Goal: Task Accomplishment & Management: Use online tool/utility

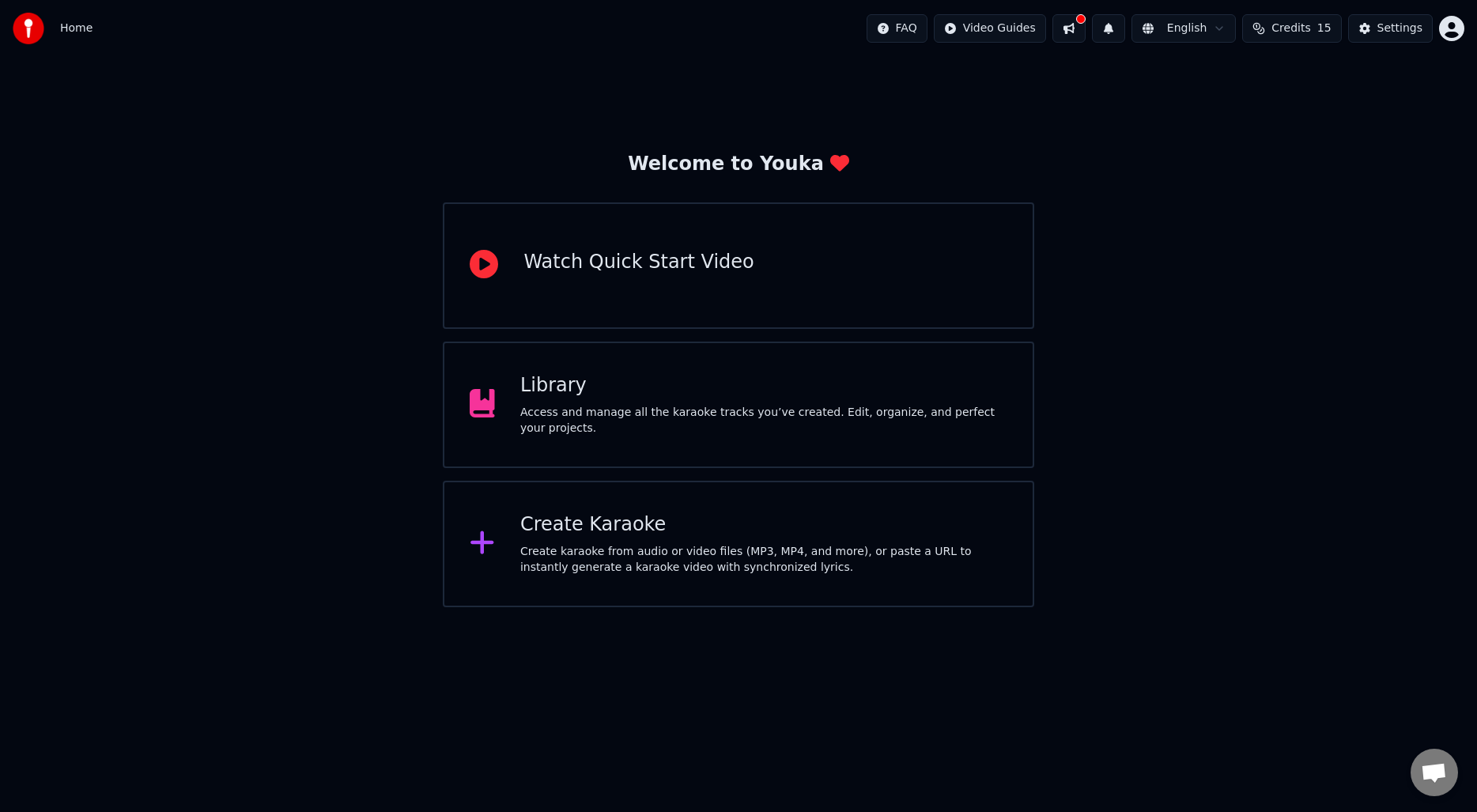
click at [626, 526] on div "Create Karaoke" at bounding box center [763, 525] width 487 height 26
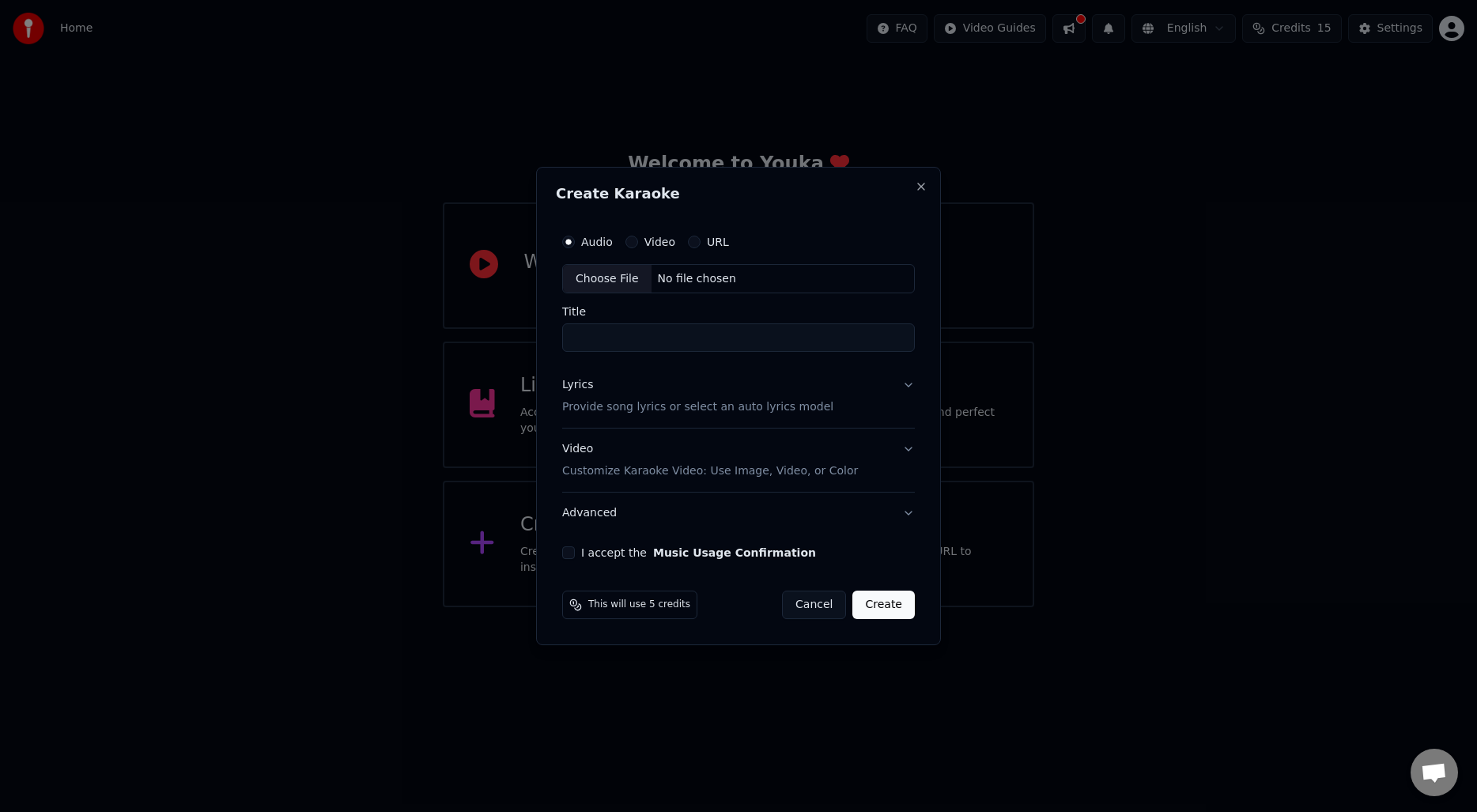
click at [612, 292] on div "Choose File" at bounding box center [608, 278] width 89 height 29
click at [575, 336] on input "**********" at bounding box center [738, 338] width 359 height 29
type input "**********"
click at [696, 392] on div "Lyrics Provide song lyrics or select an auto lyrics model" at bounding box center [695, 396] width 271 height 38
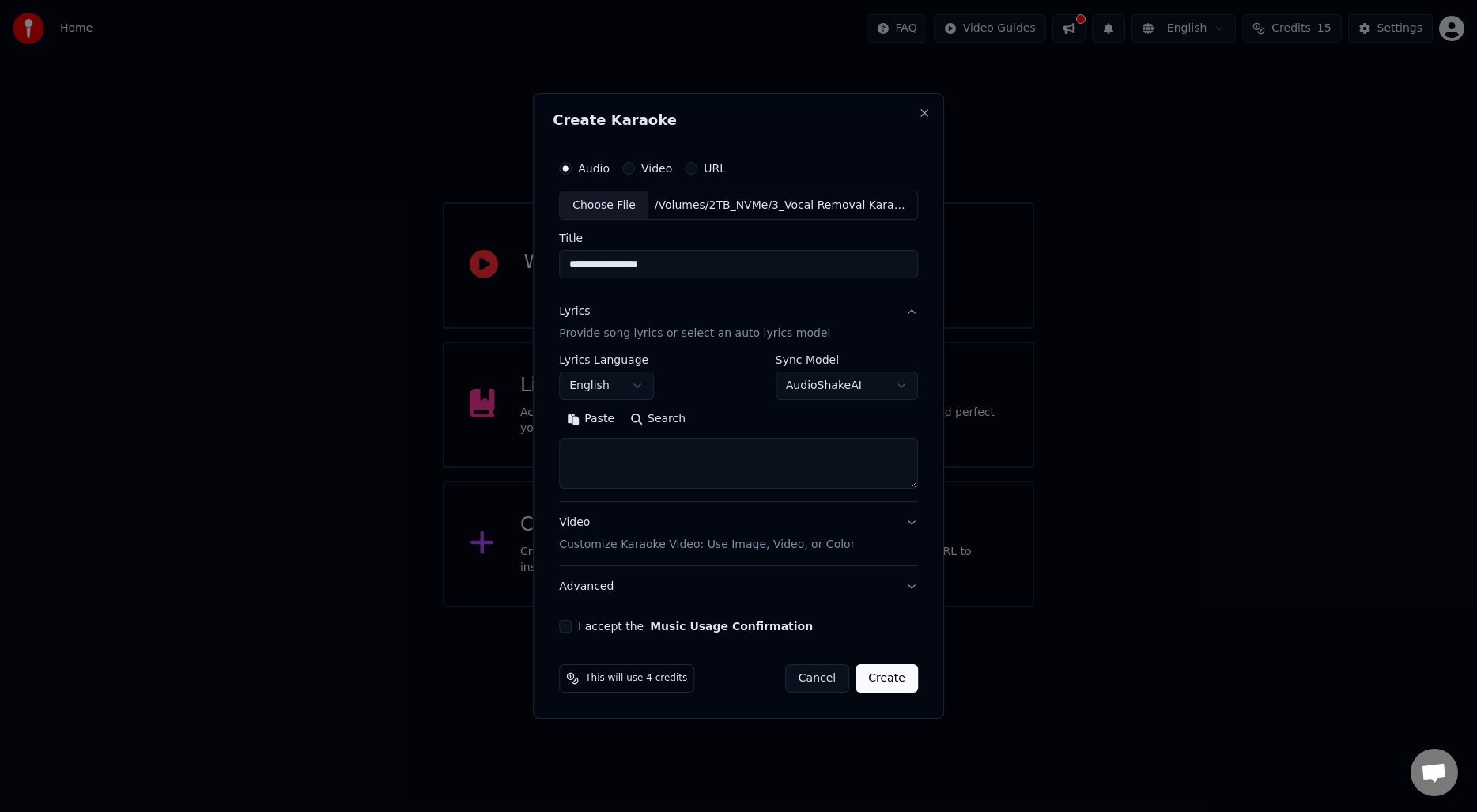
click at [668, 418] on button "Search" at bounding box center [658, 420] width 71 height 26
click at [675, 272] on input "**********" at bounding box center [738, 264] width 359 height 29
click at [708, 448] on textarea at bounding box center [738, 463] width 359 height 50
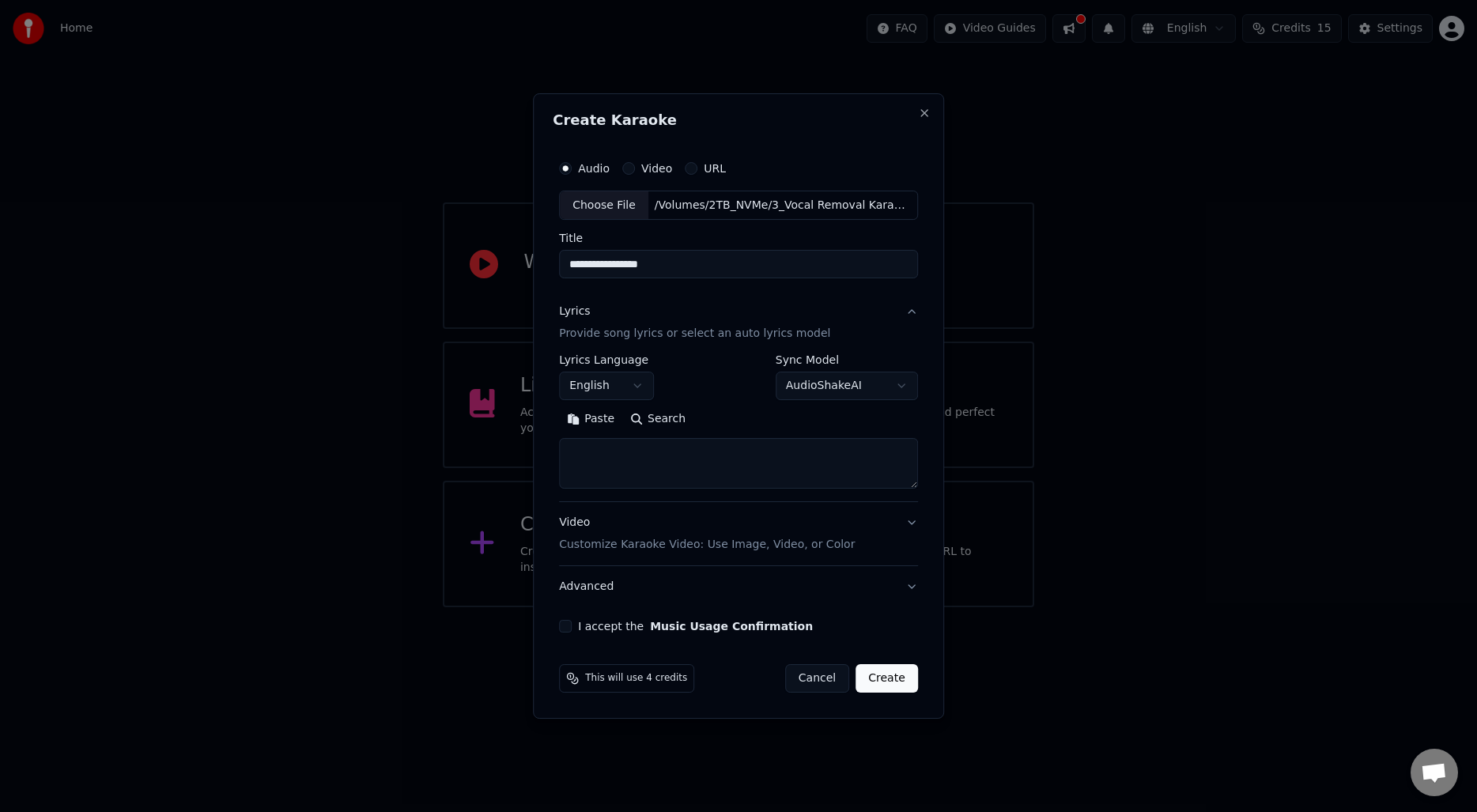
paste textarea "**********"
click at [723, 417] on button "Expand" at bounding box center [730, 420] width 75 height 26
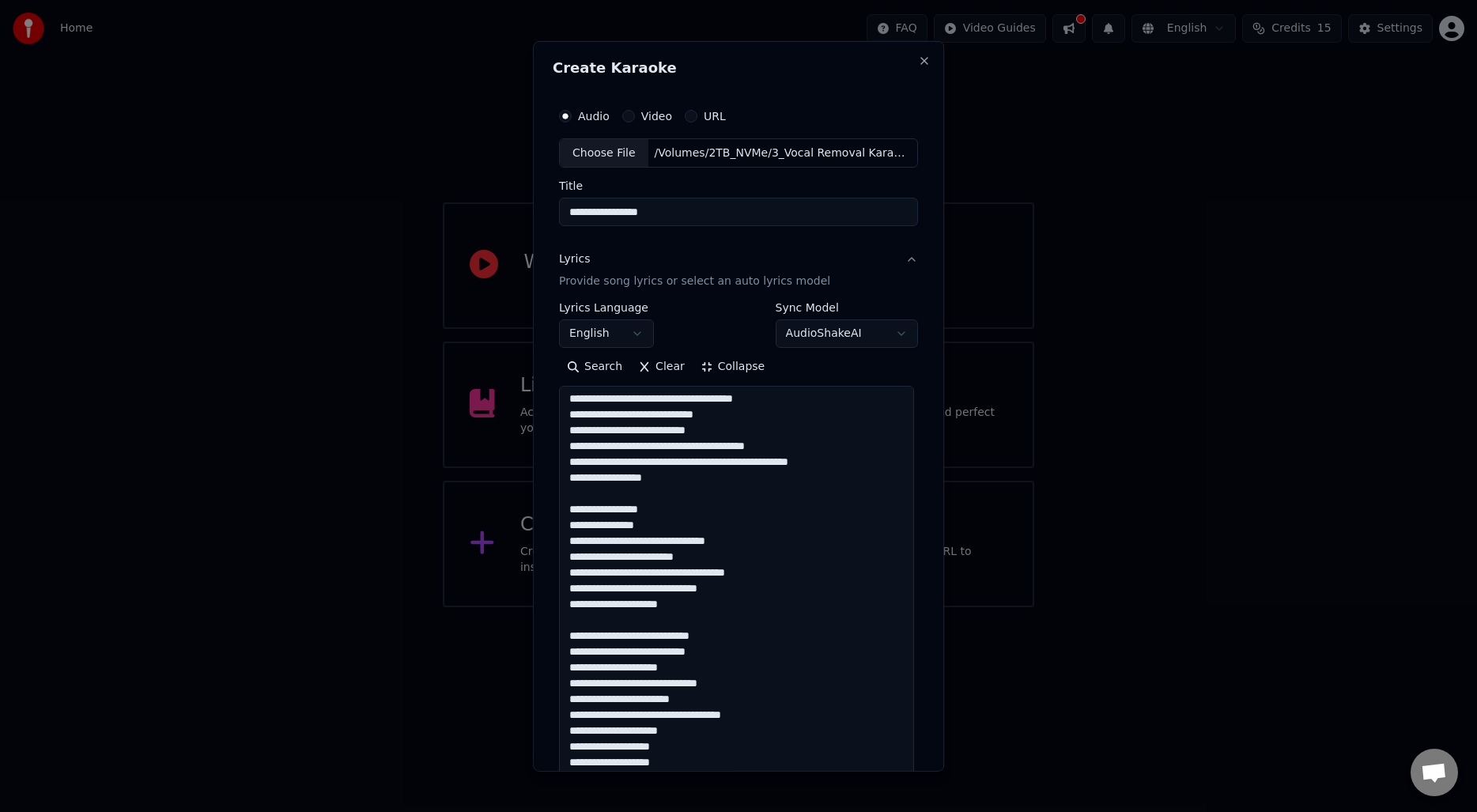
scroll to position [33, 0]
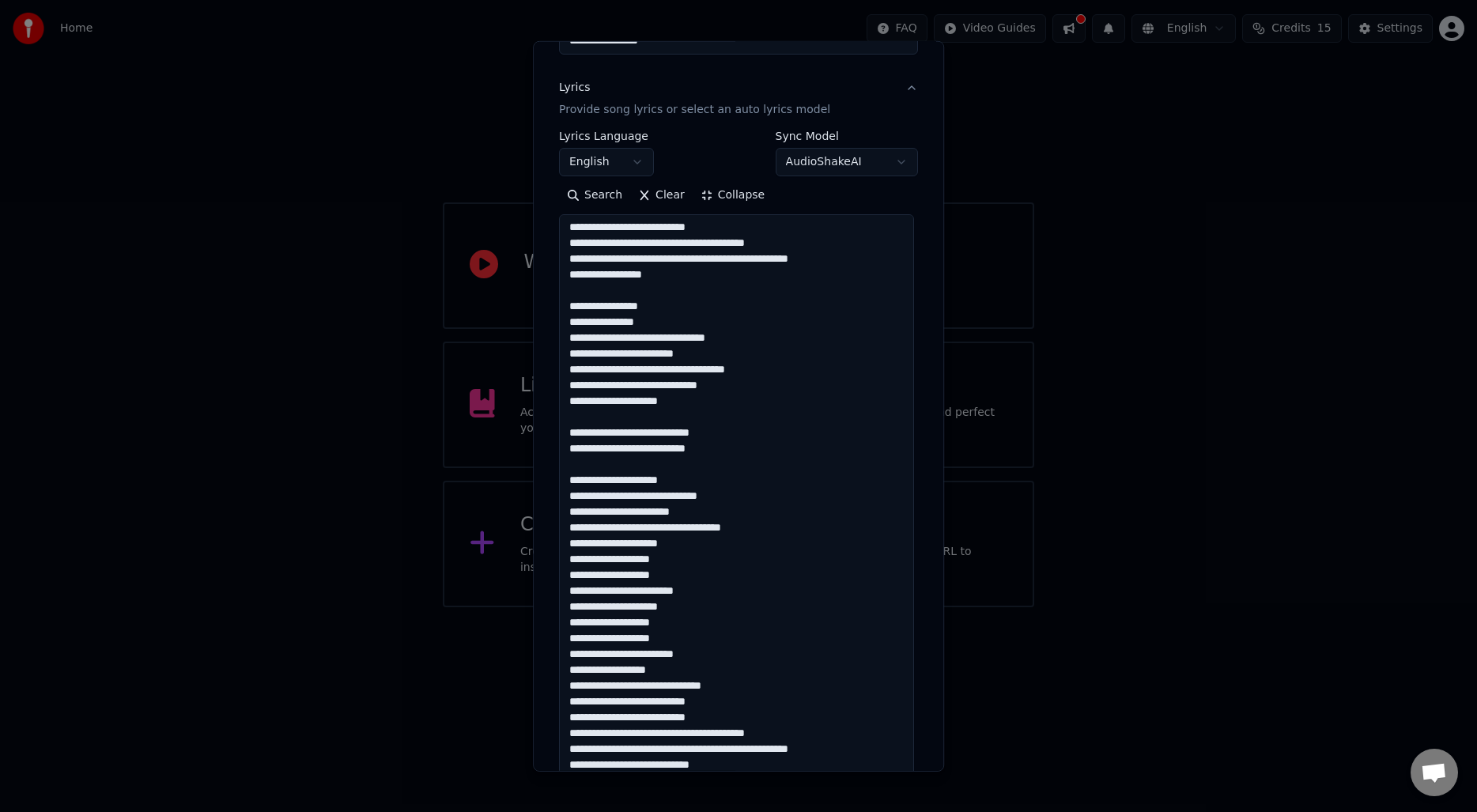
scroll to position [294, 0]
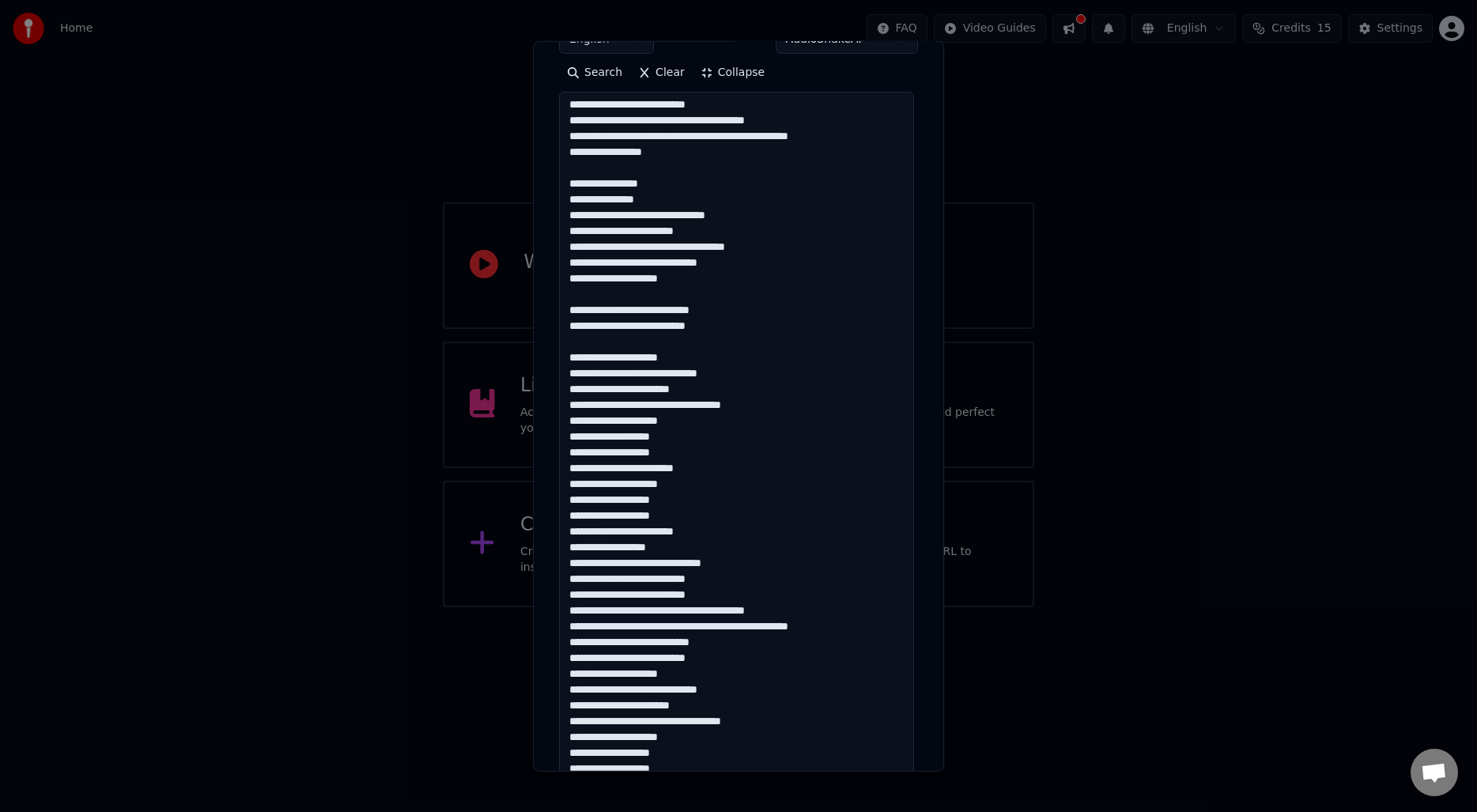
click at [773, 403] on textarea at bounding box center [737, 667] width 355 height 1150
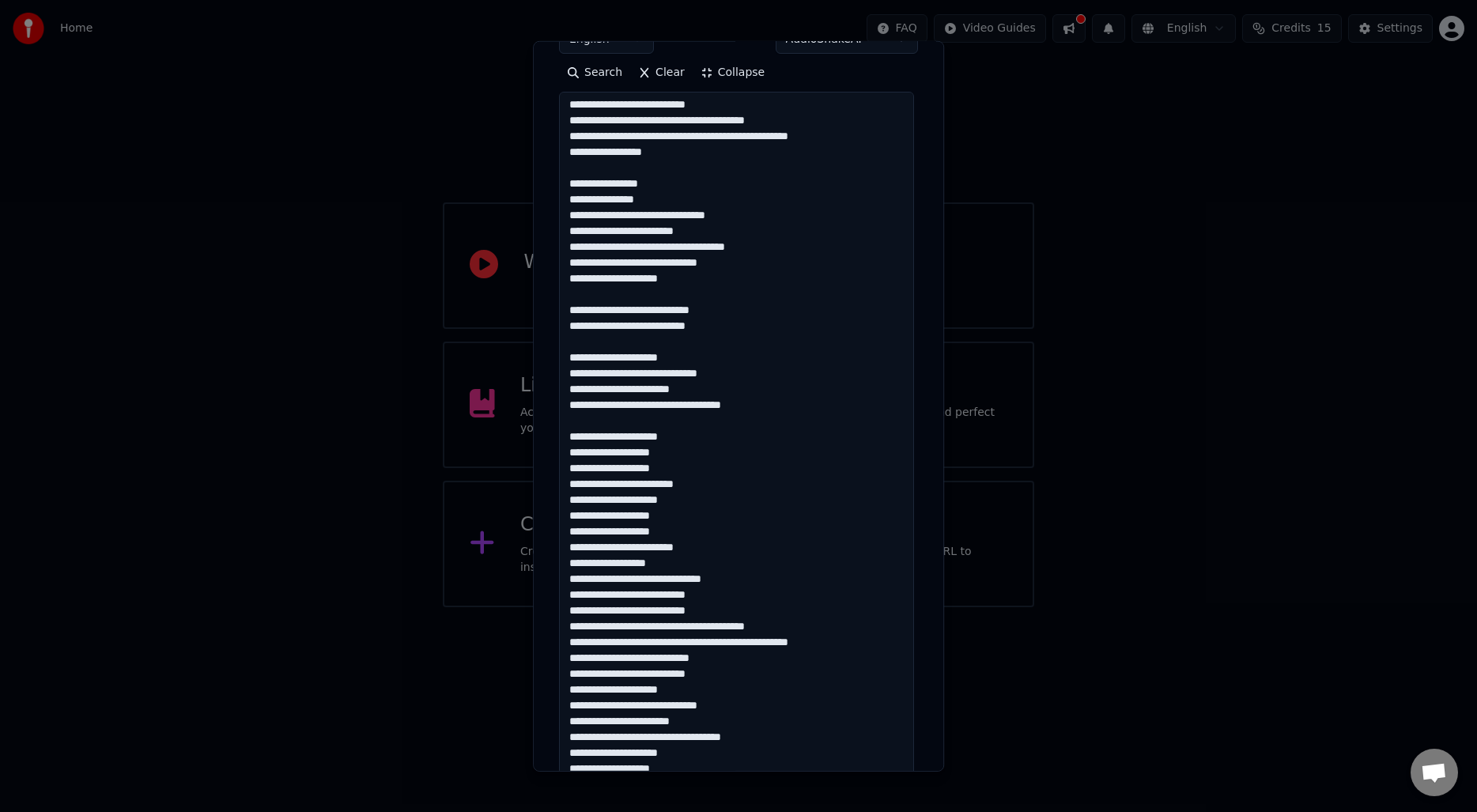
click at [721, 551] on textarea at bounding box center [737, 667] width 355 height 1150
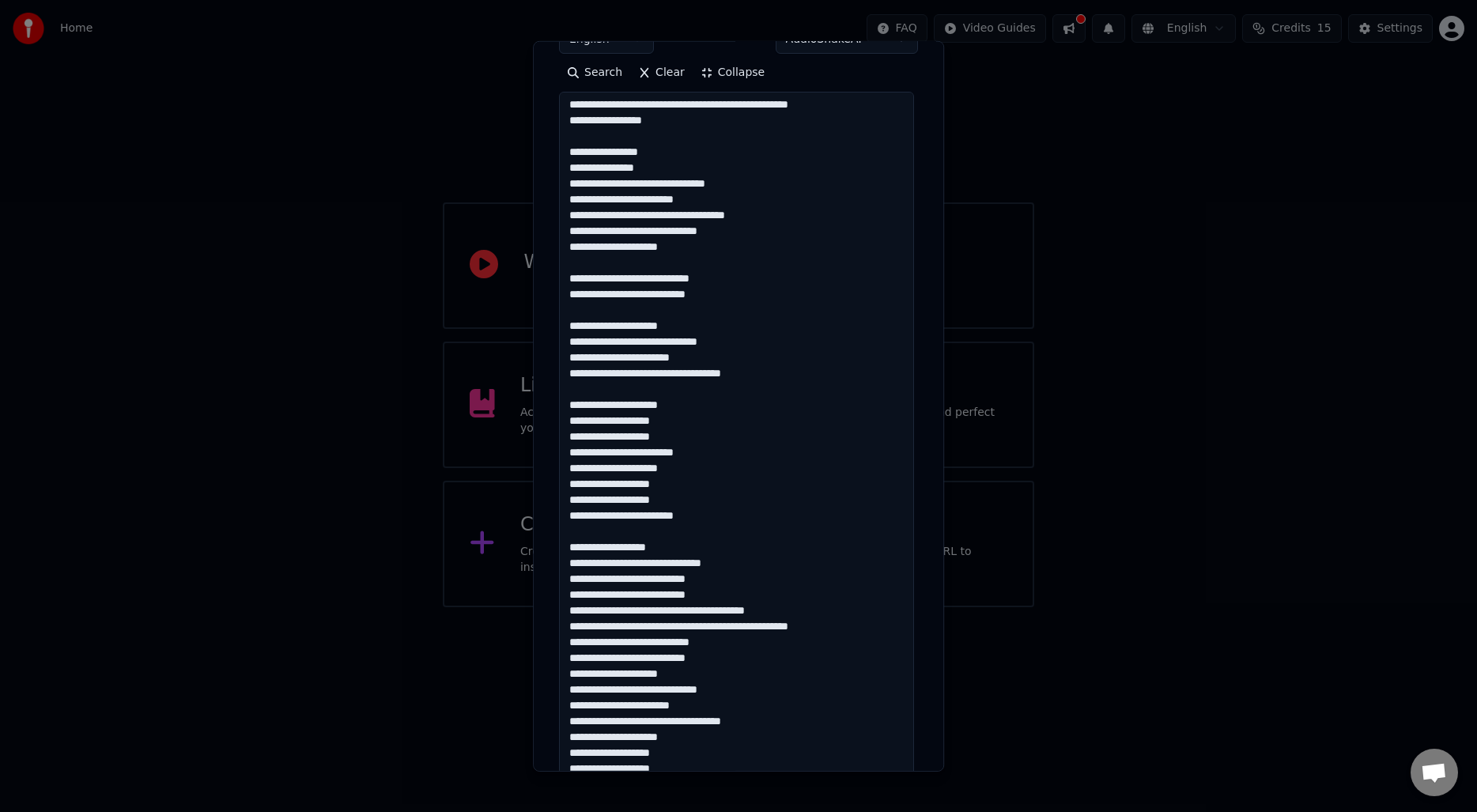
click at [733, 599] on textarea at bounding box center [737, 667] width 355 height 1150
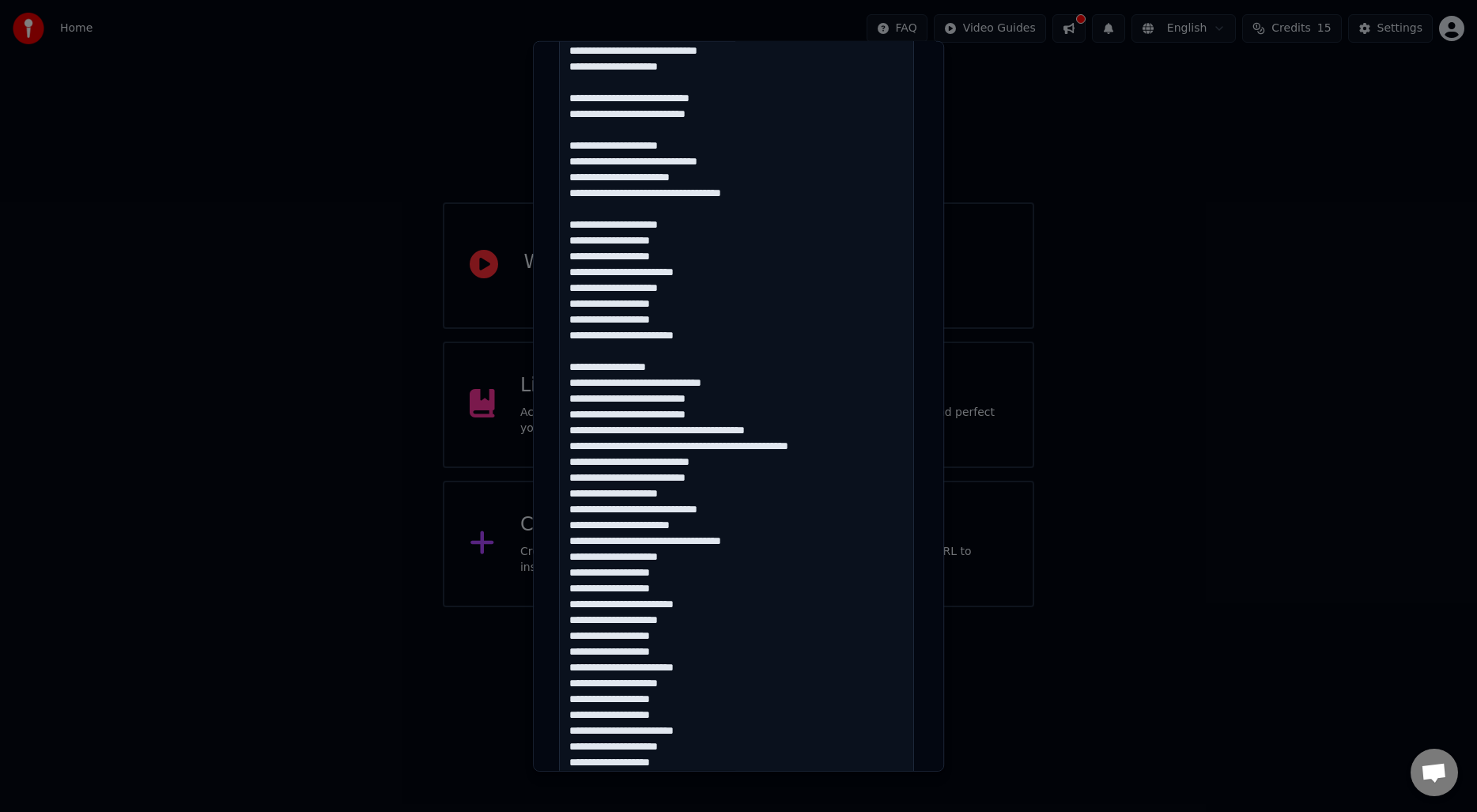
scroll to position [475, 0]
click at [882, 442] on textarea at bounding box center [737, 486] width 355 height 1150
click at [736, 494] on textarea at bounding box center [737, 486] width 355 height 1150
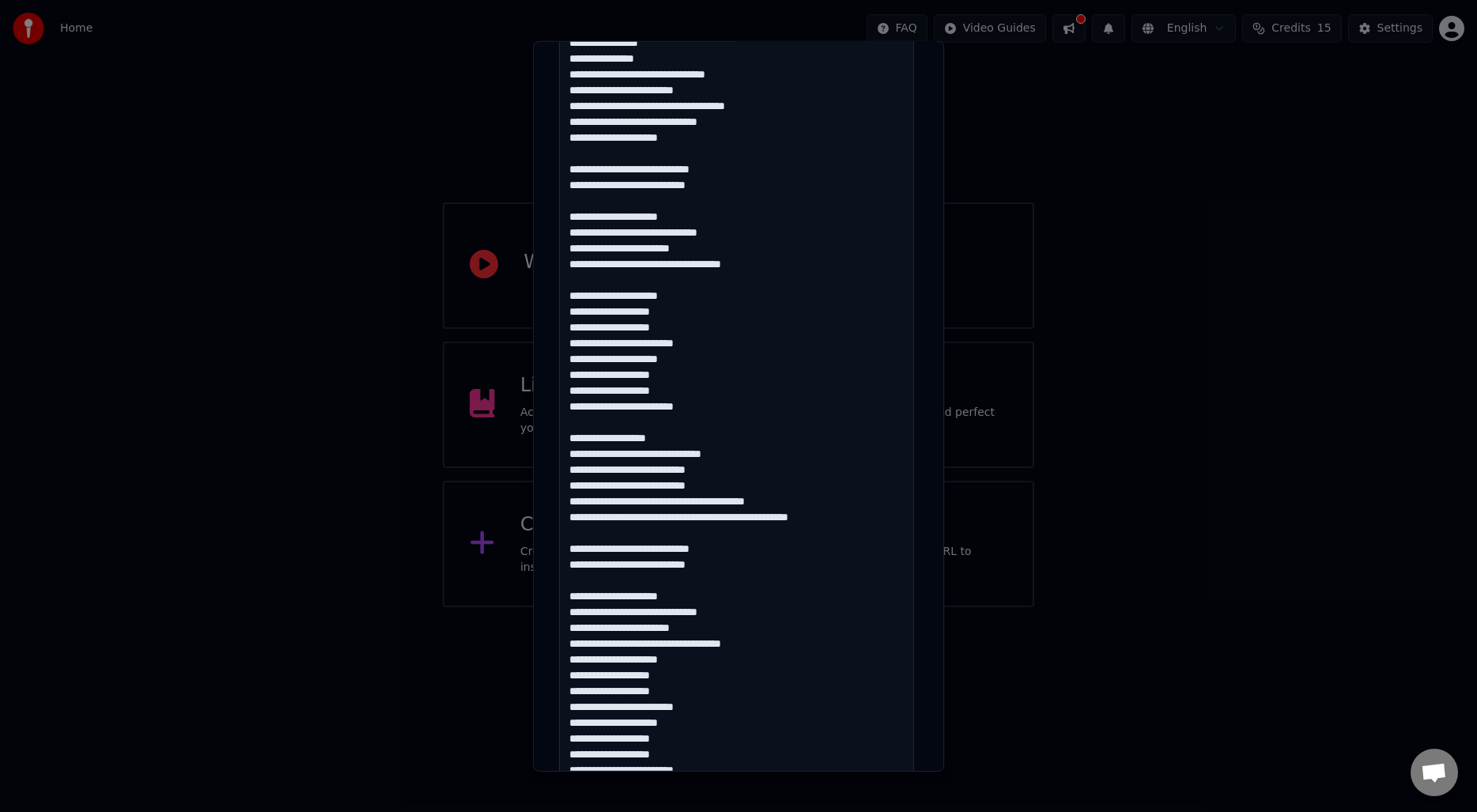
scroll to position [112, 0]
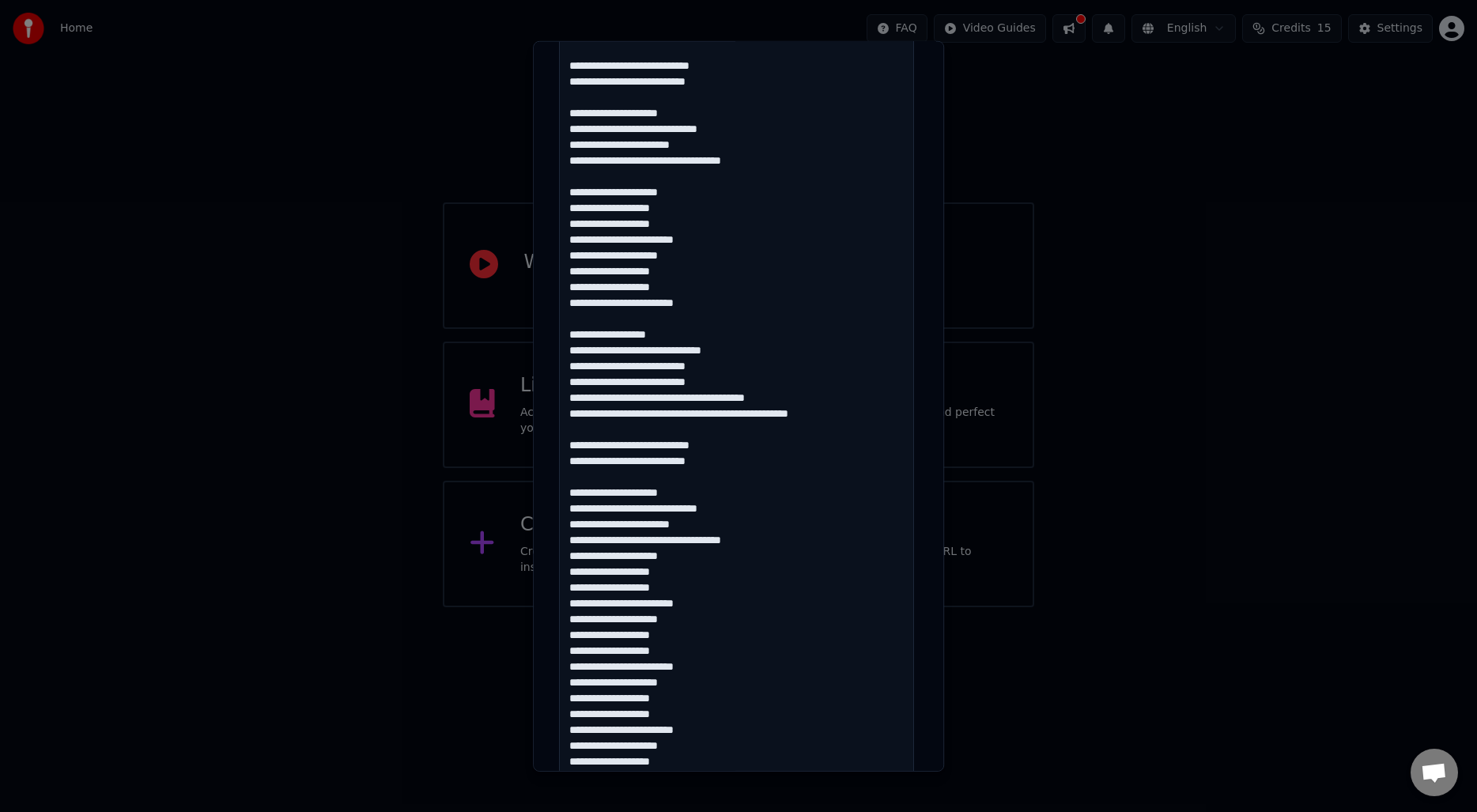
click at [781, 541] on textarea at bounding box center [737, 486] width 355 height 1150
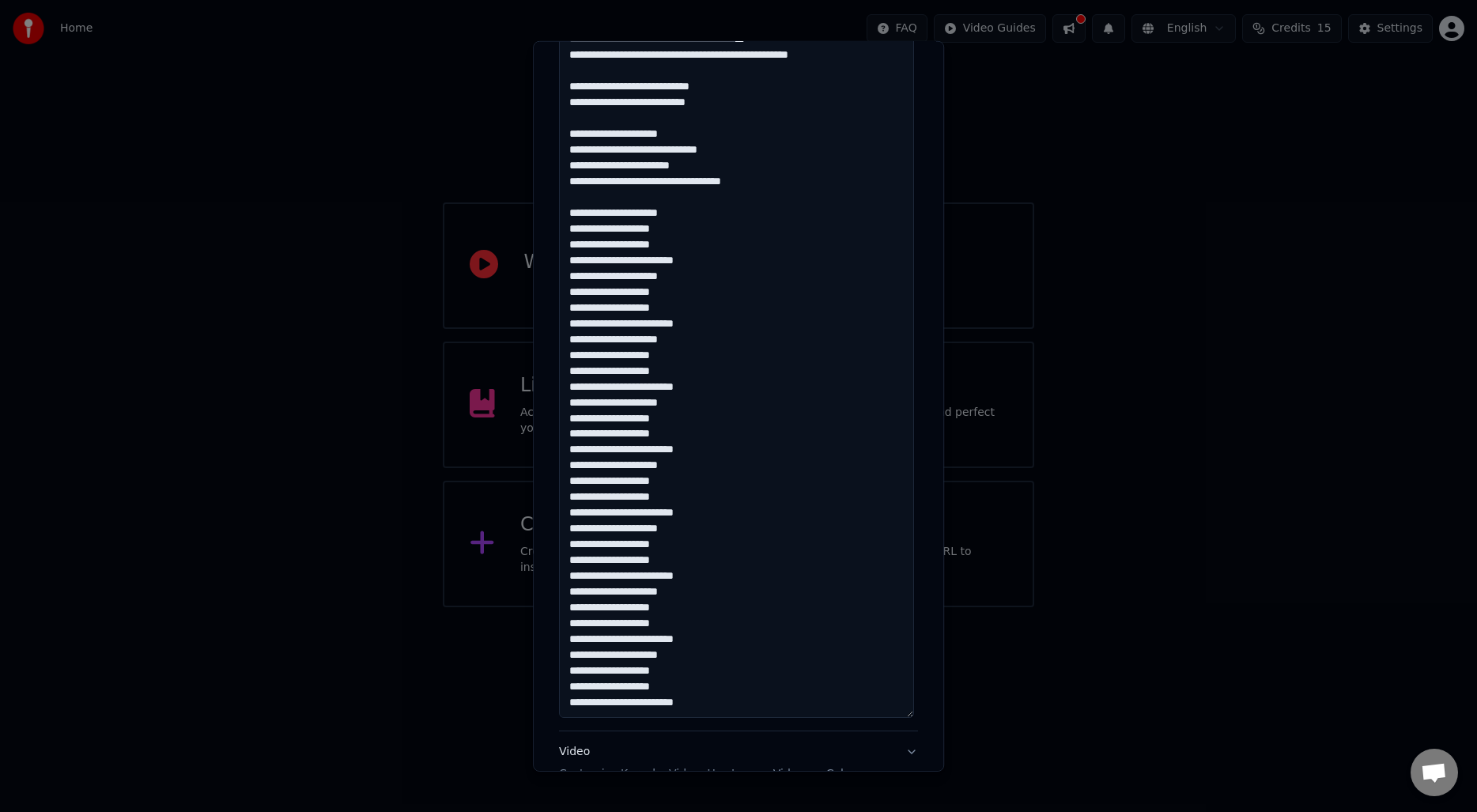
scroll to position [830, 0]
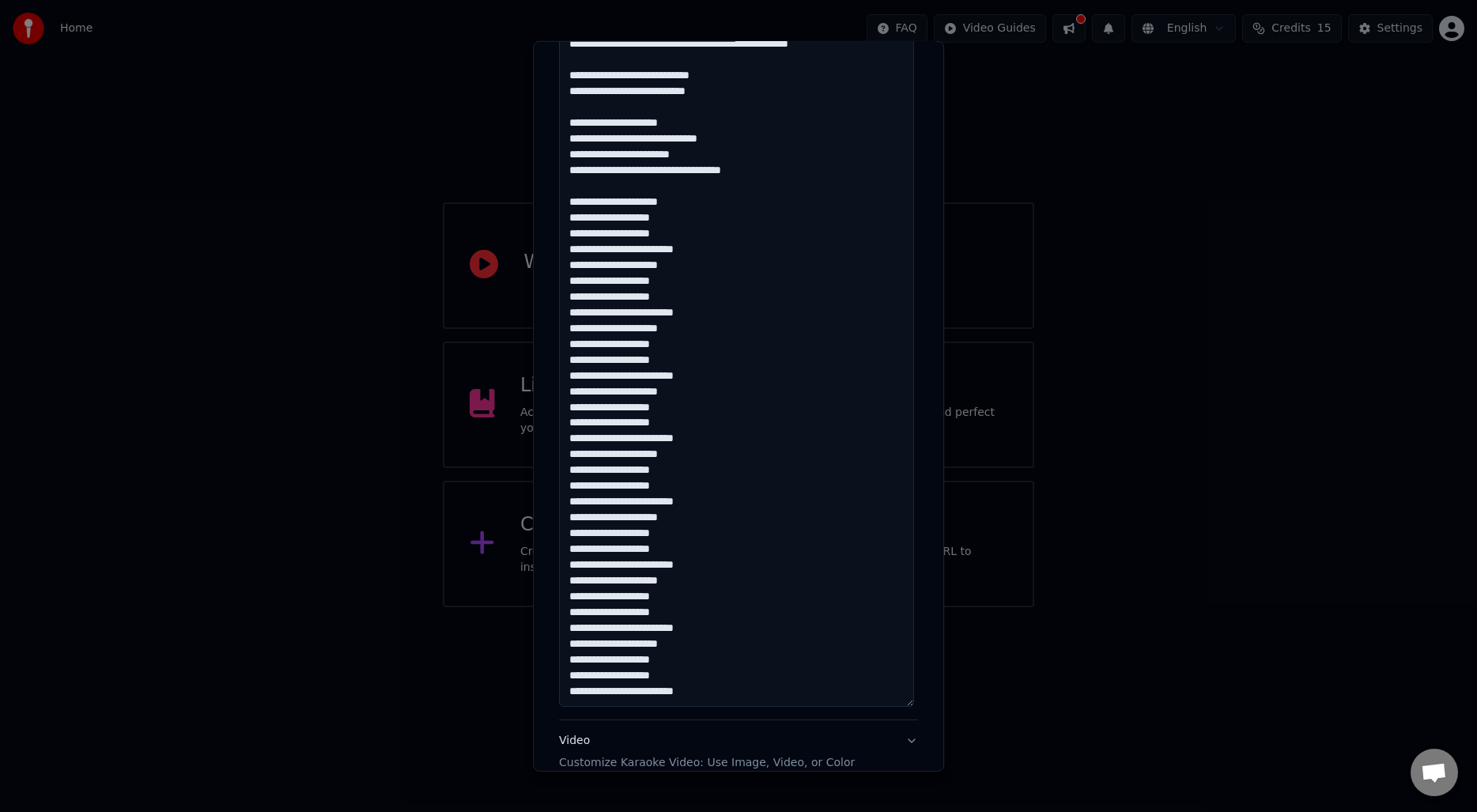
click at [718, 435] on textarea at bounding box center [737, 132] width 355 height 1150
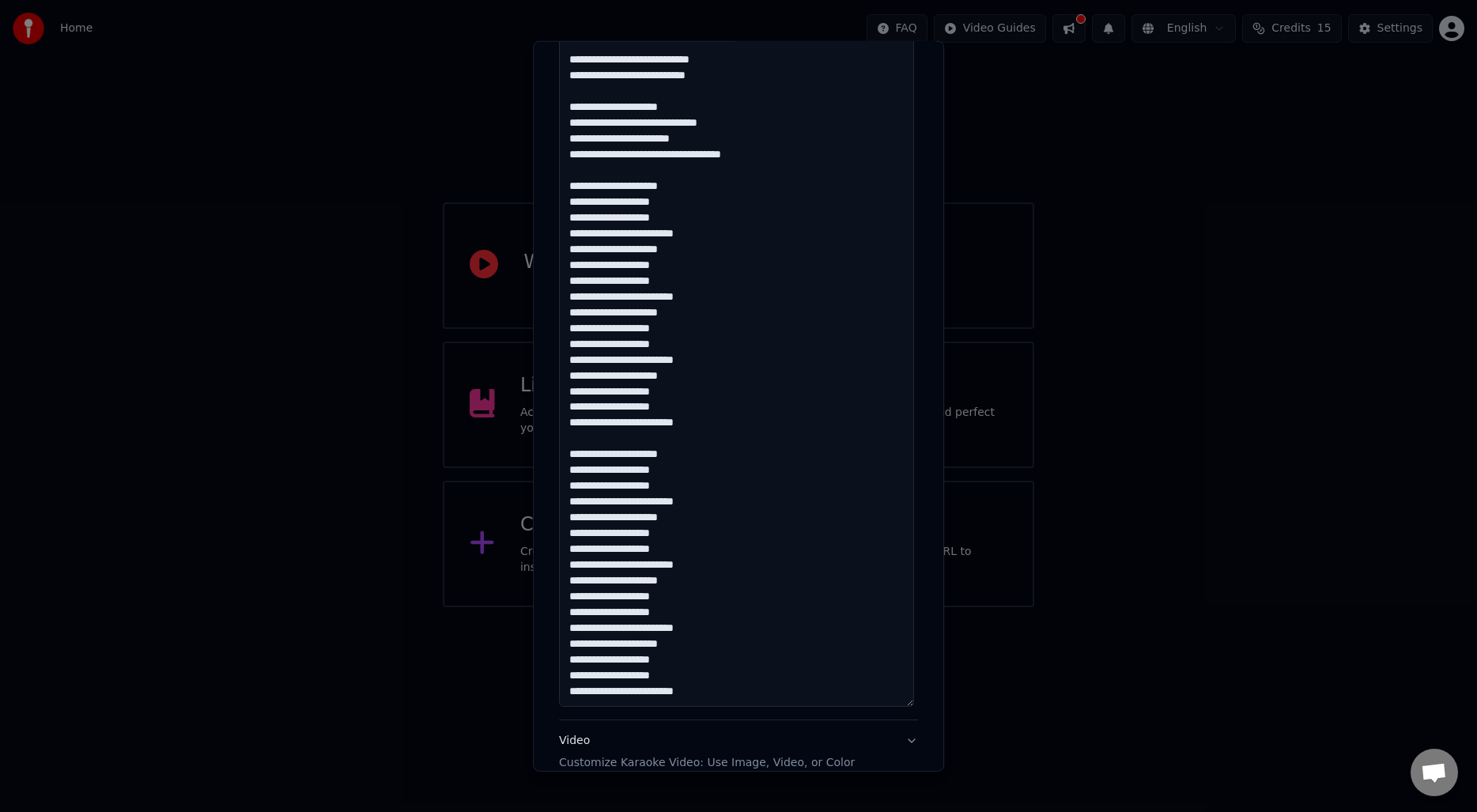
scroll to position [995, 0]
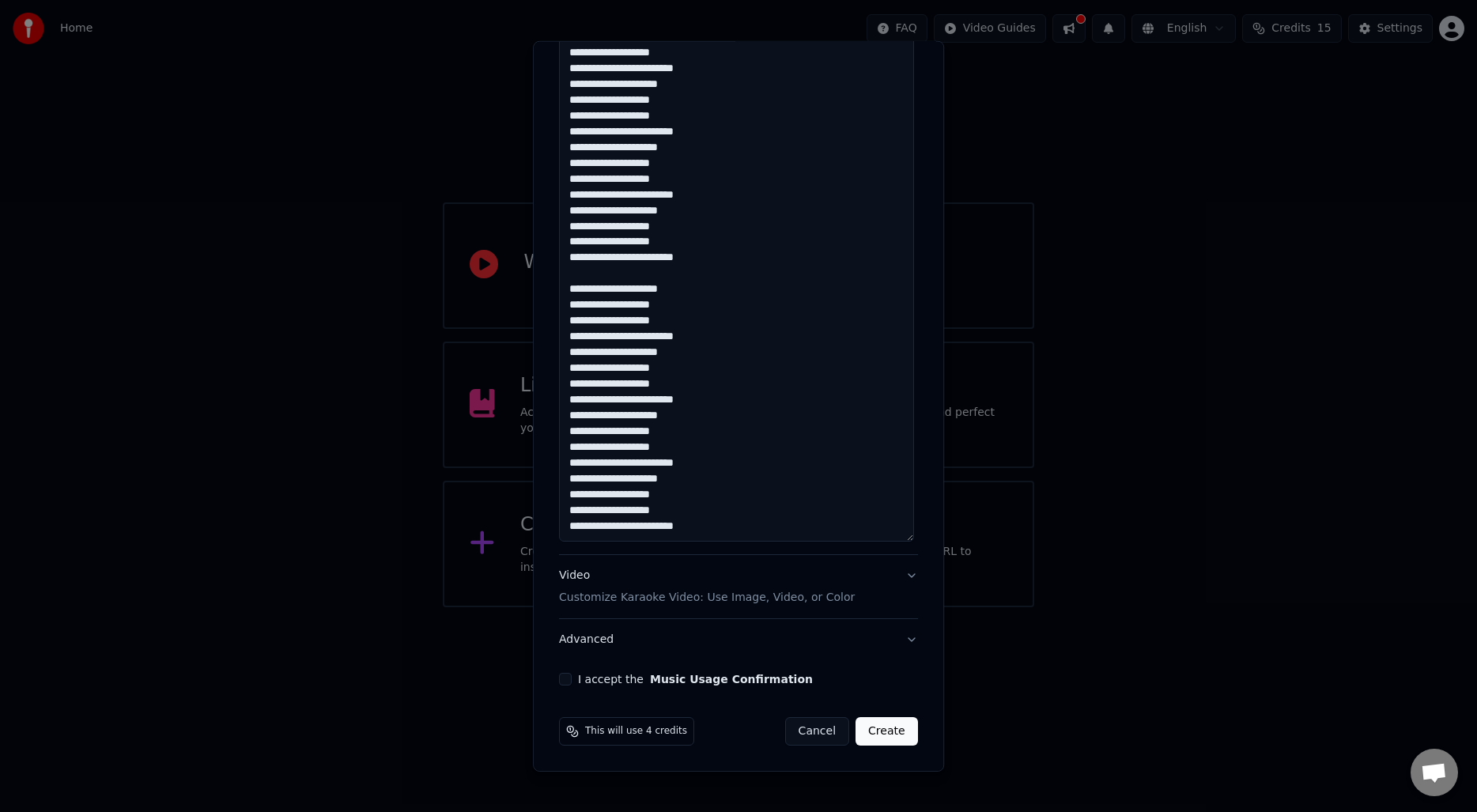
type textarea "**********"
click at [568, 675] on button "I accept the Music Usage Confirmation" at bounding box center [565, 678] width 13 height 13
click at [866, 596] on button "Video Customize Karaoke Video: Use Image, Video, or Color" at bounding box center [738, 587] width 359 height 63
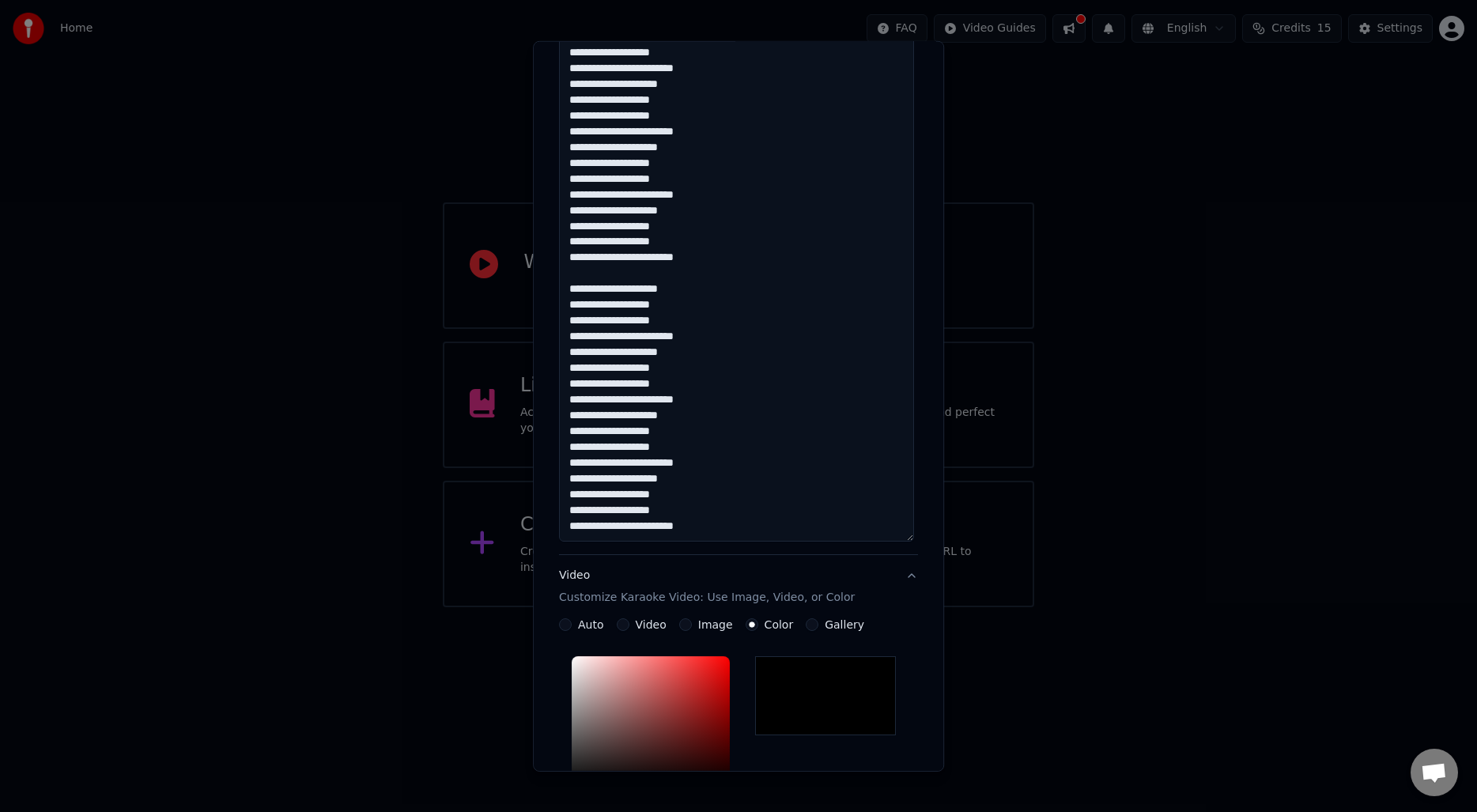
scroll to position [129, 0]
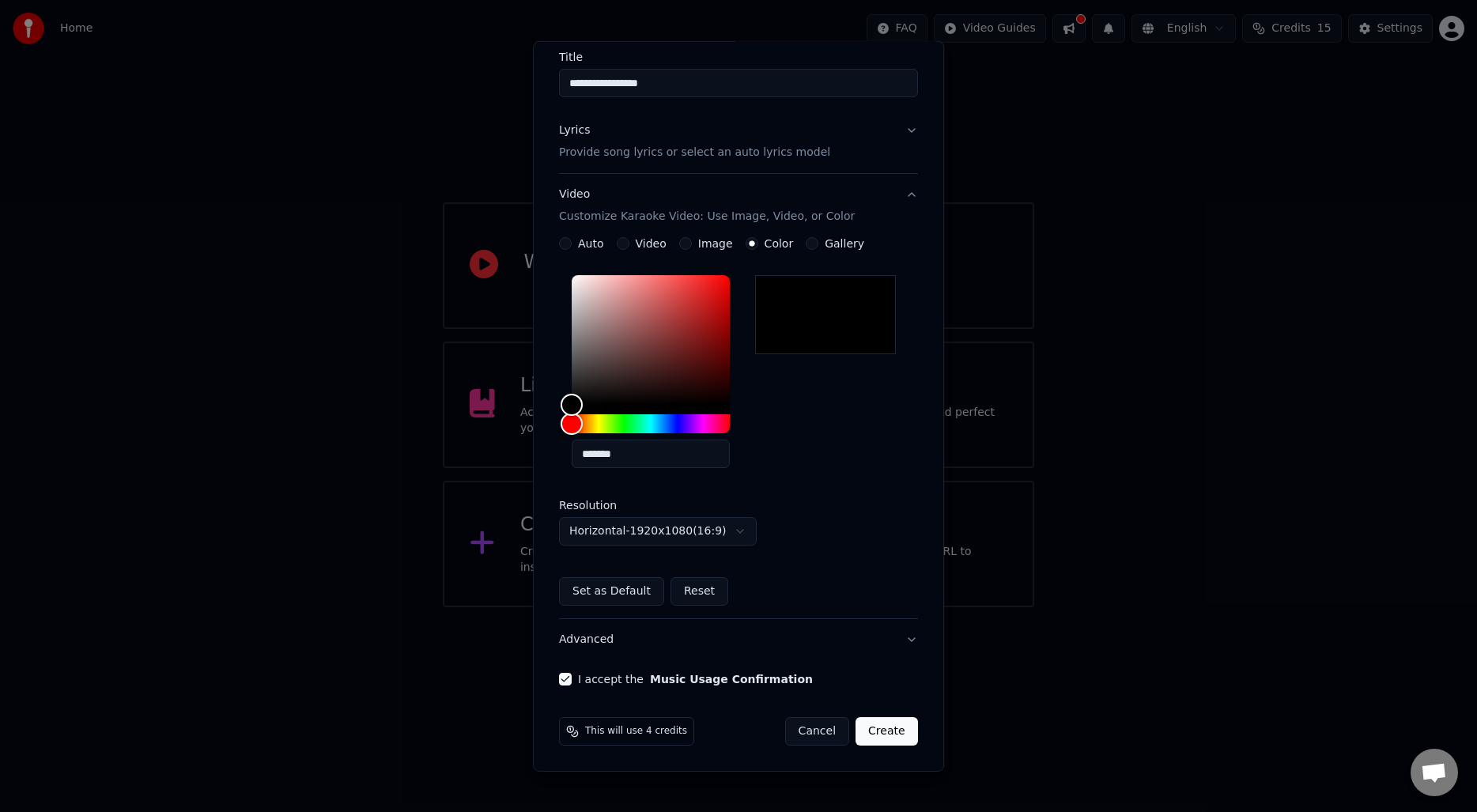
click at [878, 729] on button "Create" at bounding box center [887, 730] width 63 height 29
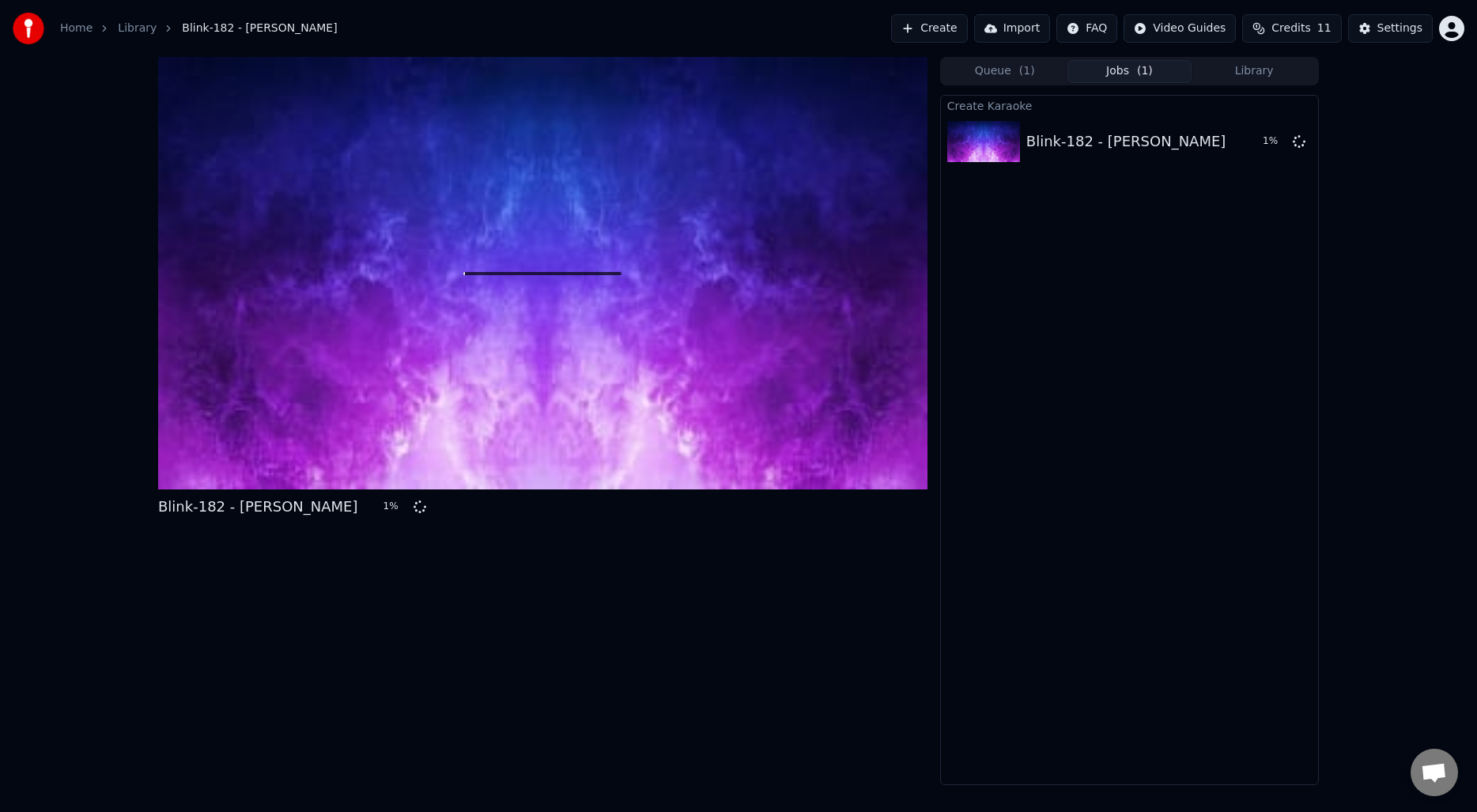
click at [873, 634] on div "Blink‐182 - [PERSON_NAME] 1 %" at bounding box center [543, 421] width 769 height 728
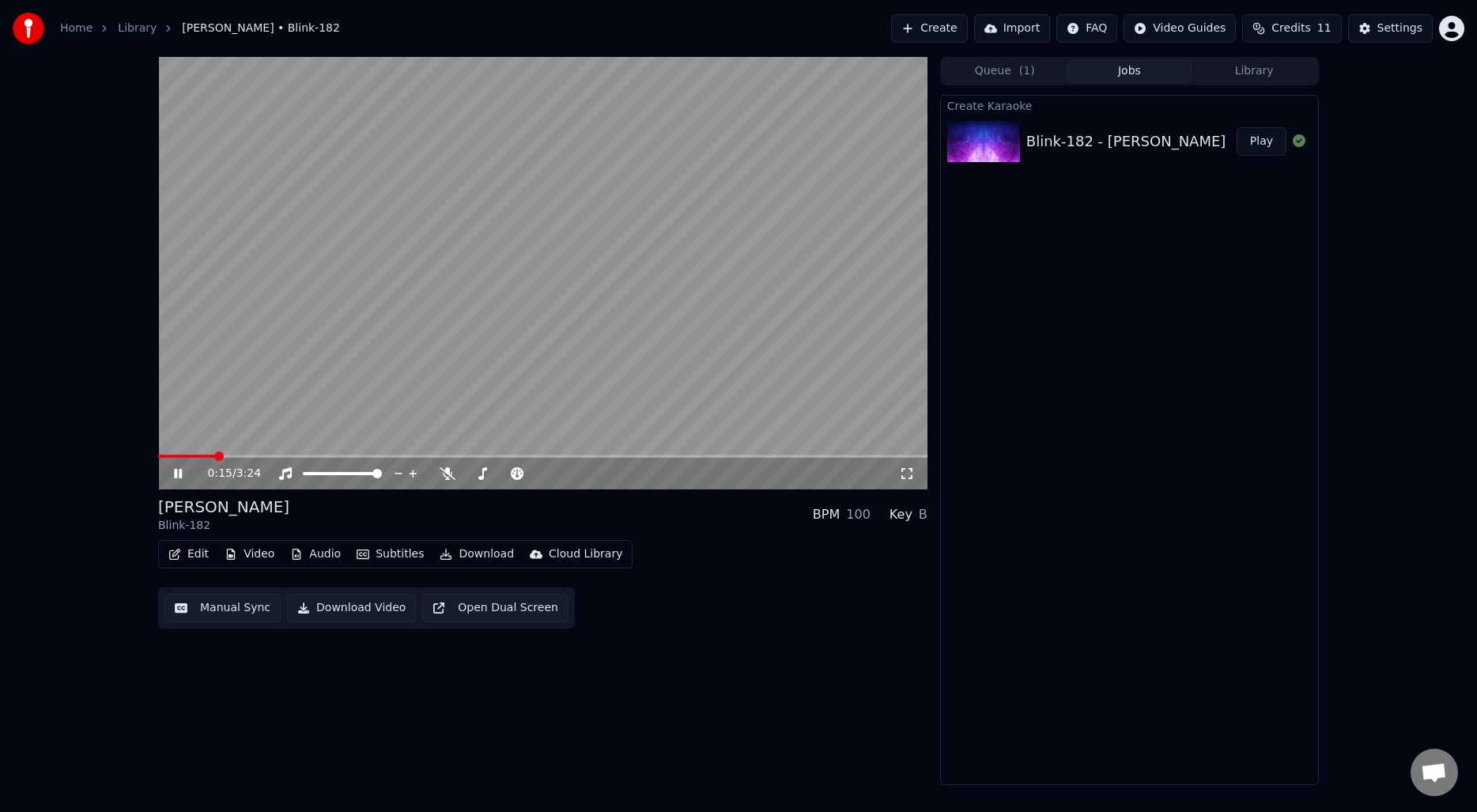
click at [639, 383] on video at bounding box center [543, 273] width 769 height 433
click at [460, 560] on button "Download" at bounding box center [477, 553] width 87 height 23
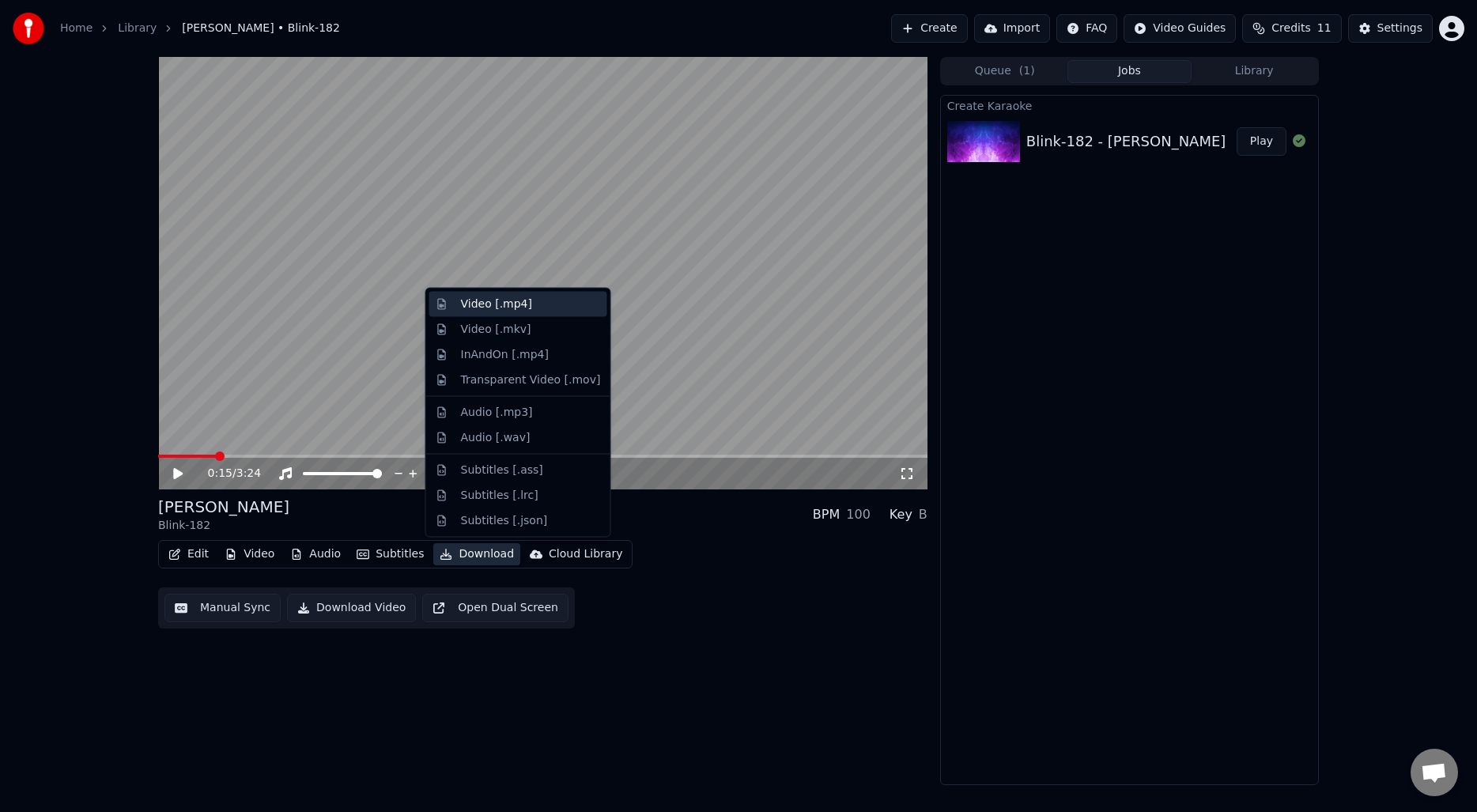
click at [515, 301] on div "Video [.mp4]" at bounding box center [497, 305] width 71 height 16
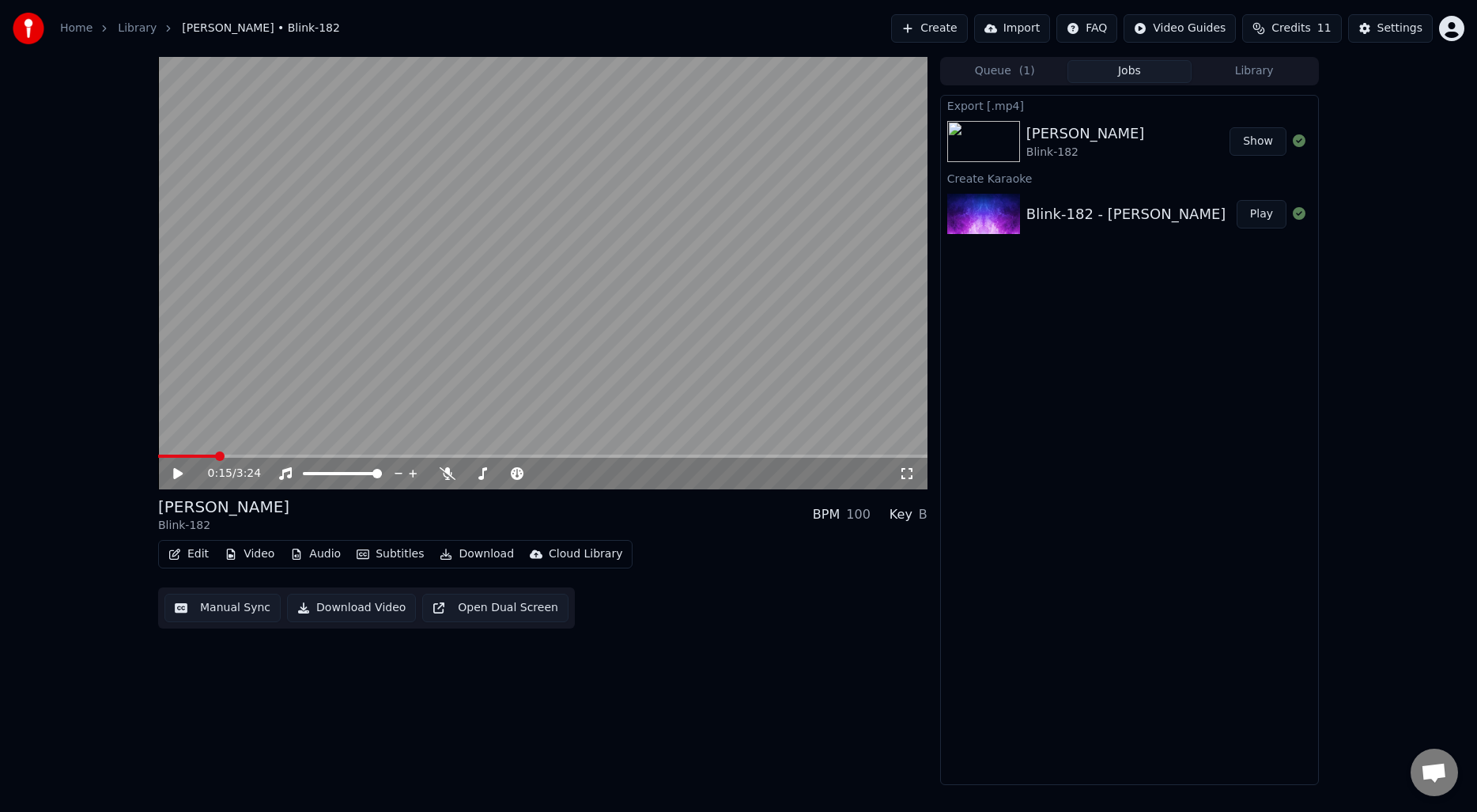
click at [1100, 336] on div "Export [.mp4] [PERSON_NAME]‐182 Show Create Karaoke Blink‐182 - [PERSON_NAME] P…" at bounding box center [1129, 439] width 379 height 690
click at [953, 30] on button "Create" at bounding box center [929, 28] width 77 height 29
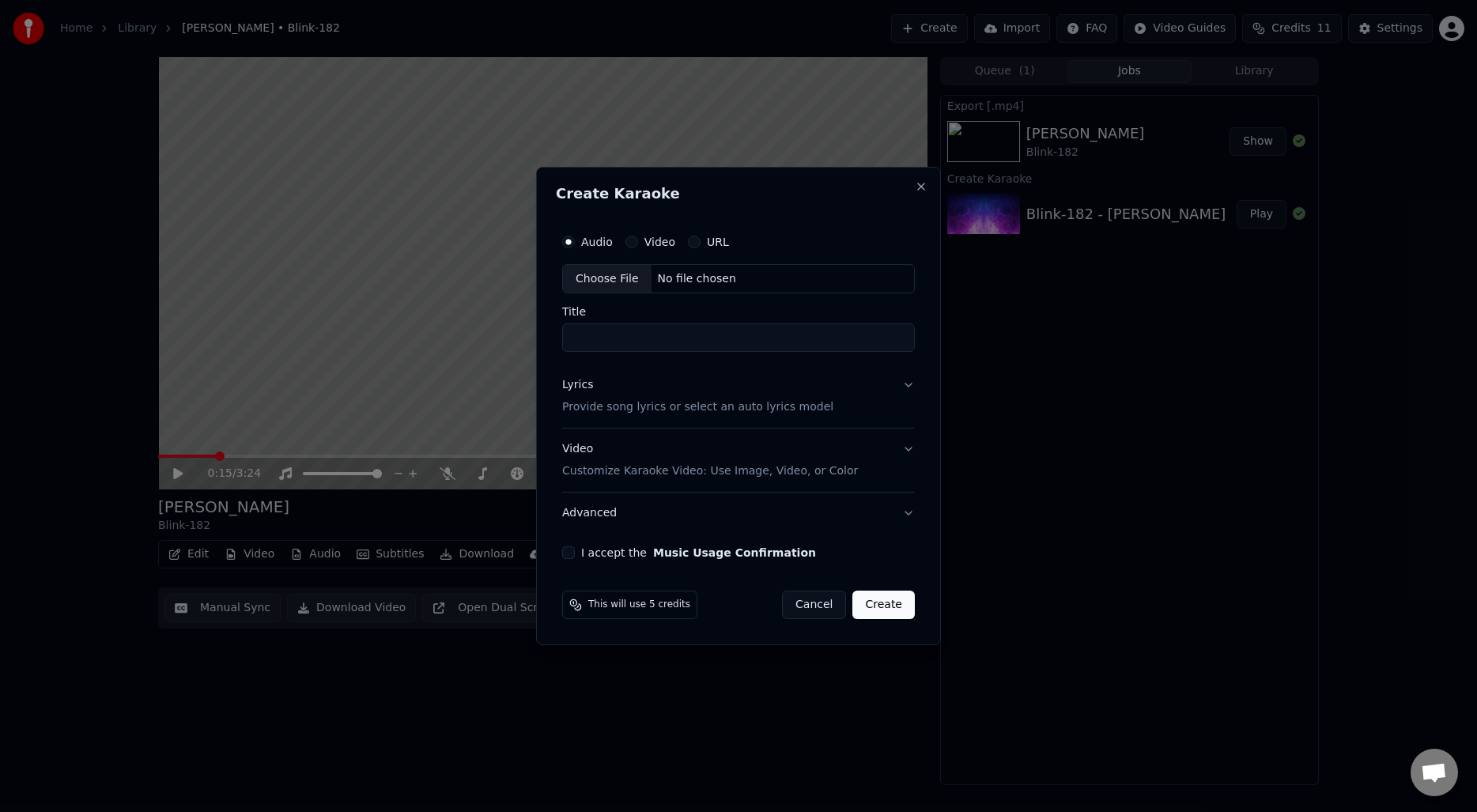
click at [627, 283] on div "Choose File" at bounding box center [608, 278] width 89 height 29
type input "**********"
click at [707, 389] on div "Lyrics Provide song lyrics or select an auto lyrics model" at bounding box center [695, 396] width 271 height 38
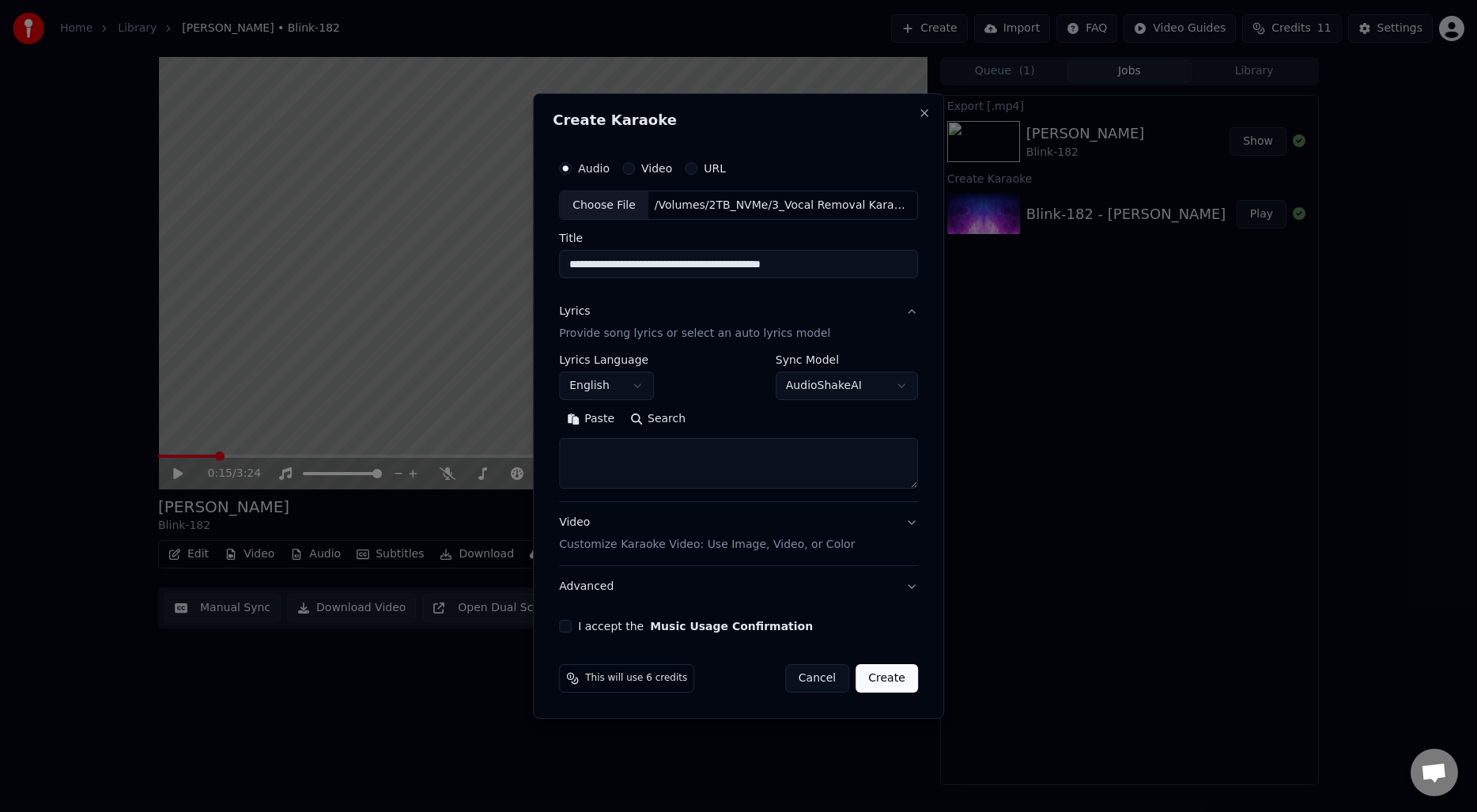
click at [678, 422] on button "Search" at bounding box center [658, 420] width 71 height 26
drag, startPoint x: 693, startPoint y: 262, endPoint x: 495, endPoint y: 257, distance: 198.1
click at [495, 257] on body "**********" at bounding box center [738, 406] width 1477 height 812
click at [666, 460] on textarea at bounding box center [738, 463] width 359 height 50
paste textarea "**********"
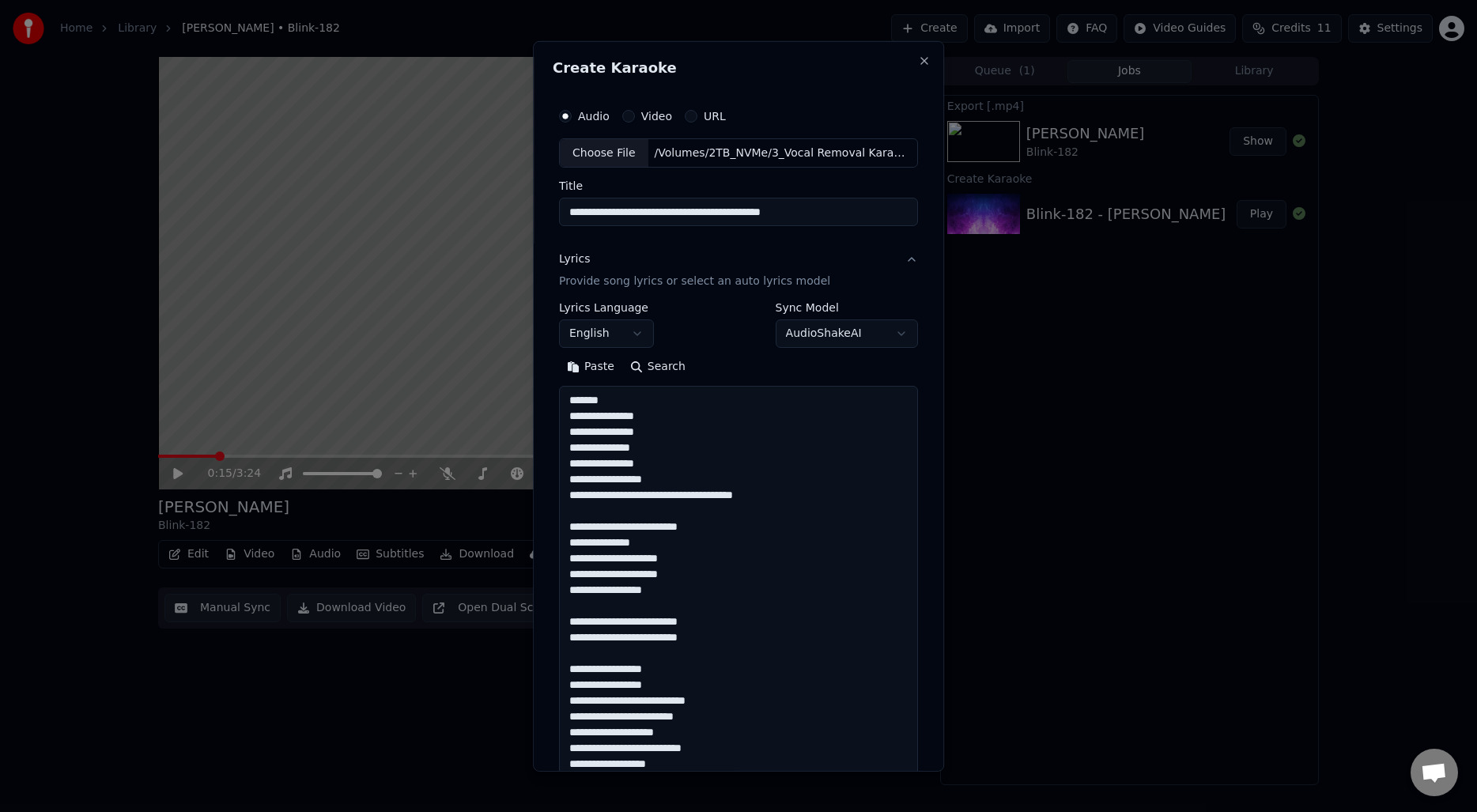
scroll to position [889, 0]
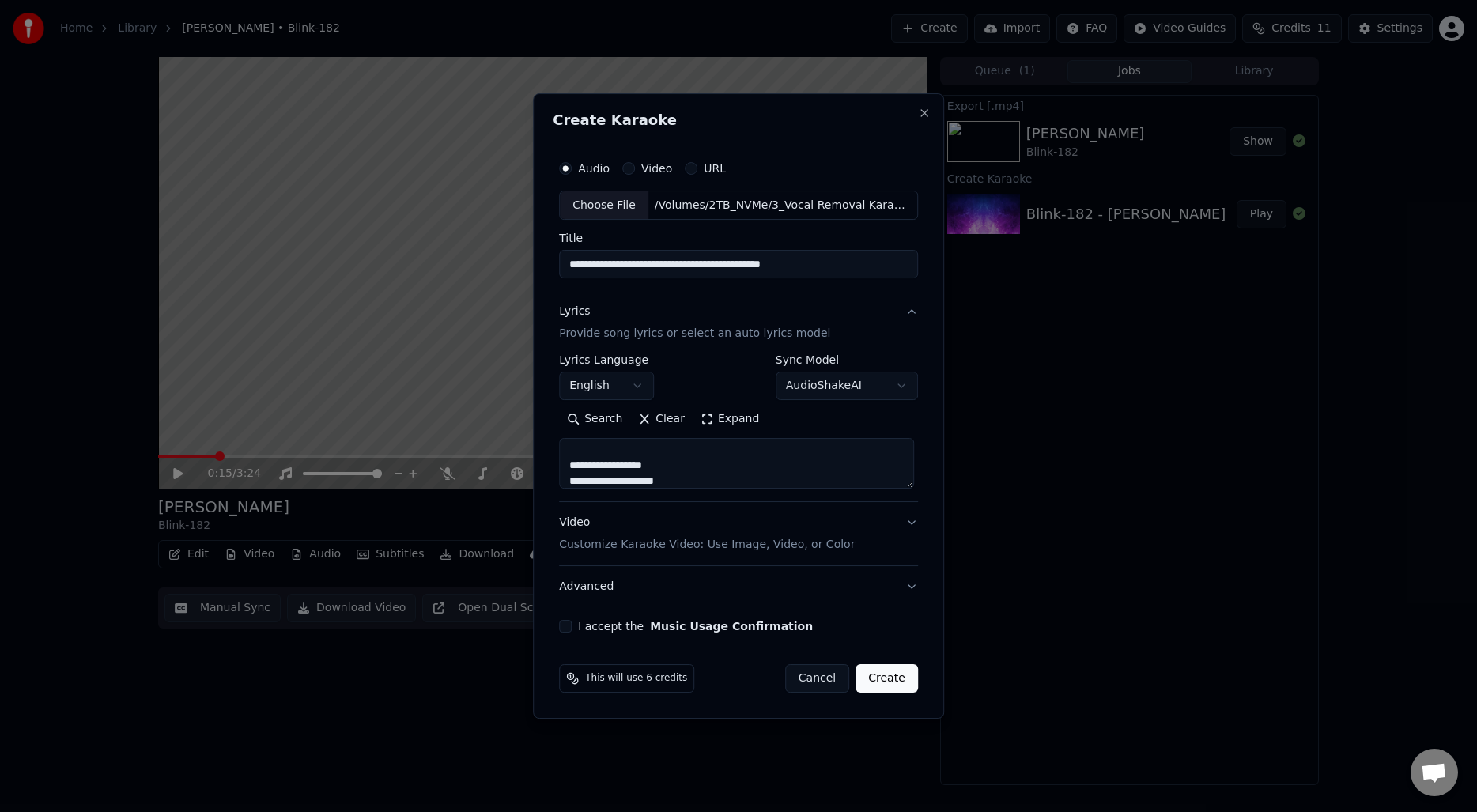
click at [732, 420] on button "Expand" at bounding box center [730, 420] width 75 height 26
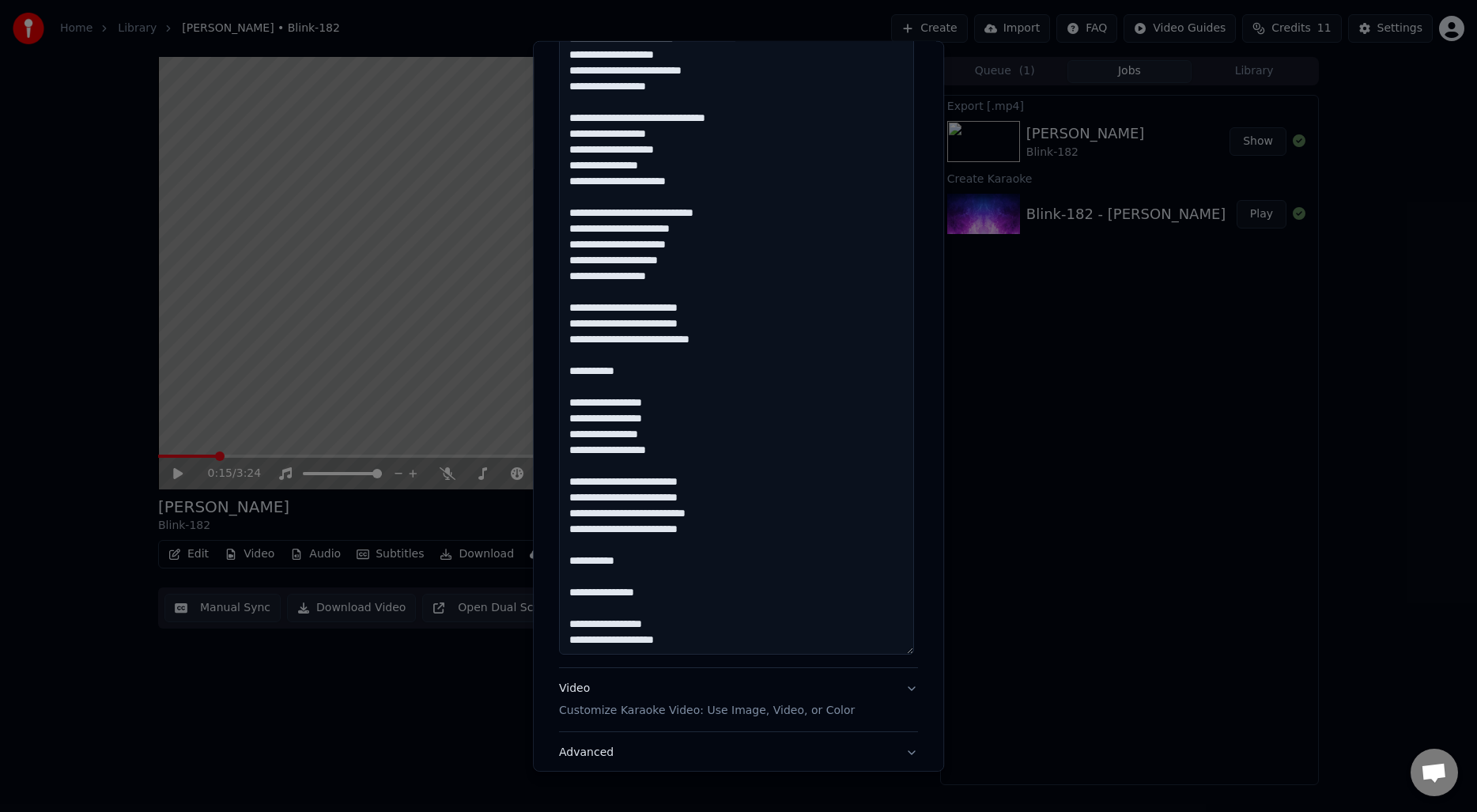
scroll to position [688, 0]
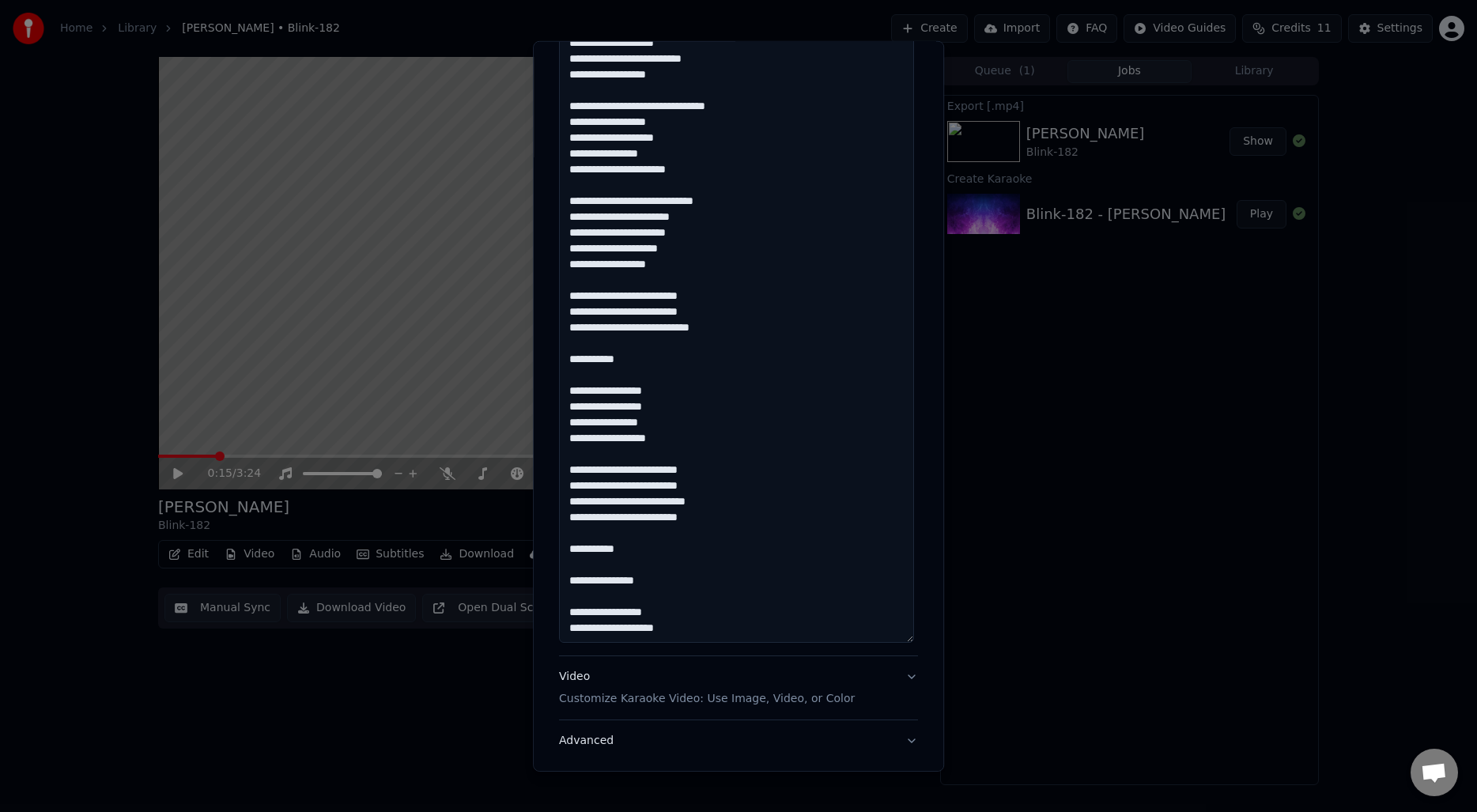
click at [648, 616] on textarea at bounding box center [737, 170] width 355 height 946
click at [642, 611] on textarea at bounding box center [737, 170] width 355 height 946
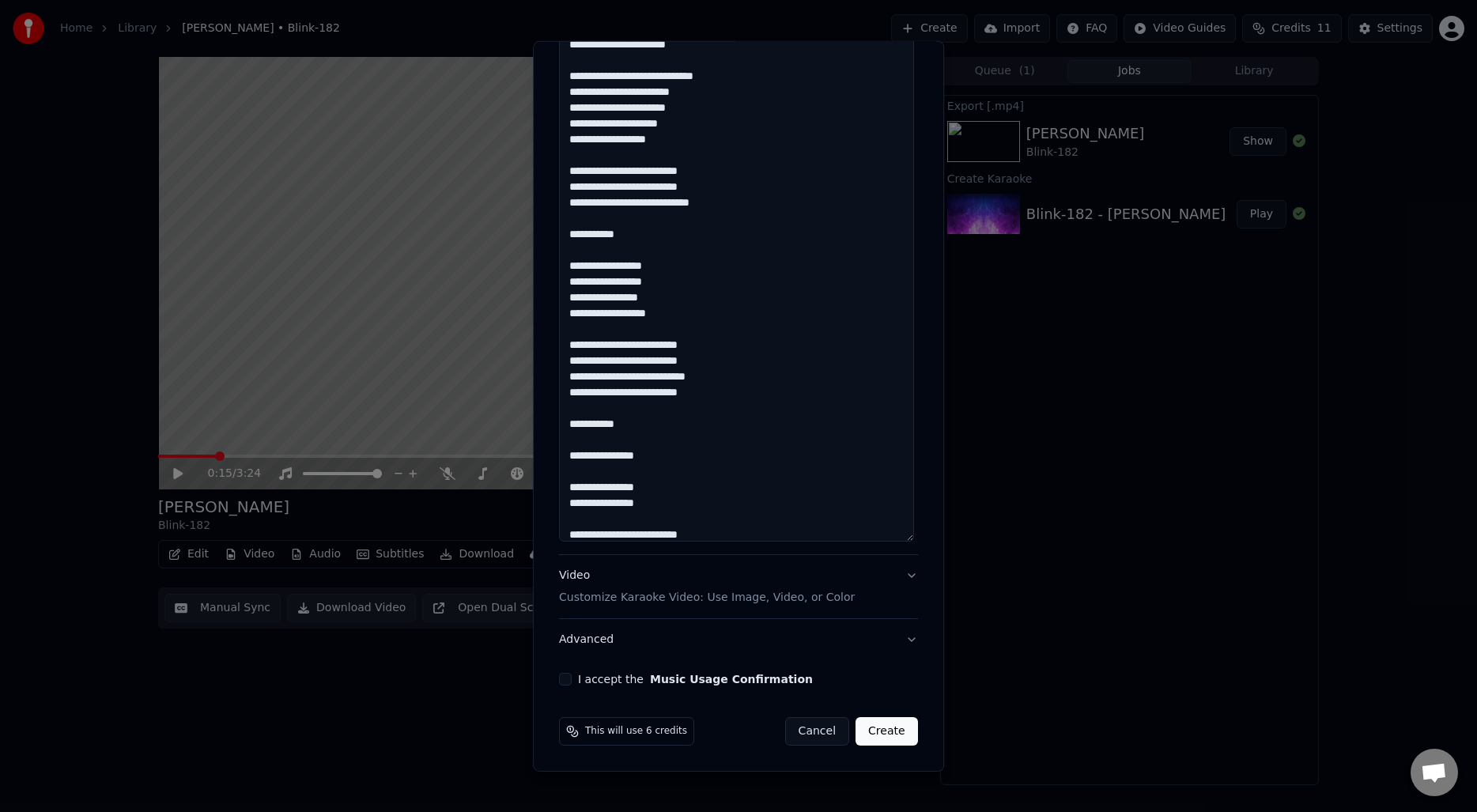
scroll to position [40, 0]
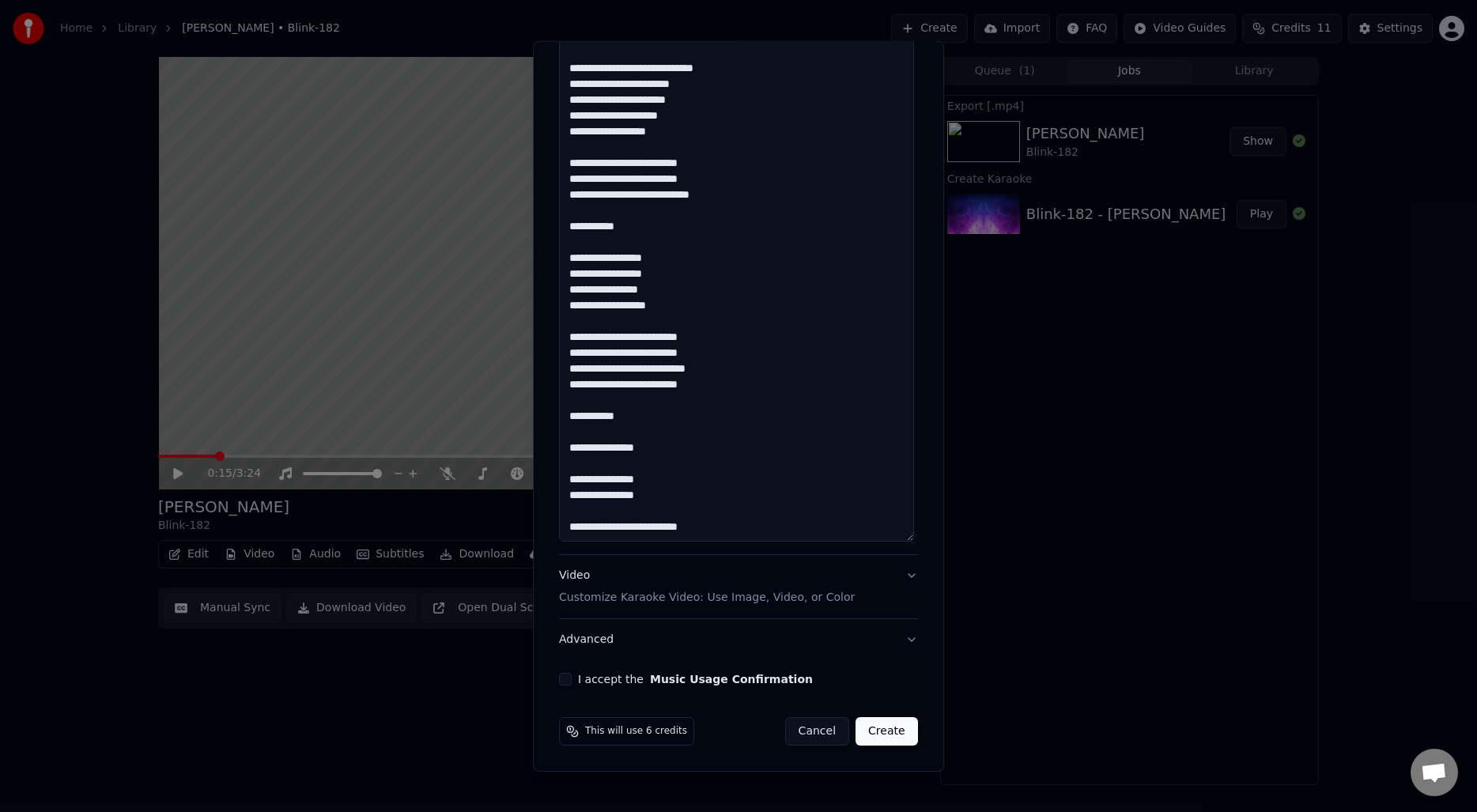
paste textarea "**********"
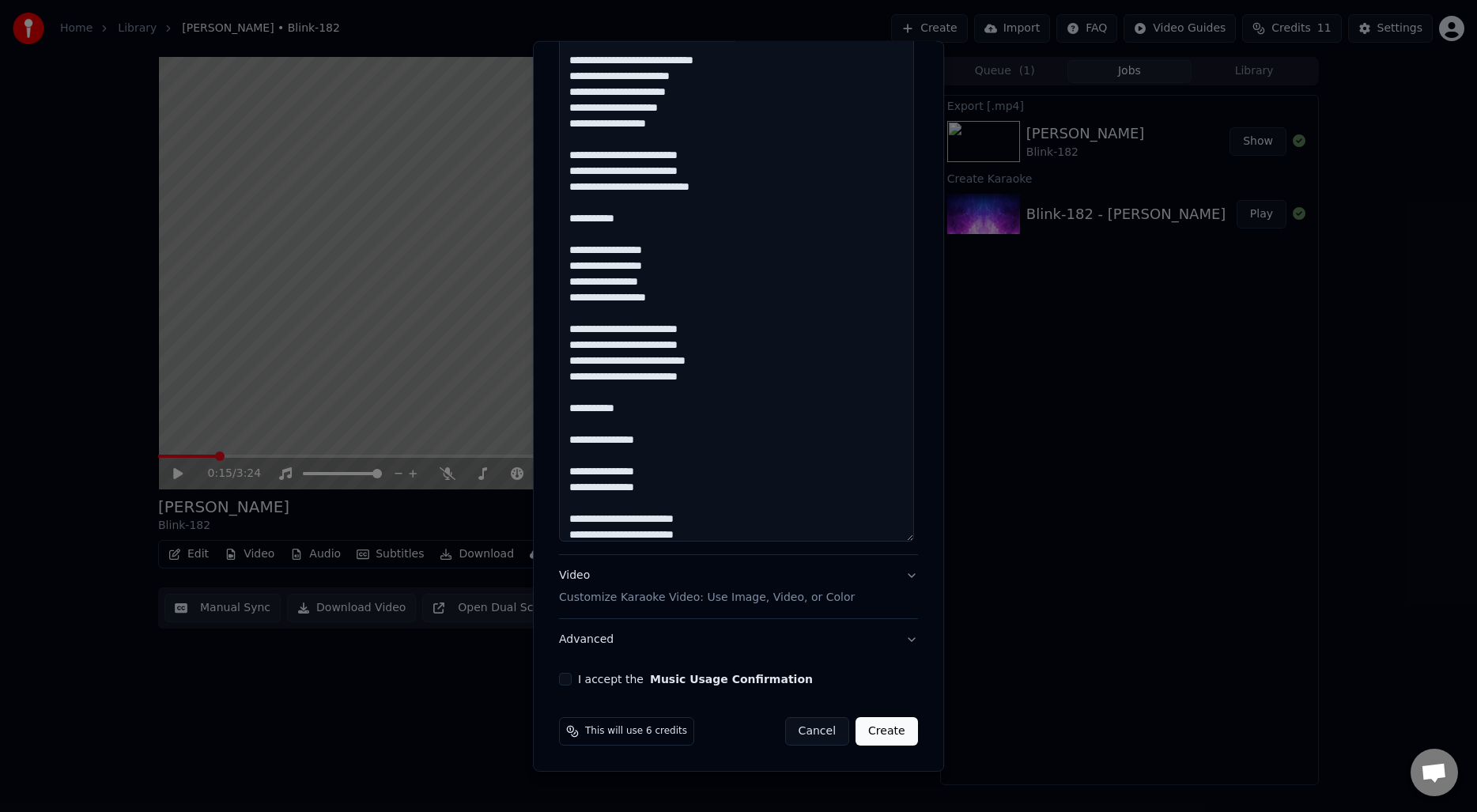
click at [740, 360] on textarea at bounding box center [737, 69] width 355 height 946
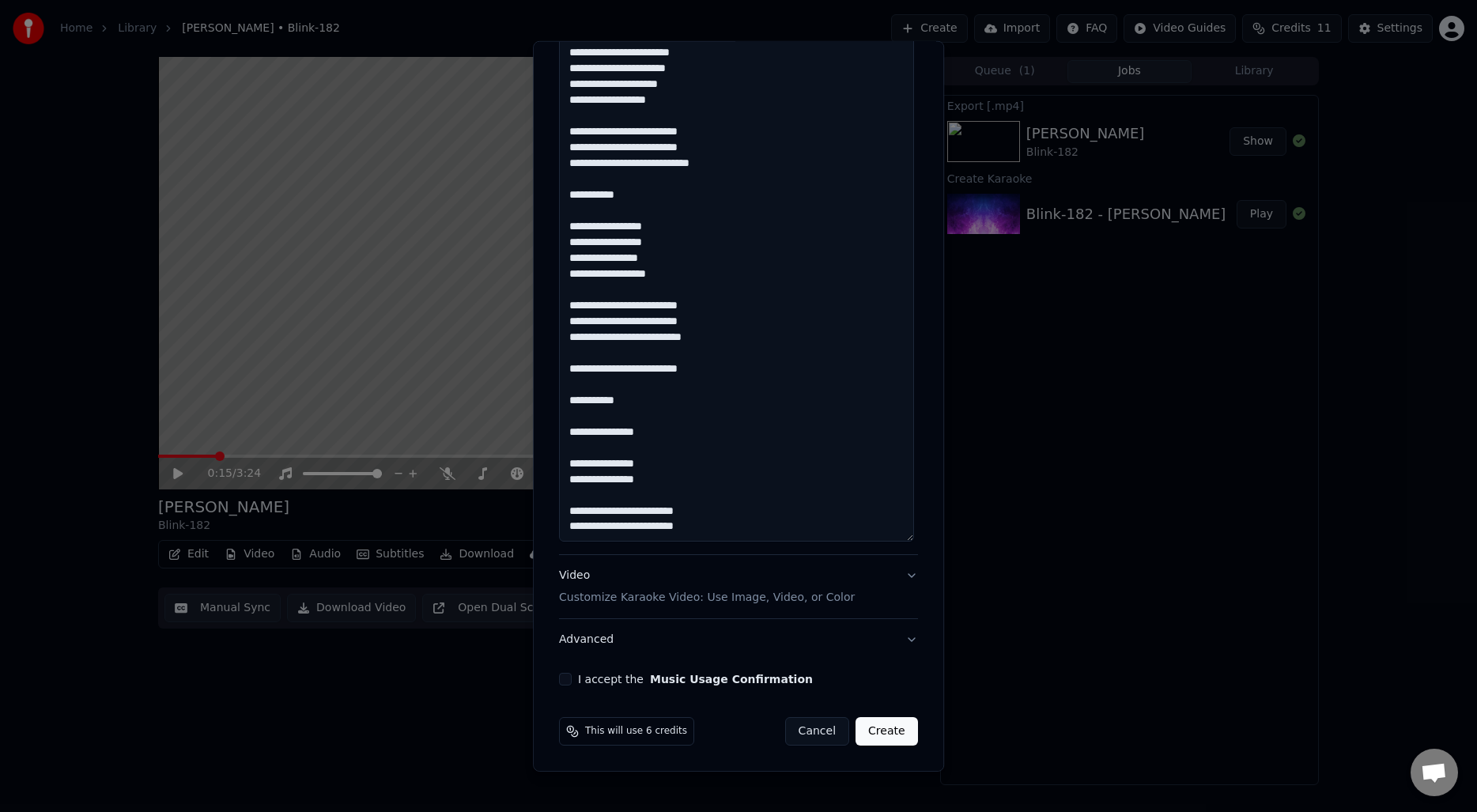
paste textarea "**********"
click at [586, 194] on textarea at bounding box center [737, 69] width 355 height 946
paste textarea
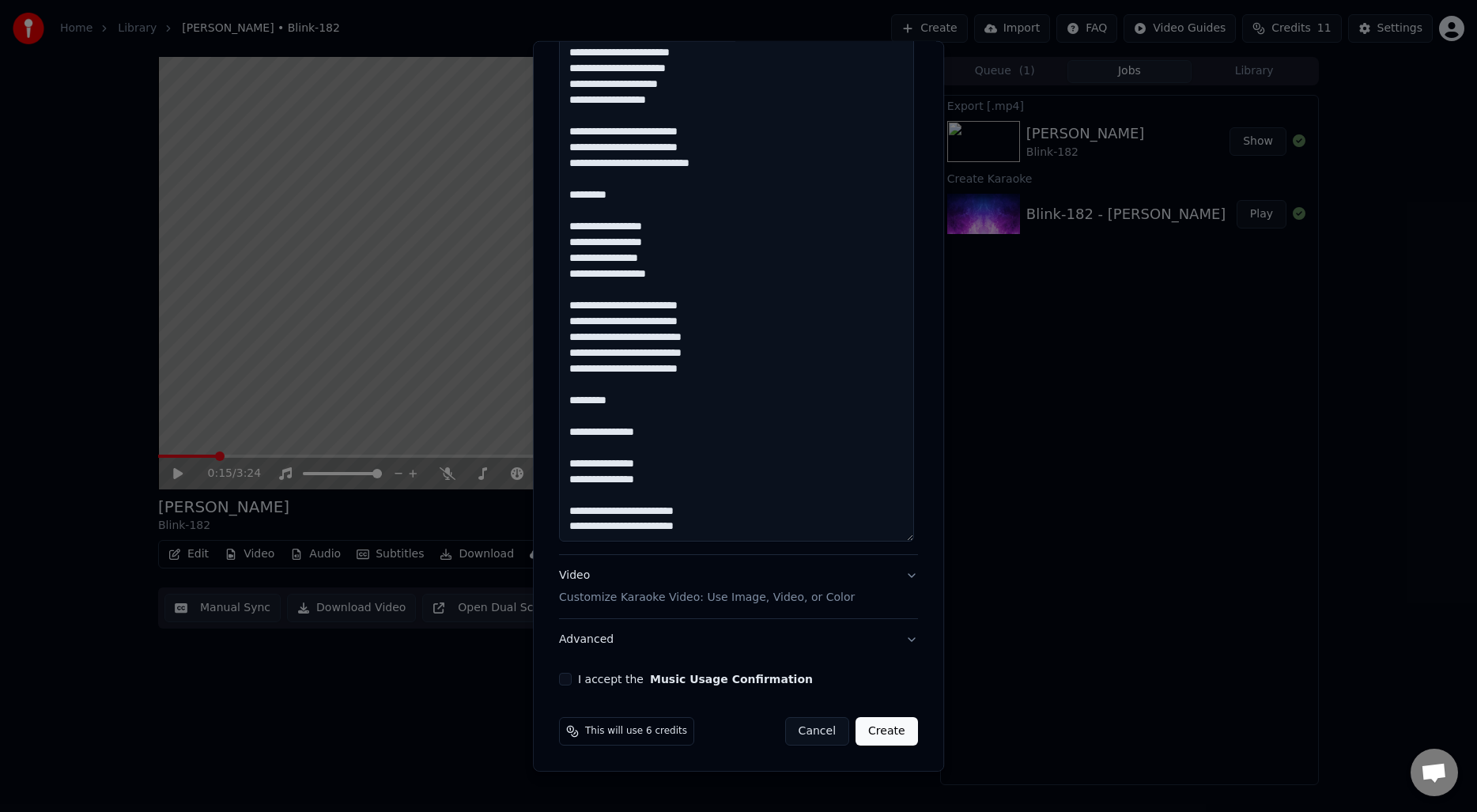
paste textarea "***"
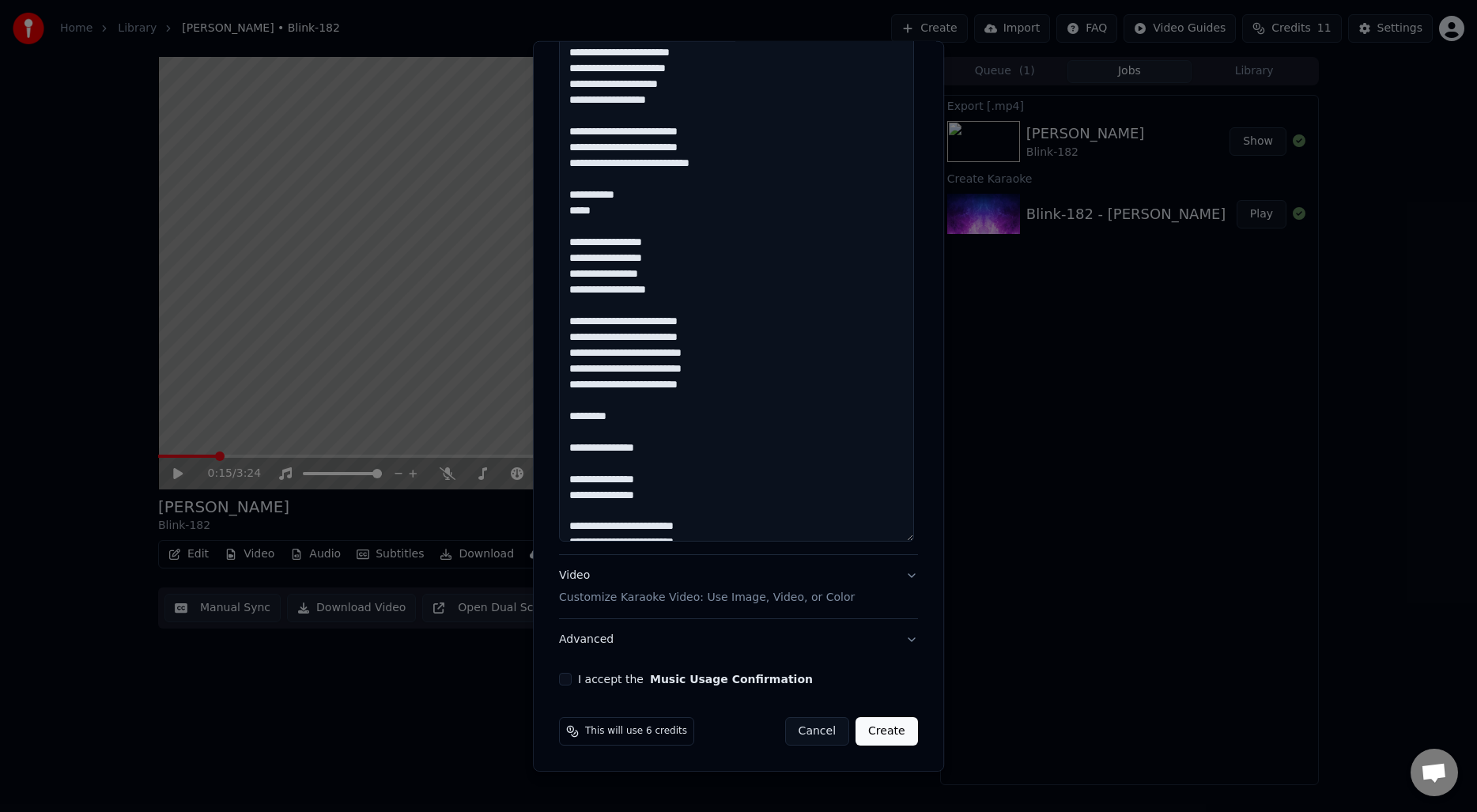
scroll to position [80, 0]
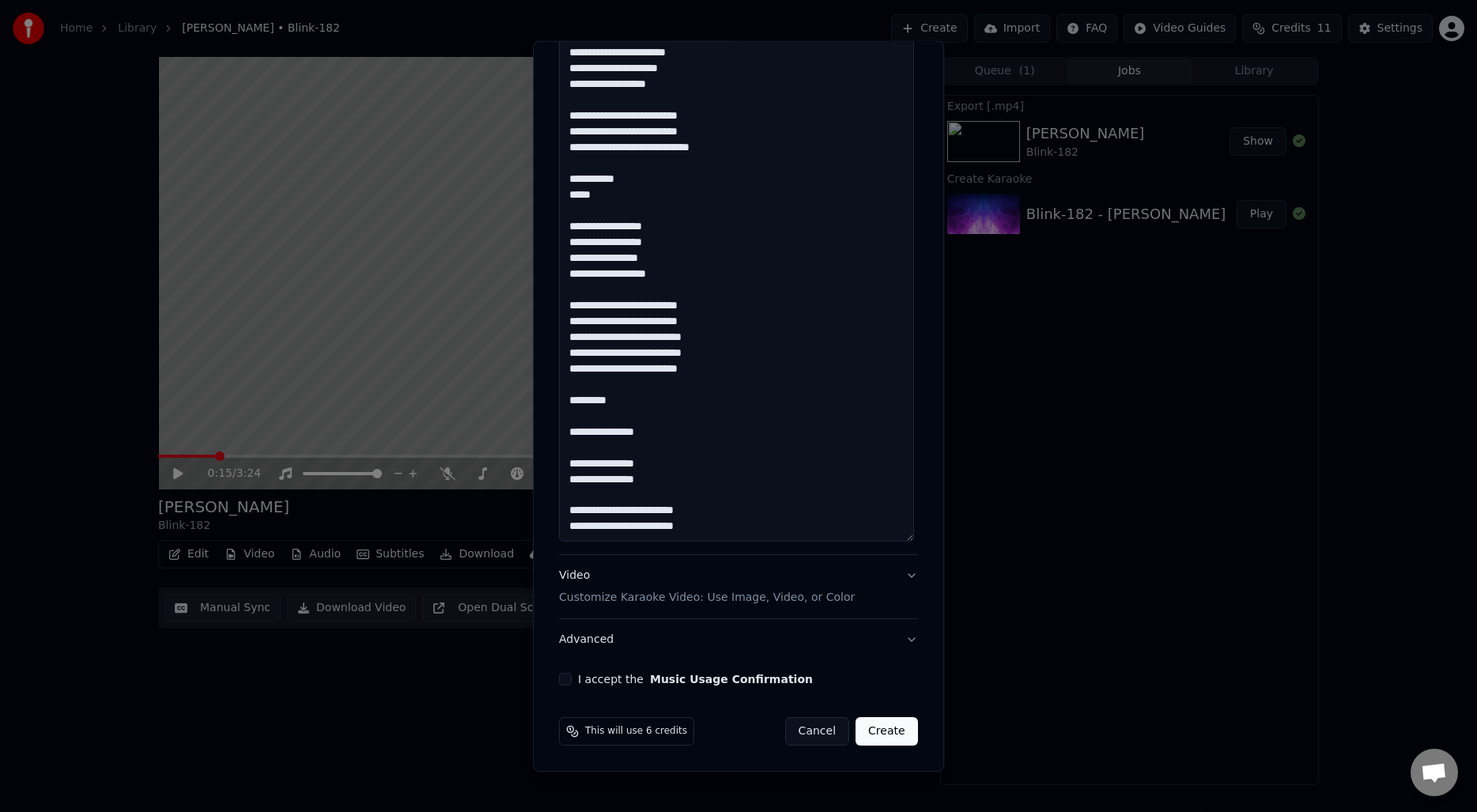
paste textarea "***"
paste textarea "****"
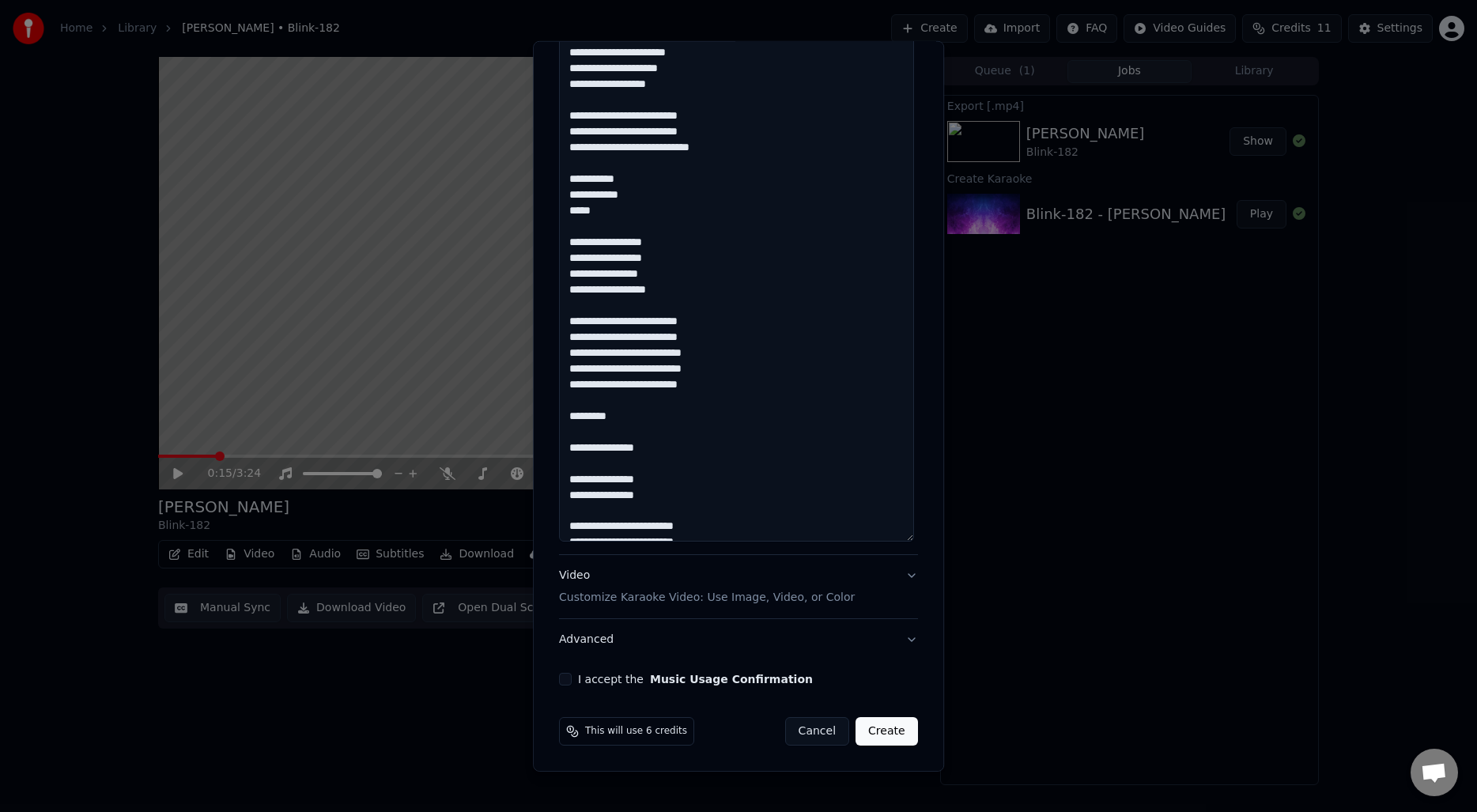
scroll to position [95, 0]
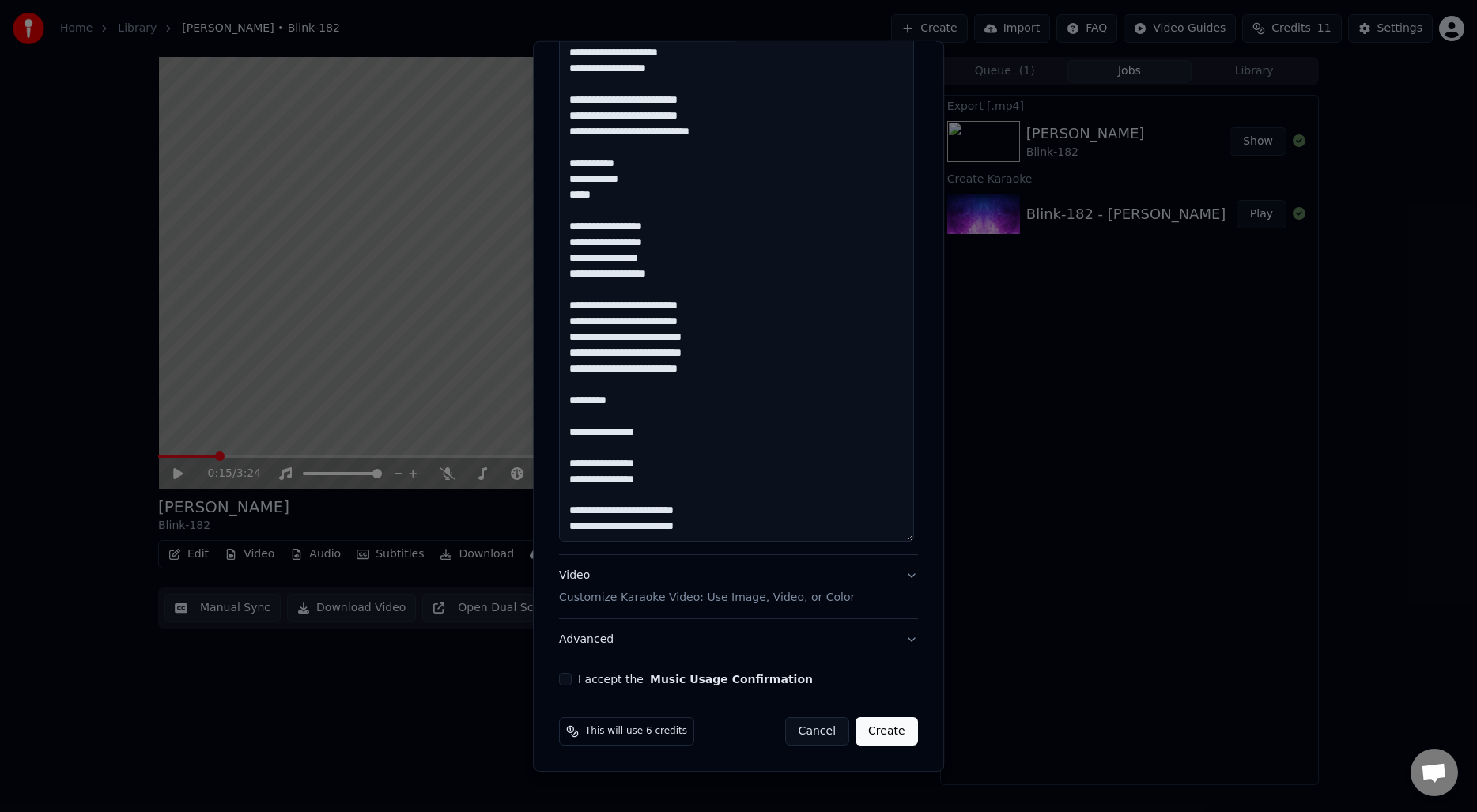
paste textarea "****"
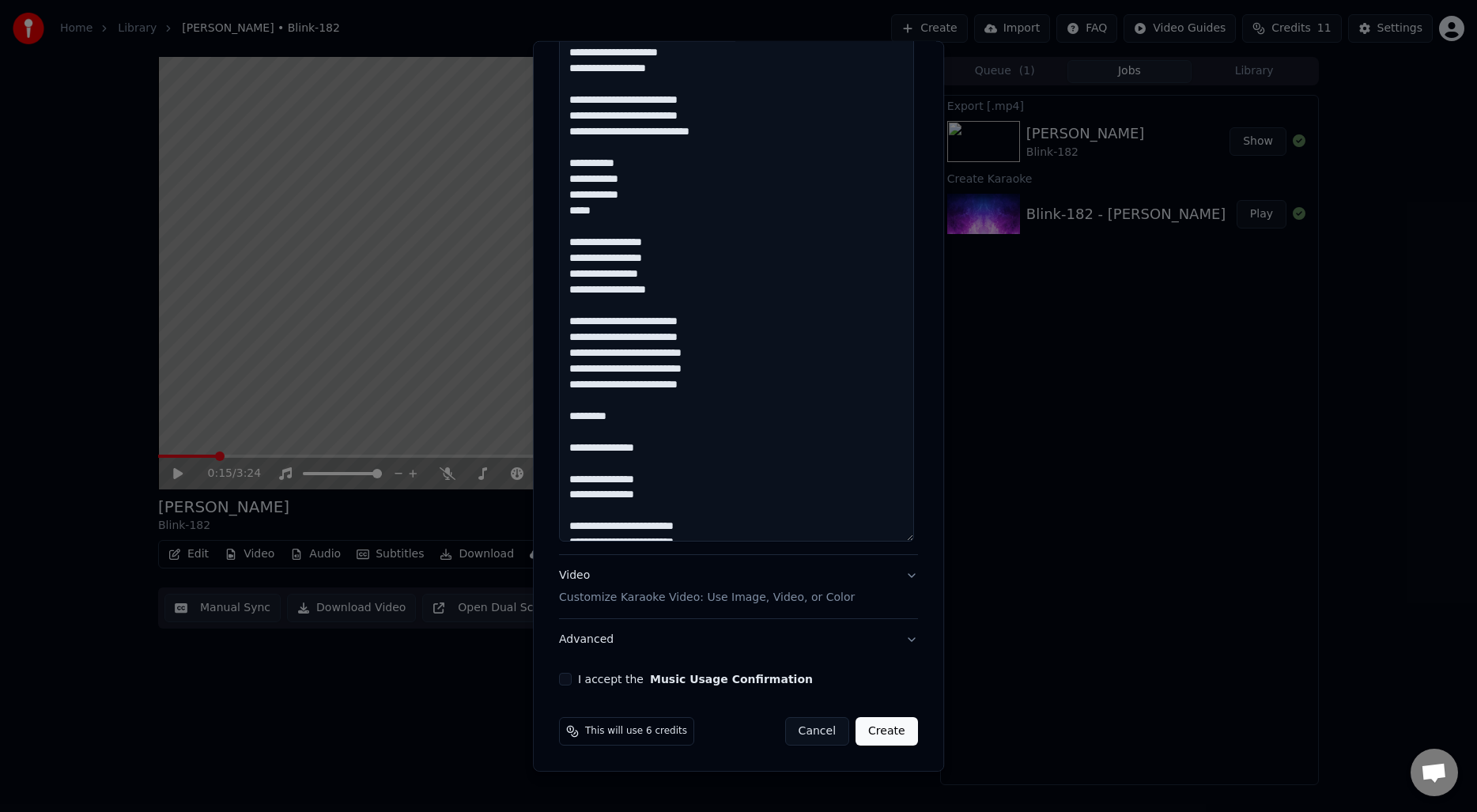
scroll to position [111, 0]
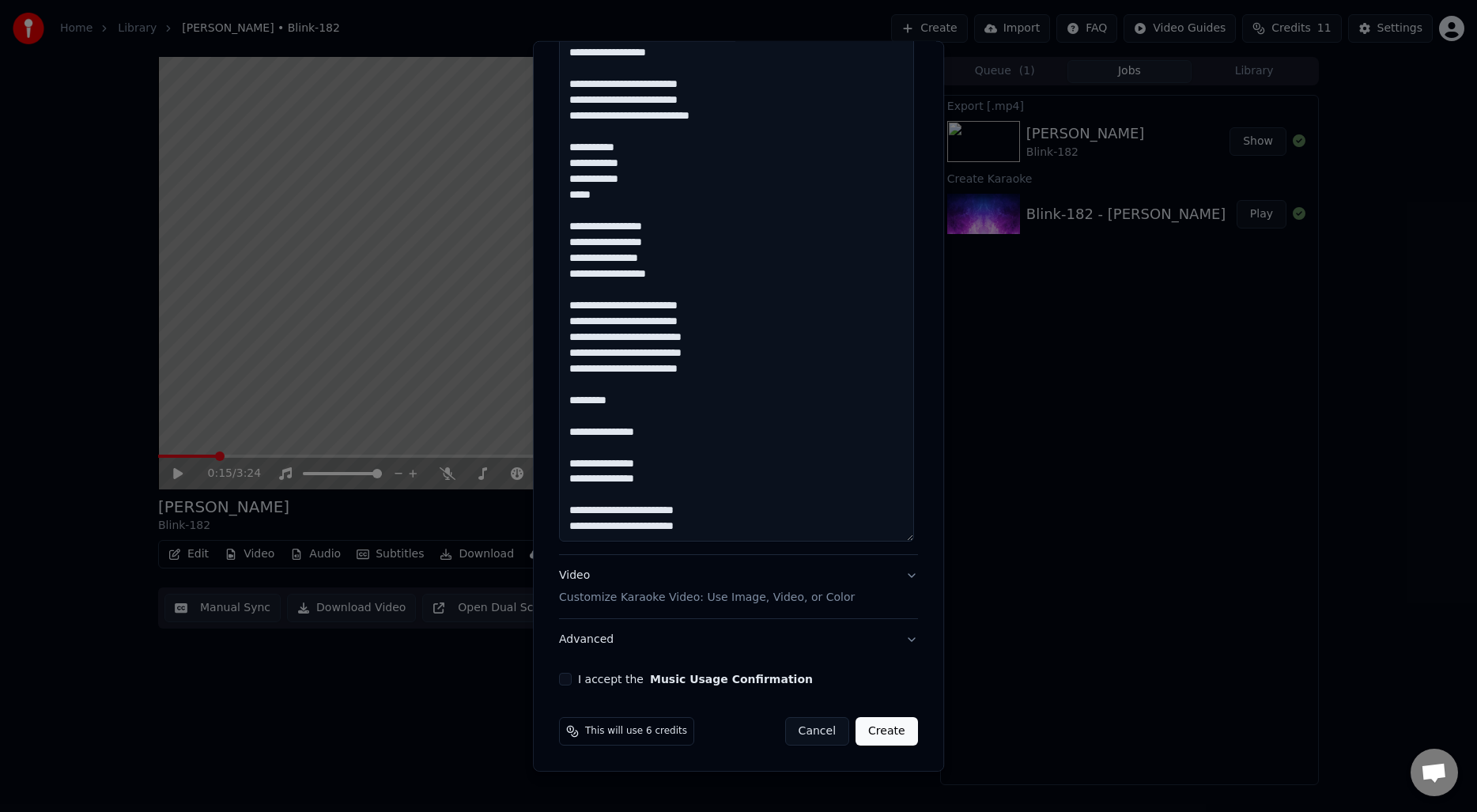
paste textarea "****"
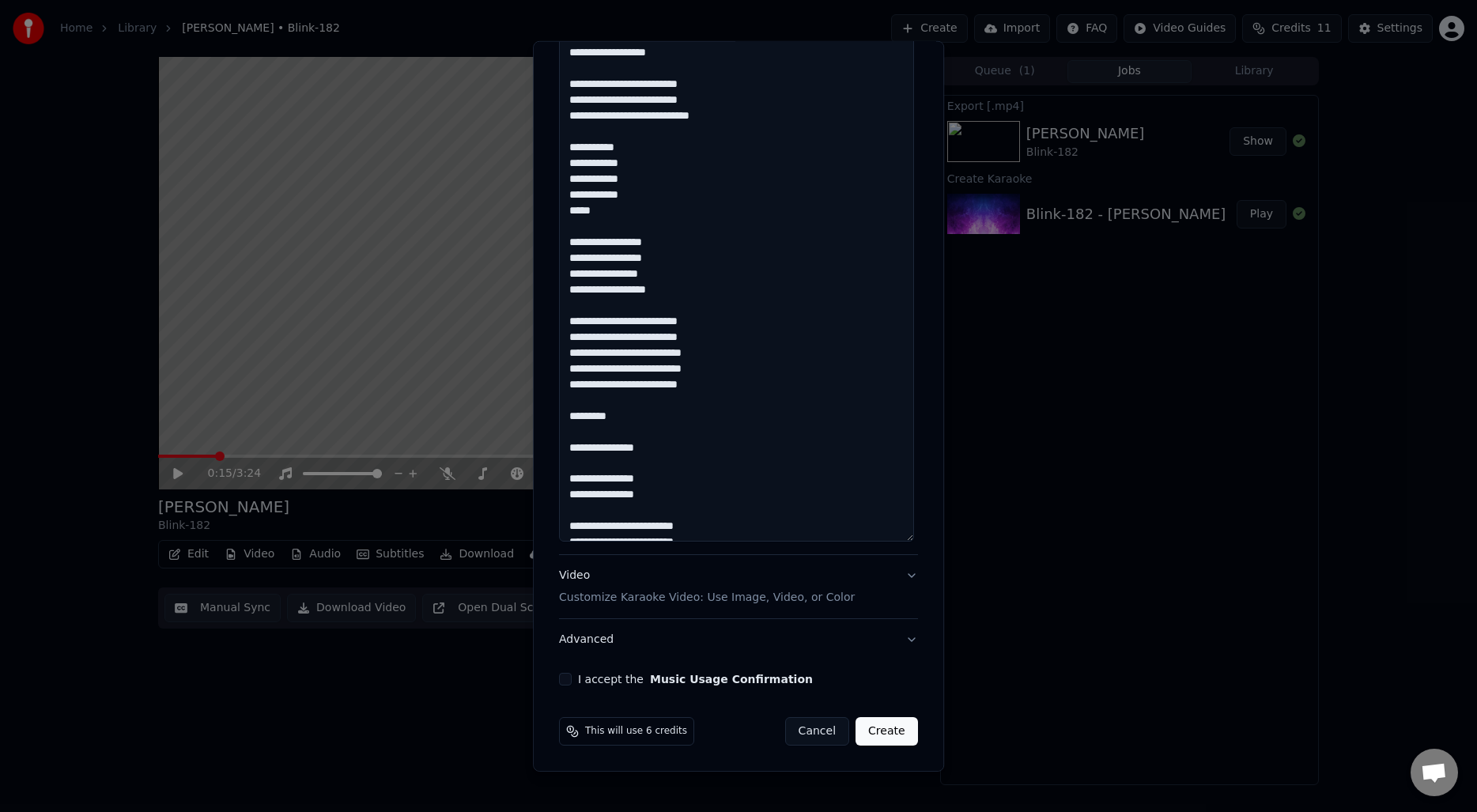
scroll to position [127, 0]
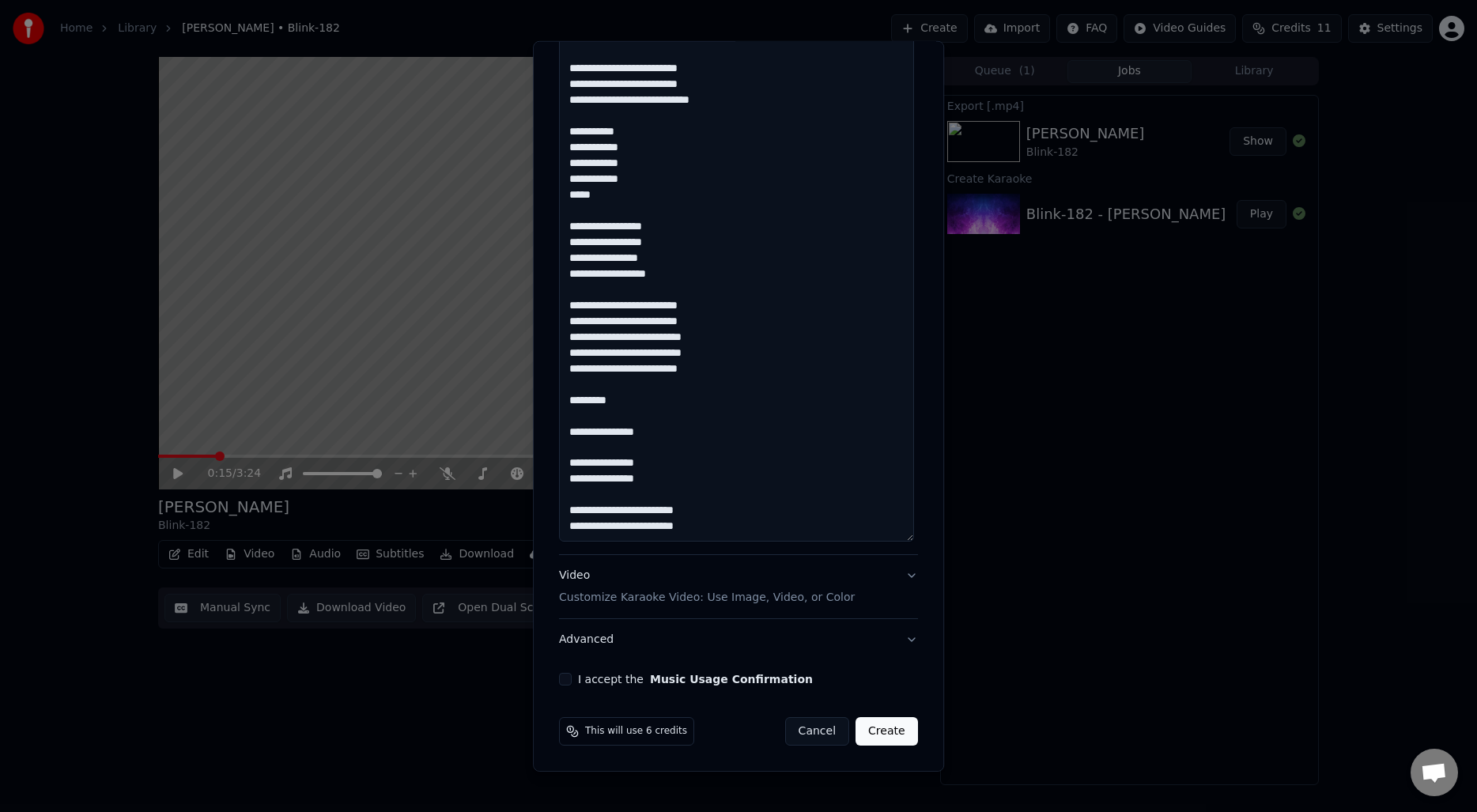
paste textarea "****"
drag, startPoint x: 642, startPoint y: 196, endPoint x: 558, endPoint y: 130, distance: 106.8
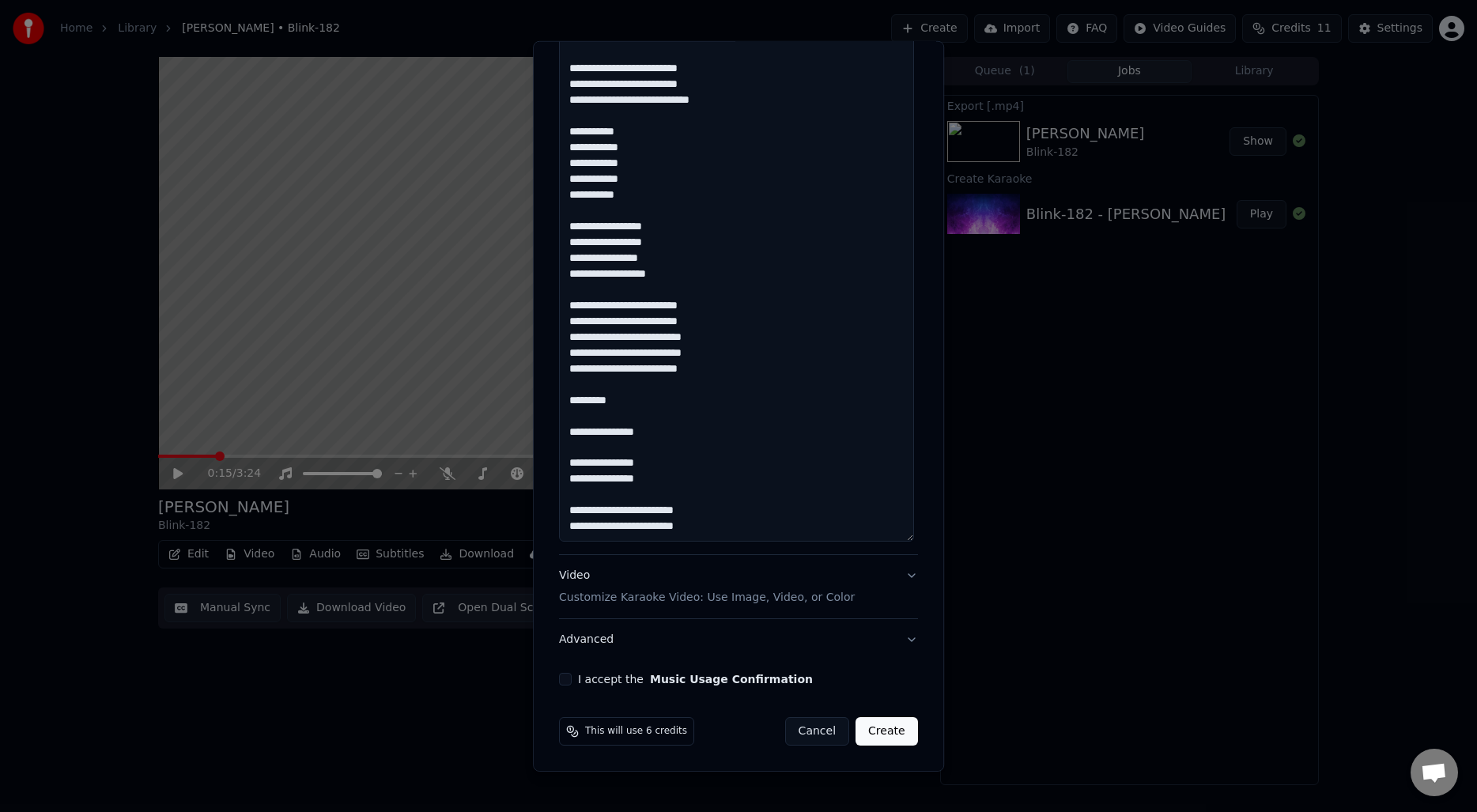
click at [591, 403] on textarea at bounding box center [737, 69] width 355 height 946
paste textarea "**********"
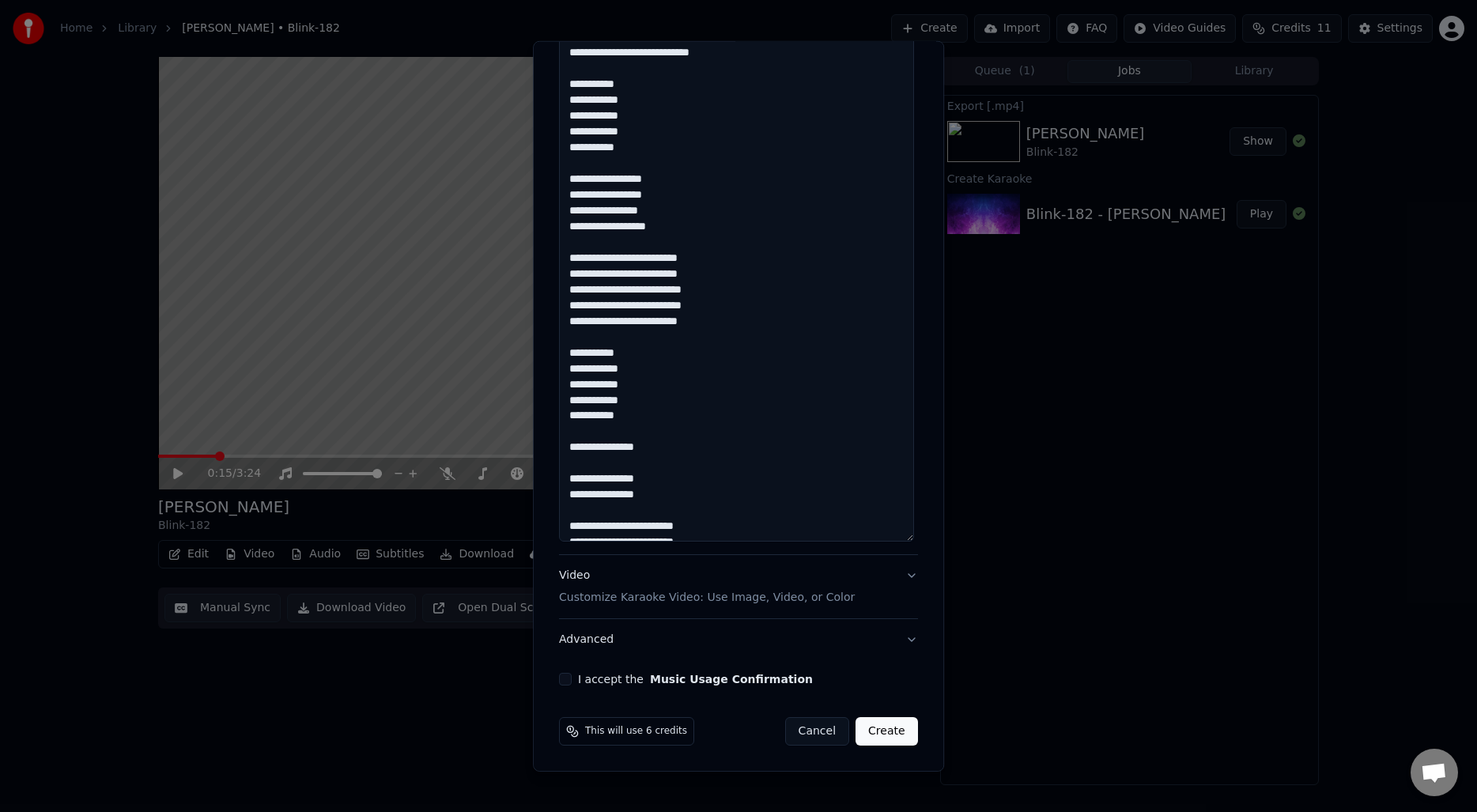
scroll to position [191, 0]
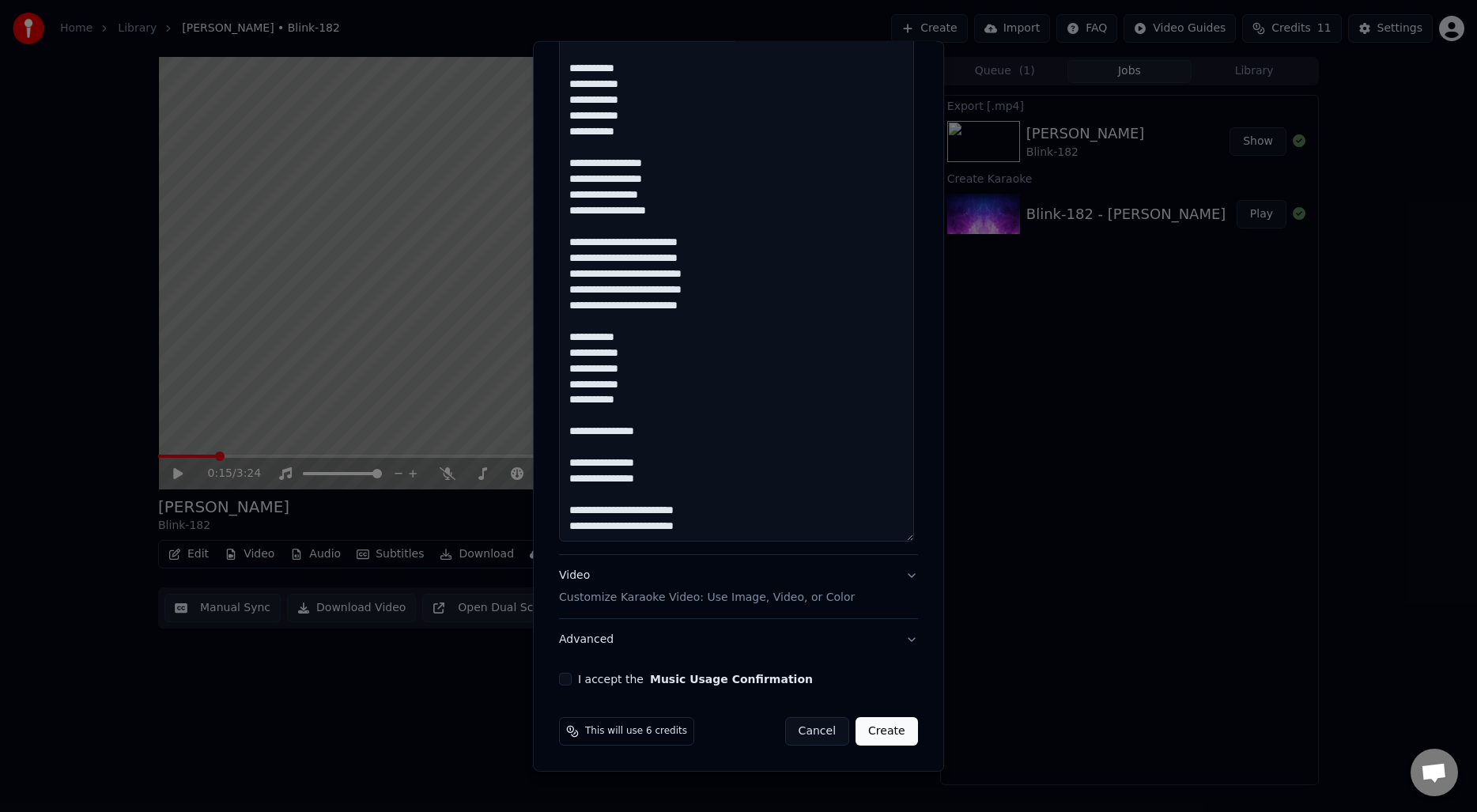
drag, startPoint x: 679, startPoint y: 430, endPoint x: 563, endPoint y: 430, distance: 116.0
click at [563, 430] on textarea at bounding box center [737, 69] width 355 height 946
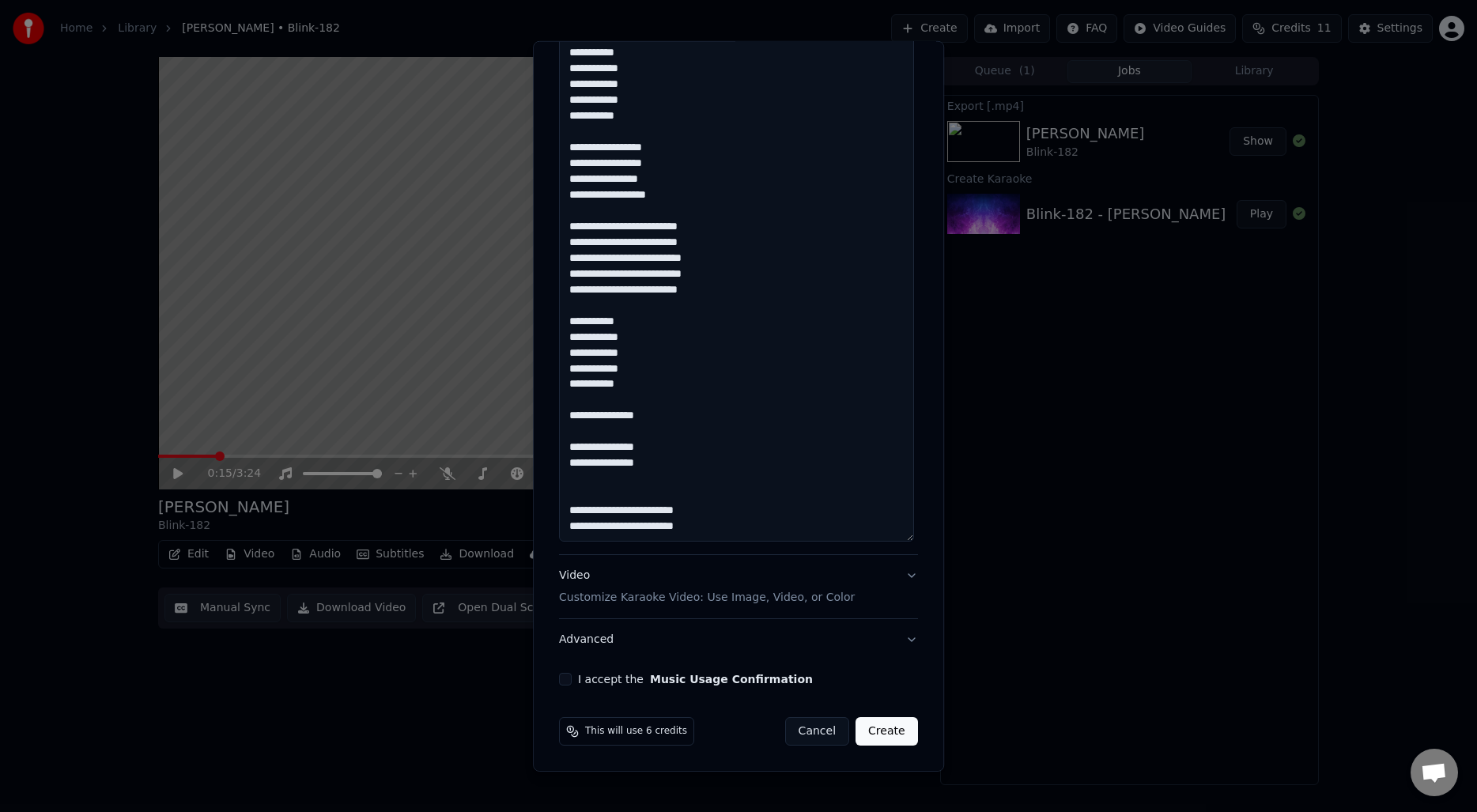
paste textarea "**********"
click at [616, 406] on textarea at bounding box center [737, 69] width 355 height 946
click at [615, 413] on textarea at bounding box center [737, 69] width 355 height 946
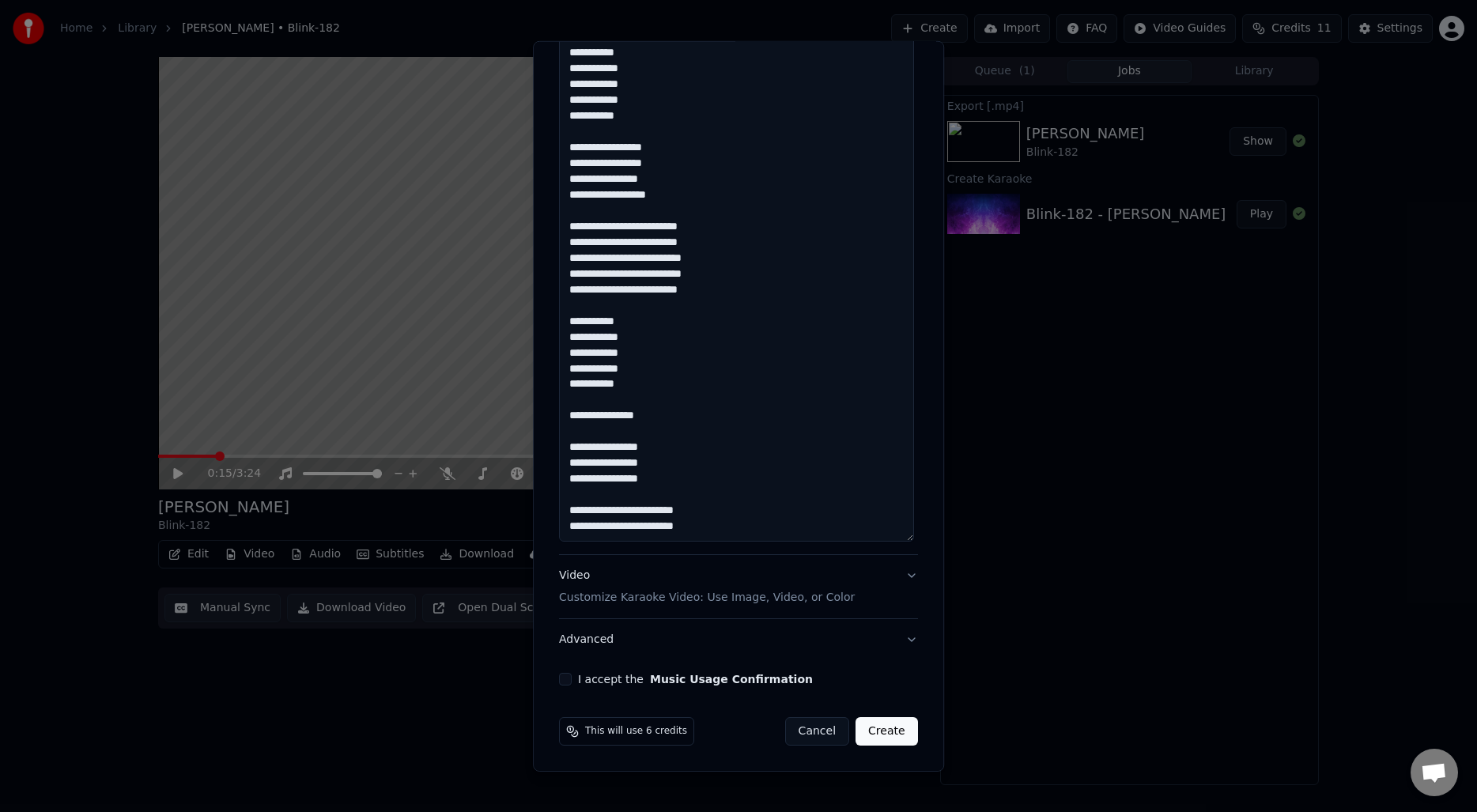
click at [615, 413] on textarea at bounding box center [737, 69] width 355 height 946
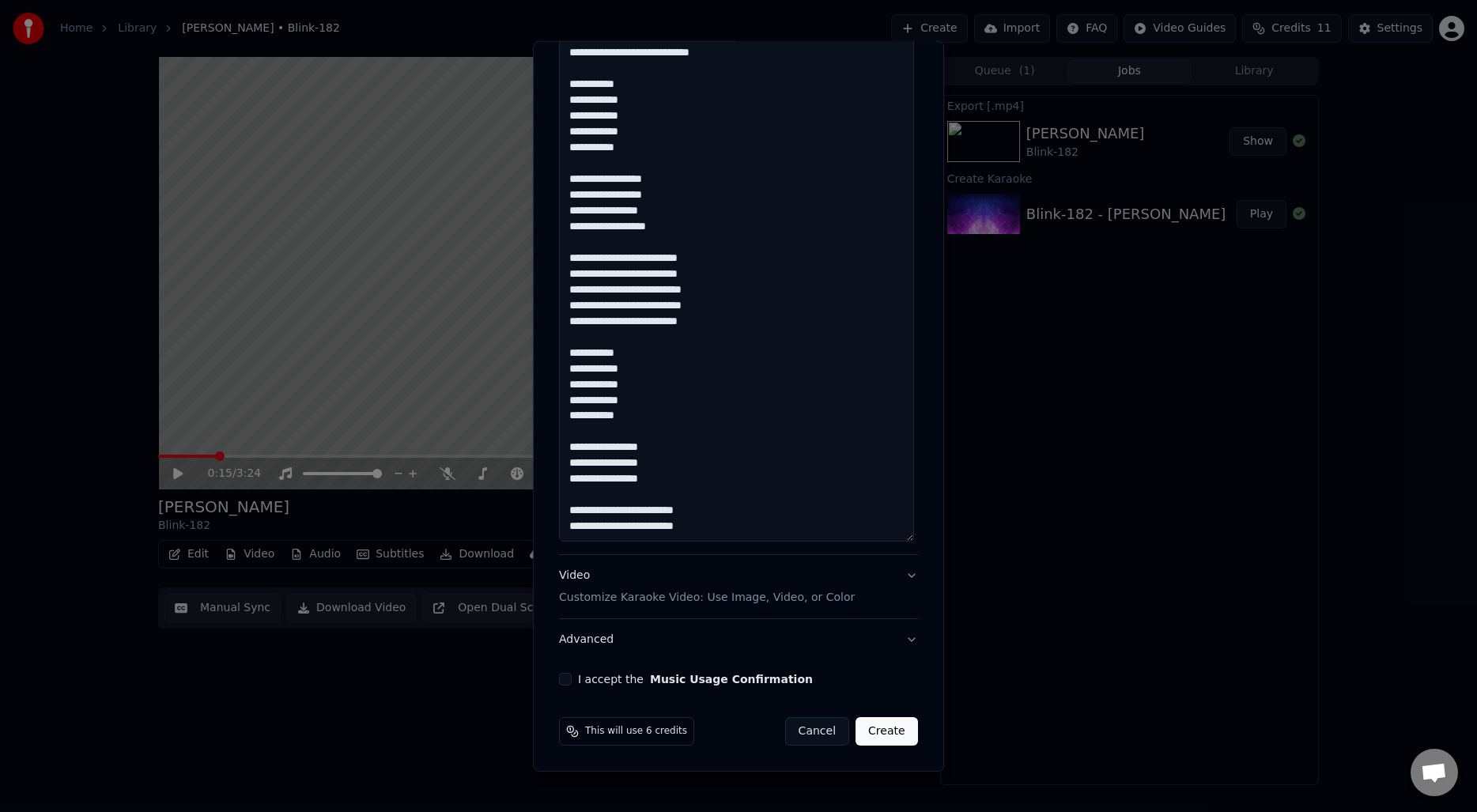
scroll to position [175, 0]
drag, startPoint x: 575, startPoint y: 322, endPoint x: 585, endPoint y: 332, distance: 14.1
click at [575, 321] on textarea at bounding box center [737, 69] width 355 height 946
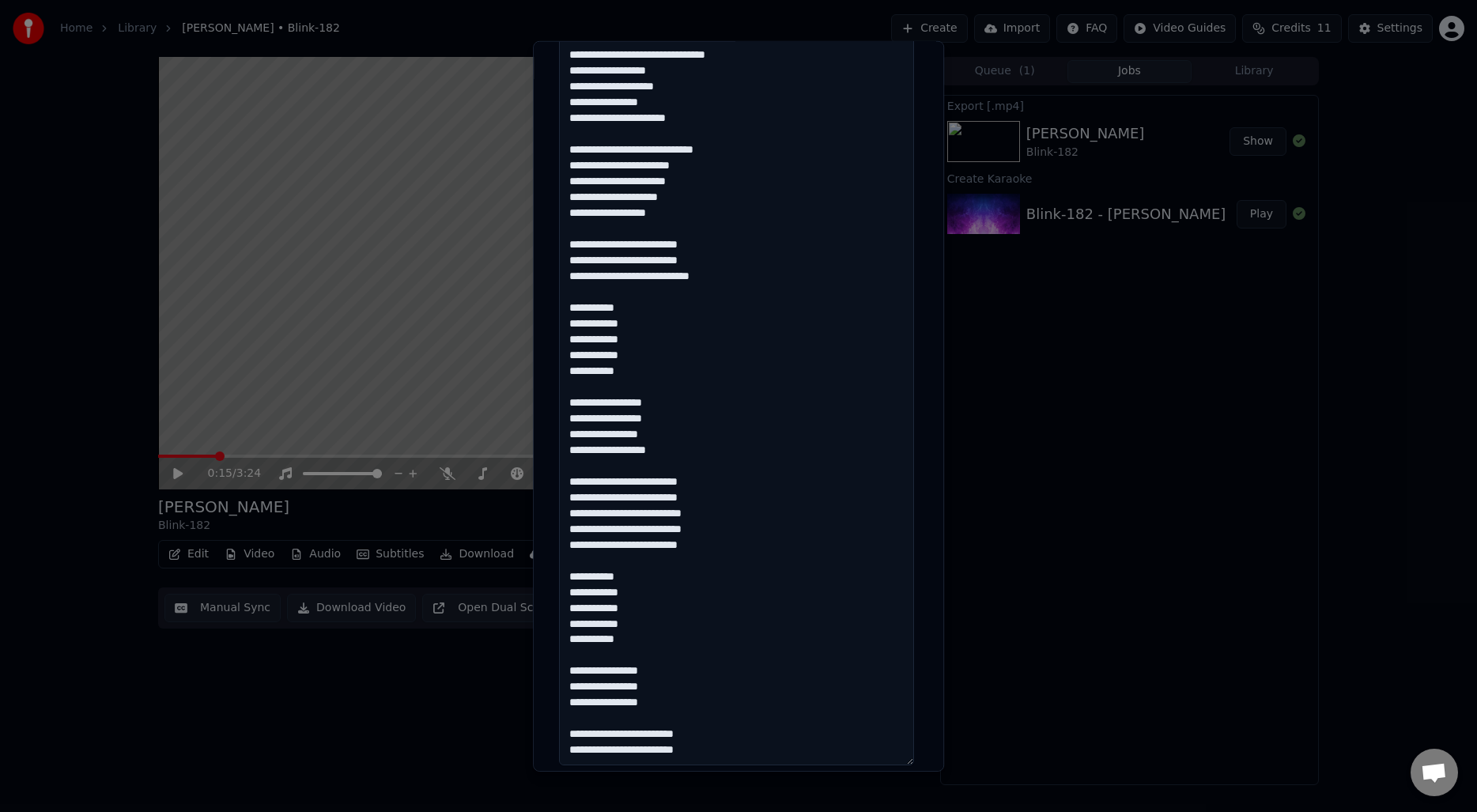
click at [733, 514] on textarea at bounding box center [737, 293] width 355 height 946
click at [765, 552] on textarea at bounding box center [737, 293] width 355 height 946
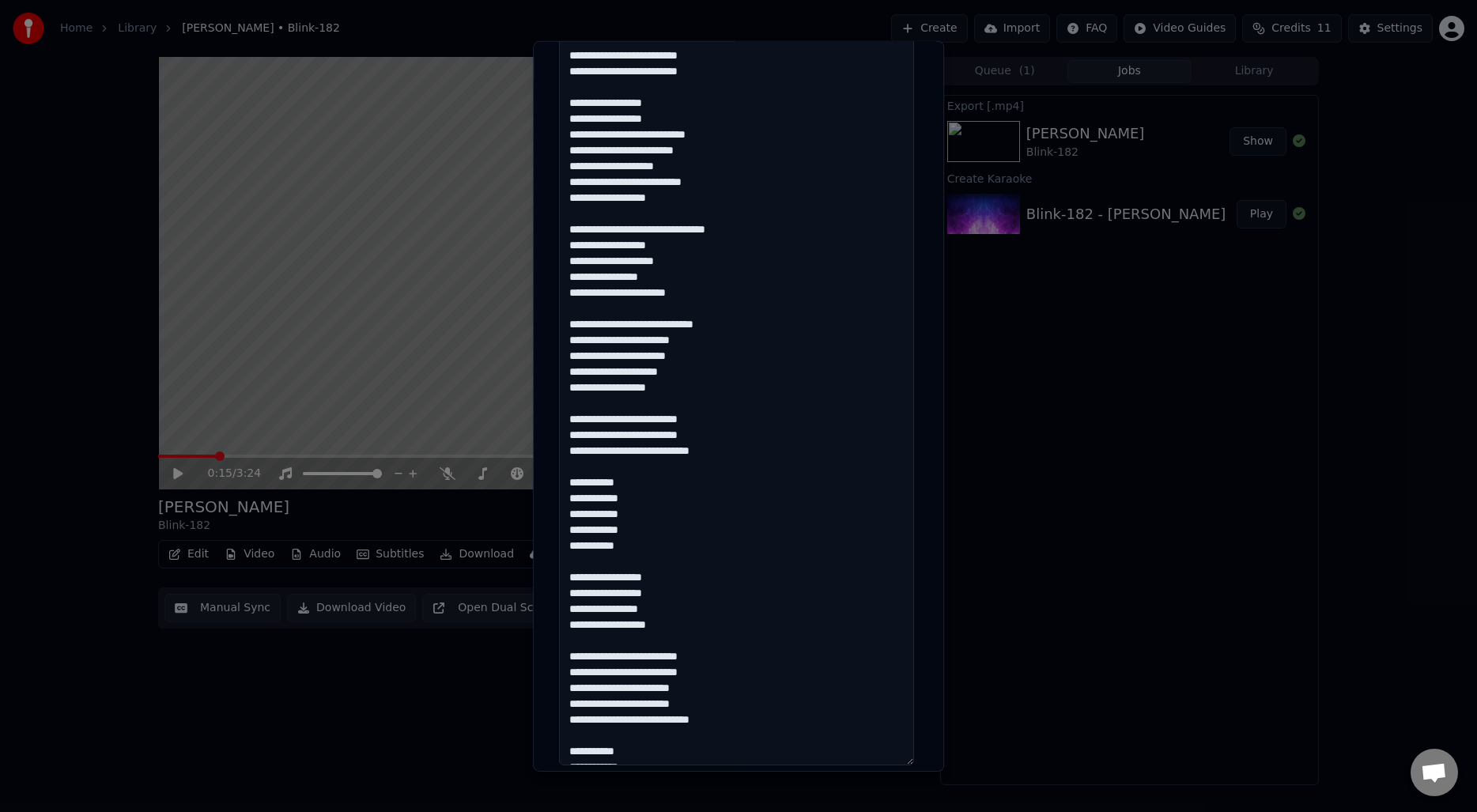
click at [591, 151] on textarea at bounding box center [737, 293] width 355 height 946
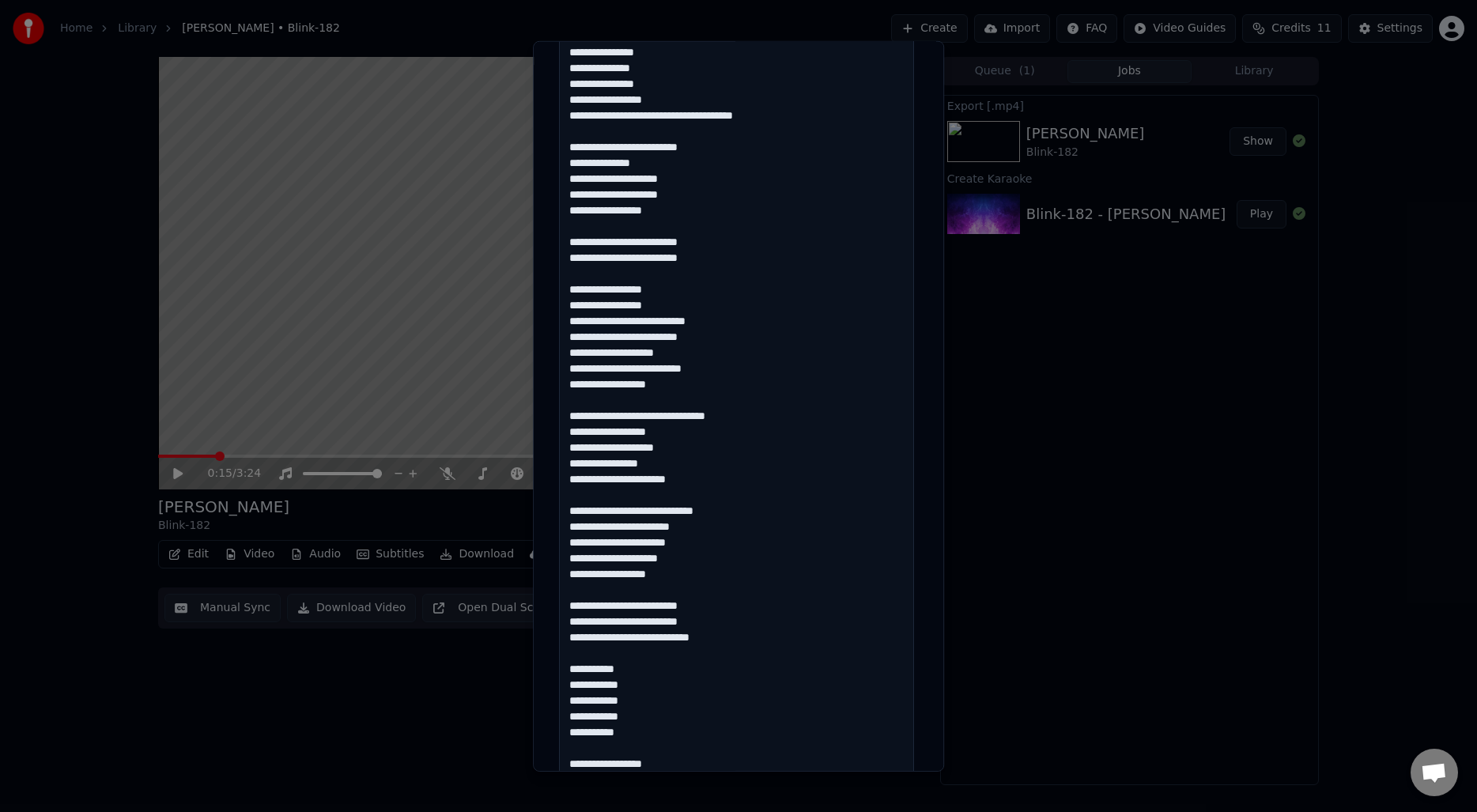
scroll to position [371, 0]
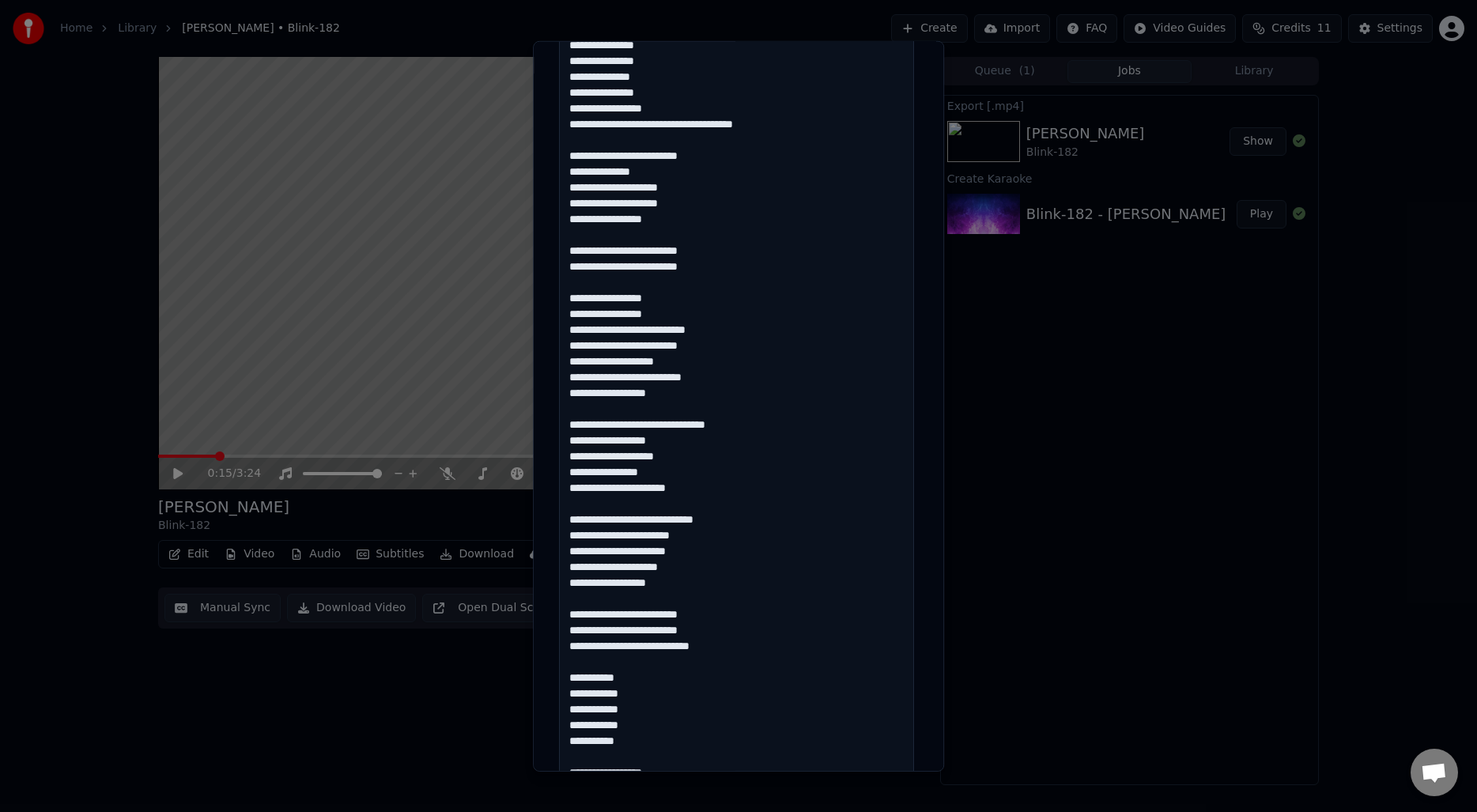
click at [731, 256] on textarea at bounding box center [737, 488] width 355 height 946
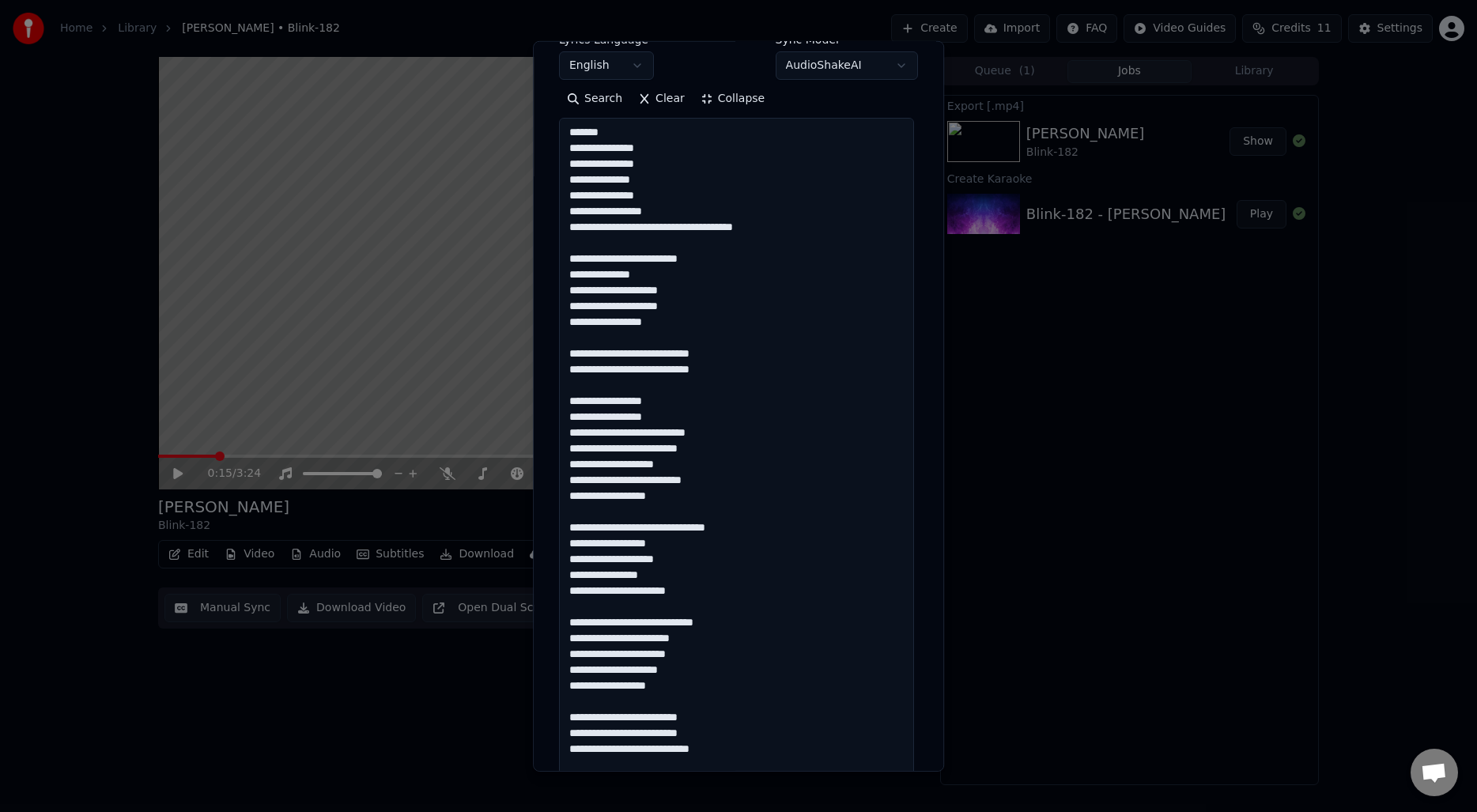
scroll to position [258, 0]
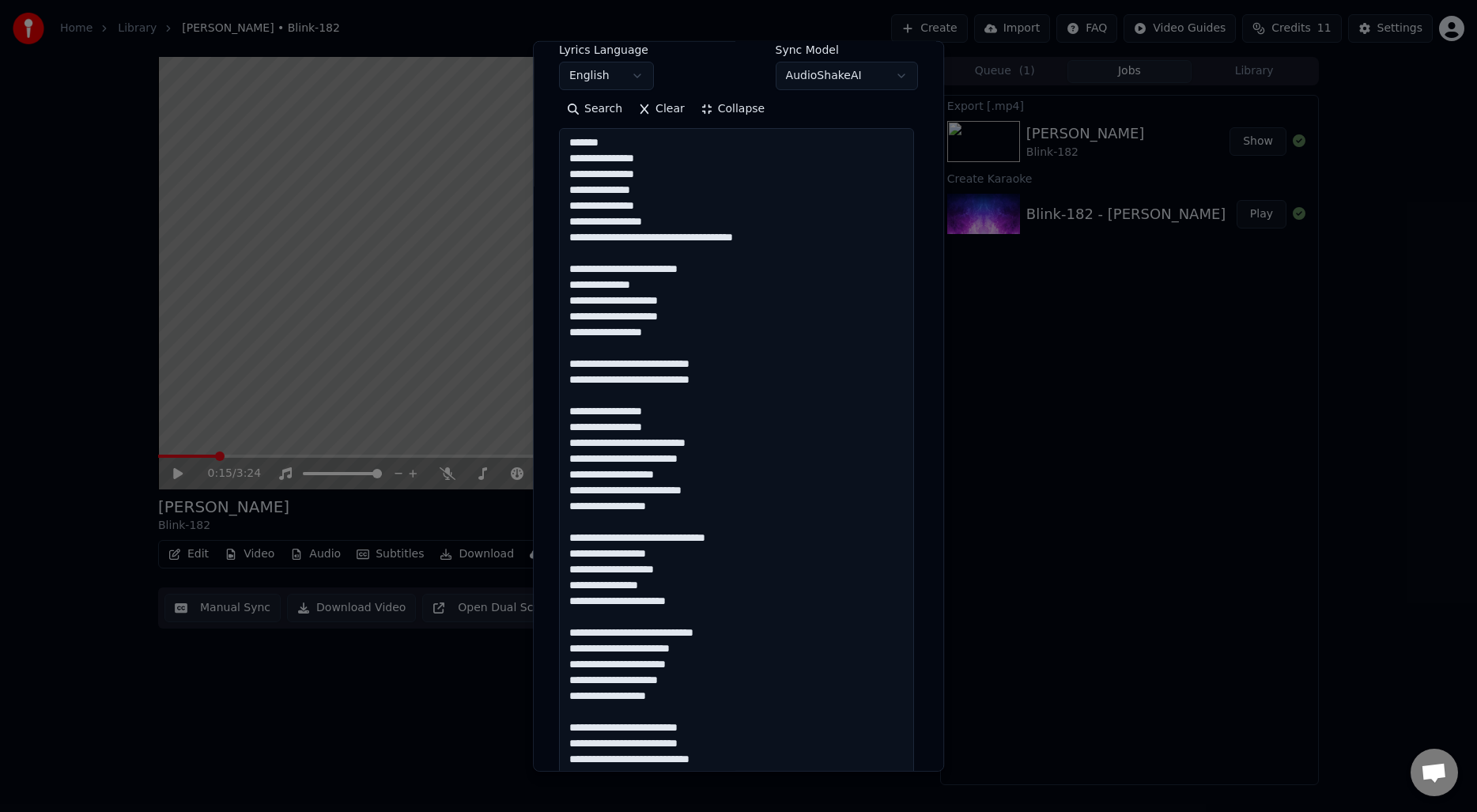
click at [654, 146] on textarea at bounding box center [737, 601] width 355 height 946
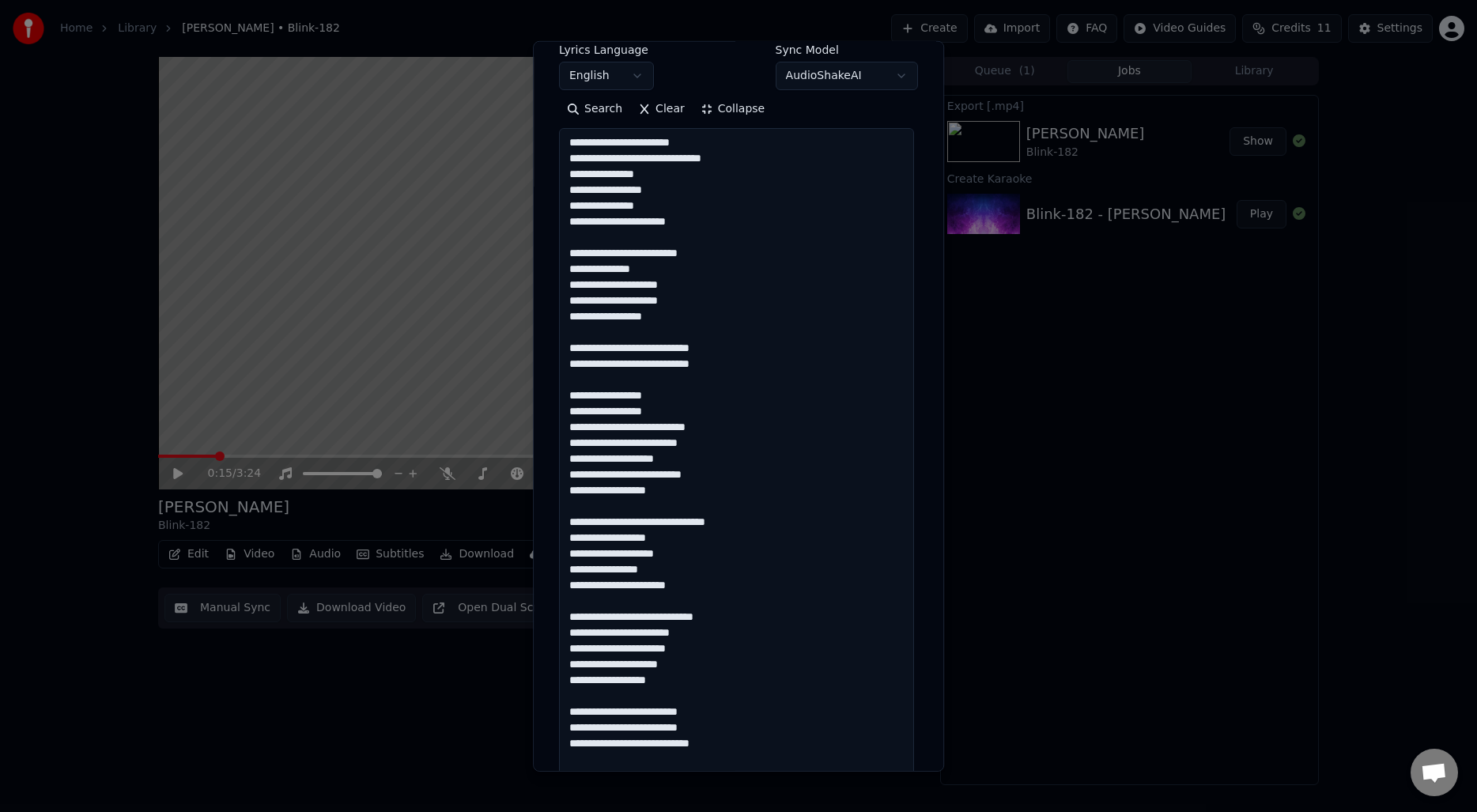
click at [738, 393] on textarea at bounding box center [737, 601] width 355 height 946
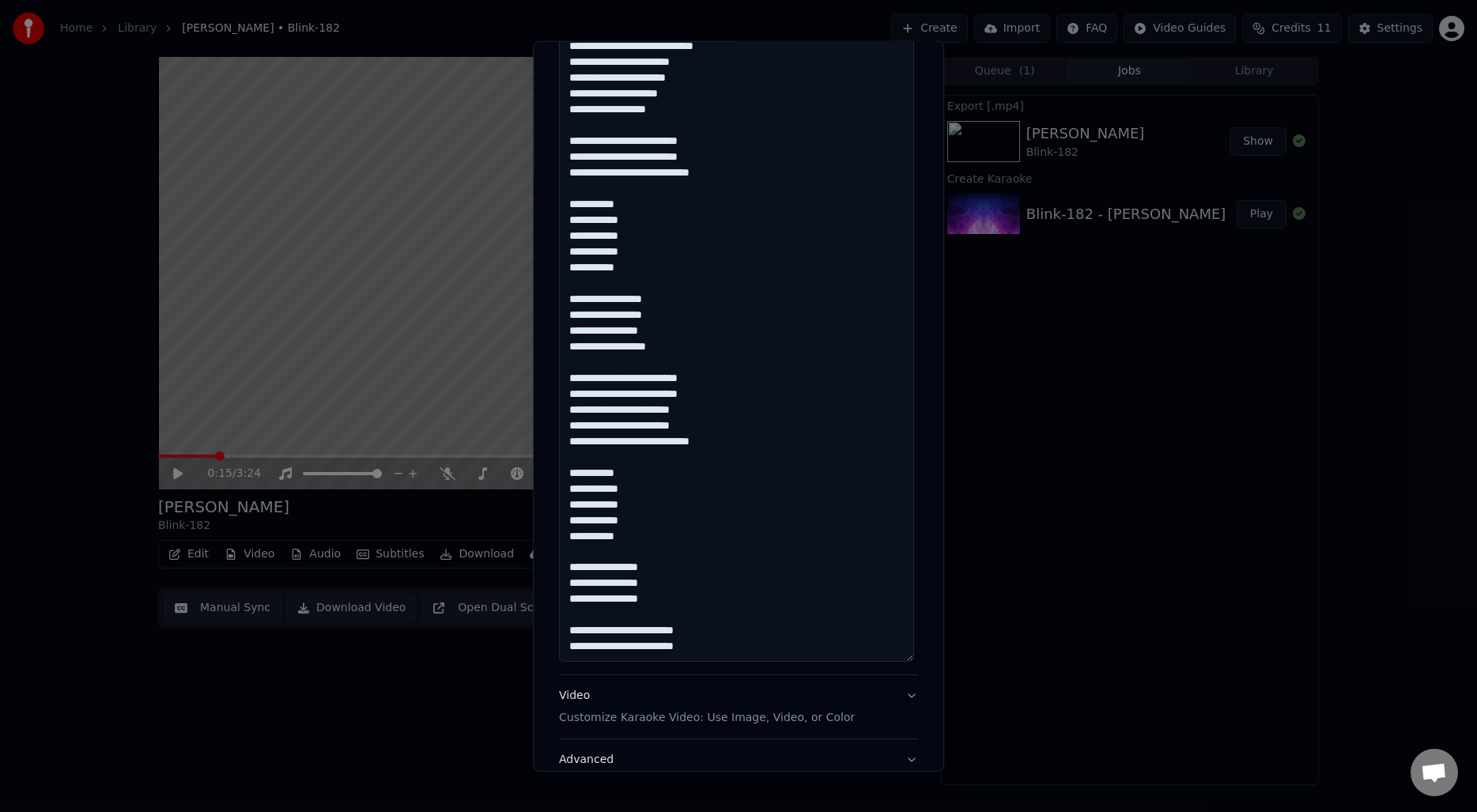
scroll to position [789, 0]
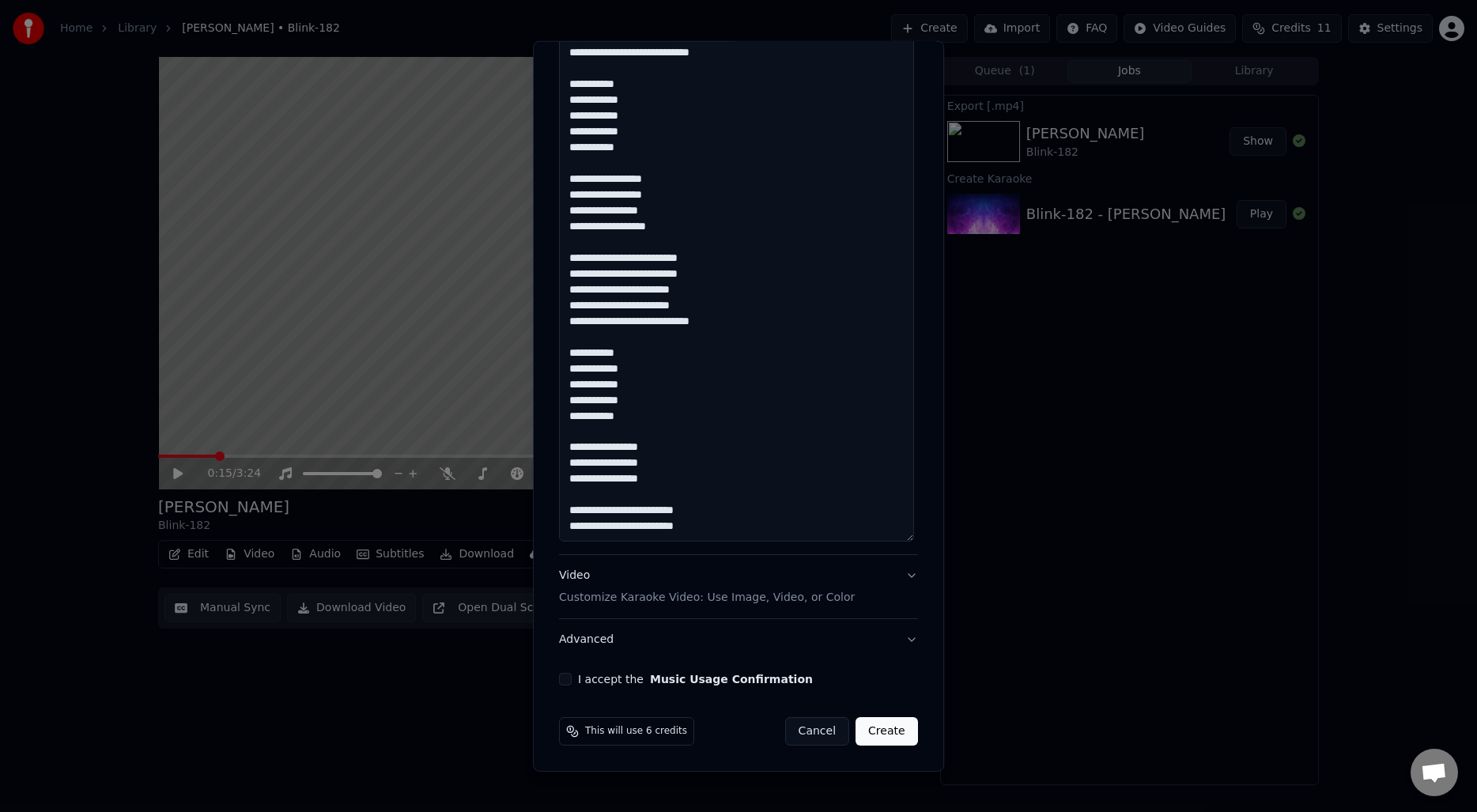
type textarea "**********"
click at [786, 591] on p "Customize Karaoke Video: Use Image, Video, or Color" at bounding box center [707, 598] width 296 height 16
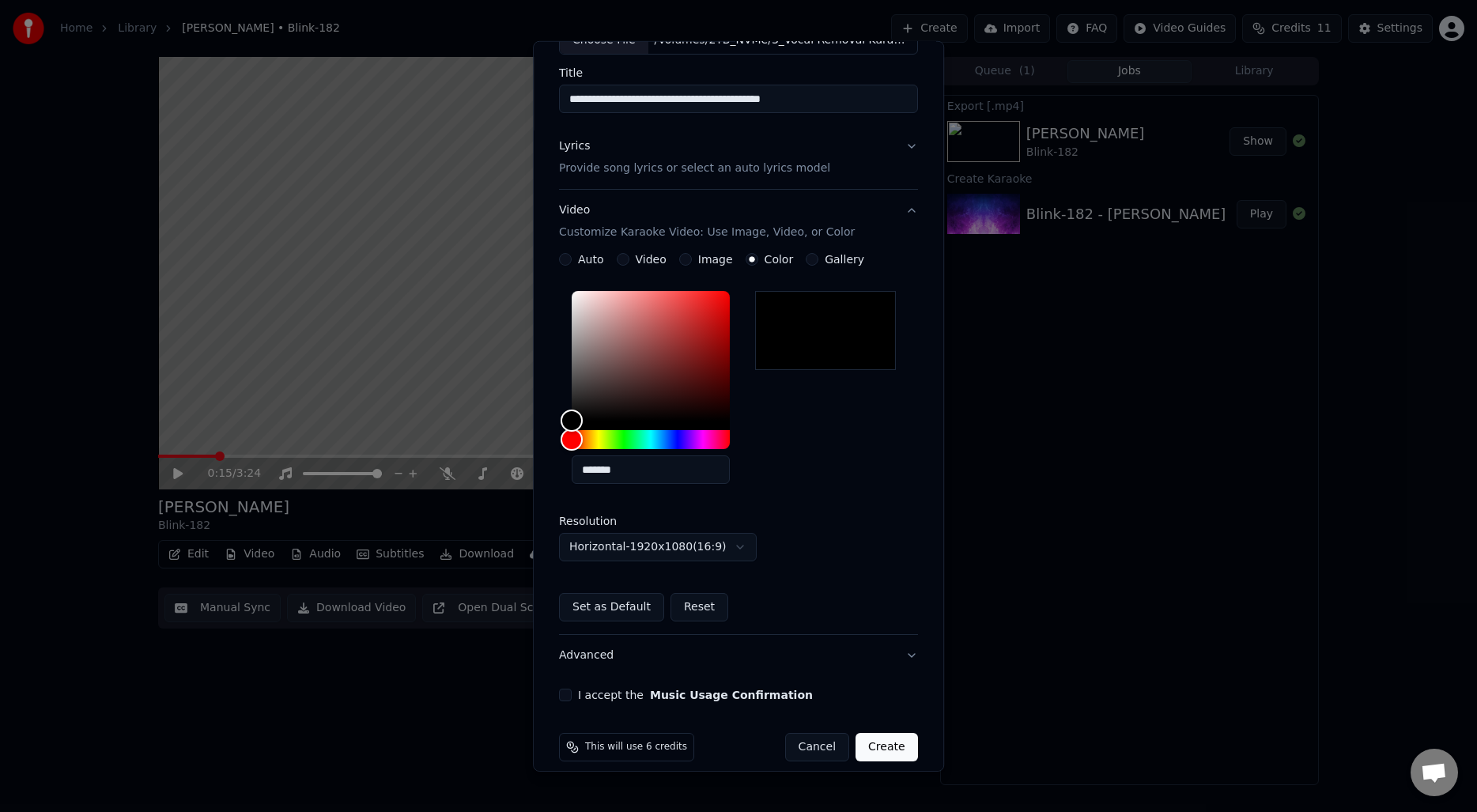
scroll to position [129, 0]
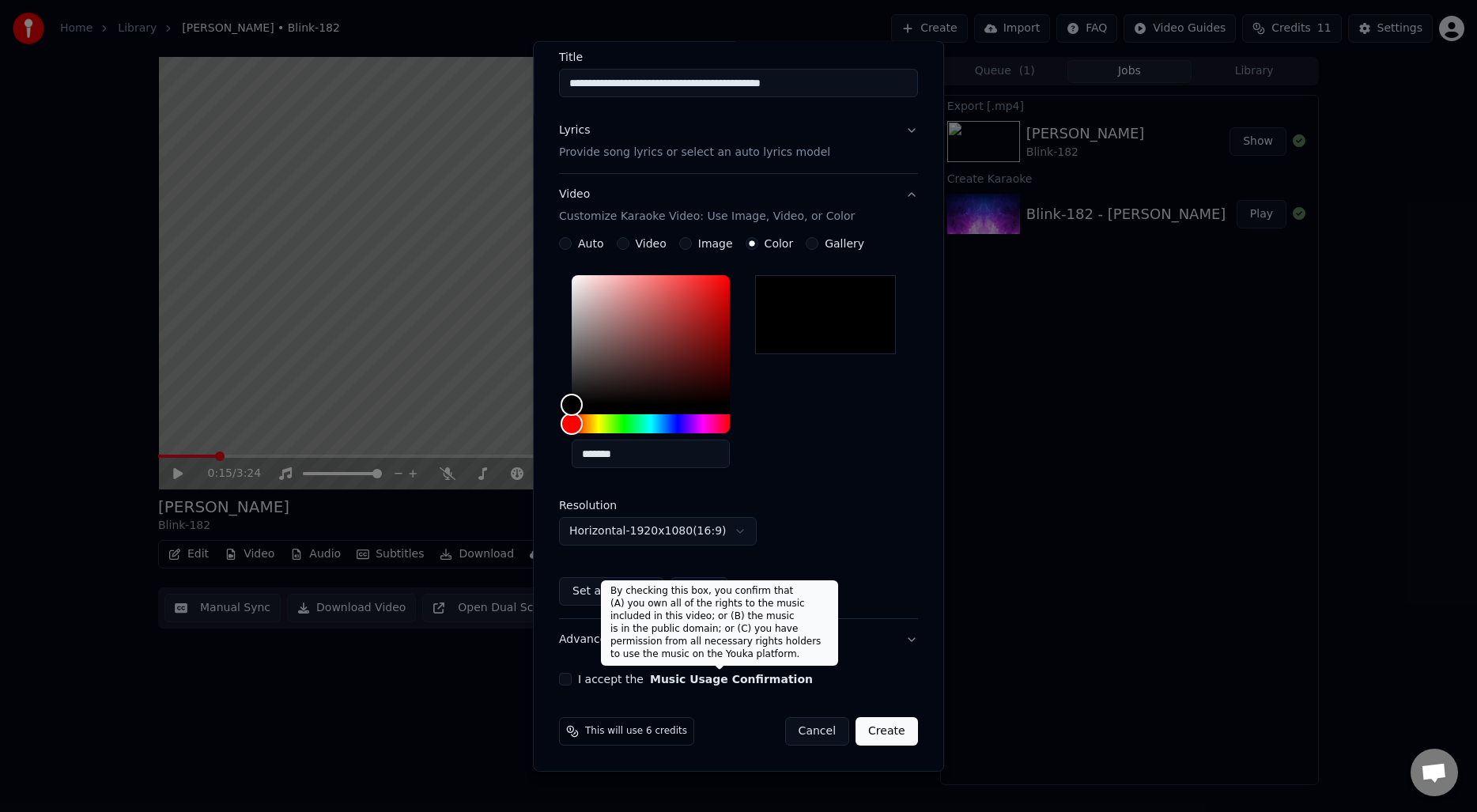
click at [650, 681] on button "Music Usage Confirmation" at bounding box center [732, 678] width 163 height 11
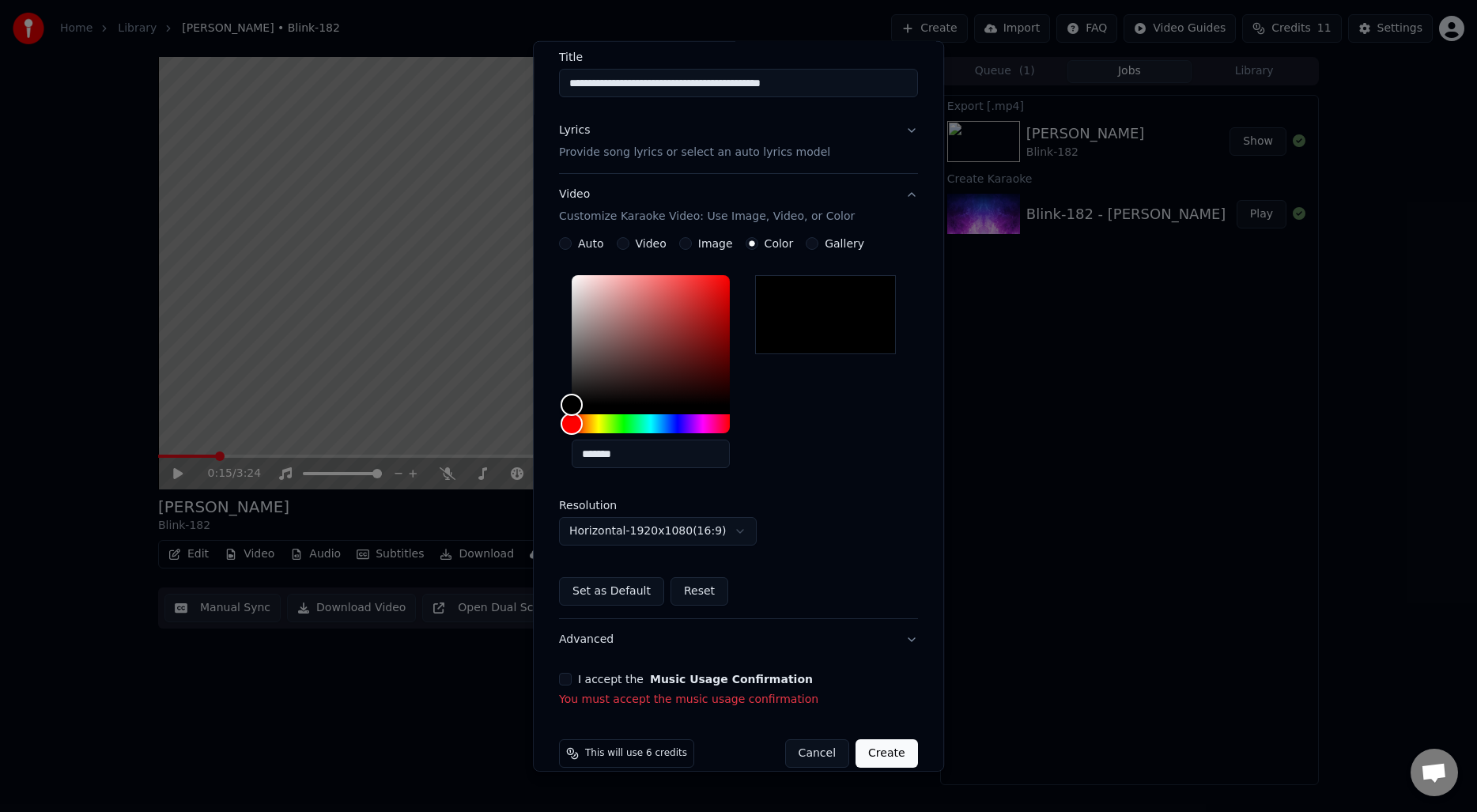
click at [563, 679] on button "I accept the Music Usage Confirmation" at bounding box center [565, 678] width 13 height 13
click at [890, 738] on button "Create" at bounding box center [887, 730] width 63 height 29
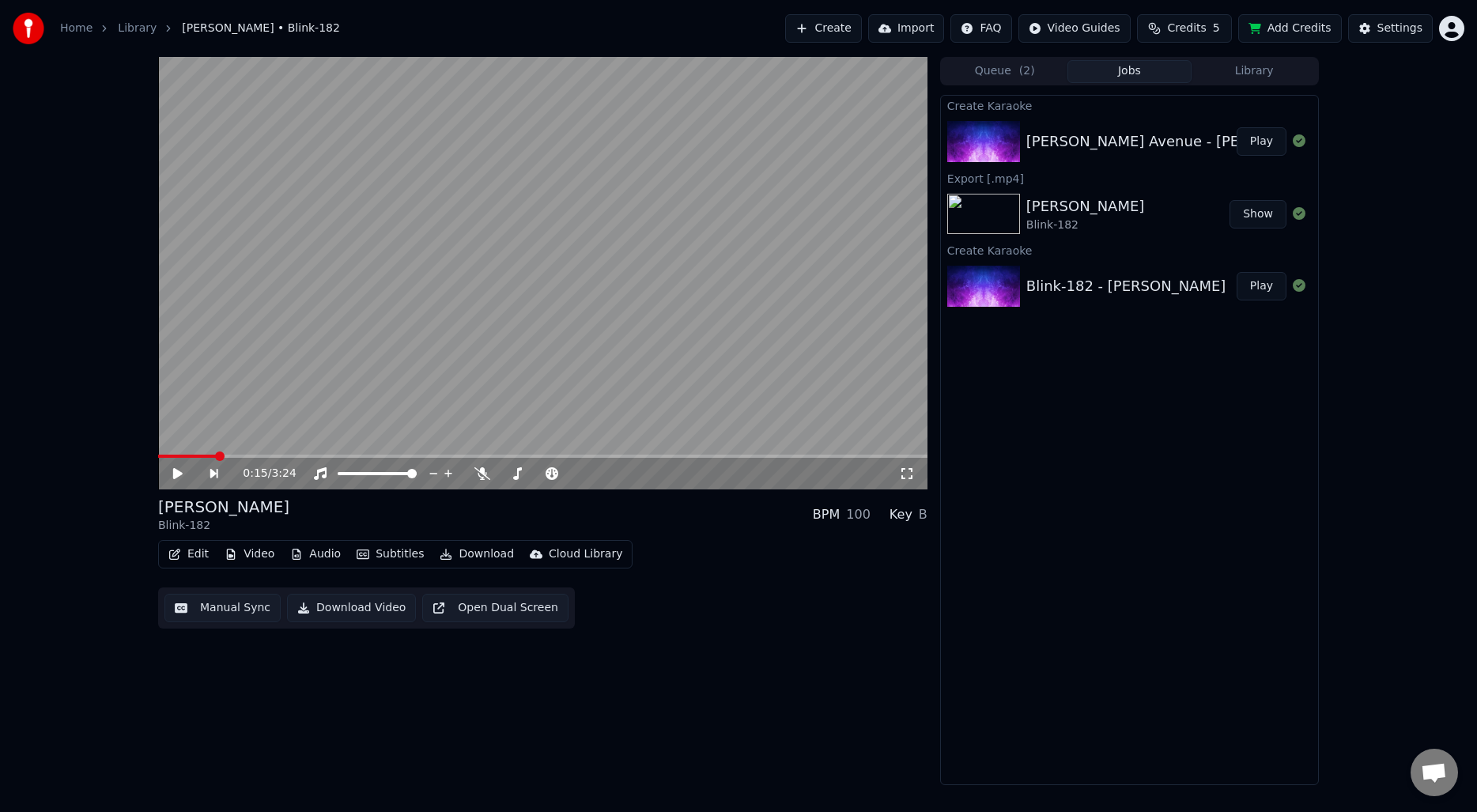
click at [1033, 83] on div "Queue ( 2 ) Jobs Library" at bounding box center [1129, 71] width 379 height 29
click at [1253, 145] on button "Play" at bounding box center [1262, 141] width 50 height 29
click at [223, 605] on button "Manual Sync" at bounding box center [222, 608] width 116 height 29
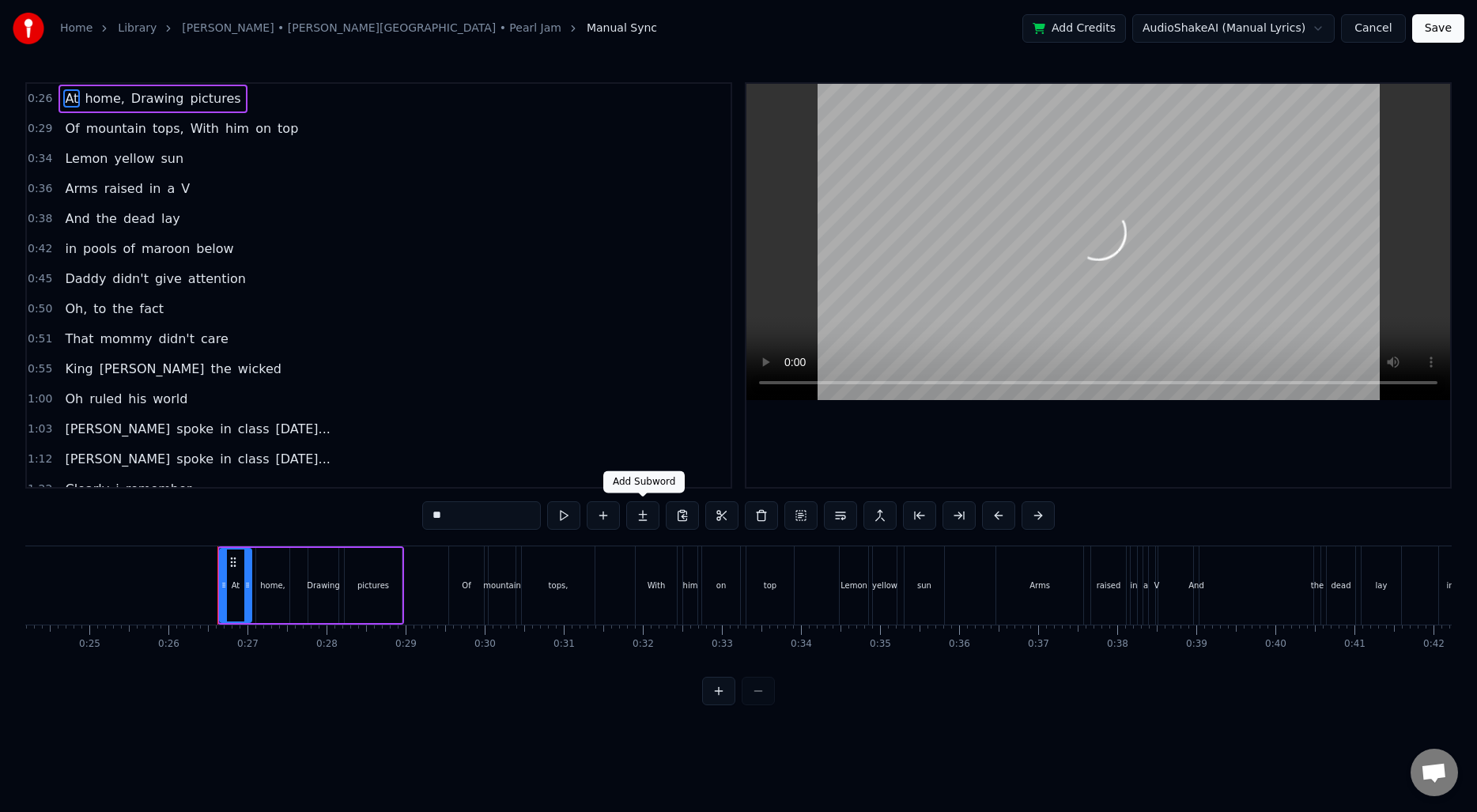
scroll to position [0, 2026]
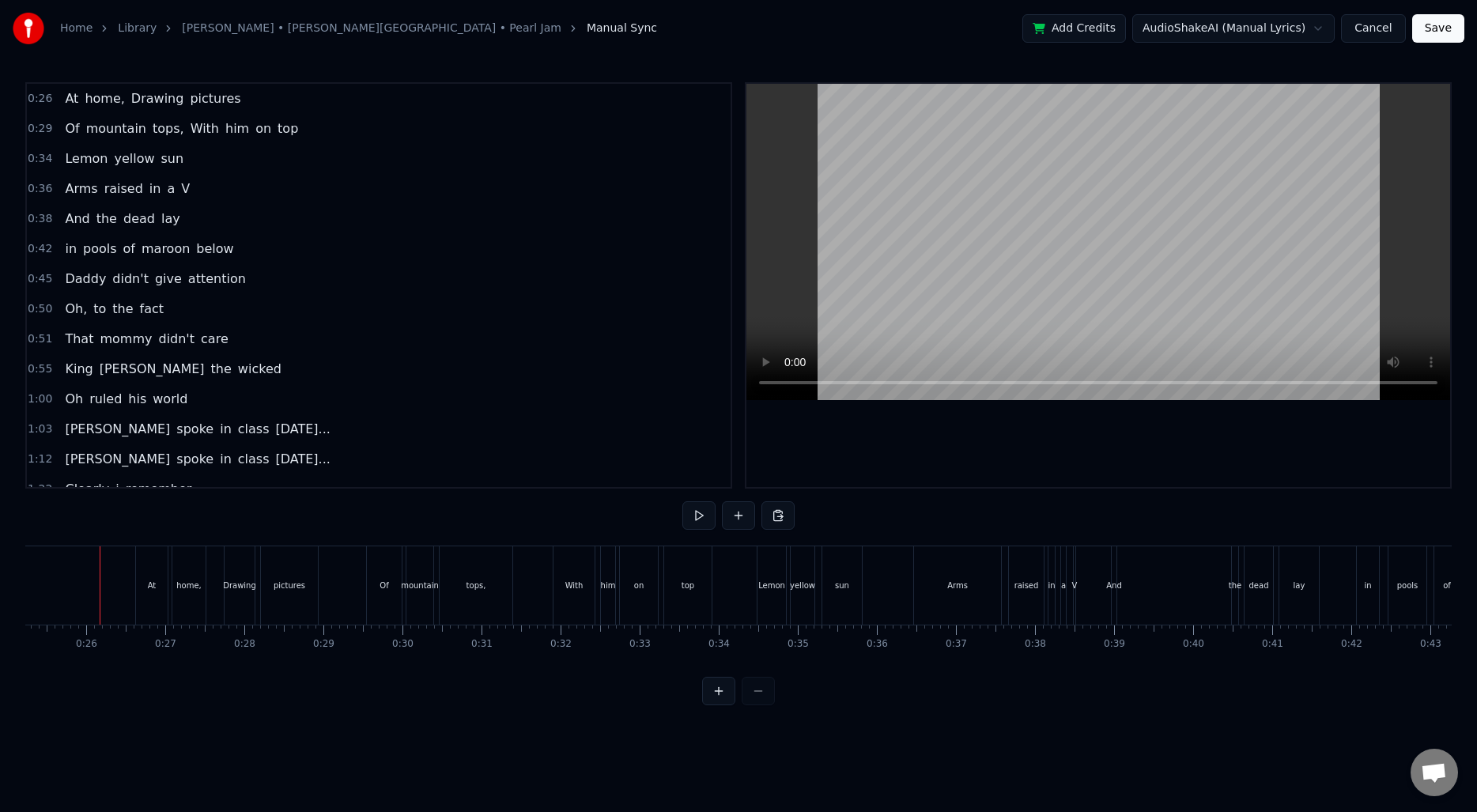
scroll to position [0, 1990]
click at [240, 598] on div "Drawing" at bounding box center [244, 586] width 30 height 79
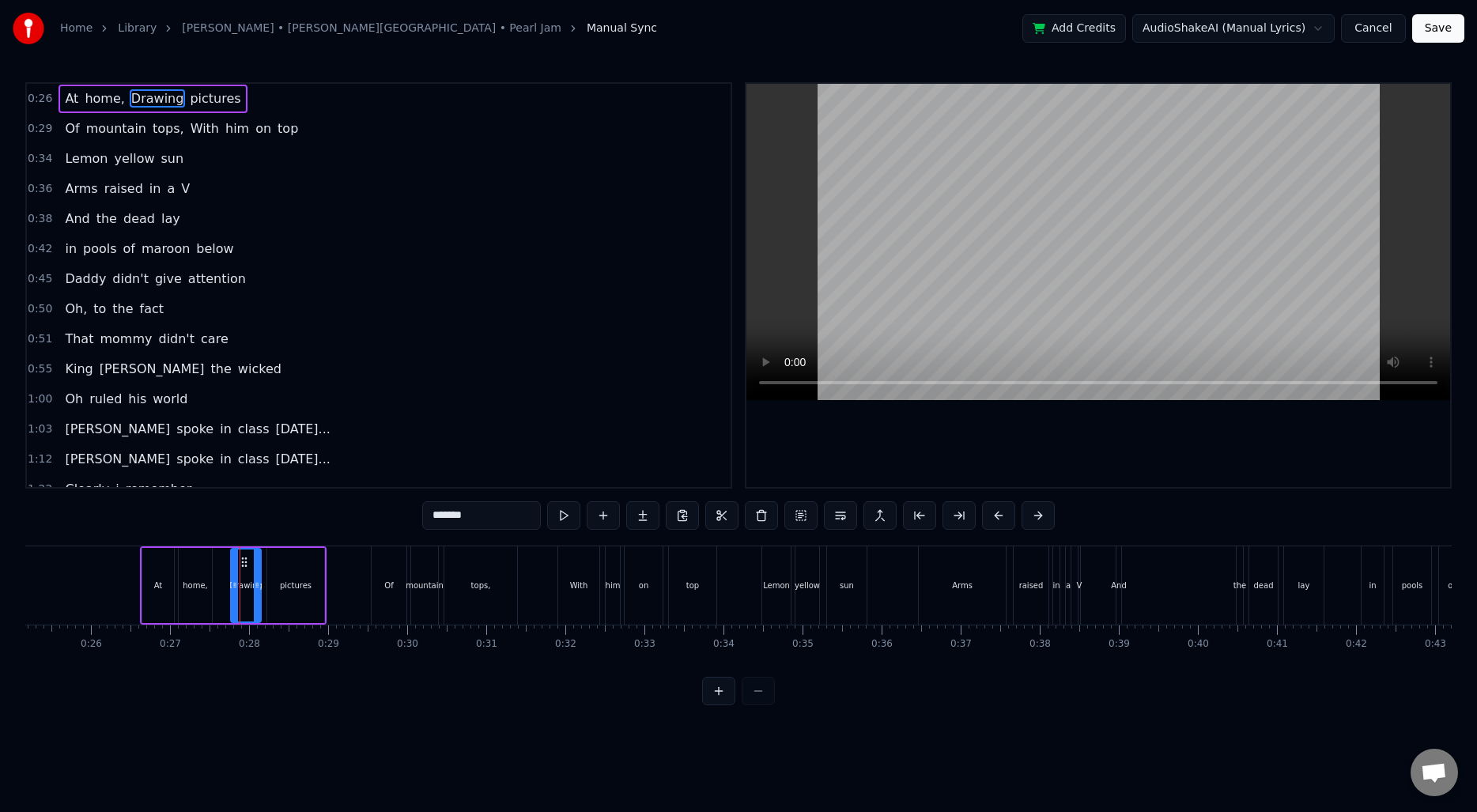
click at [439, 514] on input "*******" at bounding box center [481, 515] width 119 height 29
type input "*******"
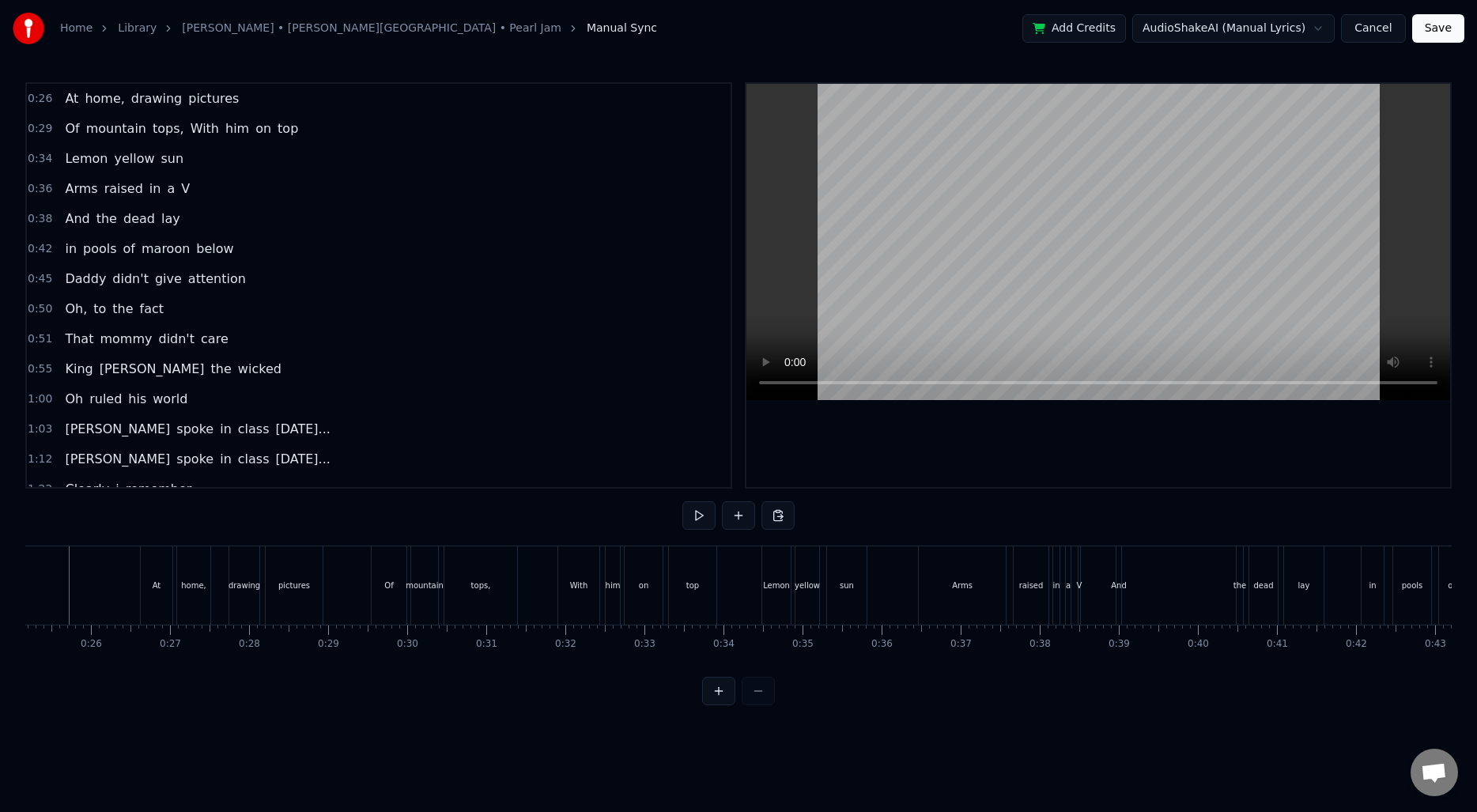
scroll to position [0, 1955]
click at [434, 601] on div "Of" at bounding box center [424, 586] width 34 height 79
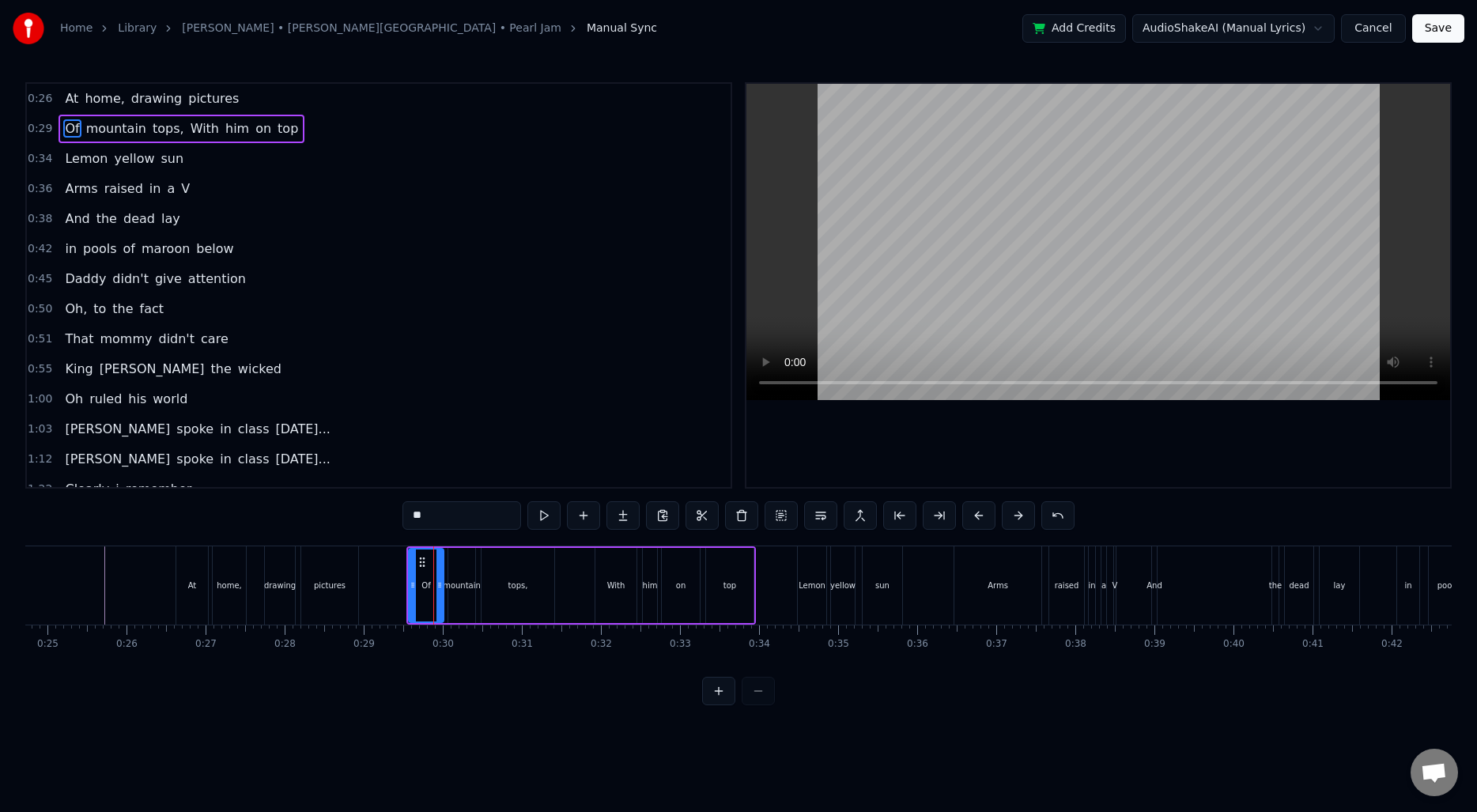
click at [415, 513] on input "**" at bounding box center [461, 515] width 119 height 29
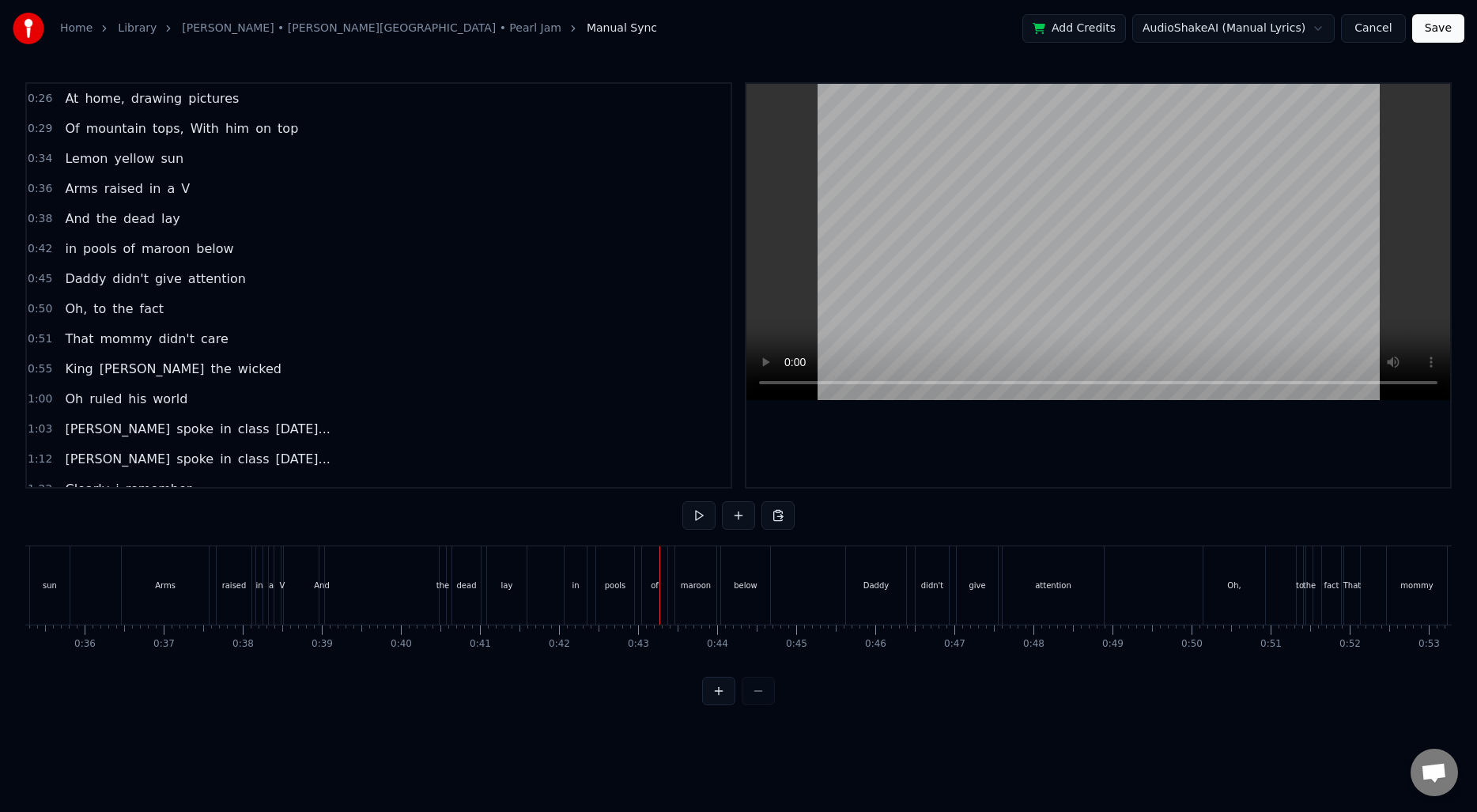
scroll to position [0, 2767]
click at [340, 586] on div "And" at bounding box center [341, 585] width 16 height 12
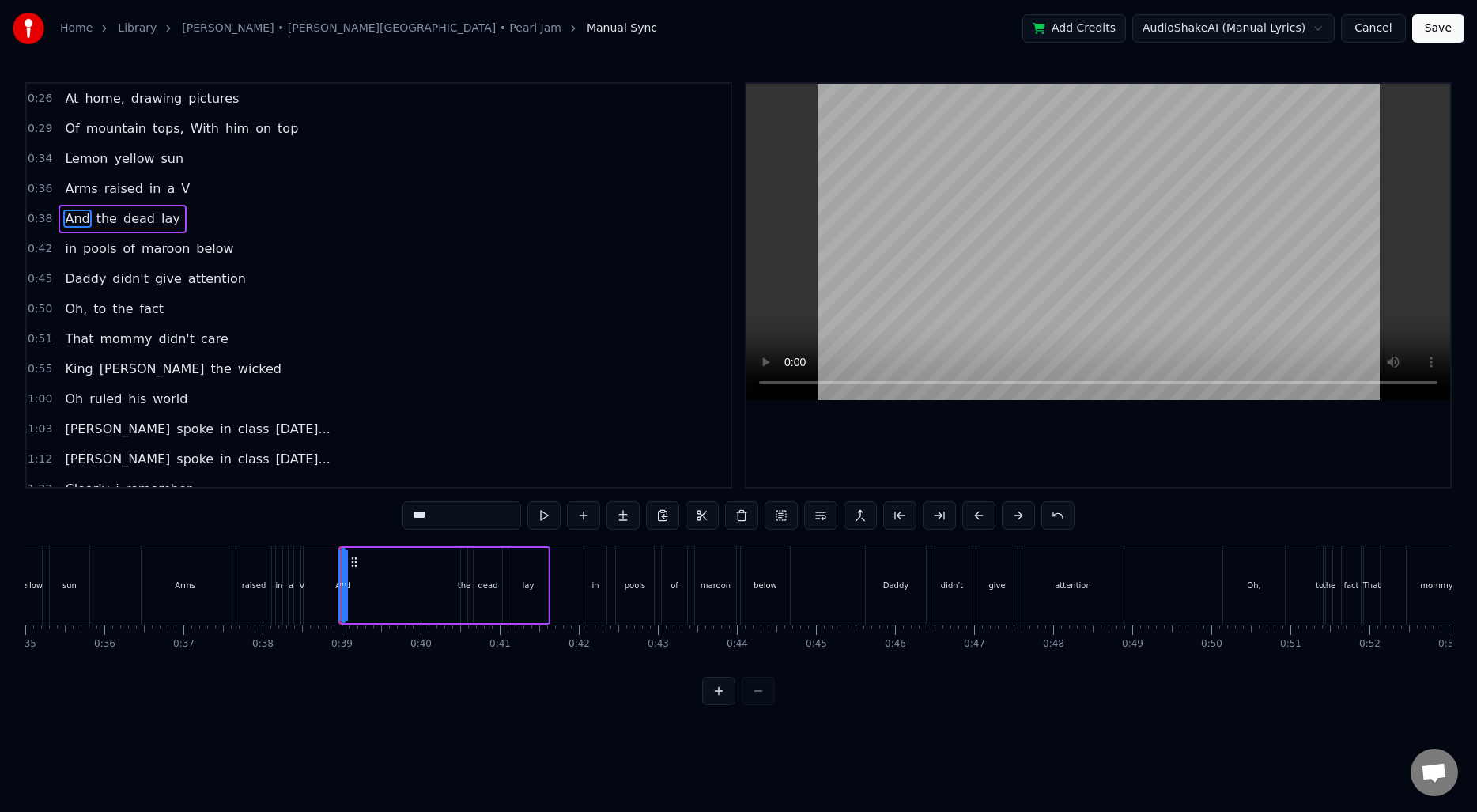
type input "***"
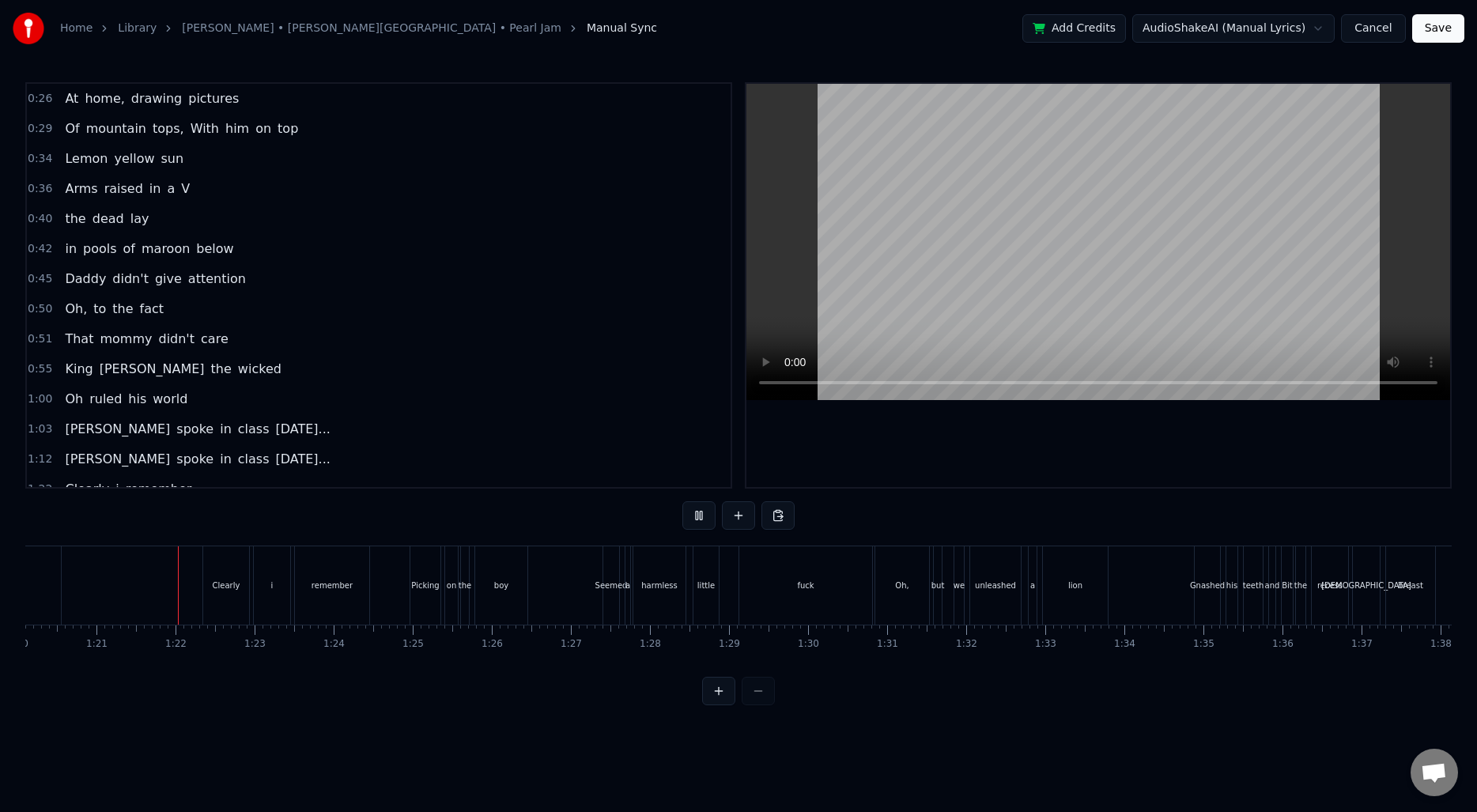
scroll to position [0, 6347]
click at [261, 581] on div "i" at bounding box center [259, 586] width 36 height 79
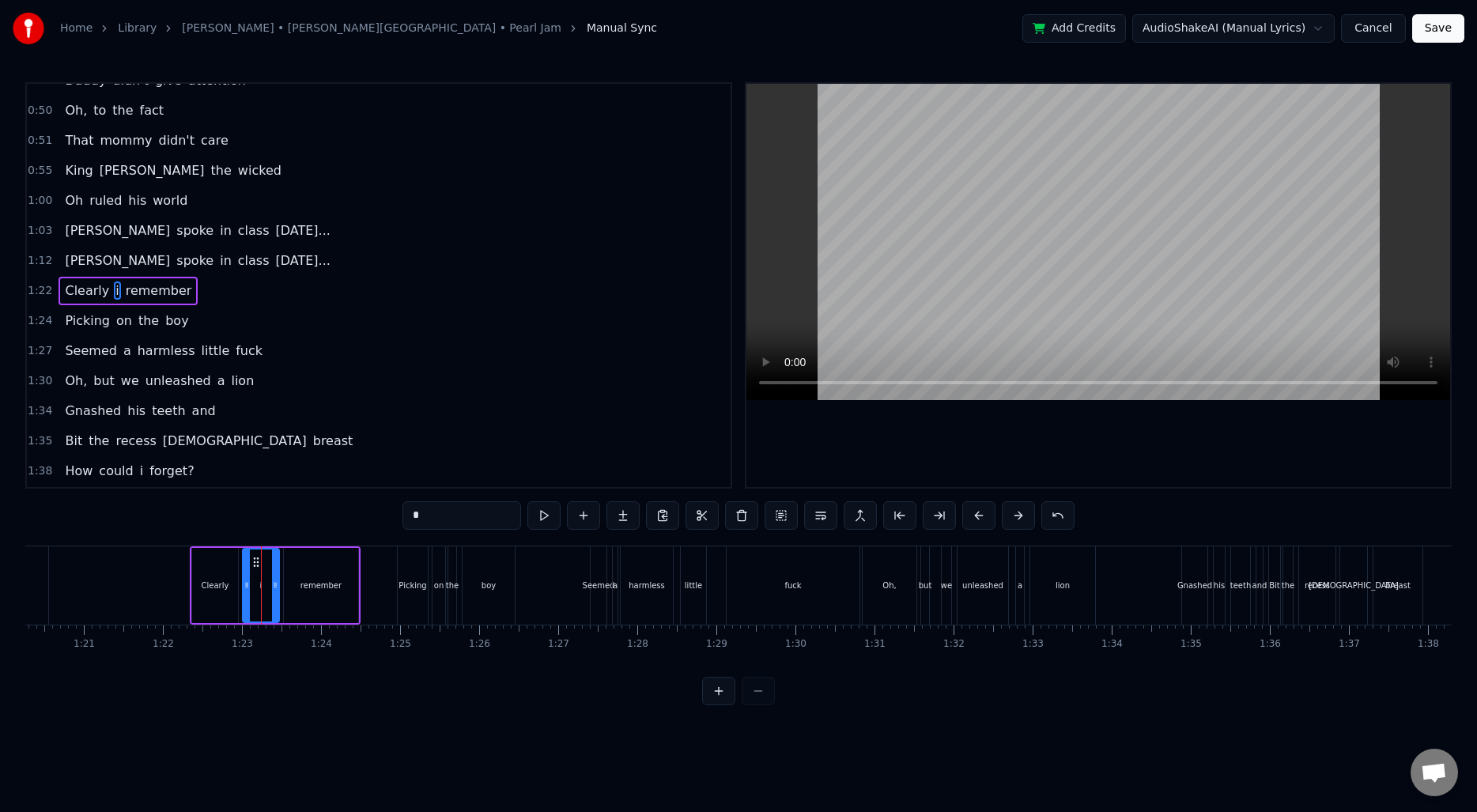
scroll to position [203, 0]
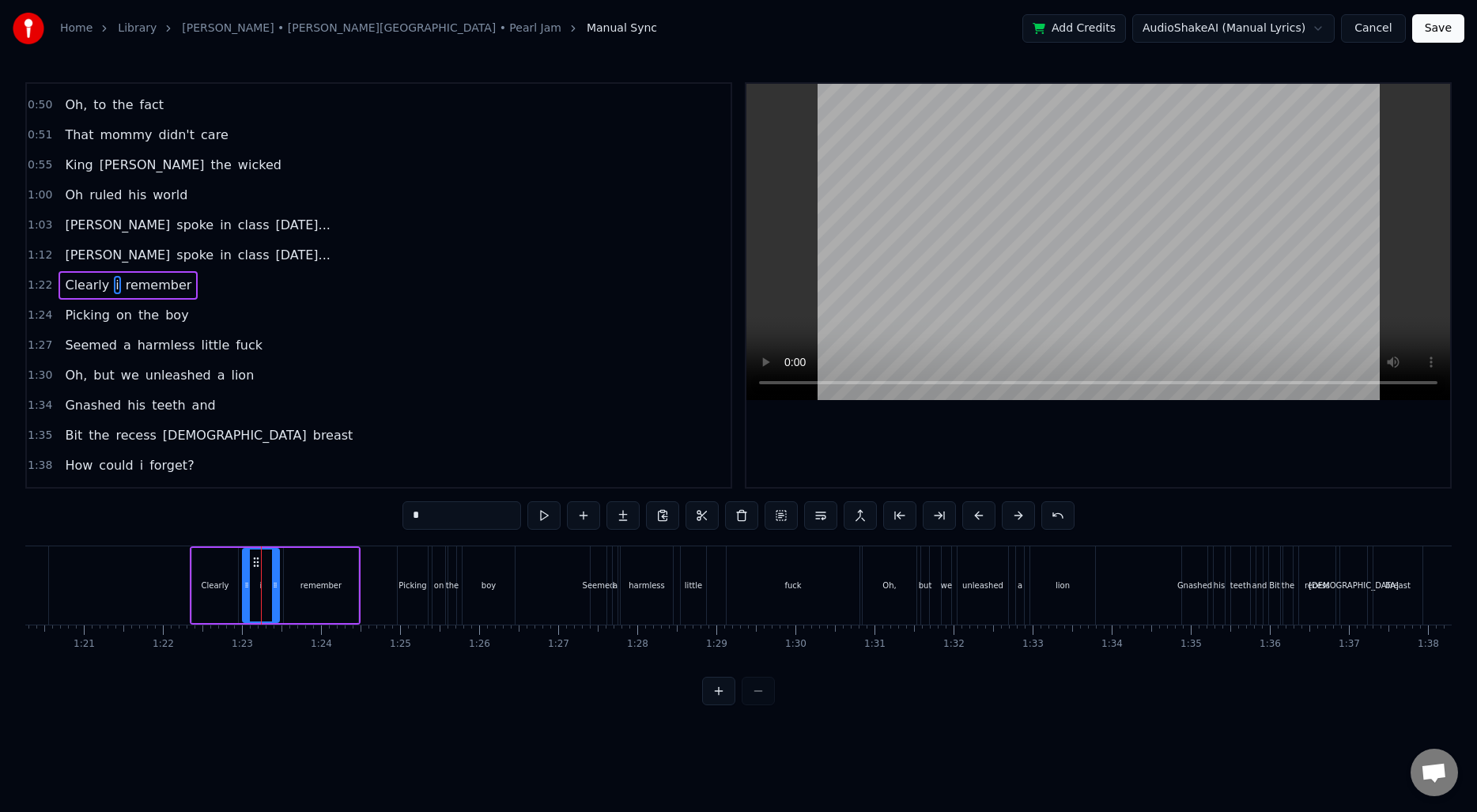
click at [443, 507] on input "*" at bounding box center [461, 515] width 119 height 29
type input "*"
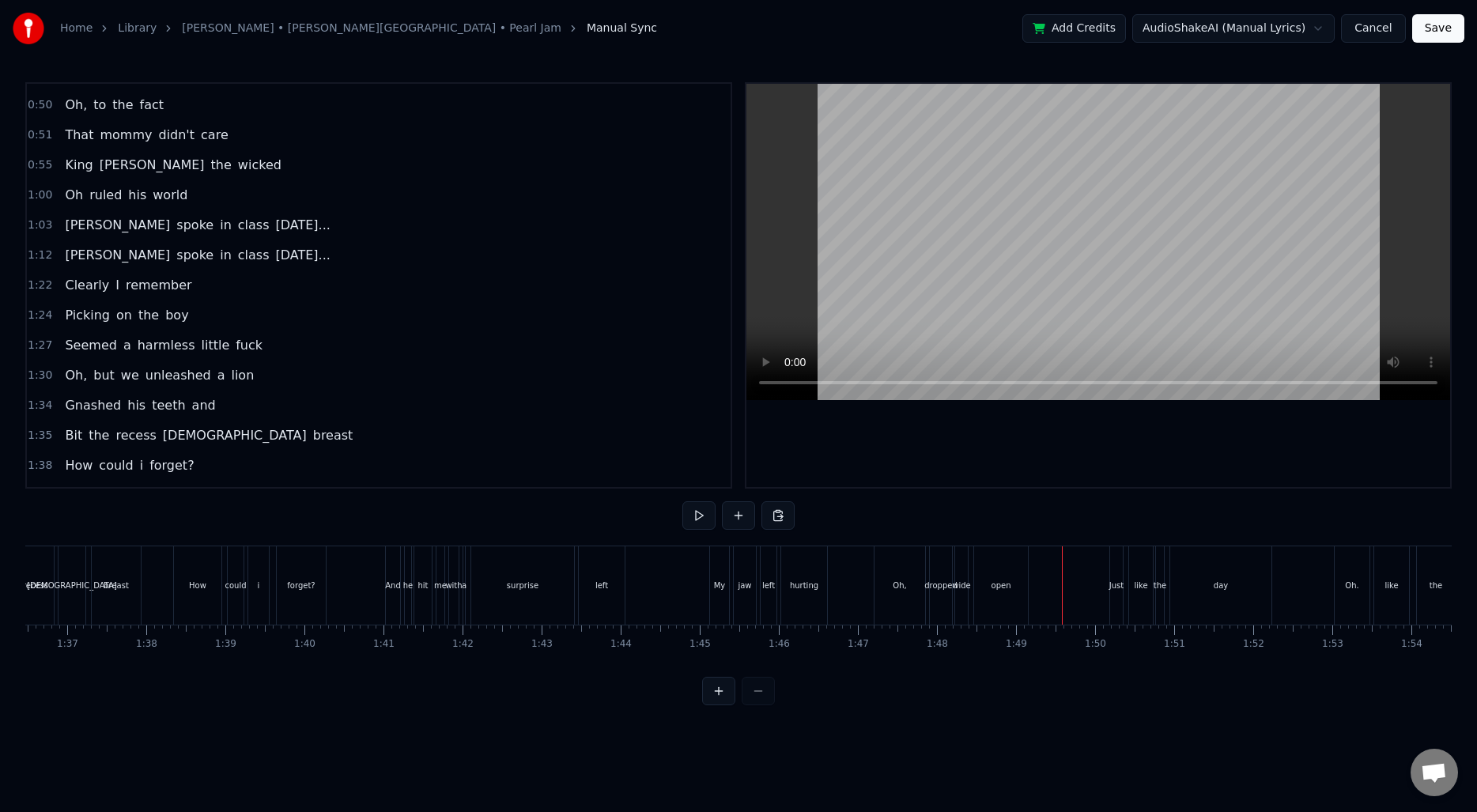
click at [900, 588] on div "Oh," at bounding box center [900, 585] width 14 height 12
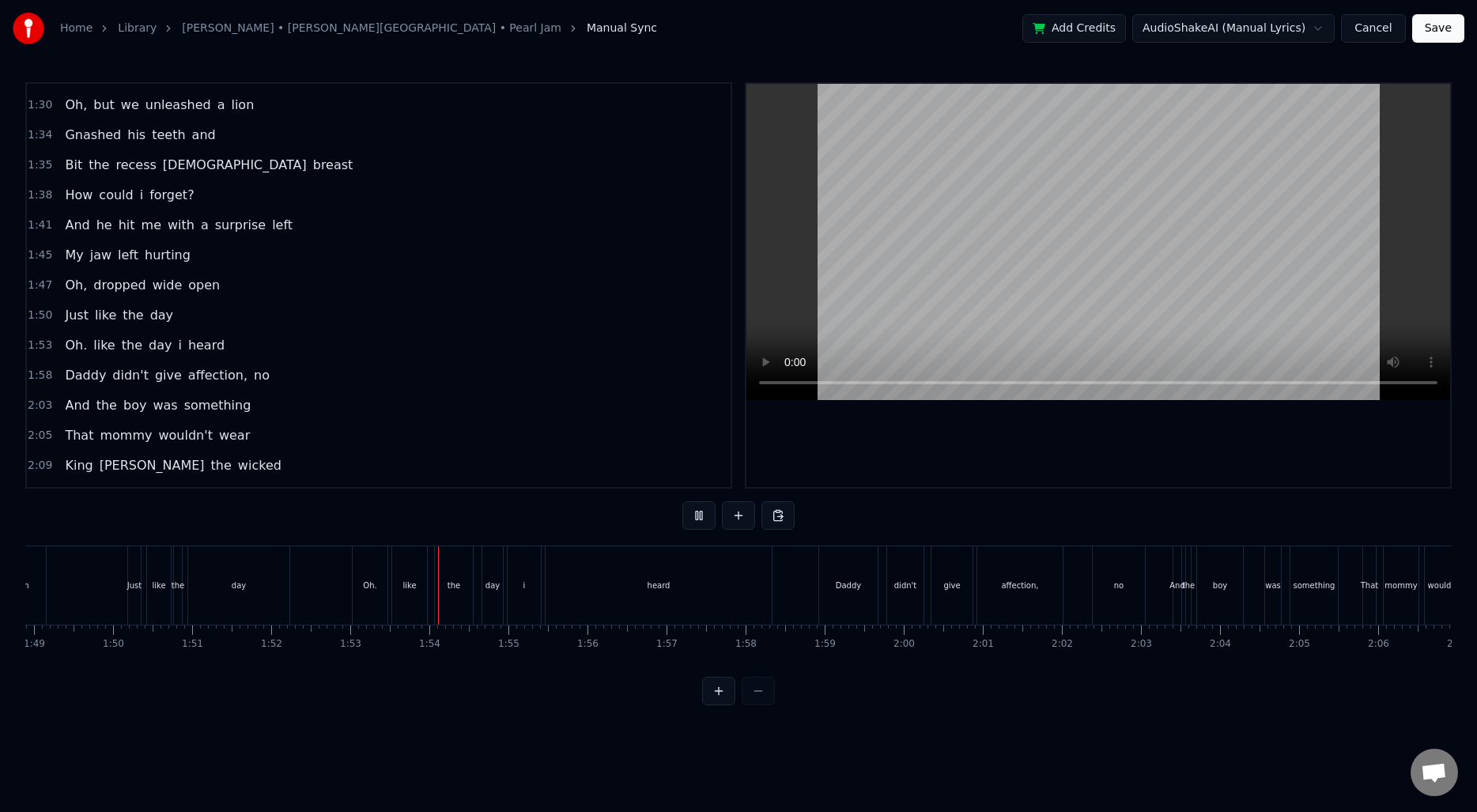
scroll to position [0, 8906]
click at [72, 585] on div "Oh." at bounding box center [74, 585] width 14 height 12
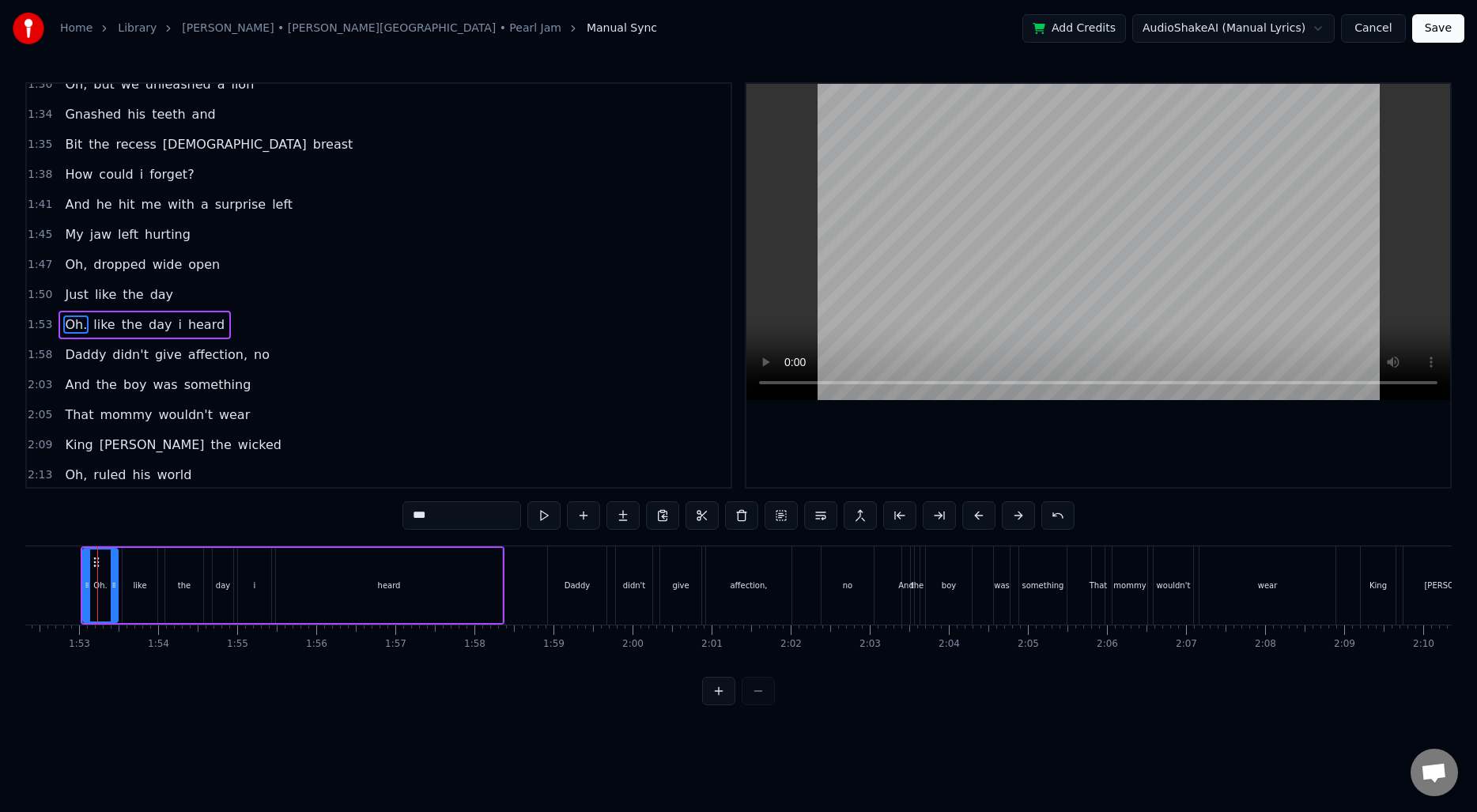
scroll to position [0, 8874]
click at [464, 519] on input "***" at bounding box center [461, 515] width 119 height 29
type input "**"
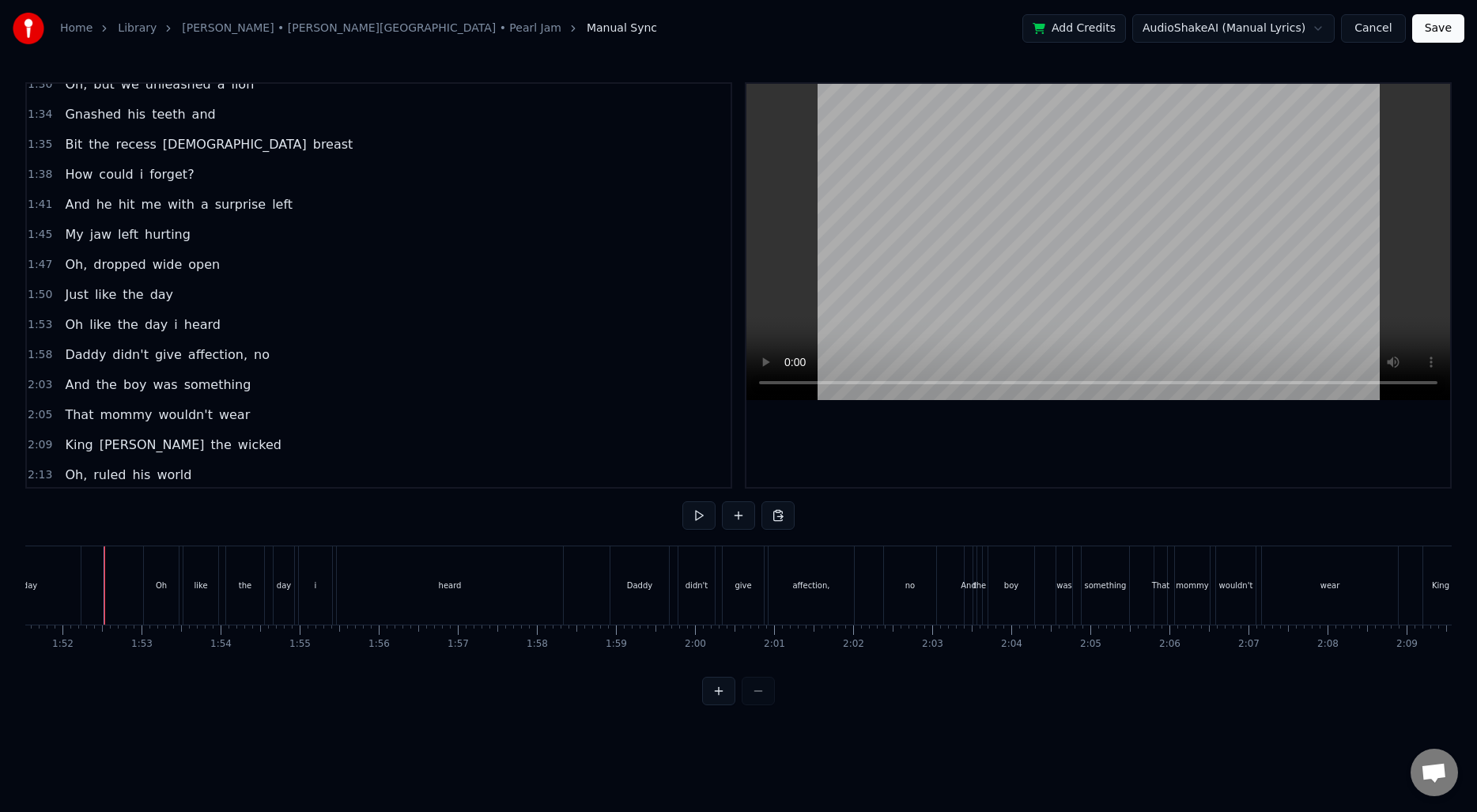
scroll to position [0, 8819]
click at [899, 587] on div "no" at bounding box center [911, 586] width 52 height 79
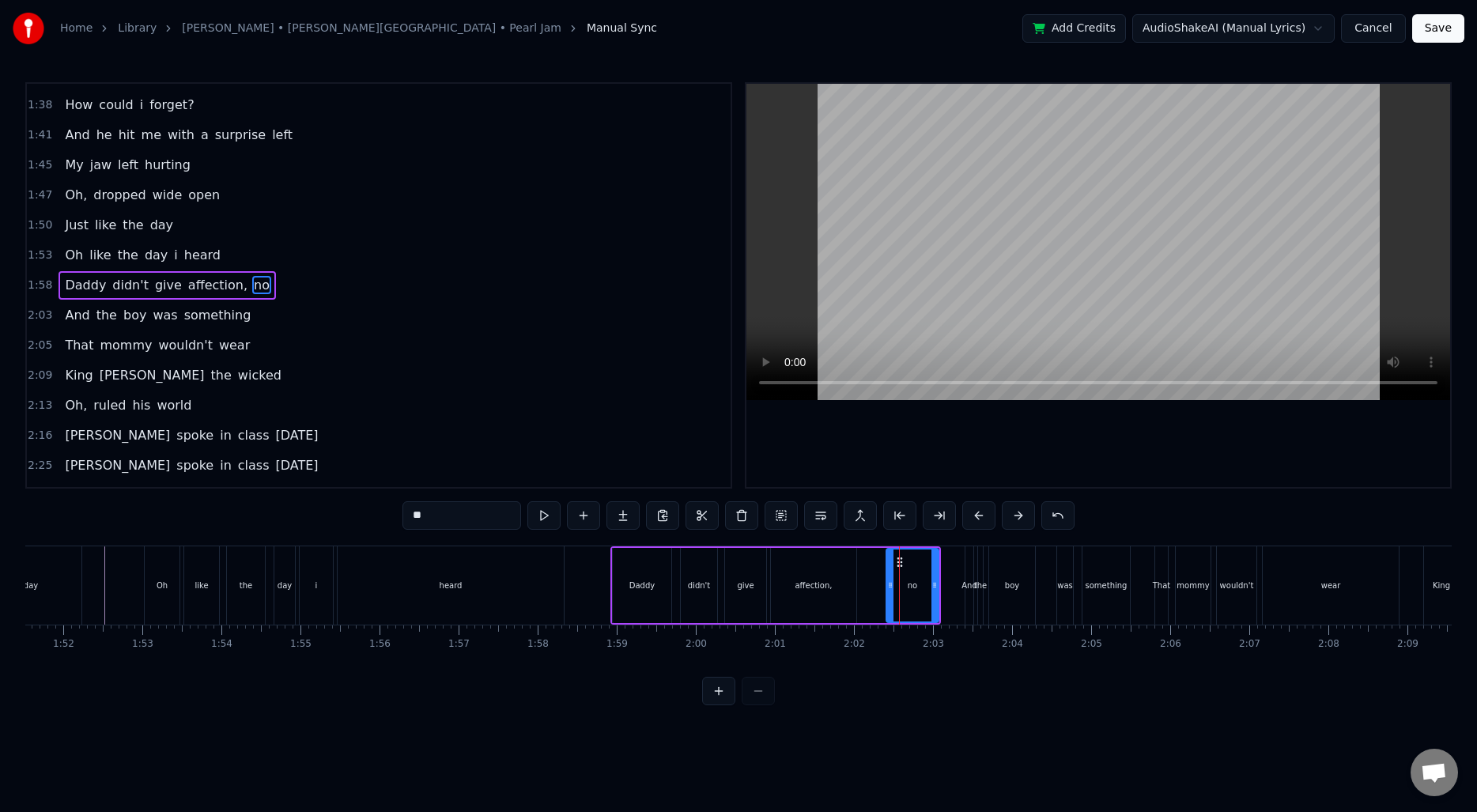
scroll to position [564, 0]
type input "***"
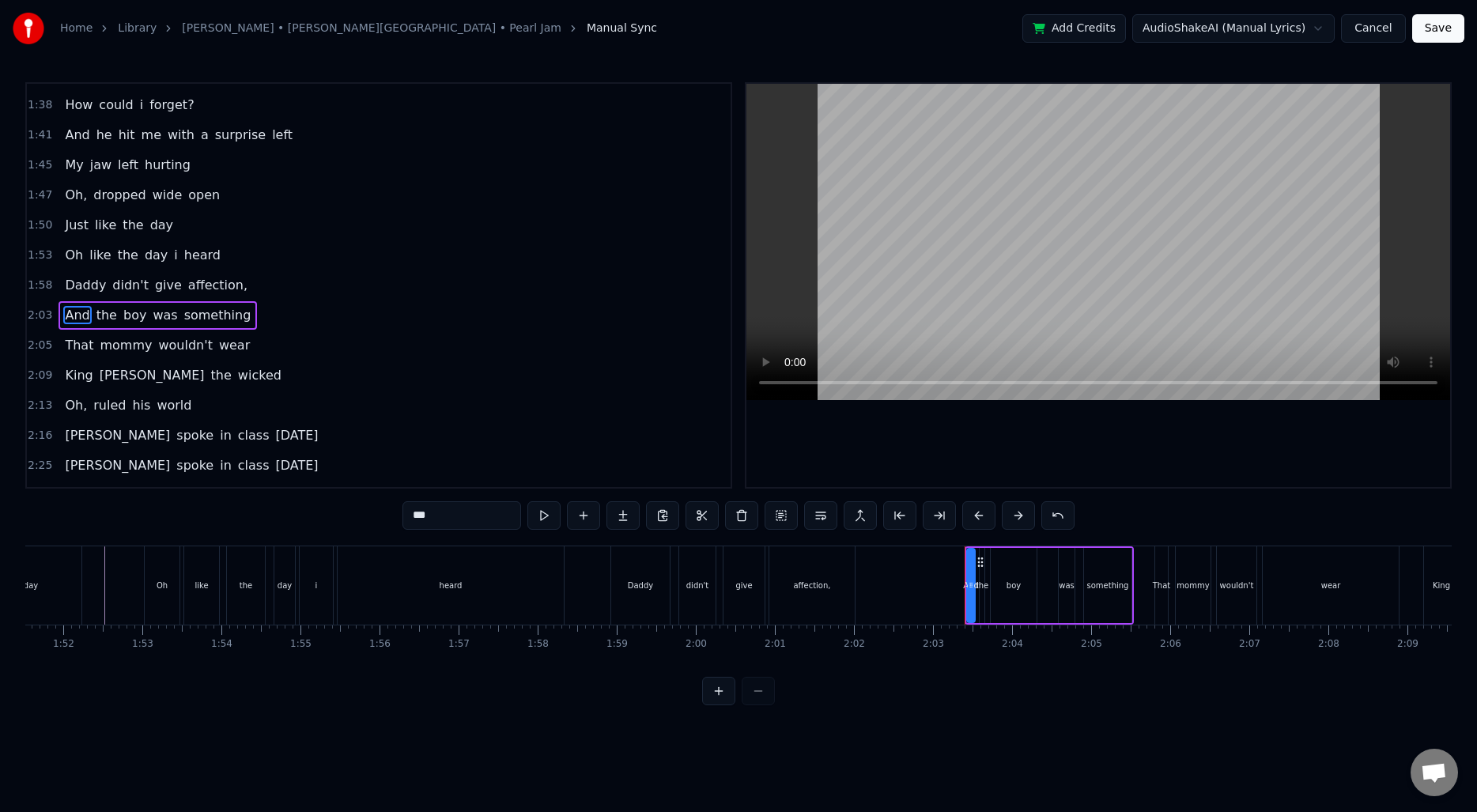
scroll to position [595, 0]
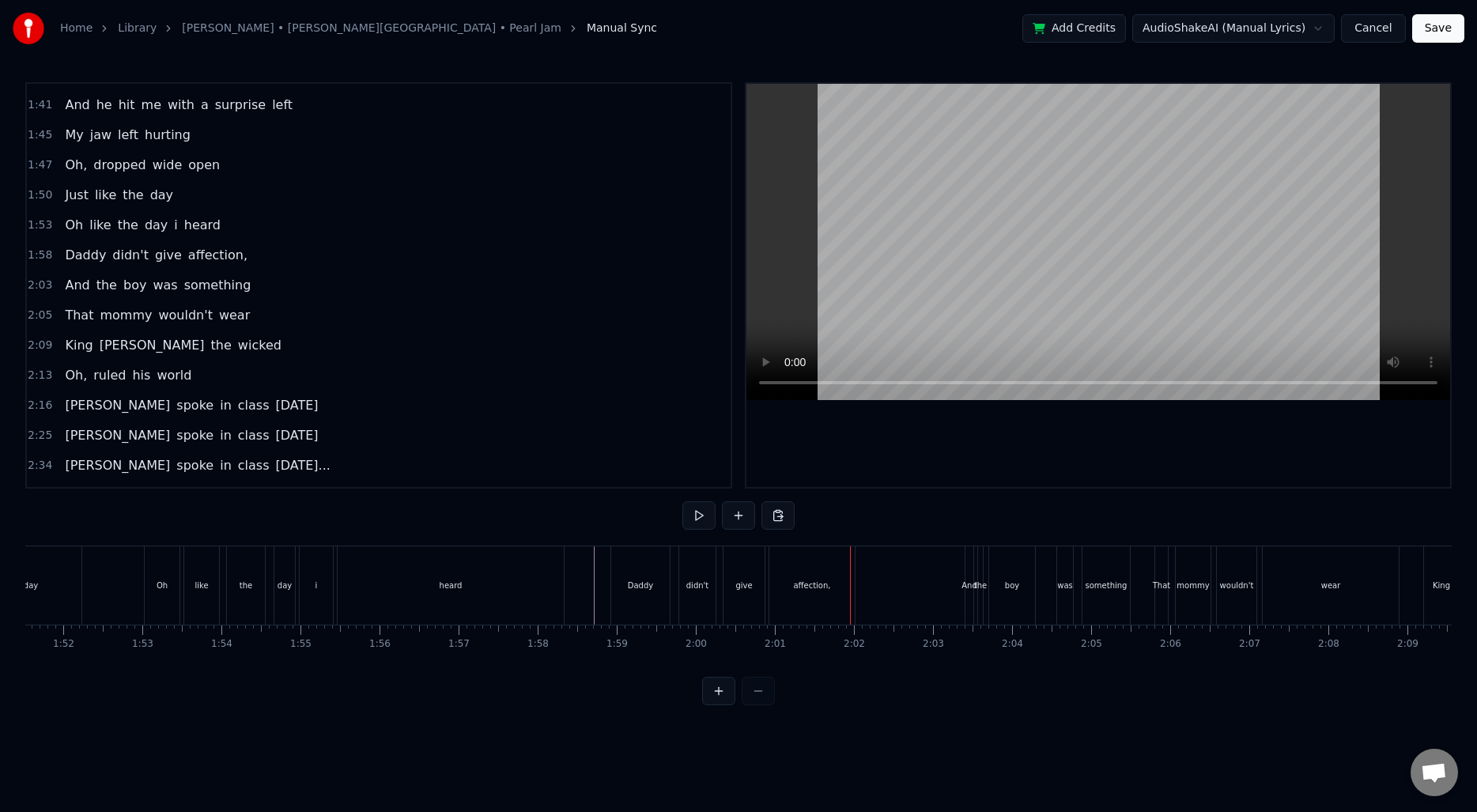
click at [809, 605] on div "affection," at bounding box center [811, 586] width 86 height 79
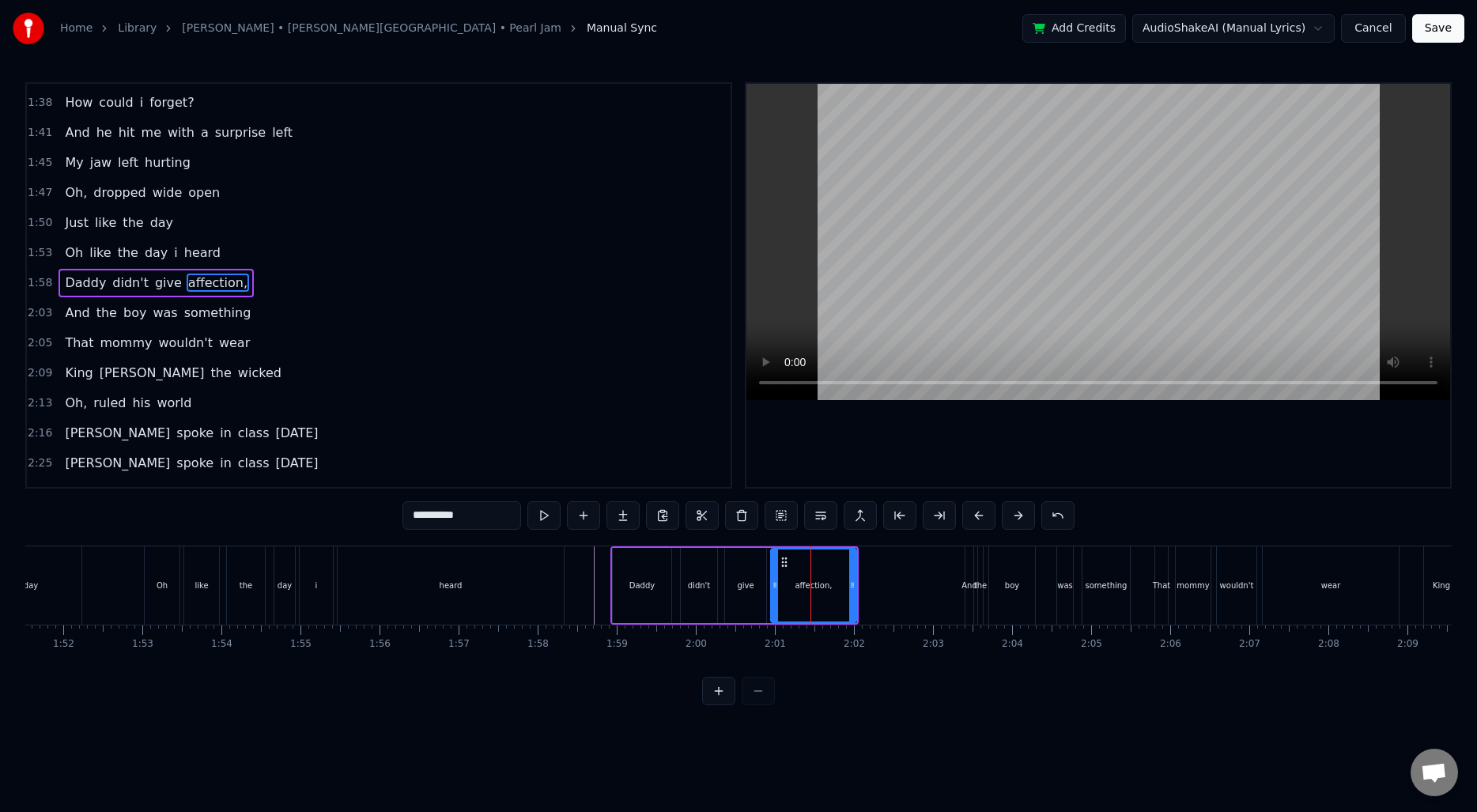
scroll to position [564, 0]
click at [487, 519] on input "**********" at bounding box center [461, 515] width 119 height 29
type input "*********"
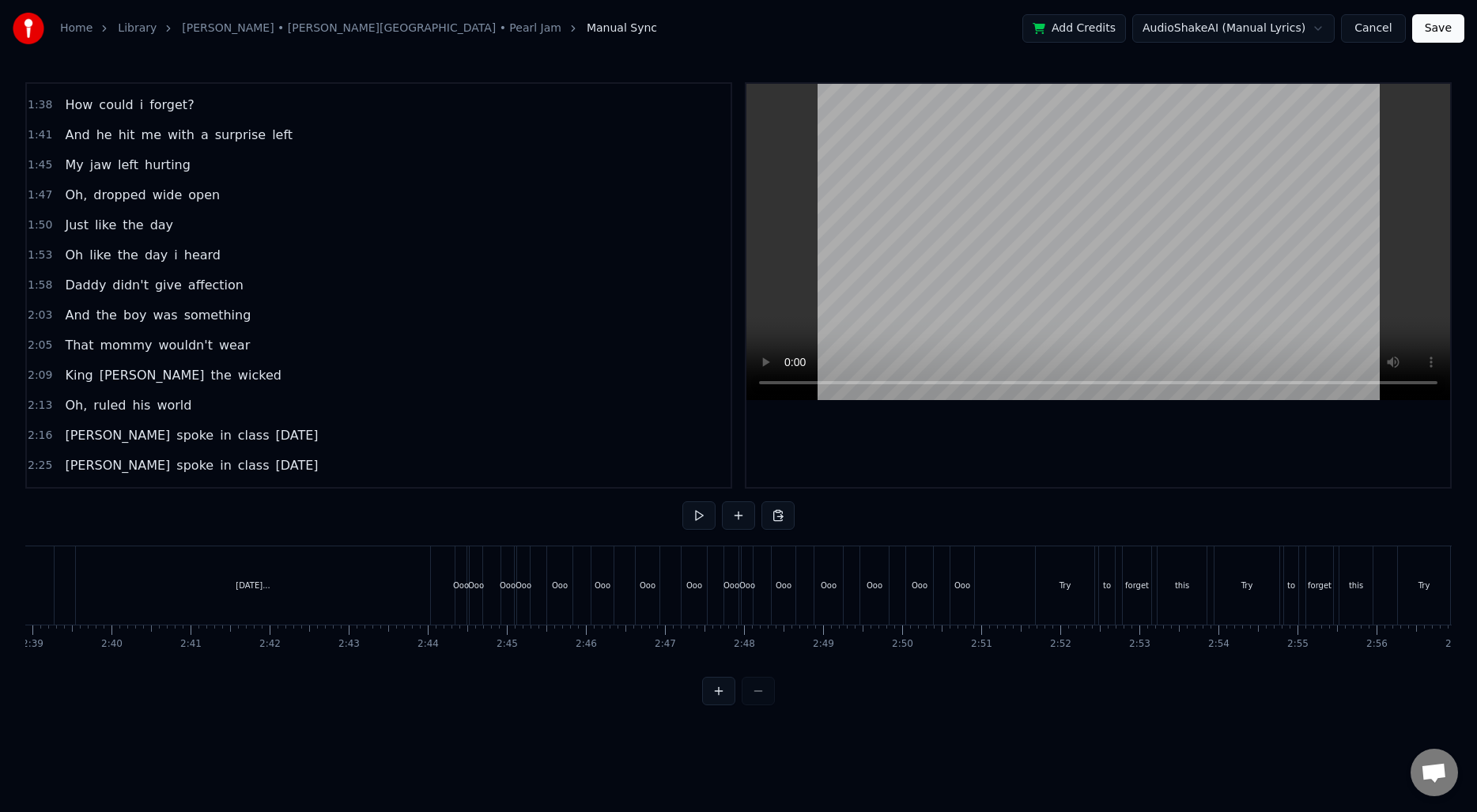
scroll to position [0, 12559]
click at [483, 578] on div "Ooo" at bounding box center [482, 586] width 13 height 79
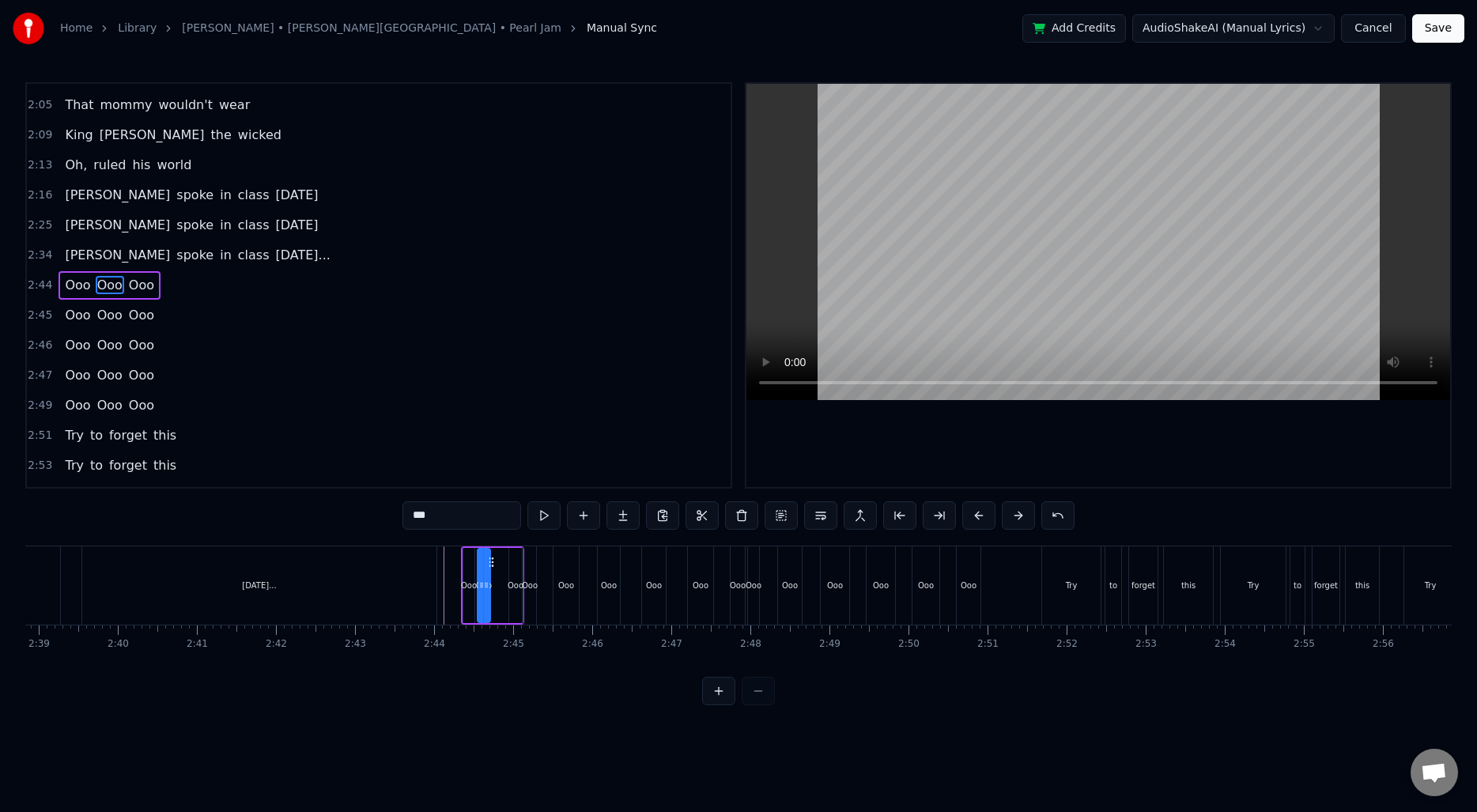
scroll to position [805, 0]
drag, startPoint x: 492, startPoint y: 557, endPoint x: 503, endPoint y: 557, distance: 11.0
click at [503, 557] on circle at bounding box center [503, 557] width 1 height 1
click at [474, 576] on div "Ooo" at bounding box center [468, 585] width 13 height 75
click at [108, 287] on span "Ooo" at bounding box center [109, 285] width 29 height 18
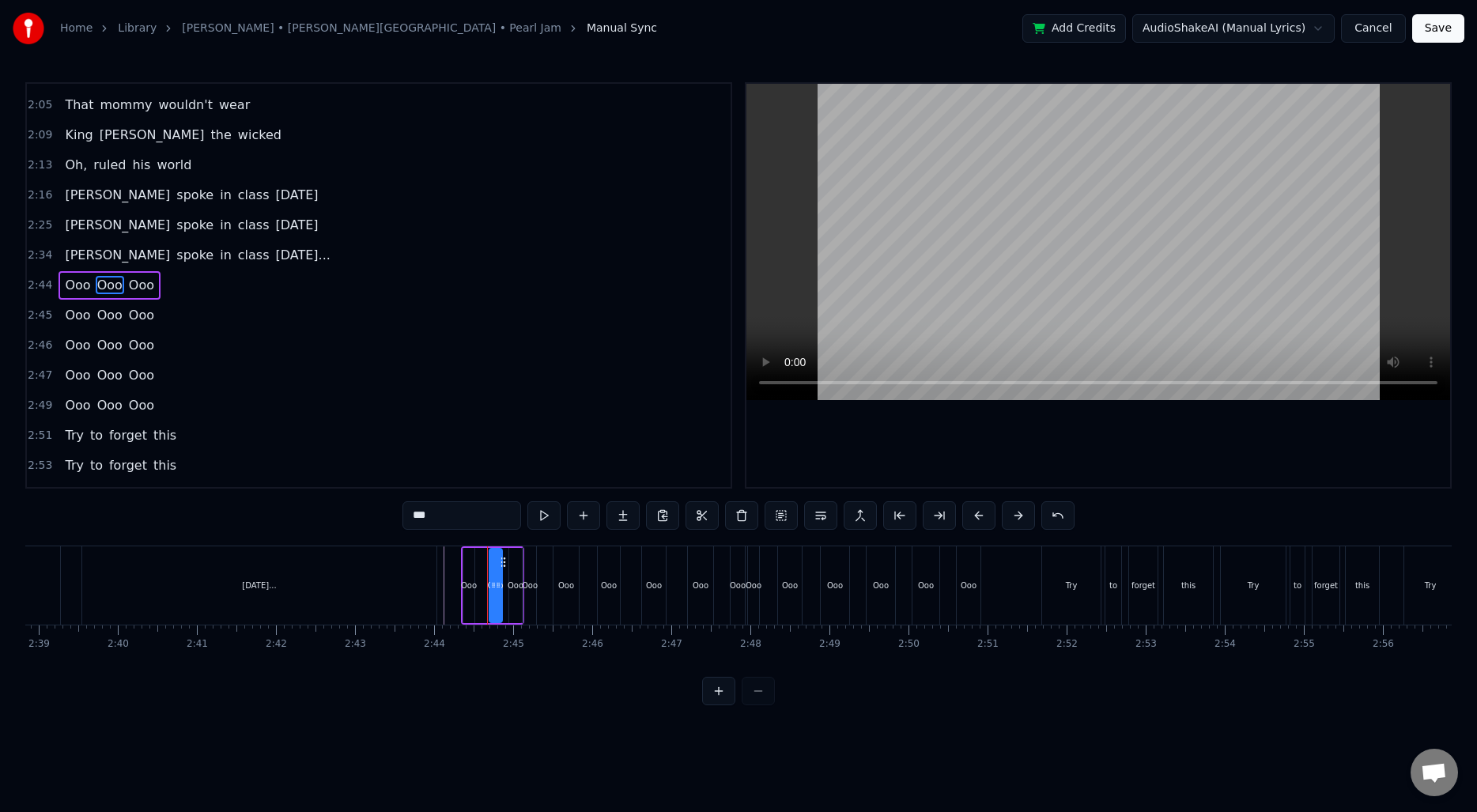
click at [132, 285] on span "Ooo" at bounding box center [141, 285] width 29 height 18
click at [495, 576] on div "Ooo" at bounding box center [496, 585] width 13 height 75
click at [499, 563] on icon at bounding box center [498, 561] width 13 height 13
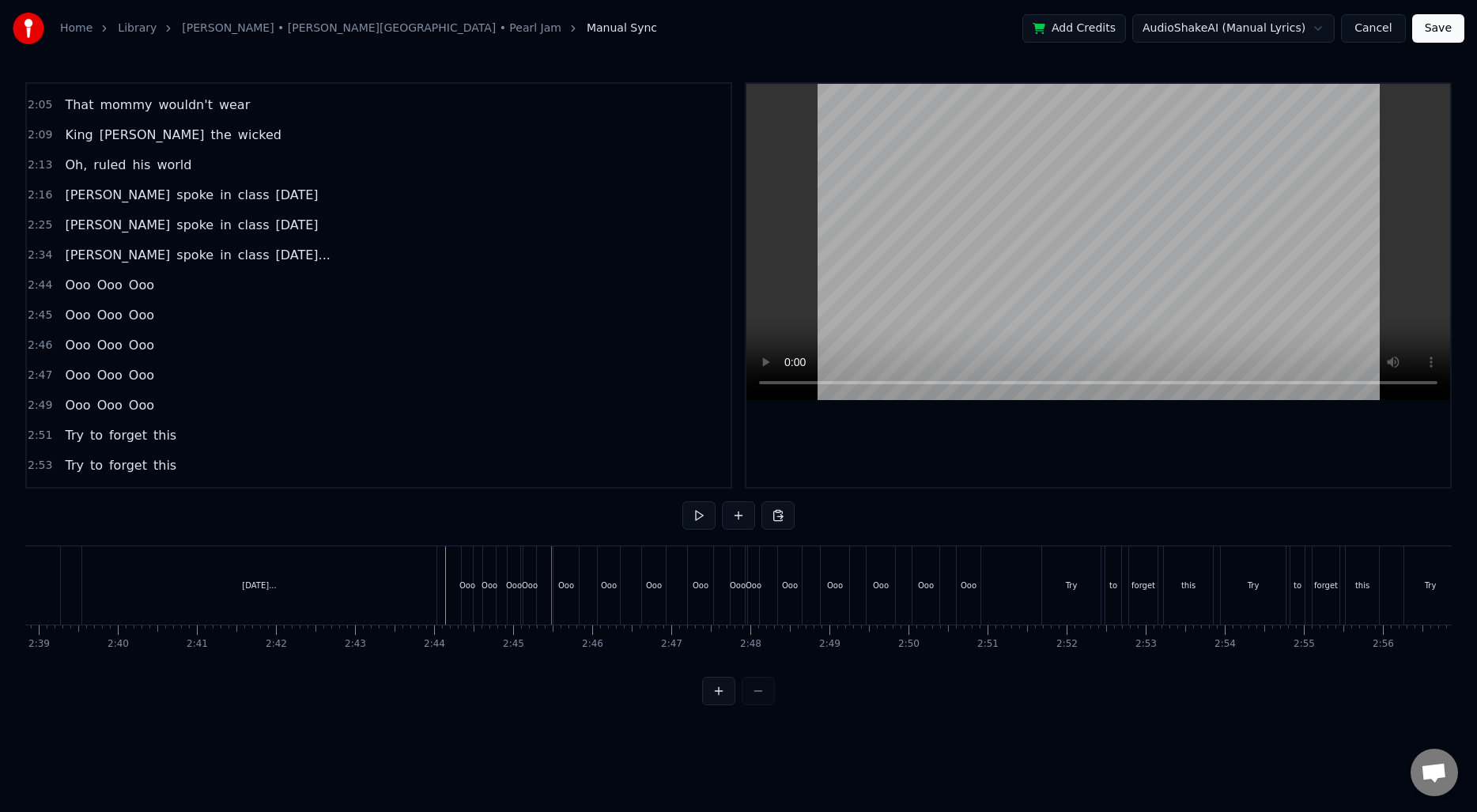
click at [436, 579] on div "[DATE]..." at bounding box center [260, 586] width 356 height 79
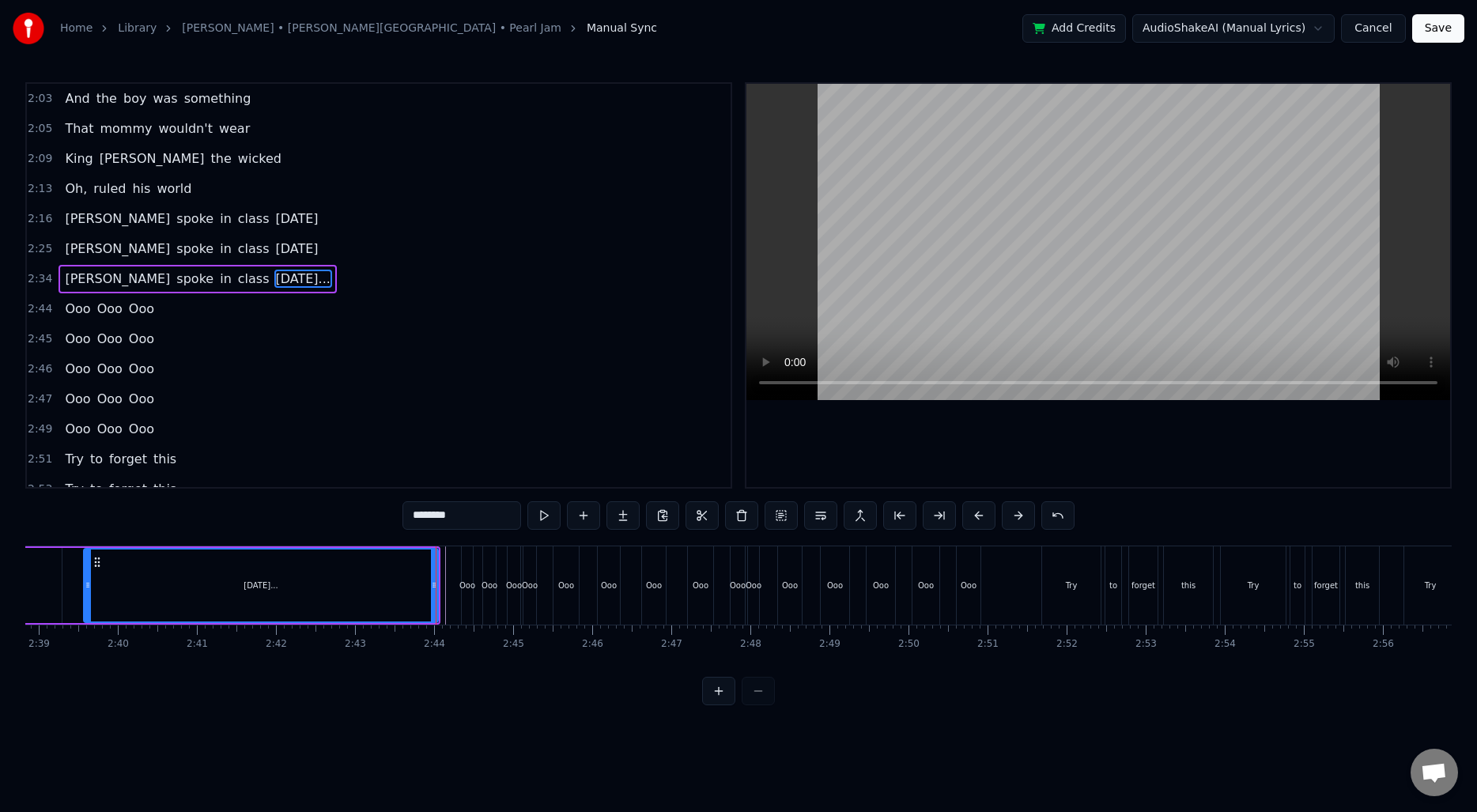
scroll to position [775, 0]
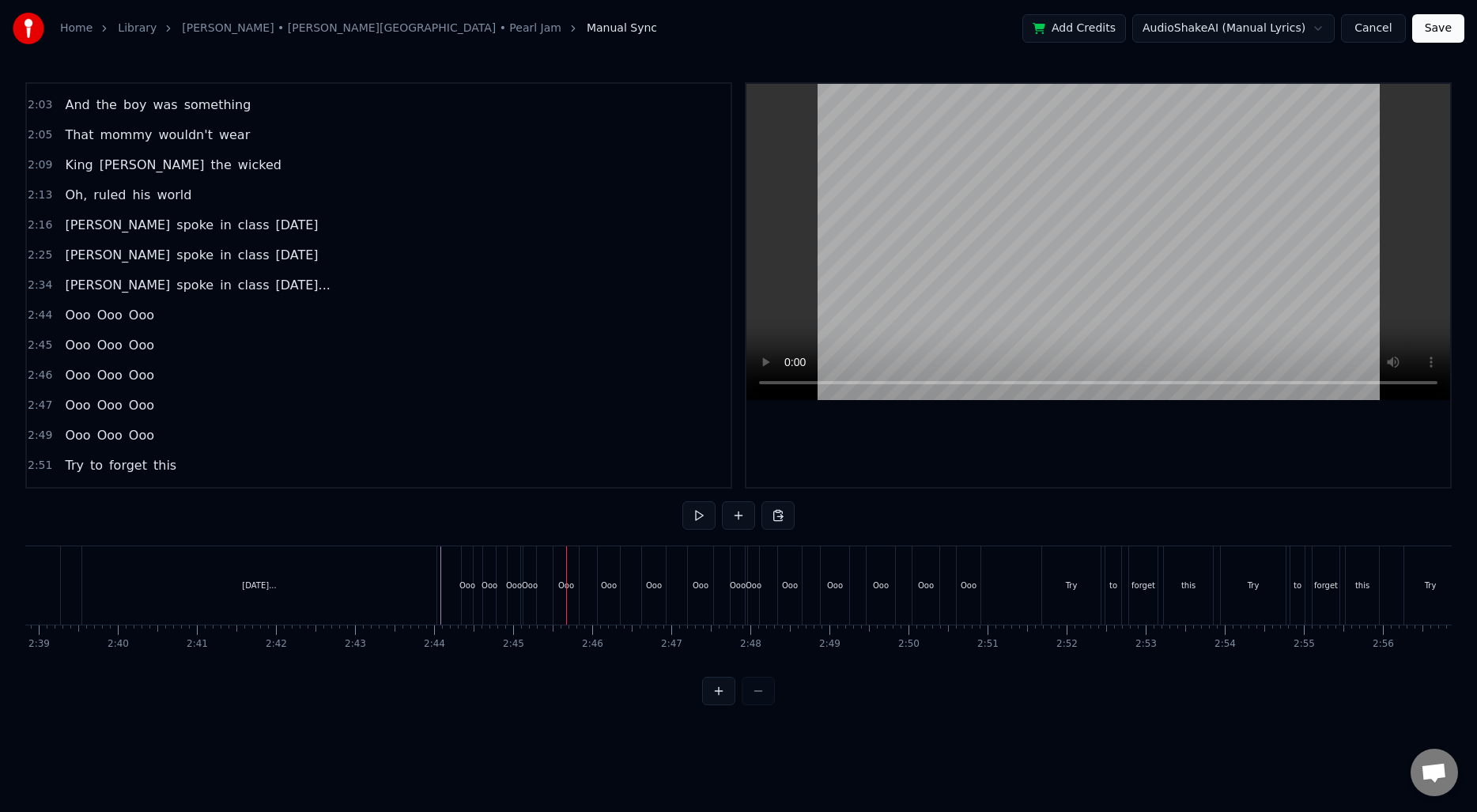
click at [342, 587] on div "[DATE]..." at bounding box center [260, 586] width 354 height 79
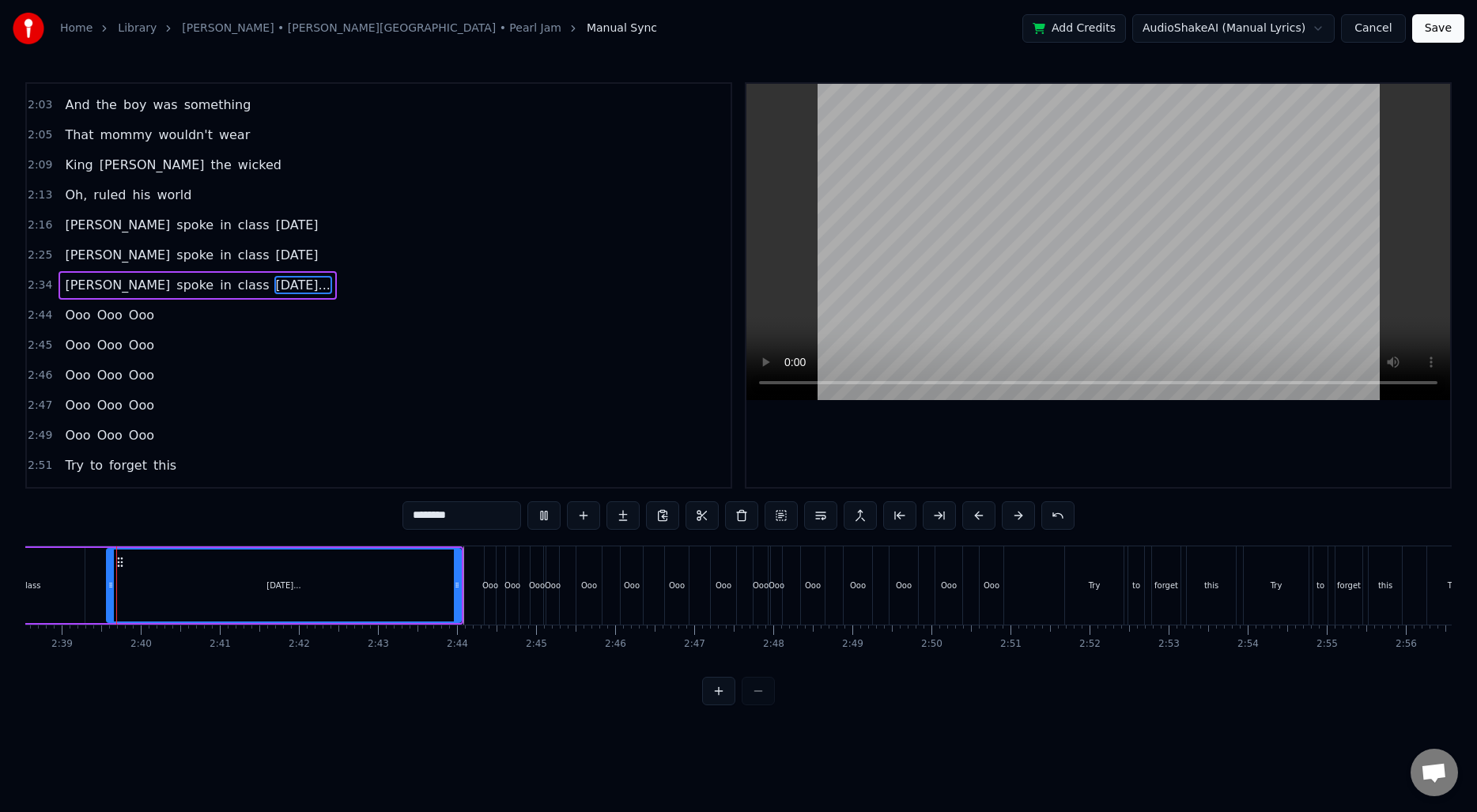
scroll to position [0, 12537]
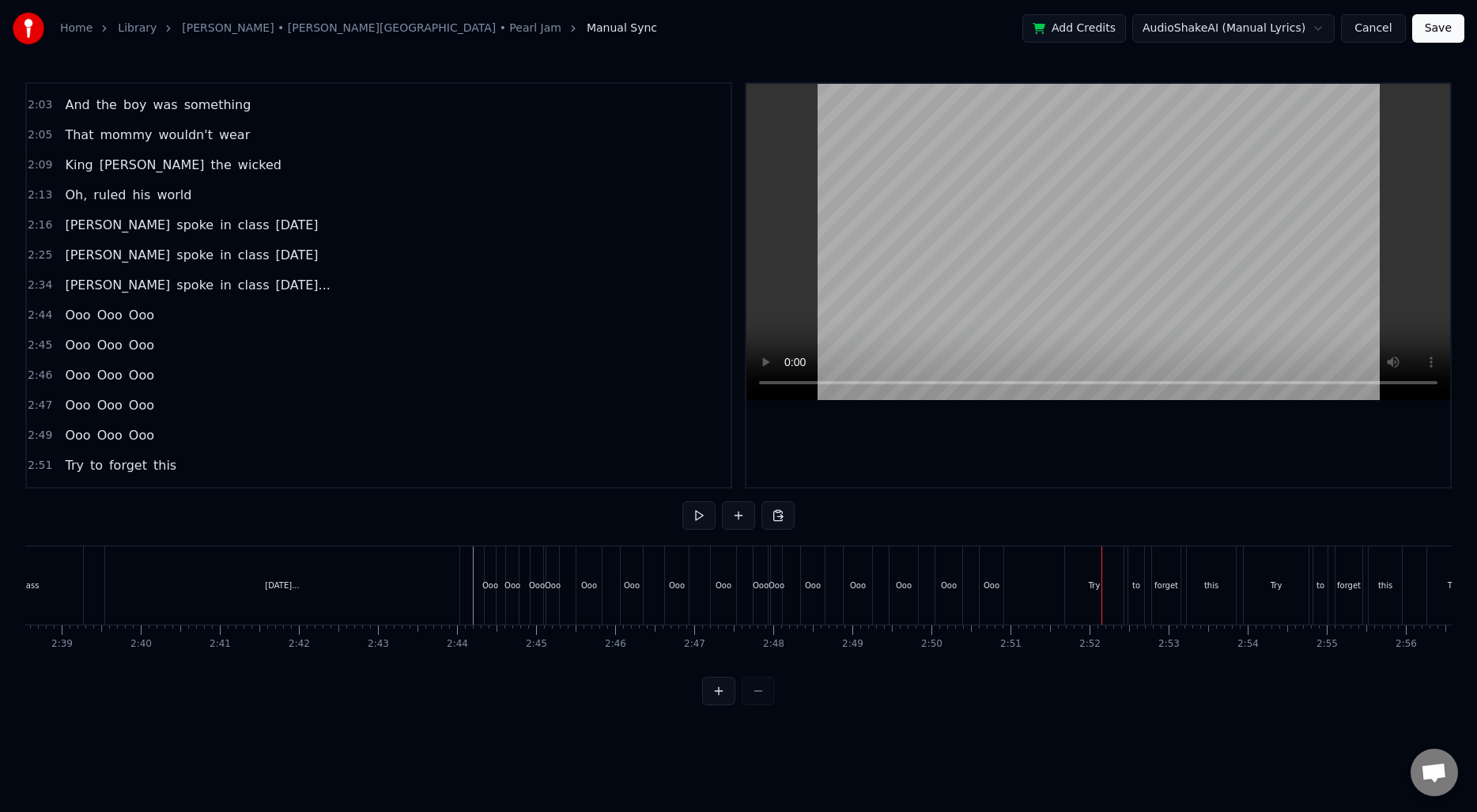
click at [511, 598] on div "Ooo" at bounding box center [512, 586] width 13 height 79
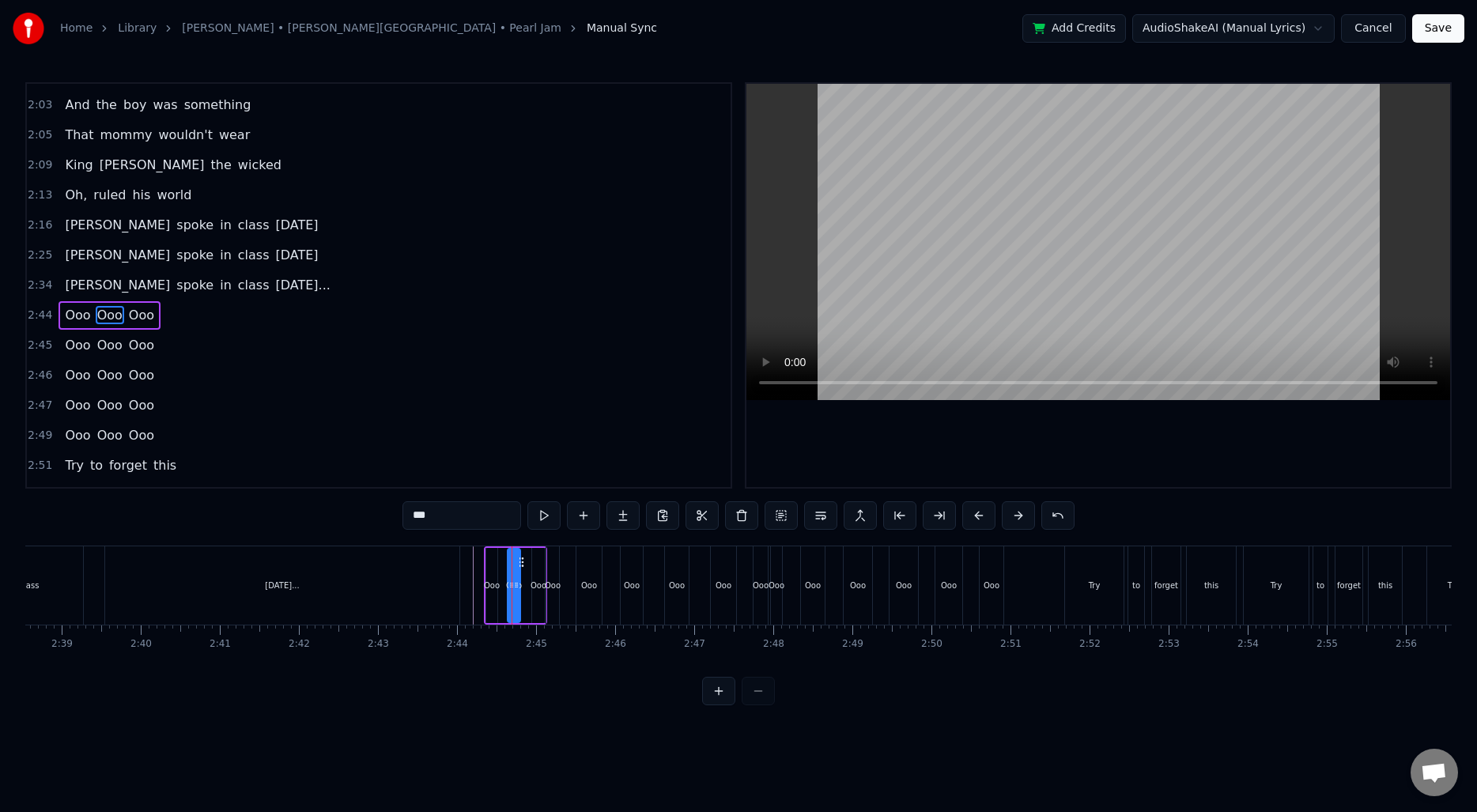
scroll to position [805, 0]
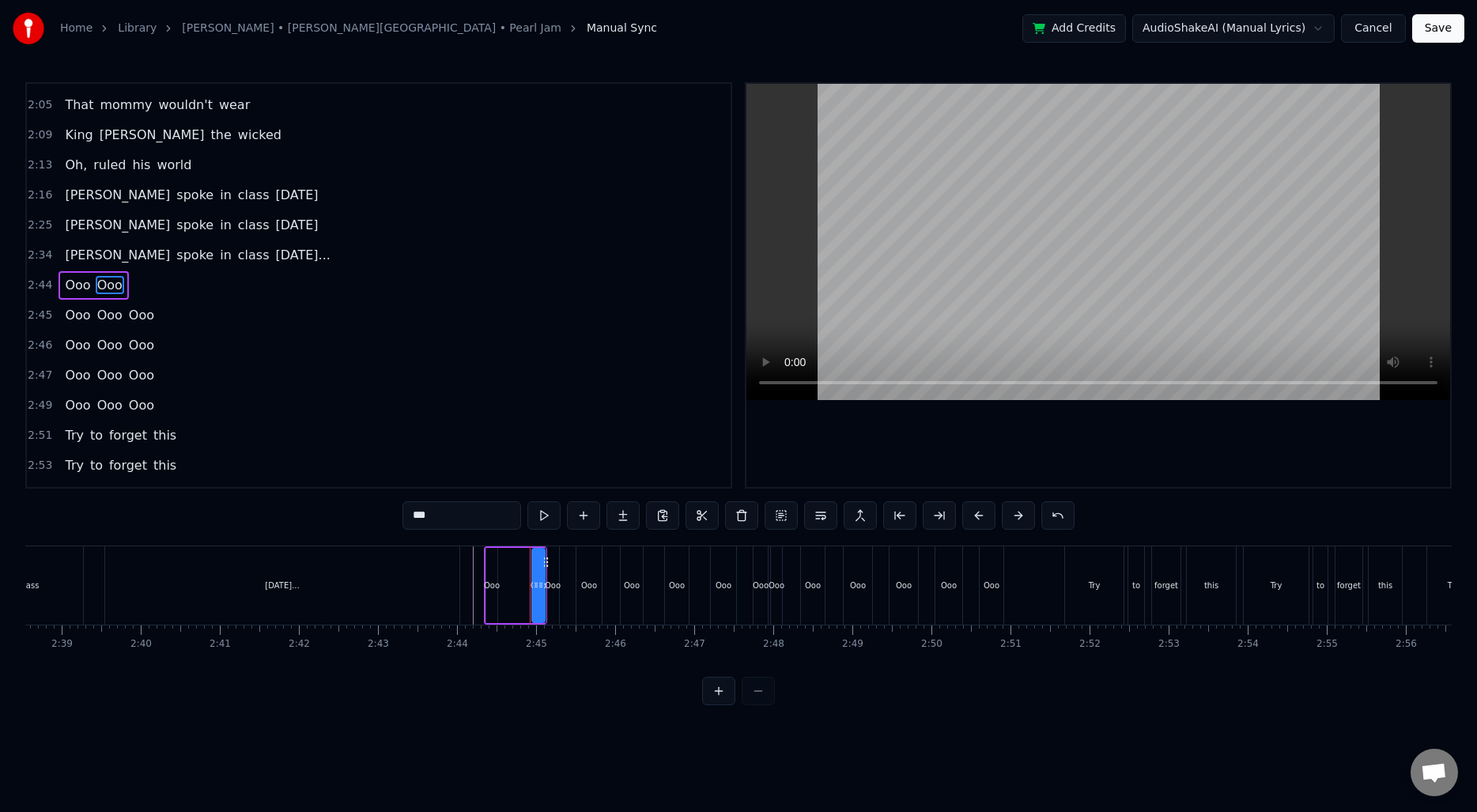
click at [552, 583] on div "Ooo" at bounding box center [553, 585] width 16 height 12
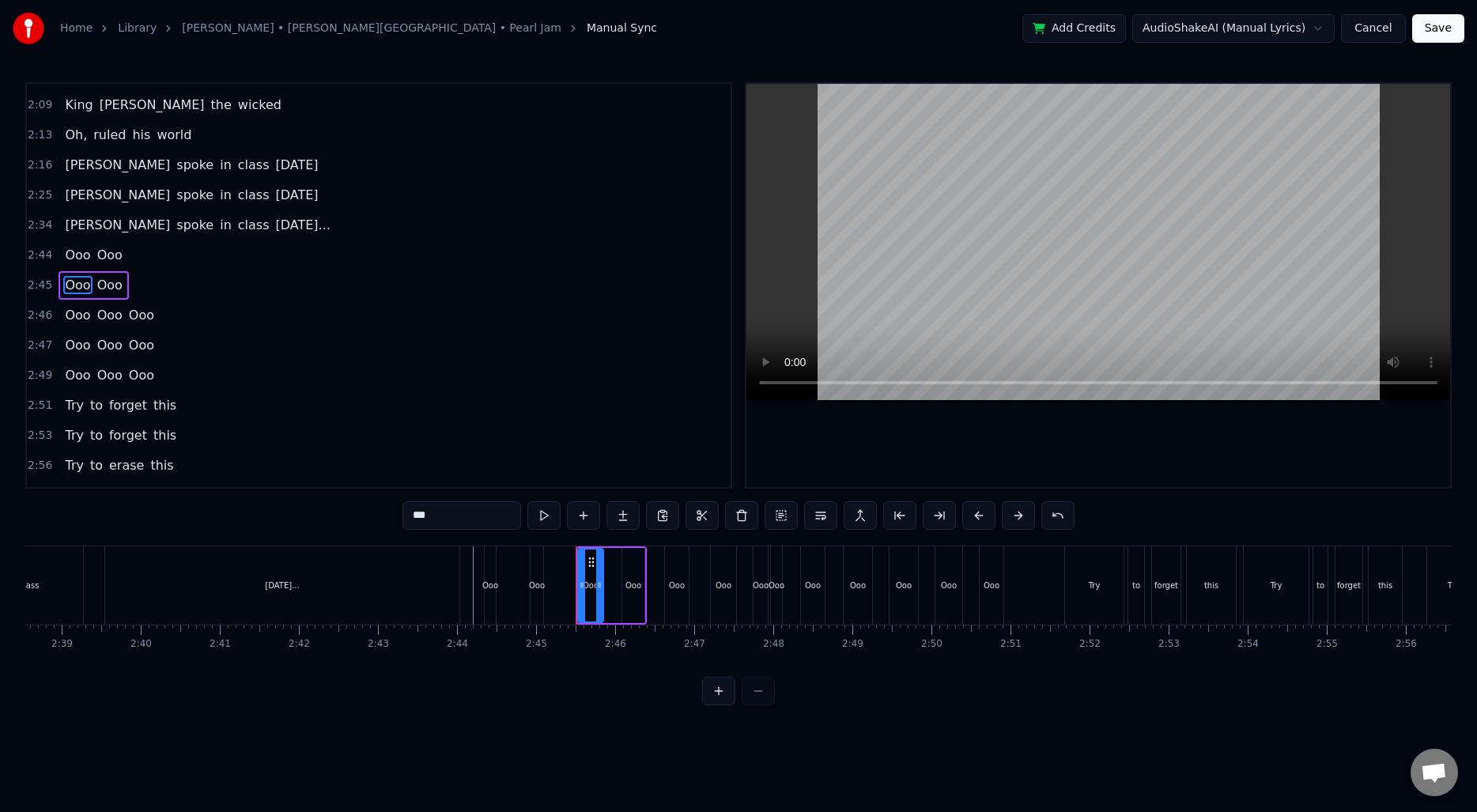
click at [781, 586] on div "Ooo" at bounding box center [777, 585] width 16 height 12
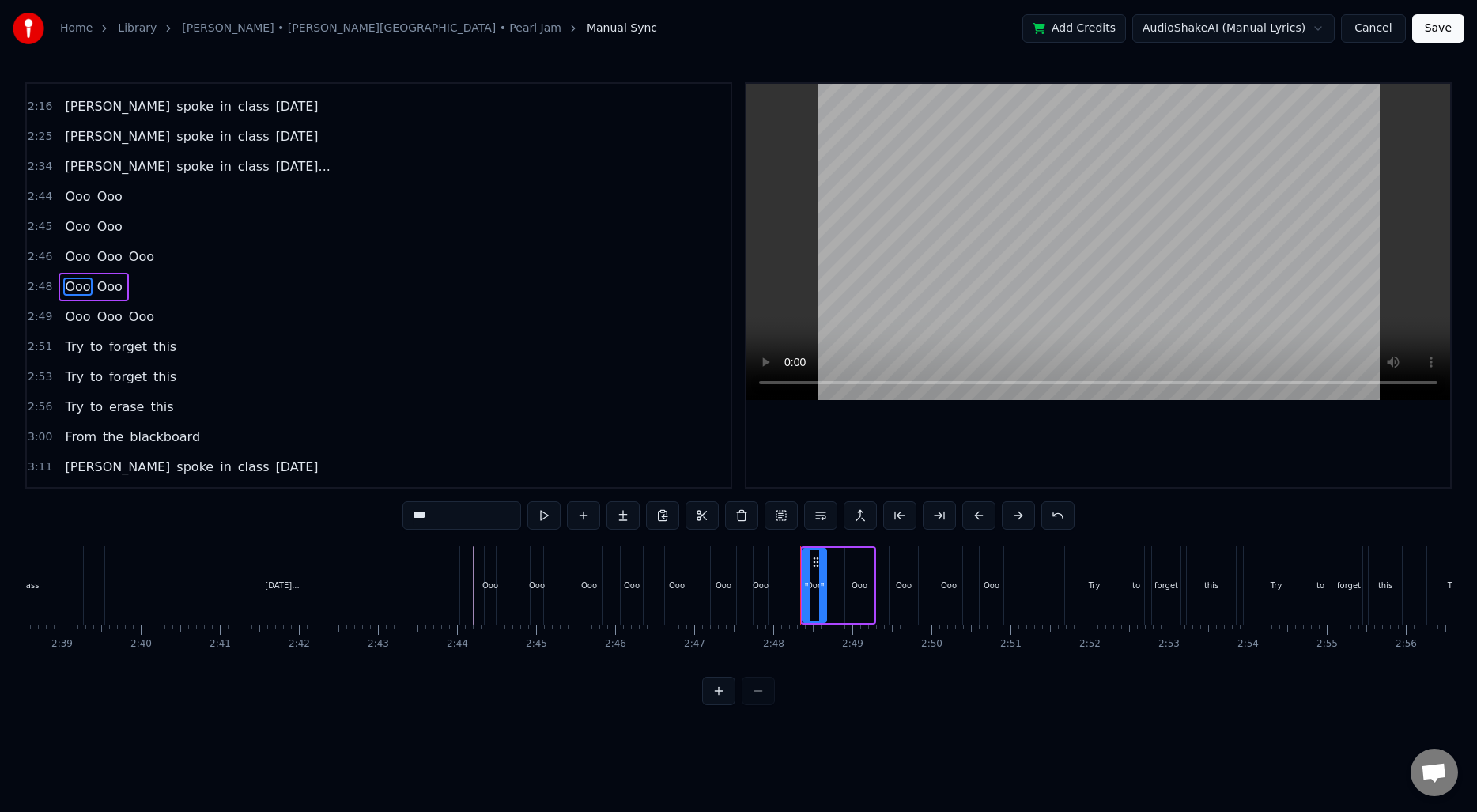
scroll to position [895, 0]
click at [494, 589] on div "Ooo" at bounding box center [491, 585] width 16 height 12
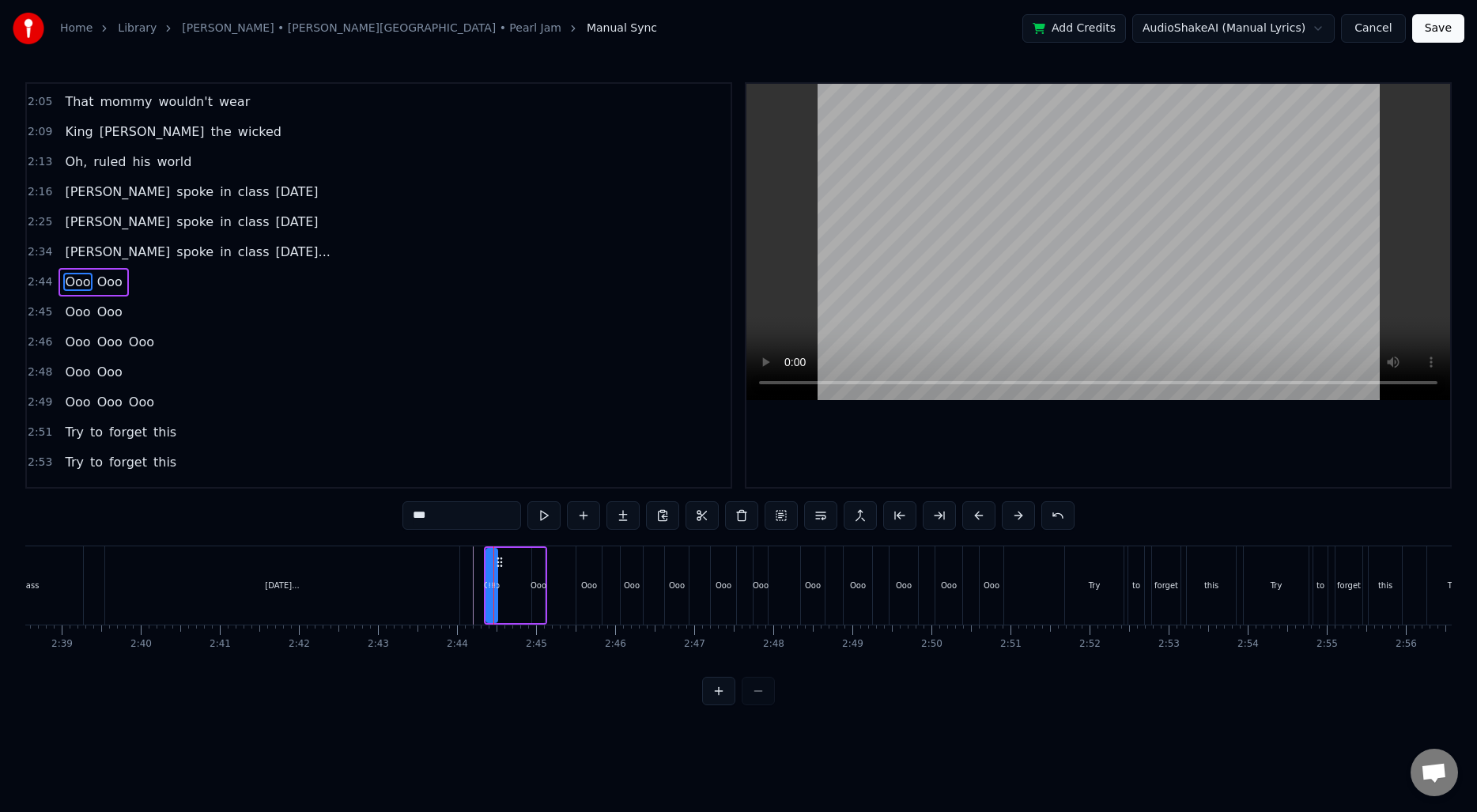
scroll to position [805, 0]
drag, startPoint x: 495, startPoint y: 584, endPoint x: 509, endPoint y: 584, distance: 14.0
click at [509, 584] on icon at bounding box center [507, 585] width 6 height 13
click at [765, 600] on div "Ooo" at bounding box center [760, 586] width 14 height 79
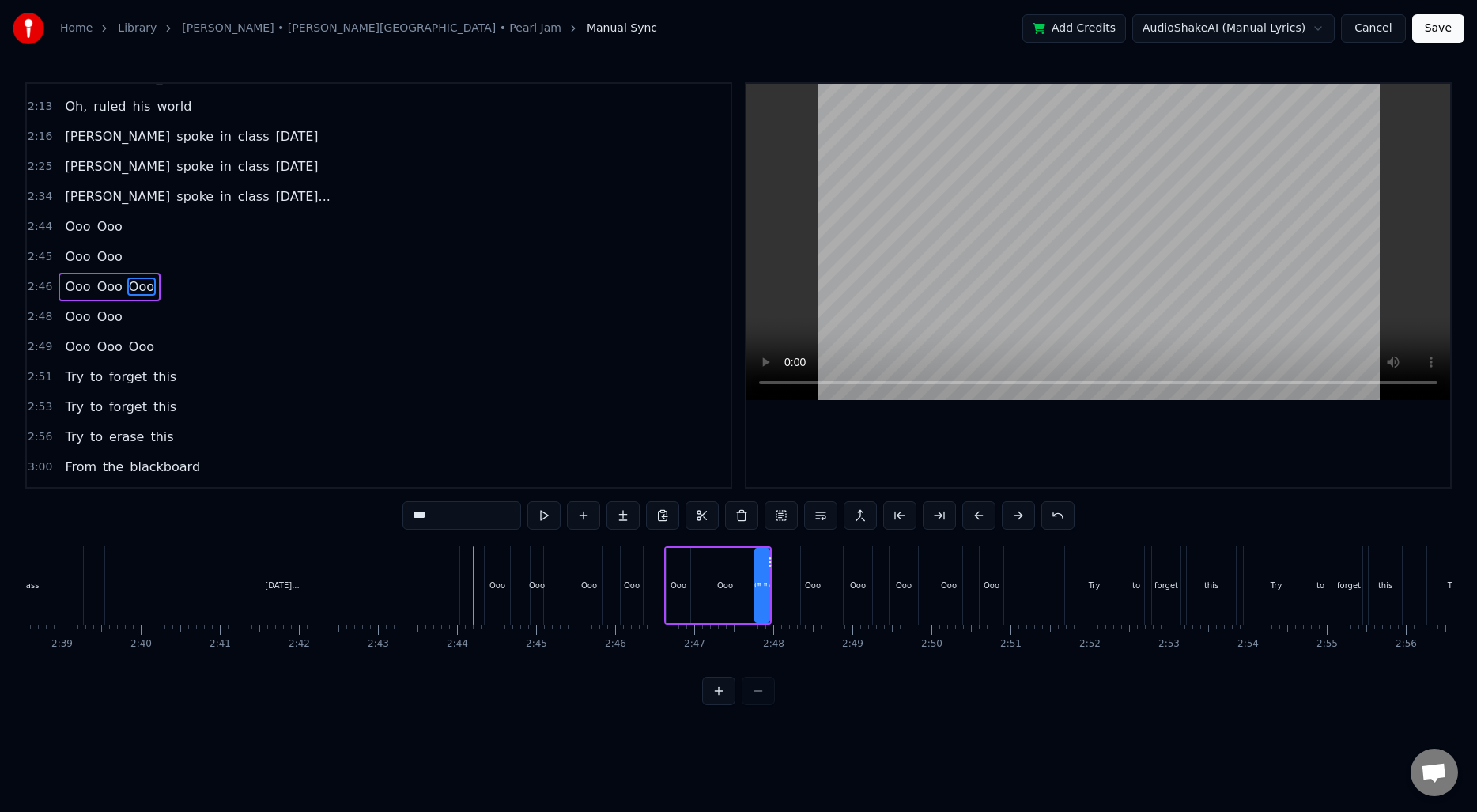
scroll to position [865, 0]
drag, startPoint x: 766, startPoint y: 592, endPoint x: 779, endPoint y: 592, distance: 13.0
click at [779, 592] on div at bounding box center [778, 585] width 6 height 72
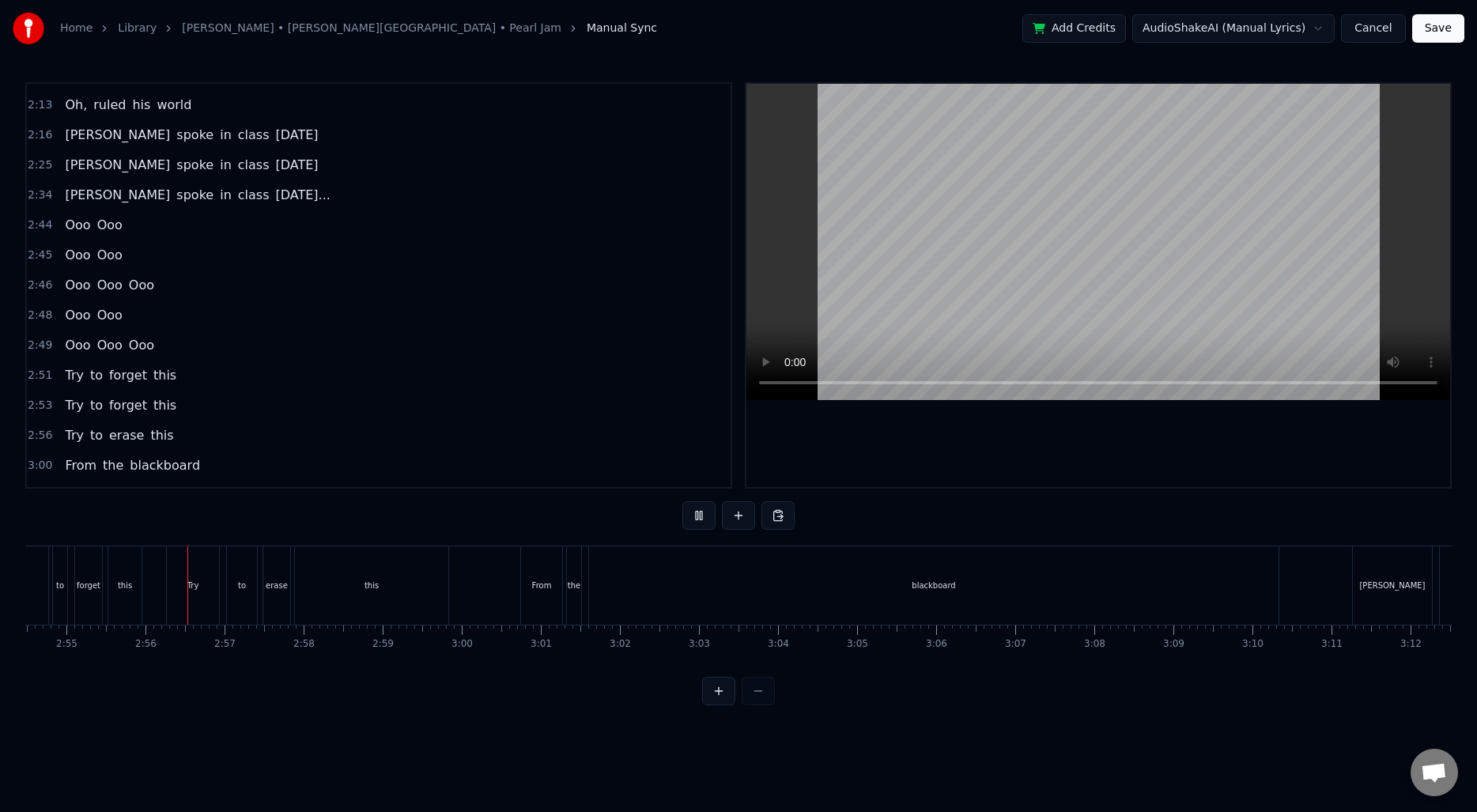
scroll to position [0, 13820]
click at [605, 582] on div "blackboard" at bounding box center [911, 586] width 689 height 79
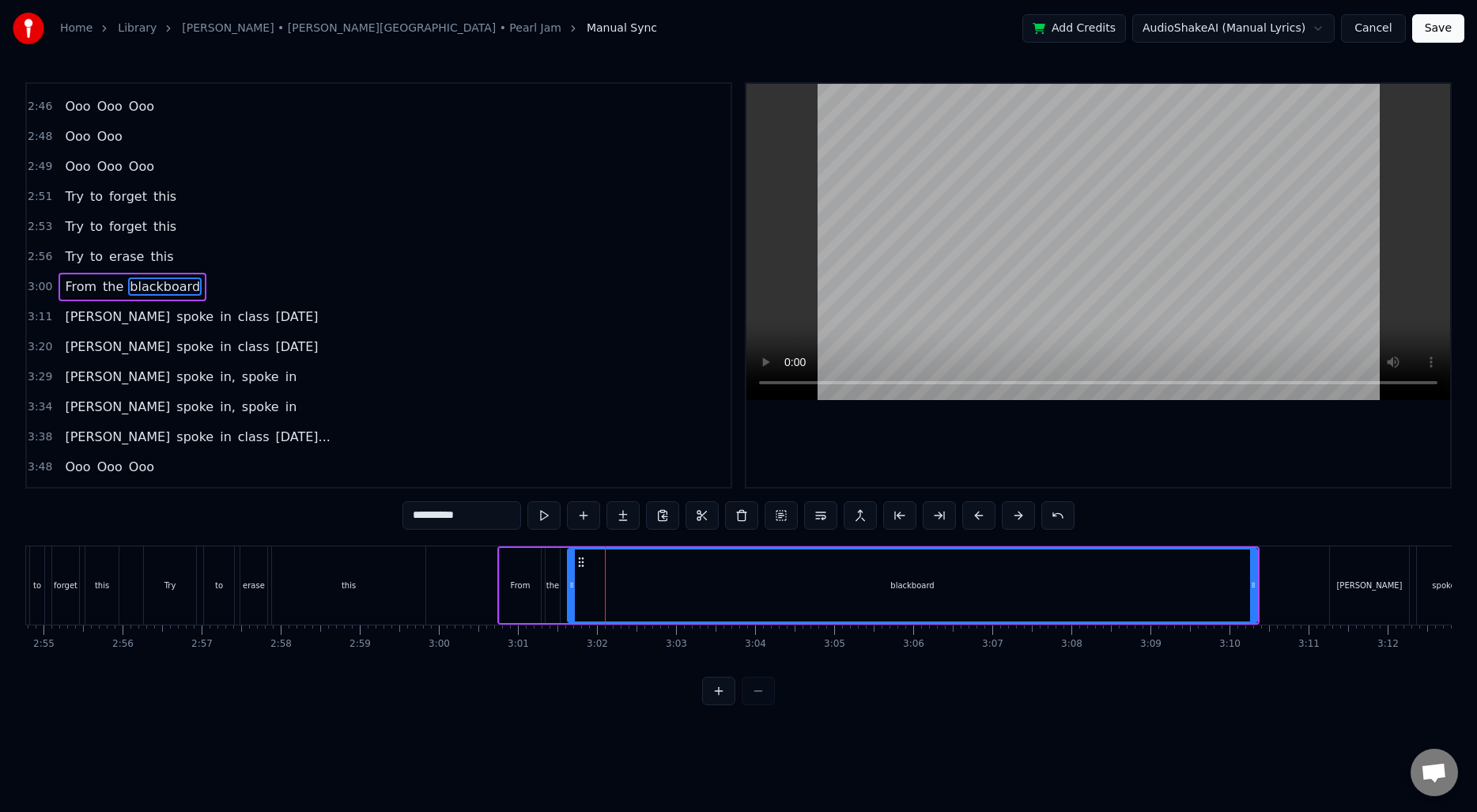
scroll to position [1045, 0]
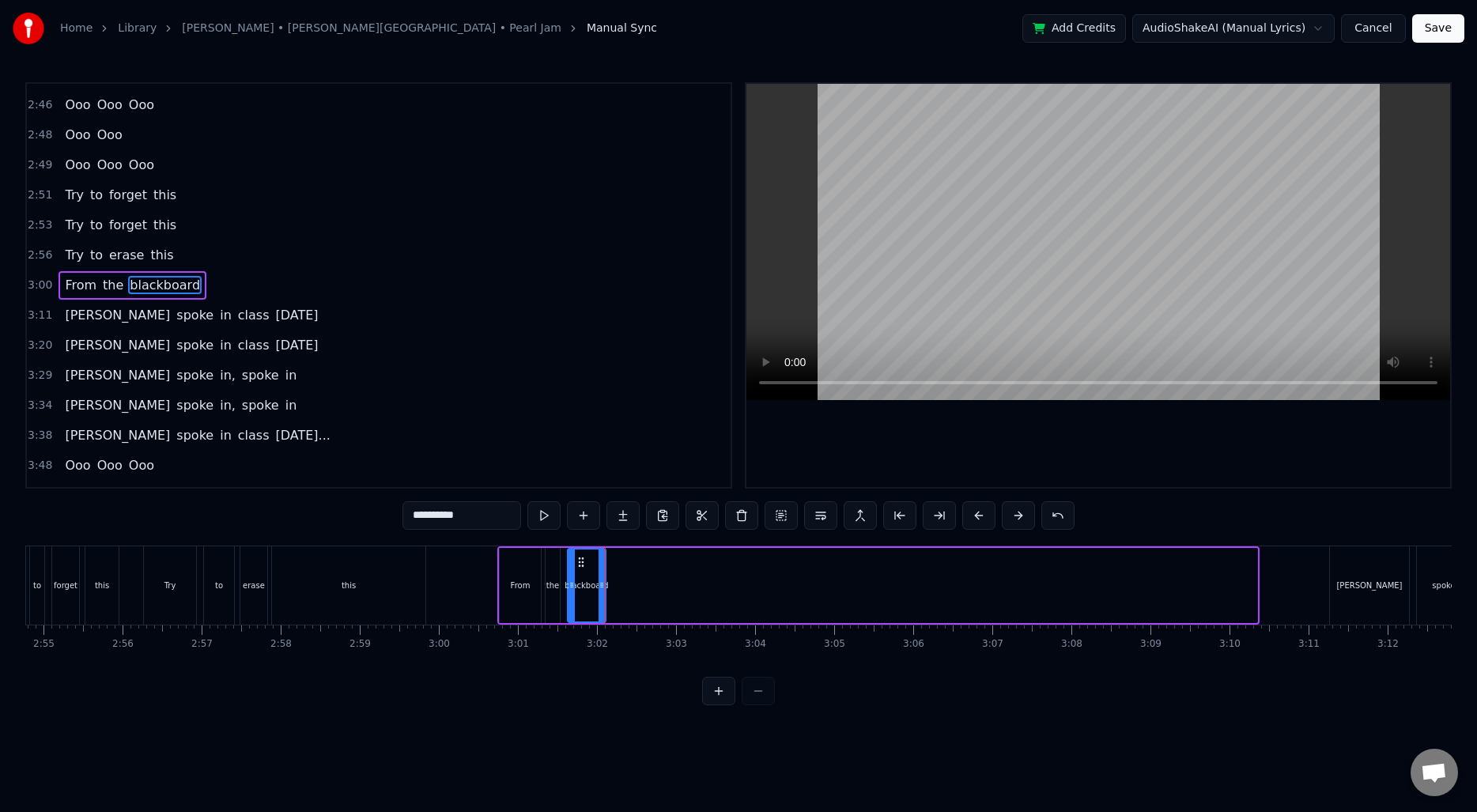
drag, startPoint x: 1252, startPoint y: 579, endPoint x: 600, endPoint y: 597, distance: 652.2
click at [600, 597] on div at bounding box center [602, 585] width 6 height 72
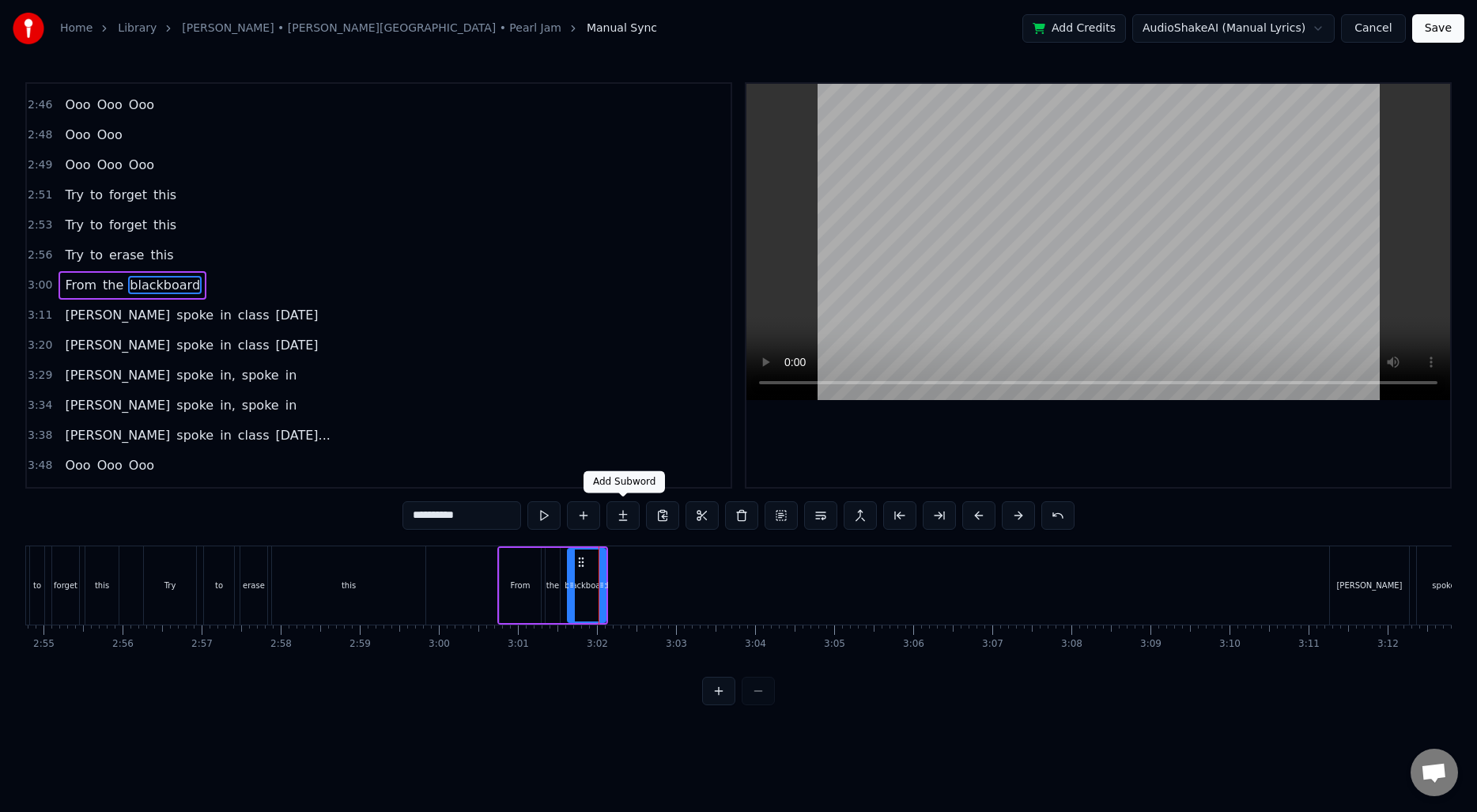
click at [623, 518] on button at bounding box center [623, 515] width 33 height 29
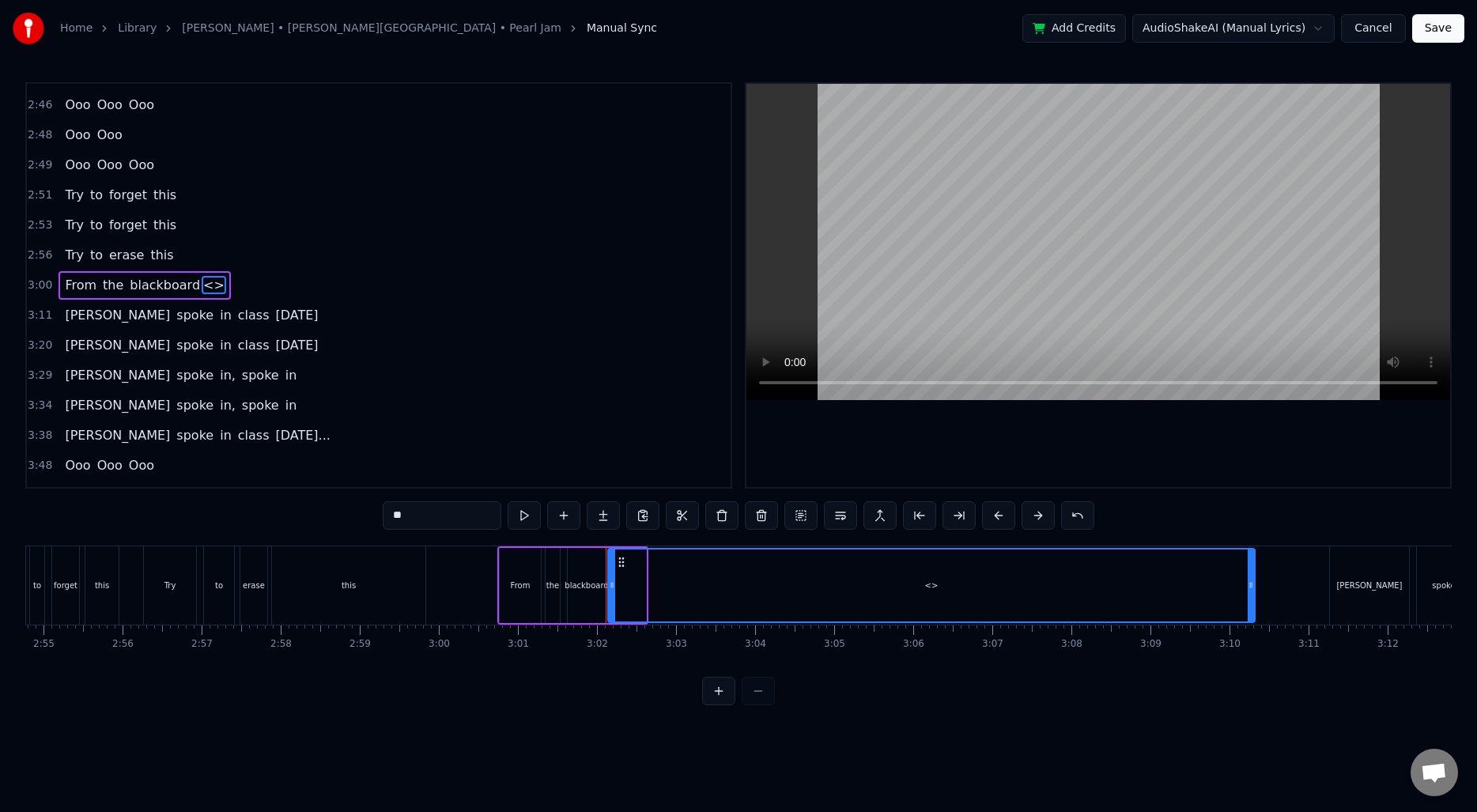
drag, startPoint x: 641, startPoint y: 583, endPoint x: 1251, endPoint y: 571, distance: 610.1
click at [1251, 571] on div at bounding box center [1251, 585] width 6 height 72
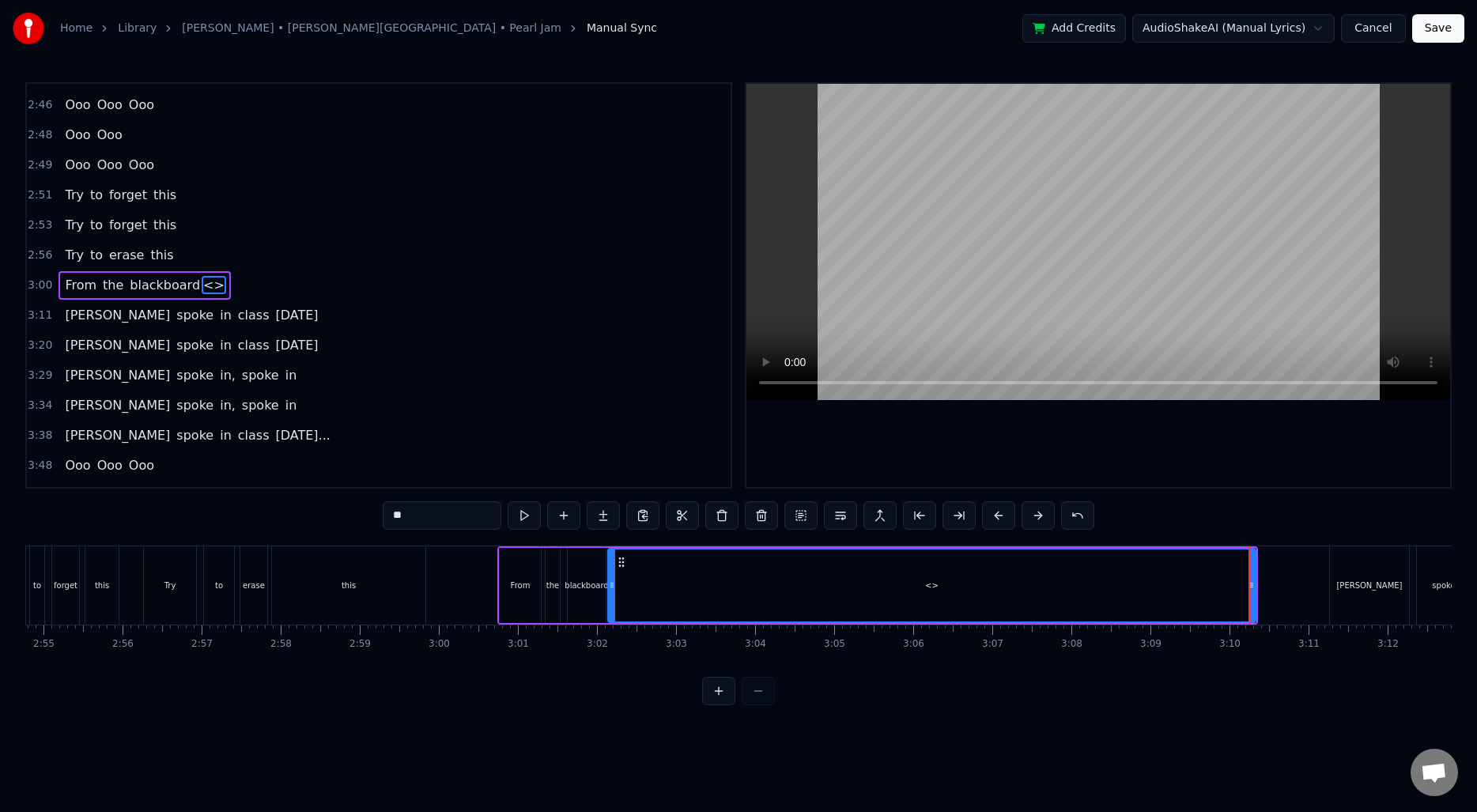
click at [579, 578] on div "blackboard" at bounding box center [586, 585] width 38 height 75
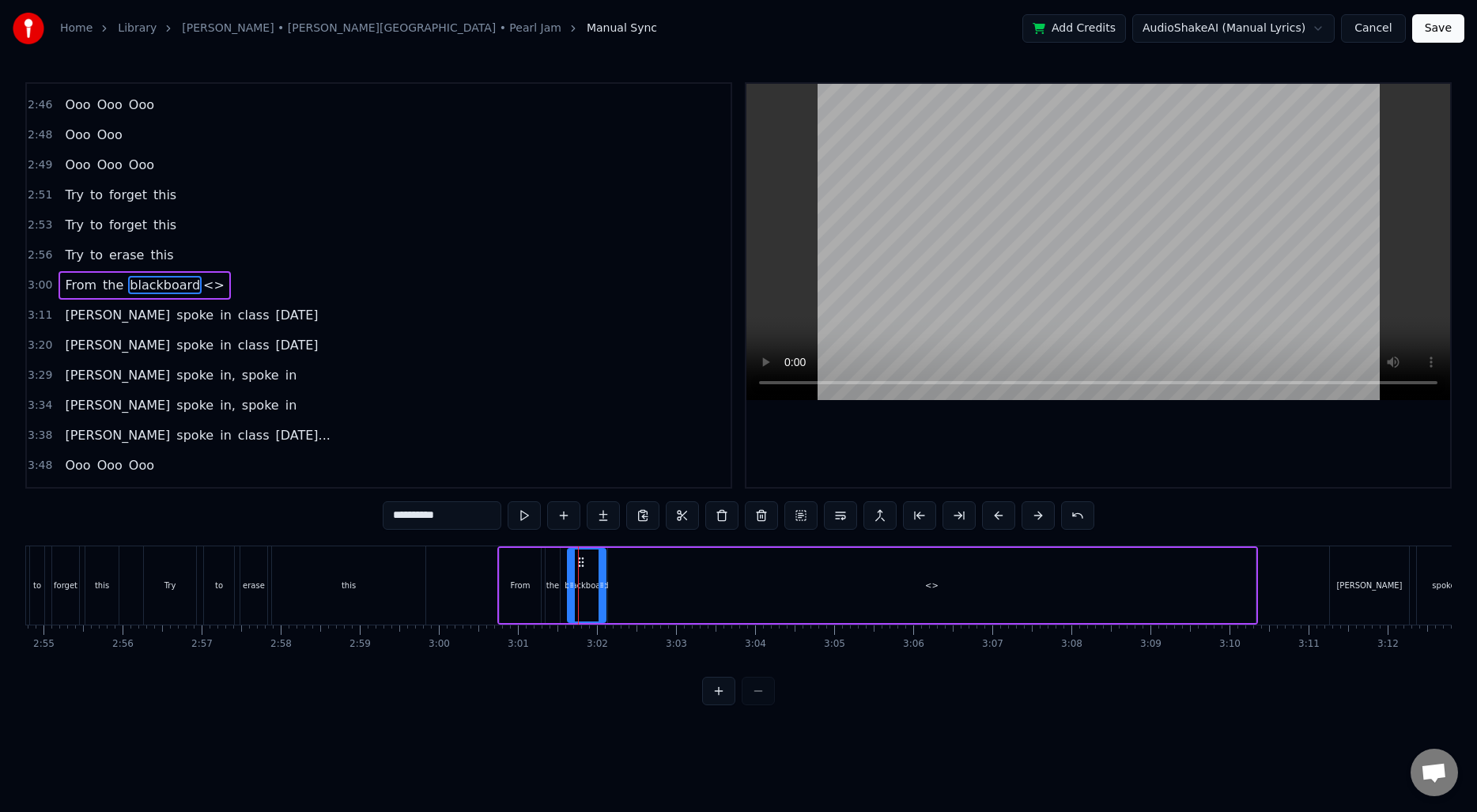
click at [433, 512] on input "**********" at bounding box center [442, 515] width 119 height 29
drag, startPoint x: 422, startPoint y: 512, endPoint x: 462, endPoint y: 516, distance: 40.2
click at [462, 516] on input "**********" at bounding box center [442, 515] width 119 height 29
click at [670, 571] on div "<>" at bounding box center [931, 585] width 648 height 75
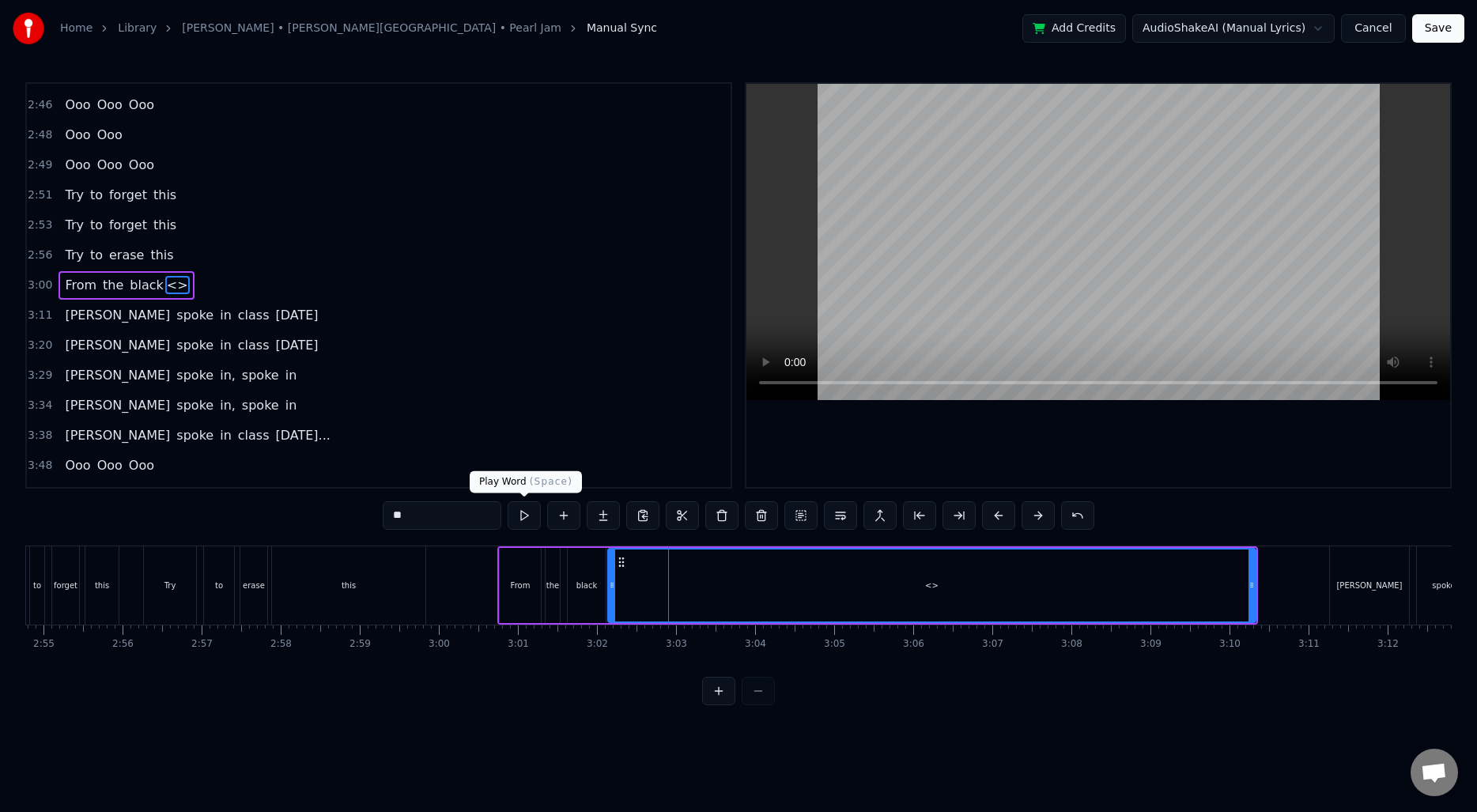
click at [426, 503] on input "**" at bounding box center [442, 515] width 119 height 29
click at [425, 509] on input "**" at bounding box center [442, 515] width 119 height 29
paste input "****"
click at [427, 513] on input "******" at bounding box center [442, 515] width 119 height 29
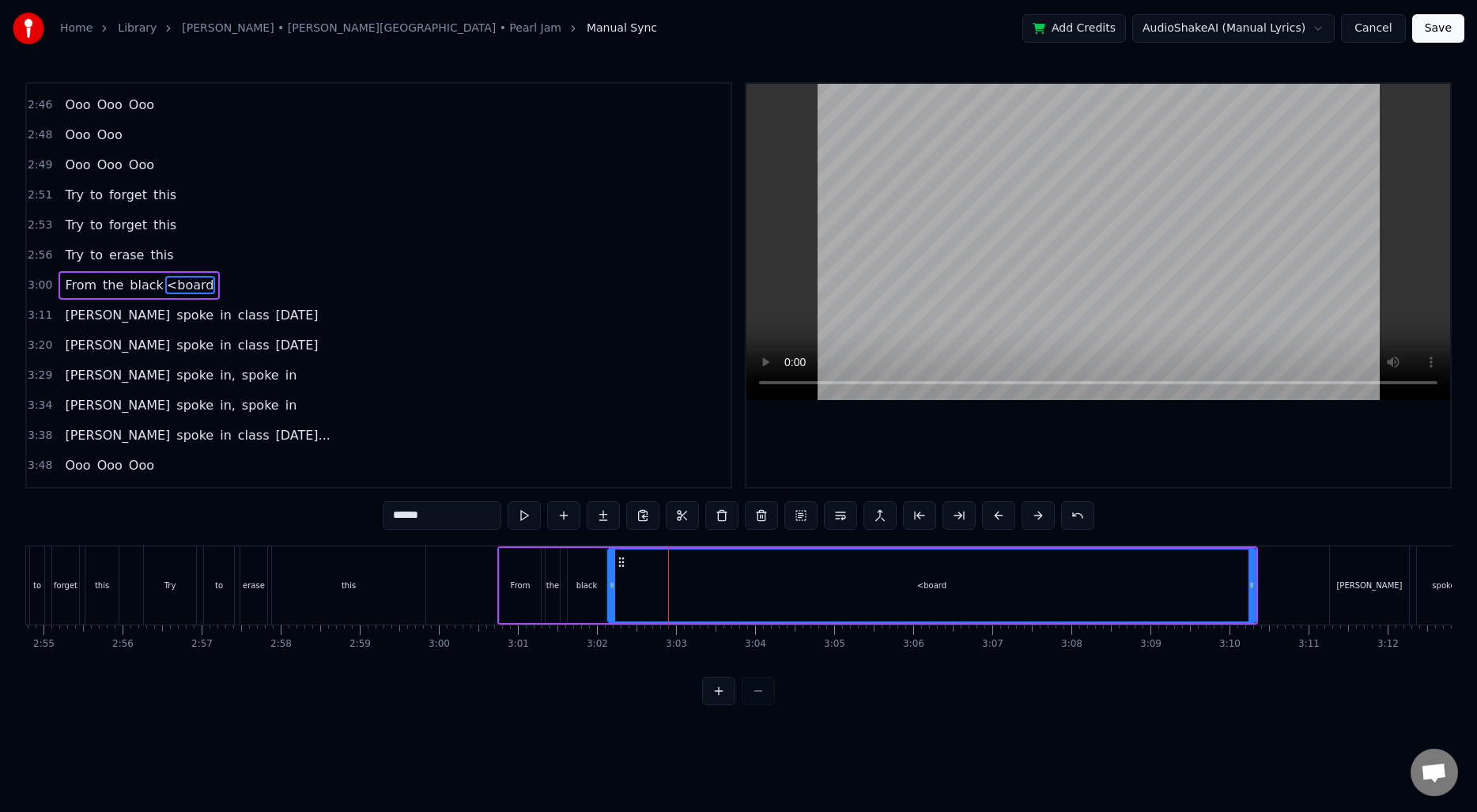
click at [427, 513] on input "******" at bounding box center [442, 515] width 119 height 29
paste input "text"
type input "*****"
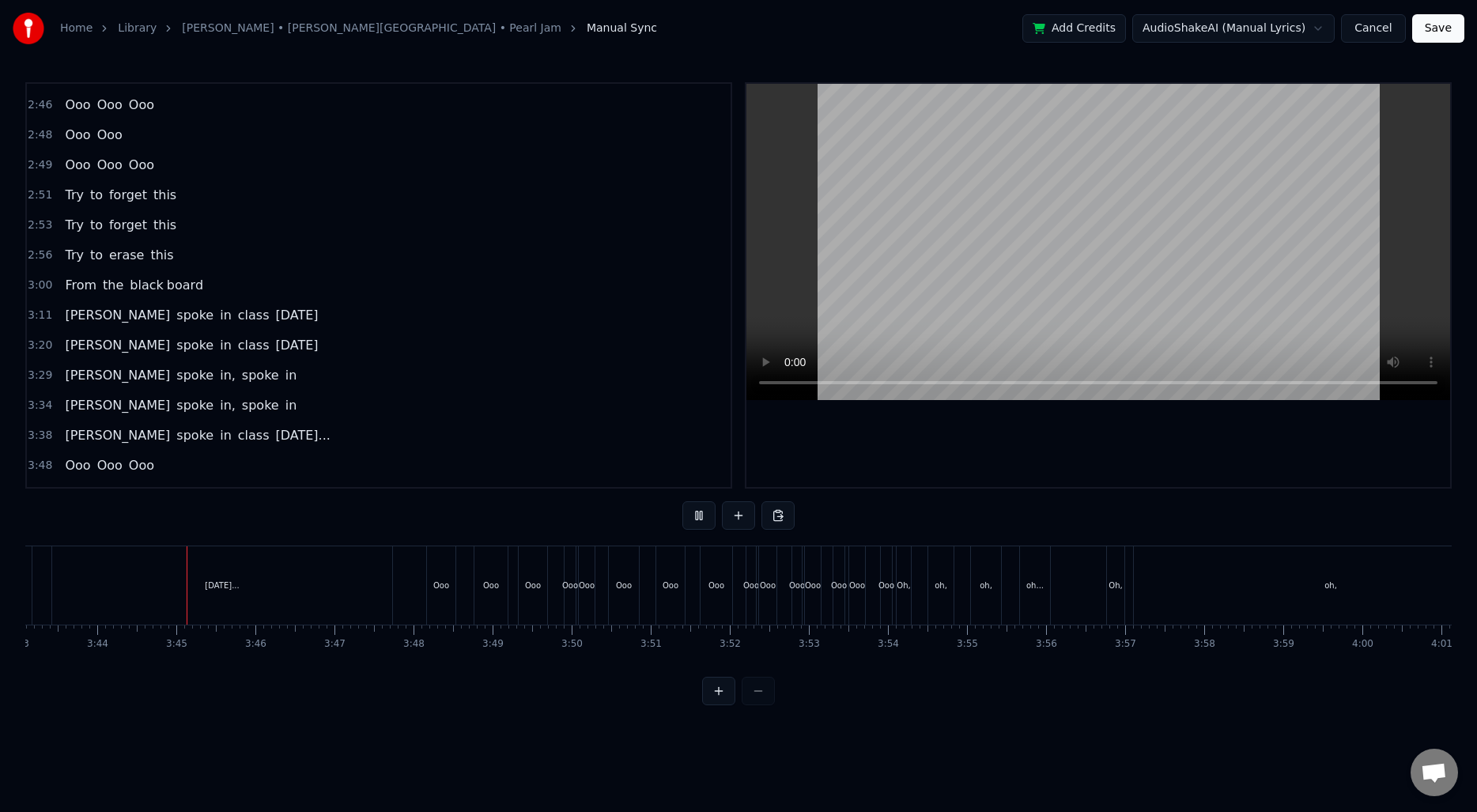
scroll to position [0, 17664]
click at [567, 602] on div "Ooo" at bounding box center [563, 586] width 16 height 79
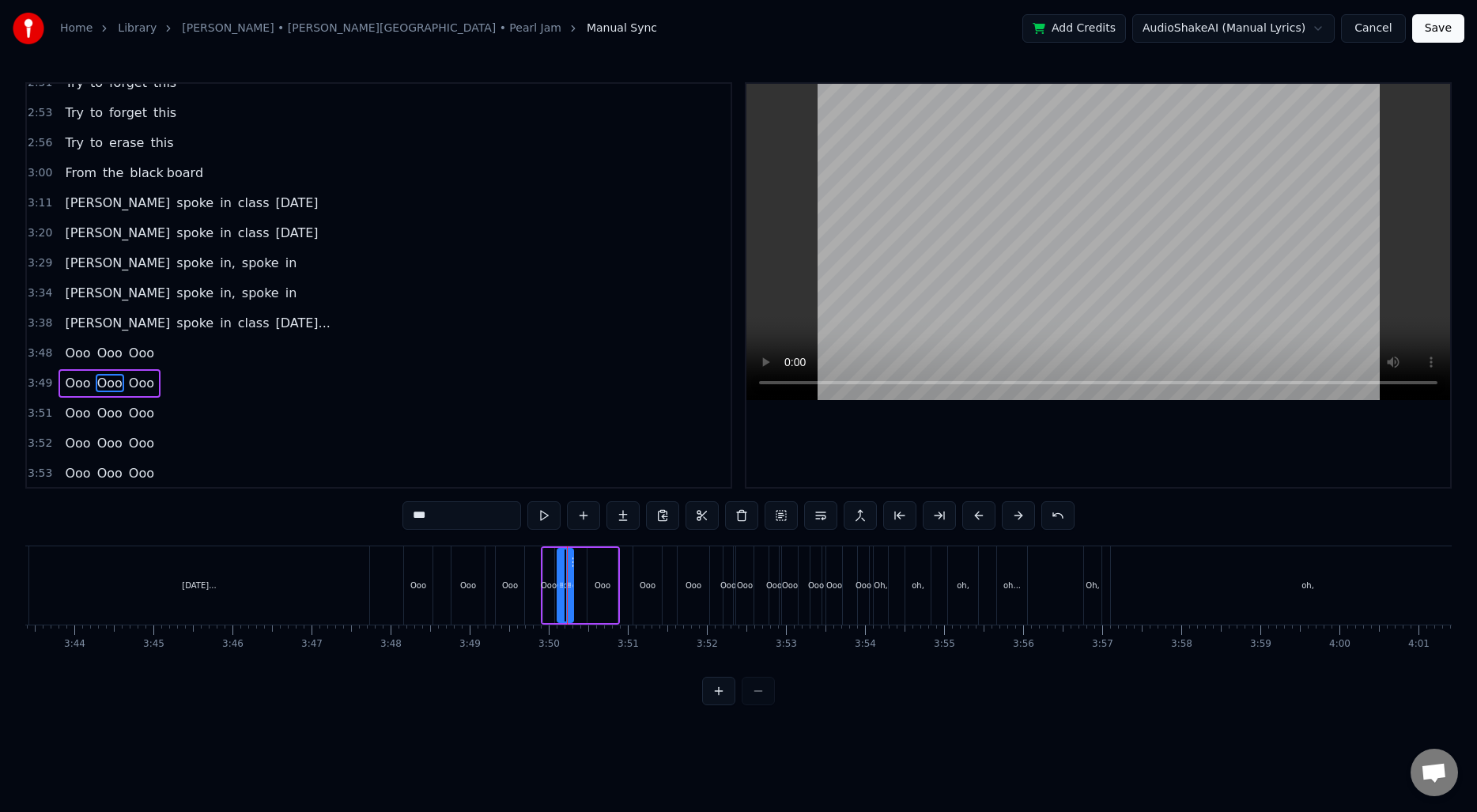
scroll to position [1255, 0]
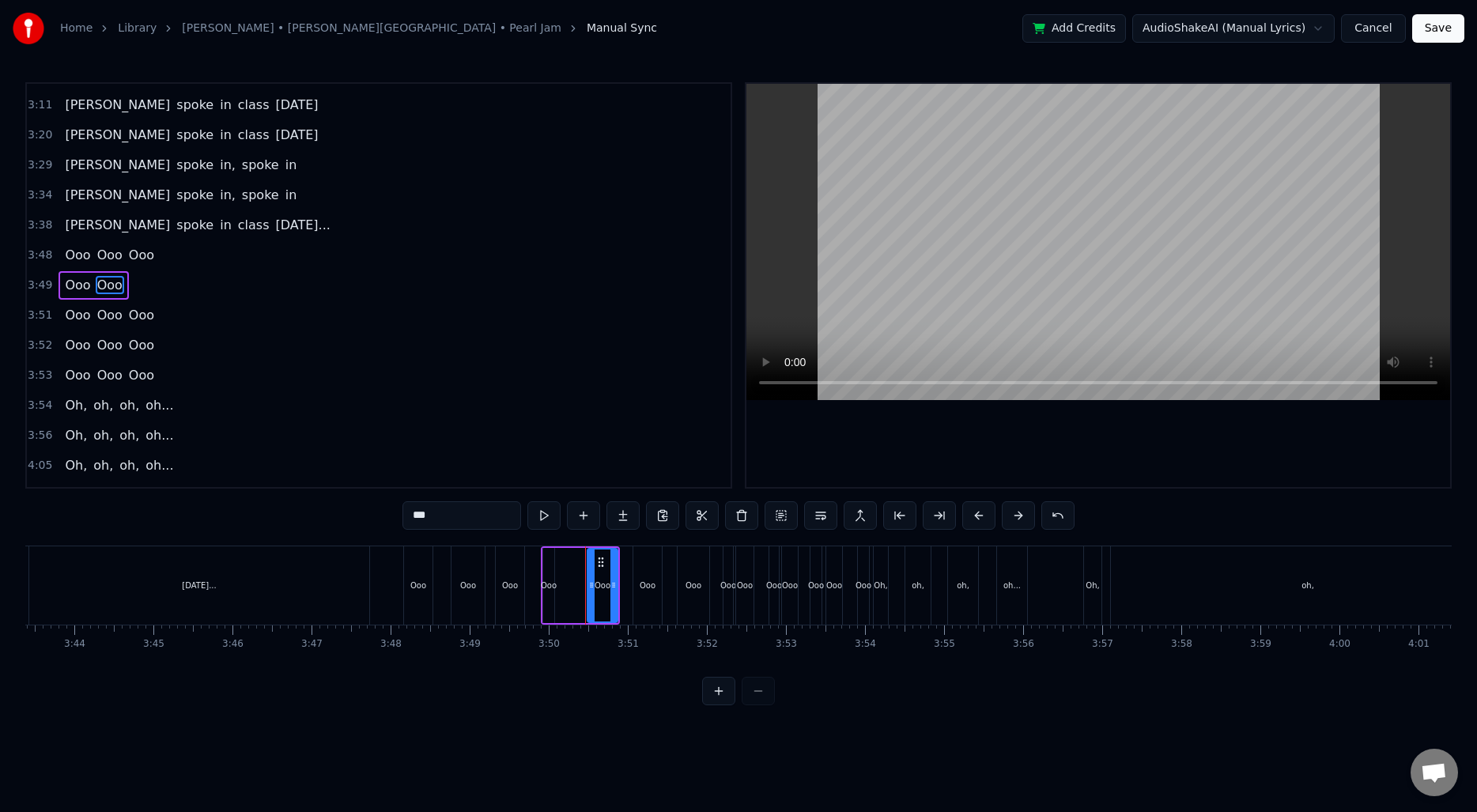
click at [741, 604] on div "Ooo" at bounding box center [745, 586] width 18 height 79
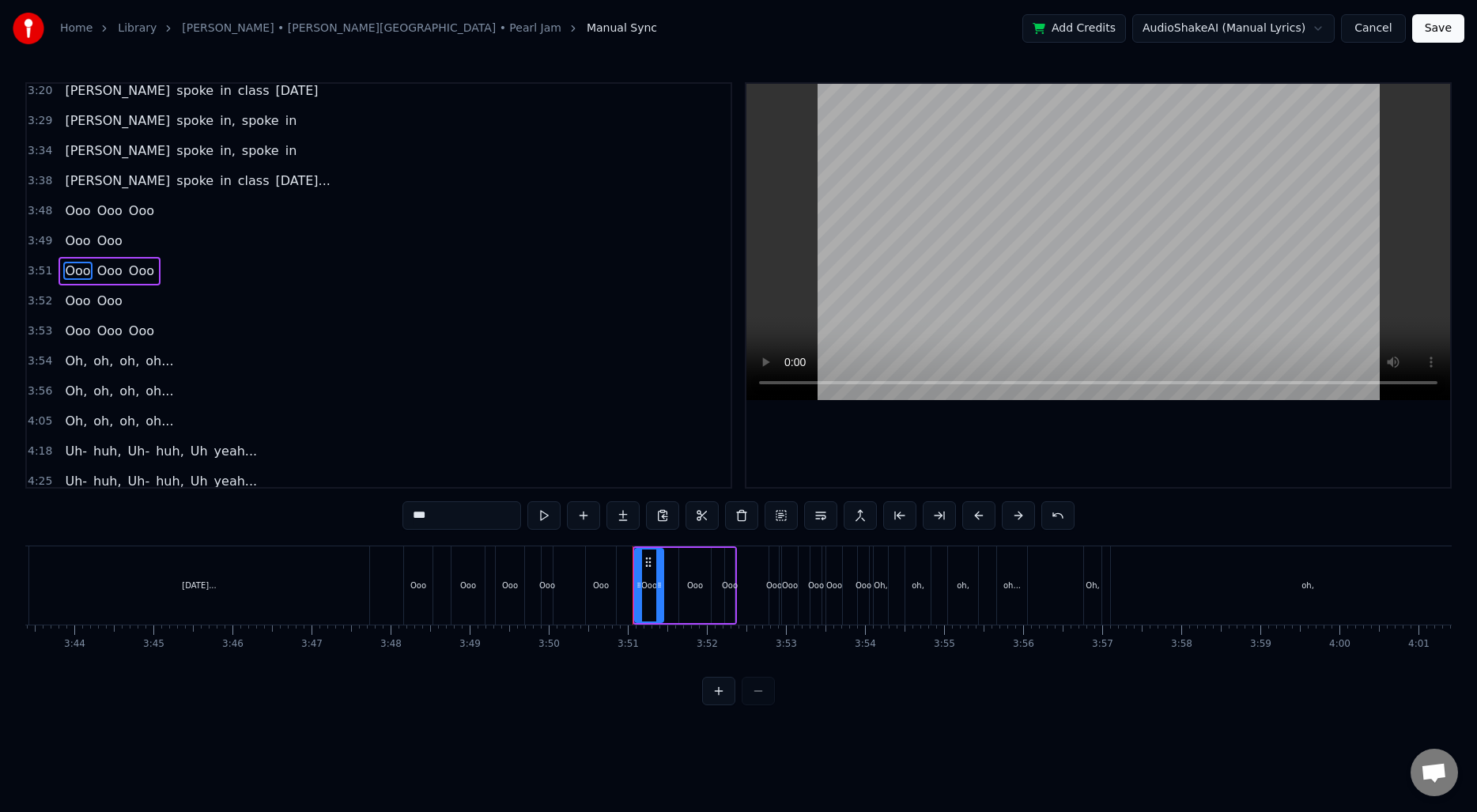
scroll to position [1286, 0]
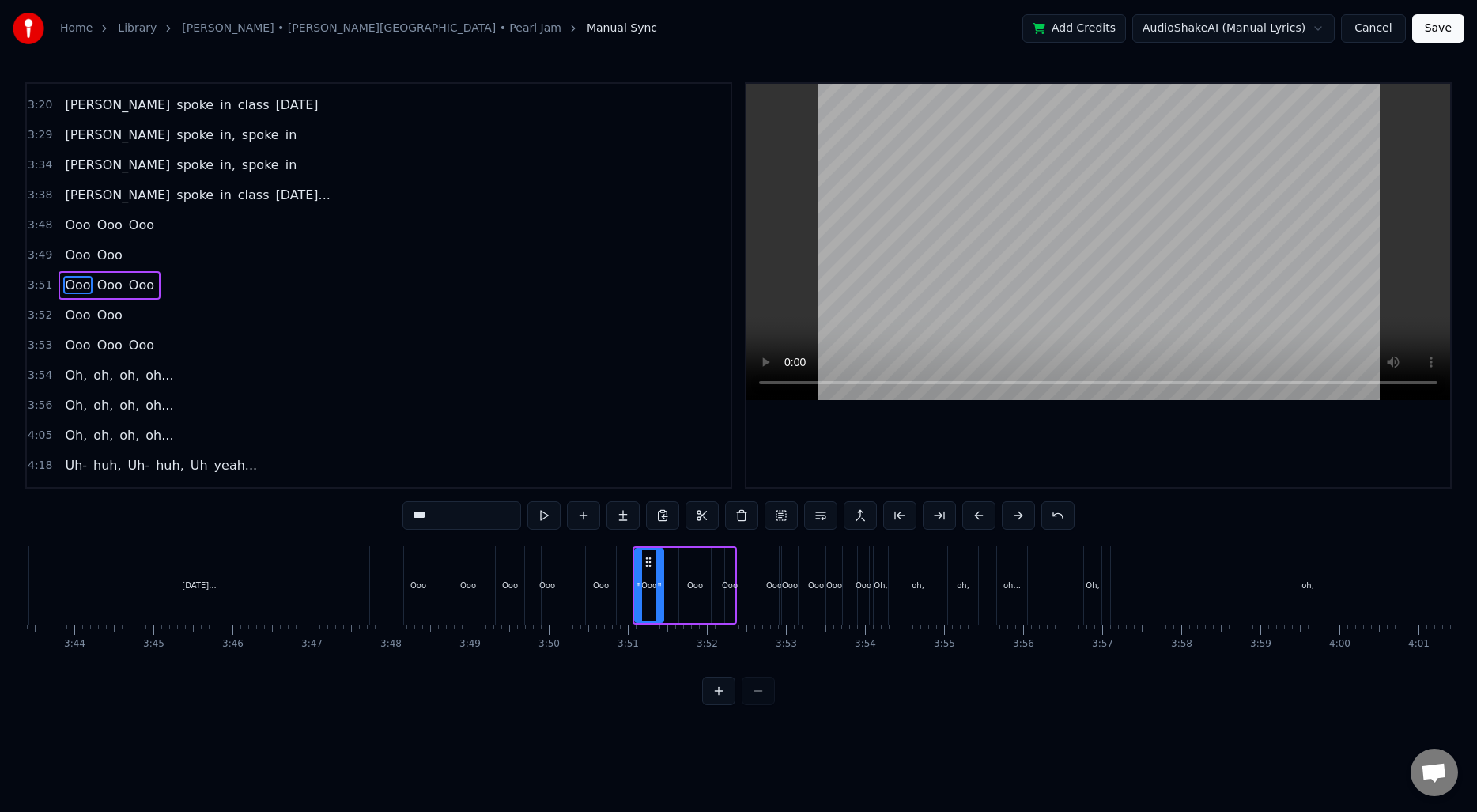
click at [731, 596] on div "Ooo" at bounding box center [730, 585] width 10 height 75
drag, startPoint x: 733, startPoint y: 586, endPoint x: 746, endPoint y: 588, distance: 13.2
click at [746, 588] on icon at bounding box center [744, 585] width 6 height 13
click at [546, 591] on div "Ooo" at bounding box center [547, 586] width 11 height 79
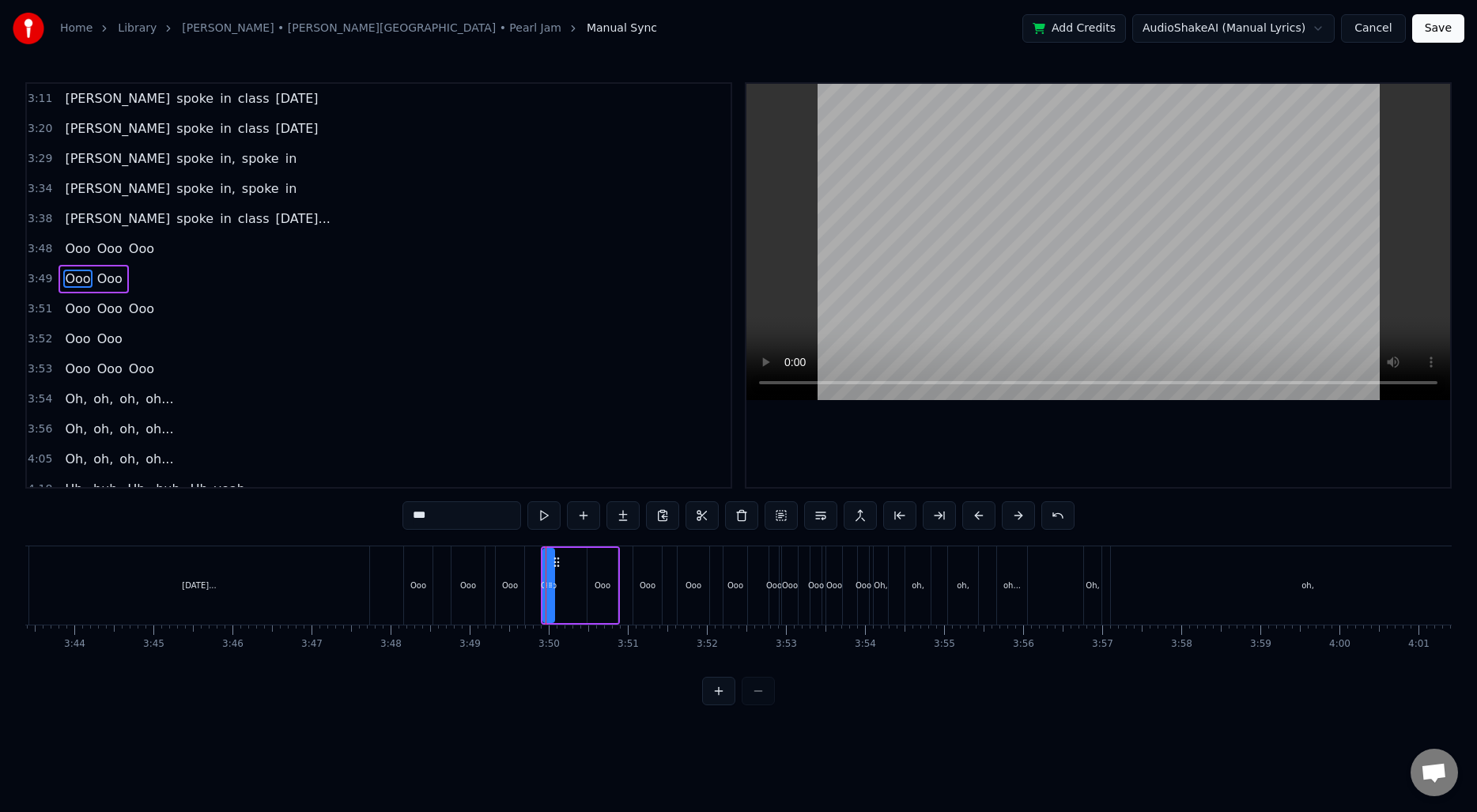
scroll to position [1255, 0]
drag, startPoint x: 553, startPoint y: 588, endPoint x: 566, endPoint y: 588, distance: 13.0
click at [566, 588] on icon at bounding box center [562, 585] width 6 height 13
click at [789, 604] on div "Ooo" at bounding box center [790, 586] width 16 height 79
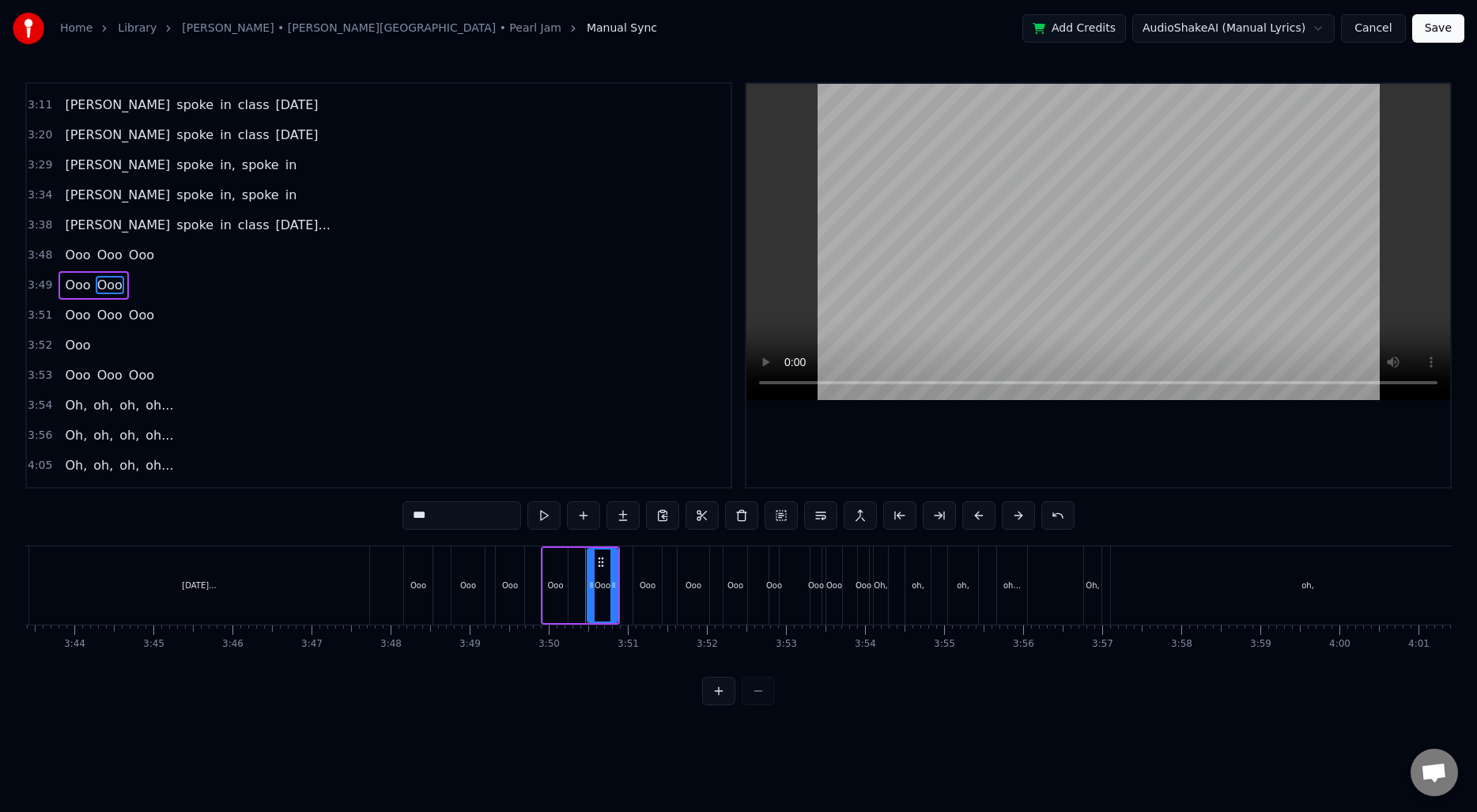
click at [778, 603] on div "Ooo" at bounding box center [774, 586] width 11 height 79
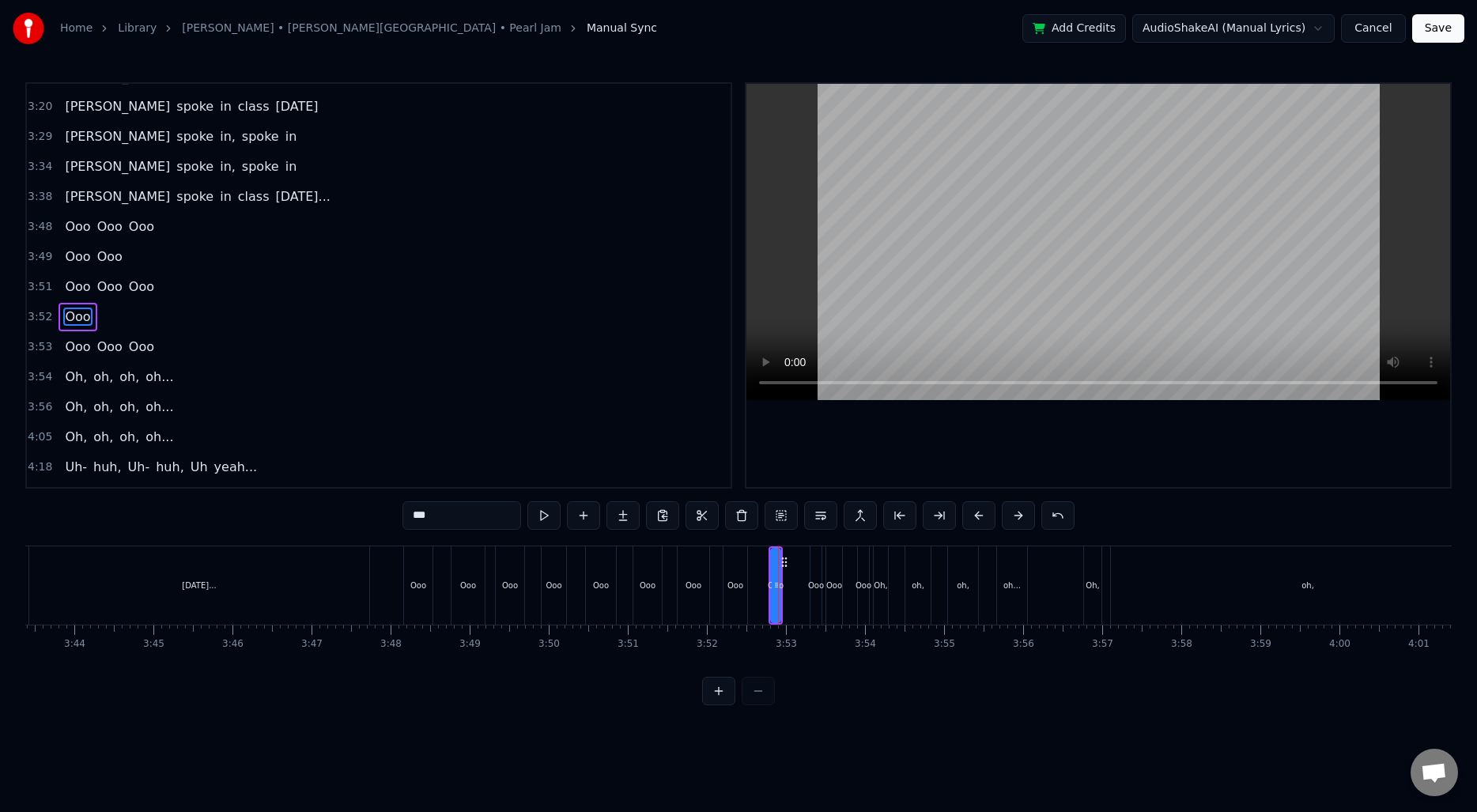
scroll to position [1309, 0]
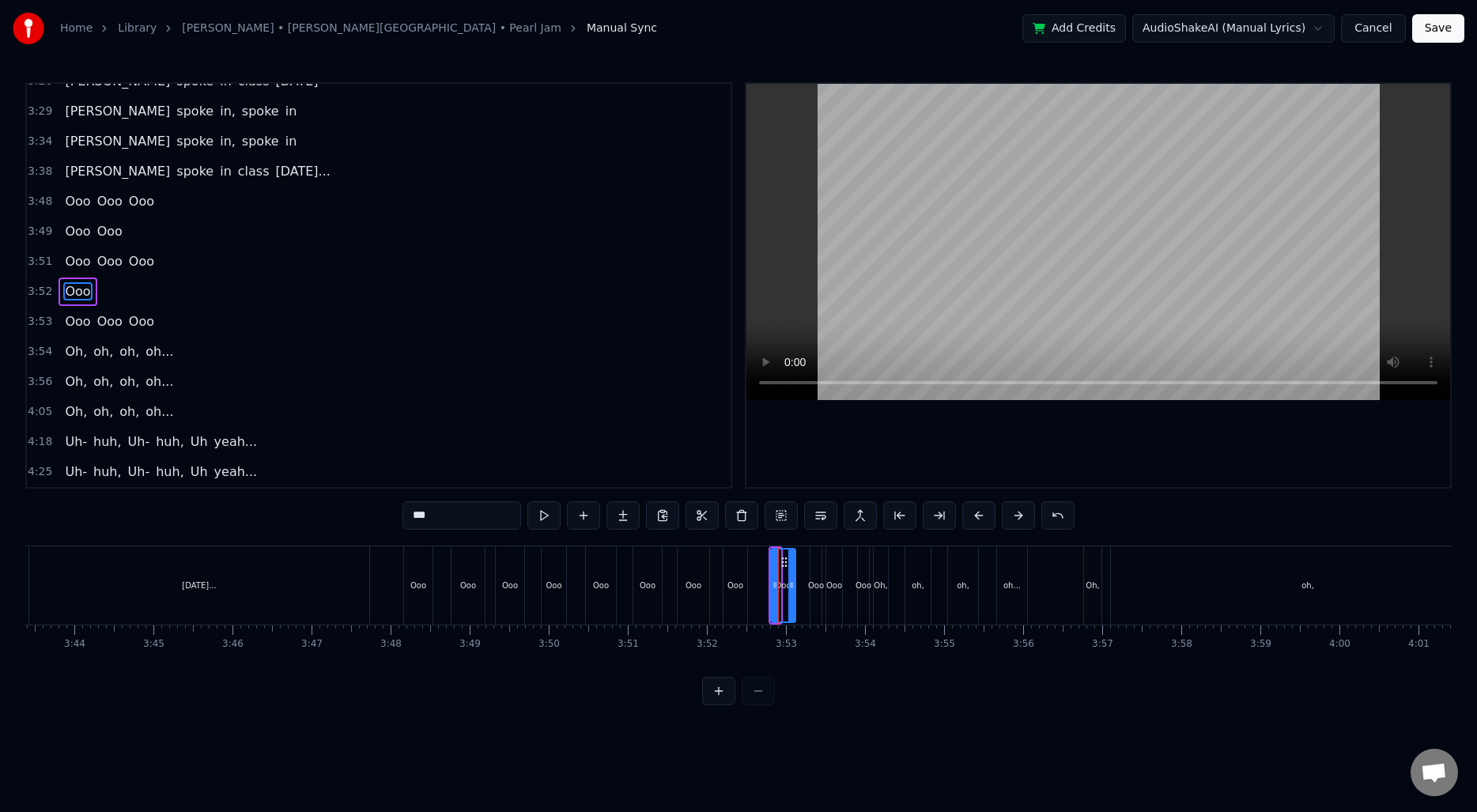
drag, startPoint x: 779, startPoint y: 591, endPoint x: 794, endPoint y: 595, distance: 15.5
click at [794, 595] on div at bounding box center [792, 585] width 6 height 72
click at [841, 597] on div "Ooo" at bounding box center [834, 586] width 16 height 79
click at [823, 587] on div "Ooo" at bounding box center [817, 585] width 16 height 12
drag, startPoint x: 819, startPoint y: 585, endPoint x: 834, endPoint y: 586, distance: 15.0
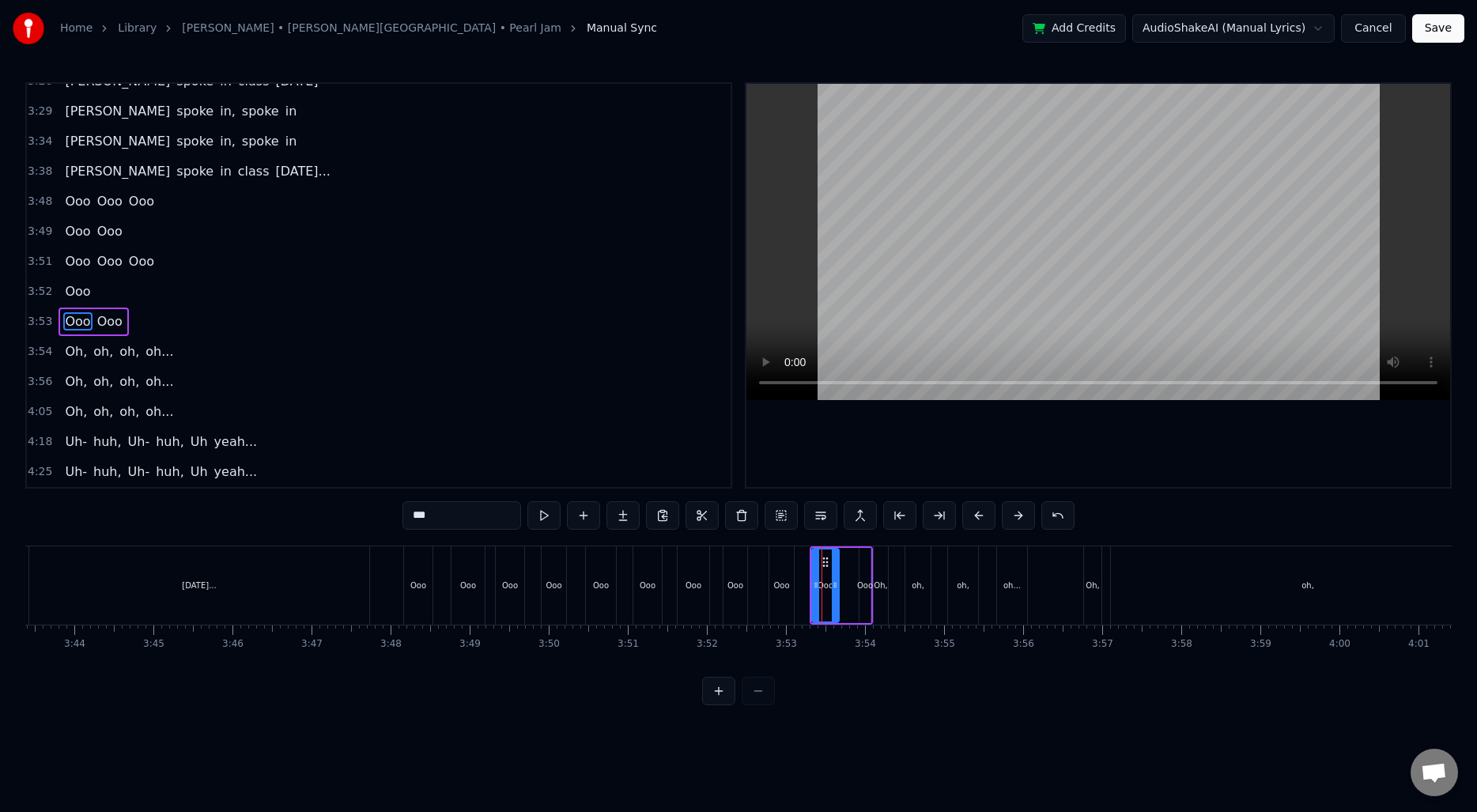
click at [834, 586] on icon at bounding box center [835, 585] width 6 height 13
click at [880, 600] on div "Oh," at bounding box center [881, 586] width 14 height 79
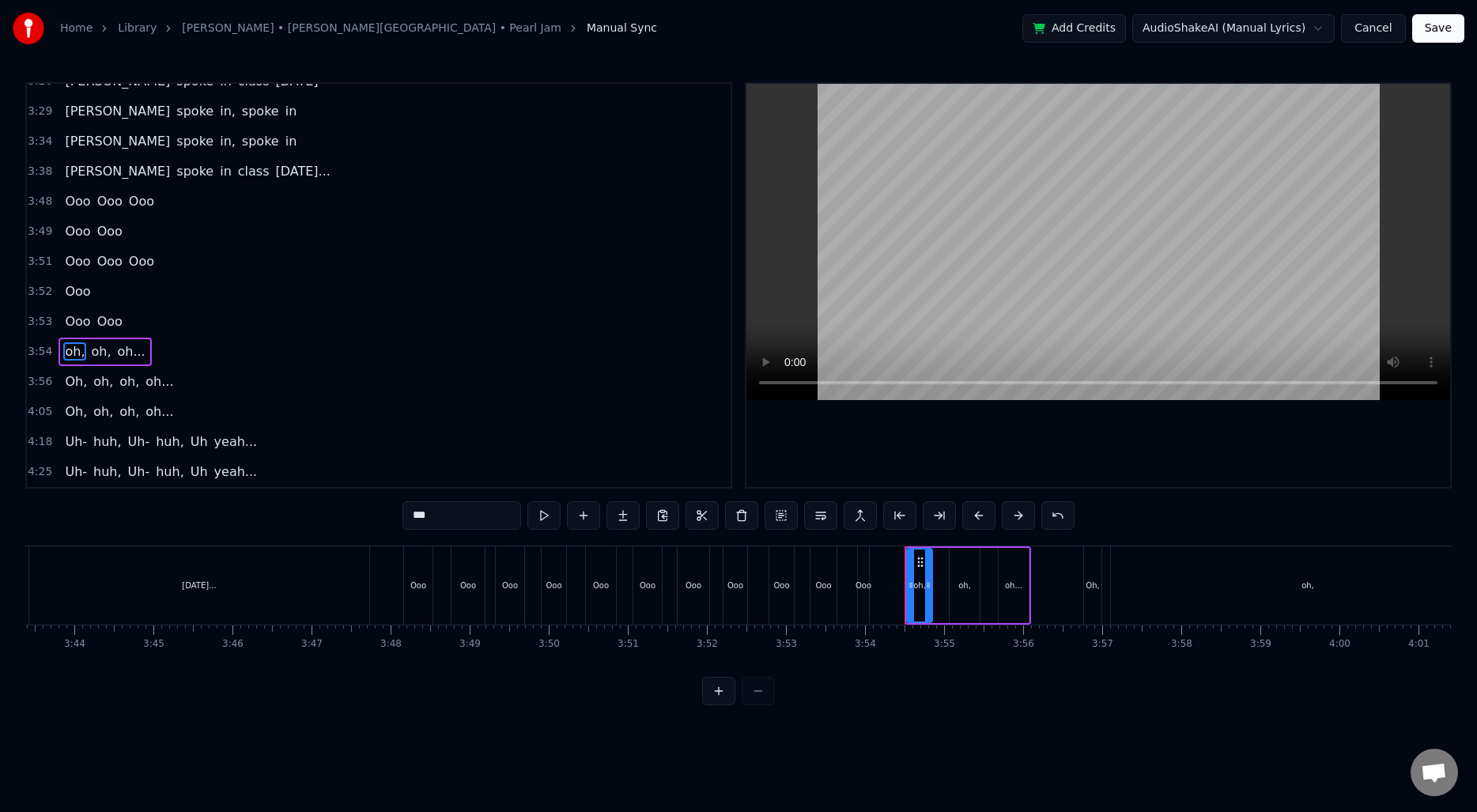
click at [866, 597] on div "Ooo" at bounding box center [862, 586] width 11 height 79
type input "***"
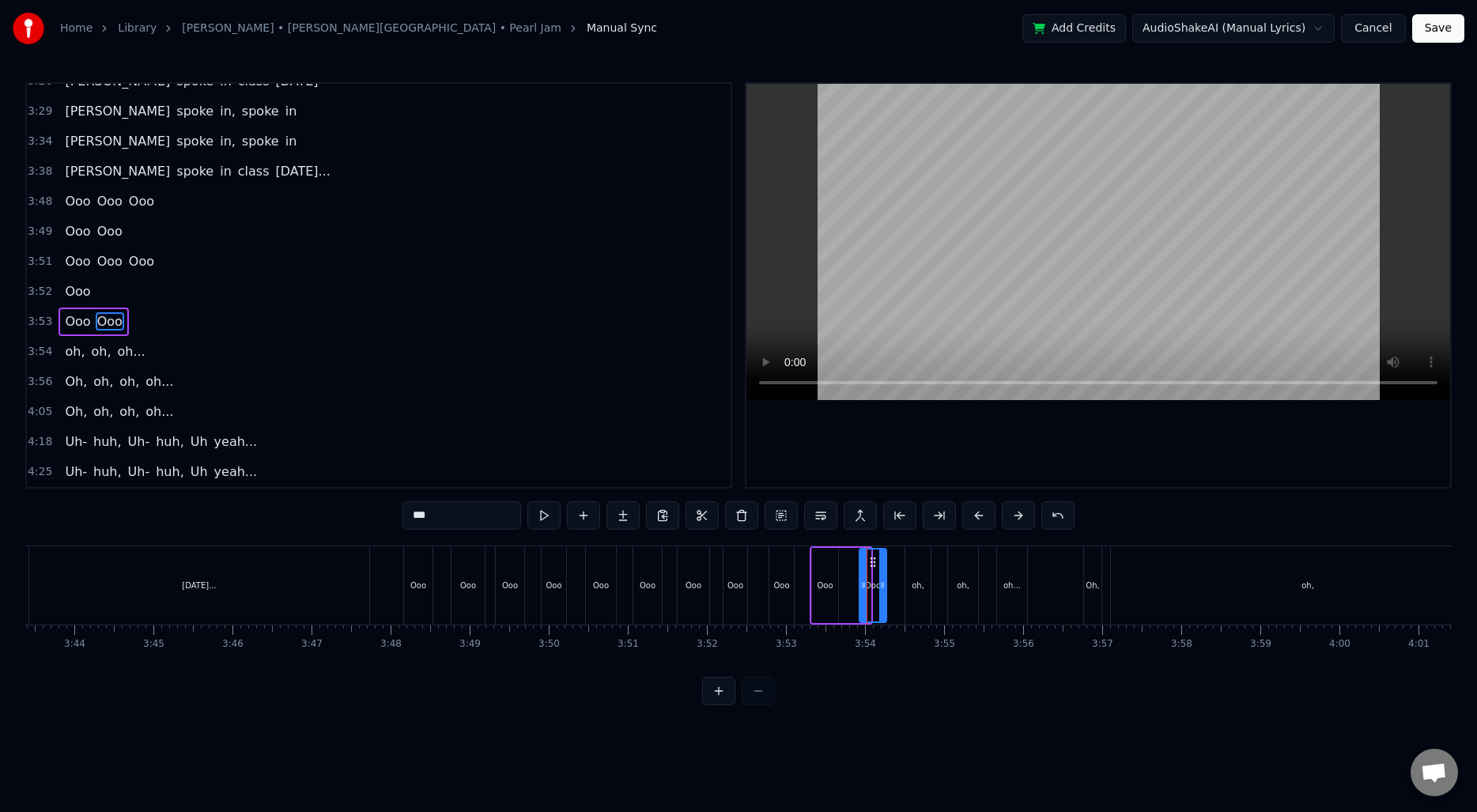
drag, startPoint x: 870, startPoint y: 590, endPoint x: 885, endPoint y: 591, distance: 15.0
click at [885, 591] on icon at bounding box center [882, 585] width 6 height 13
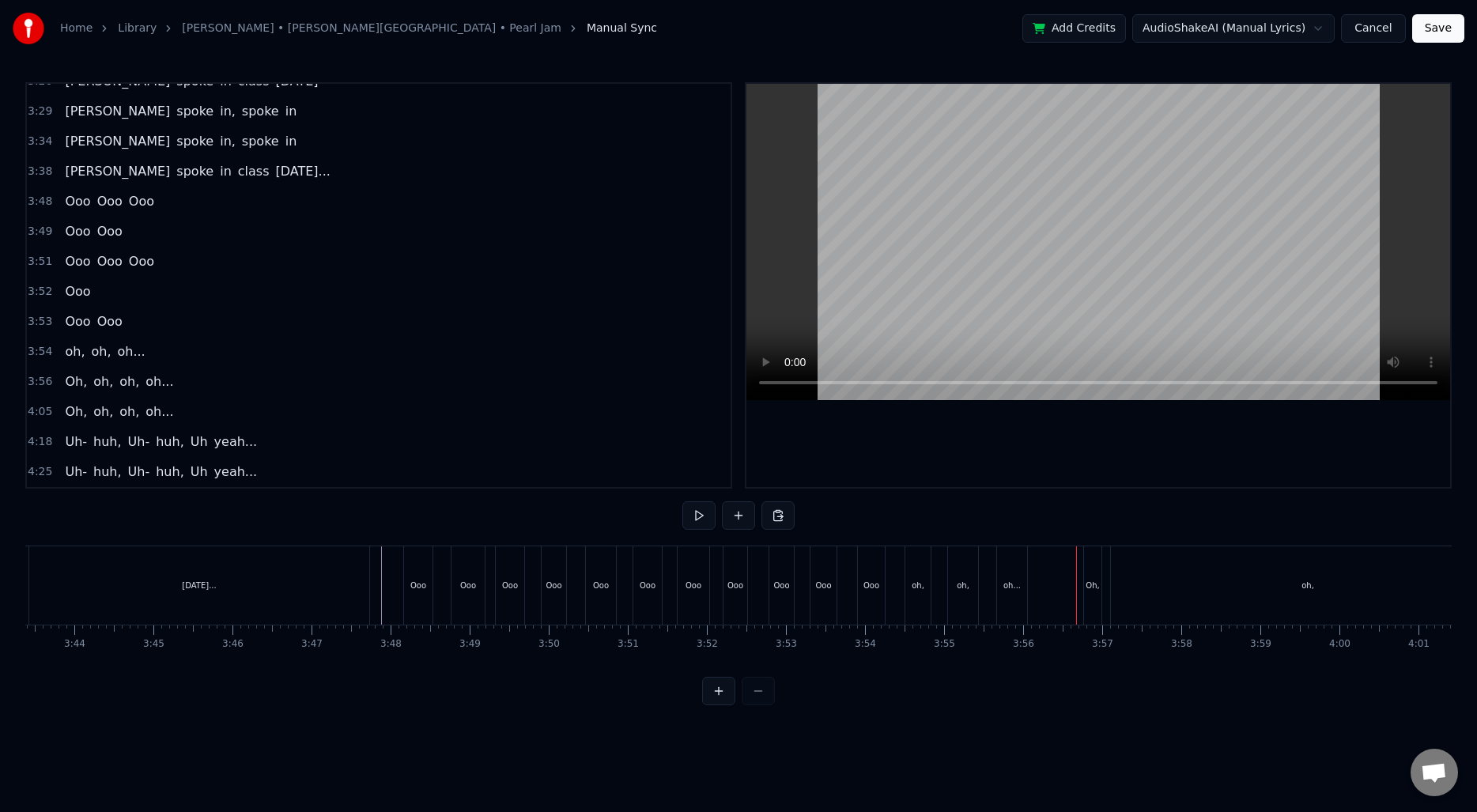
click at [373, 592] on div "[PERSON_NAME] spoke in class [DATE]..." at bounding box center [16, 586] width 715 height 79
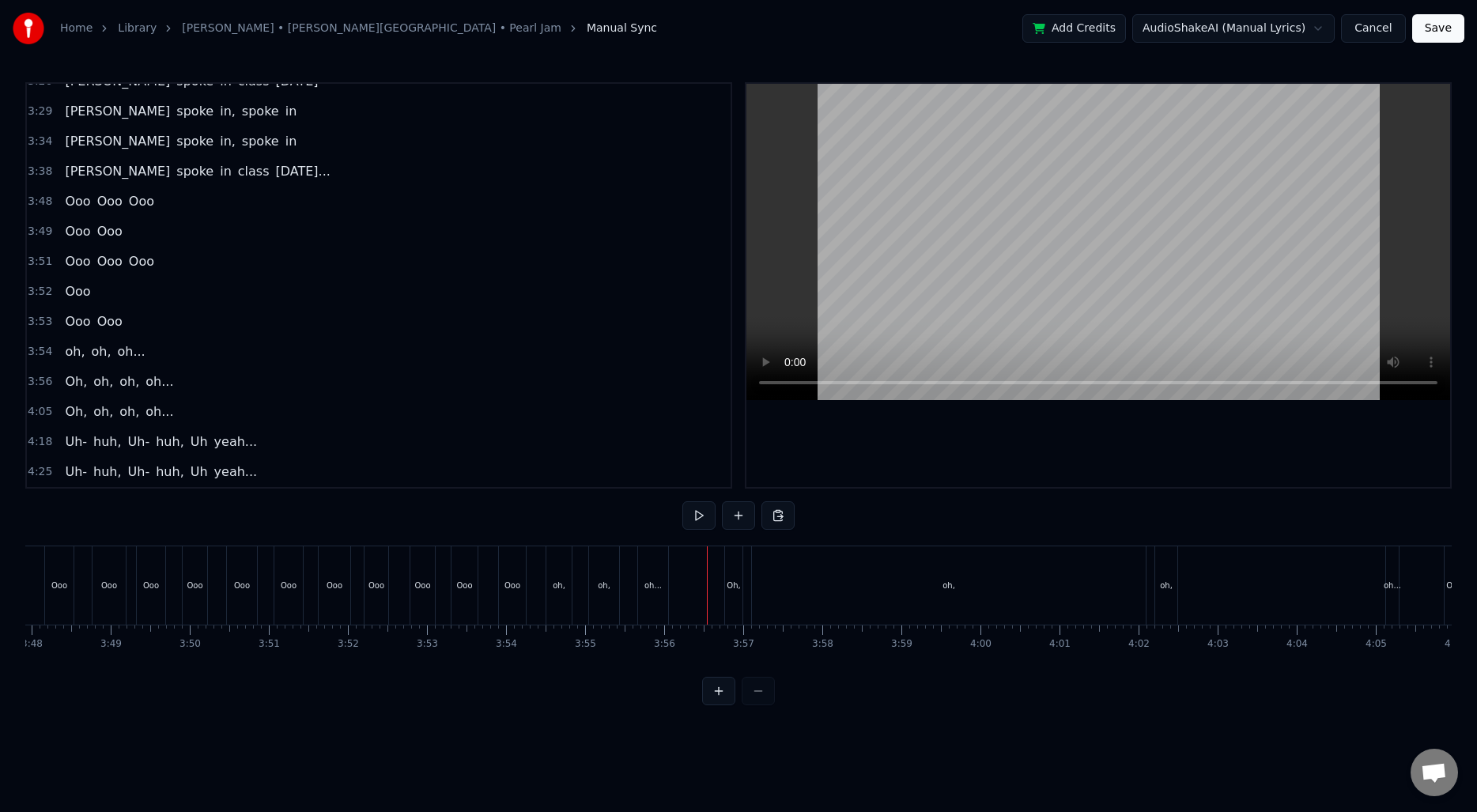
scroll to position [0, 18053]
click at [521, 593] on div "oh," at bounding box center [528, 586] width 26 height 79
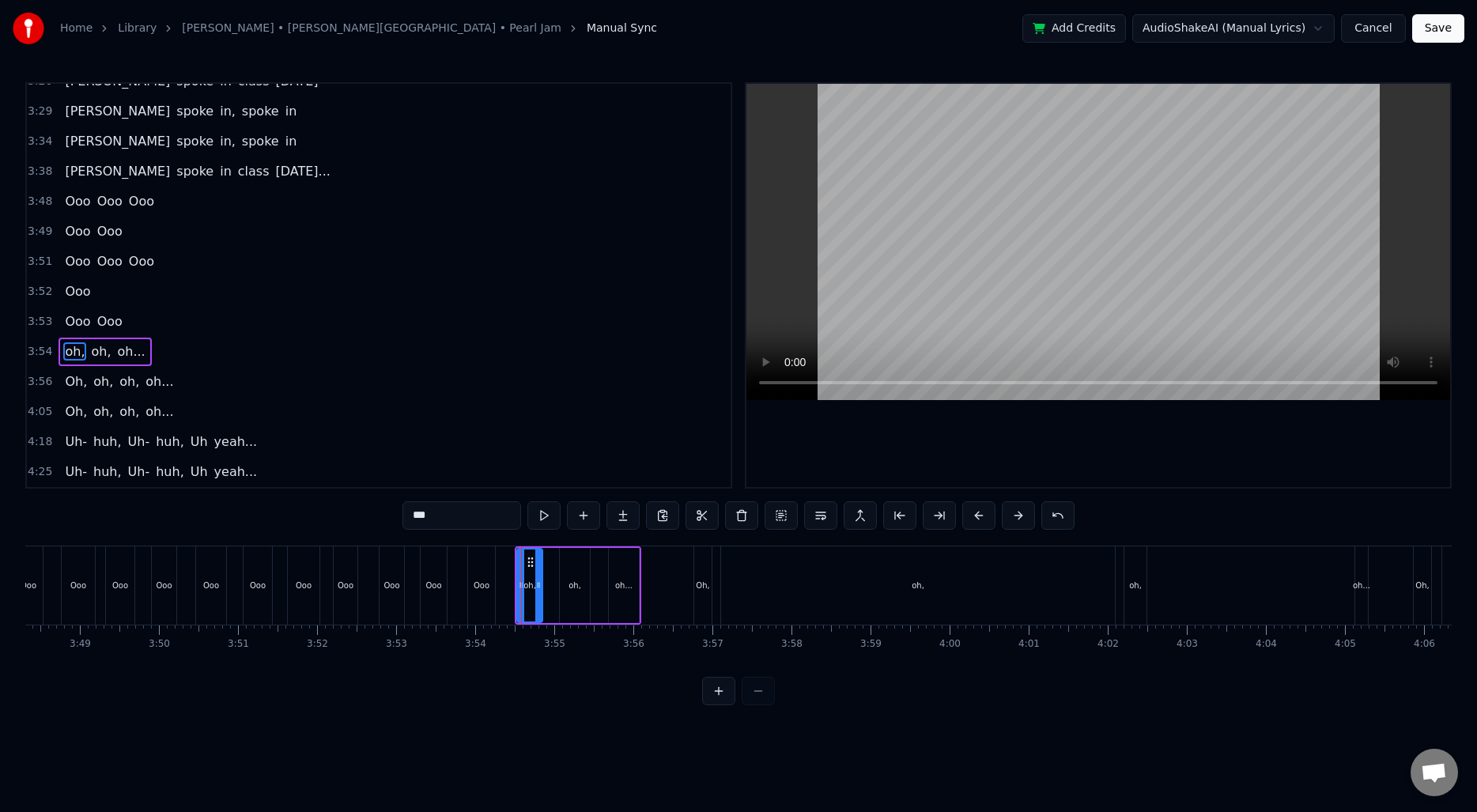
click at [468, 514] on input "***" at bounding box center [461, 515] width 119 height 29
click at [467, 514] on input "***" at bounding box center [461, 515] width 119 height 29
type input "*"
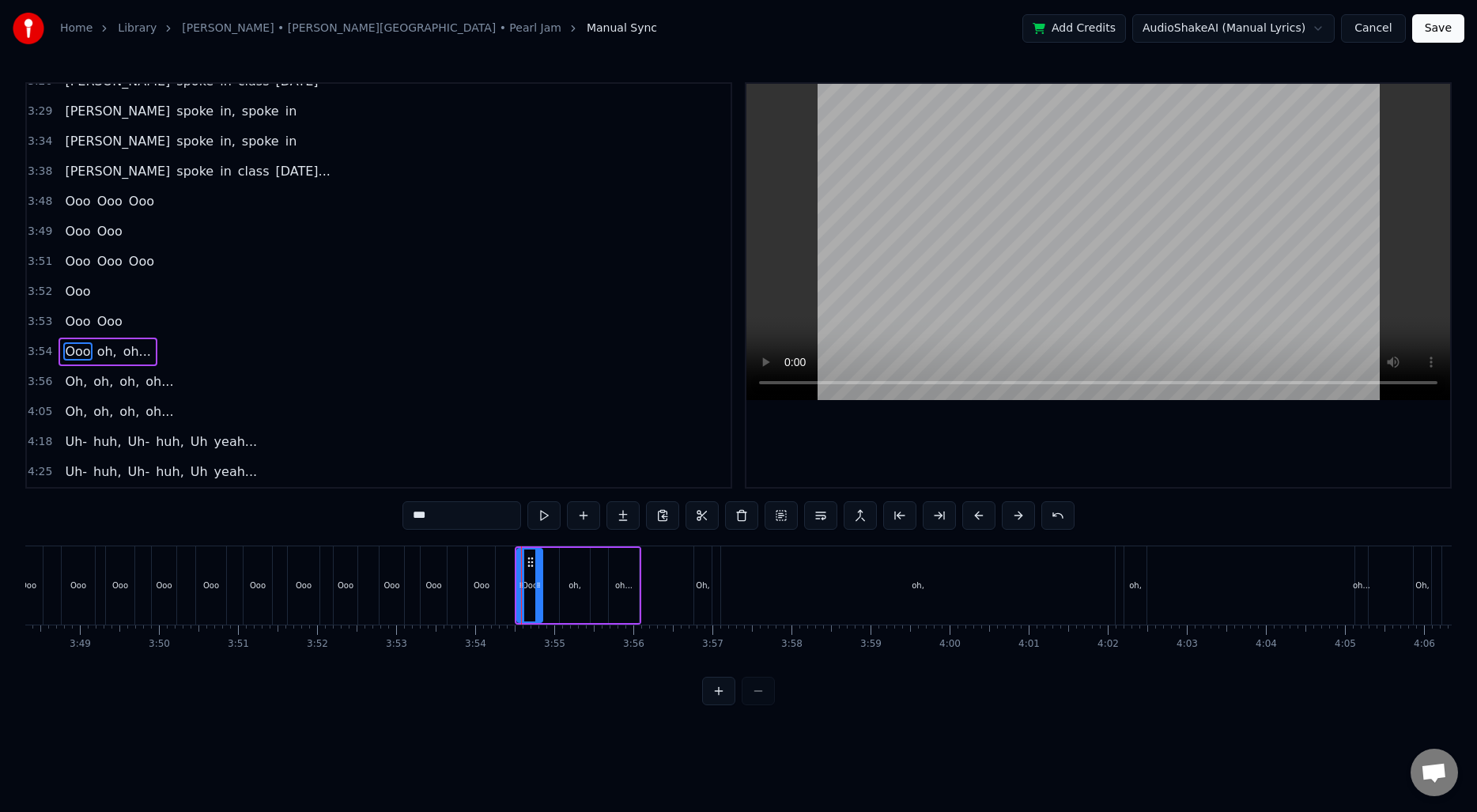
click at [566, 592] on div "oh," at bounding box center [574, 585] width 30 height 75
click at [487, 503] on input "***" at bounding box center [461, 515] width 119 height 29
click at [631, 591] on div "oh..." at bounding box center [623, 585] width 30 height 75
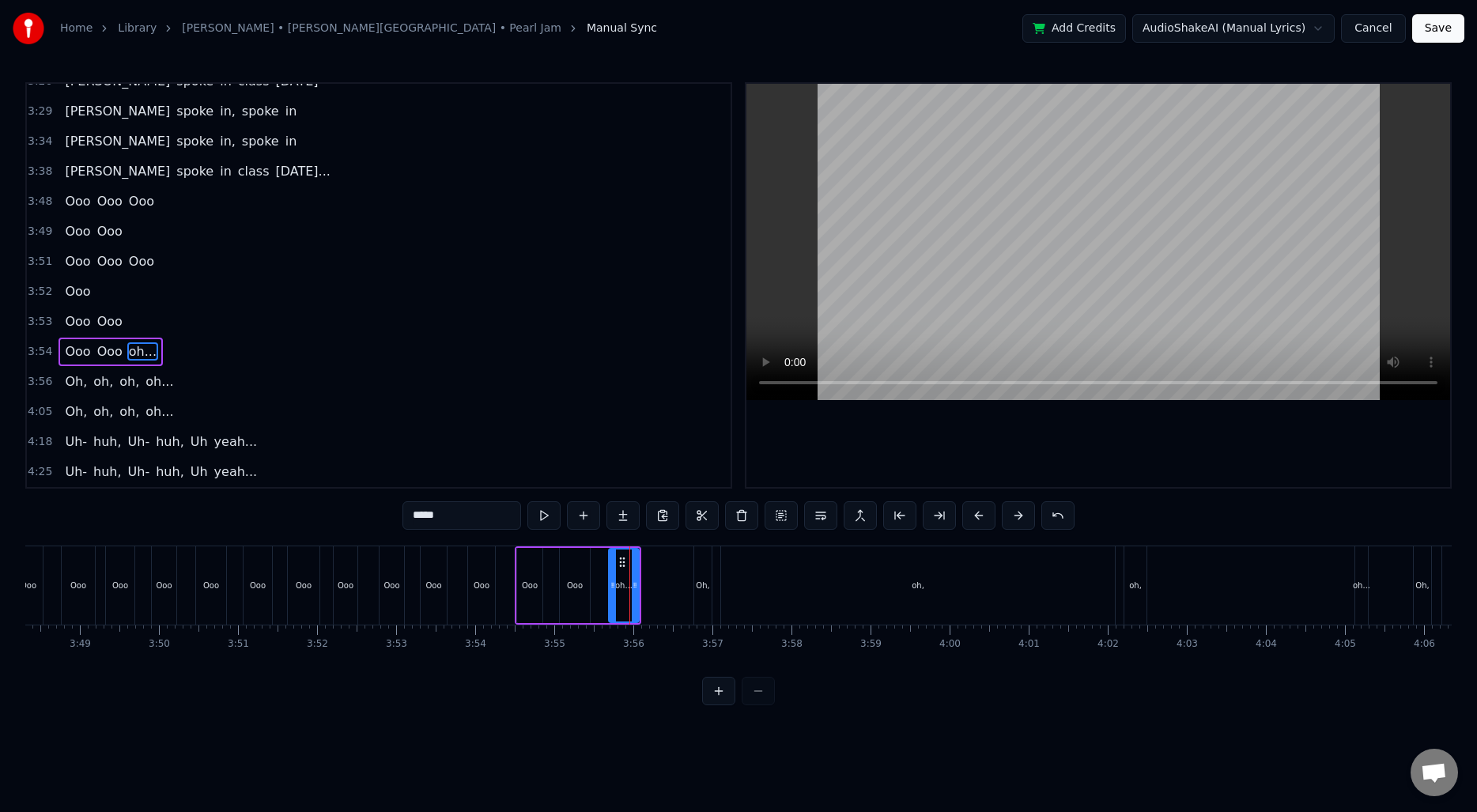
click at [451, 507] on input "*****" at bounding box center [461, 515] width 119 height 29
type input "***"
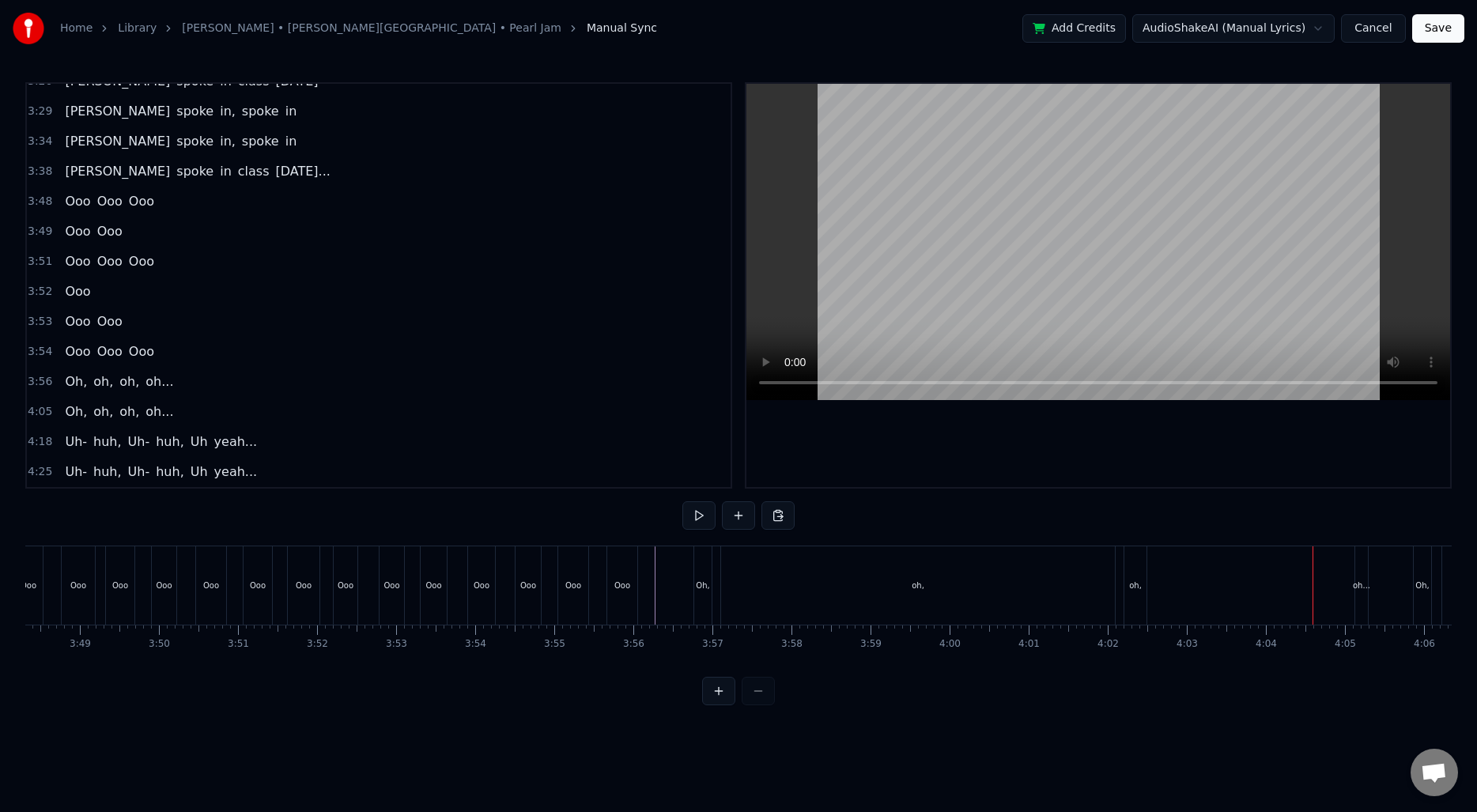
click at [1094, 585] on div "oh," at bounding box center [917, 586] width 393 height 79
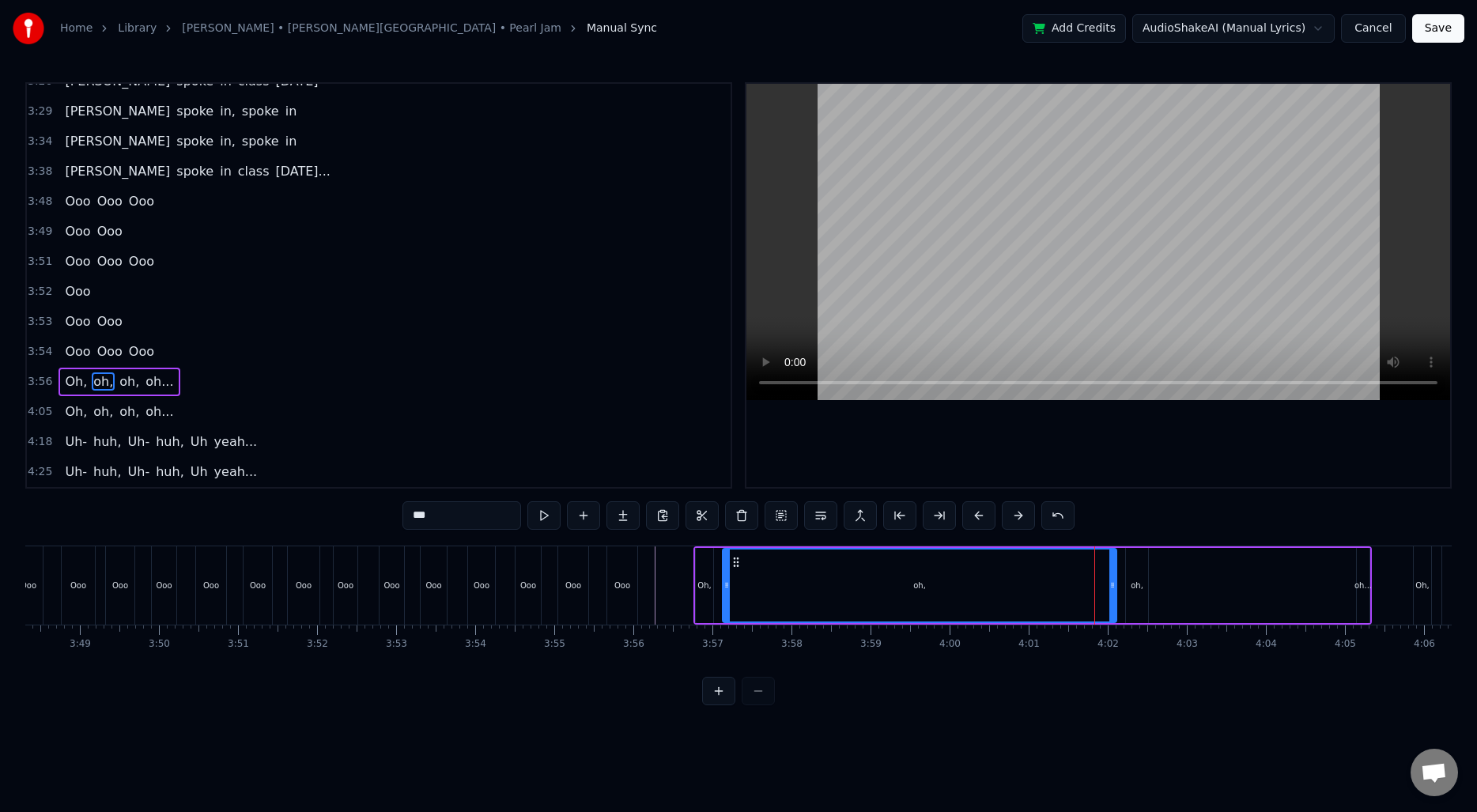
click at [1131, 580] on div "oh," at bounding box center [1137, 585] width 13 height 12
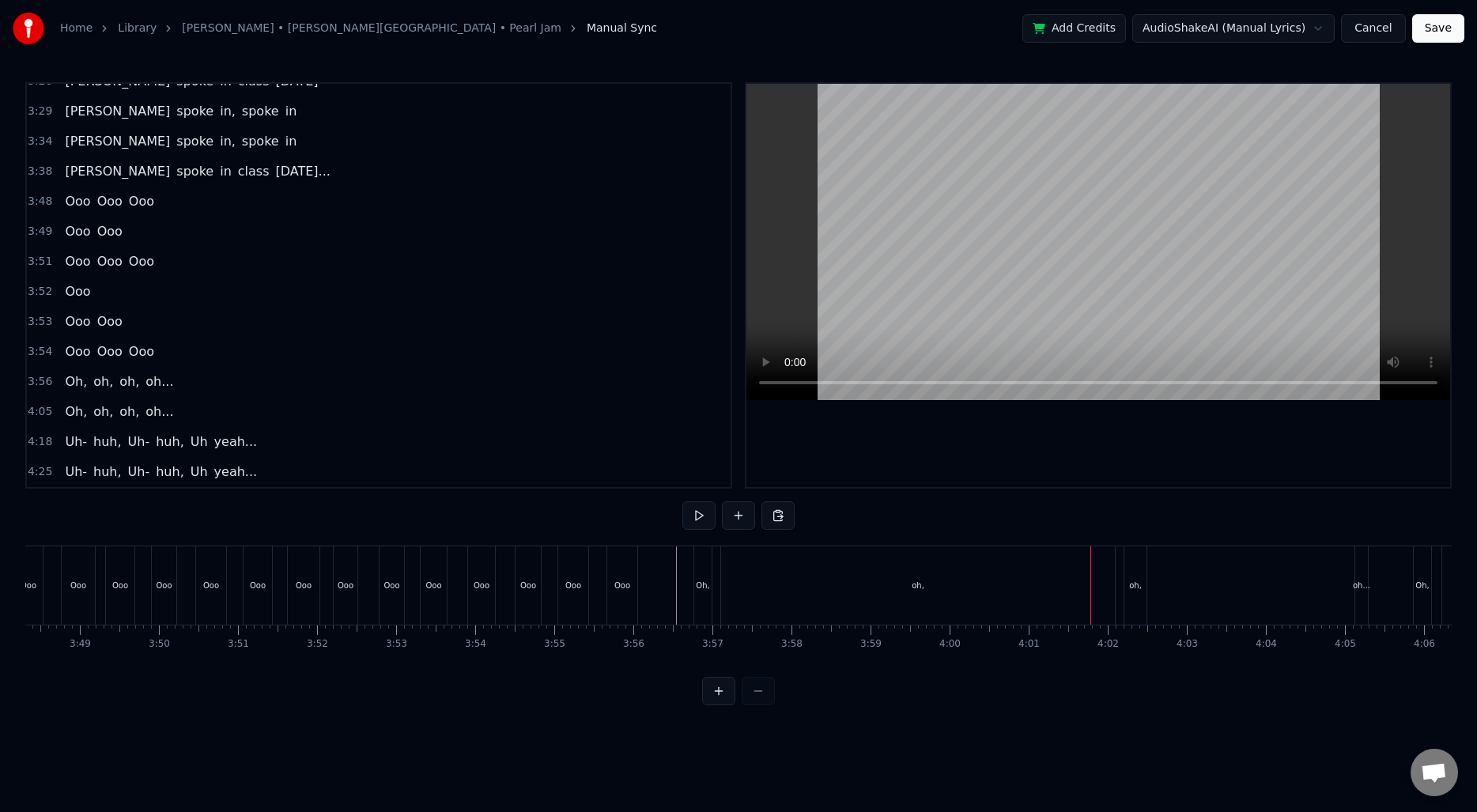
click at [1064, 580] on div "oh," at bounding box center [917, 586] width 393 height 79
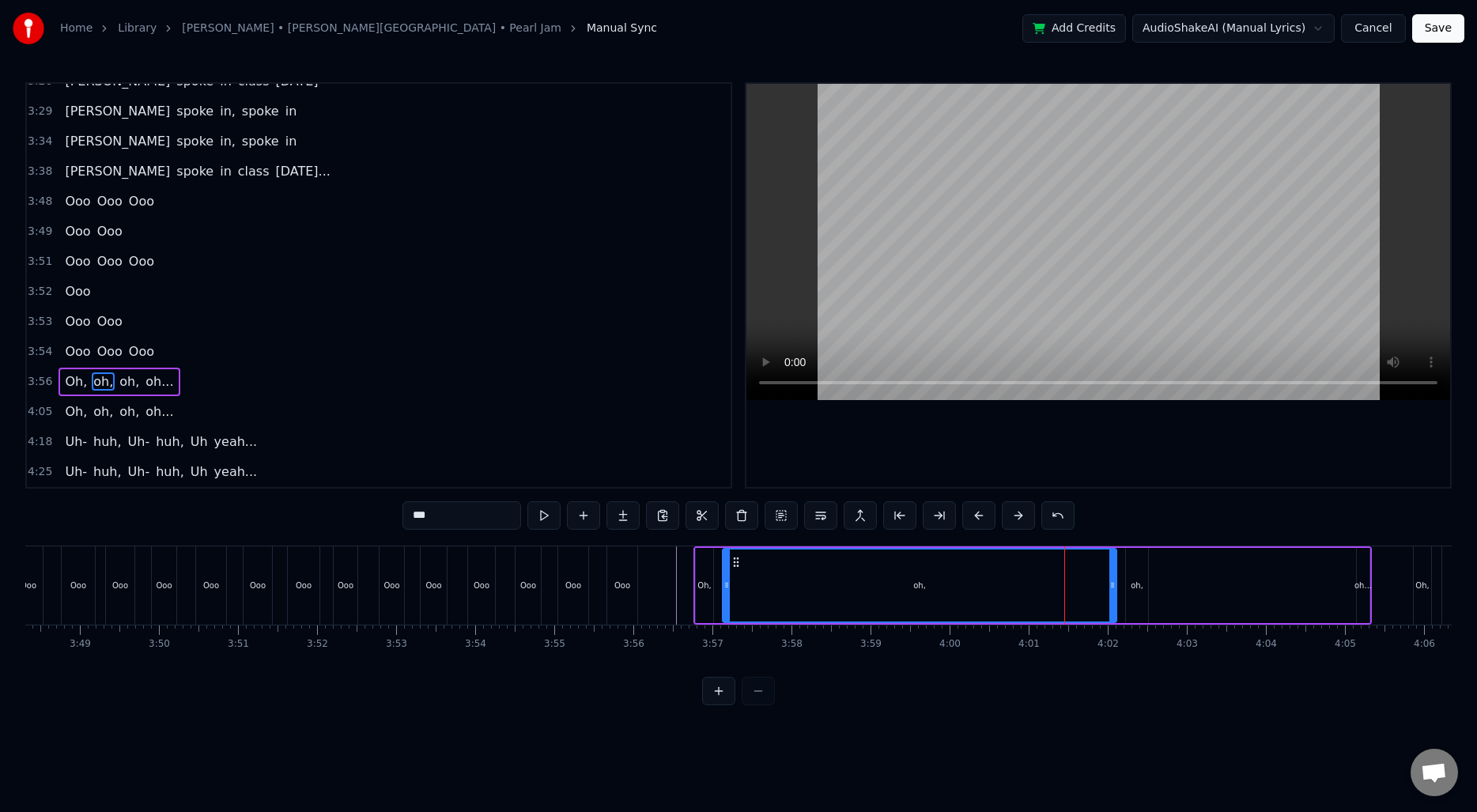
drag, startPoint x: 1108, startPoint y: 579, endPoint x: 1079, endPoint y: 578, distance: 29.0
click at [1079, 578] on div "oh," at bounding box center [919, 585] width 392 height 72
drag, startPoint x: 1112, startPoint y: 584, endPoint x: 1079, endPoint y: 584, distance: 33.0
click at [1079, 584] on icon at bounding box center [1079, 585] width 6 height 13
click at [1134, 571] on div "oh," at bounding box center [1137, 585] width 23 height 75
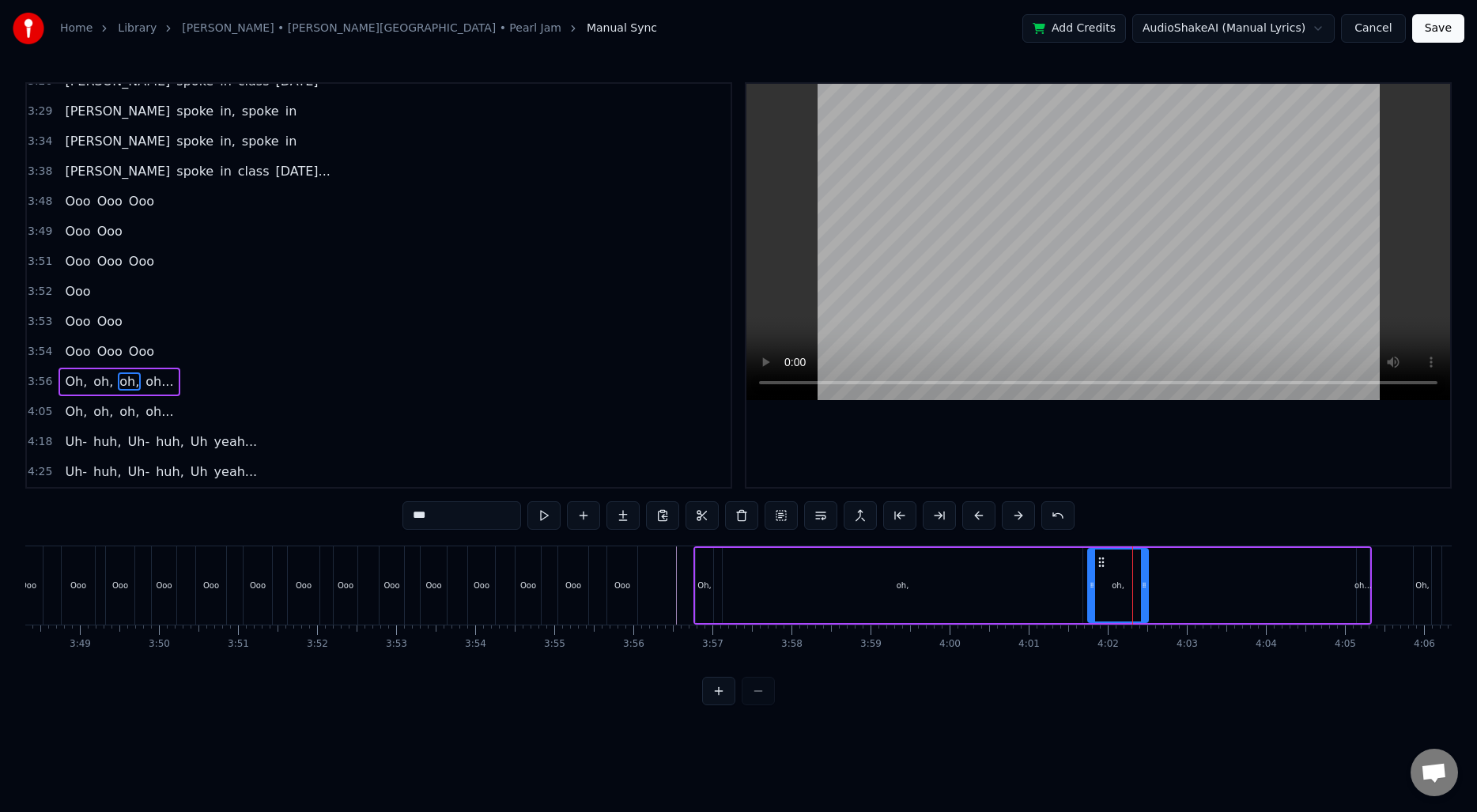
drag, startPoint x: 1128, startPoint y: 574, endPoint x: 1090, endPoint y: 575, distance: 38.0
click at [1090, 575] on div at bounding box center [1092, 585] width 6 height 72
drag, startPoint x: 1145, startPoint y: 579, endPoint x: 1315, endPoint y: 584, distance: 170.1
click at [1315, 584] on icon at bounding box center [1312, 585] width 6 height 13
click at [1365, 585] on div "oh..." at bounding box center [1363, 585] width 18 height 12
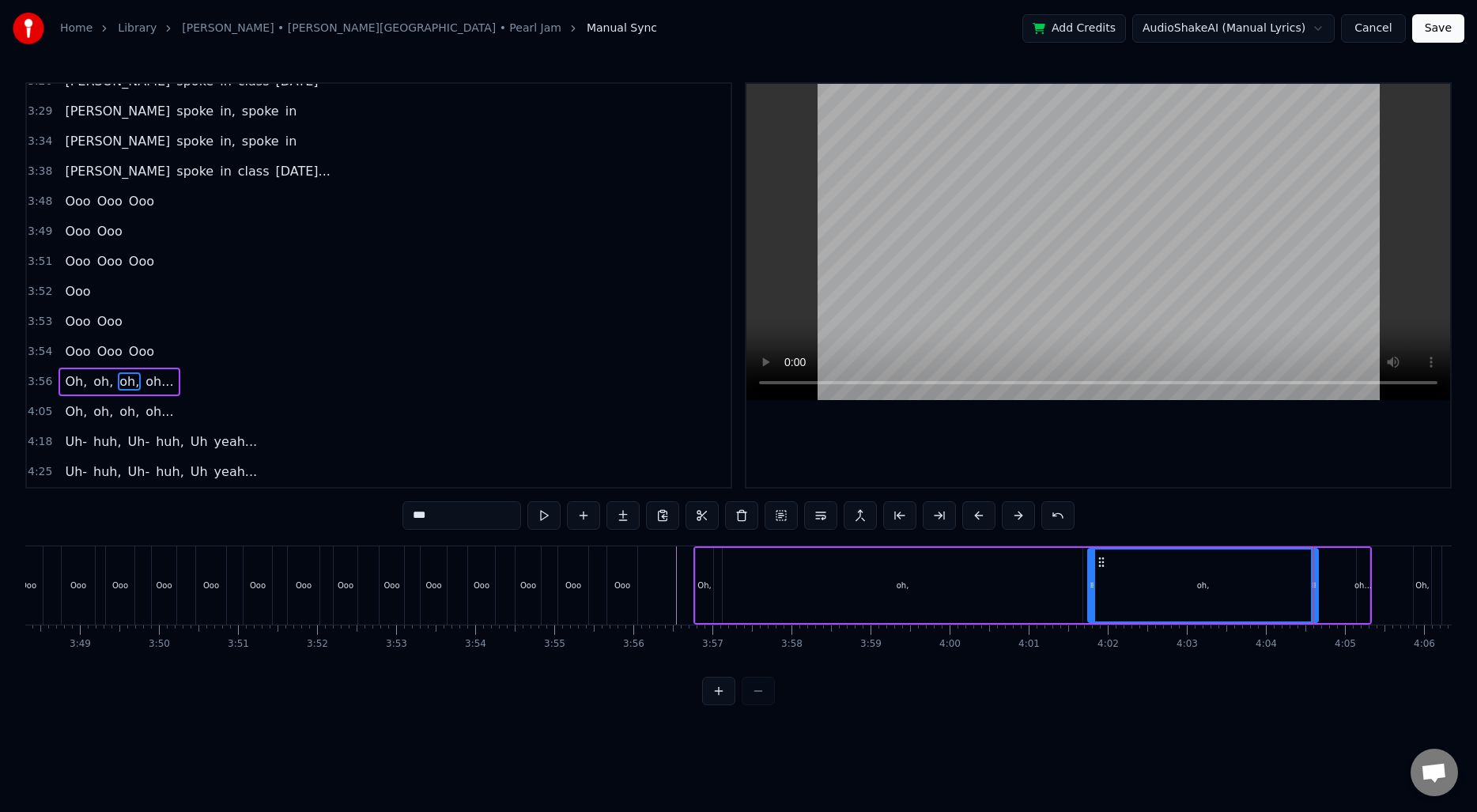
type input "*****"
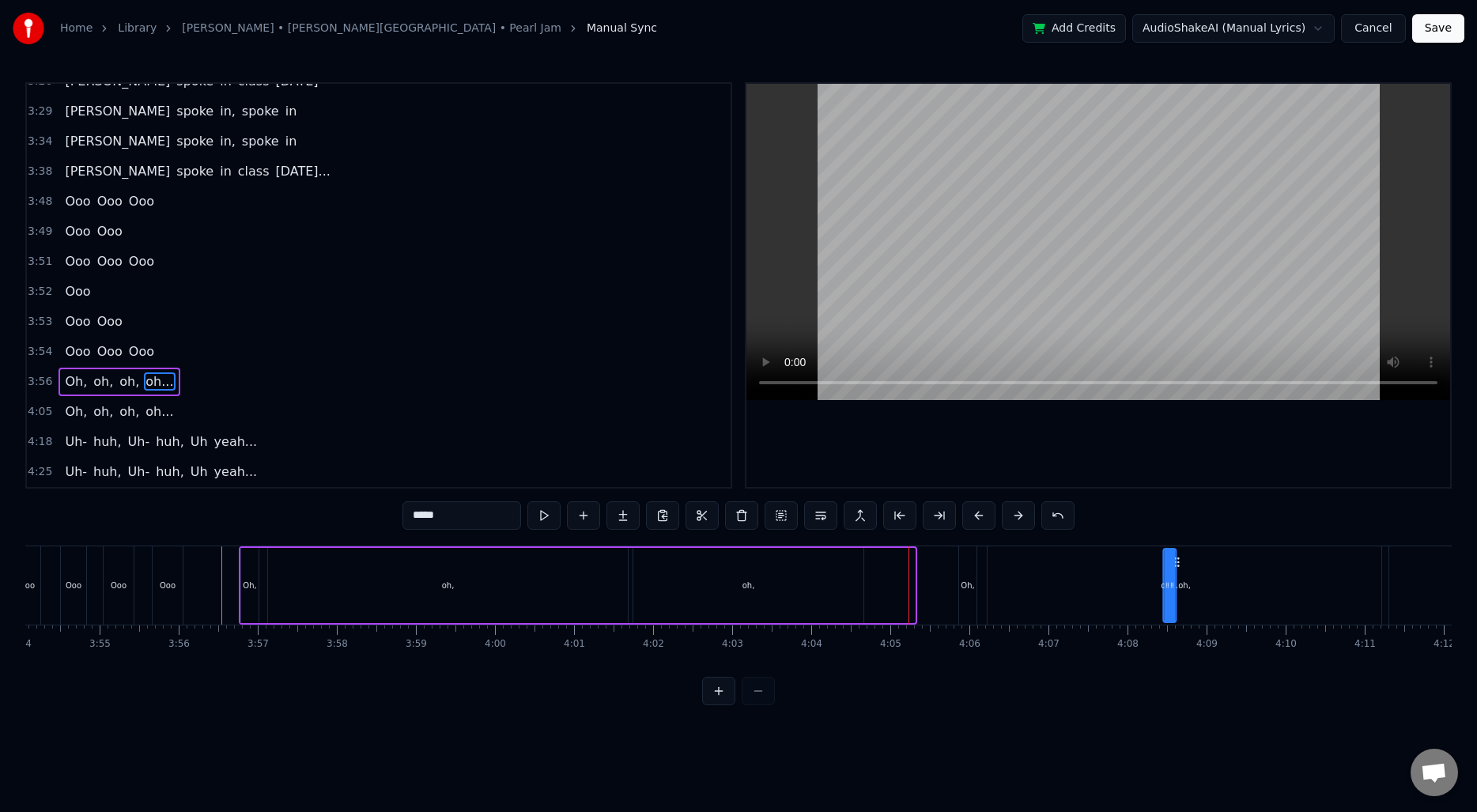
scroll to position [0, 18511]
click at [872, 583] on div "Oh, oh, oh, oh..." at bounding box center [590, 586] width 709 height 79
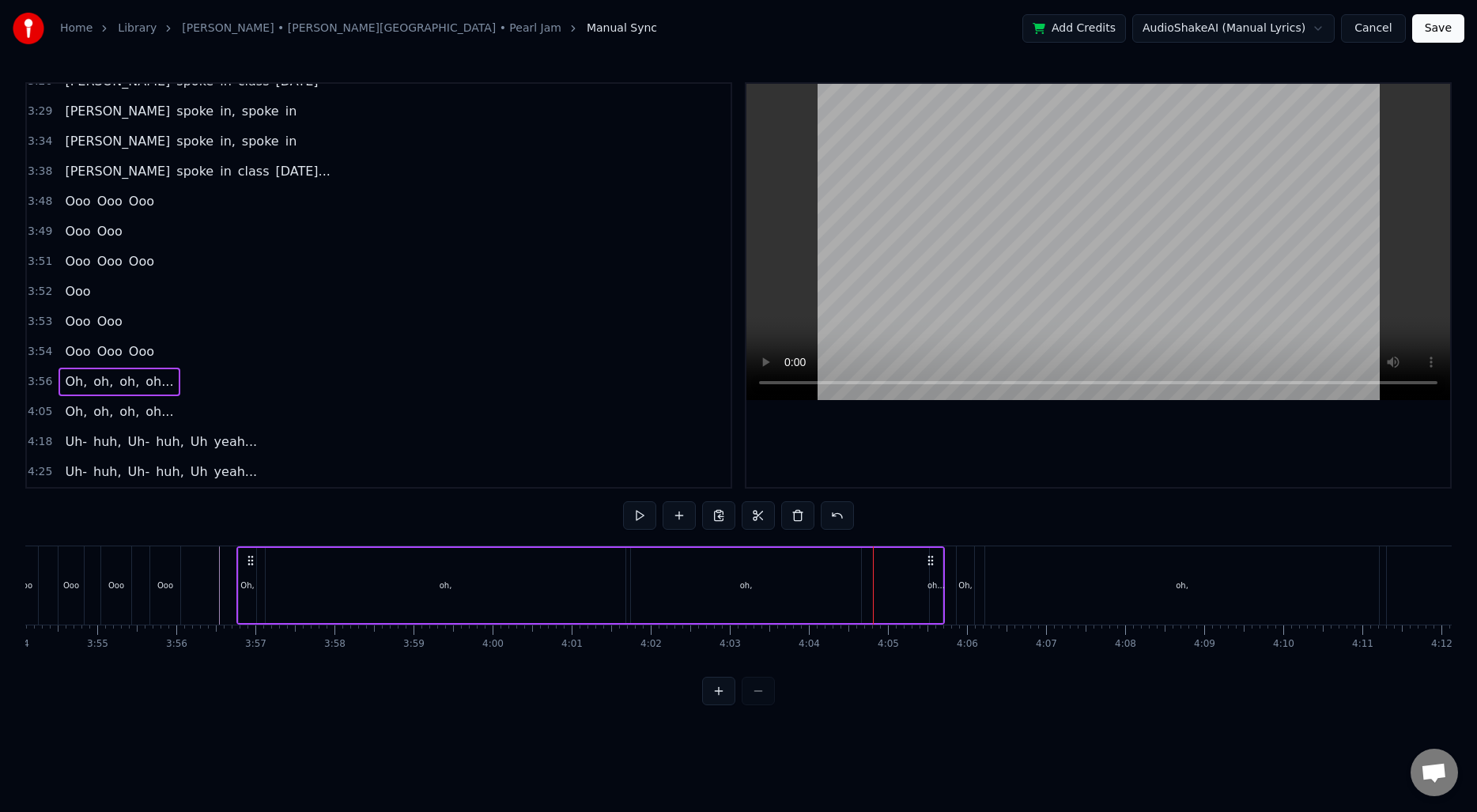
click at [784, 591] on div "oh," at bounding box center [746, 585] width 230 height 75
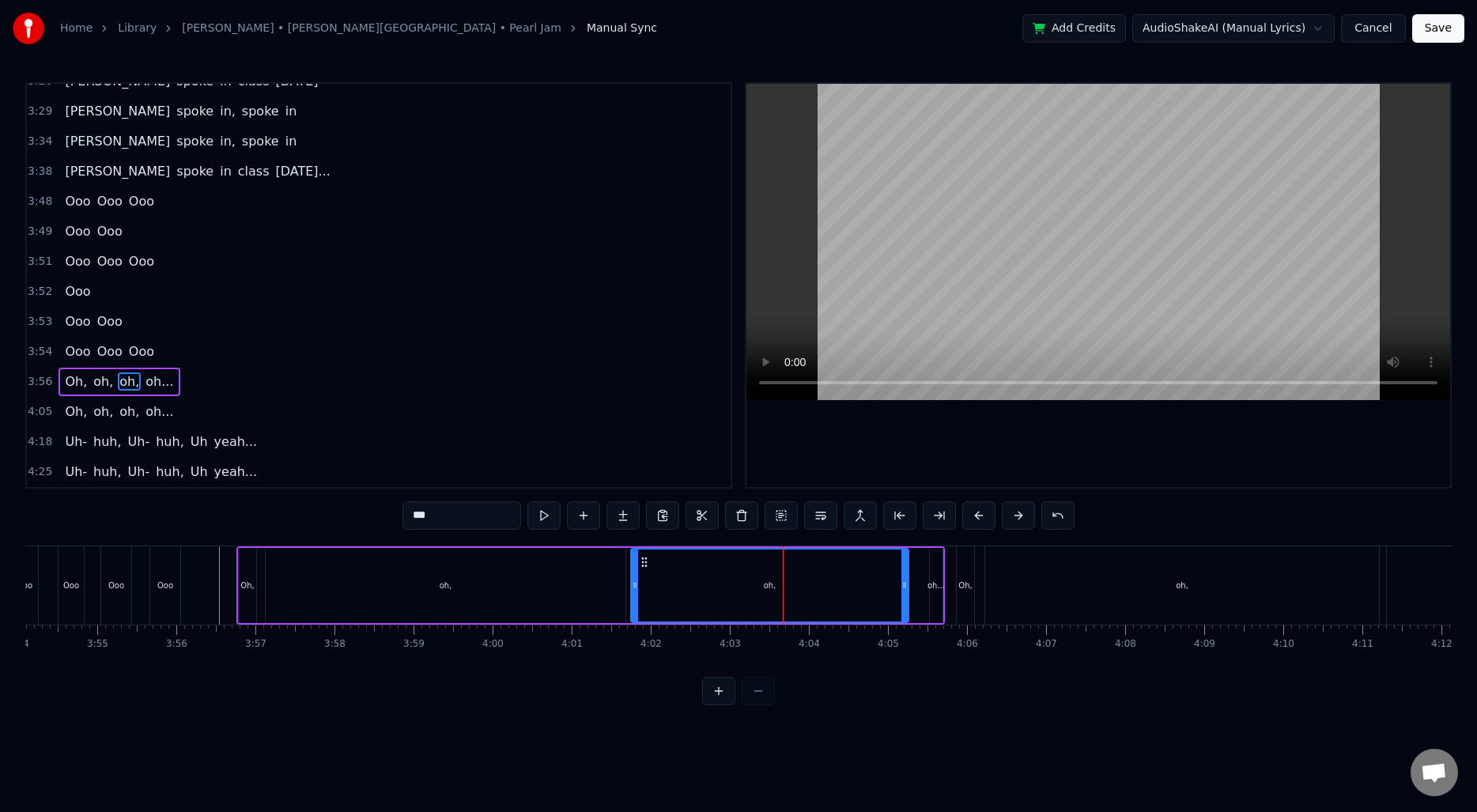
drag, startPoint x: 857, startPoint y: 584, endPoint x: 904, endPoint y: 586, distance: 47.0
click at [904, 586] on icon at bounding box center [905, 585] width 6 height 13
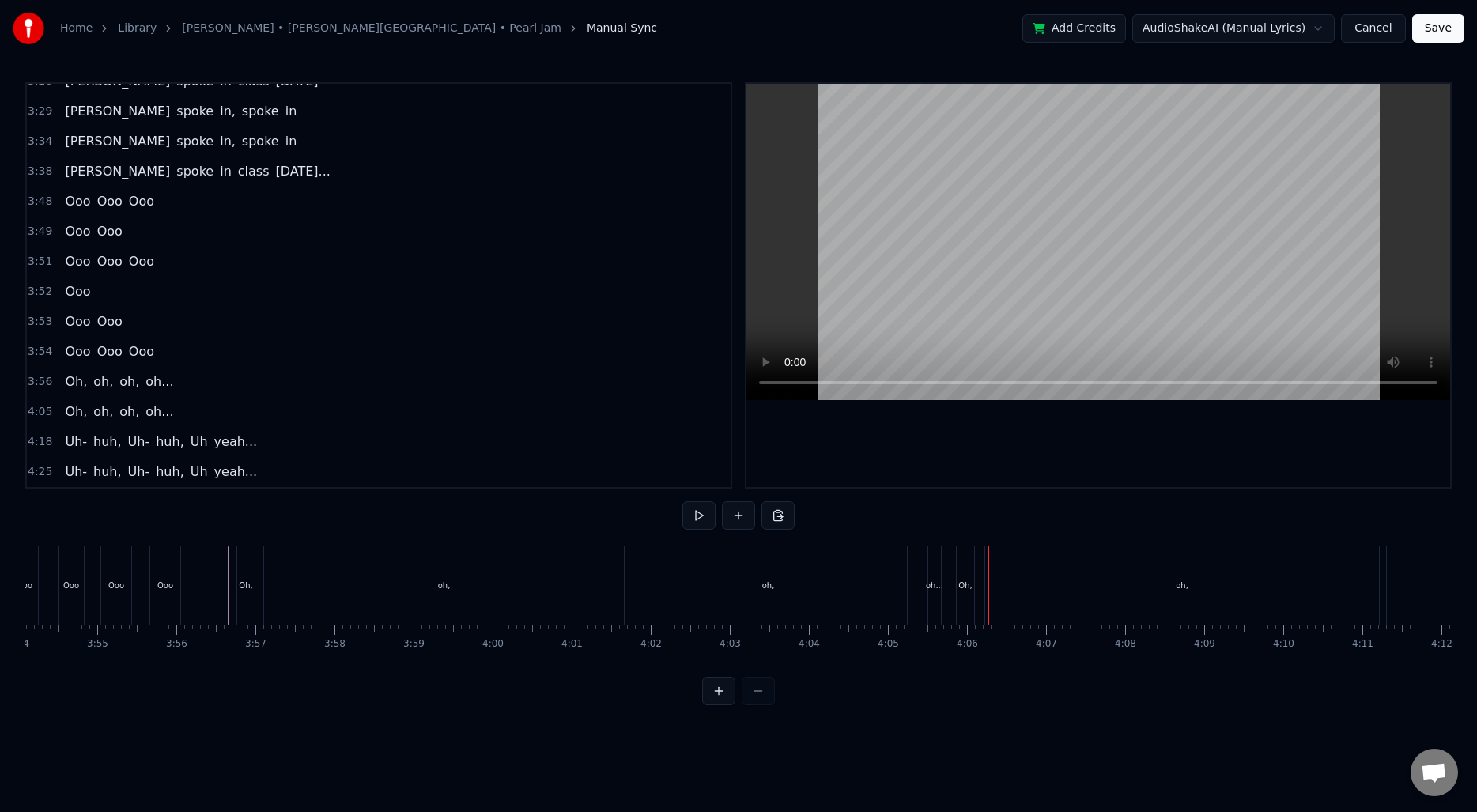
click at [934, 591] on div "oh..." at bounding box center [934, 586] width 13 height 79
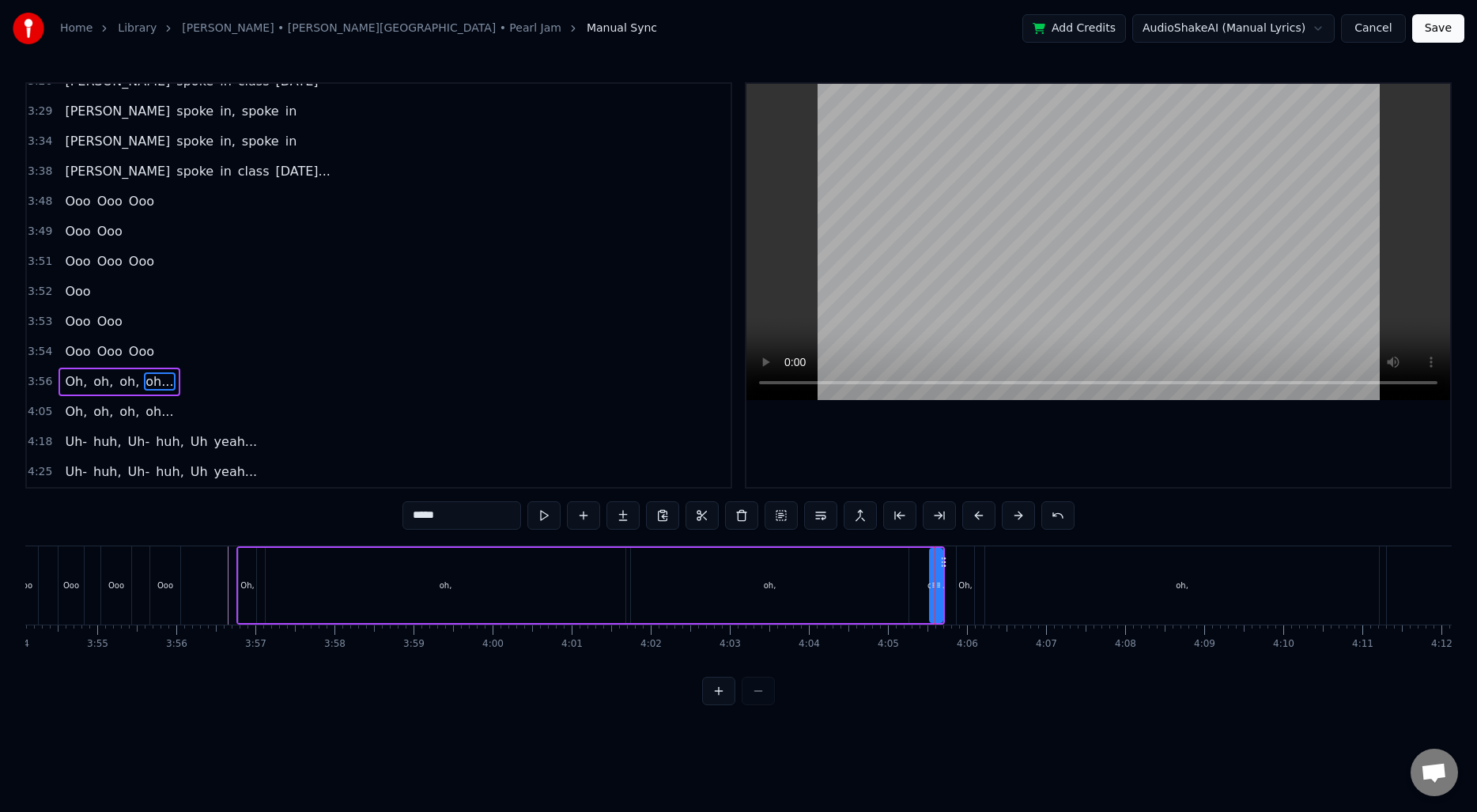
type input "***"
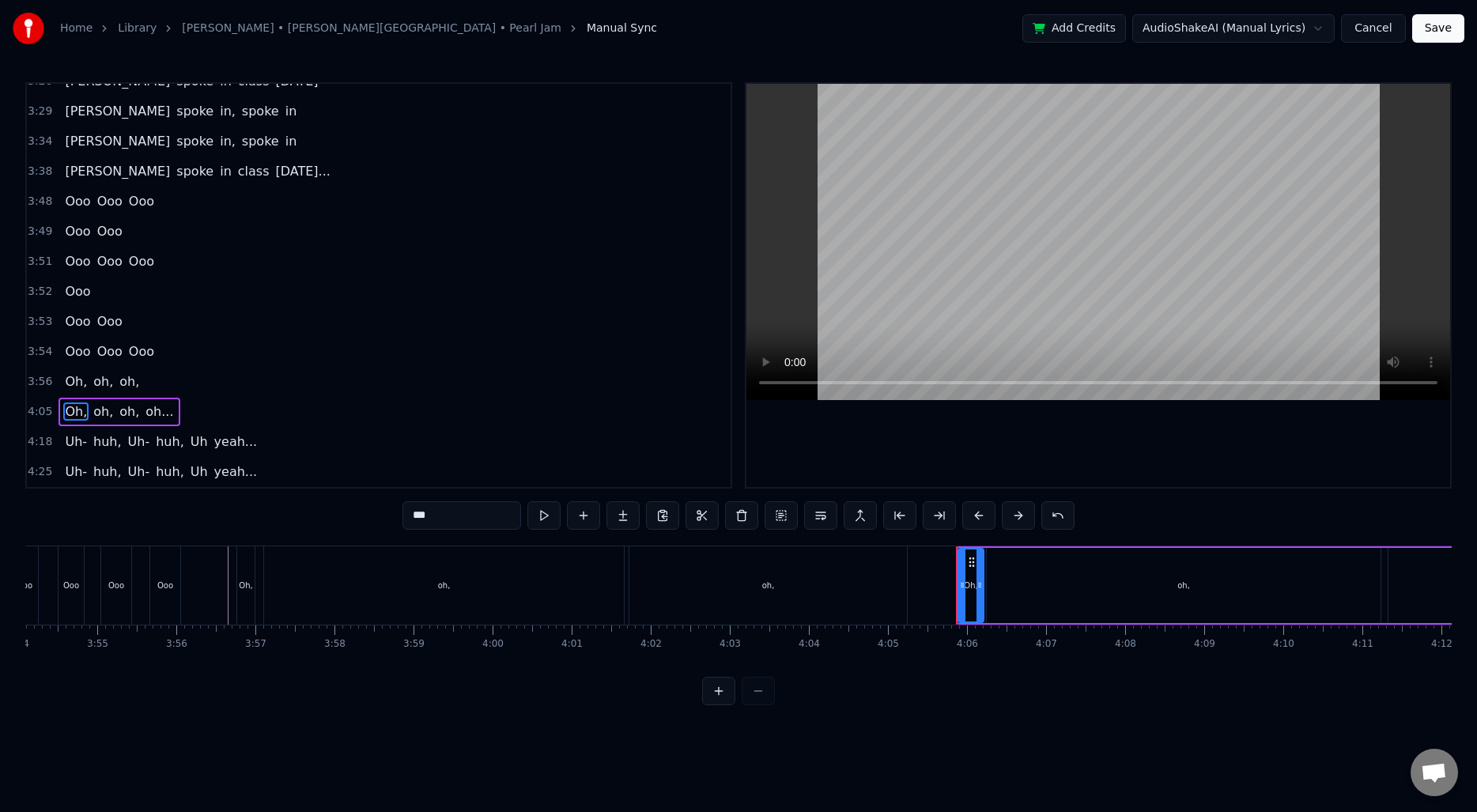
click at [979, 585] on icon at bounding box center [979, 585] width 6 height 13
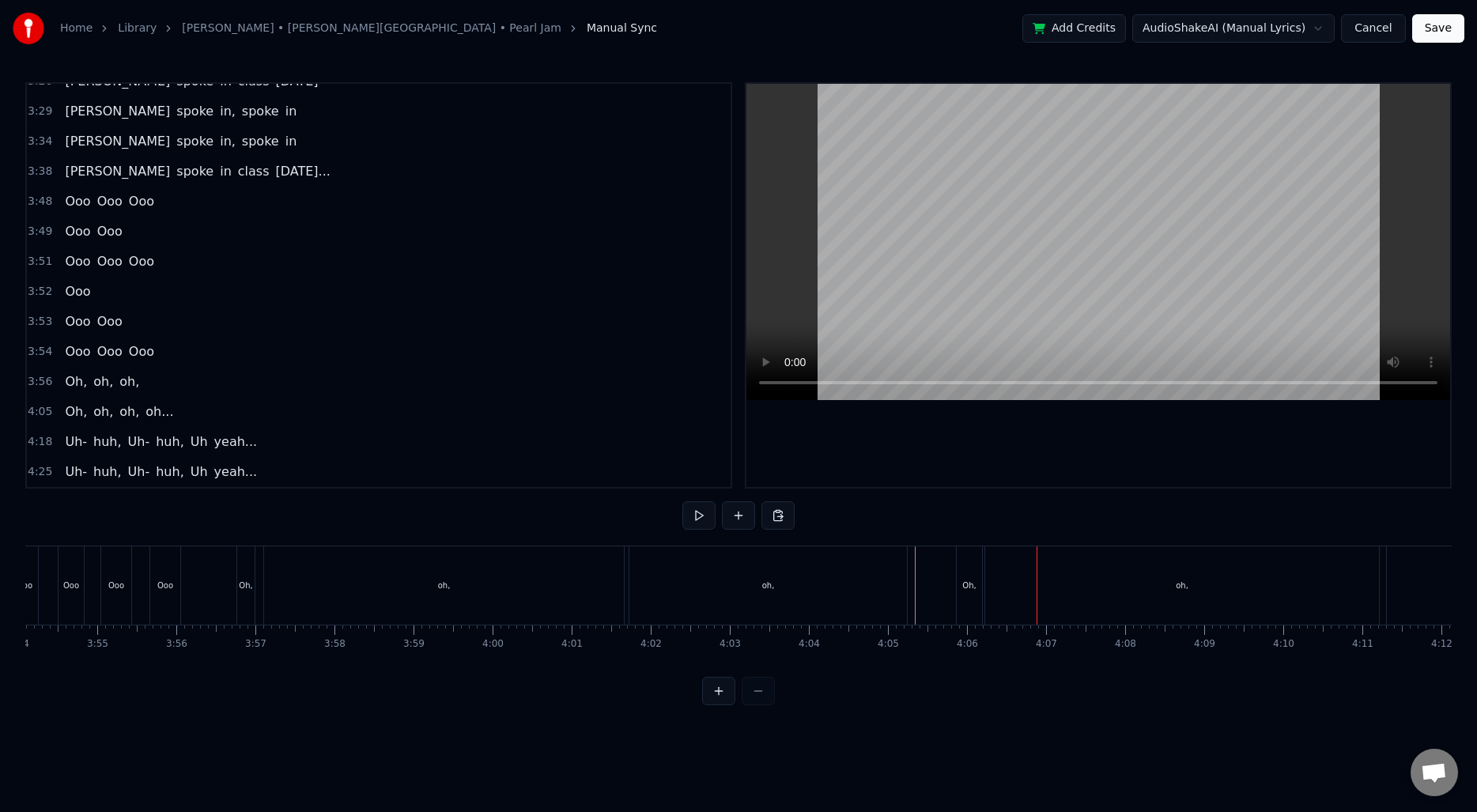
click at [820, 592] on div "oh," at bounding box center [653, 586] width 393 height 79
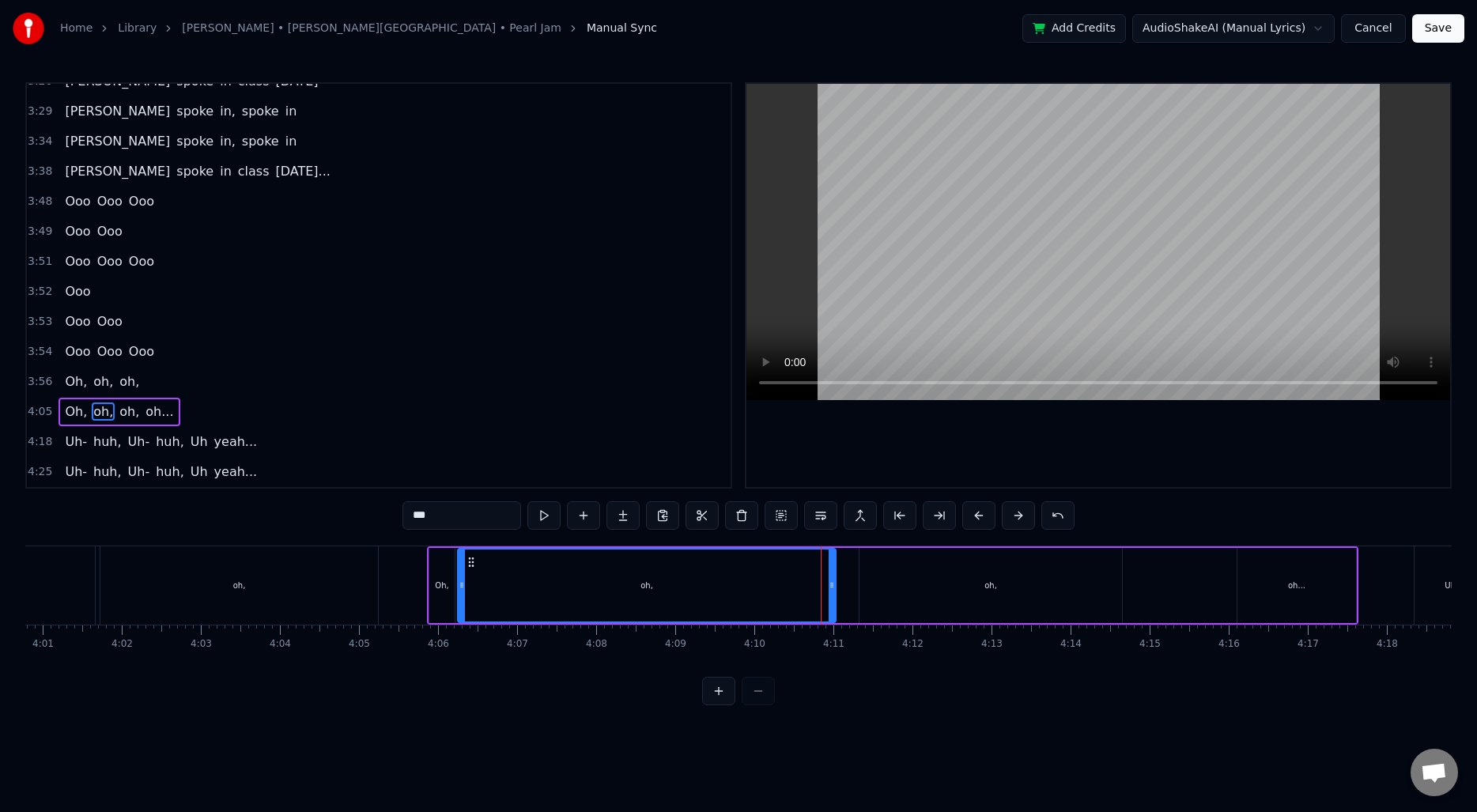
drag, startPoint x: 849, startPoint y: 584, endPoint x: 833, endPoint y: 584, distance: 16.0
click at [833, 584] on icon at bounding box center [832, 585] width 6 height 13
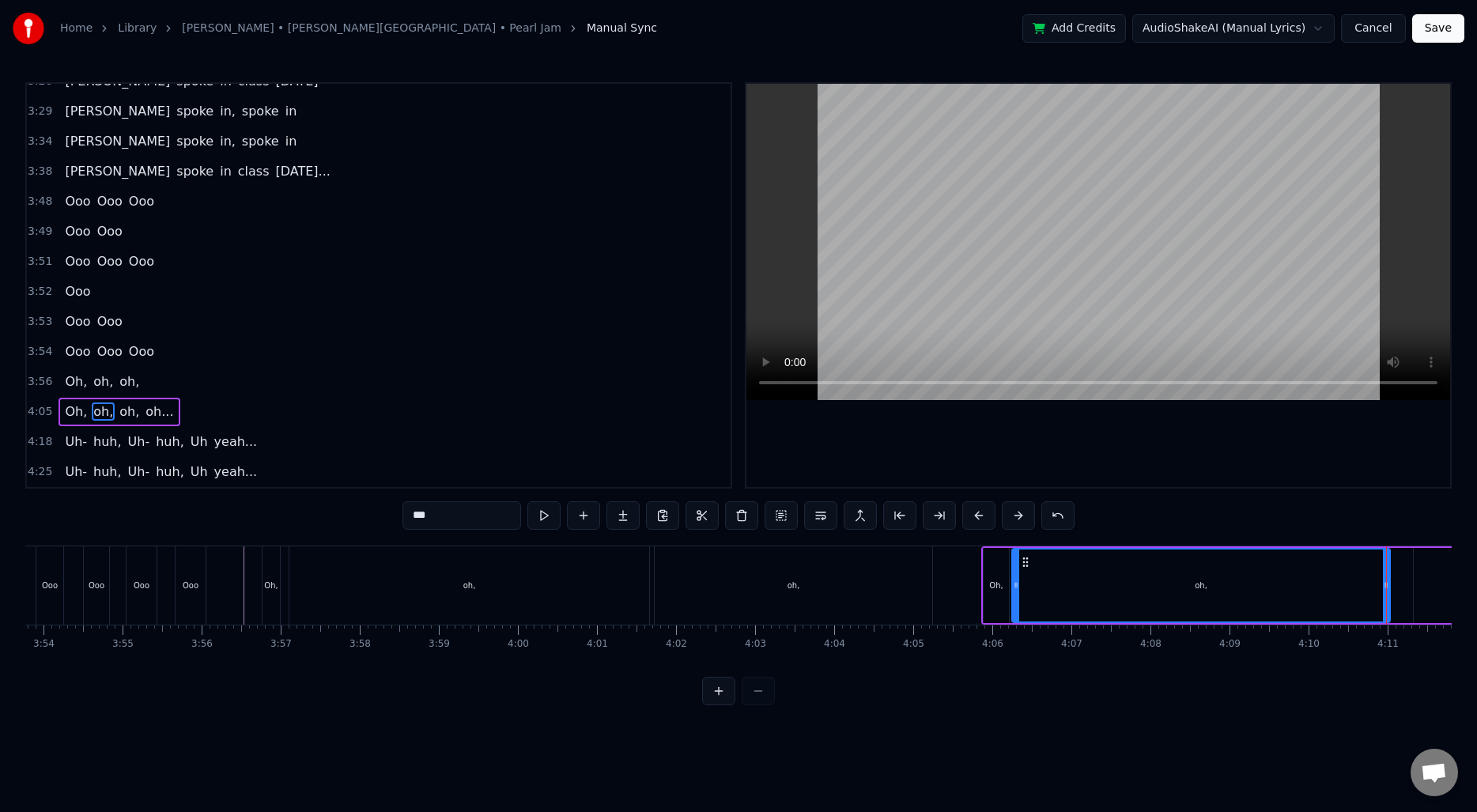
scroll to position [0, 18462]
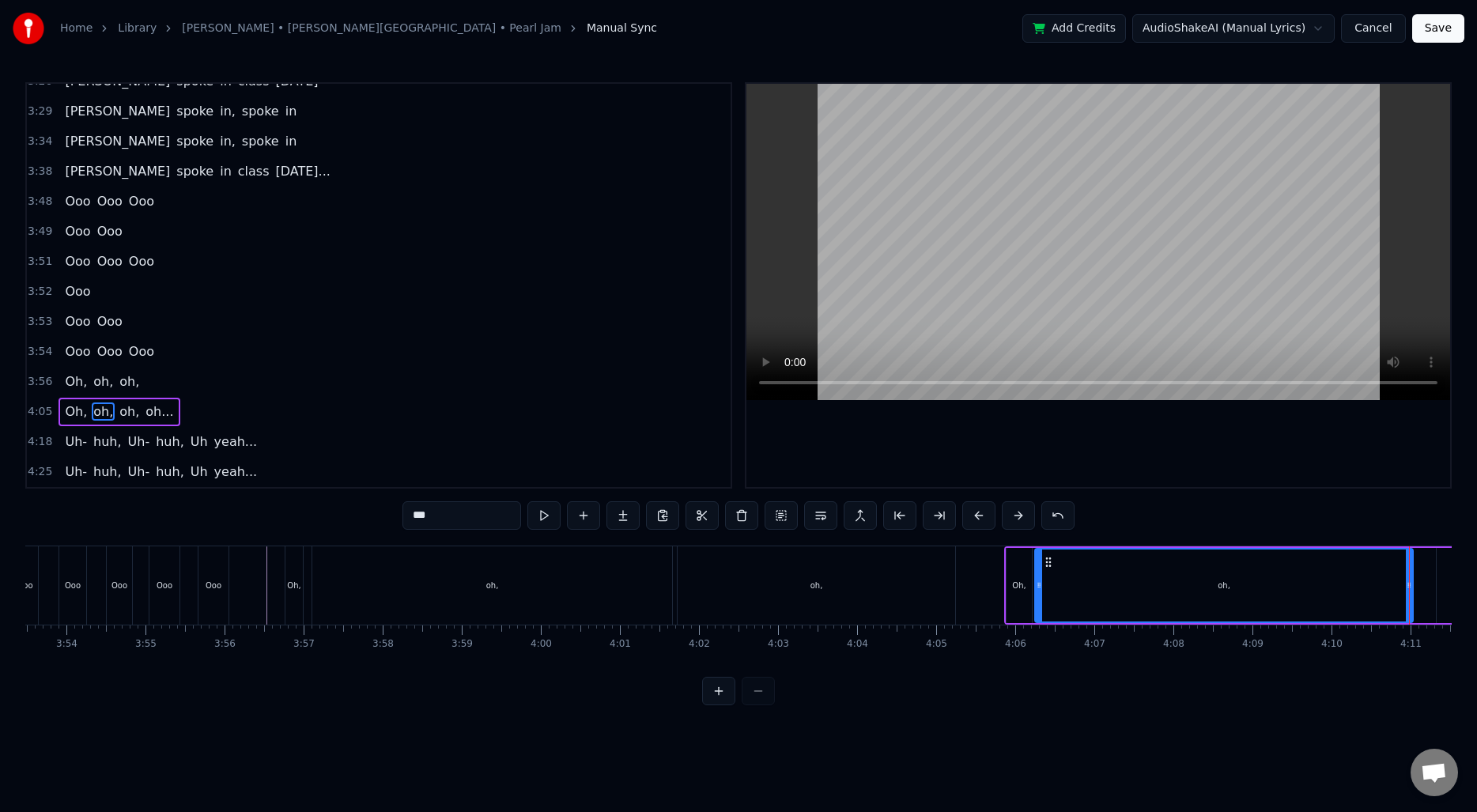
click at [418, 576] on div "oh," at bounding box center [493, 586] width 360 height 79
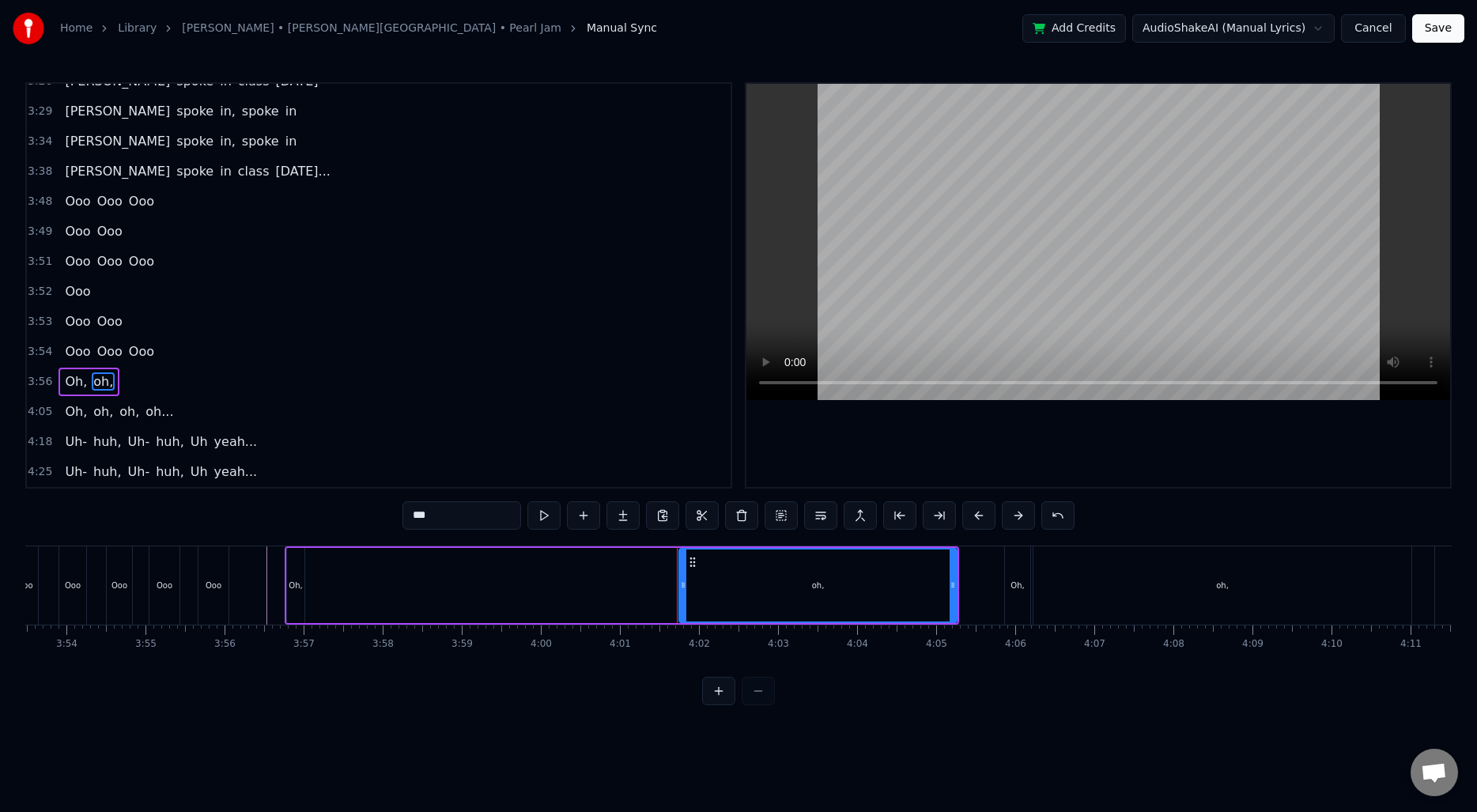
click at [779, 591] on div "oh," at bounding box center [818, 585] width 276 height 72
type input "***"
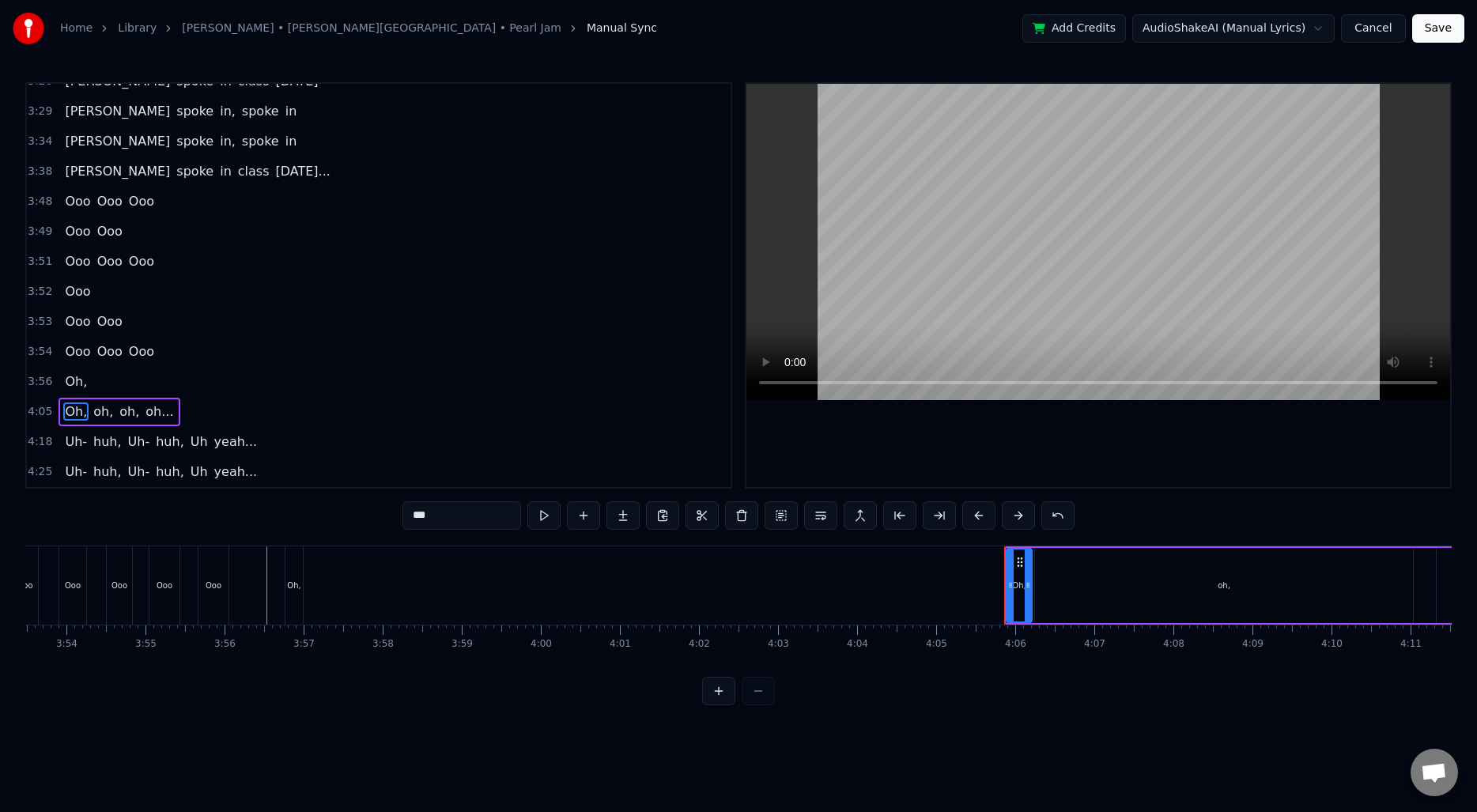
click at [298, 578] on div "Oh," at bounding box center [294, 586] width 18 height 79
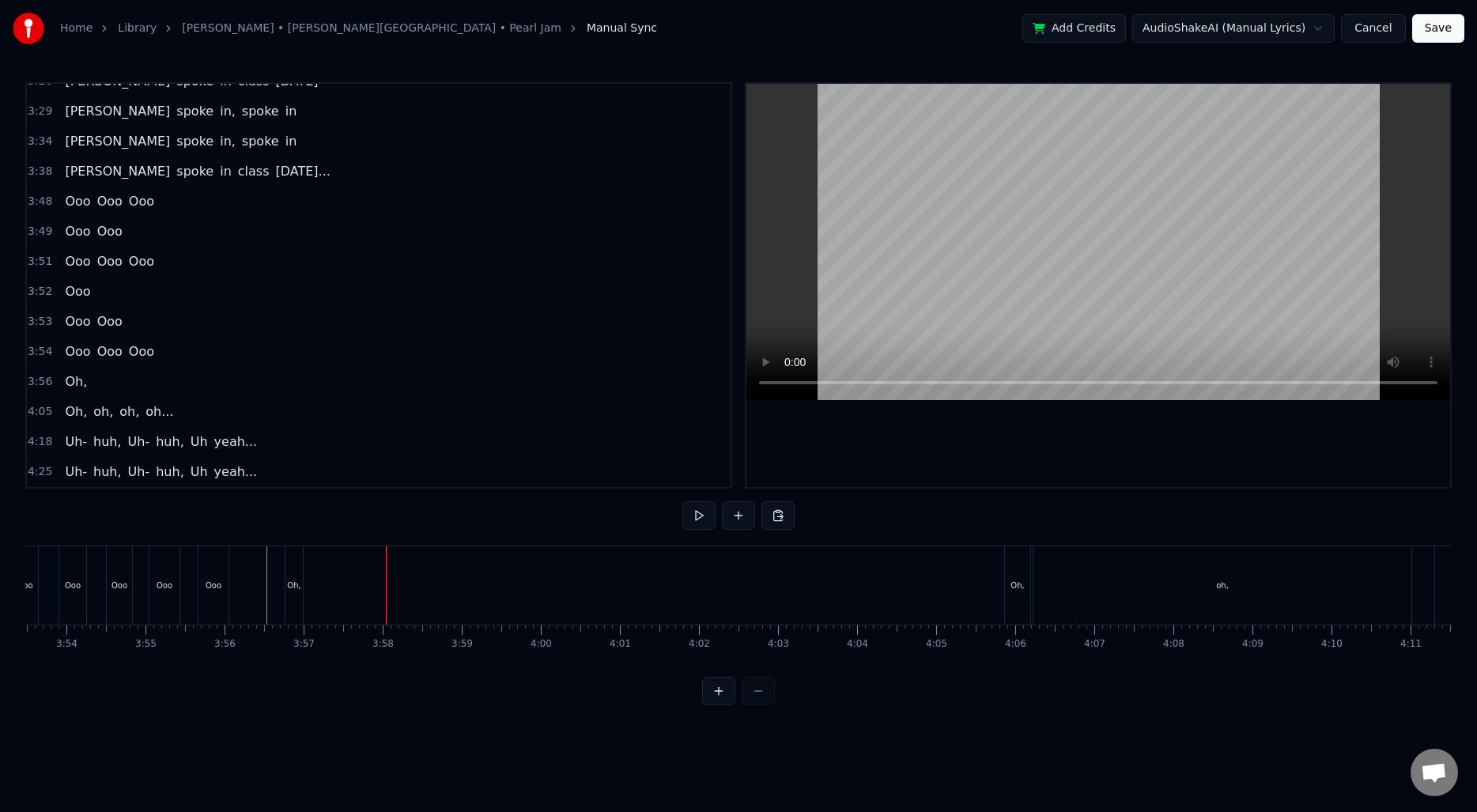
click at [297, 580] on div "Oh," at bounding box center [294, 585] width 14 height 12
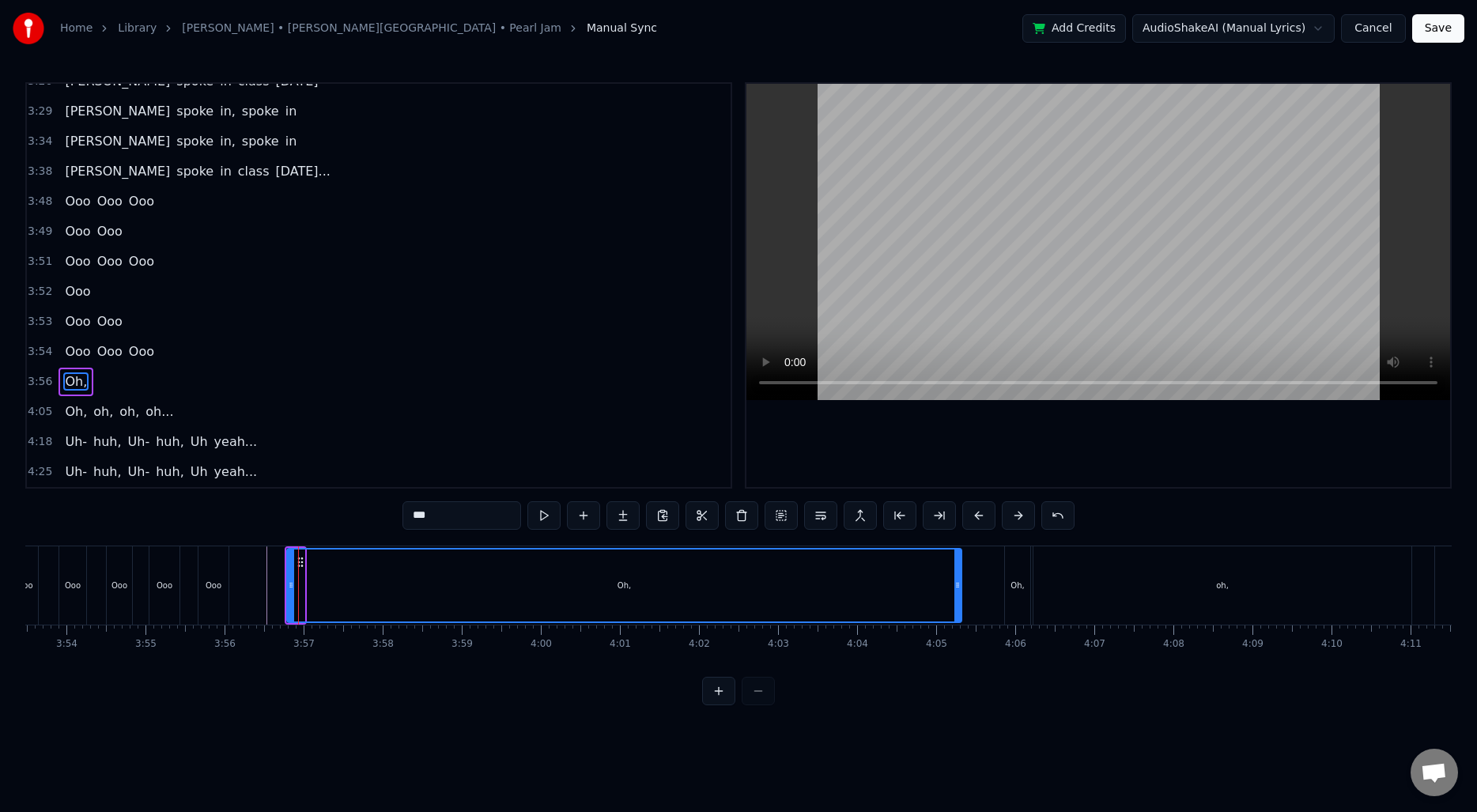
drag, startPoint x: 301, startPoint y: 582, endPoint x: 959, endPoint y: 585, distance: 658.0
click at [959, 585] on icon at bounding box center [958, 585] width 6 height 13
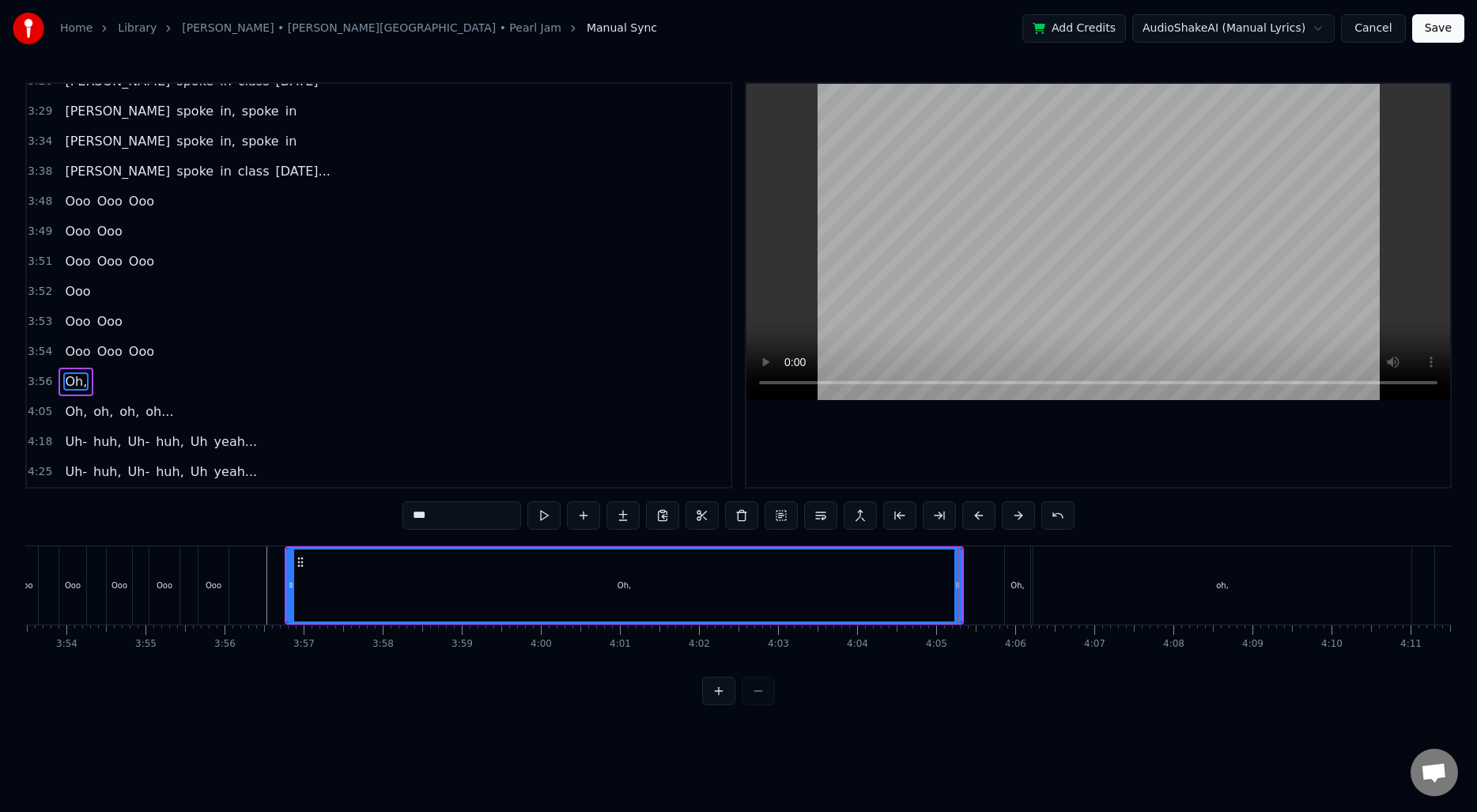
click at [438, 511] on input "***" at bounding box center [461, 515] width 119 height 29
type input "*****"
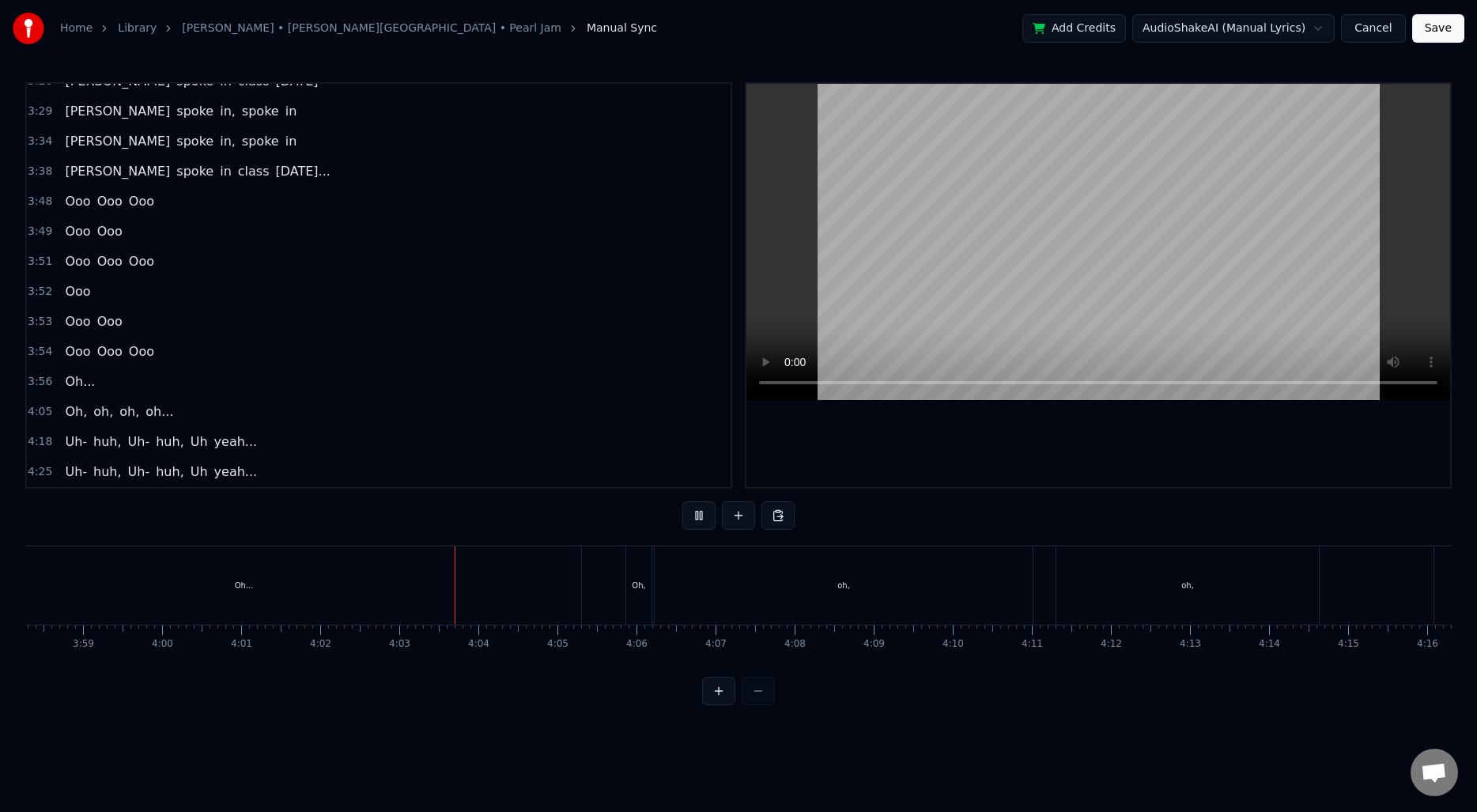
scroll to position [0, 18849]
click at [694, 579] on div "oh," at bounding box center [836, 586] width 378 height 79
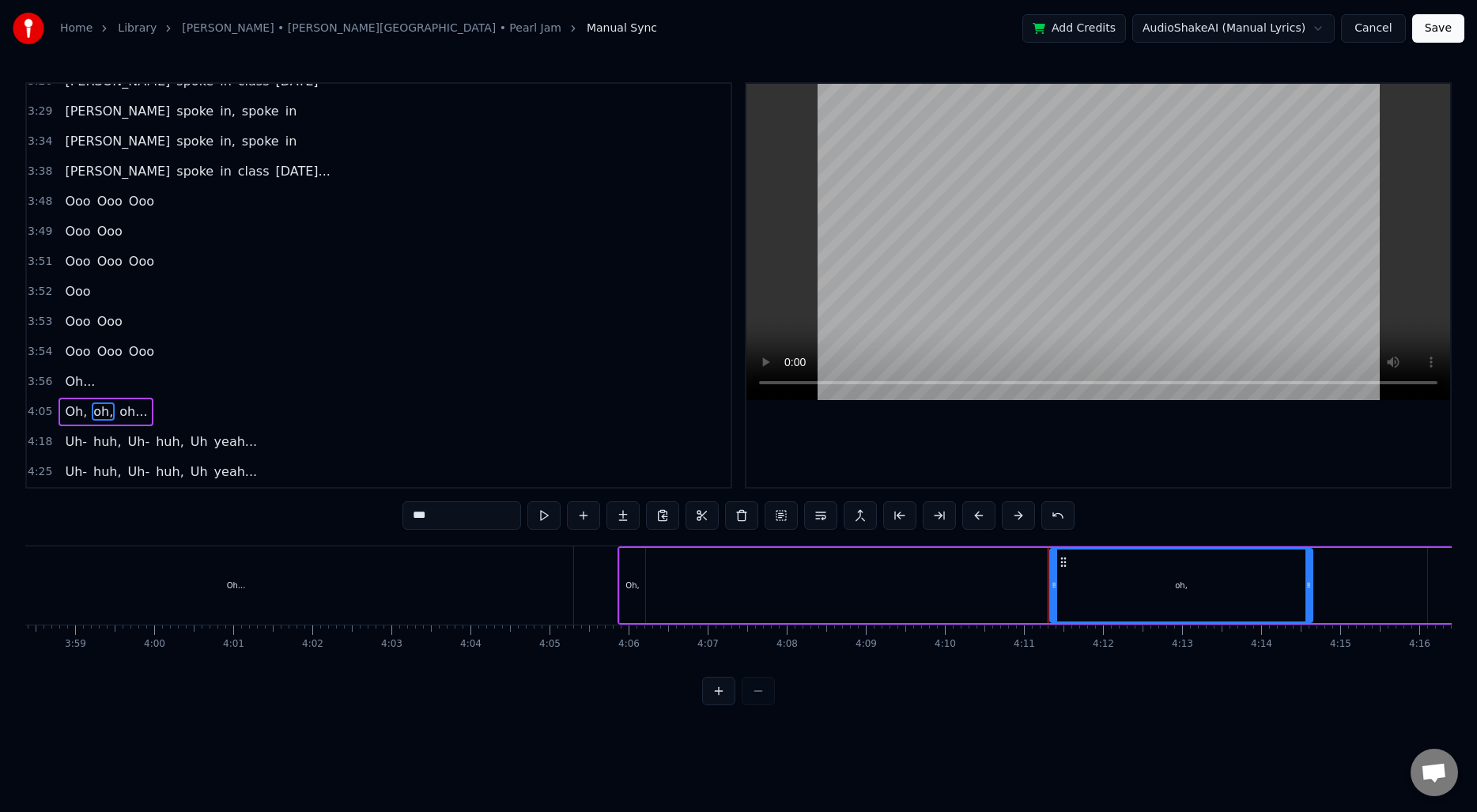
click at [1124, 586] on div "oh," at bounding box center [1181, 585] width 261 height 72
type input "*****"
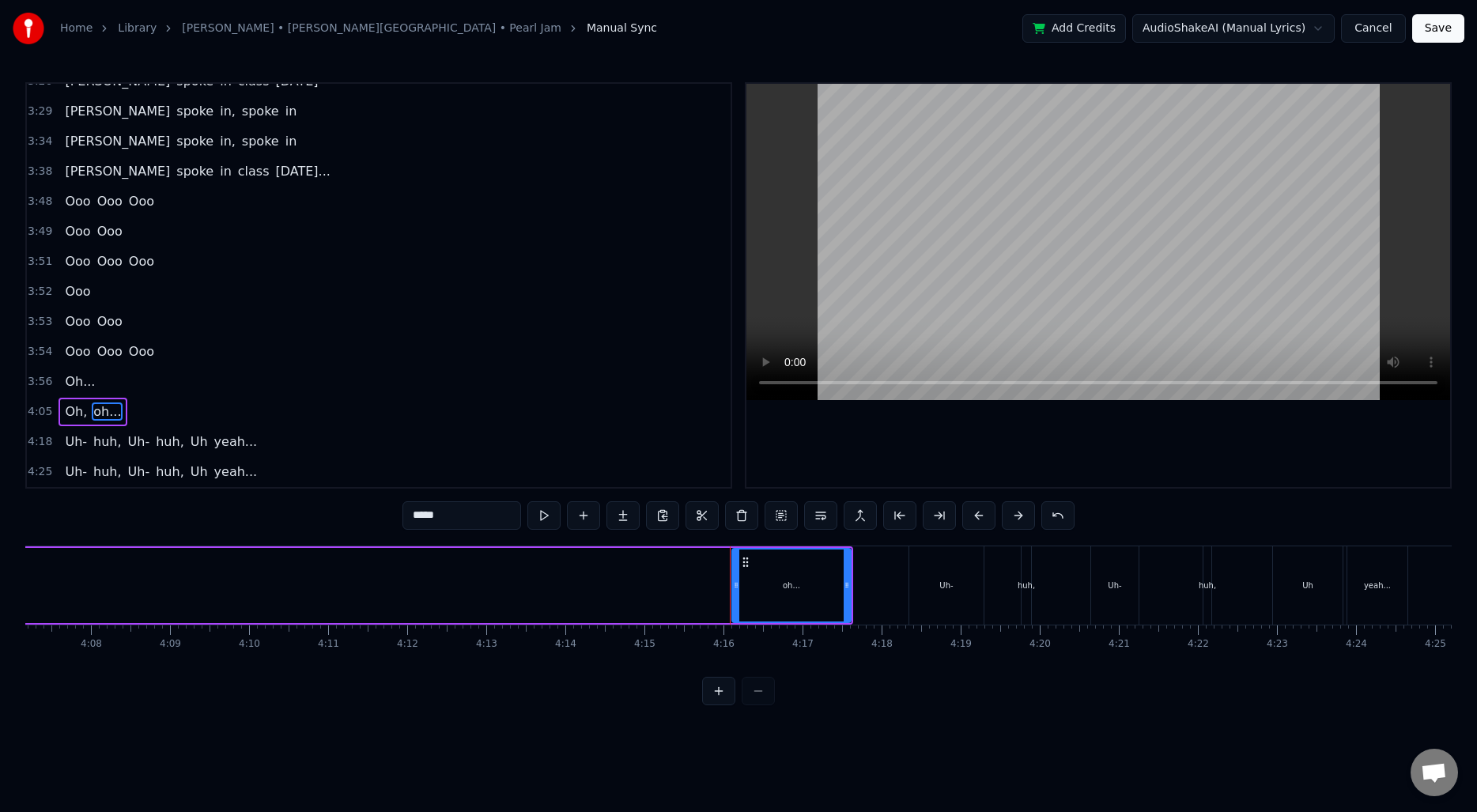
scroll to position [0, 19409]
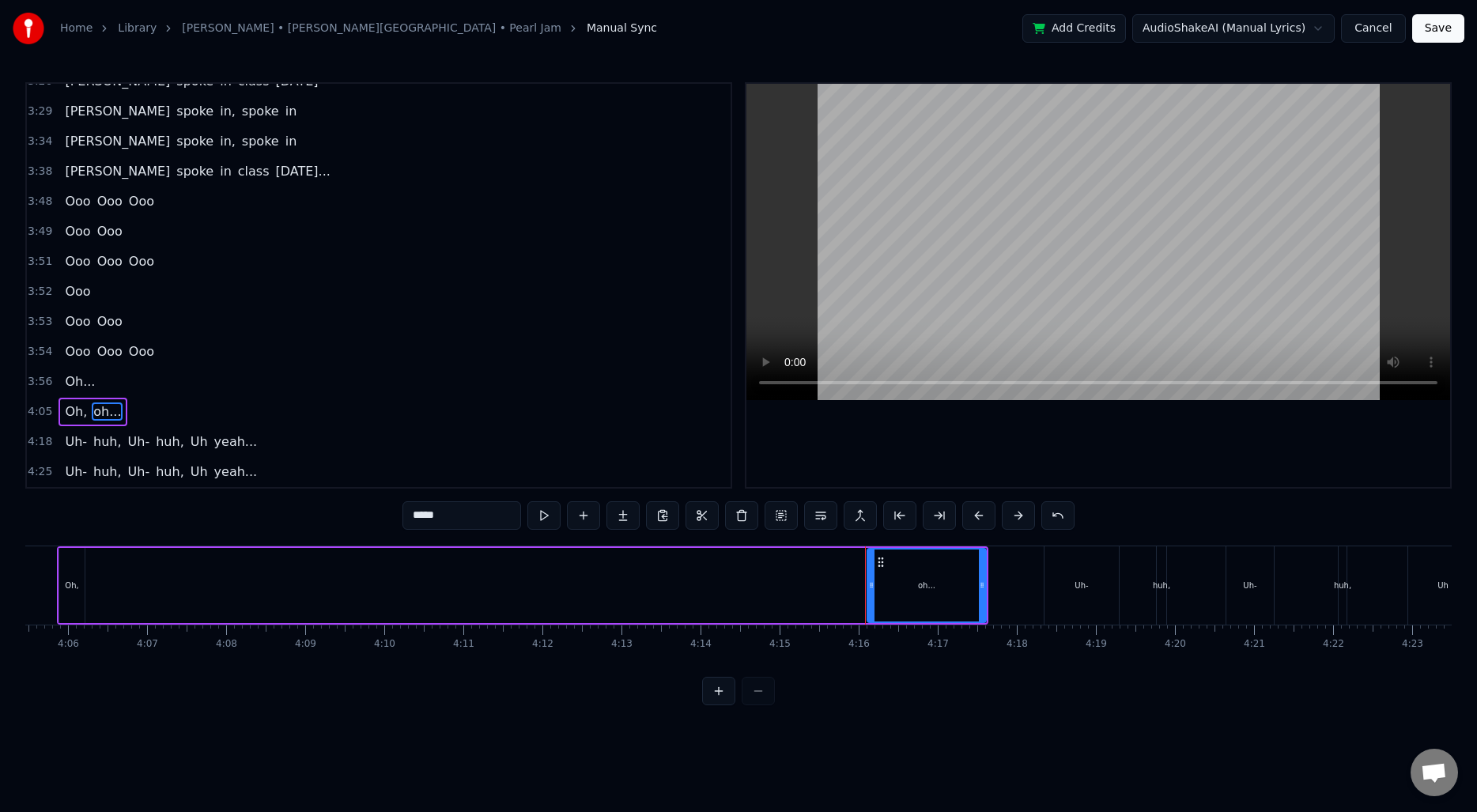
click at [313, 583] on div "Oh, [GEOGRAPHIC_DATA]..." at bounding box center [522, 586] width 931 height 79
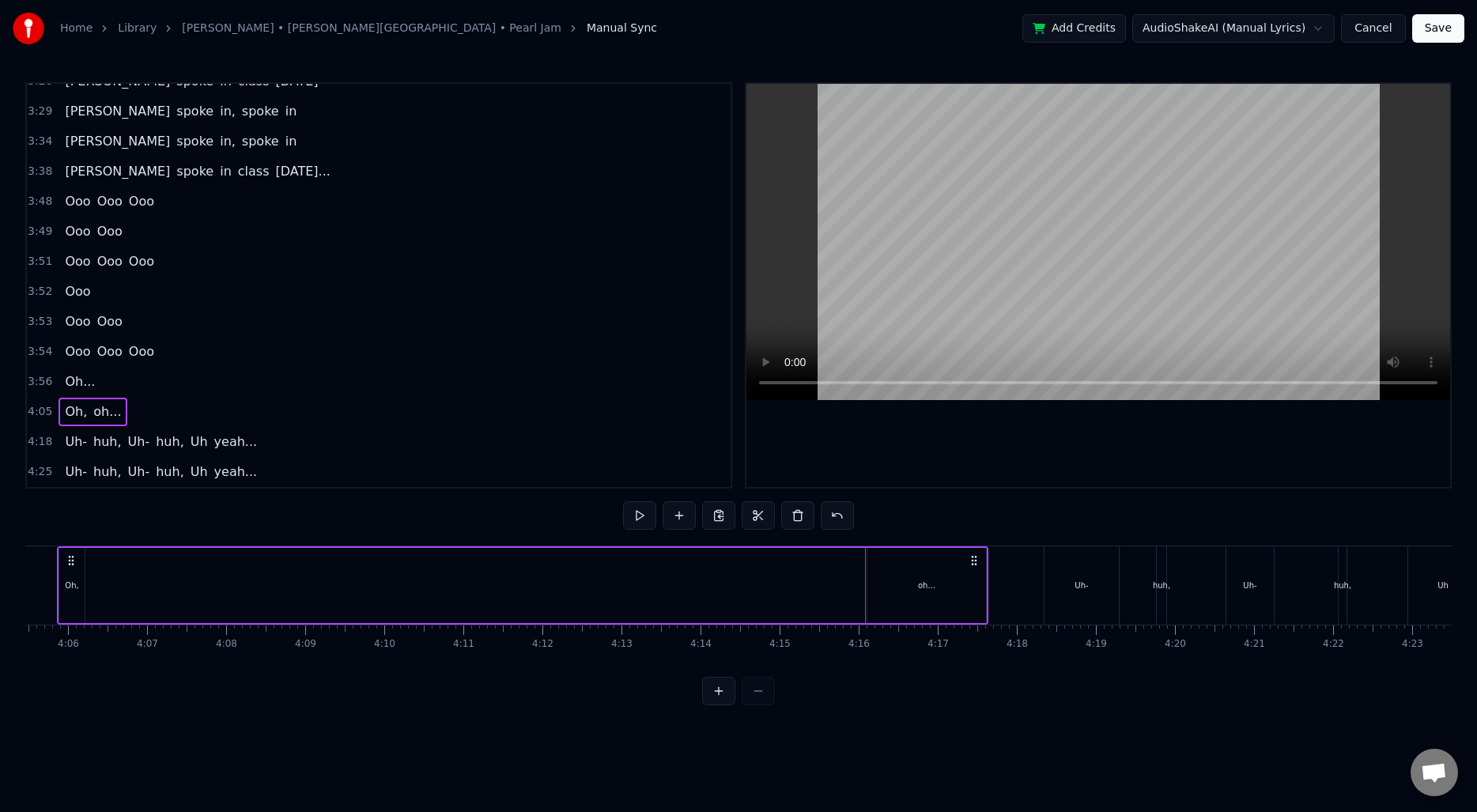
click at [70, 580] on div "Oh," at bounding box center [72, 585] width 14 height 12
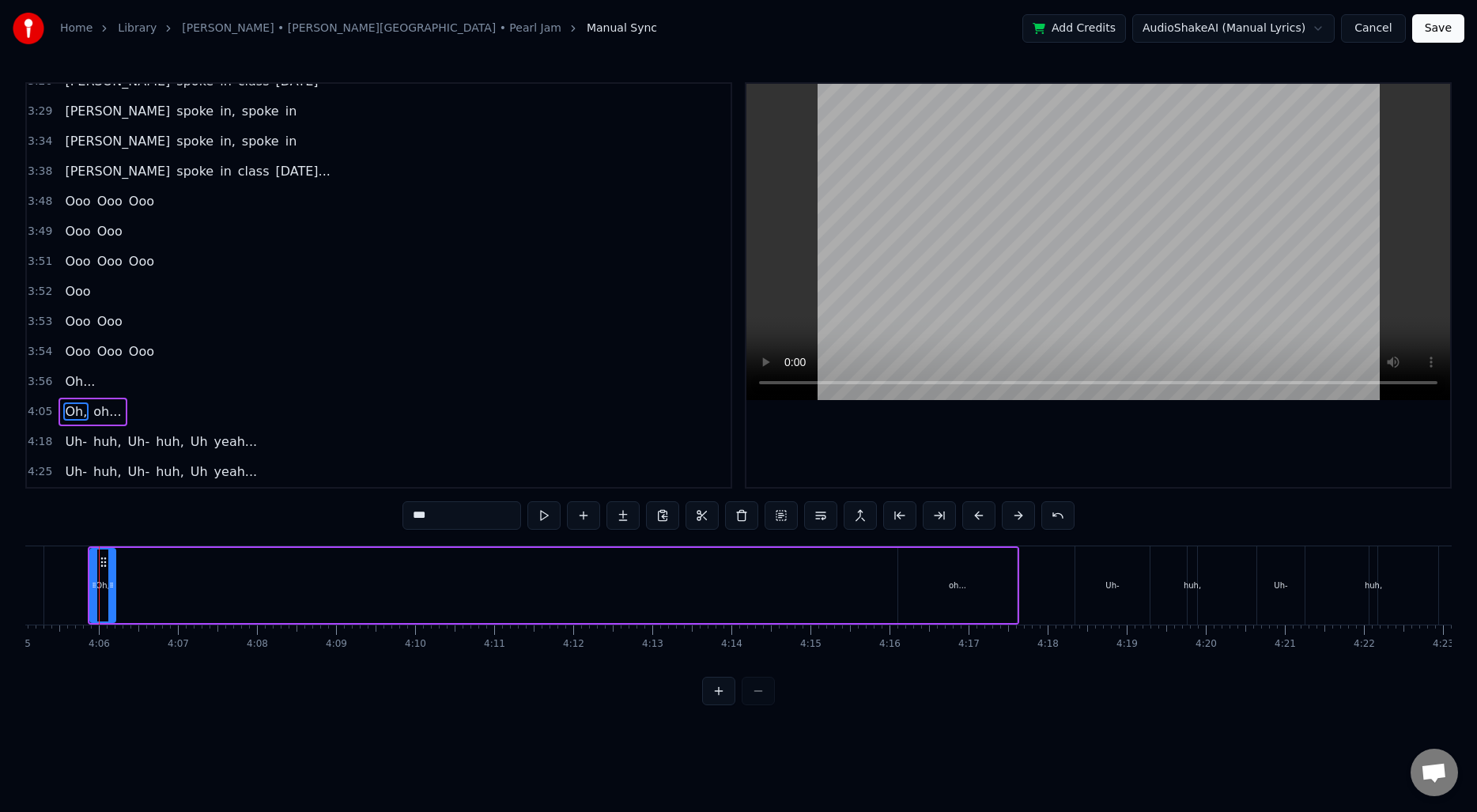
scroll to position [0, 19373]
click at [982, 587] on div "oh..." at bounding box center [963, 585] width 119 height 75
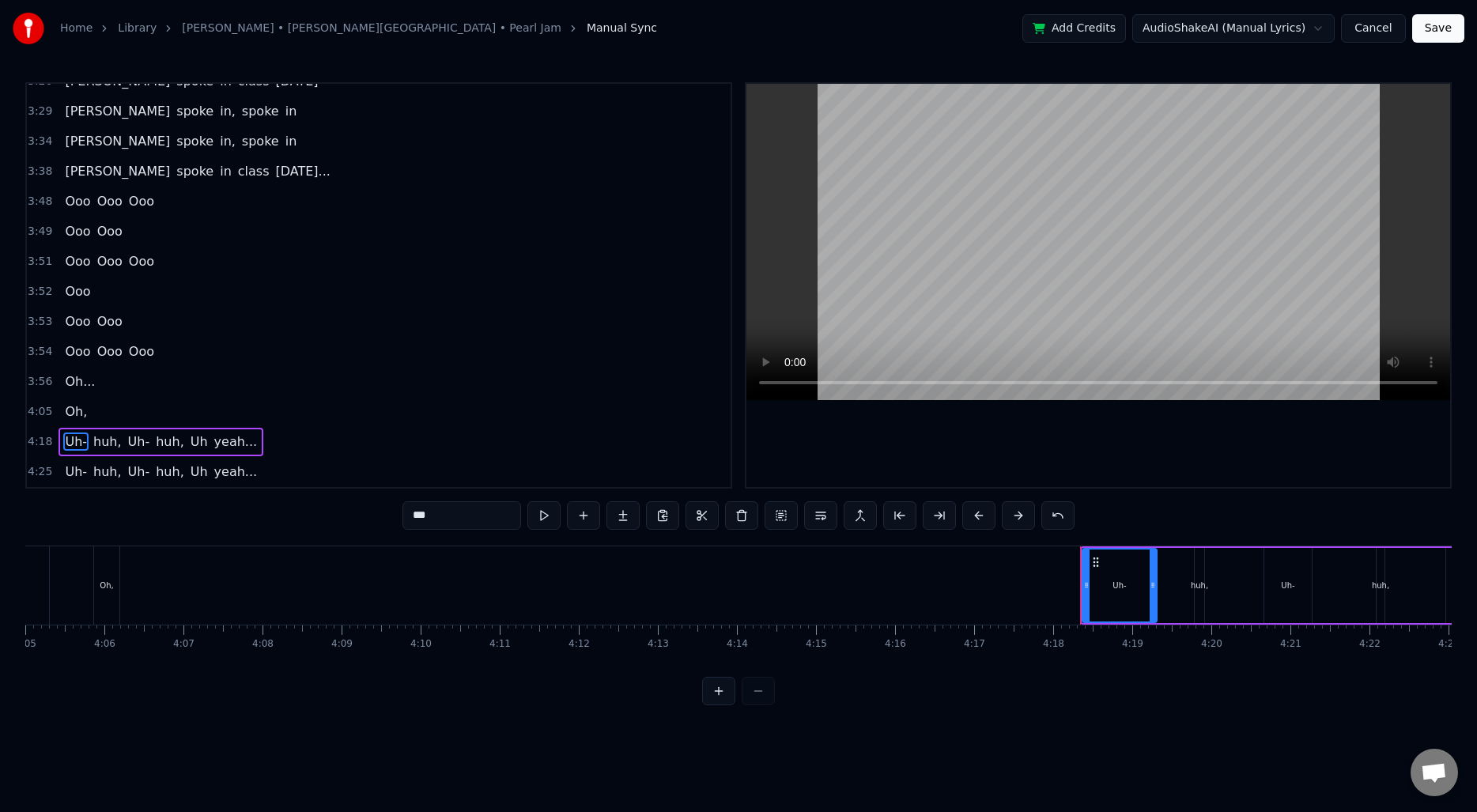
click at [110, 575] on div "Oh," at bounding box center [107, 586] width 26 height 79
type input "***"
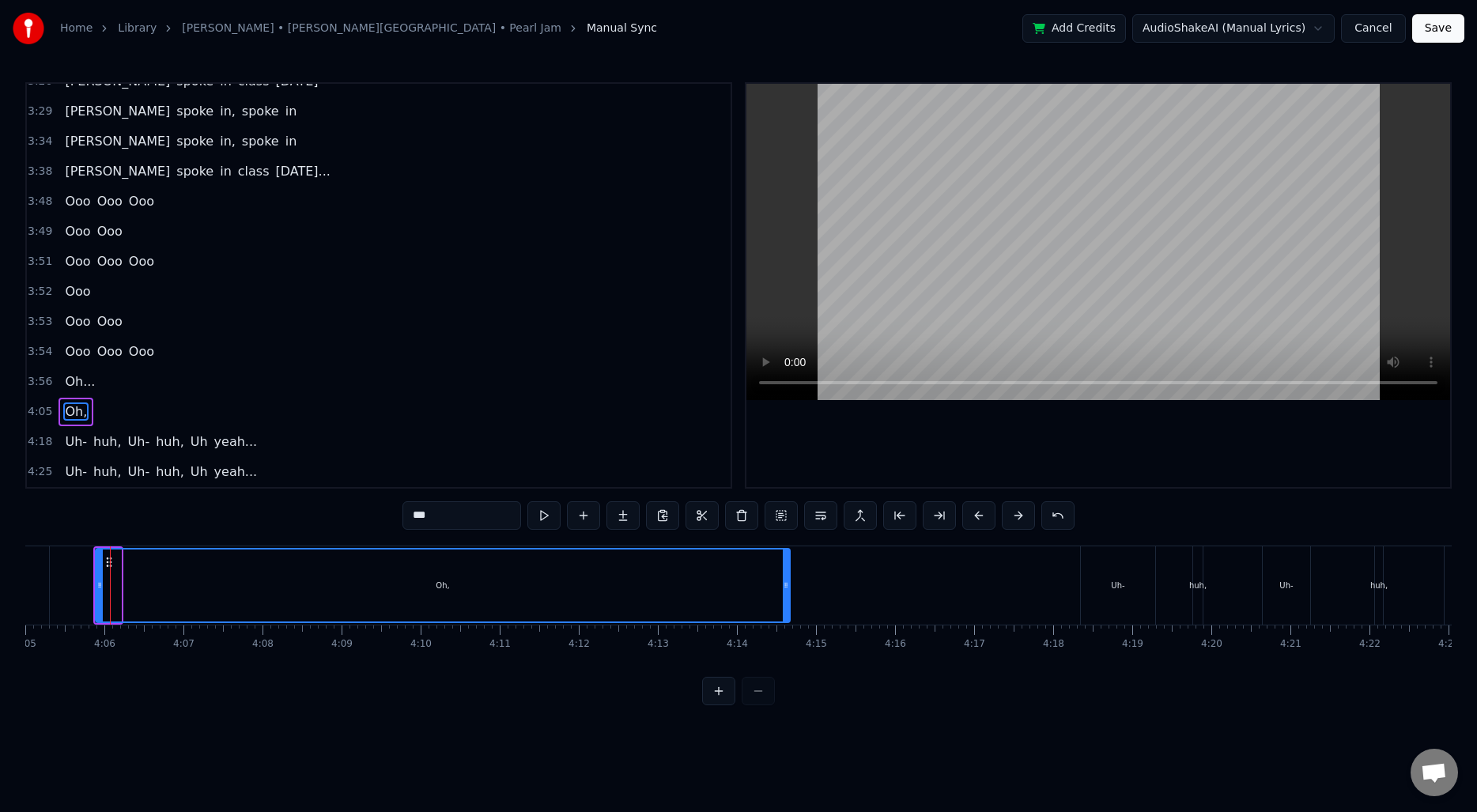
drag, startPoint x: 119, startPoint y: 583, endPoint x: 788, endPoint y: 600, distance: 669.2
click at [788, 600] on div at bounding box center [786, 585] width 6 height 72
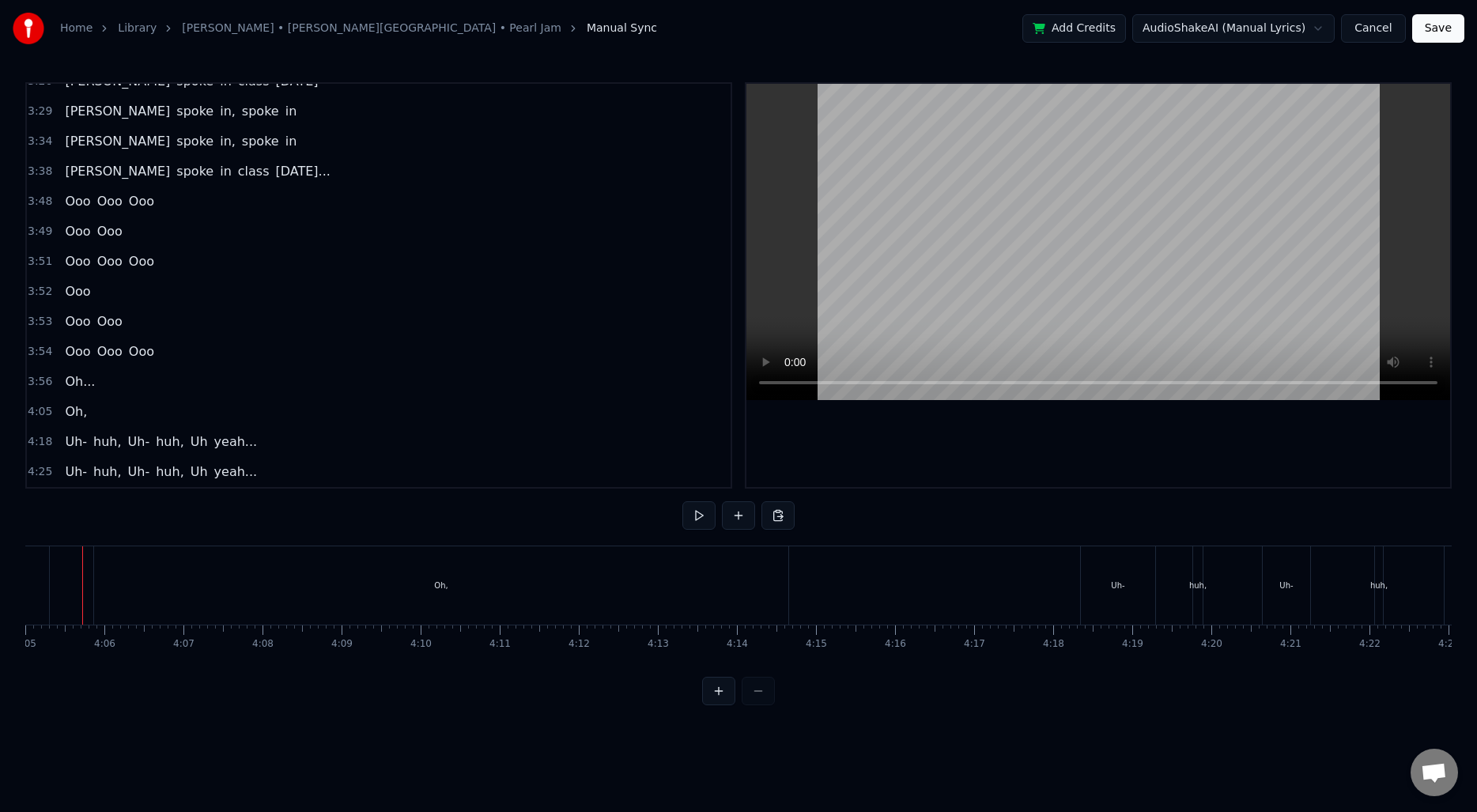
scroll to position [0, 19351]
click at [571, 591] on div "Oh," at bounding box center [463, 586] width 694 height 79
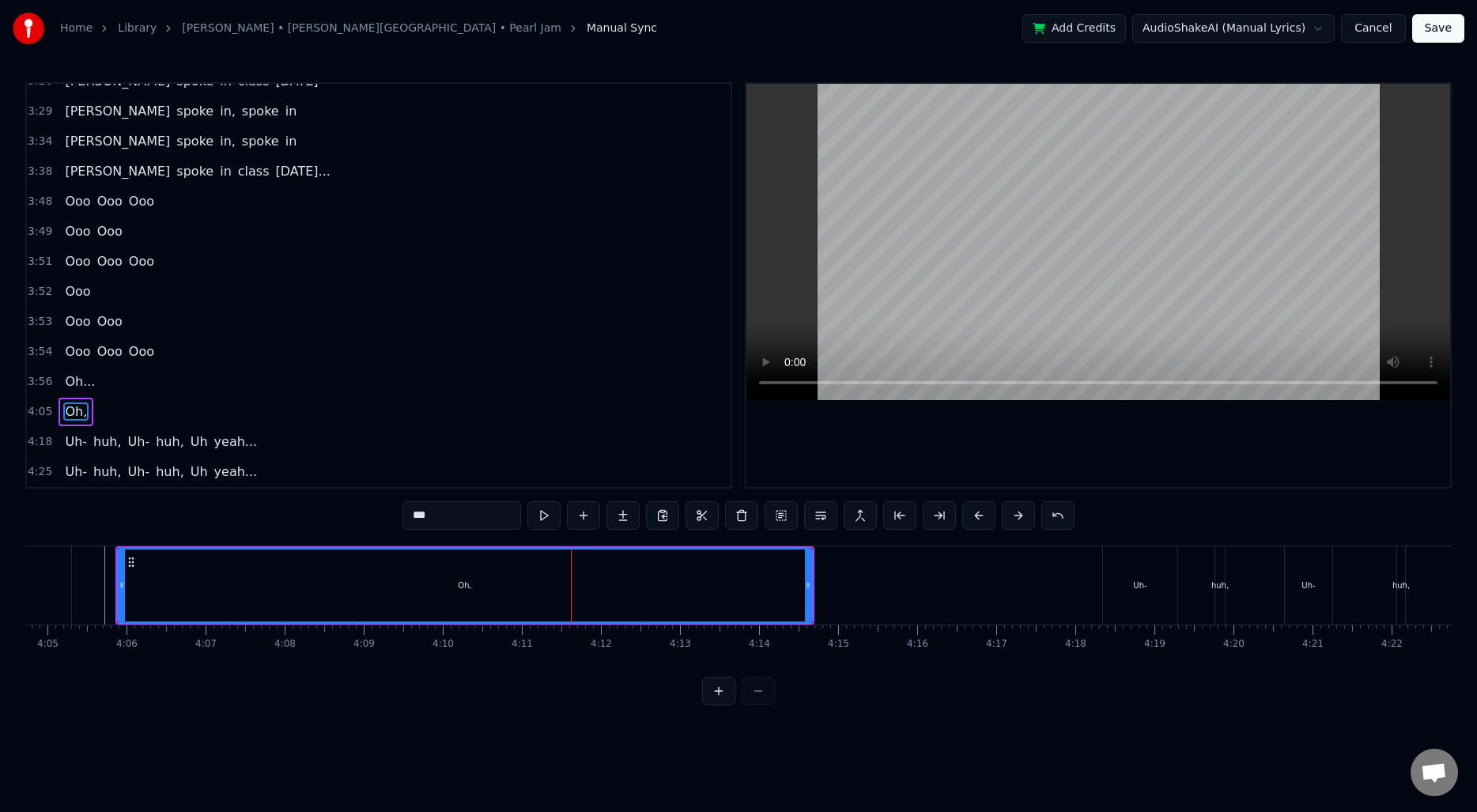
click at [479, 515] on input "***" at bounding box center [461, 515] width 119 height 29
type input "*****"
click at [363, 579] on div "Oh..." at bounding box center [465, 585] width 692 height 72
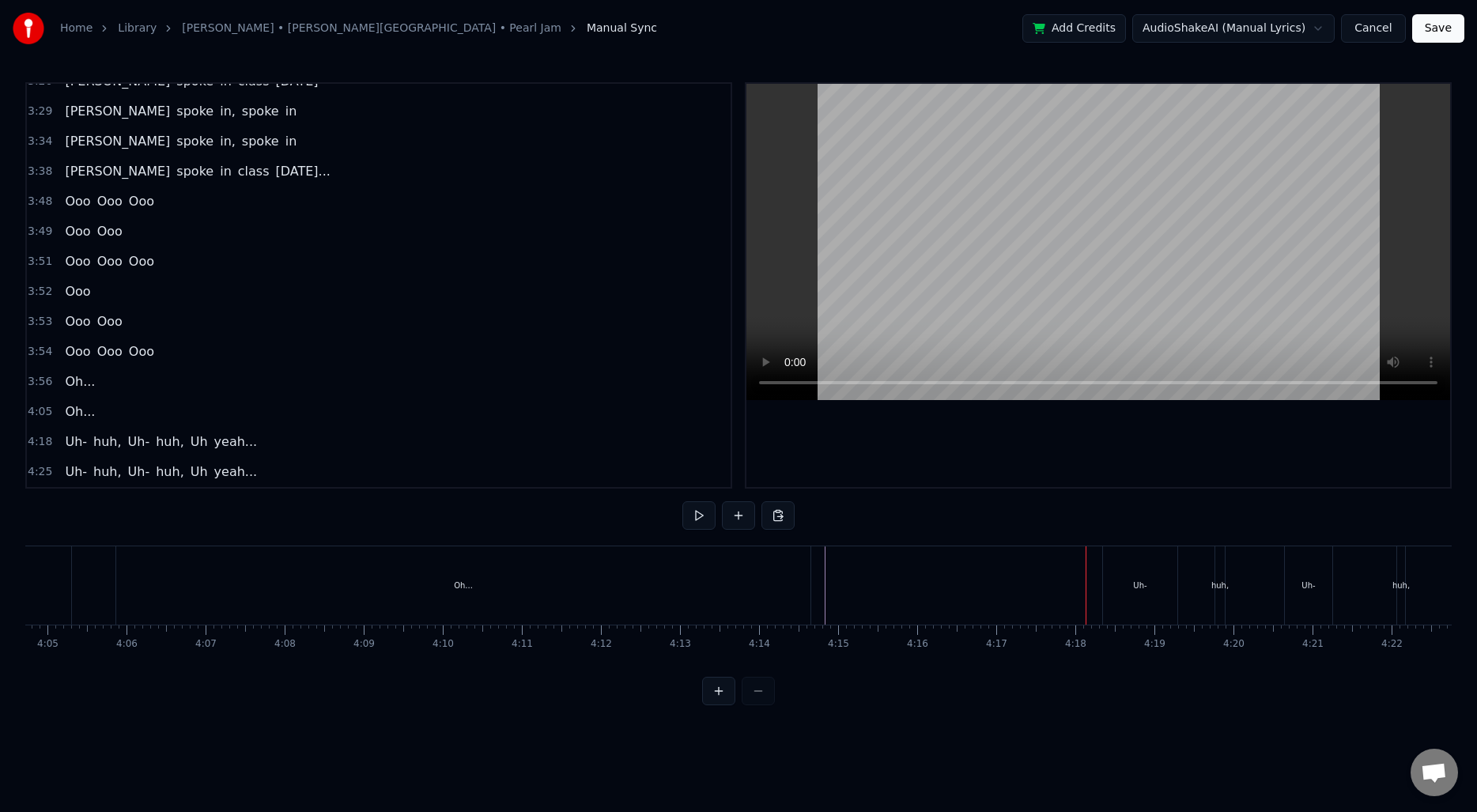
click at [1133, 586] on div "Uh-" at bounding box center [1140, 585] width 14 height 12
click at [1043, 579] on div "huh," at bounding box center [1042, 585] width 18 height 12
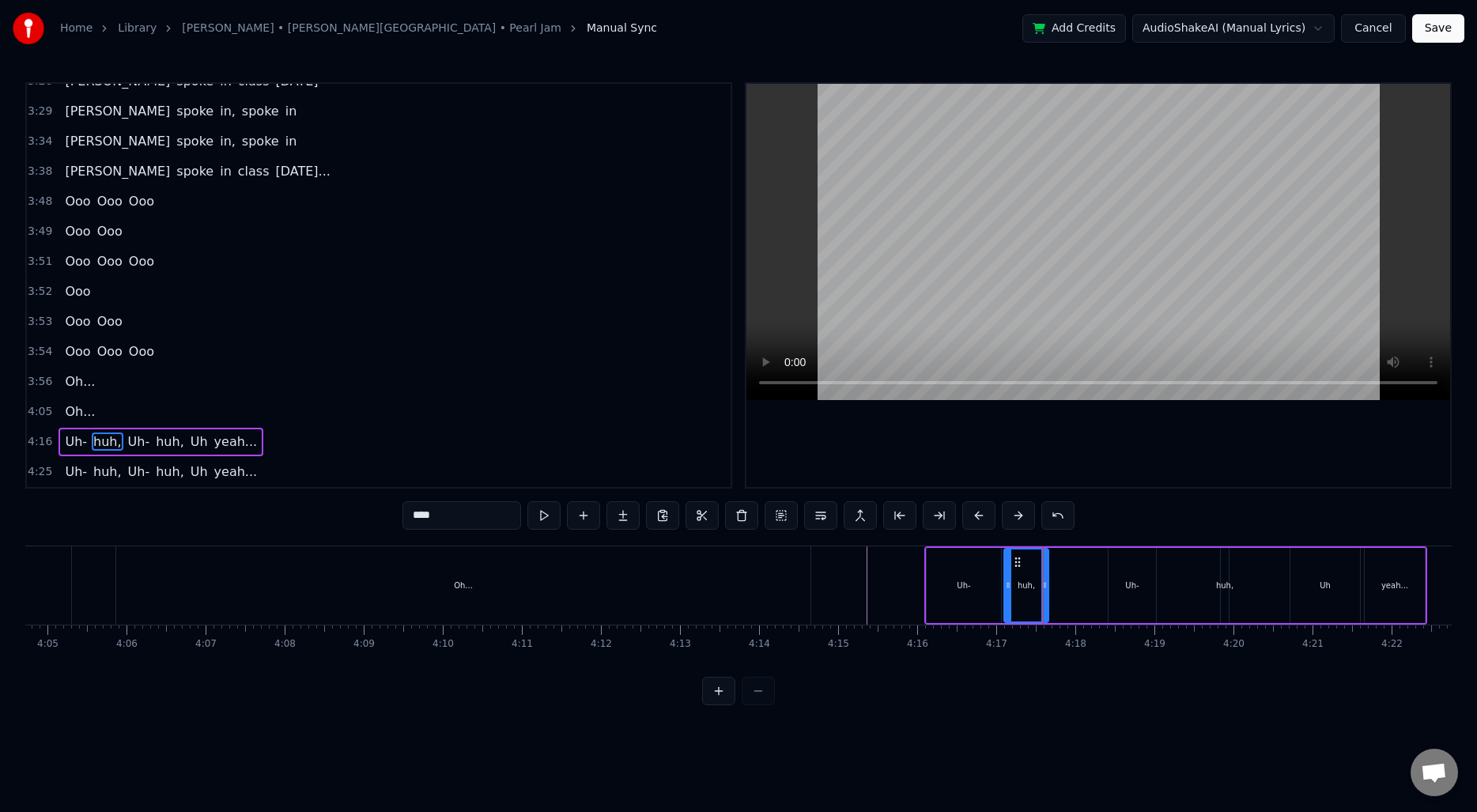
drag, startPoint x: 1039, startPoint y: 578, endPoint x: 1005, endPoint y: 579, distance: 34.0
click at [1005, 579] on div at bounding box center [1008, 585] width 6 height 72
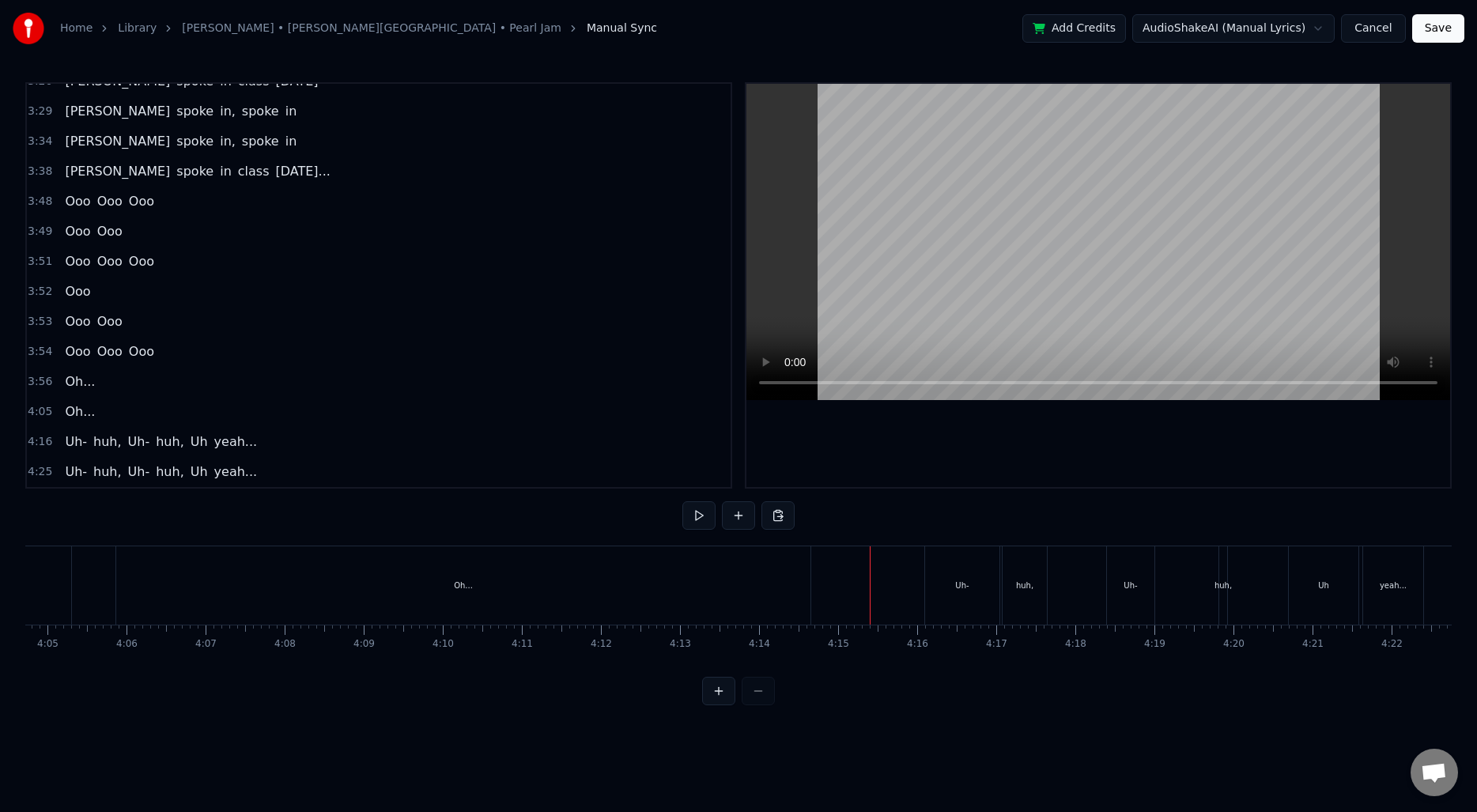
click at [979, 595] on div "Uh-" at bounding box center [963, 586] width 75 height 79
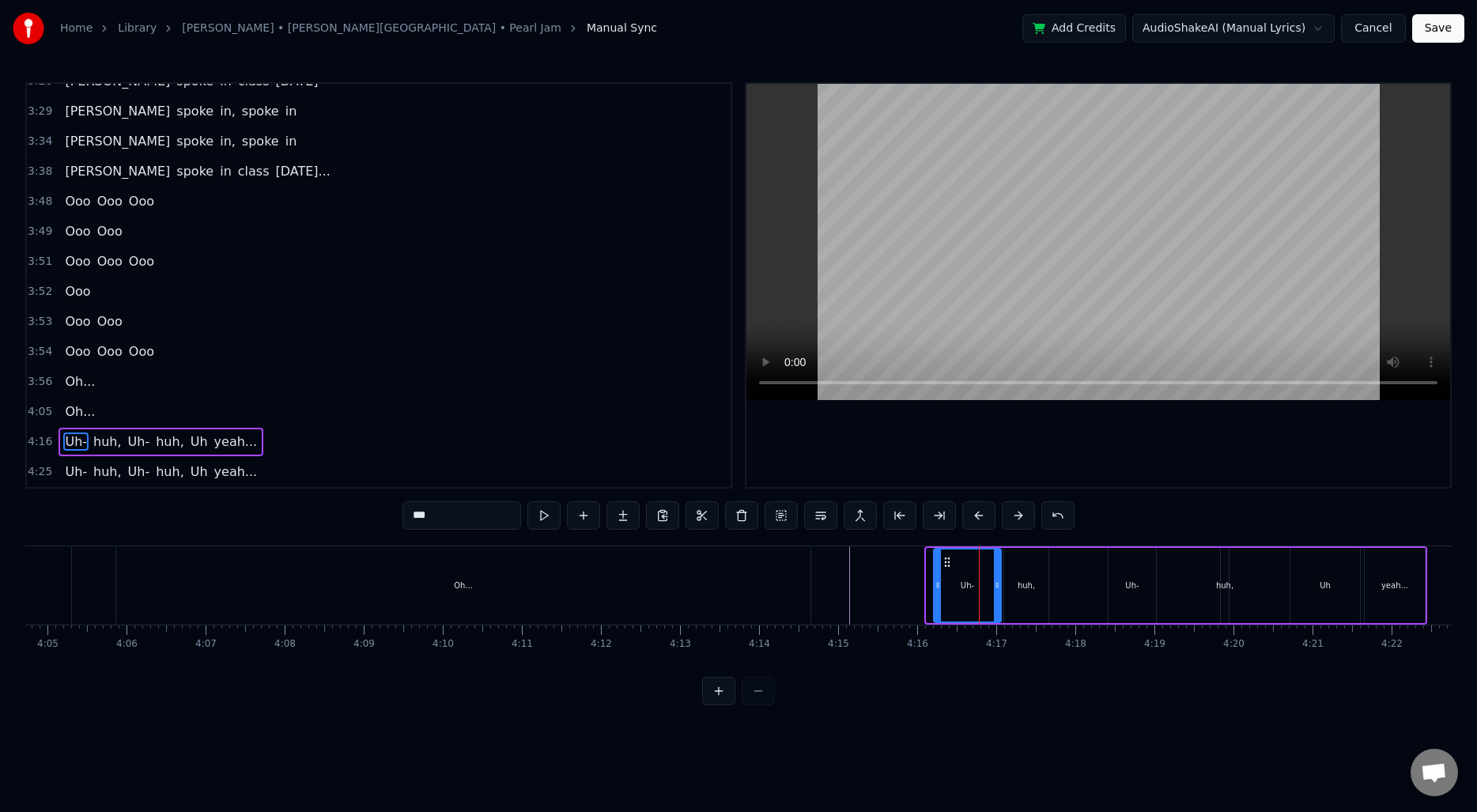
click at [936, 586] on icon at bounding box center [937, 585] width 6 height 13
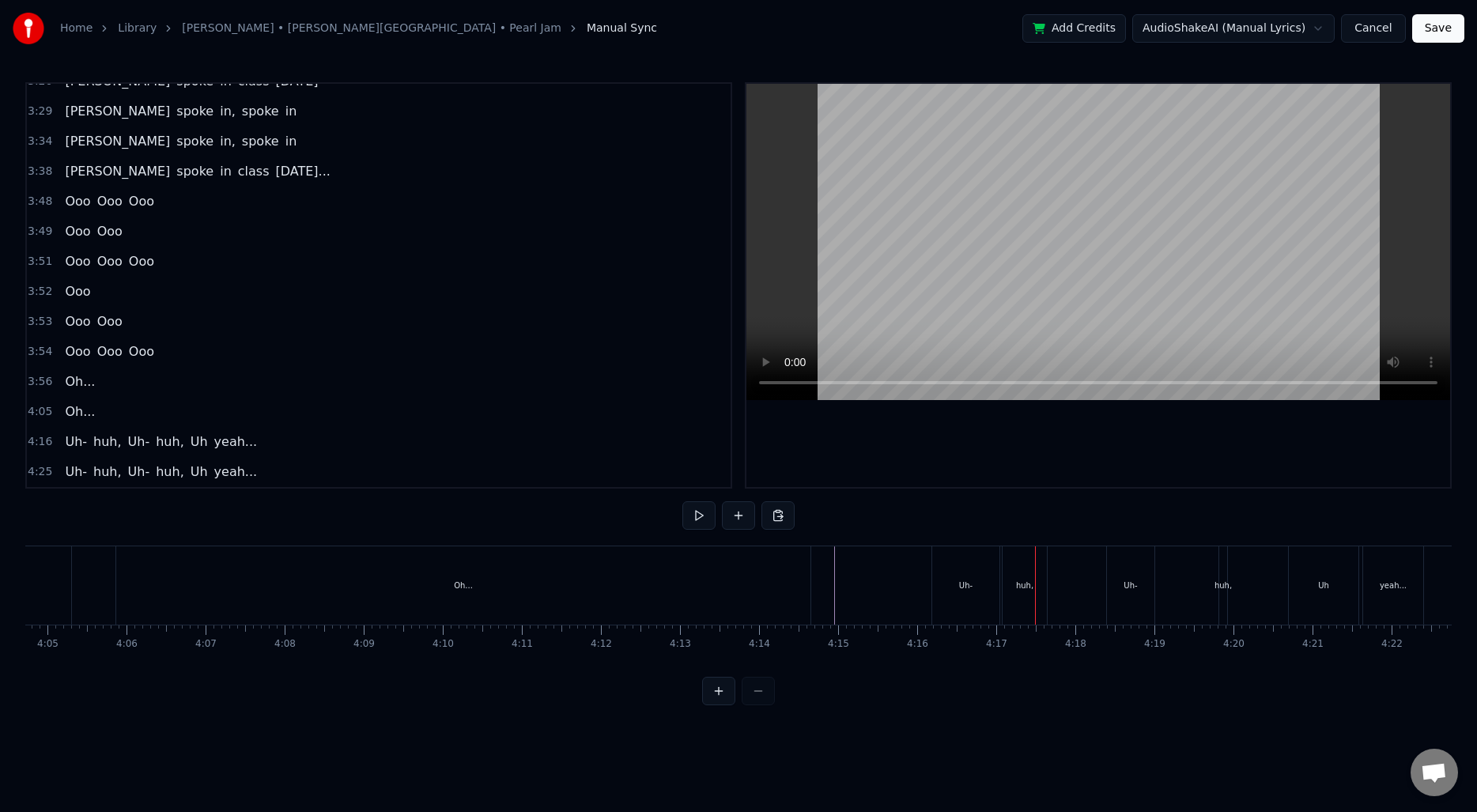
click at [980, 591] on div "Uh-" at bounding box center [966, 586] width 67 height 79
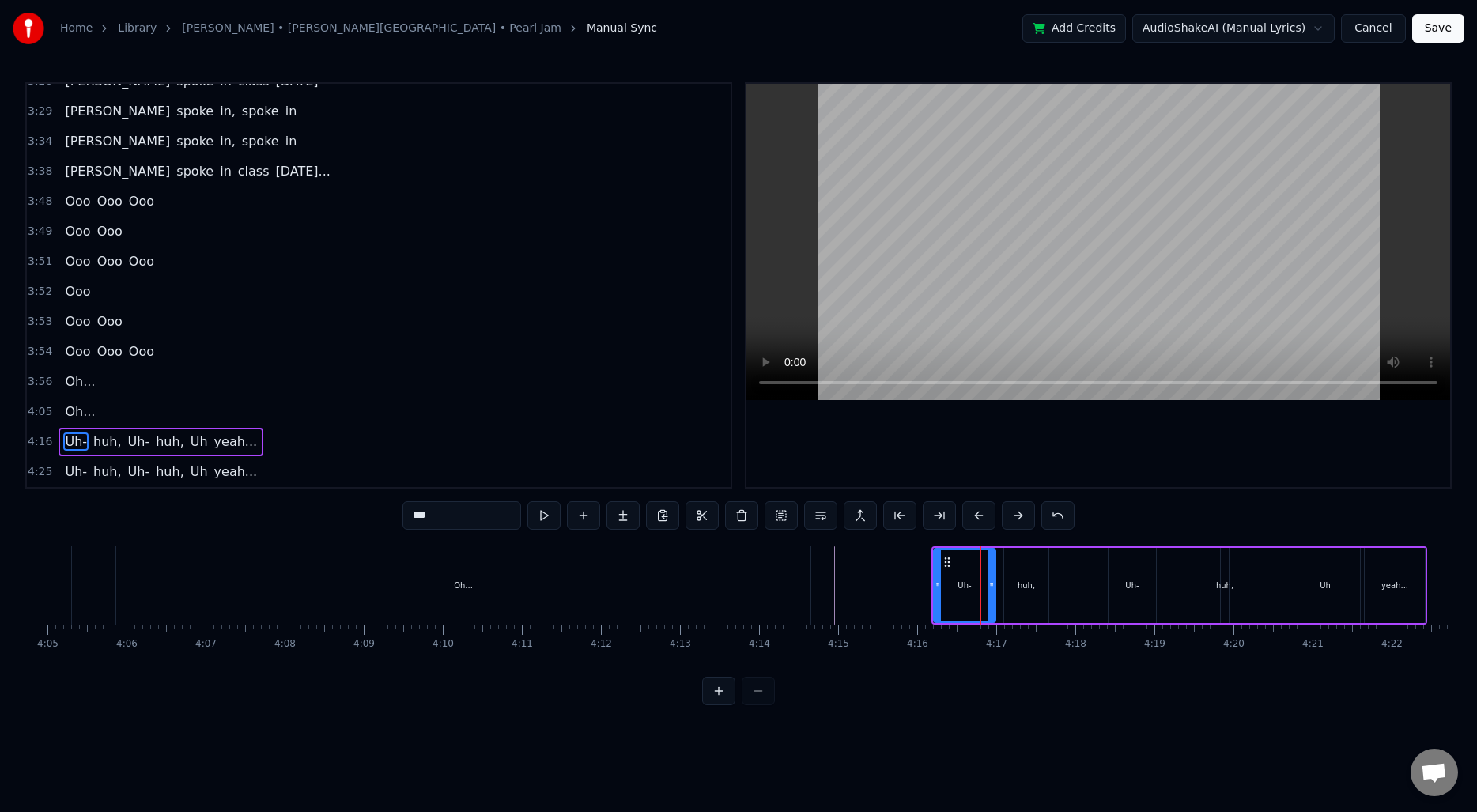
click at [991, 587] on circle at bounding box center [991, 587] width 1 height 1
click at [1015, 576] on div "huh," at bounding box center [1026, 585] width 44 height 75
type input "****"
click at [999, 579] on icon at bounding box center [999, 585] width 6 height 13
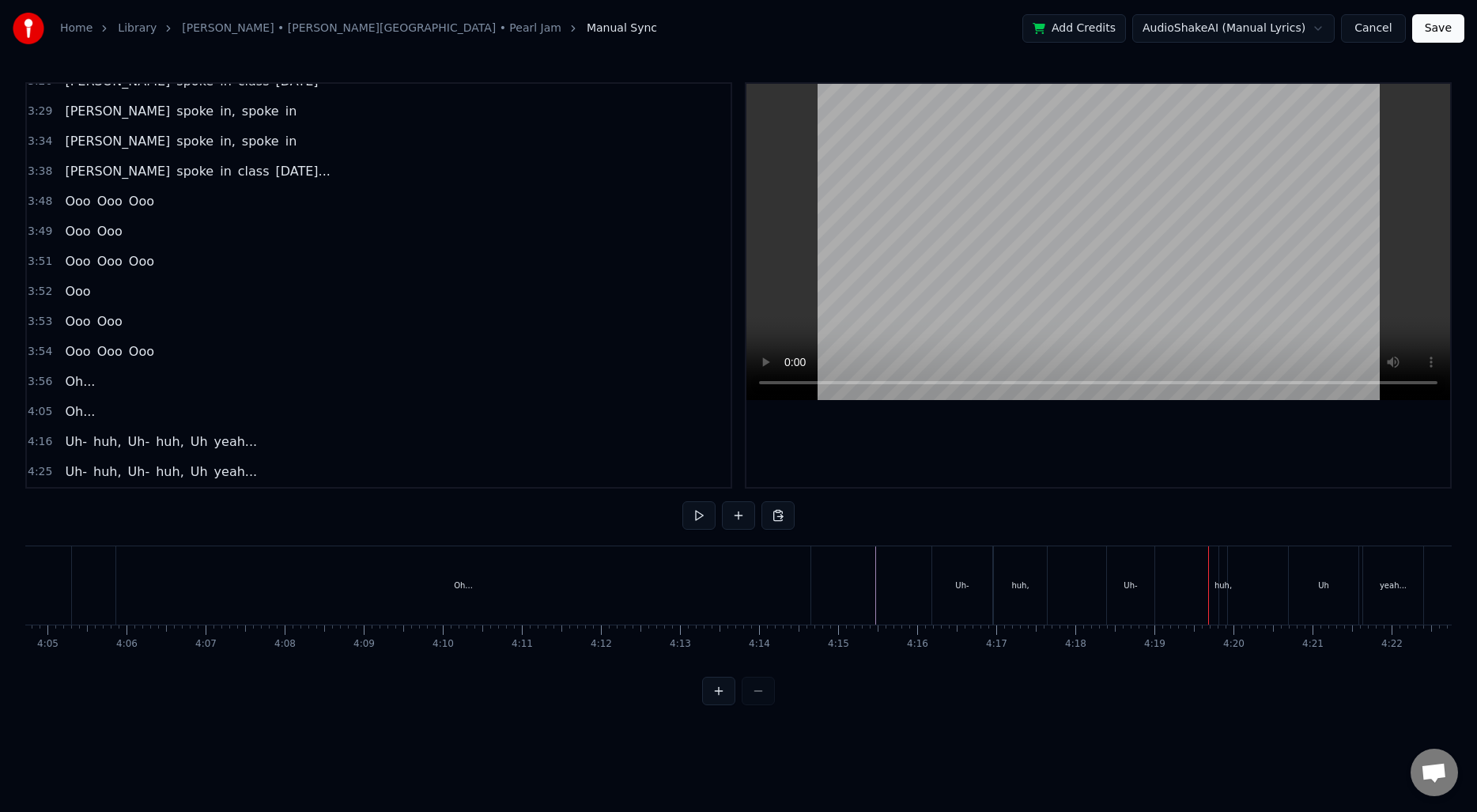
click at [1223, 574] on div "huh," at bounding box center [1223, 586] width 8 height 79
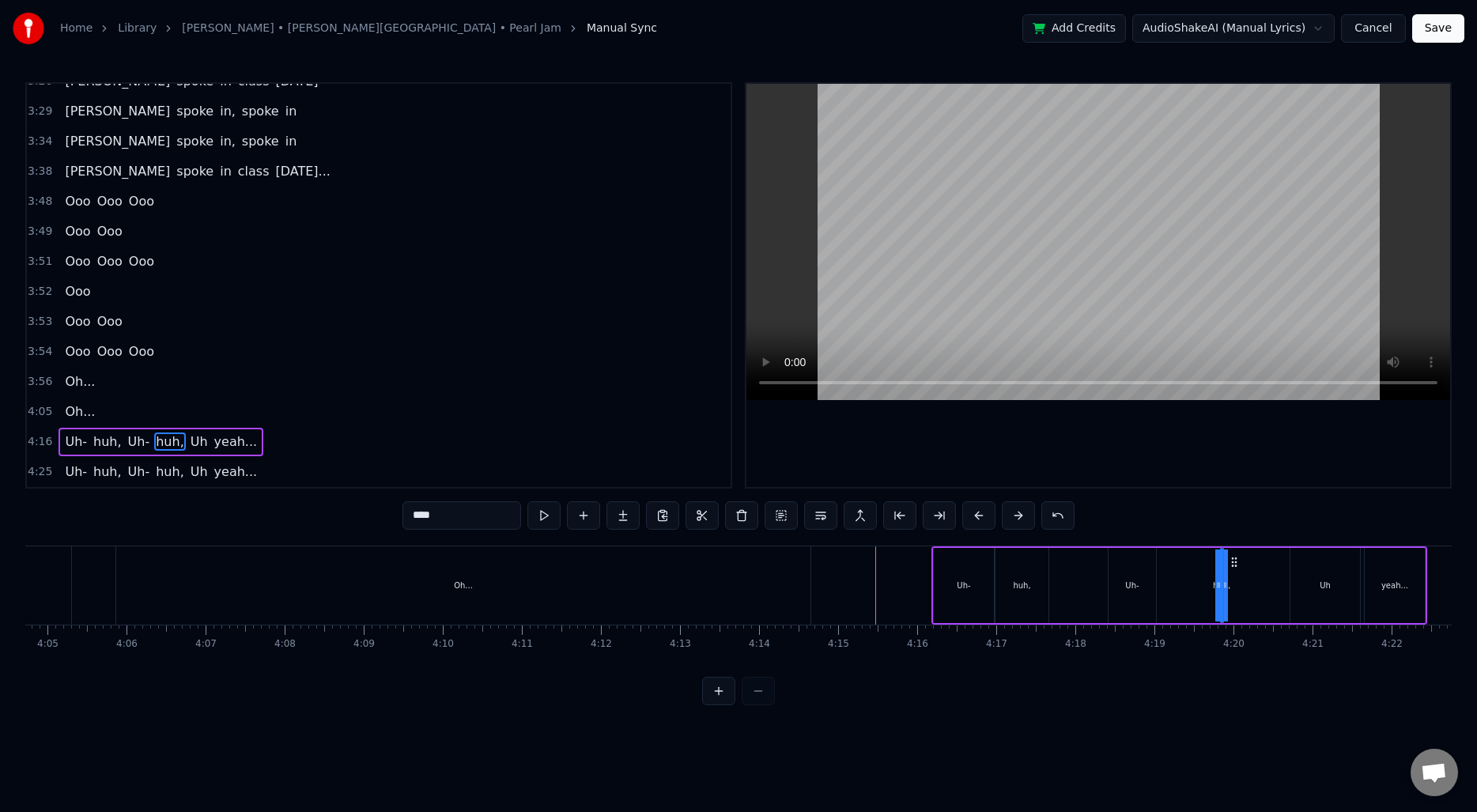
drag, startPoint x: 1222, startPoint y: 577, endPoint x: 1153, endPoint y: 579, distance: 69.0
click at [1153, 579] on div "Uh- huh, Uh- huh, Uh yeah..." at bounding box center [1179, 586] width 496 height 79
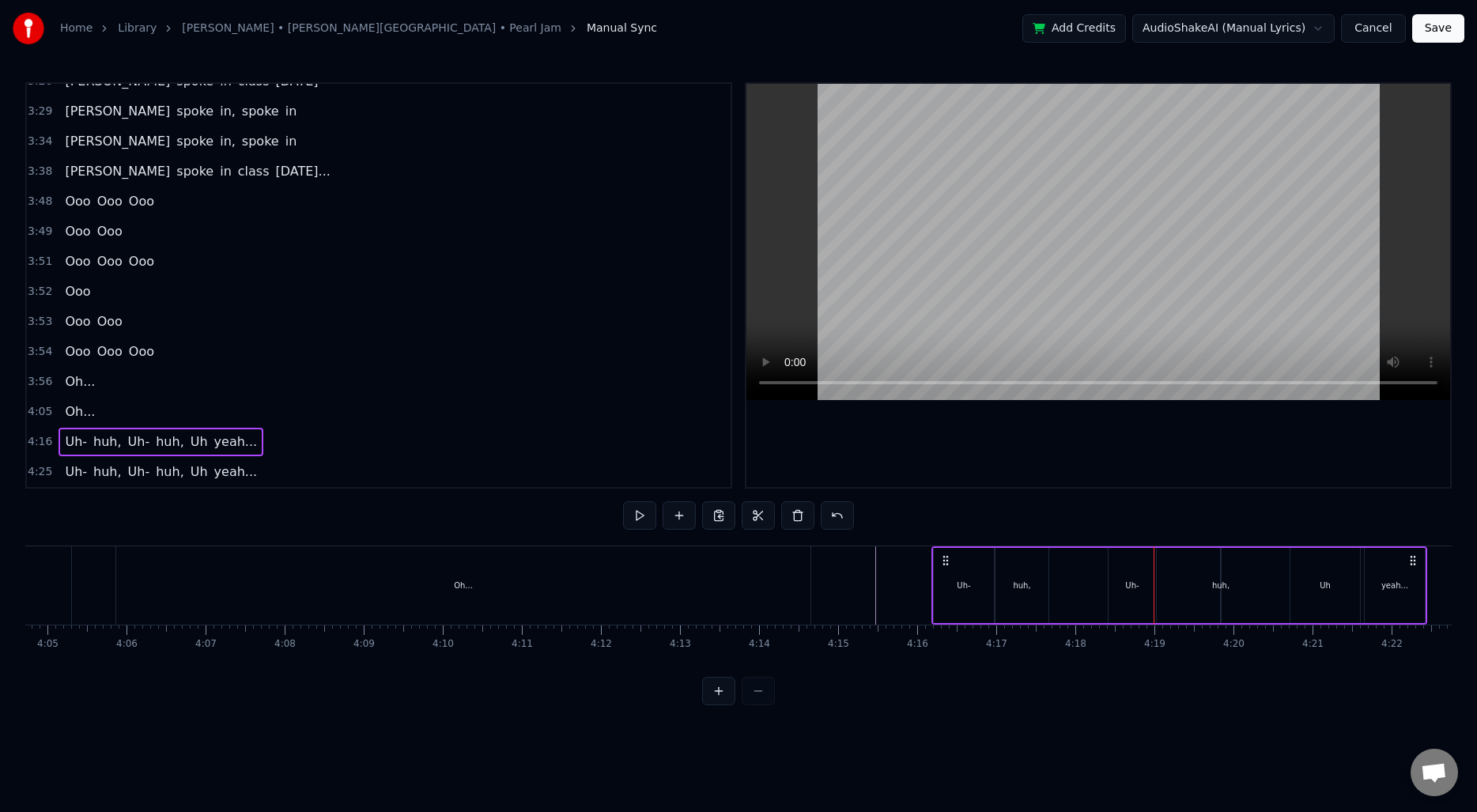
click at [1217, 579] on div "huh," at bounding box center [1221, 585] width 18 height 12
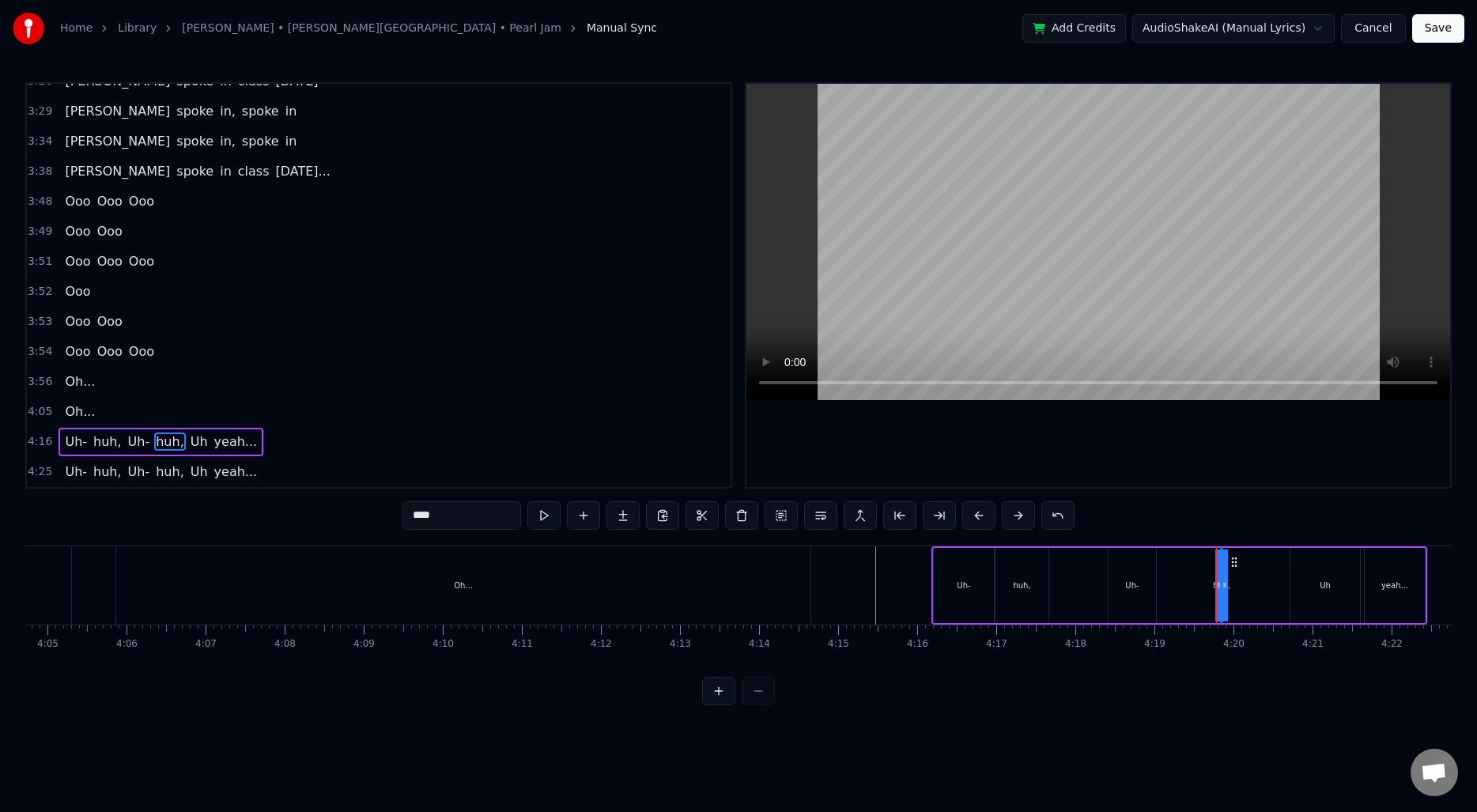
drag, startPoint x: 1217, startPoint y: 583, endPoint x: 1199, endPoint y: 581, distance: 18.1
click at [1199, 581] on div "Uh- huh, Uh- huh, Uh yeah..." at bounding box center [1179, 586] width 496 height 79
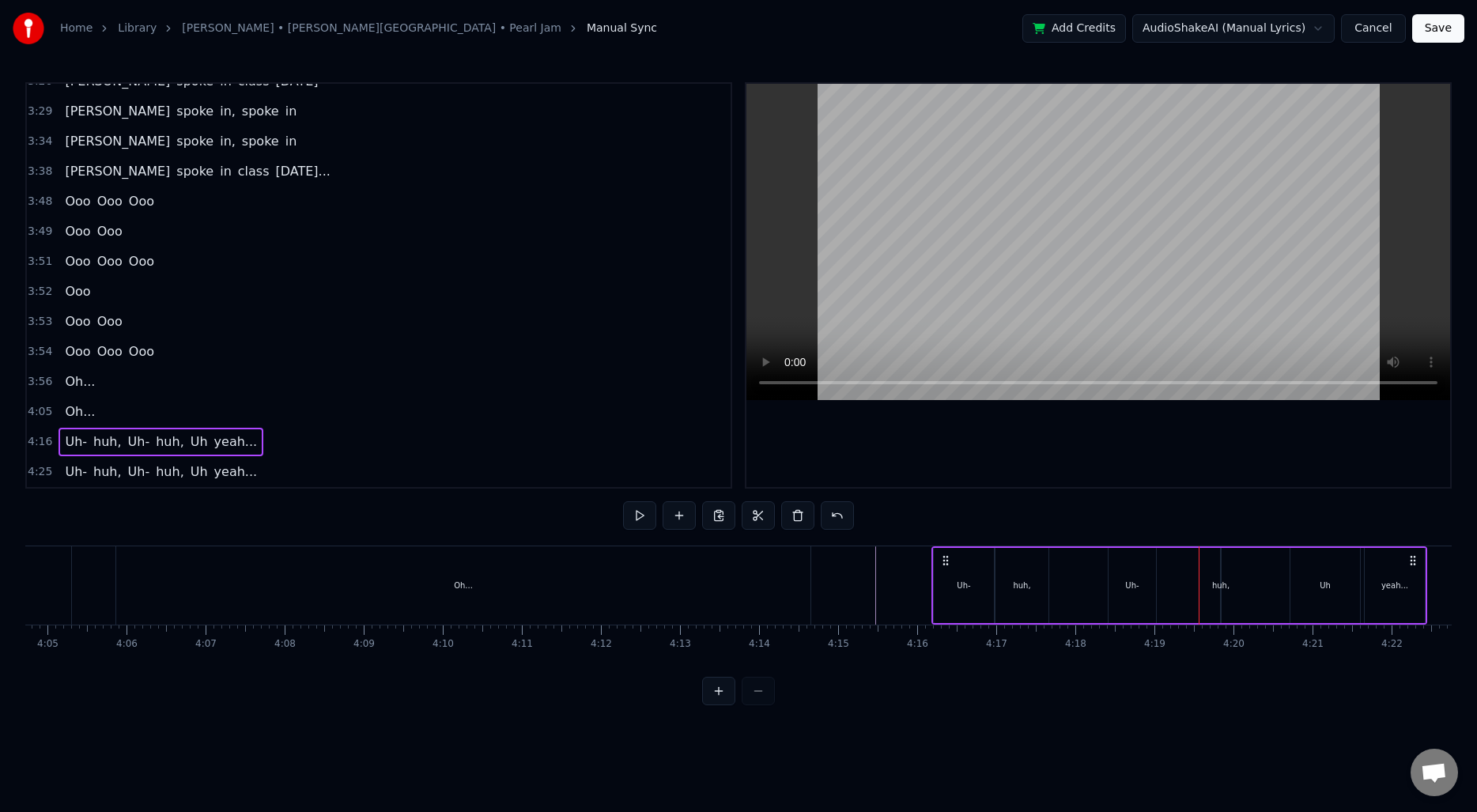
click at [1220, 585] on div "huh," at bounding box center [1221, 585] width 18 height 12
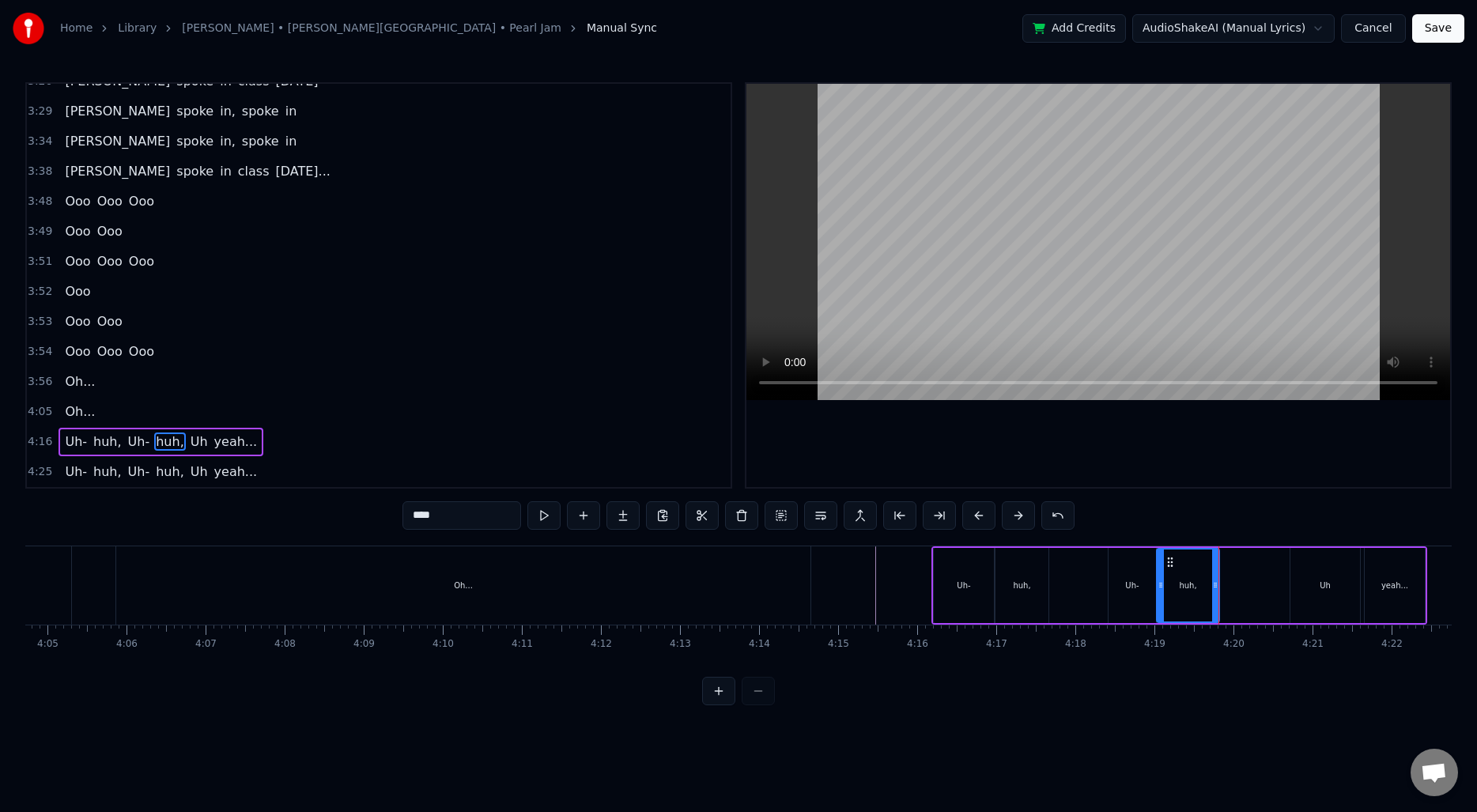
drag, startPoint x: 1225, startPoint y: 584, endPoint x: 1139, endPoint y: 589, distance: 86.1
click at [1160, 588] on icon at bounding box center [1160, 585] width 6 height 13
click at [1061, 581] on div "Uh- huh, Uh- huh, Uh yeah..." at bounding box center [1179, 586] width 496 height 79
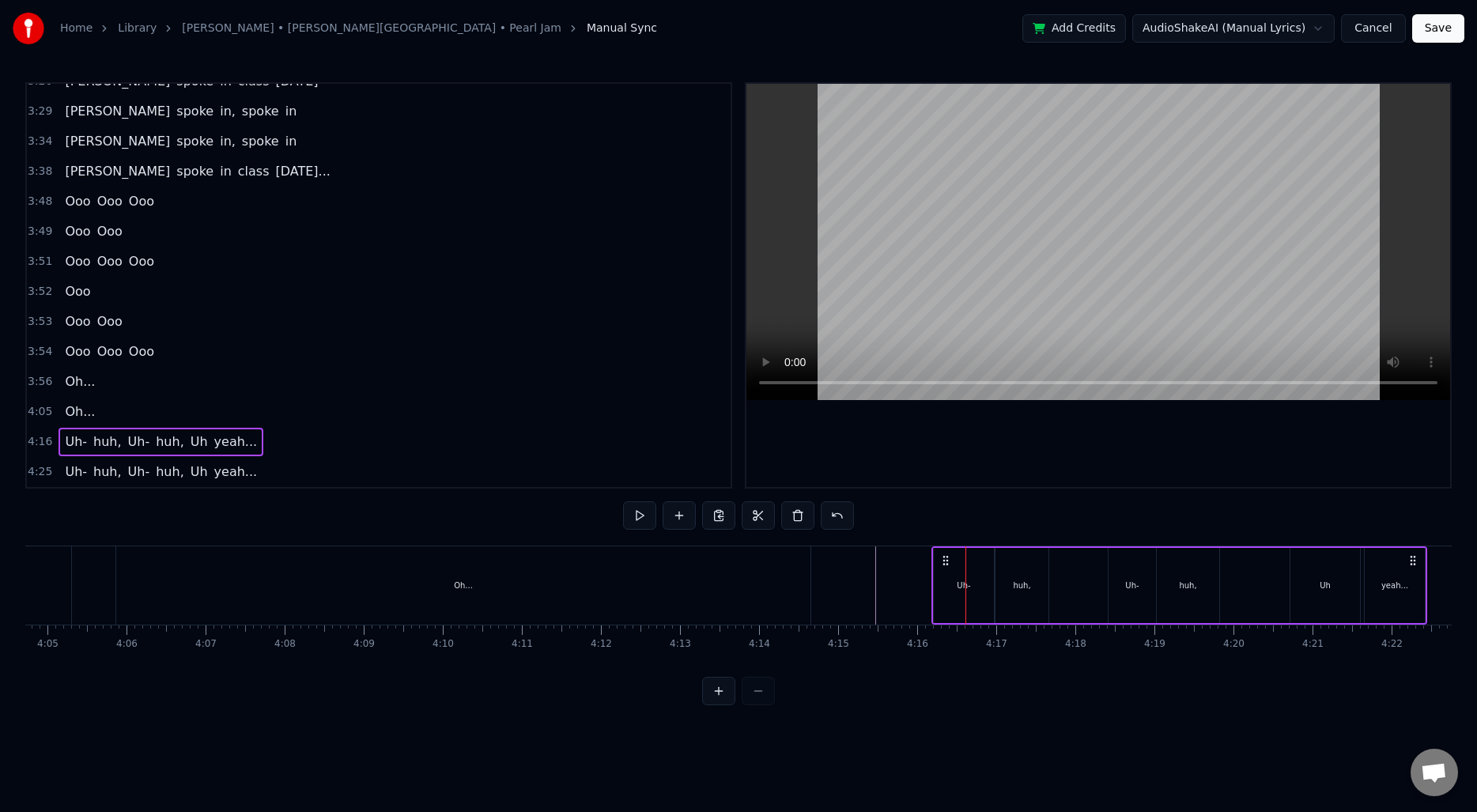
click at [1064, 582] on div "Uh- huh, Uh- huh, Uh yeah..." at bounding box center [1179, 586] width 496 height 79
click at [1067, 583] on div "Uh- huh, Uh- huh, Uh yeah..." at bounding box center [1179, 586] width 496 height 79
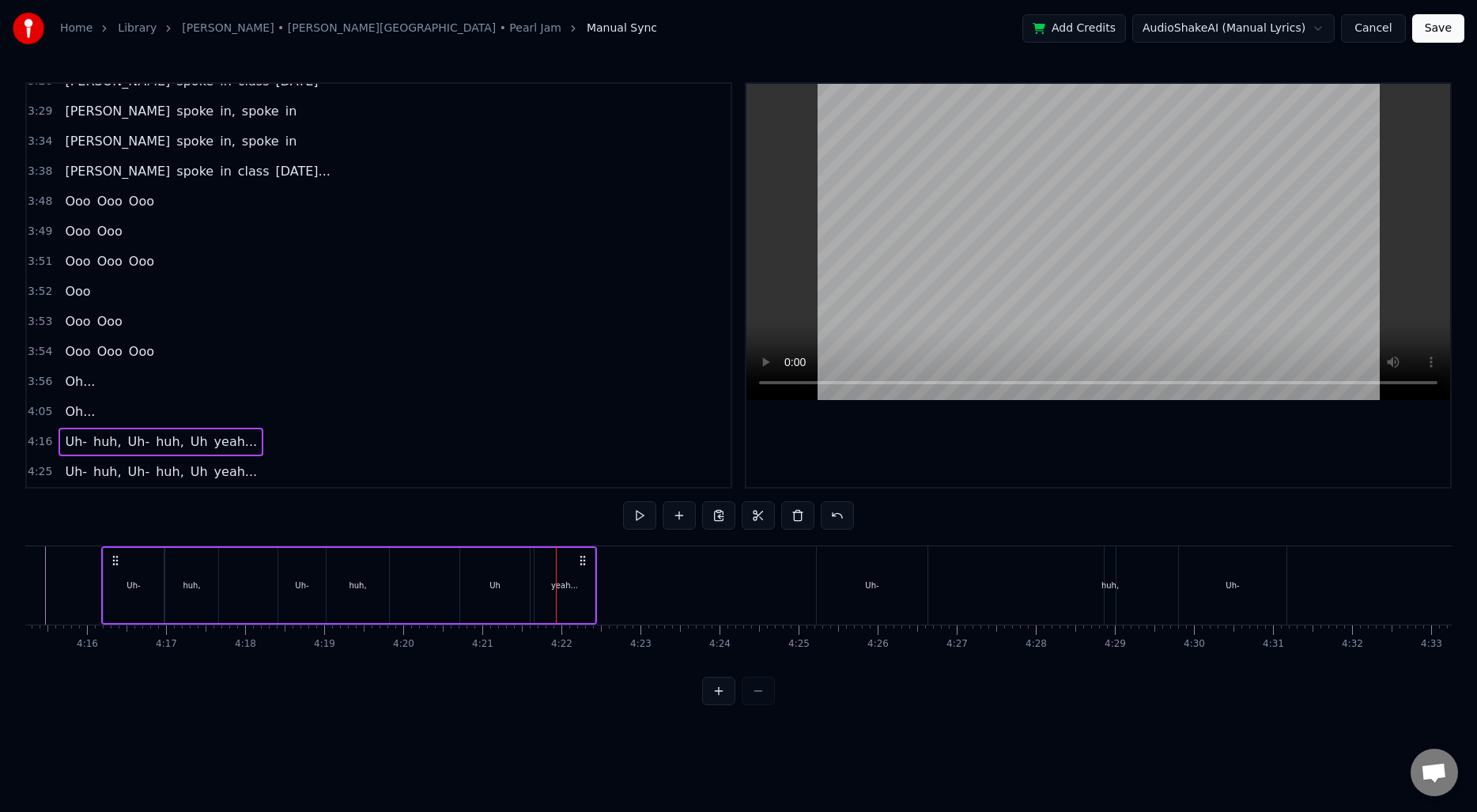
scroll to position [0, 20180]
click at [519, 587] on div "Uh" at bounding box center [497, 585] width 70 height 75
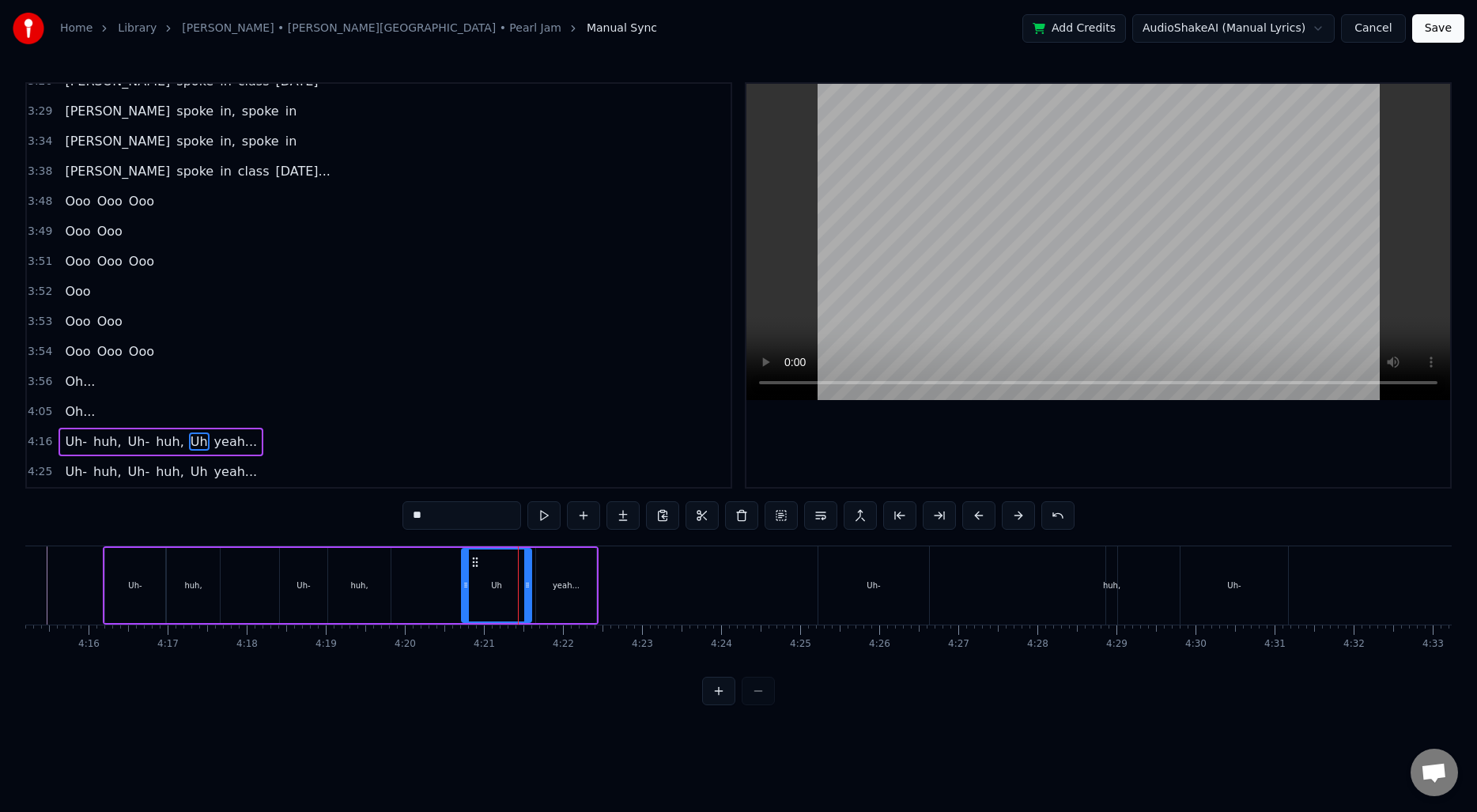
click at [575, 576] on div "yeah..." at bounding box center [565, 585] width 60 height 75
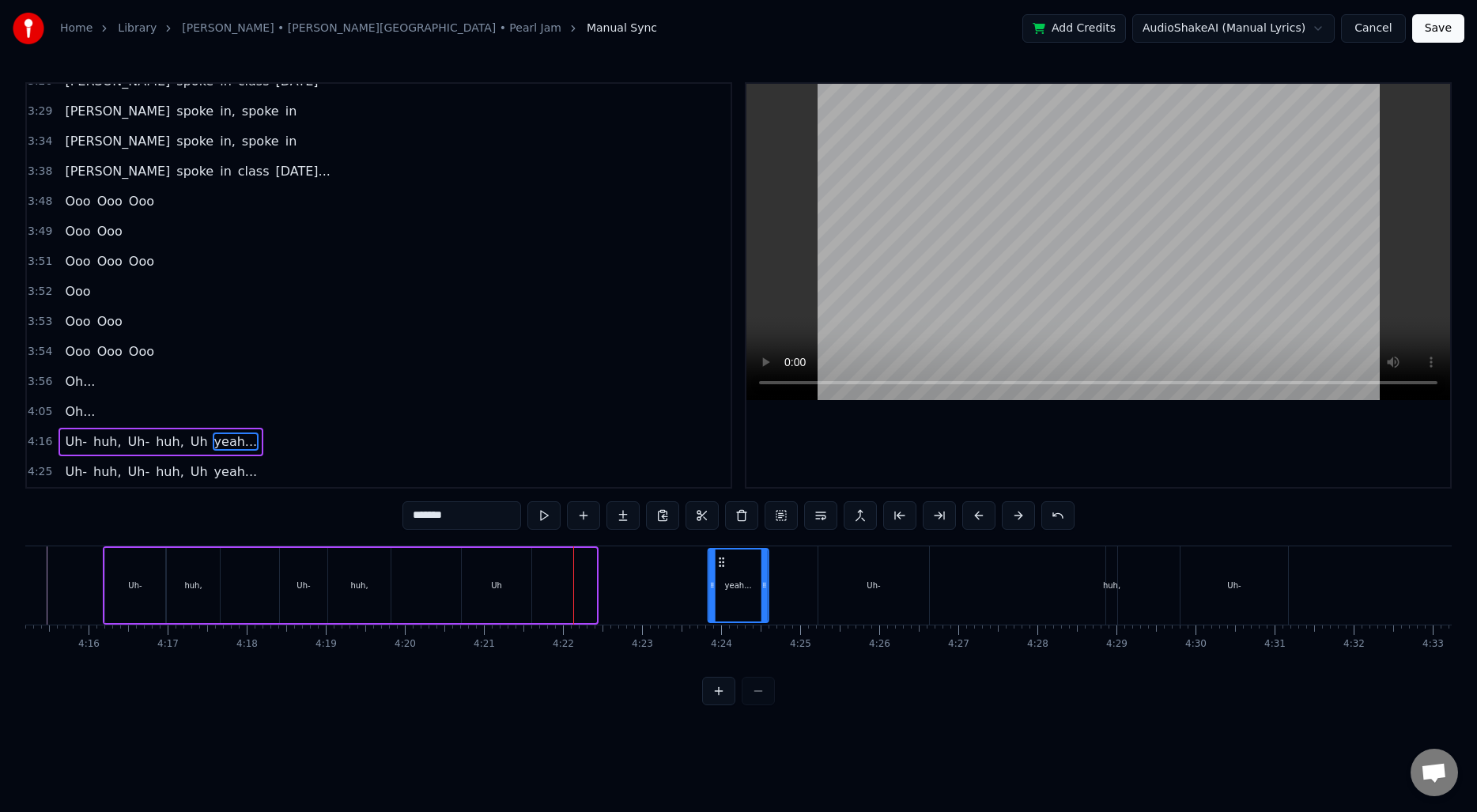
drag, startPoint x: 550, startPoint y: 559, endPoint x: 721, endPoint y: 565, distance: 171.1
click at [721, 565] on icon at bounding box center [722, 561] width 13 height 13
click at [494, 574] on div "Uh" at bounding box center [497, 585] width 70 height 75
type input "**"
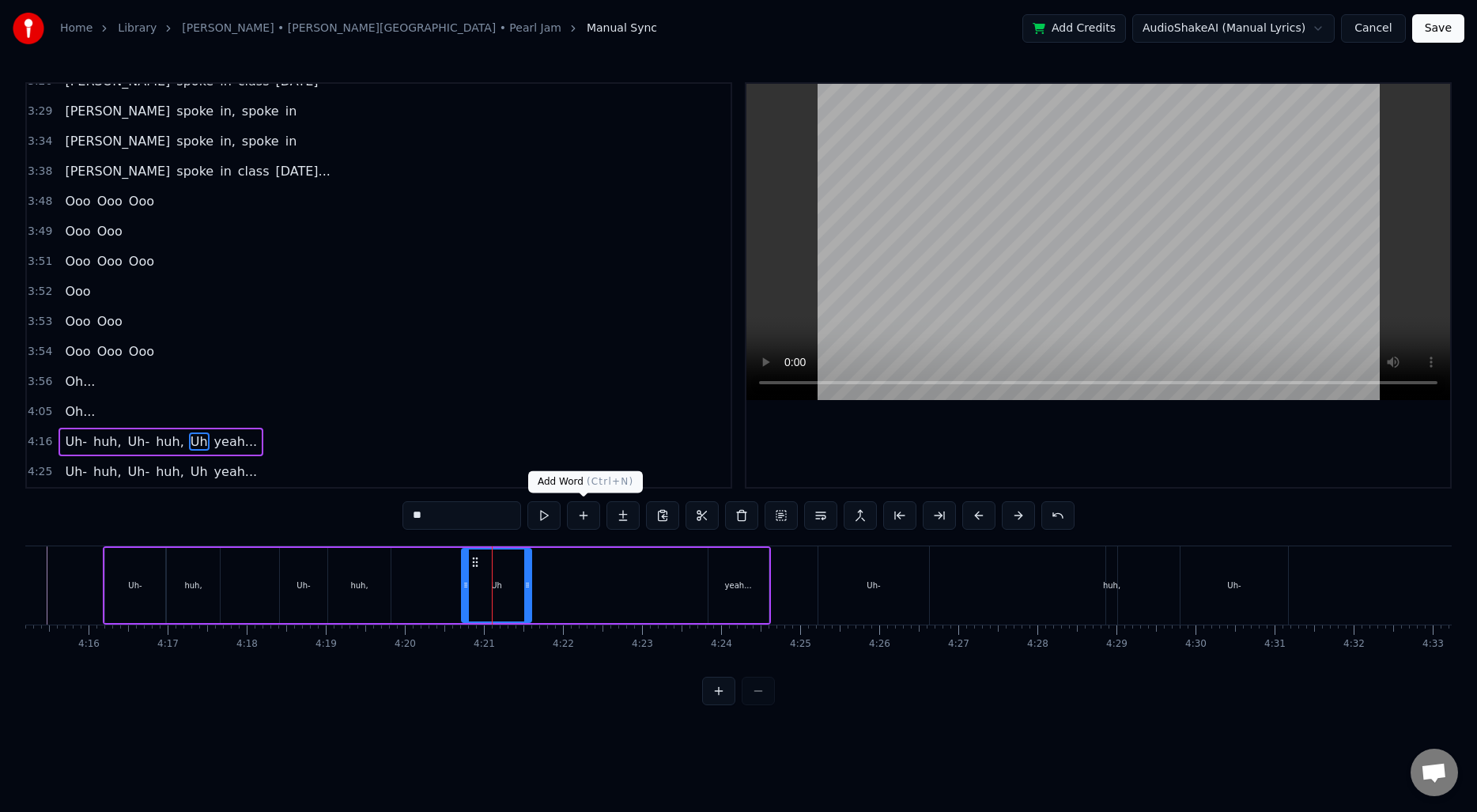
click at [583, 515] on button at bounding box center [584, 515] width 33 height 29
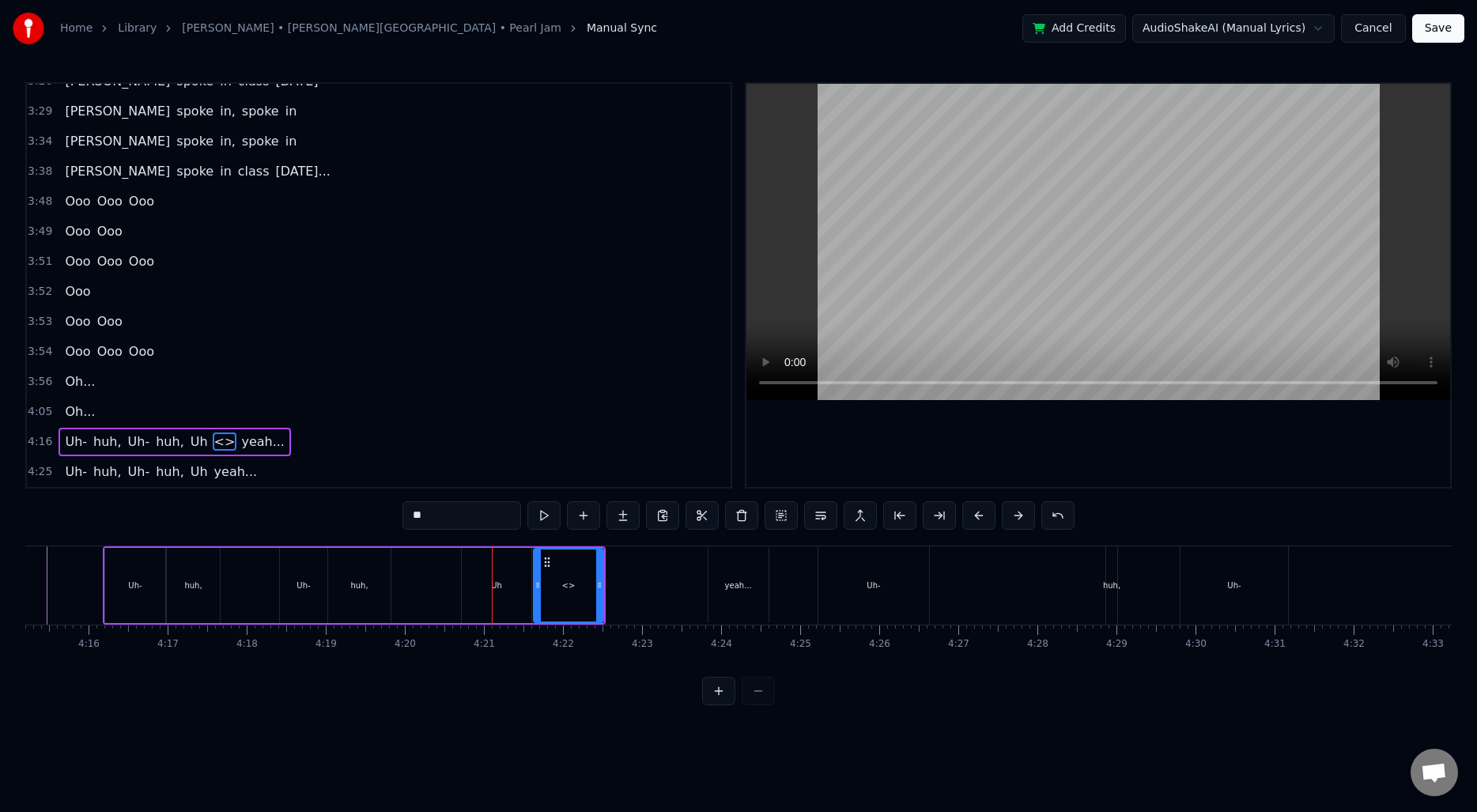
click at [477, 510] on input "**" at bounding box center [461, 515] width 119 height 29
click at [512, 610] on div "Uh" at bounding box center [497, 585] width 70 height 75
click at [458, 515] on input "**" at bounding box center [461, 515] width 119 height 29
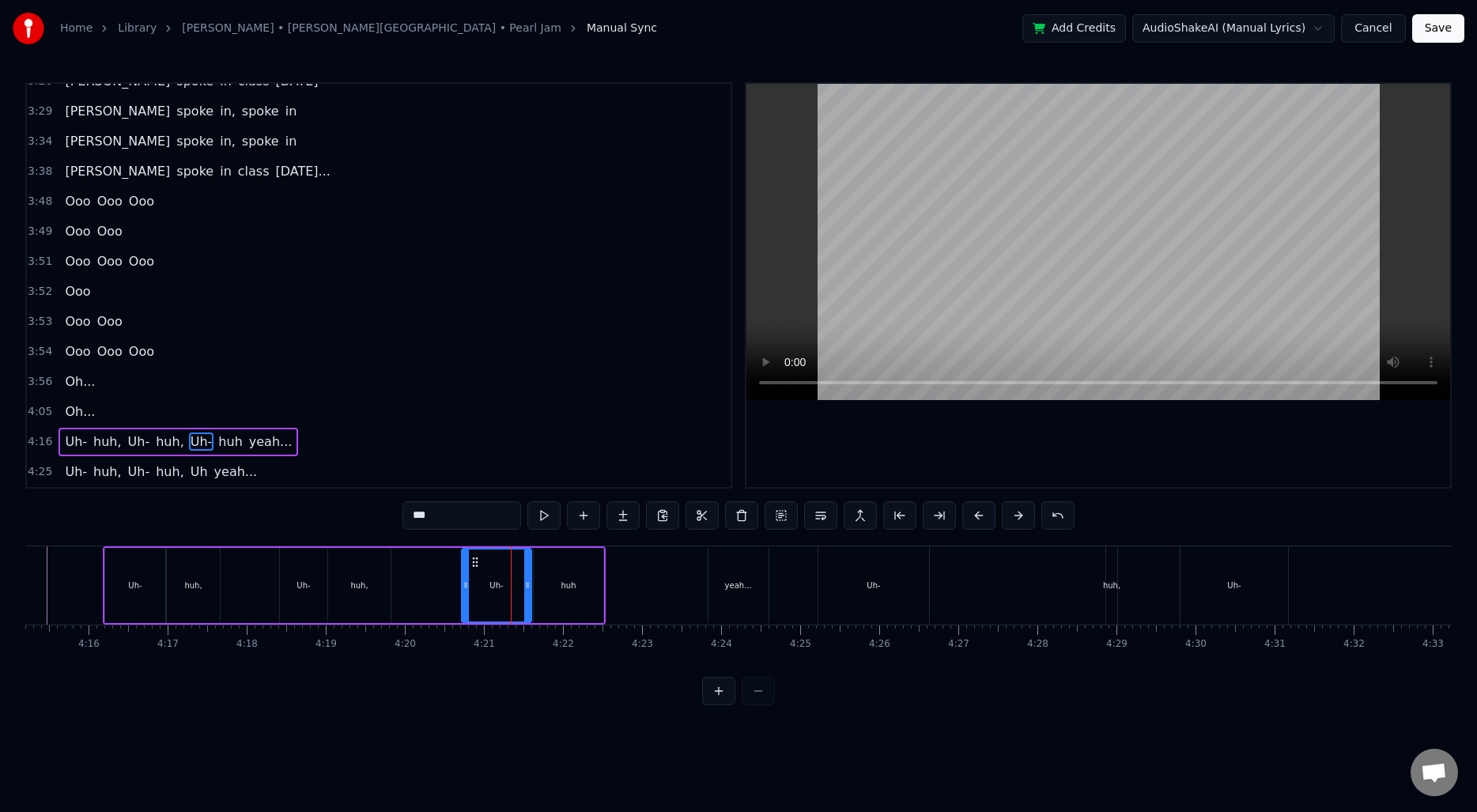
type input "***"
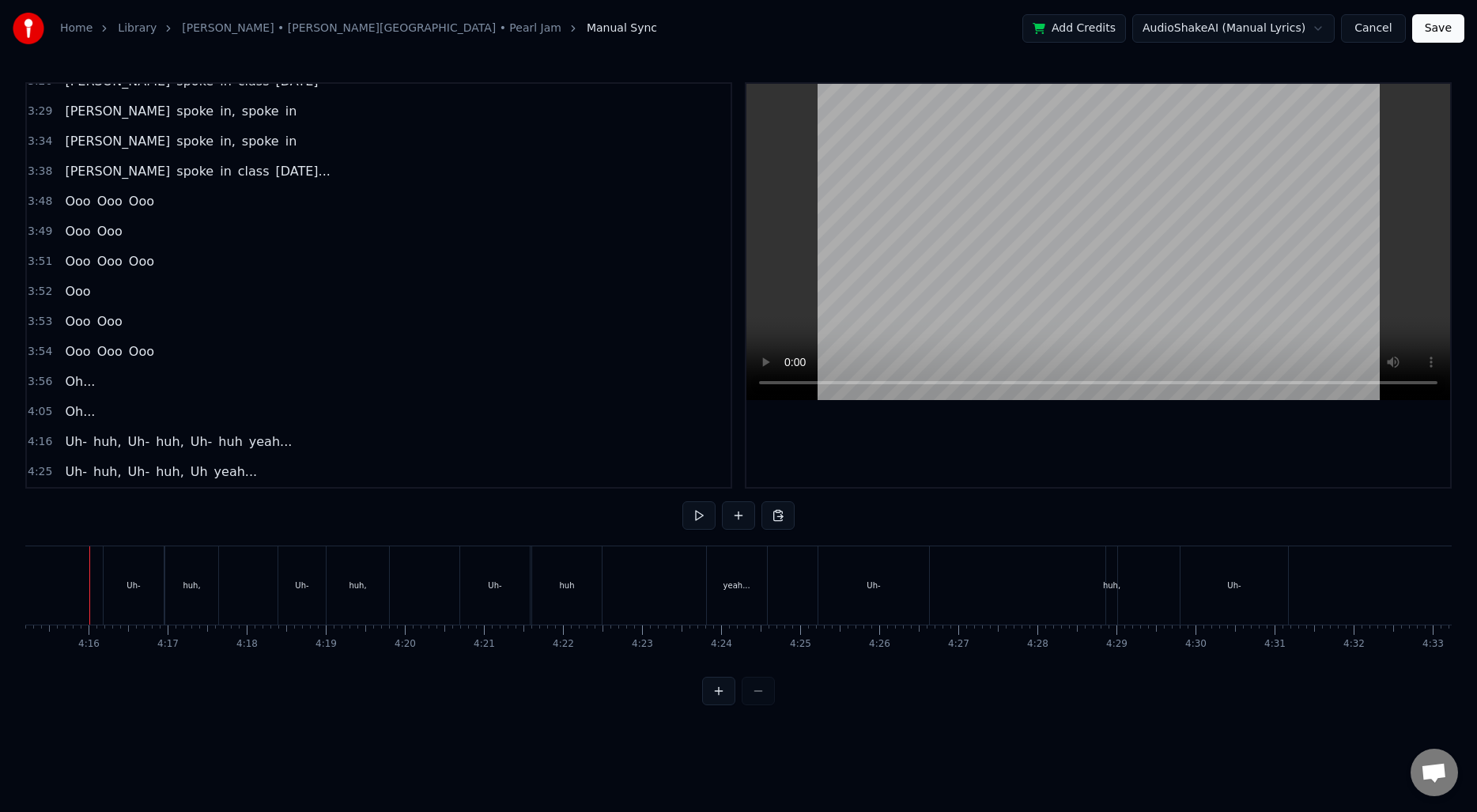
scroll to position [0, 20165]
click at [572, 591] on div "huh" at bounding box center [581, 586] width 70 height 79
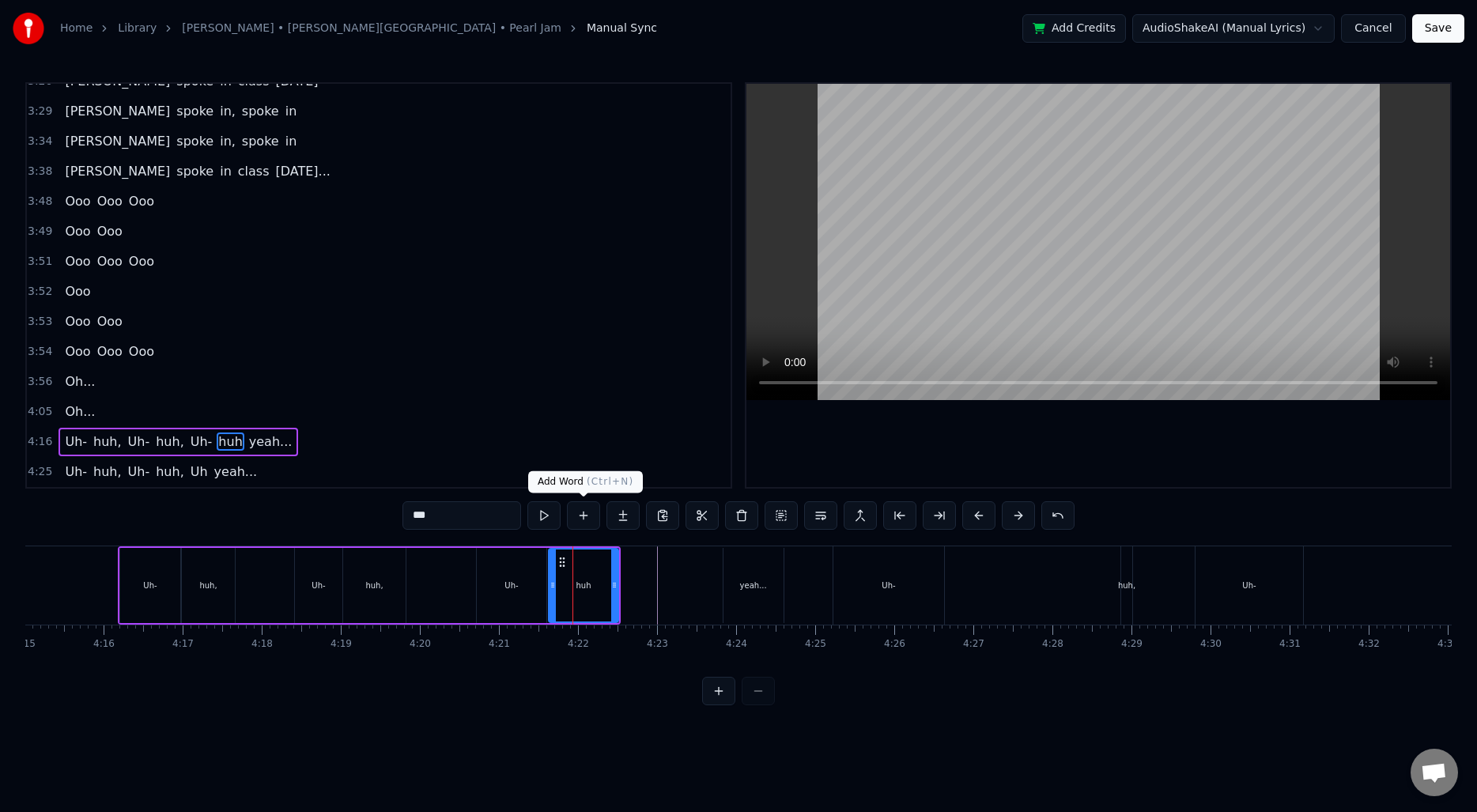
click at [593, 517] on button at bounding box center [584, 515] width 33 height 29
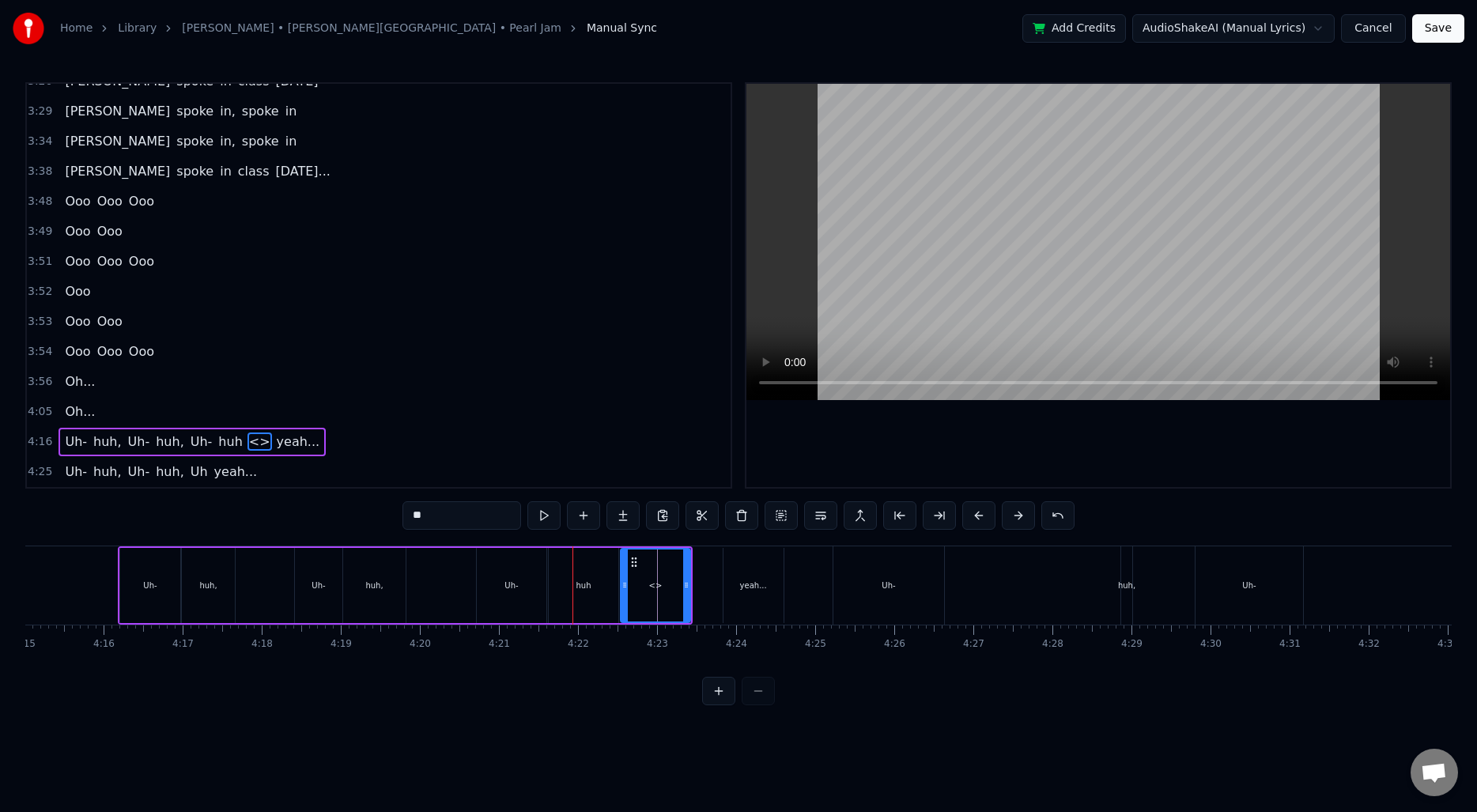
click at [477, 527] on input "**" at bounding box center [461, 515] width 119 height 29
type input "***"
drag, startPoint x: 636, startPoint y: 561, endPoint x: 675, endPoint y: 561, distance: 39.0
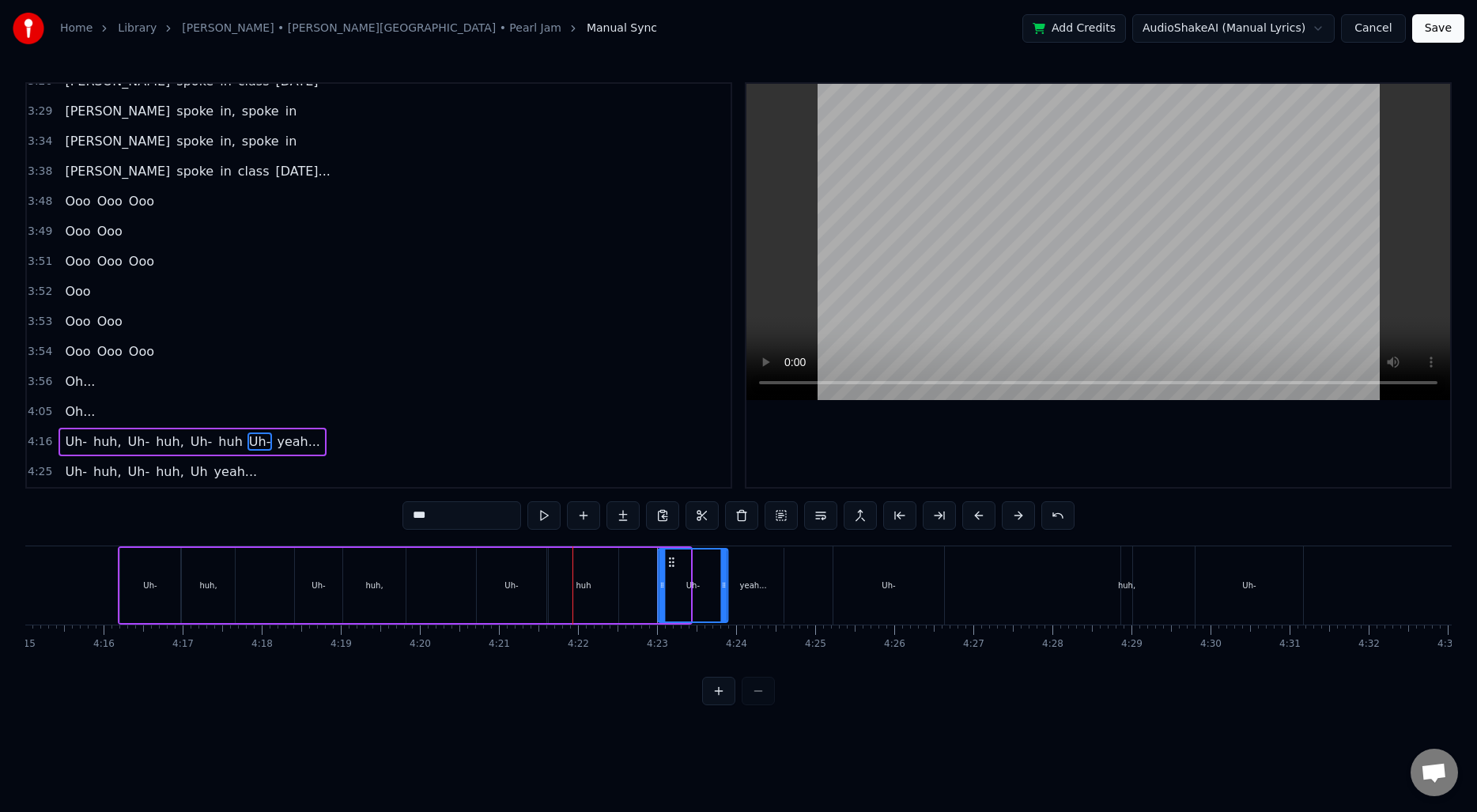
click at [675, 561] on icon at bounding box center [671, 561] width 13 height 13
click at [620, 576] on div "Uh- huh, Uh- huh, Uh- huh Uh- yeah..." at bounding box center [451, 586] width 668 height 79
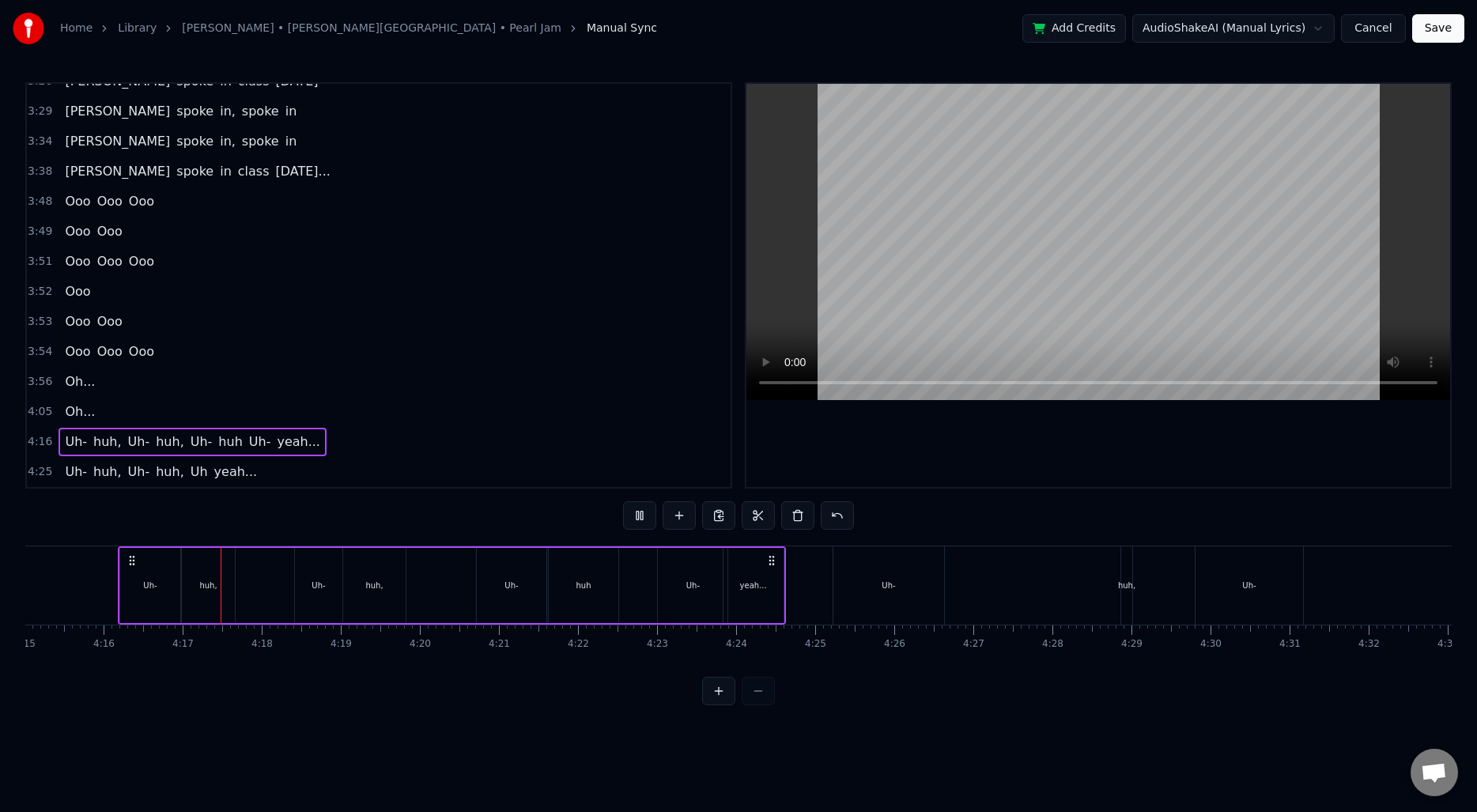
click at [821, 722] on html "Home Library [PERSON_NAME] • [PERSON_NAME][GEOGRAPHIC_DATA] • Pearl Jam Manual …" at bounding box center [738, 365] width 1477 height 730
click at [888, 592] on div "Uh-" at bounding box center [889, 586] width 111 height 79
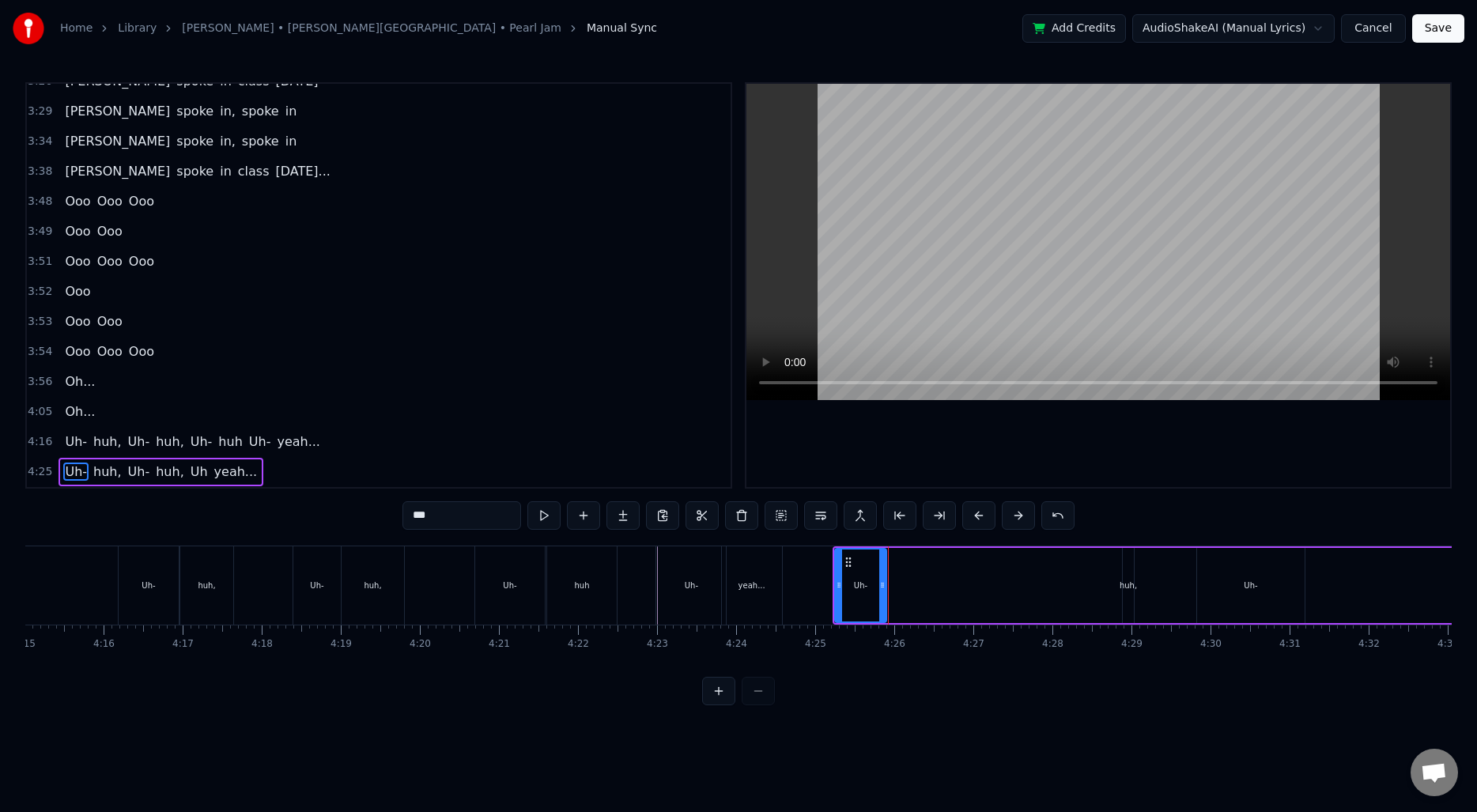
drag, startPoint x: 941, startPoint y: 586, endPoint x: 882, endPoint y: 587, distance: 59.0
click at [882, 587] on icon at bounding box center [882, 585] width 6 height 13
click at [1129, 577] on div "huh," at bounding box center [1128, 585] width 11 height 75
type input "****"
drag, startPoint x: 1136, startPoint y: 563, endPoint x: 903, endPoint y: 568, distance: 233.1
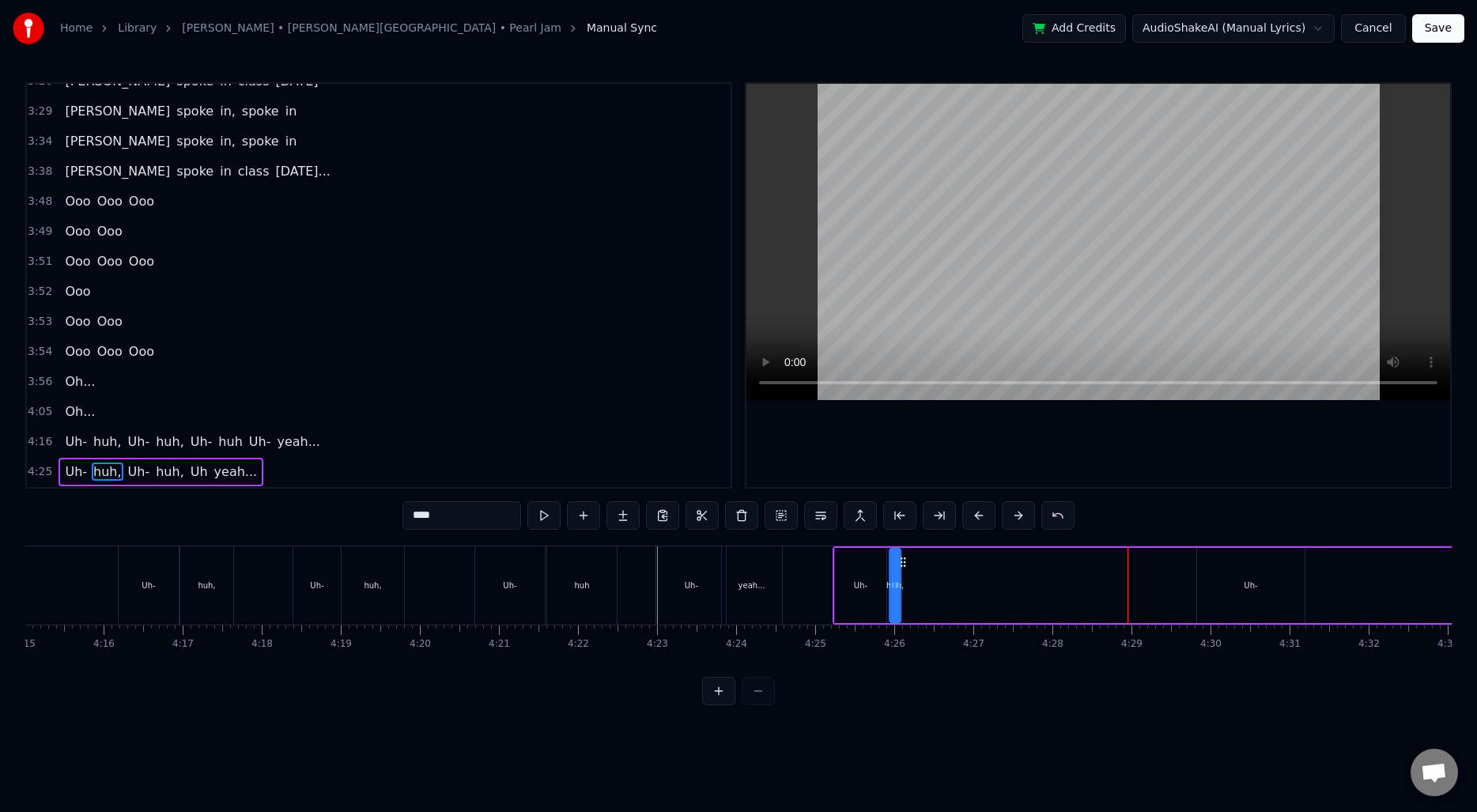
click at [903, 568] on div "Uh- huh, Uh- huh, Uh yeah..." at bounding box center [1348, 586] width 1032 height 79
drag, startPoint x: 899, startPoint y: 583, endPoint x: 933, endPoint y: 582, distance: 34.0
click at [933, 582] on icon at bounding box center [931, 585] width 6 height 13
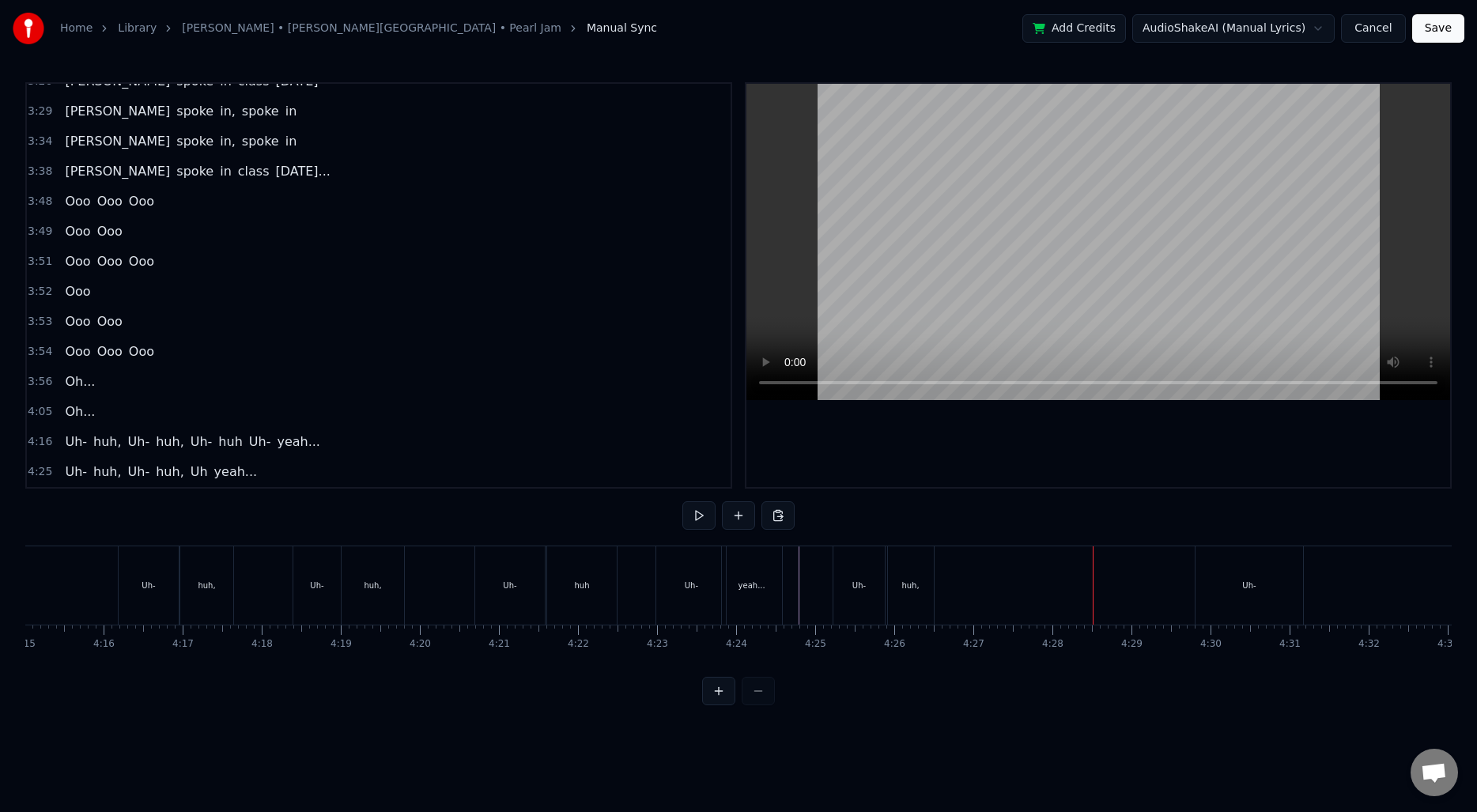
click at [1244, 573] on div "Uh-" at bounding box center [1249, 586] width 107 height 79
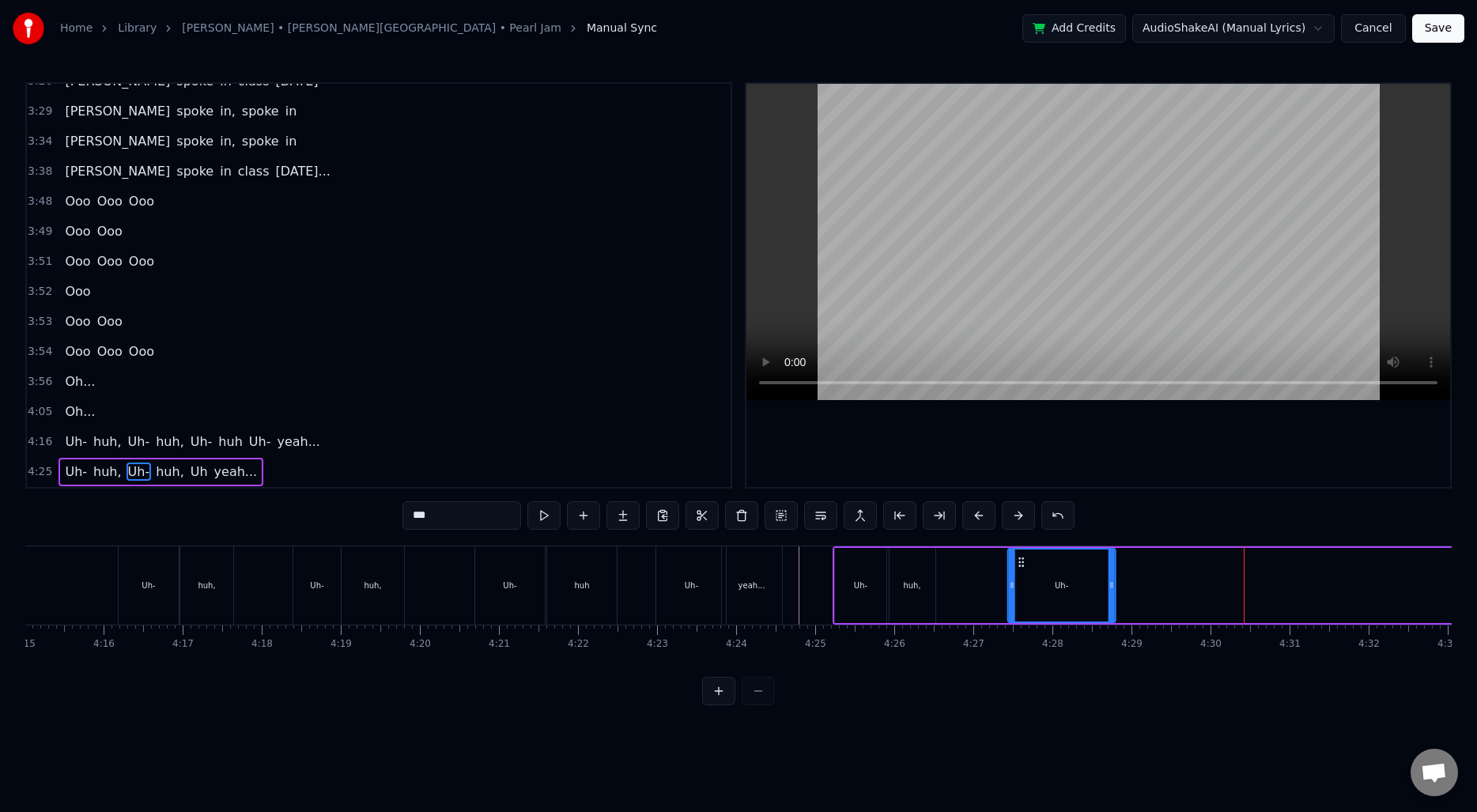
drag, startPoint x: 1208, startPoint y: 560, endPoint x: 1018, endPoint y: 564, distance: 190.0
click at [1018, 564] on icon at bounding box center [1022, 561] width 13 height 13
drag, startPoint x: 1113, startPoint y: 583, endPoint x: 1063, endPoint y: 585, distance: 50.0
click at [1063, 585] on icon at bounding box center [1061, 585] width 6 height 13
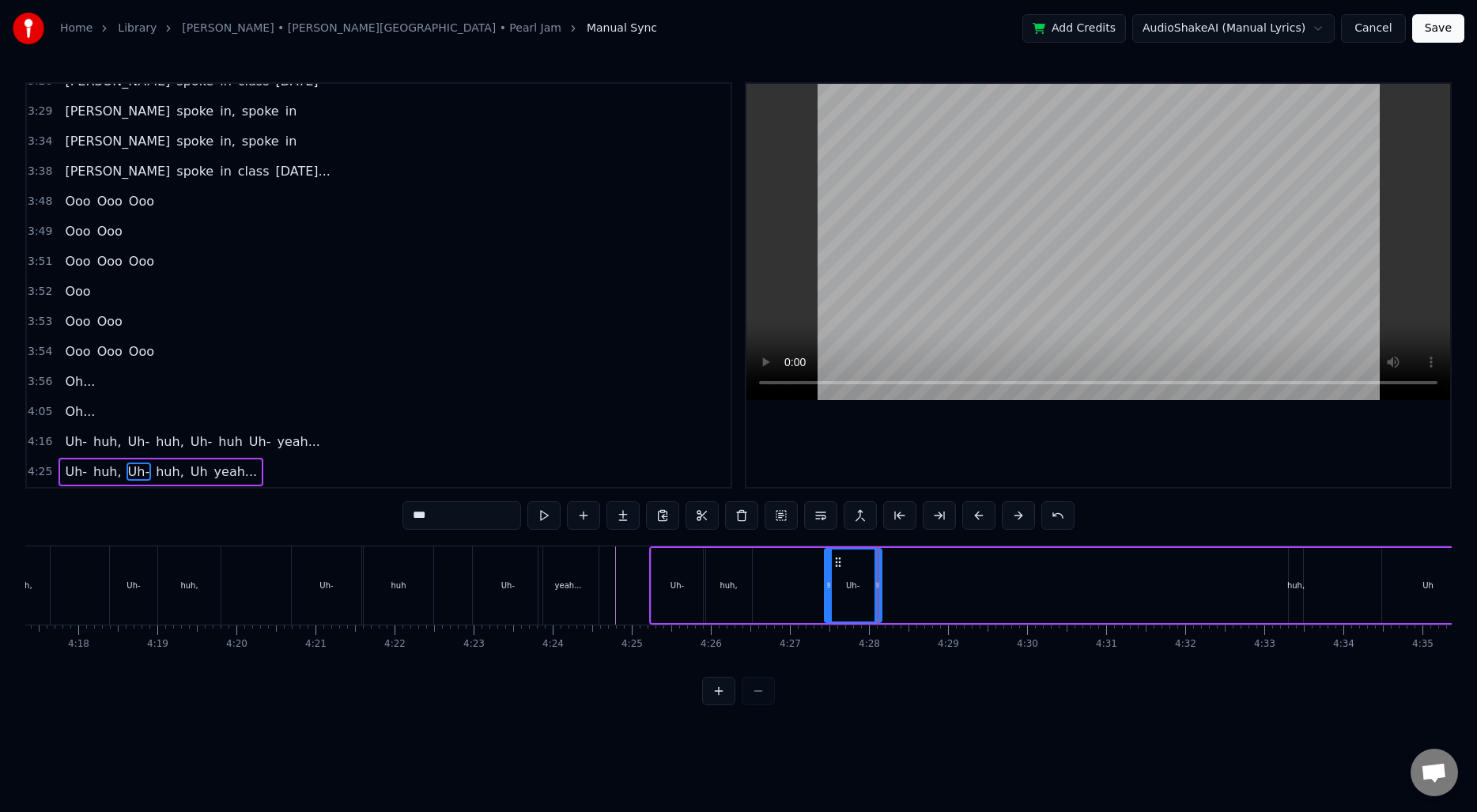
scroll to position [0, 20362]
click at [1283, 572] on div "huh," at bounding box center [1282, 585] width 14 height 75
drag, startPoint x: 1292, startPoint y: 563, endPoint x: 888, endPoint y: 572, distance: 404.1
click at [888, 572] on div "Uh- huh, Uh- huh, Uh yeah..." at bounding box center [1152, 586] width 1032 height 79
drag, startPoint x: 882, startPoint y: 581, endPoint x: 929, endPoint y: 582, distance: 47.0
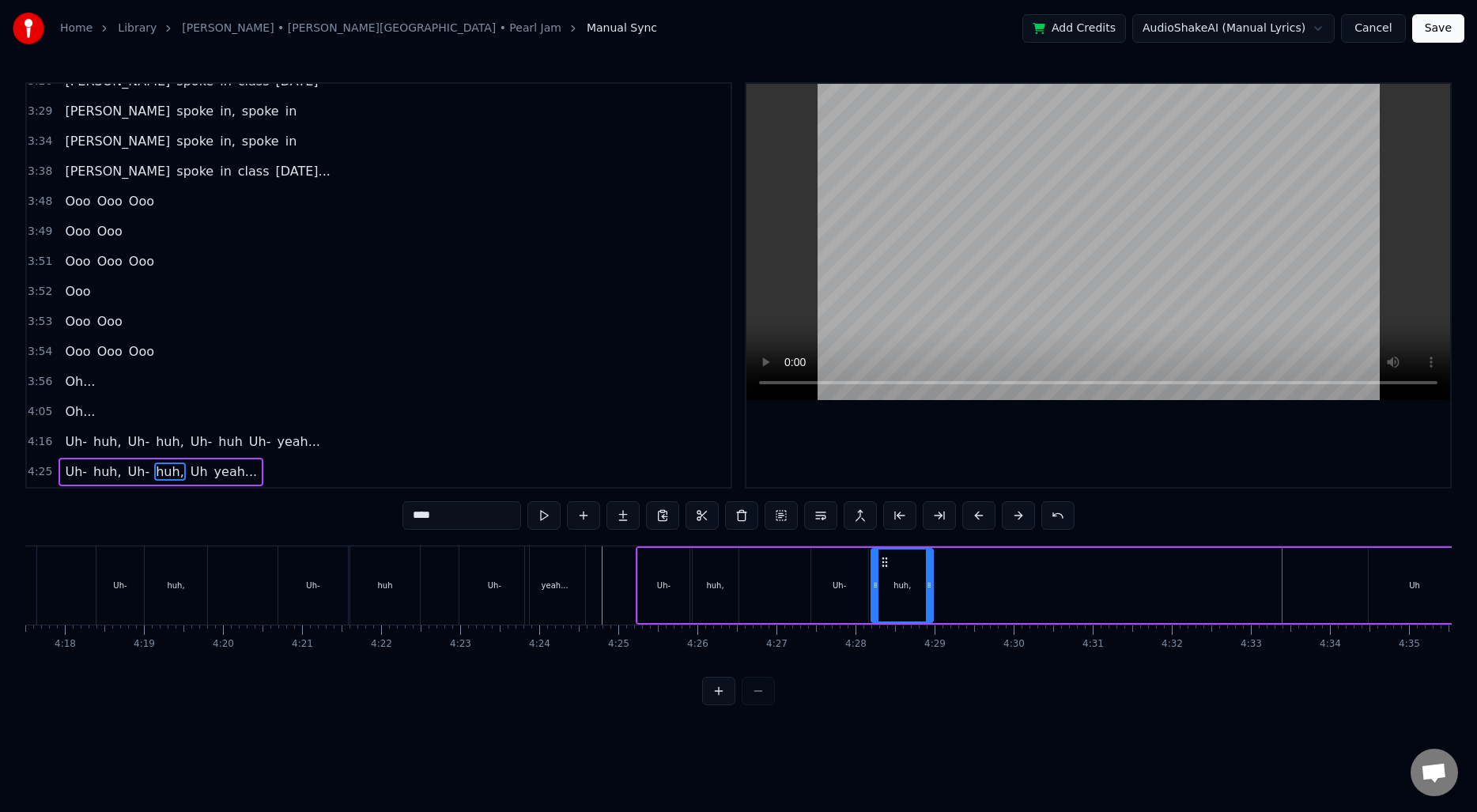
click at [929, 582] on icon at bounding box center [929, 585] width 6 height 13
click at [1403, 574] on div "Uh" at bounding box center [1414, 585] width 91 height 75
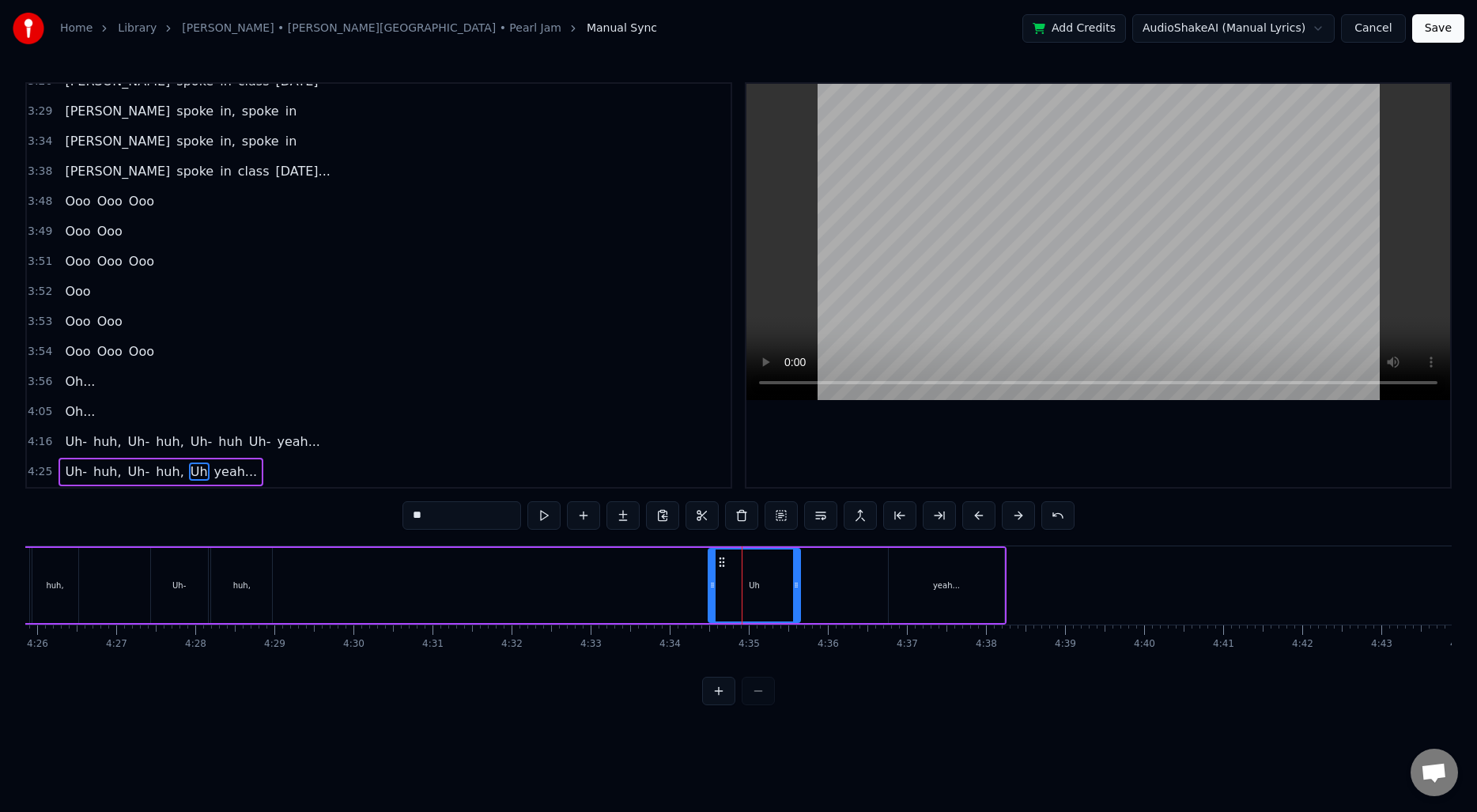
scroll to position [0, 20998]
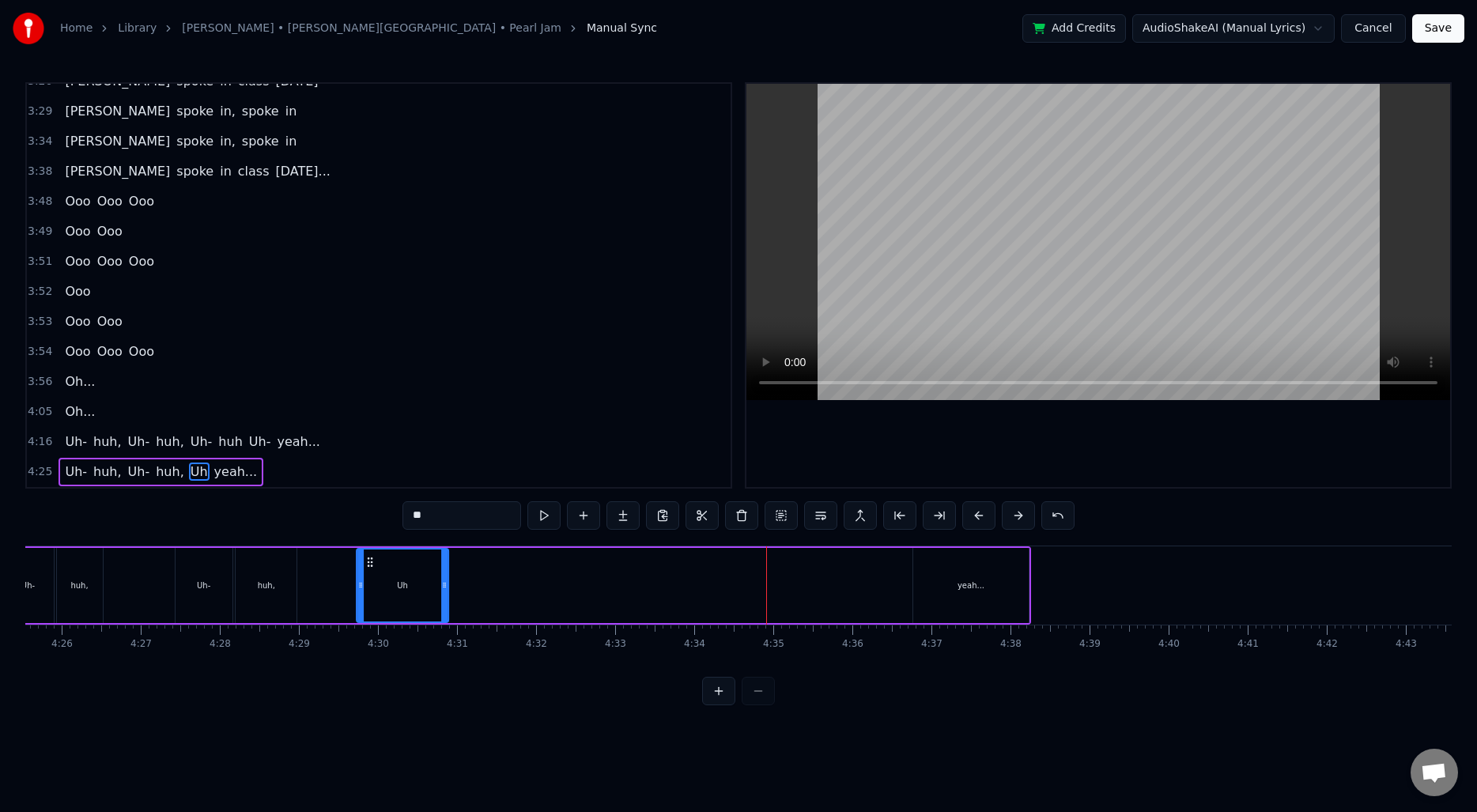
drag, startPoint x: 744, startPoint y: 563, endPoint x: 369, endPoint y: 577, distance: 375.3
click at [369, 577] on div "Uh" at bounding box center [402, 585] width 90 height 72
drag, startPoint x: 446, startPoint y: 582, endPoint x: 401, endPoint y: 583, distance: 45.0
click at [401, 583] on icon at bounding box center [398, 585] width 6 height 13
click at [275, 593] on div "huh," at bounding box center [266, 585] width 61 height 75
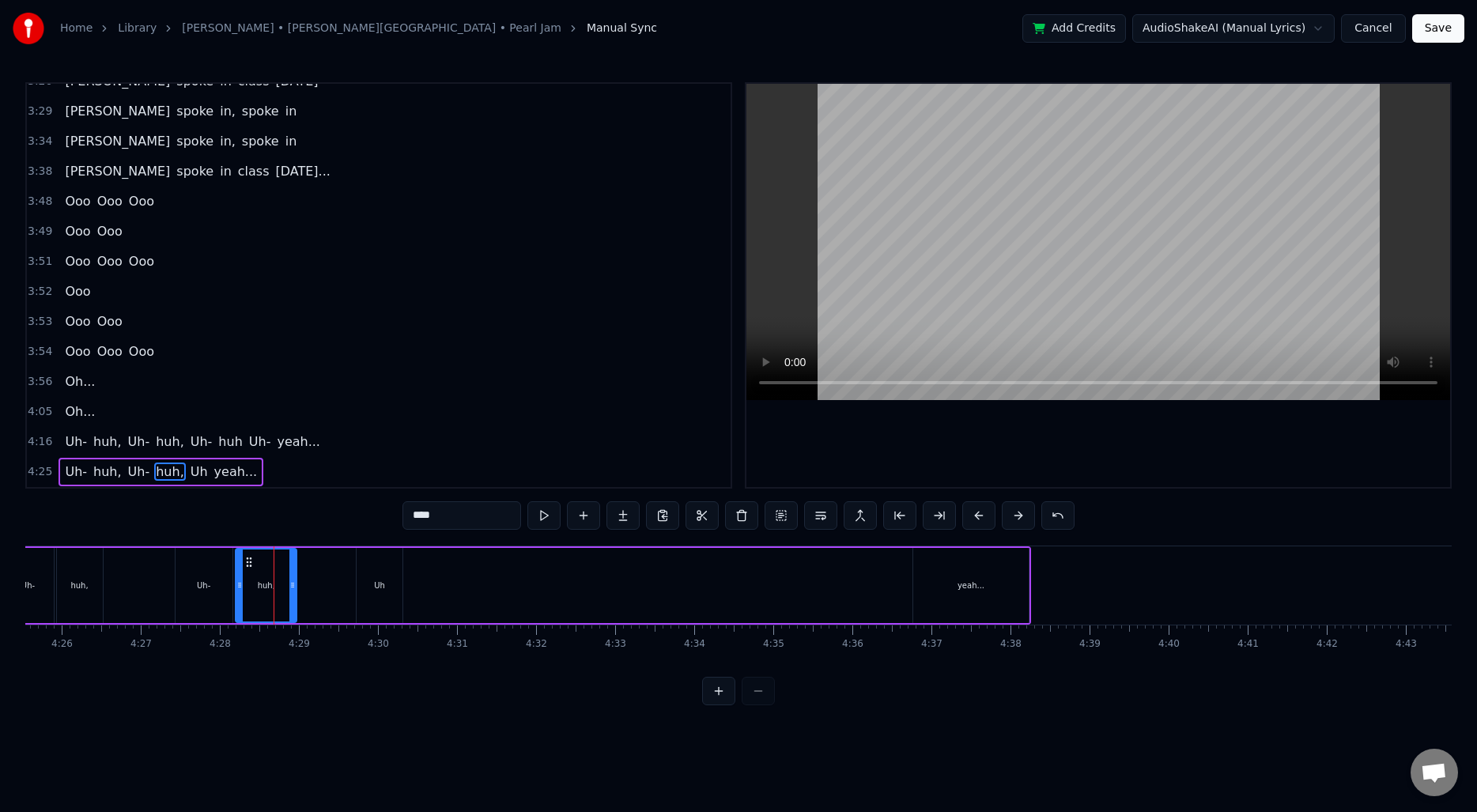
click at [373, 587] on div "Uh" at bounding box center [380, 585] width 46 height 75
click at [447, 514] on input "**" at bounding box center [461, 515] width 119 height 29
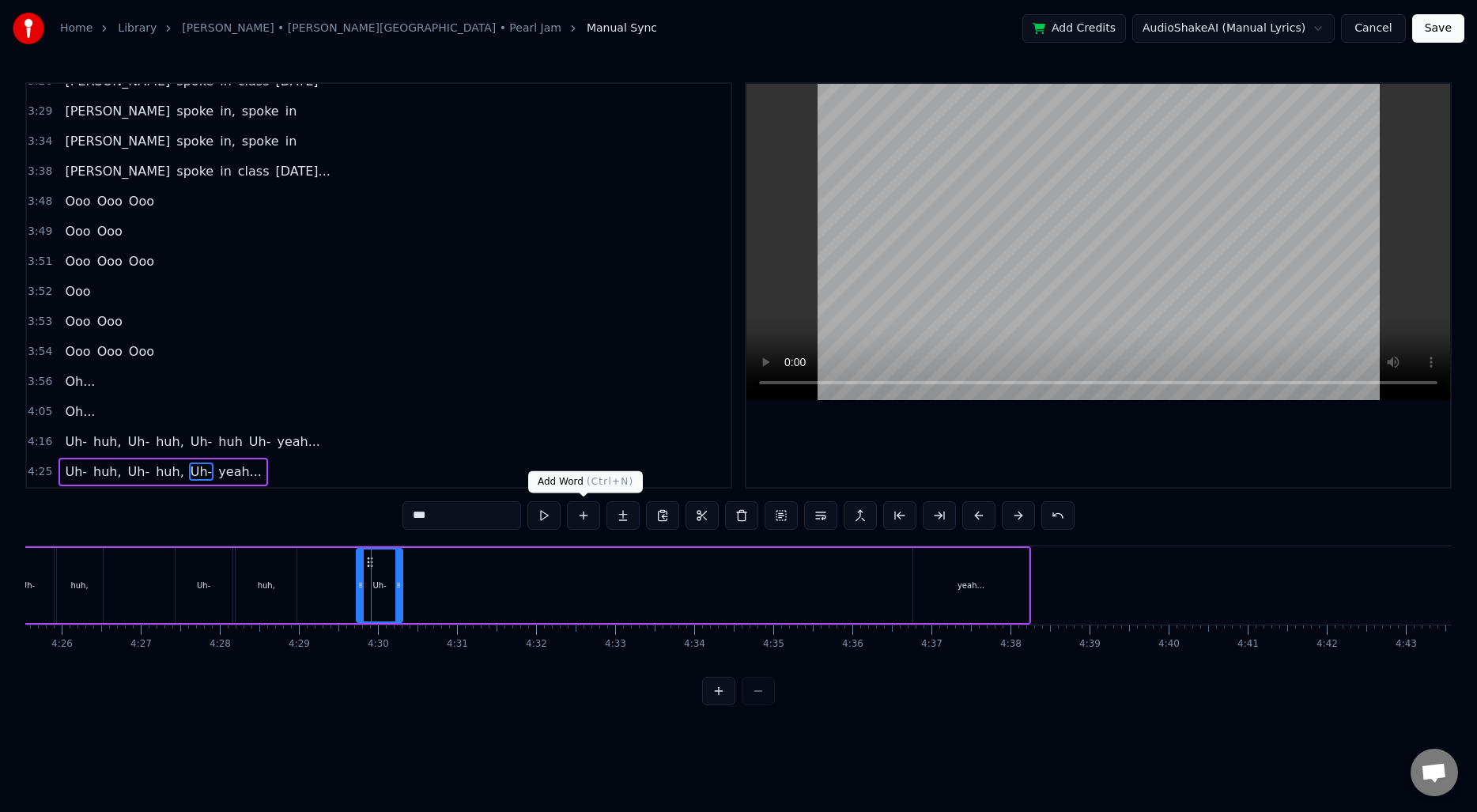
type input "***"
click at [587, 517] on button at bounding box center [584, 515] width 33 height 29
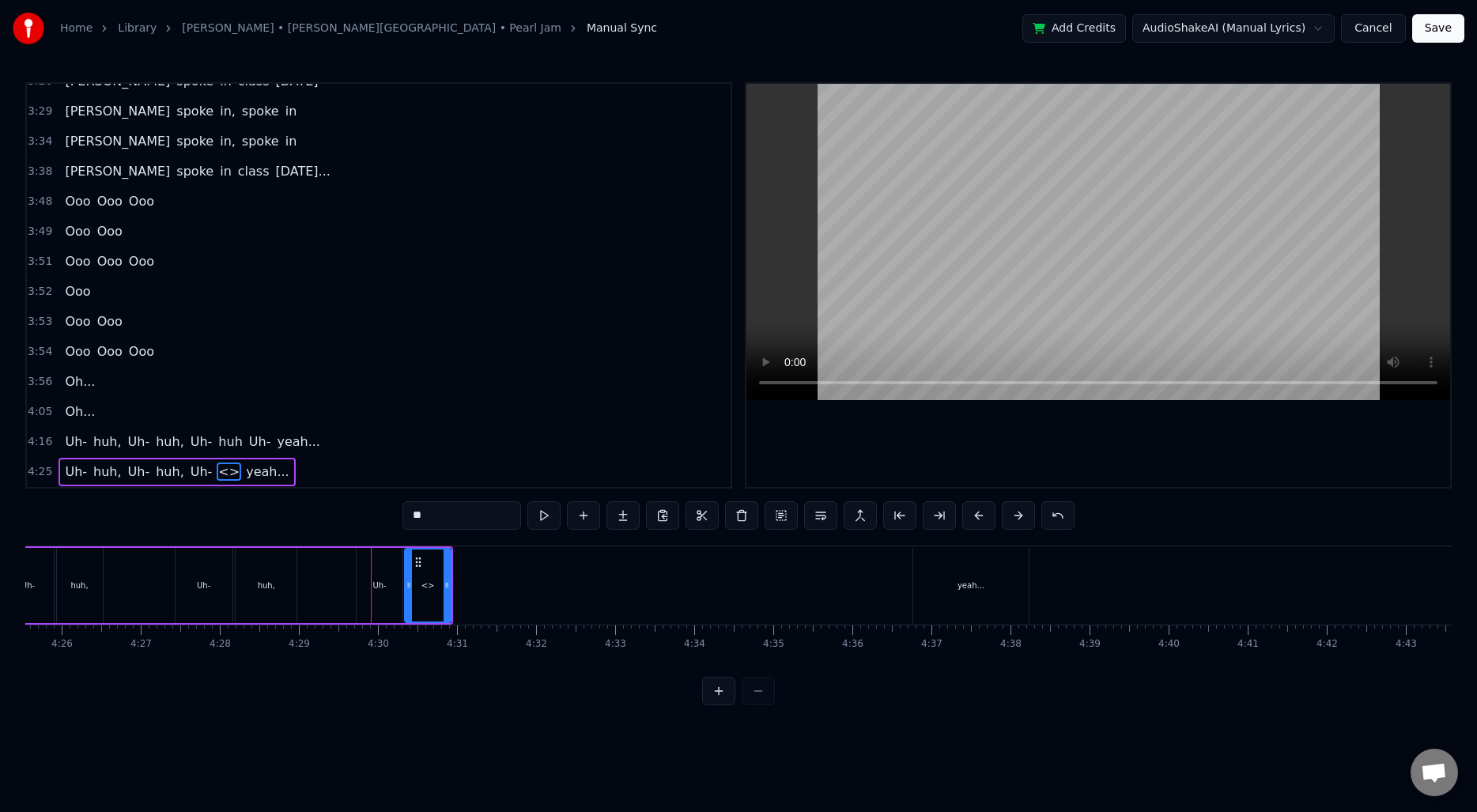
click at [437, 516] on input "**" at bounding box center [461, 515] width 119 height 29
type input "***"
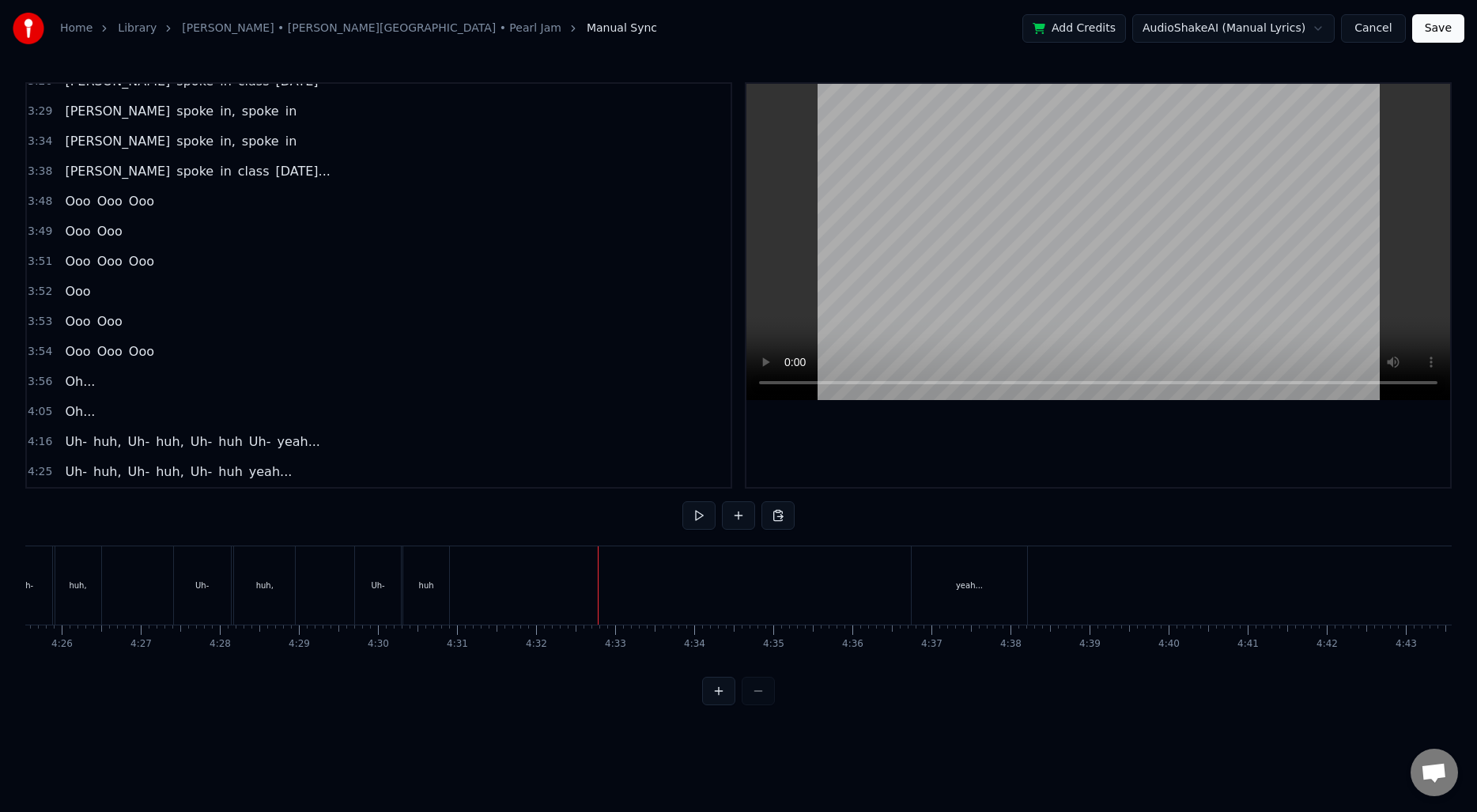
click at [725, 523] on button at bounding box center [738, 515] width 33 height 29
click at [606, 583] on div "<>" at bounding box center [595, 585] width 78 height 75
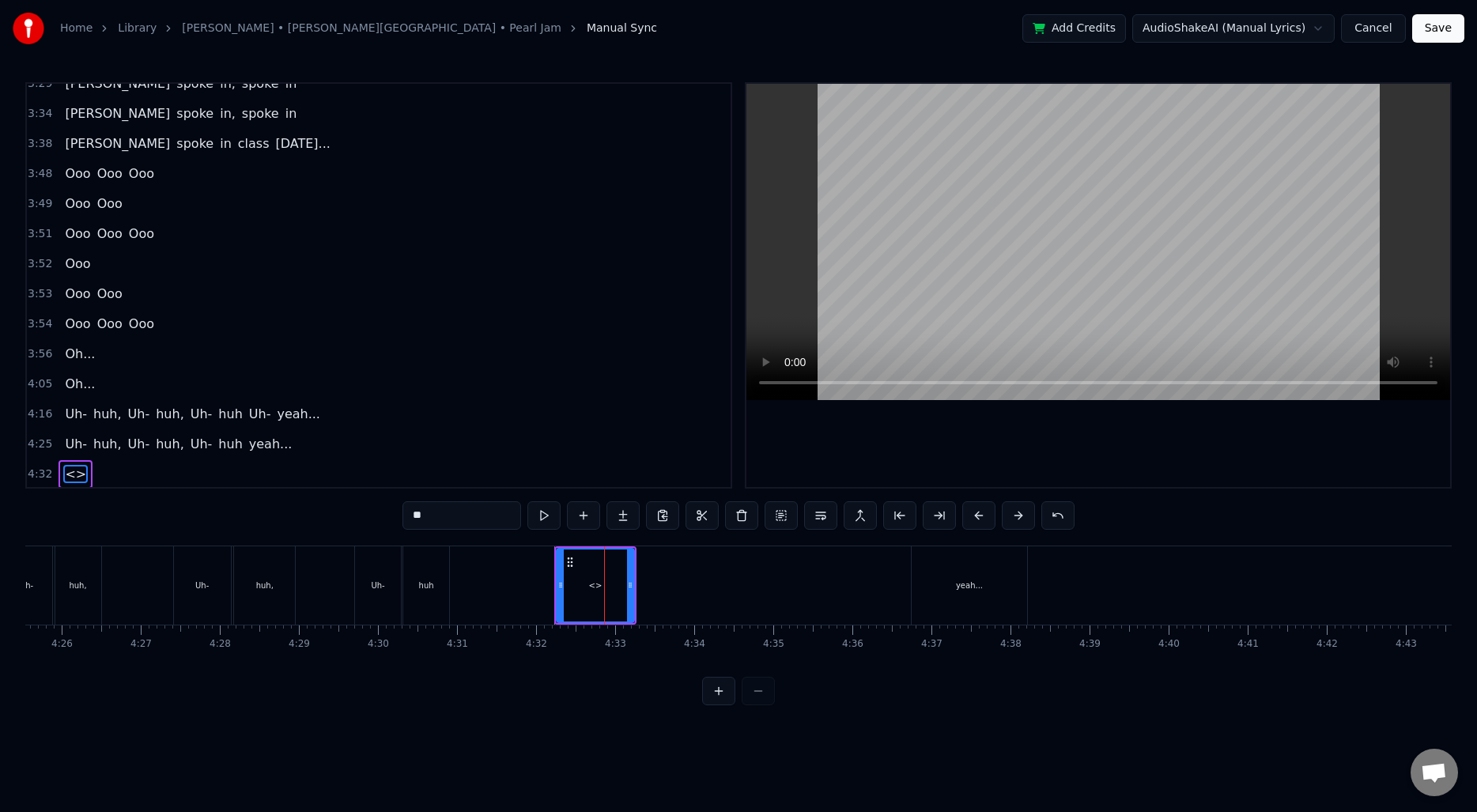
scroll to position [1339, 0]
click at [446, 525] on input "**" at bounding box center [461, 515] width 119 height 29
click at [967, 593] on div "yeah..." at bounding box center [969, 586] width 115 height 79
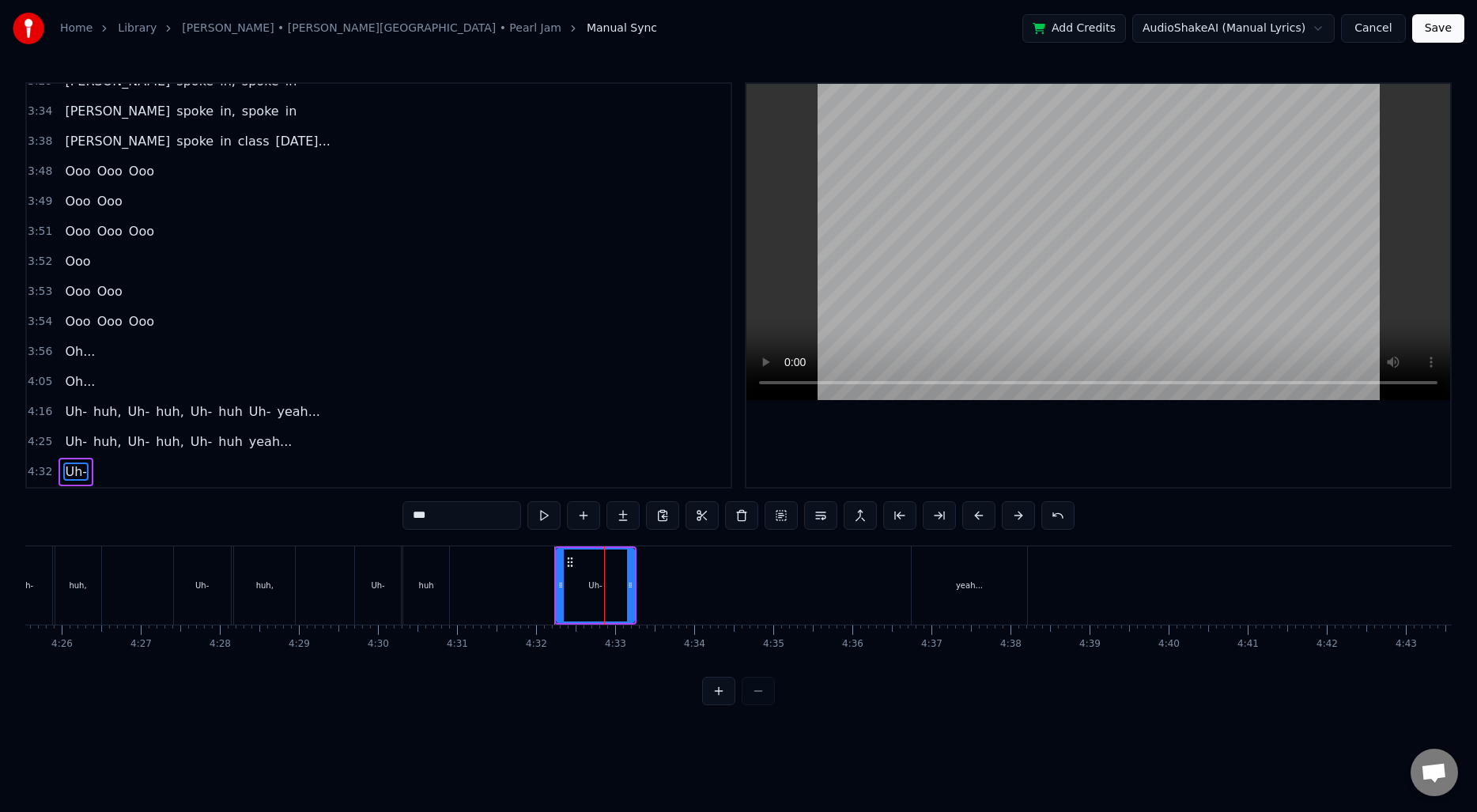
type input "*******"
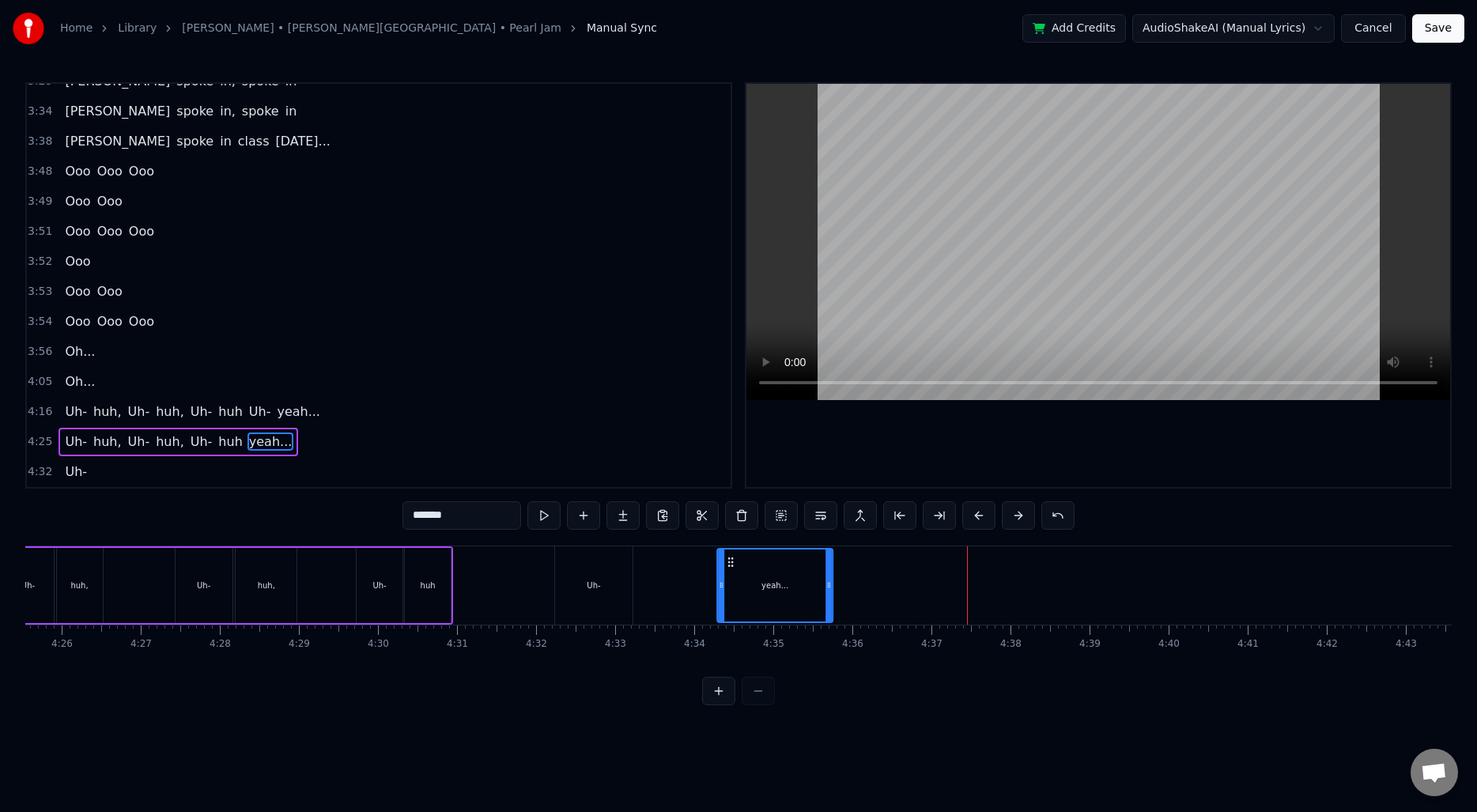
drag, startPoint x: 926, startPoint y: 560, endPoint x: 731, endPoint y: 566, distance: 195.1
click at [731, 566] on icon at bounding box center [731, 561] width 13 height 13
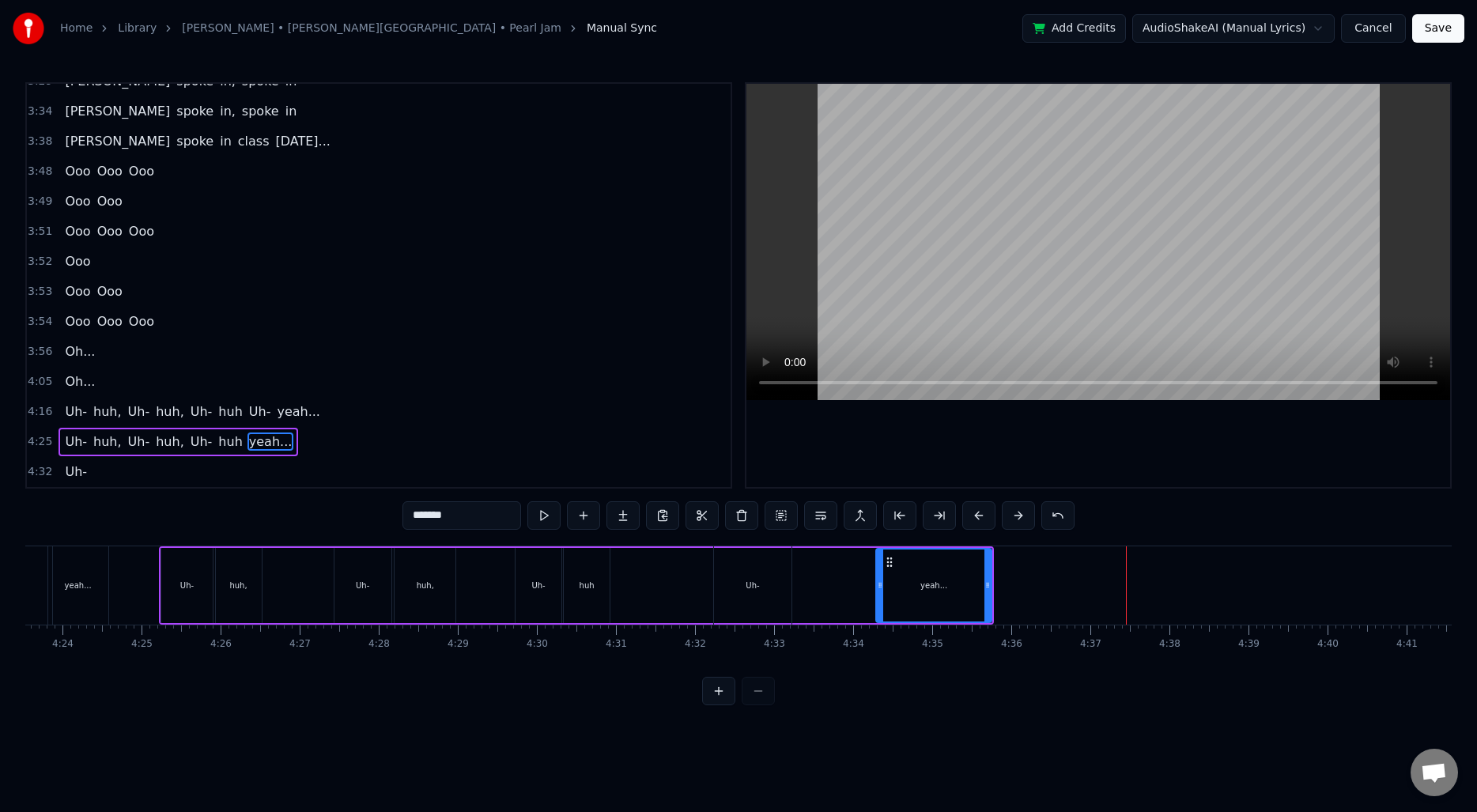
scroll to position [0, 20728]
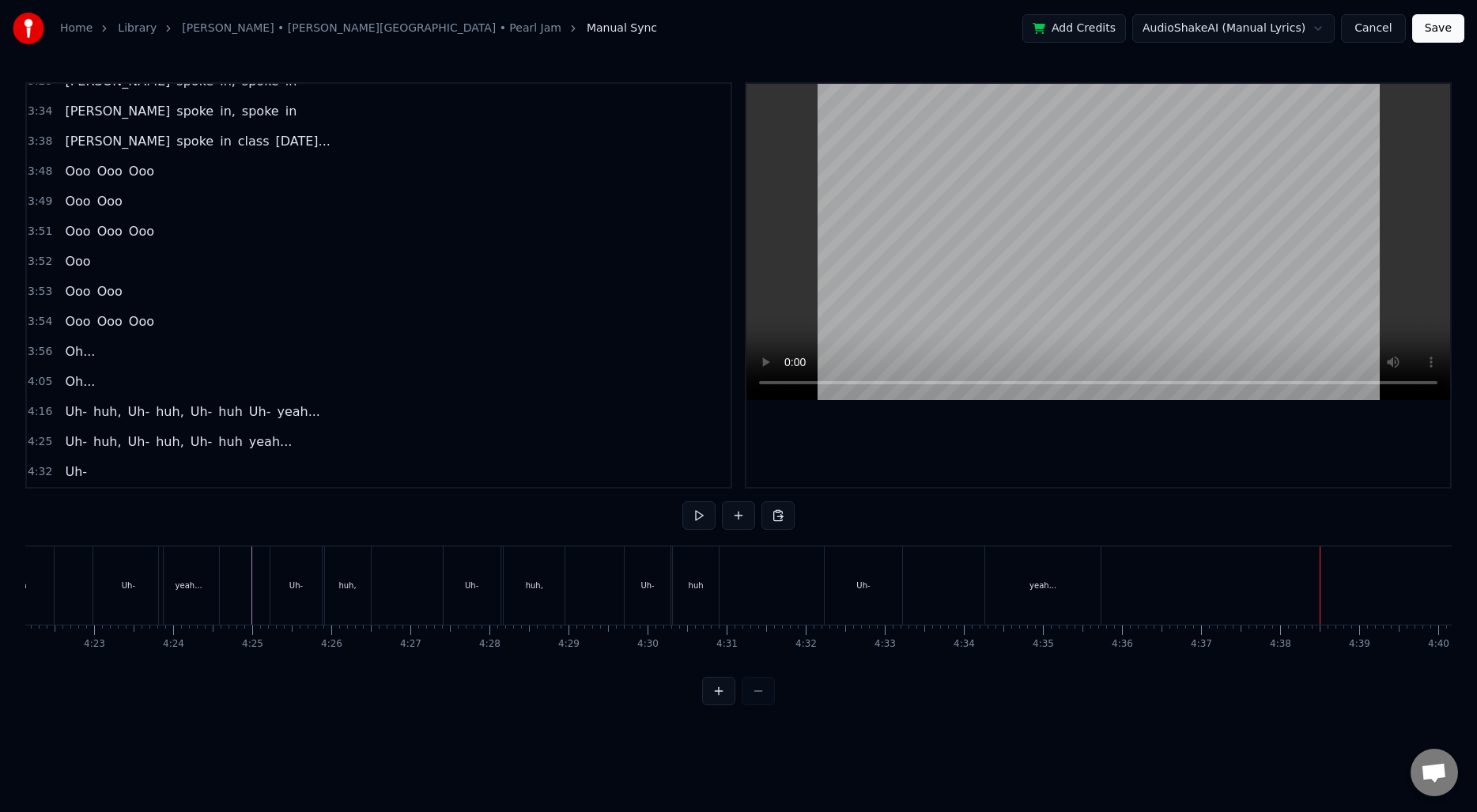
click at [1022, 608] on div "yeah..." at bounding box center [1042, 586] width 115 height 79
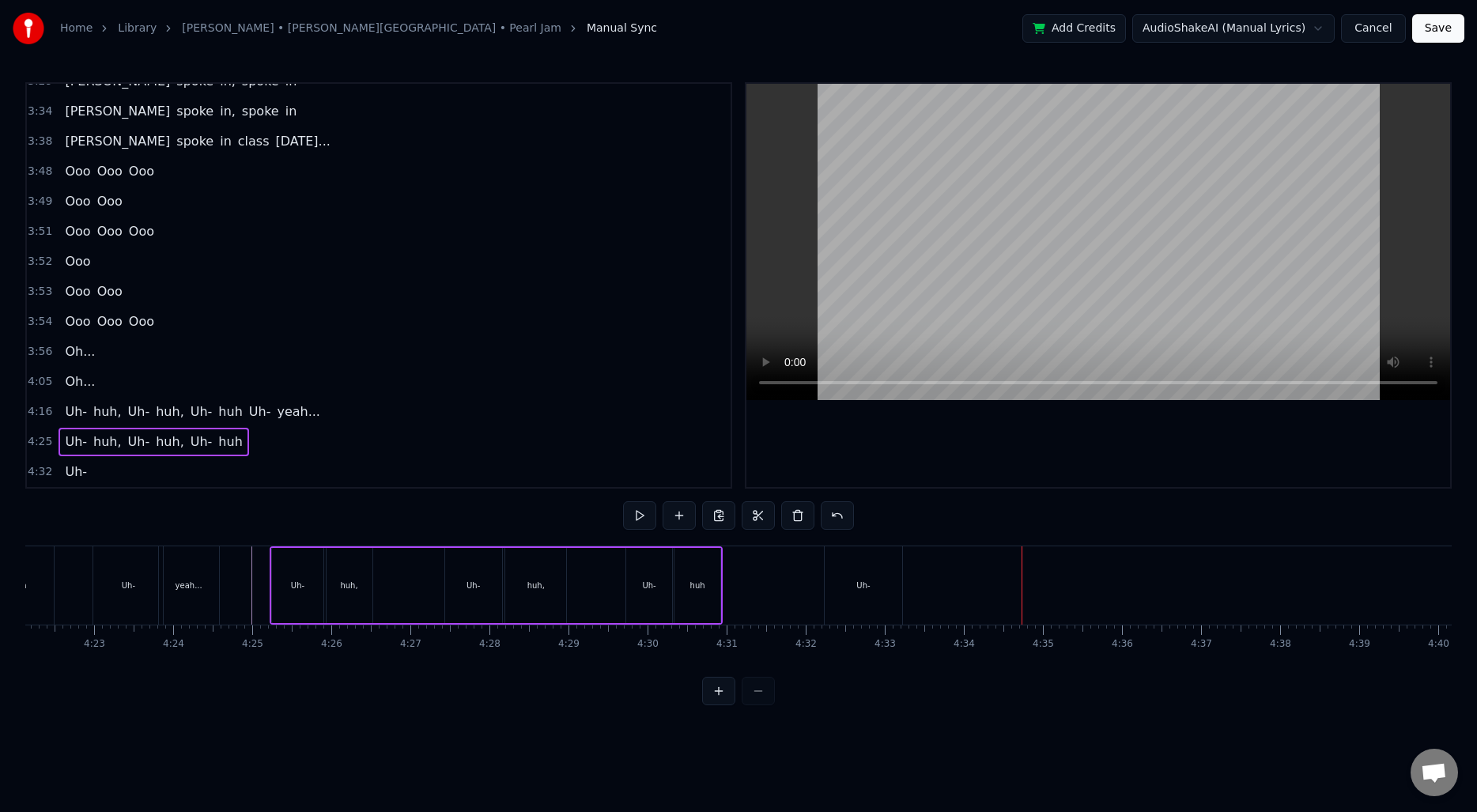
click at [868, 589] on div "Uh-" at bounding box center [863, 585] width 14 height 12
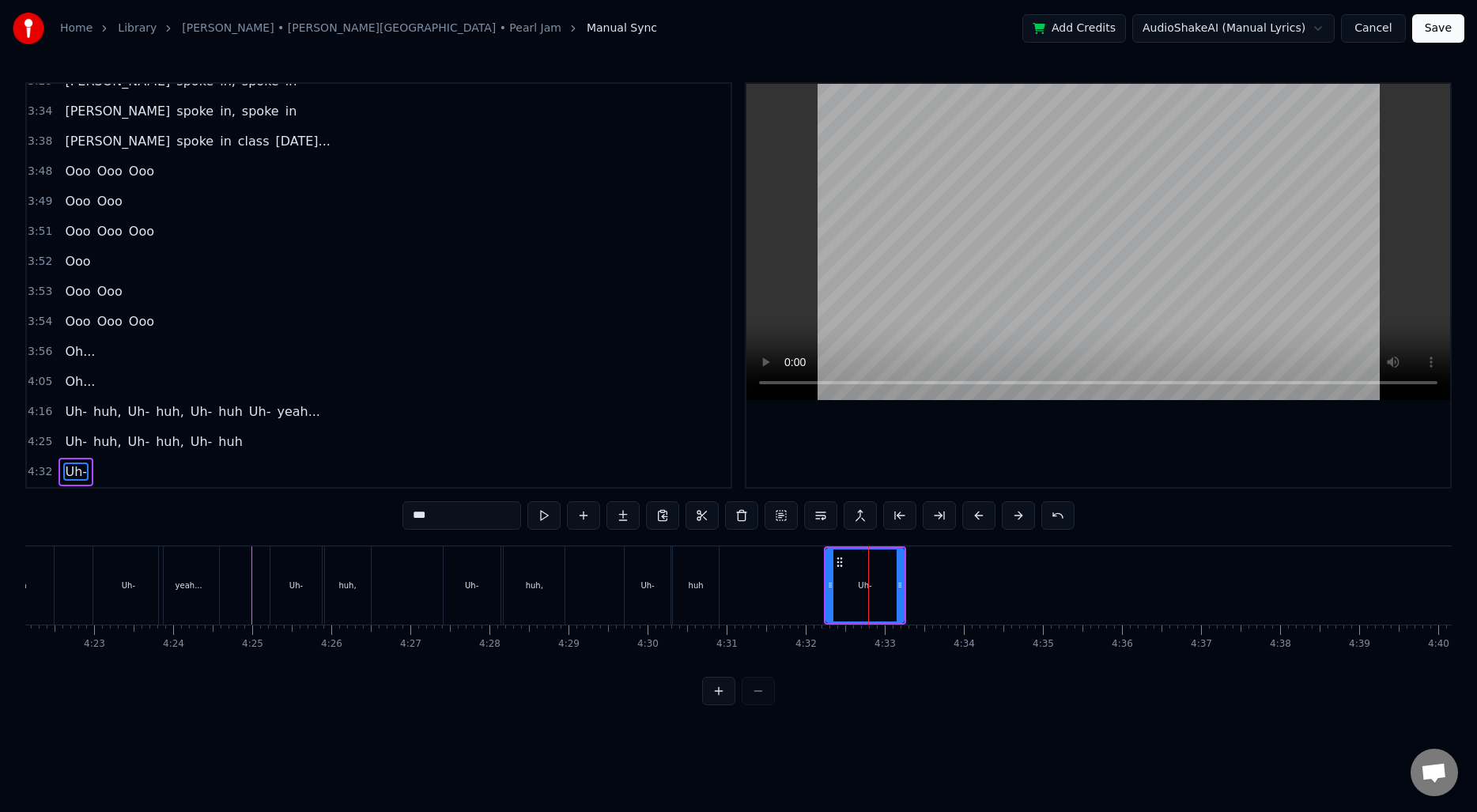
click at [882, 578] on div "Uh-" at bounding box center [864, 585] width 76 height 72
click at [877, 581] on div "Uh-" at bounding box center [864, 585] width 76 height 72
click at [480, 509] on input "***" at bounding box center [461, 515] width 119 height 29
type input "******"
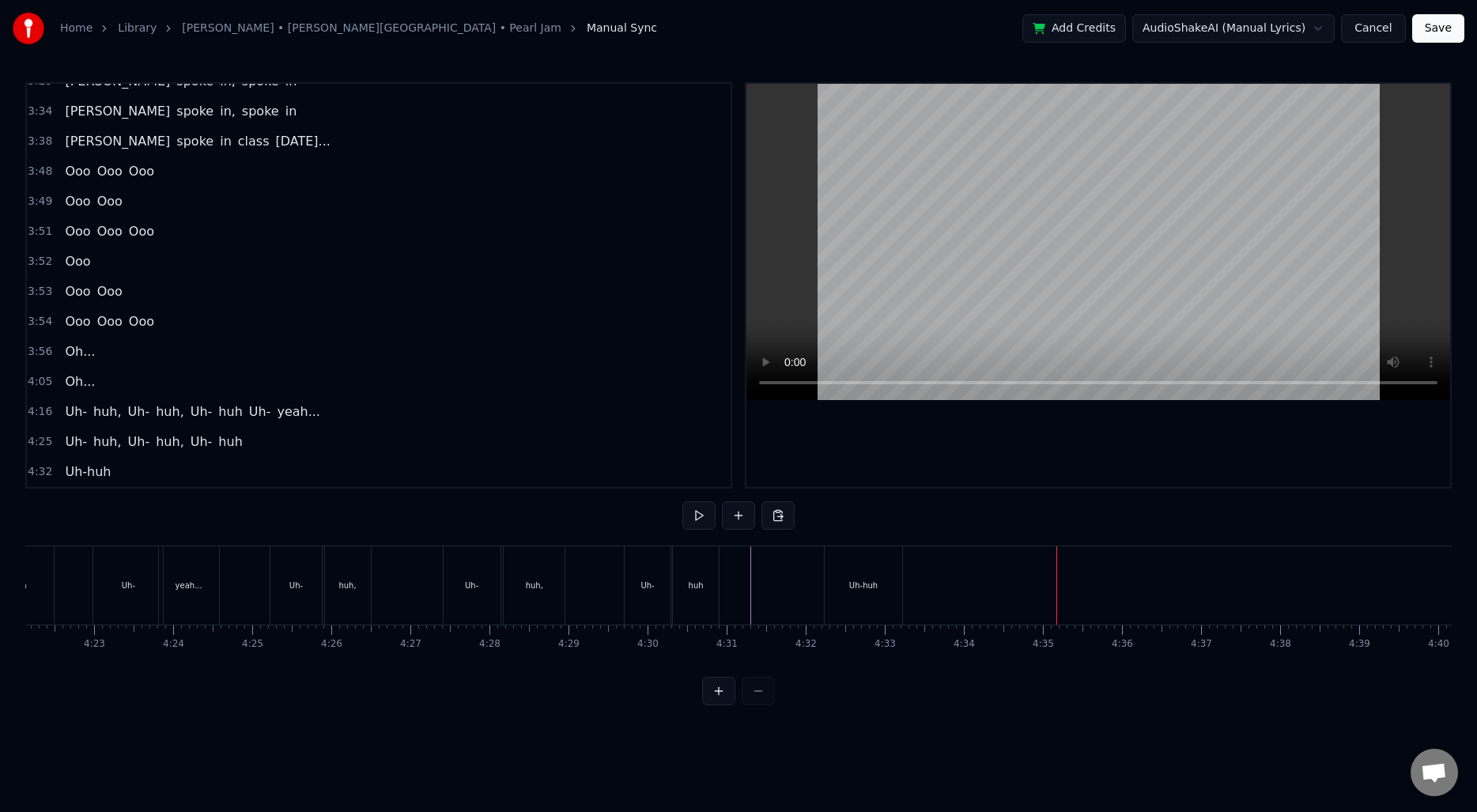
click at [857, 591] on div "Uh-huh" at bounding box center [863, 586] width 78 height 79
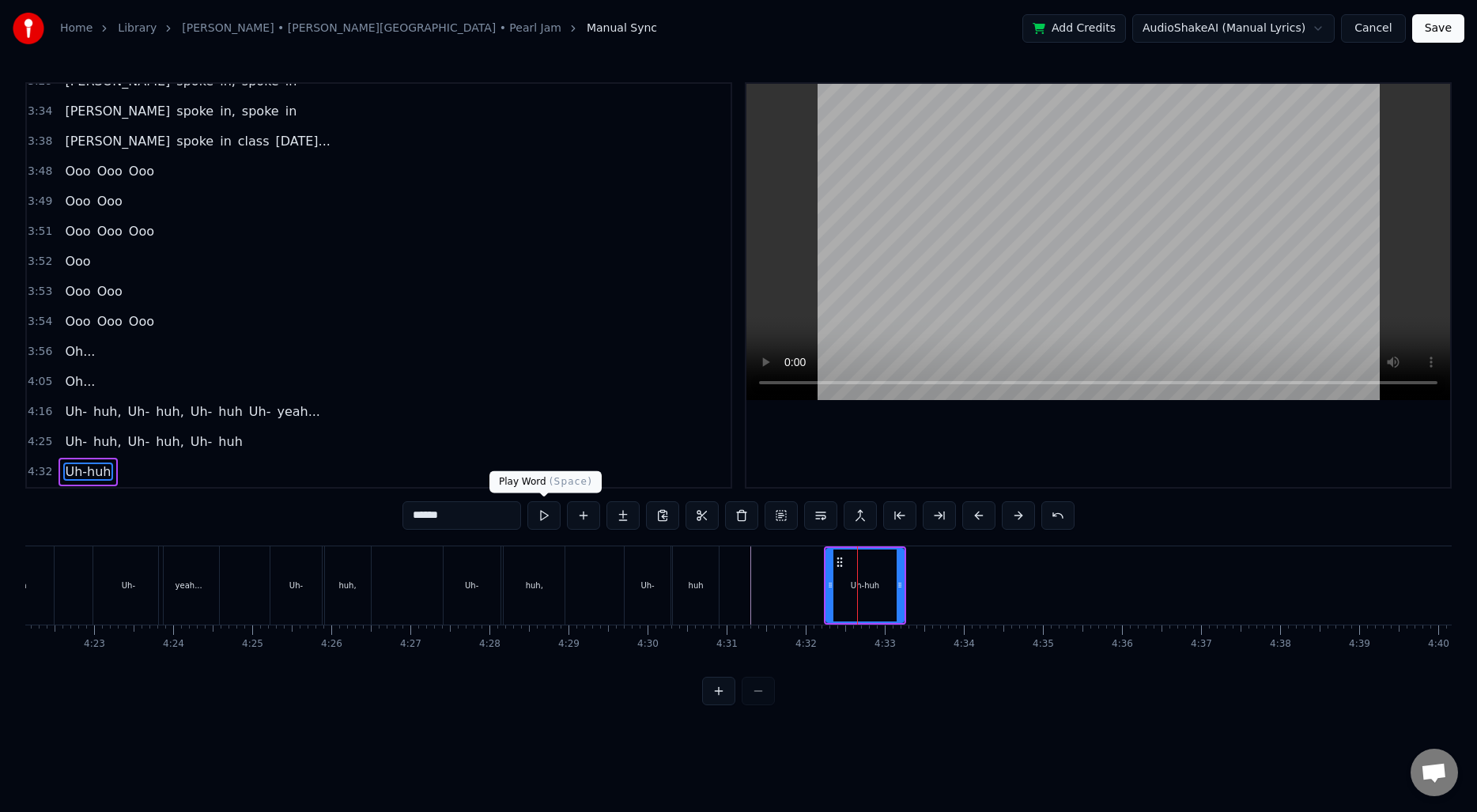
click at [479, 515] on input "******" at bounding box center [461, 515] width 119 height 29
drag, startPoint x: 900, startPoint y: 579, endPoint x: 862, endPoint y: 576, distance: 38.1
click at [862, 576] on div at bounding box center [860, 585] width 6 height 72
type input "***"
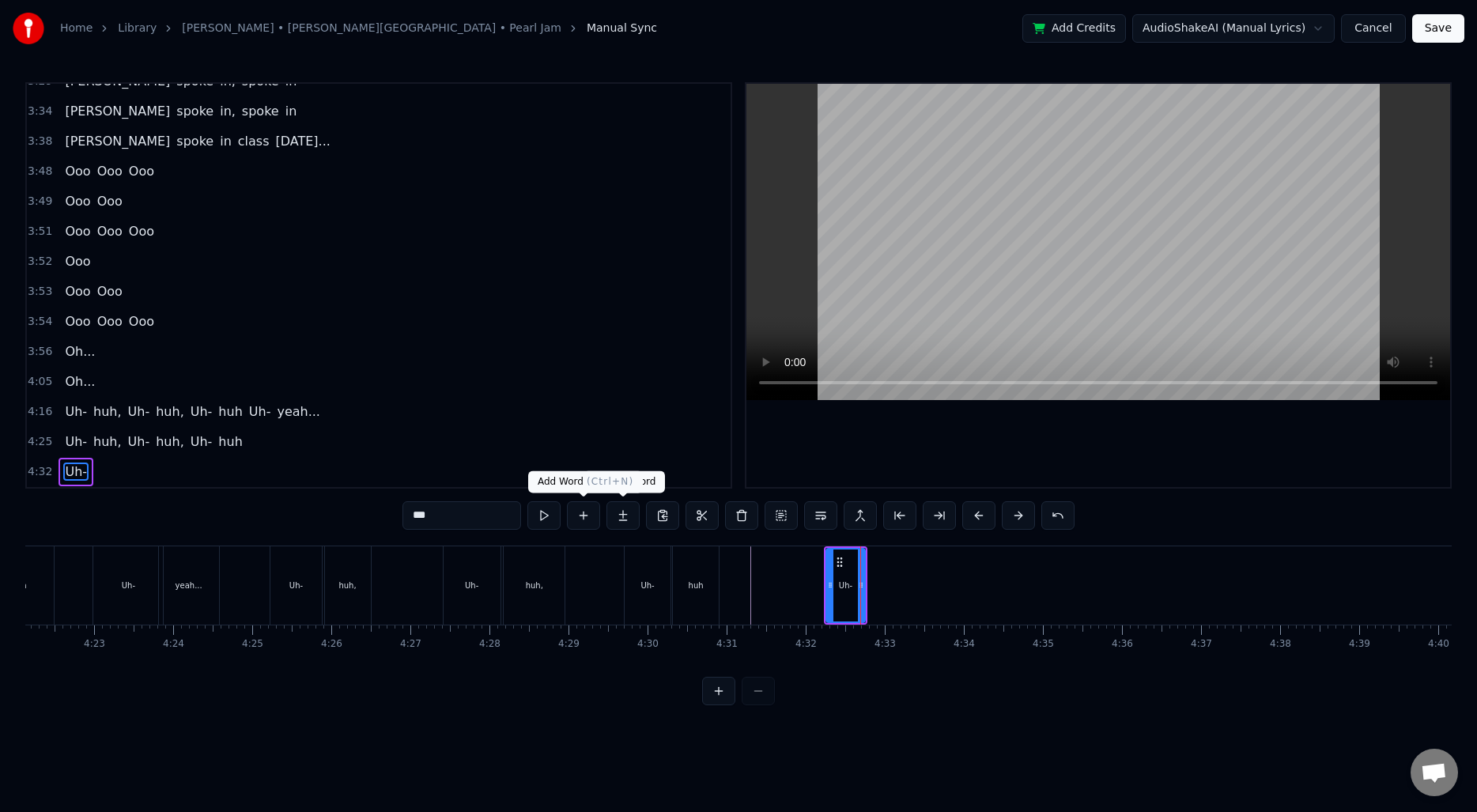
click at [596, 510] on button at bounding box center [584, 515] width 33 height 29
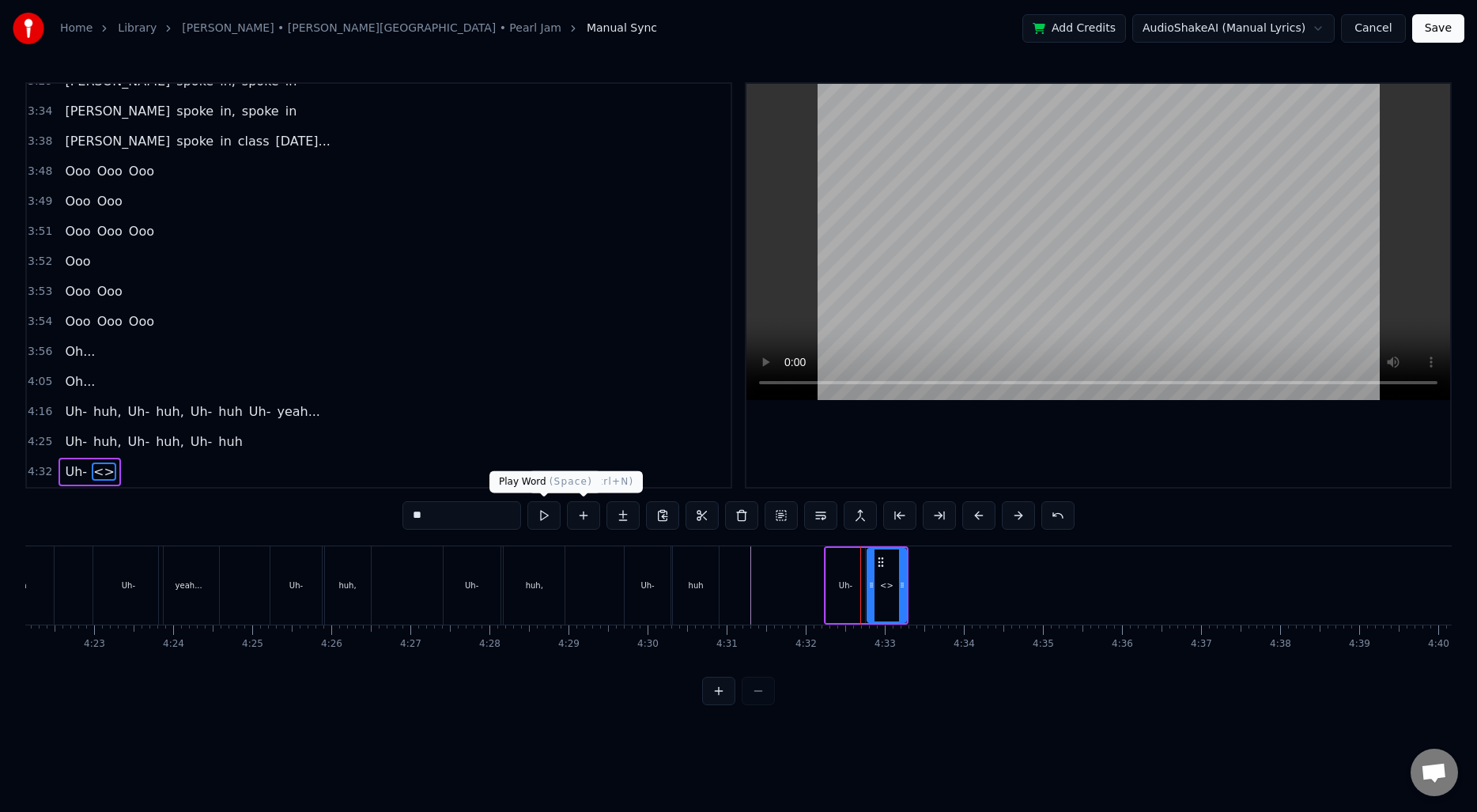
click at [514, 510] on input "**" at bounding box center [461, 515] width 119 height 29
type input "***"
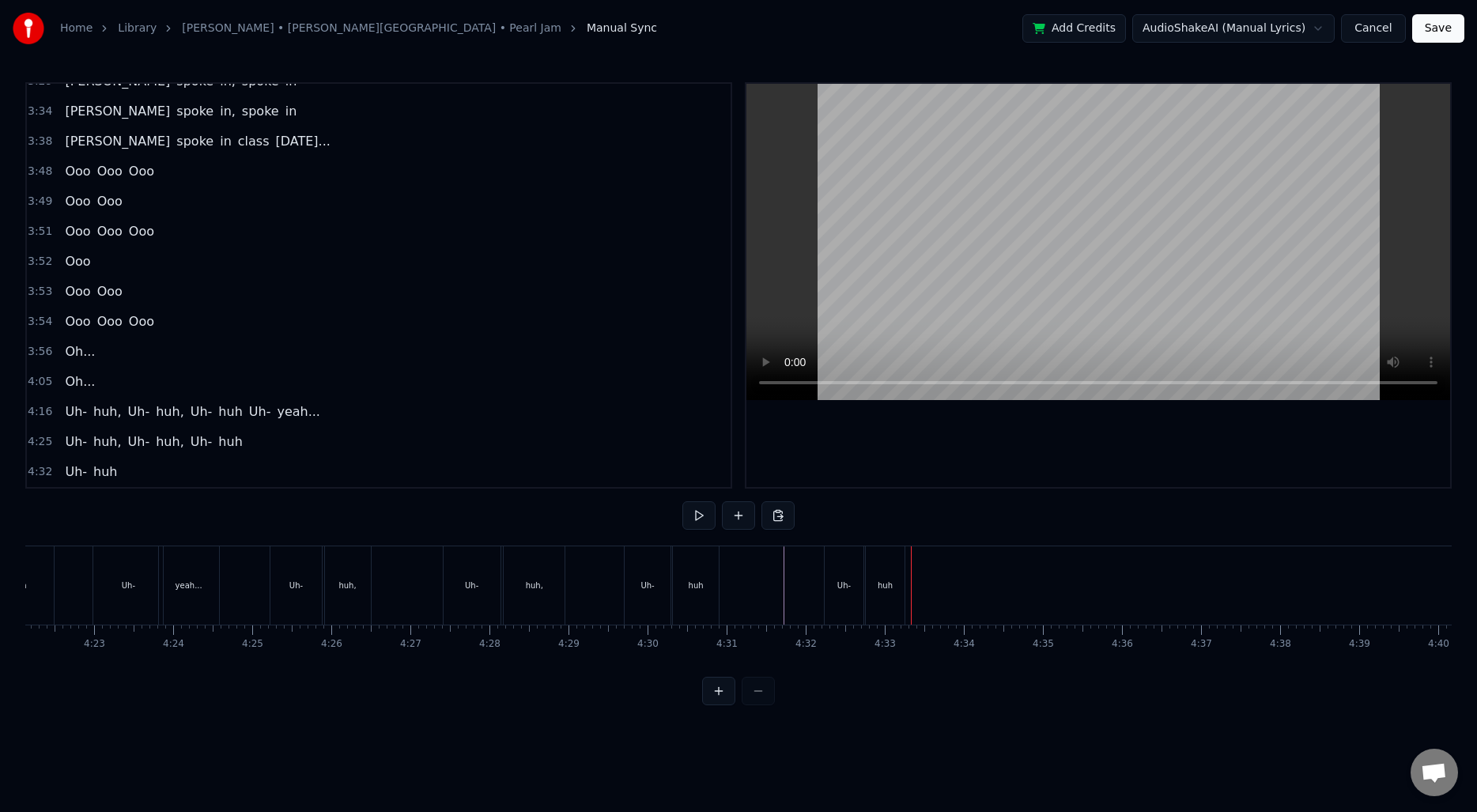
click at [839, 584] on div "Uh-" at bounding box center [845, 585] width 14 height 12
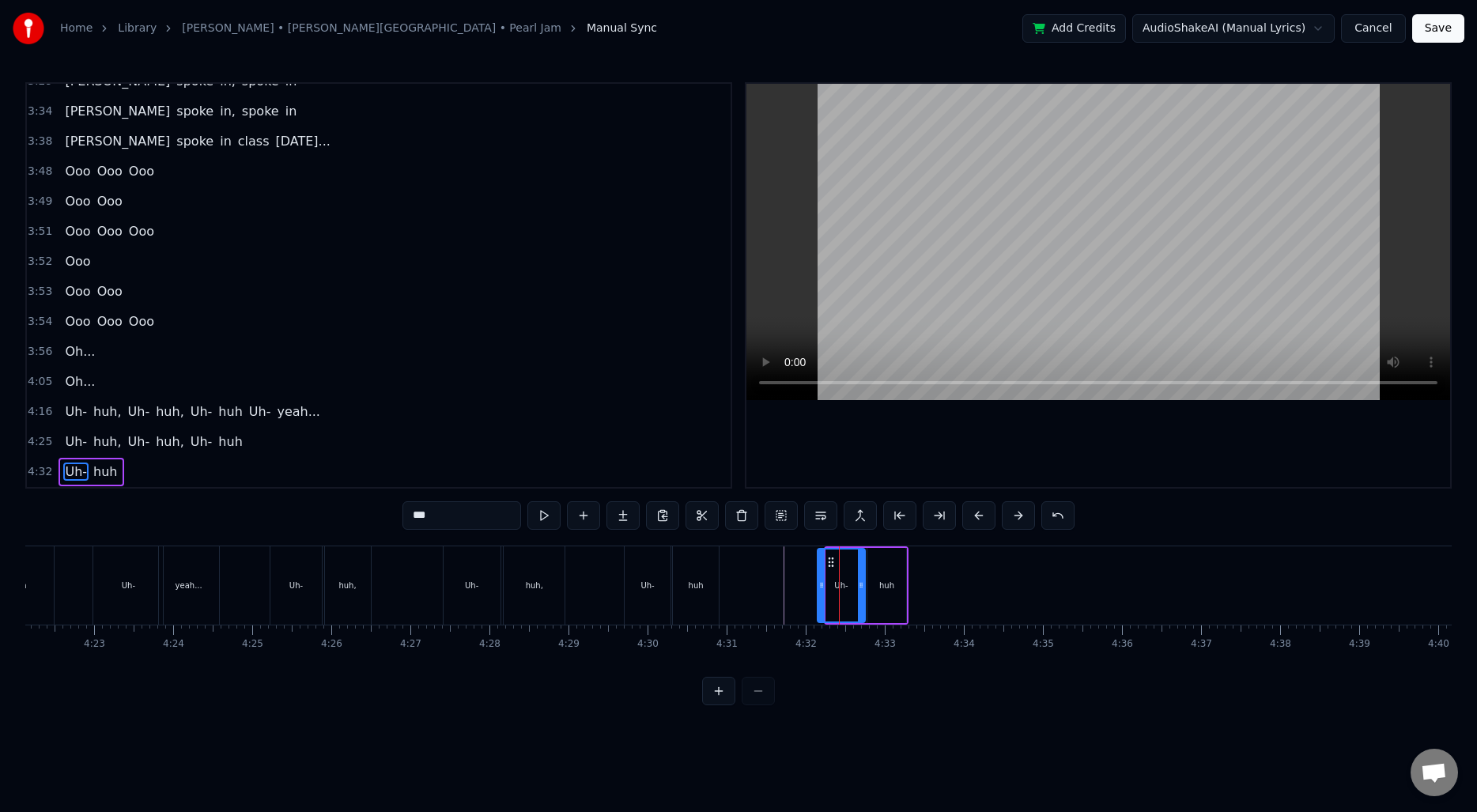
drag, startPoint x: 826, startPoint y: 583, endPoint x: 817, endPoint y: 583, distance: 9.0
click at [817, 583] on div "Uh-" at bounding box center [842, 585] width 49 height 75
click at [903, 582] on div "huh" at bounding box center [886, 585] width 38 height 75
type input "***"
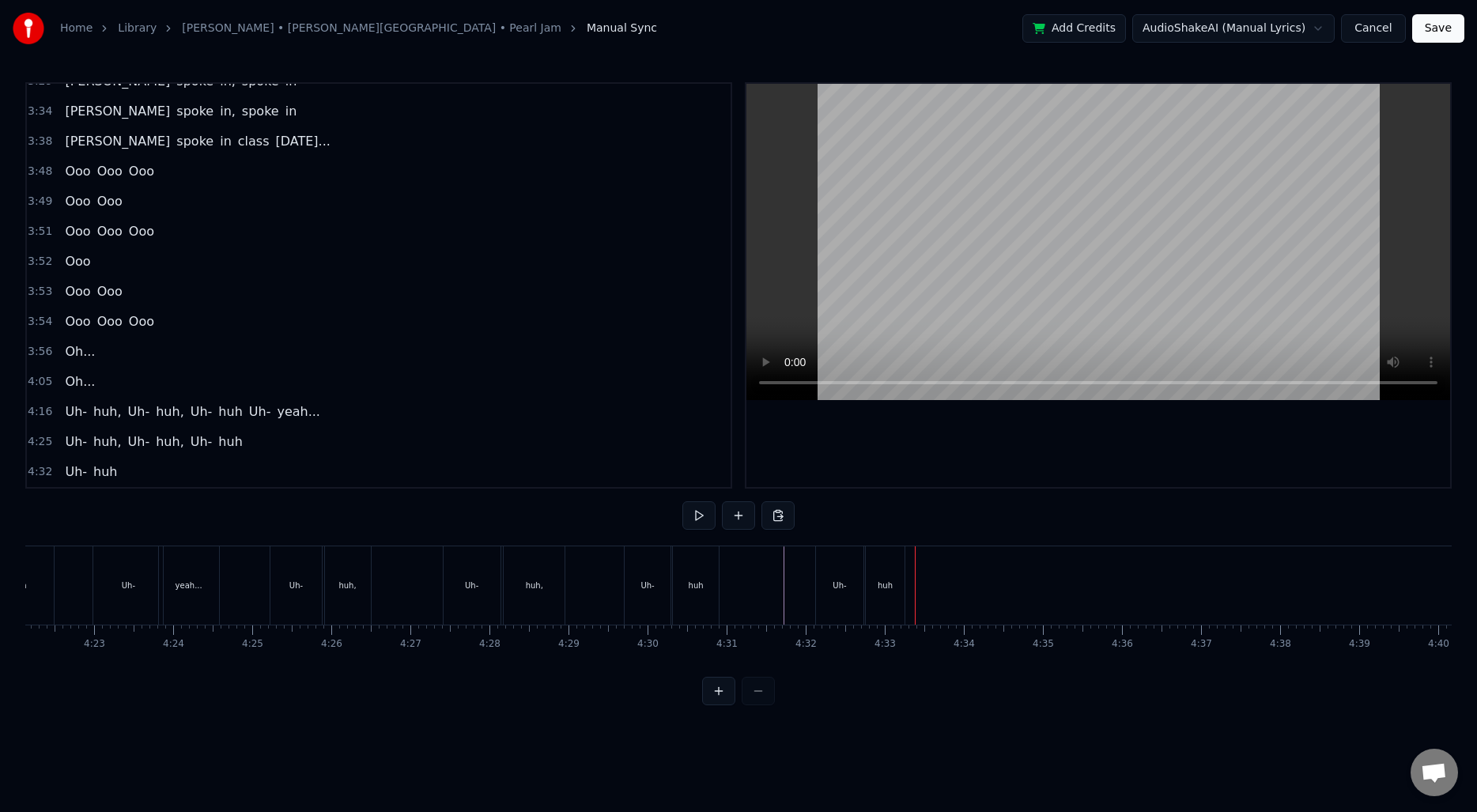
click at [878, 561] on div "huh" at bounding box center [885, 586] width 38 height 79
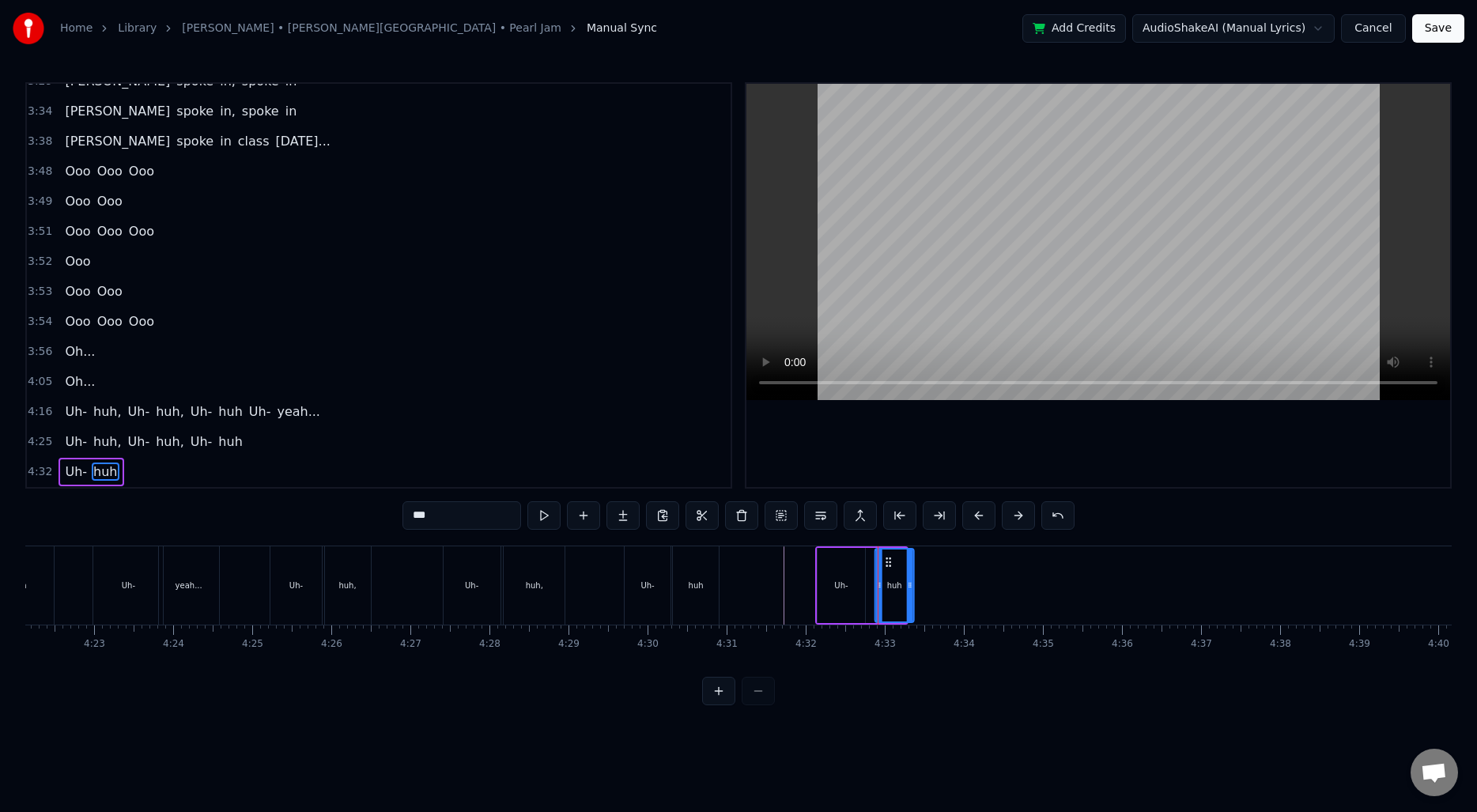
drag, startPoint x: 881, startPoint y: 558, endPoint x: 890, endPoint y: 558, distance: 9.0
click at [890, 558] on icon at bounding box center [888, 561] width 13 height 13
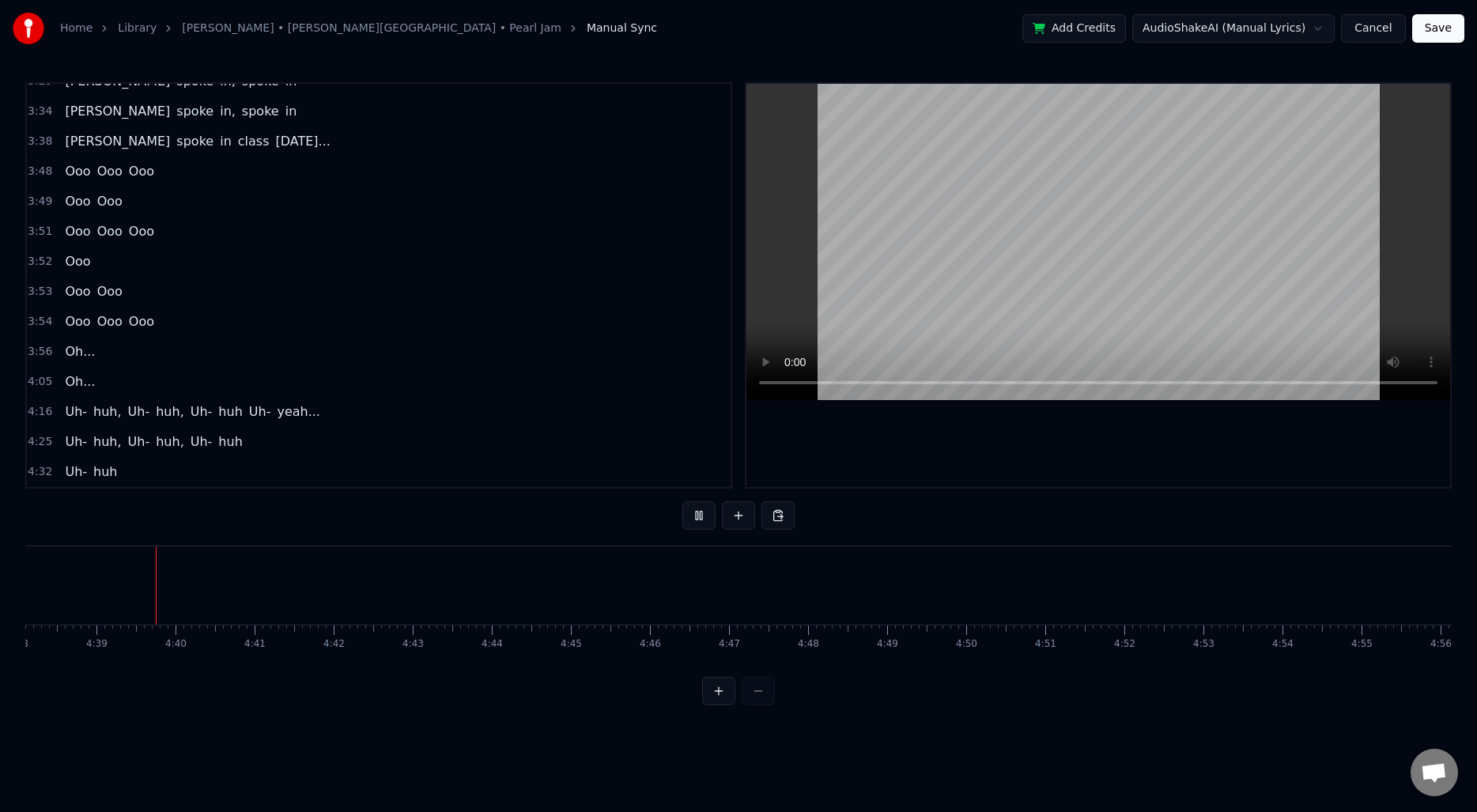
scroll to position [0, 21997]
click at [40, 412] on span "4:16" at bounding box center [39, 412] width 25 height 16
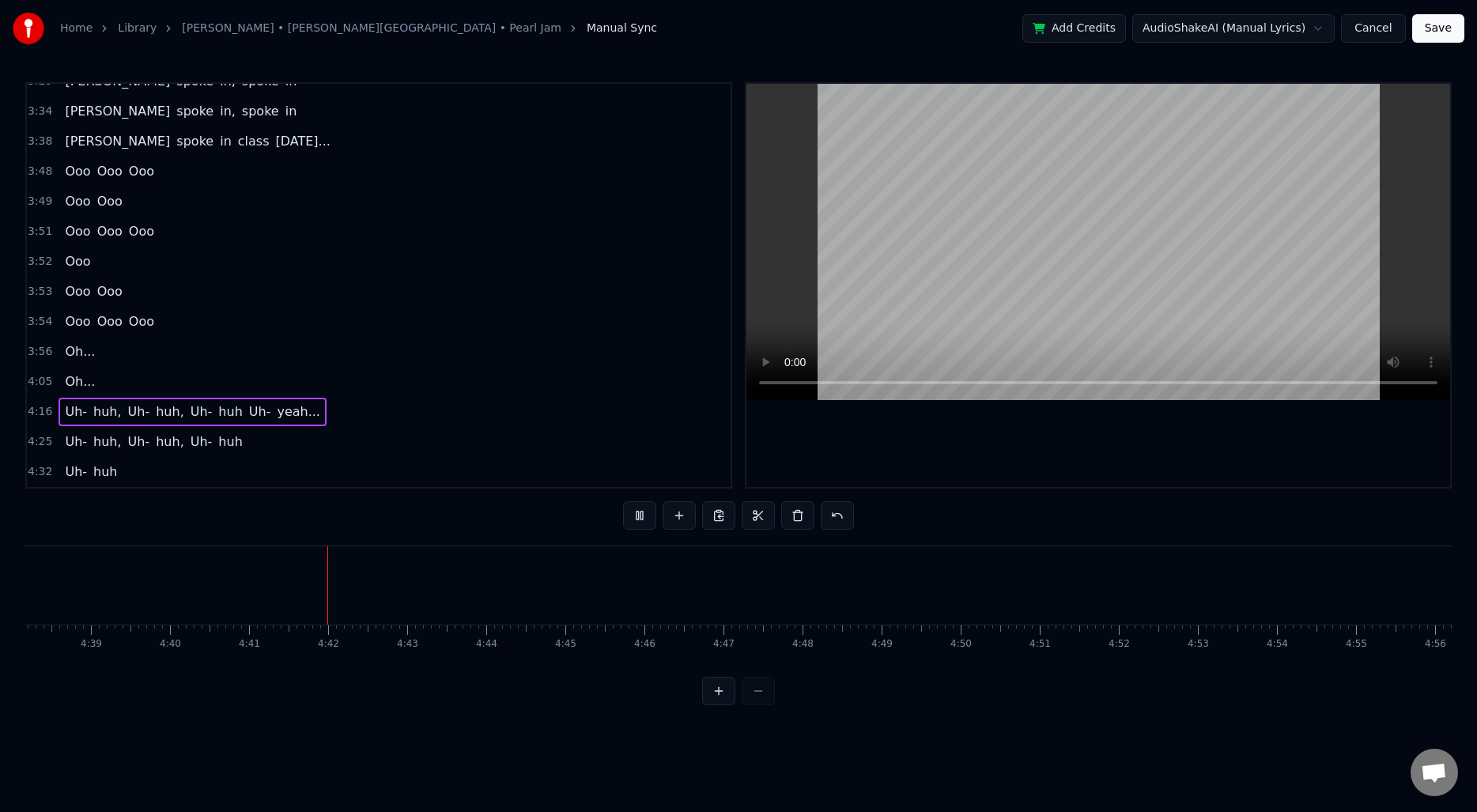
click at [63, 414] on span "Uh-" at bounding box center [76, 411] width 26 height 18
click at [1433, 23] on button "Save" at bounding box center [1438, 28] width 52 height 29
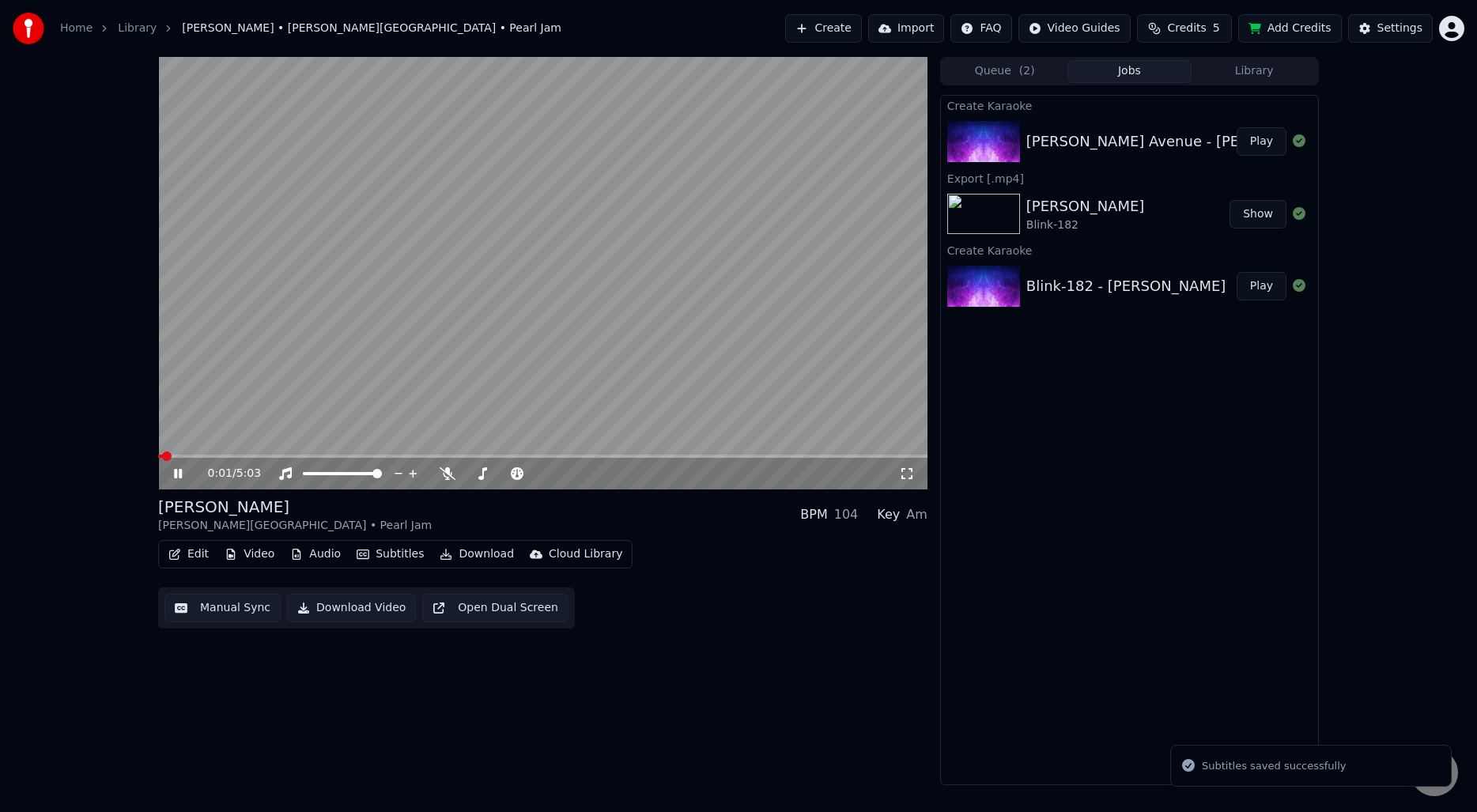
click at [502, 248] on video at bounding box center [543, 273] width 769 height 433
click at [526, 280] on video at bounding box center [543, 273] width 769 height 433
click at [585, 333] on video at bounding box center [543, 273] width 769 height 433
click at [191, 553] on button "Edit" at bounding box center [189, 553] width 53 height 23
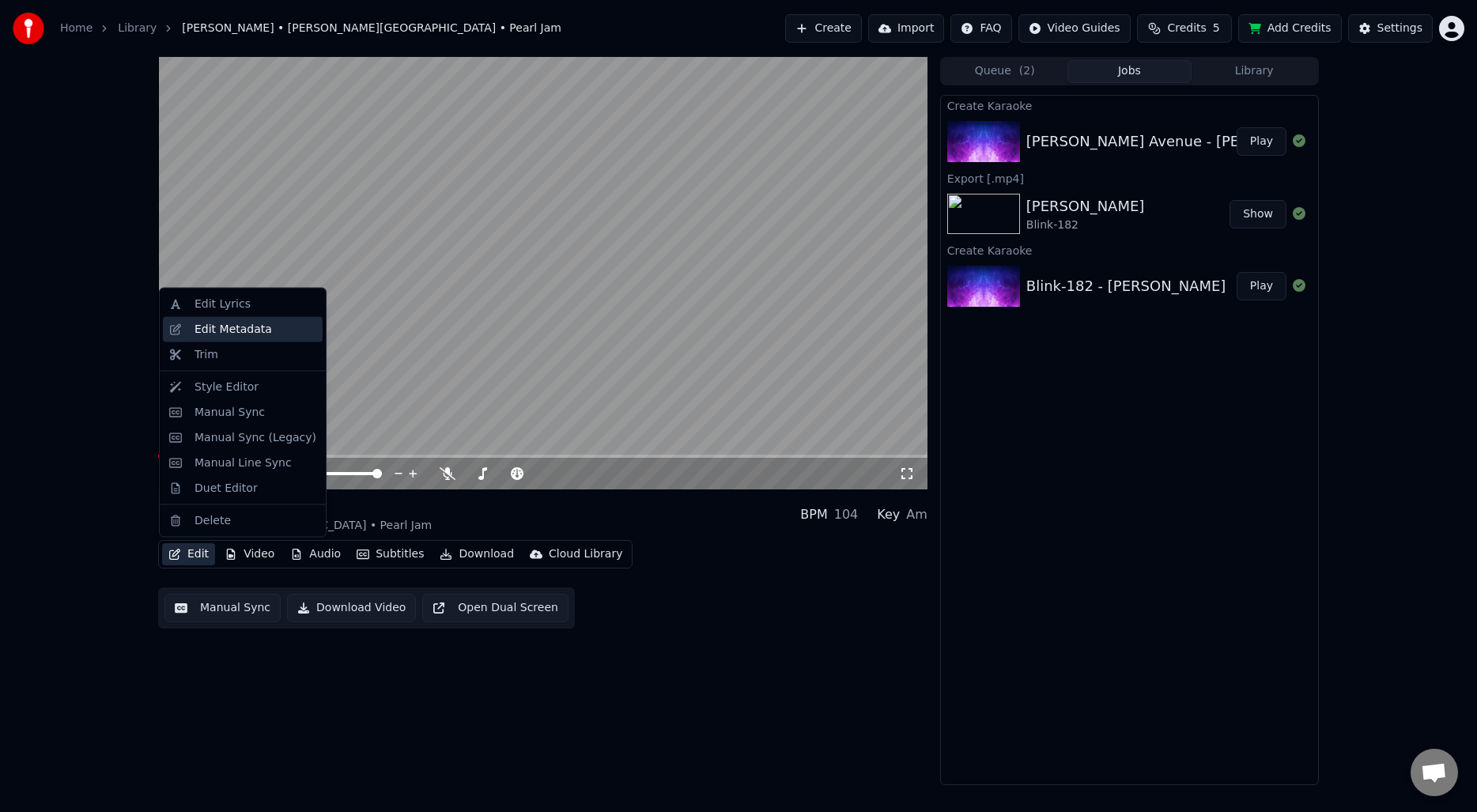
click at [261, 327] on div "Edit Metadata" at bounding box center [233, 328] width 78 height 16
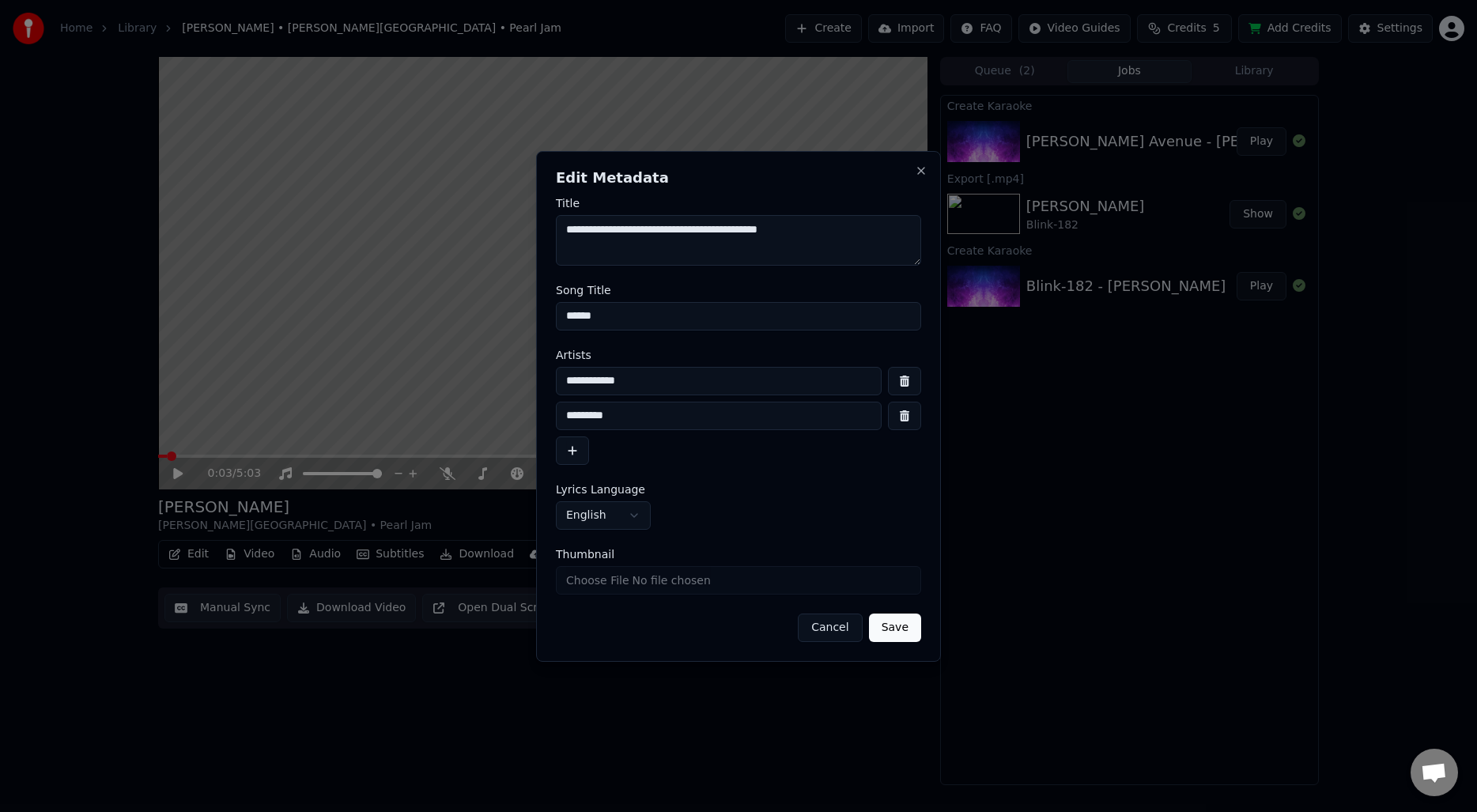
click at [747, 244] on textarea "**********" at bounding box center [738, 240] width 366 height 50
click at [662, 231] on textarea "**********" at bounding box center [738, 240] width 366 height 50
click at [650, 228] on textarea "**********" at bounding box center [738, 240] width 366 height 50
click at [890, 450] on div "**********" at bounding box center [738, 416] width 366 height 98
drag, startPoint x: 690, startPoint y: 231, endPoint x: 874, endPoint y: 236, distance: 184.1
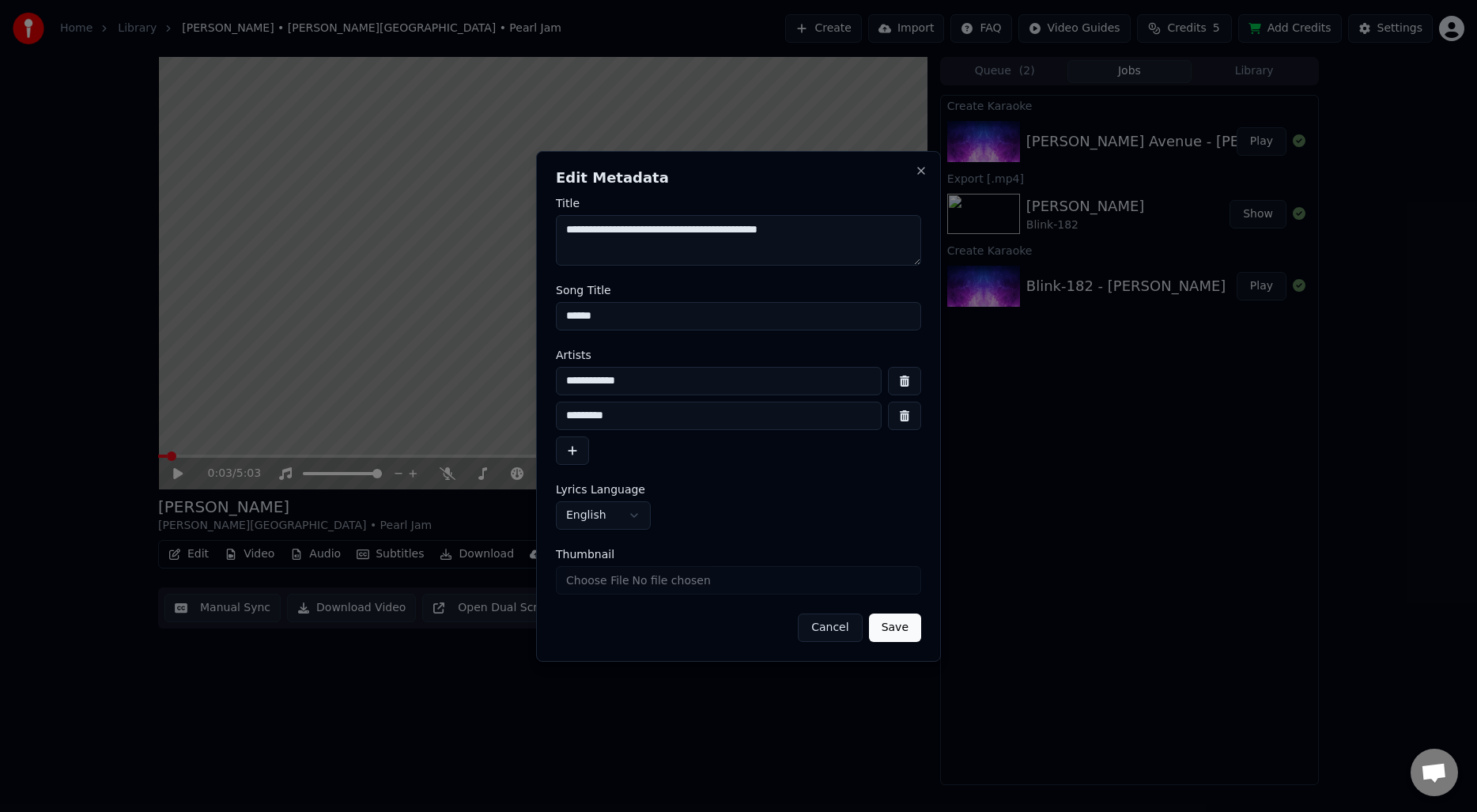
click at [874, 236] on textarea "**********" at bounding box center [738, 240] width 366 height 50
type textarea "**********"
click at [905, 625] on button "Save" at bounding box center [895, 627] width 52 height 29
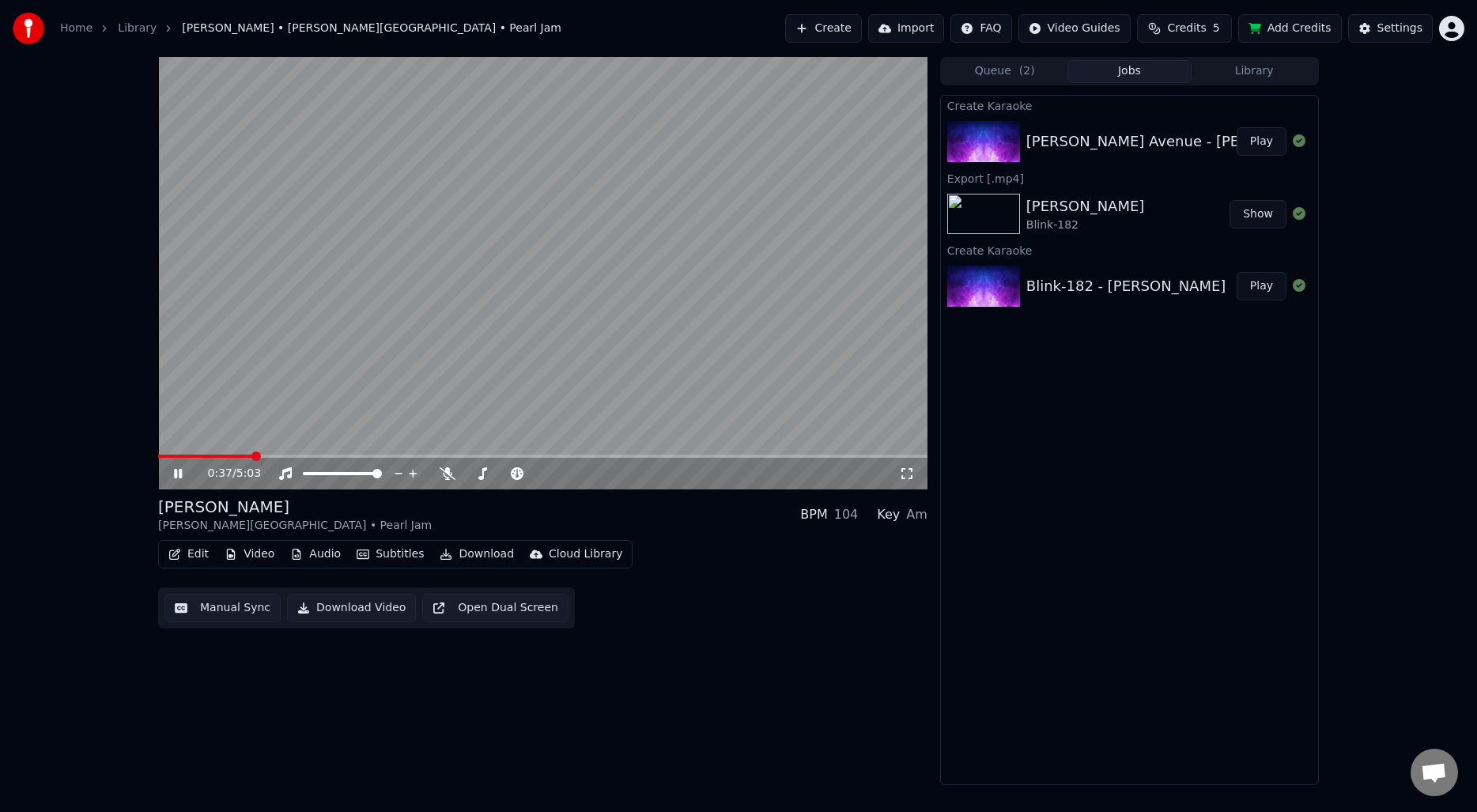
click at [481, 559] on button "Download" at bounding box center [477, 553] width 87 height 23
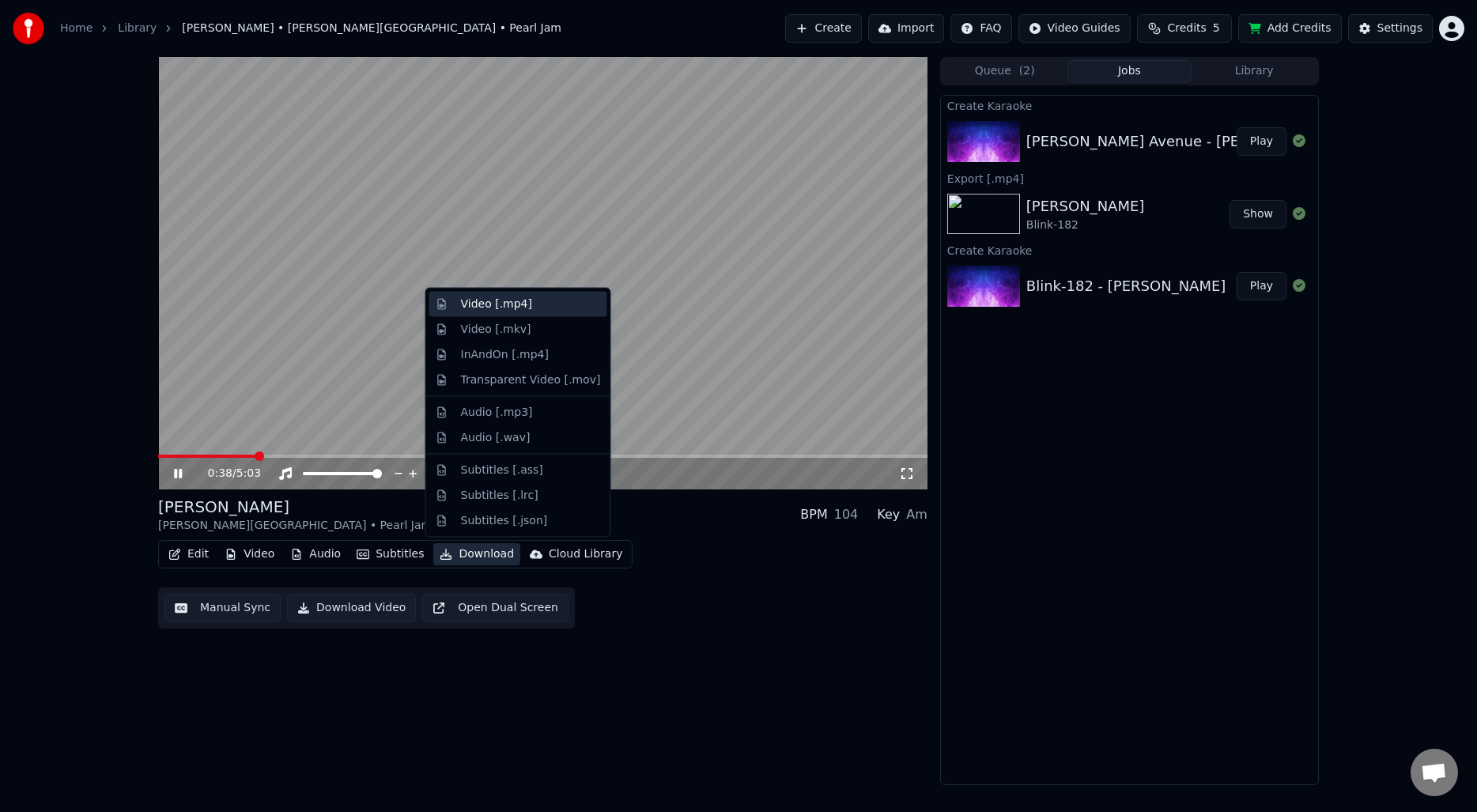
click at [519, 310] on div "Video [.mp4]" at bounding box center [497, 305] width 71 height 16
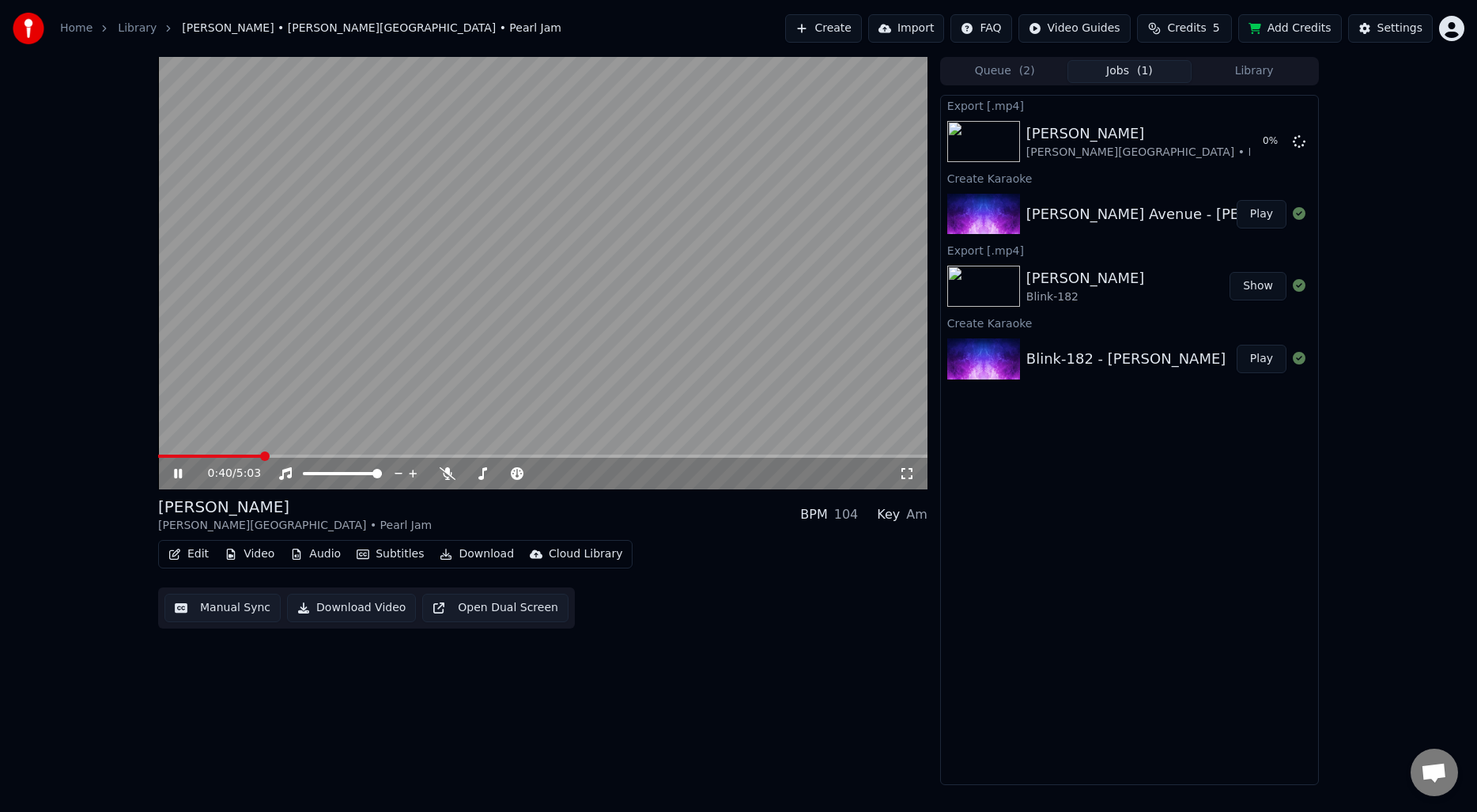
click at [255, 377] on video at bounding box center [543, 273] width 769 height 433
click at [1116, 283] on div "[PERSON_NAME]‐182" at bounding box center [1128, 286] width 204 height 38
click at [1014, 71] on button "Queue ( 2 )" at bounding box center [1005, 71] width 125 height 23
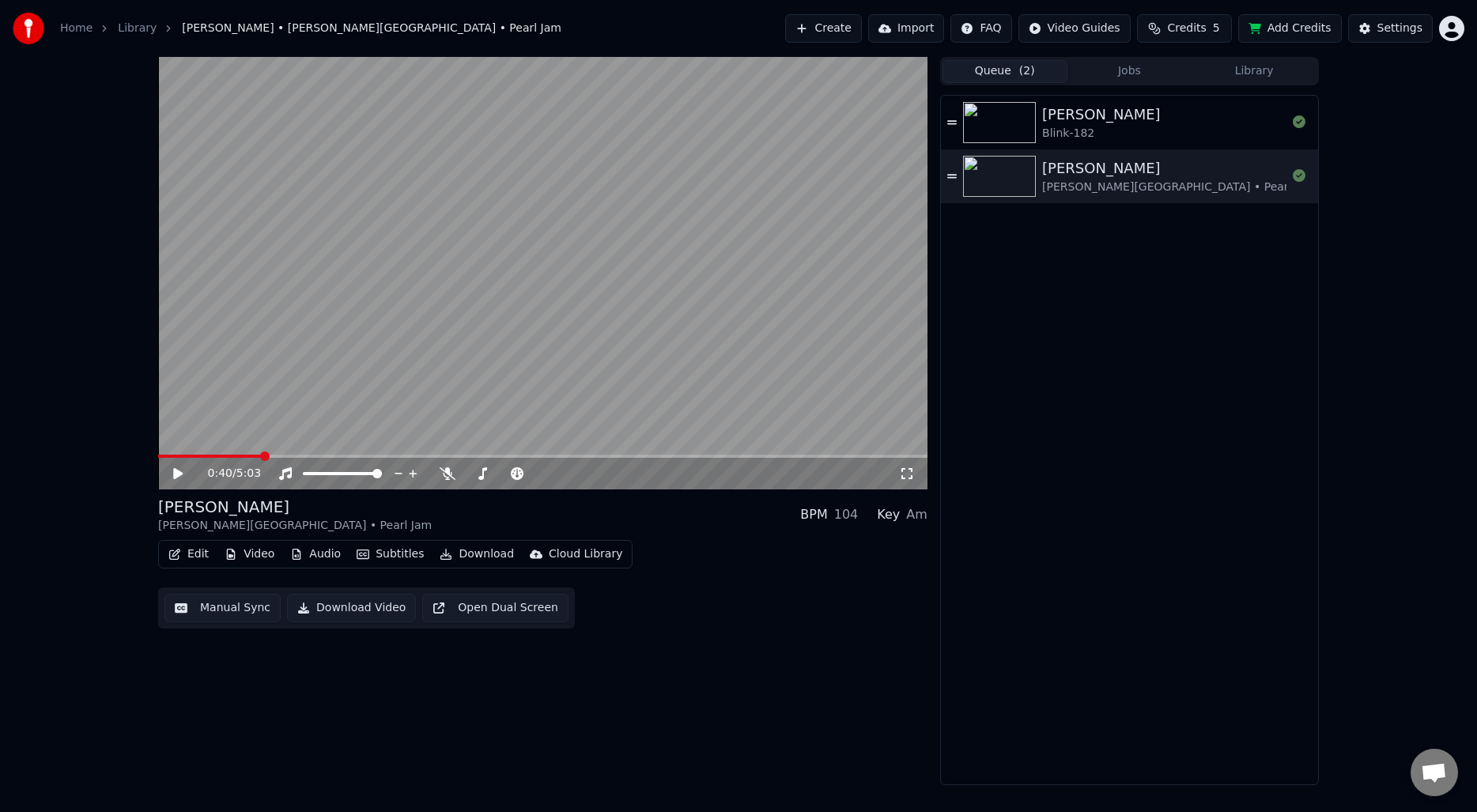
click at [1106, 116] on div "[PERSON_NAME]‐182" at bounding box center [1164, 122] width 244 height 38
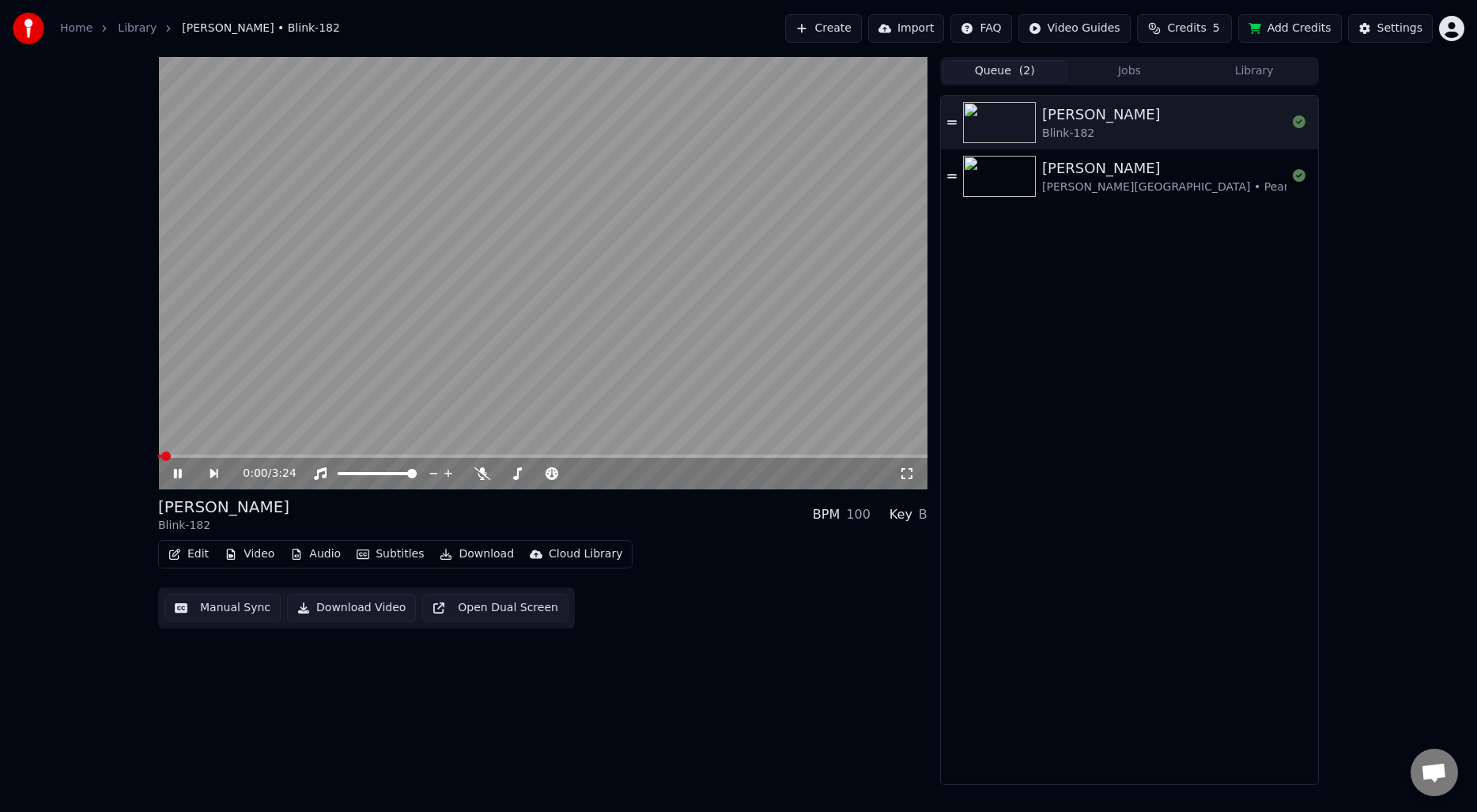
click at [233, 609] on button "Manual Sync" at bounding box center [222, 608] width 116 height 29
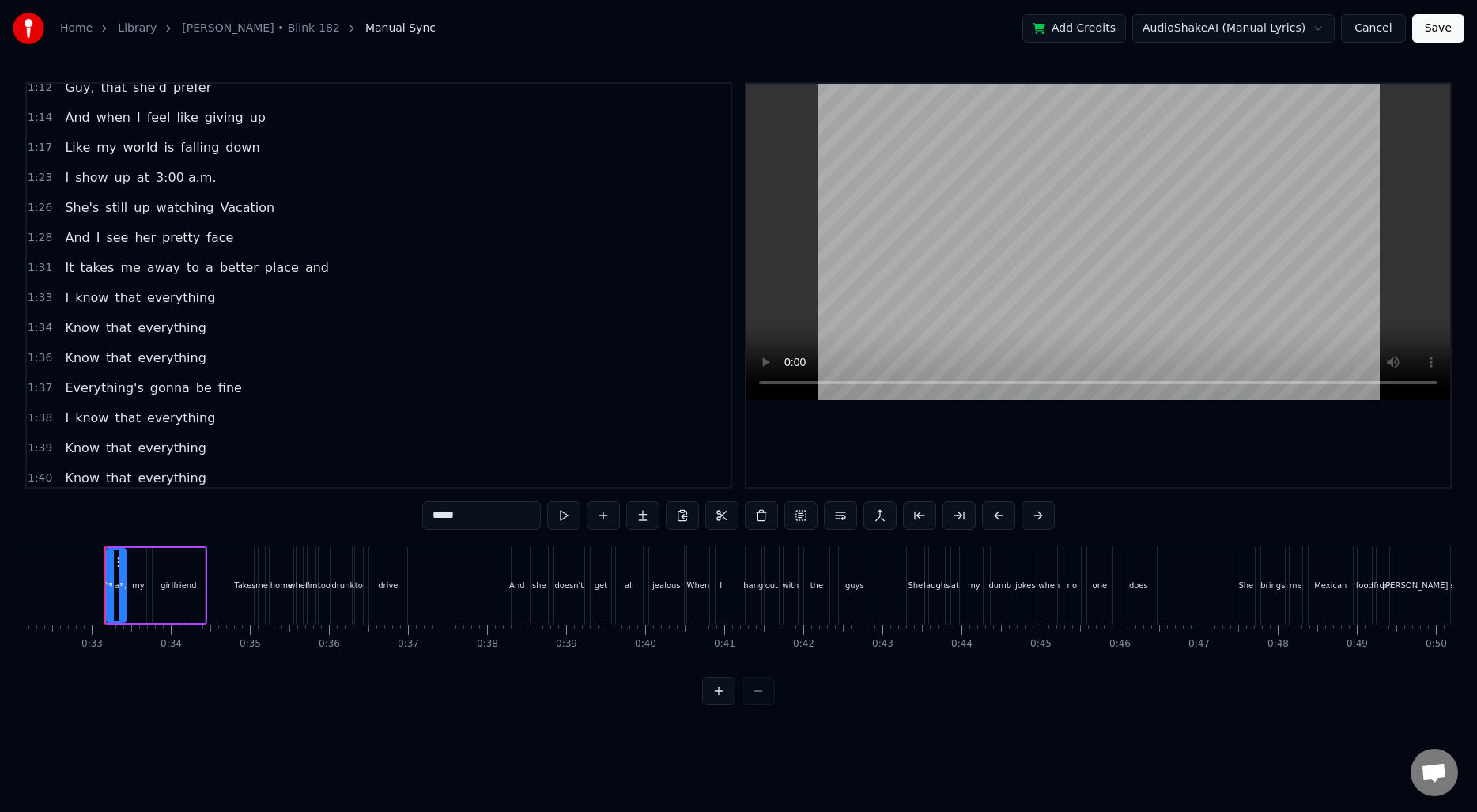
scroll to position [412, 0]
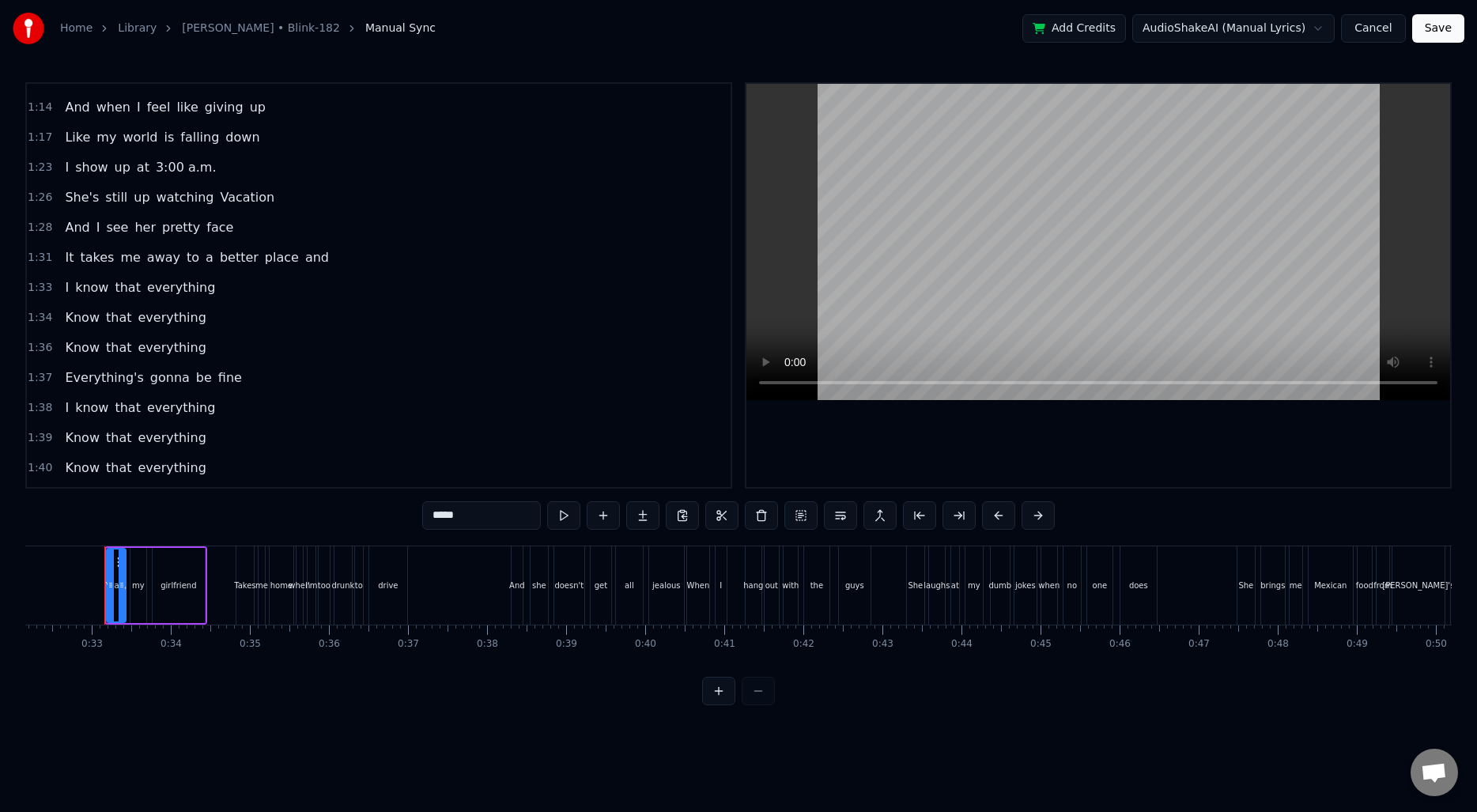
click at [36, 285] on span "1:33" at bounding box center [39, 288] width 25 height 16
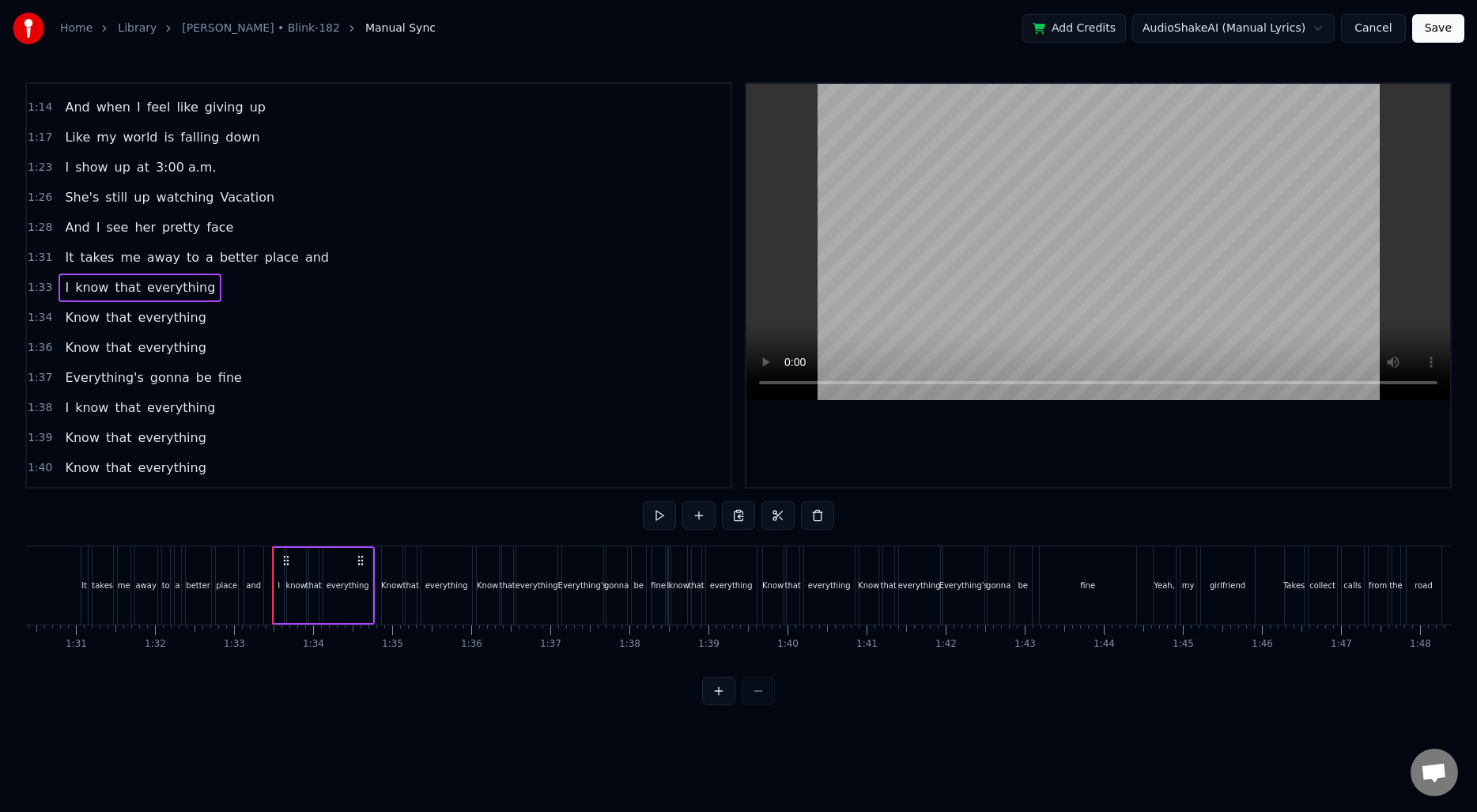
scroll to position [0, 7312]
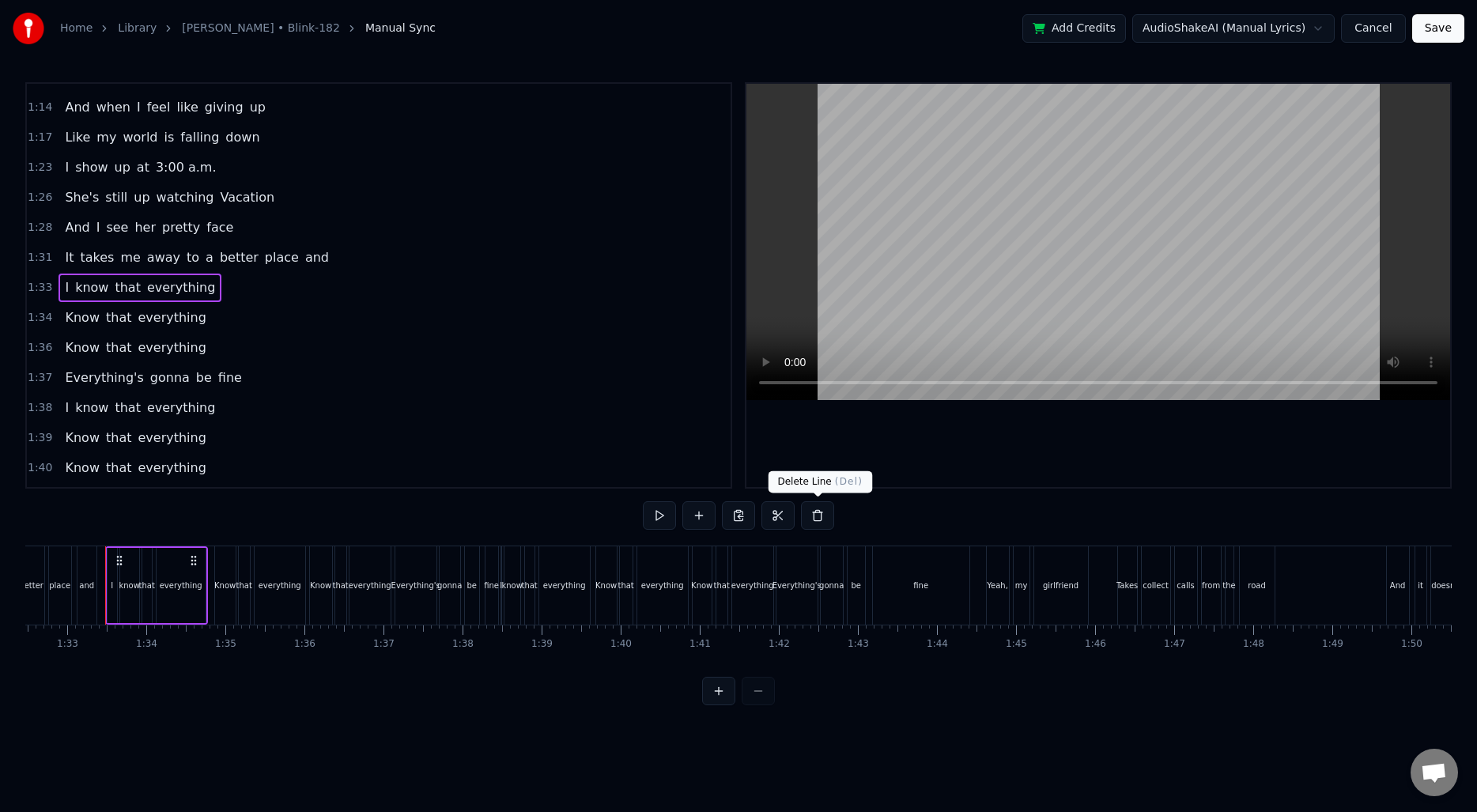
click at [809, 514] on button at bounding box center [818, 515] width 33 height 29
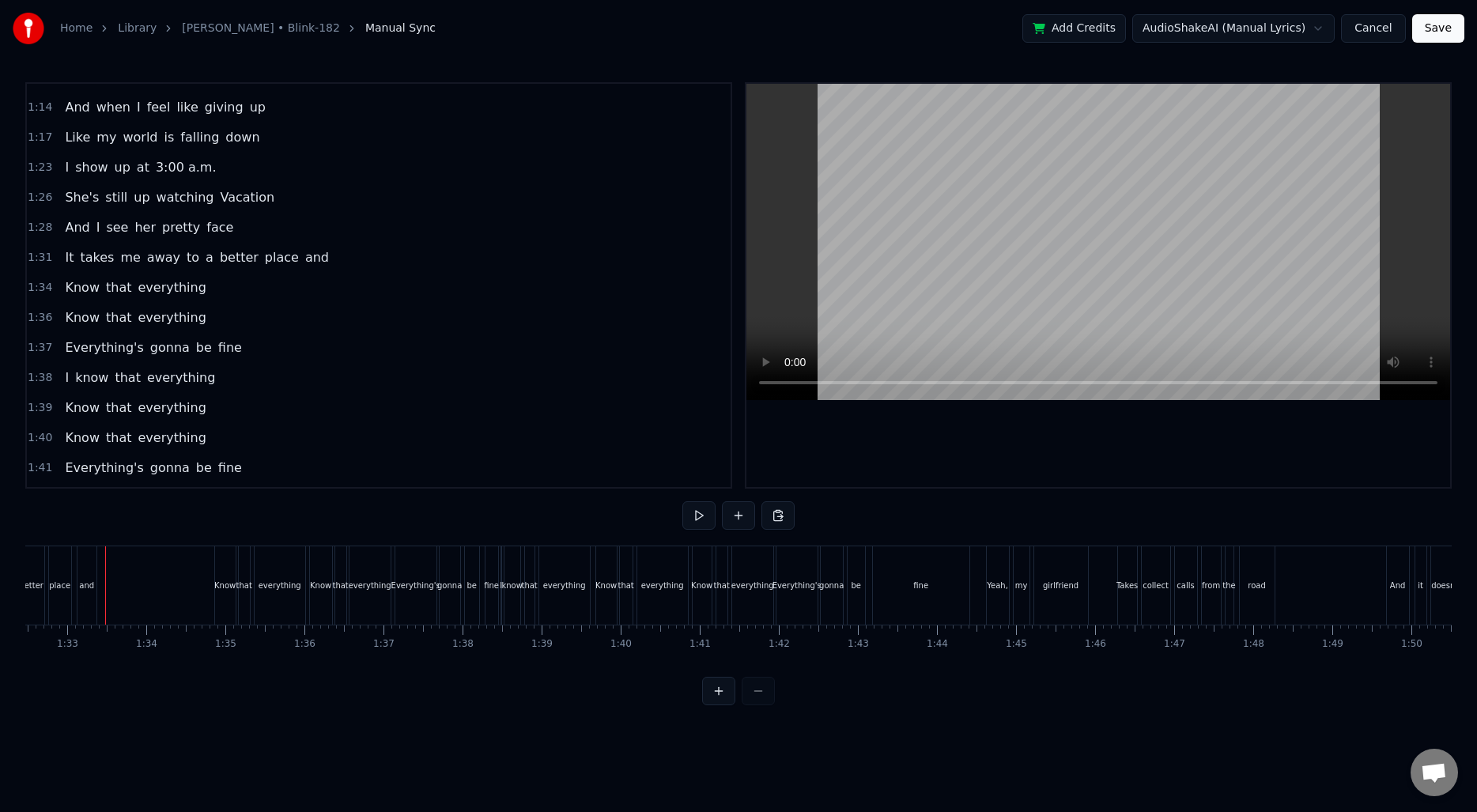
click at [44, 286] on span "1:34" at bounding box center [39, 288] width 25 height 16
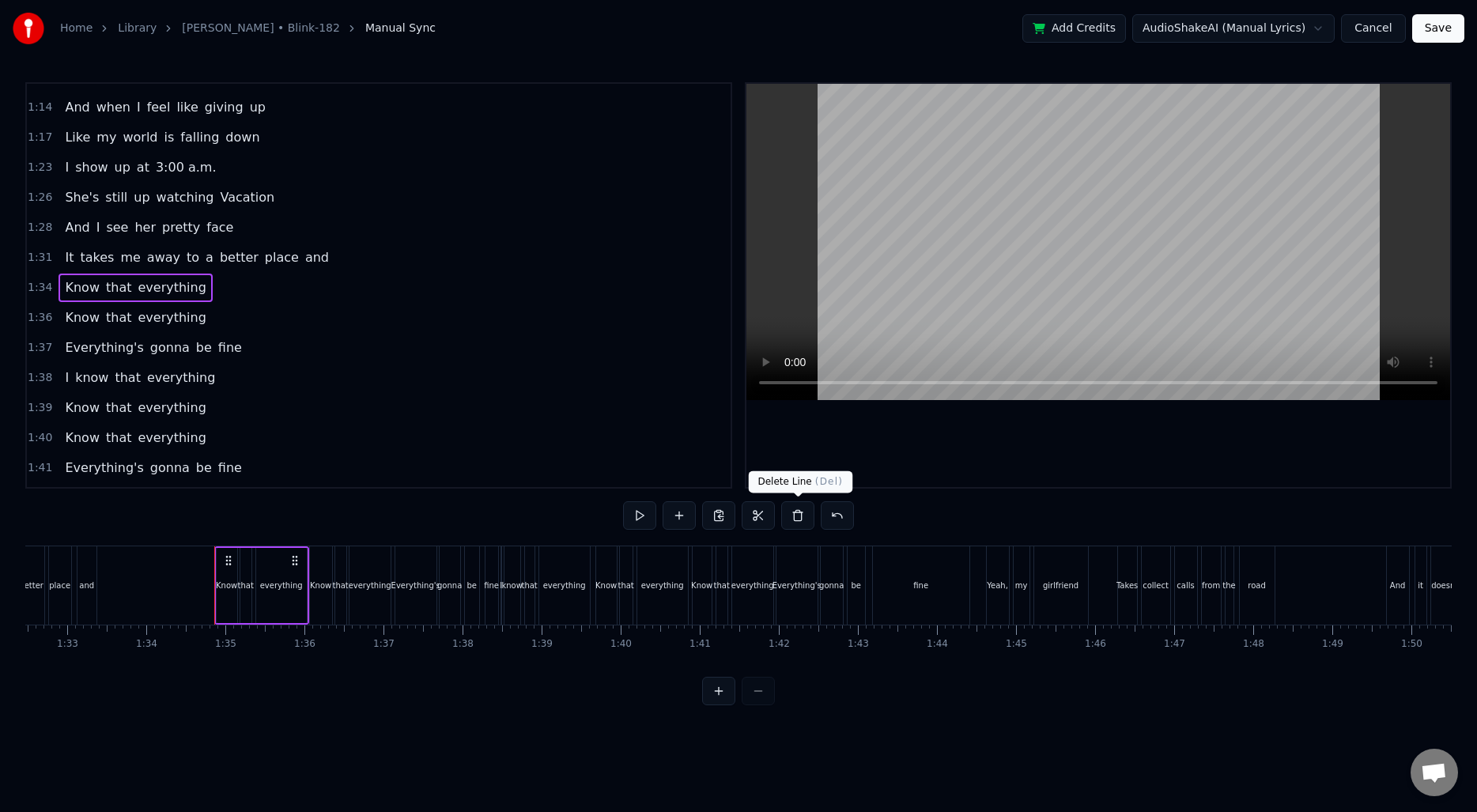
click at [795, 511] on button at bounding box center [798, 515] width 33 height 29
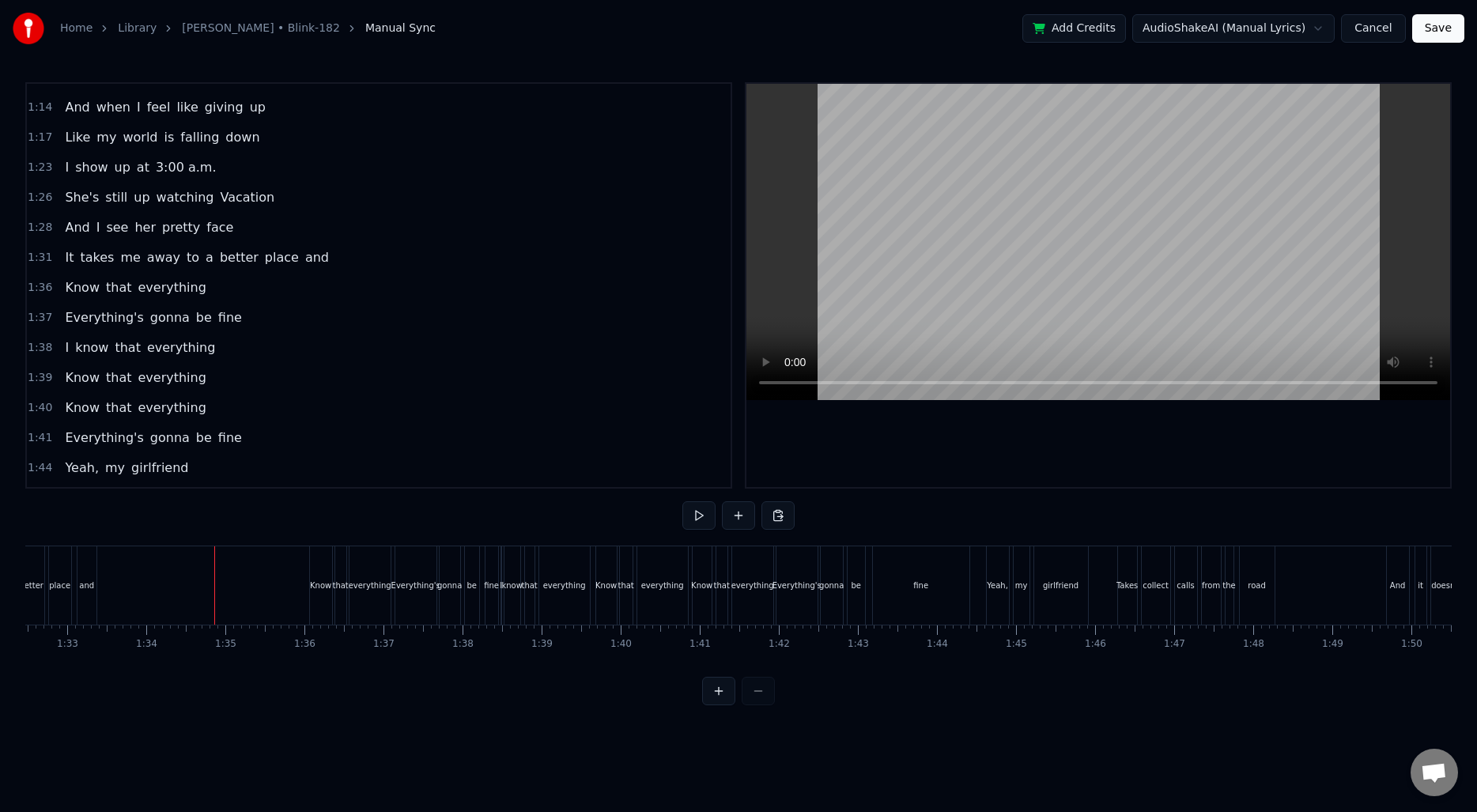
click at [44, 284] on span "1:36" at bounding box center [39, 288] width 25 height 16
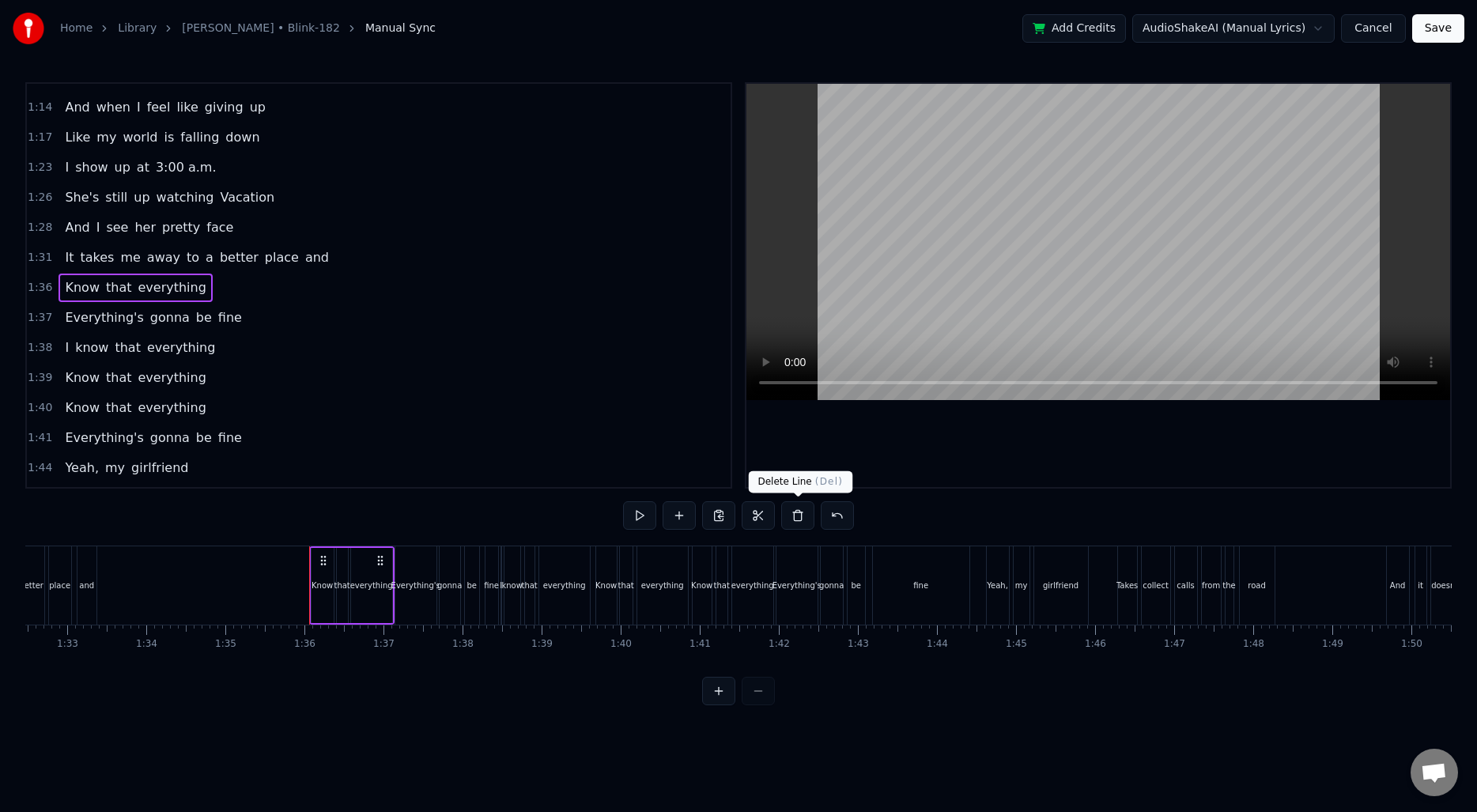
click at [803, 515] on button at bounding box center [798, 515] width 33 height 29
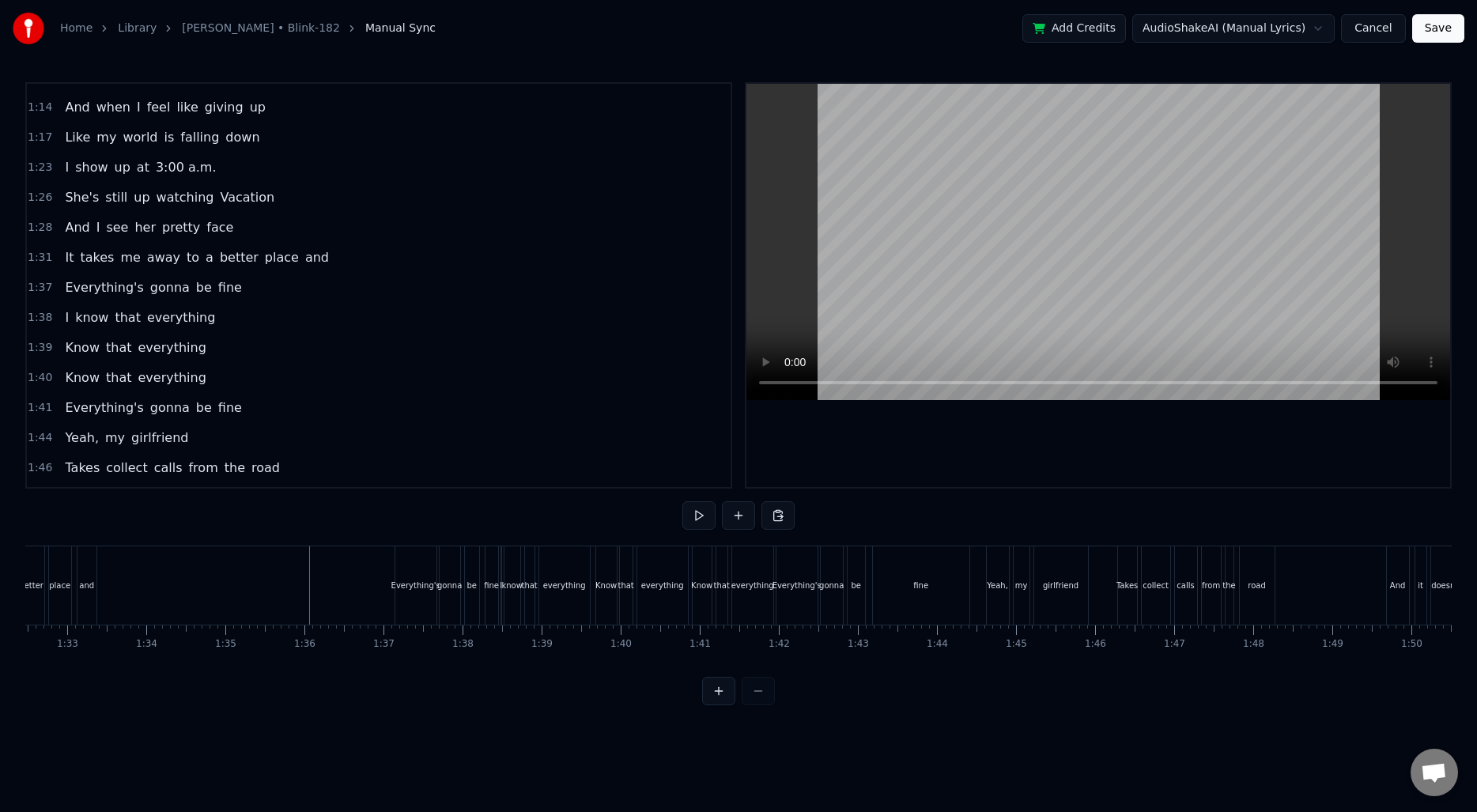
click at [33, 317] on span "1:38" at bounding box center [39, 318] width 25 height 16
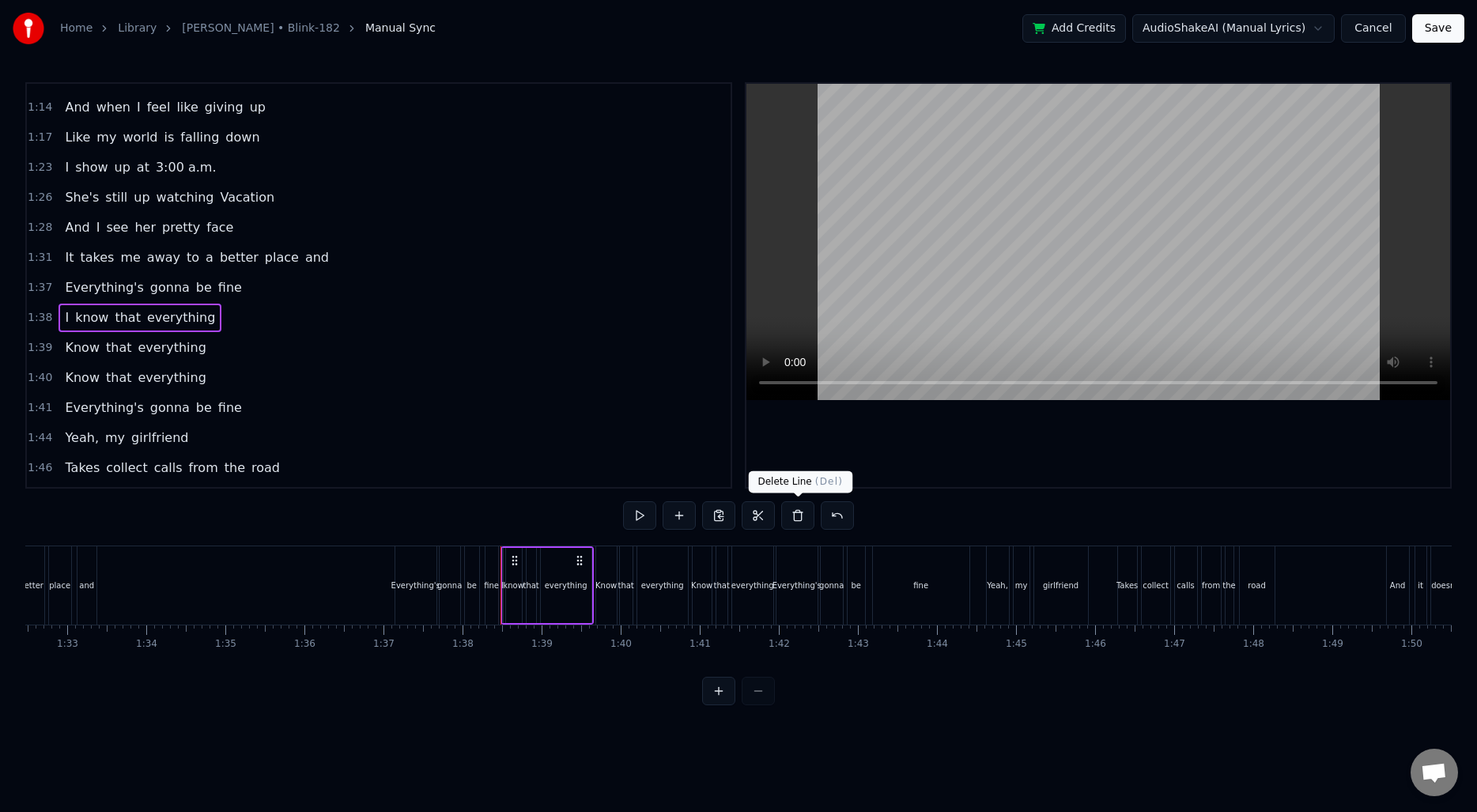
click at [806, 514] on button at bounding box center [798, 515] width 33 height 29
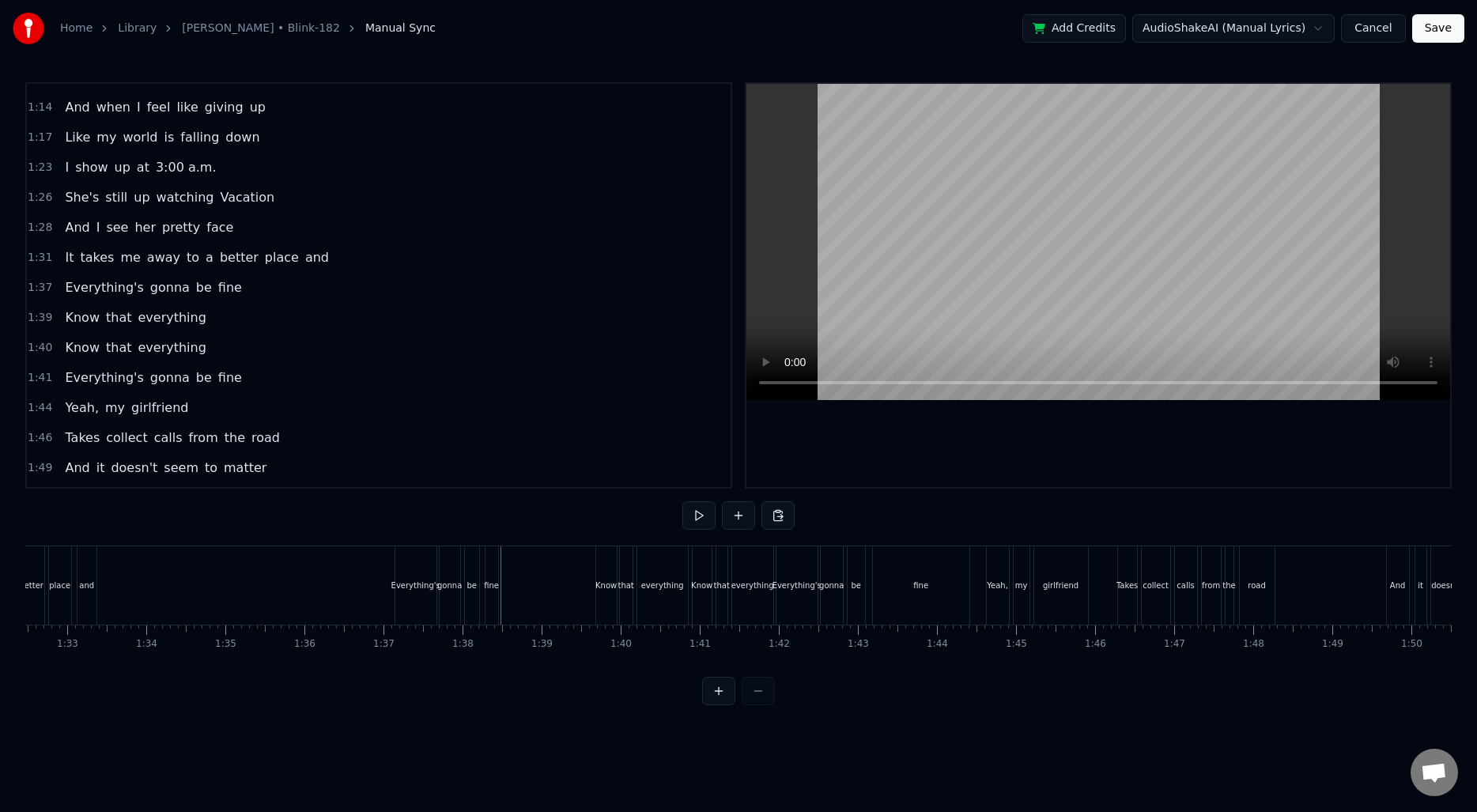
click at [46, 320] on span "1:39" at bounding box center [39, 318] width 25 height 16
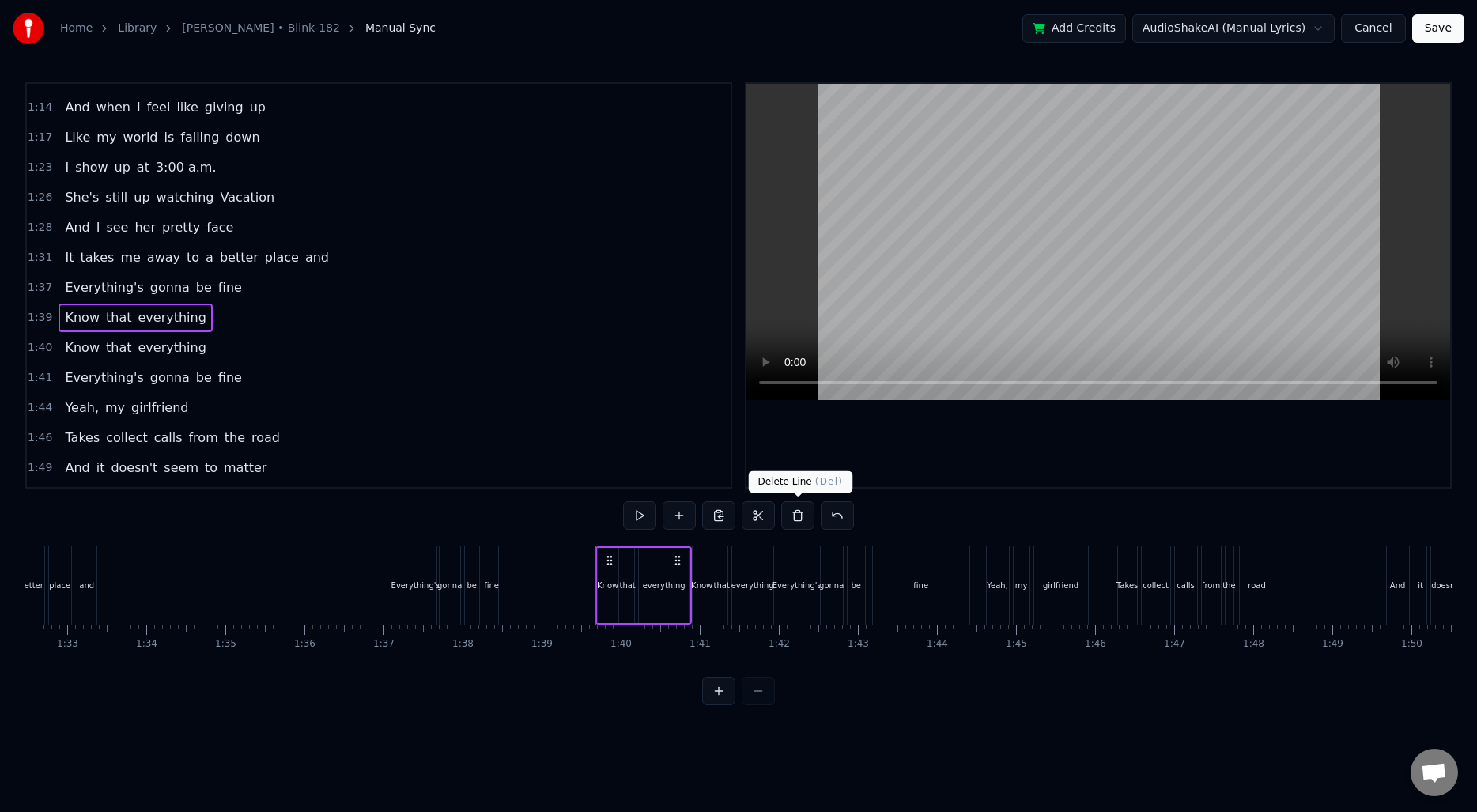
click at [813, 514] on button at bounding box center [798, 515] width 33 height 29
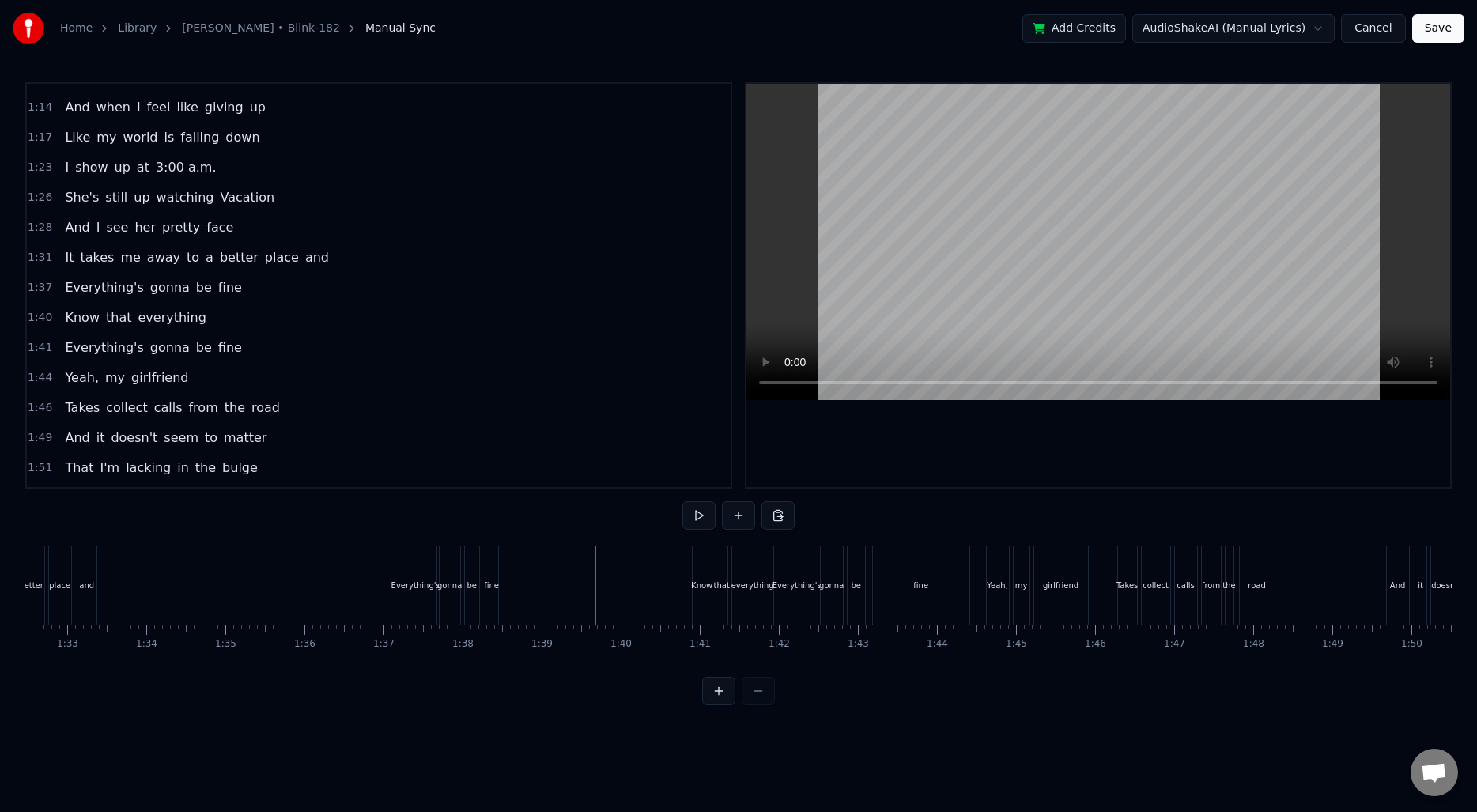
click at [46, 317] on span "1:40" at bounding box center [39, 318] width 25 height 16
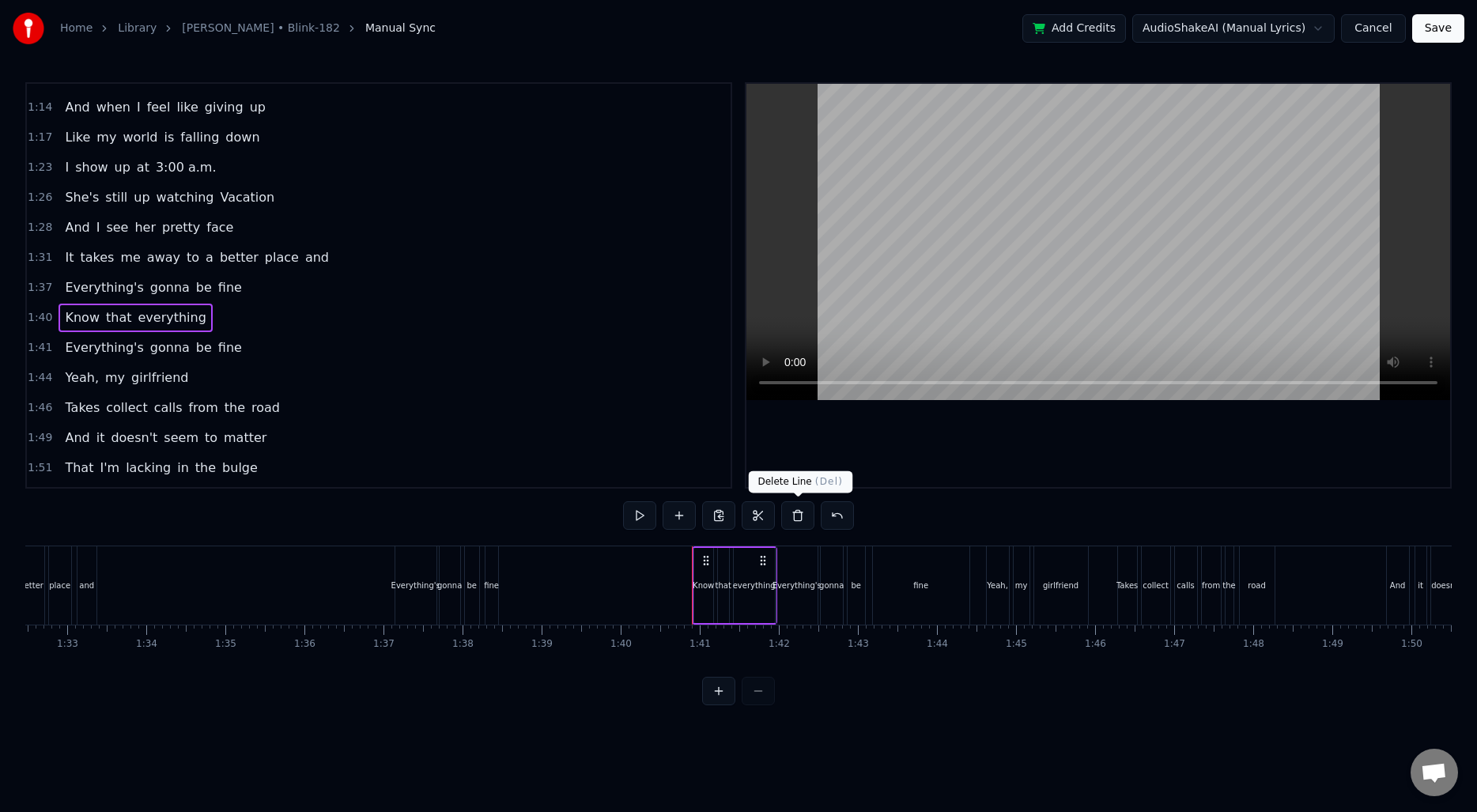
click at [801, 509] on button at bounding box center [798, 515] width 33 height 29
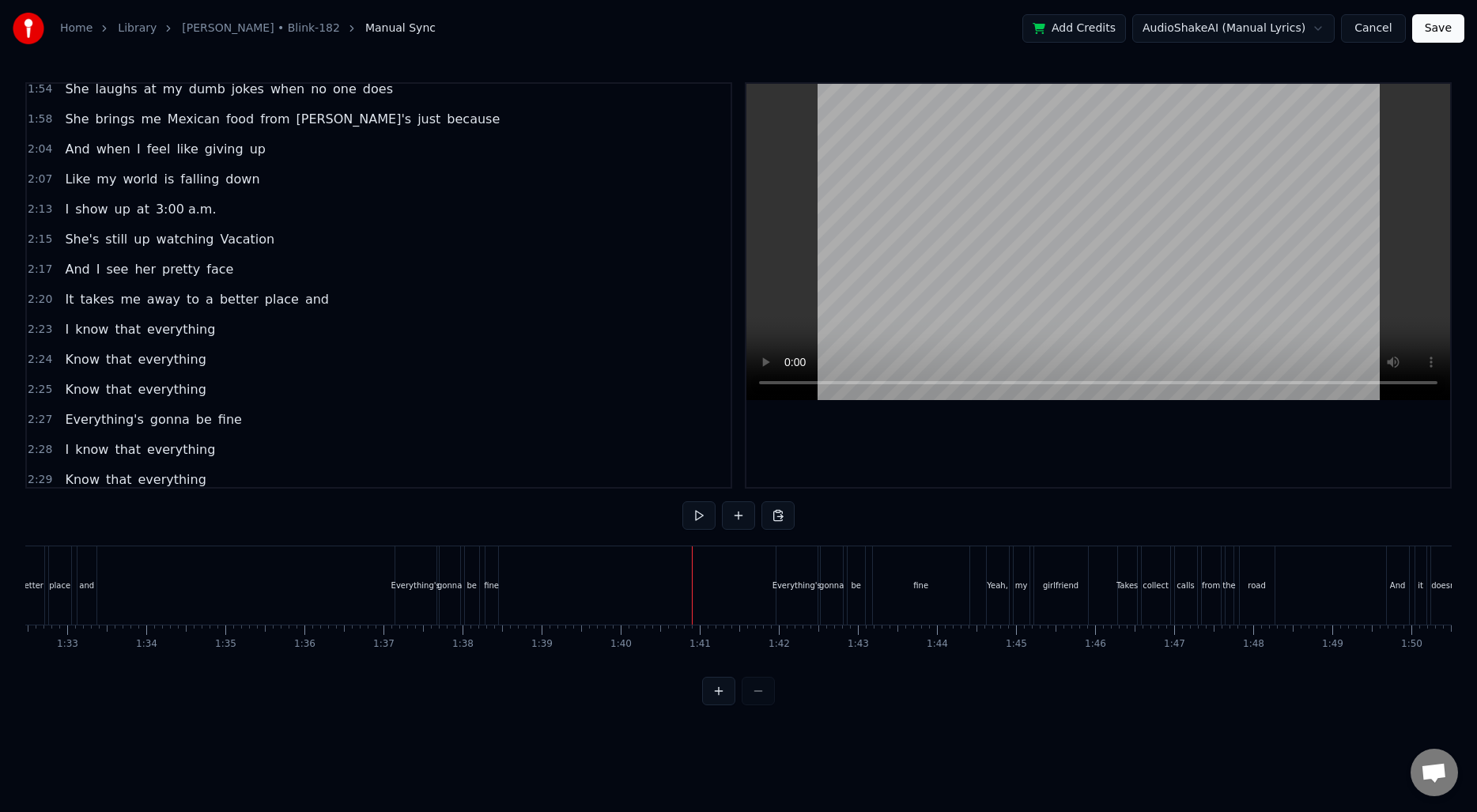
scroll to position [801, 0]
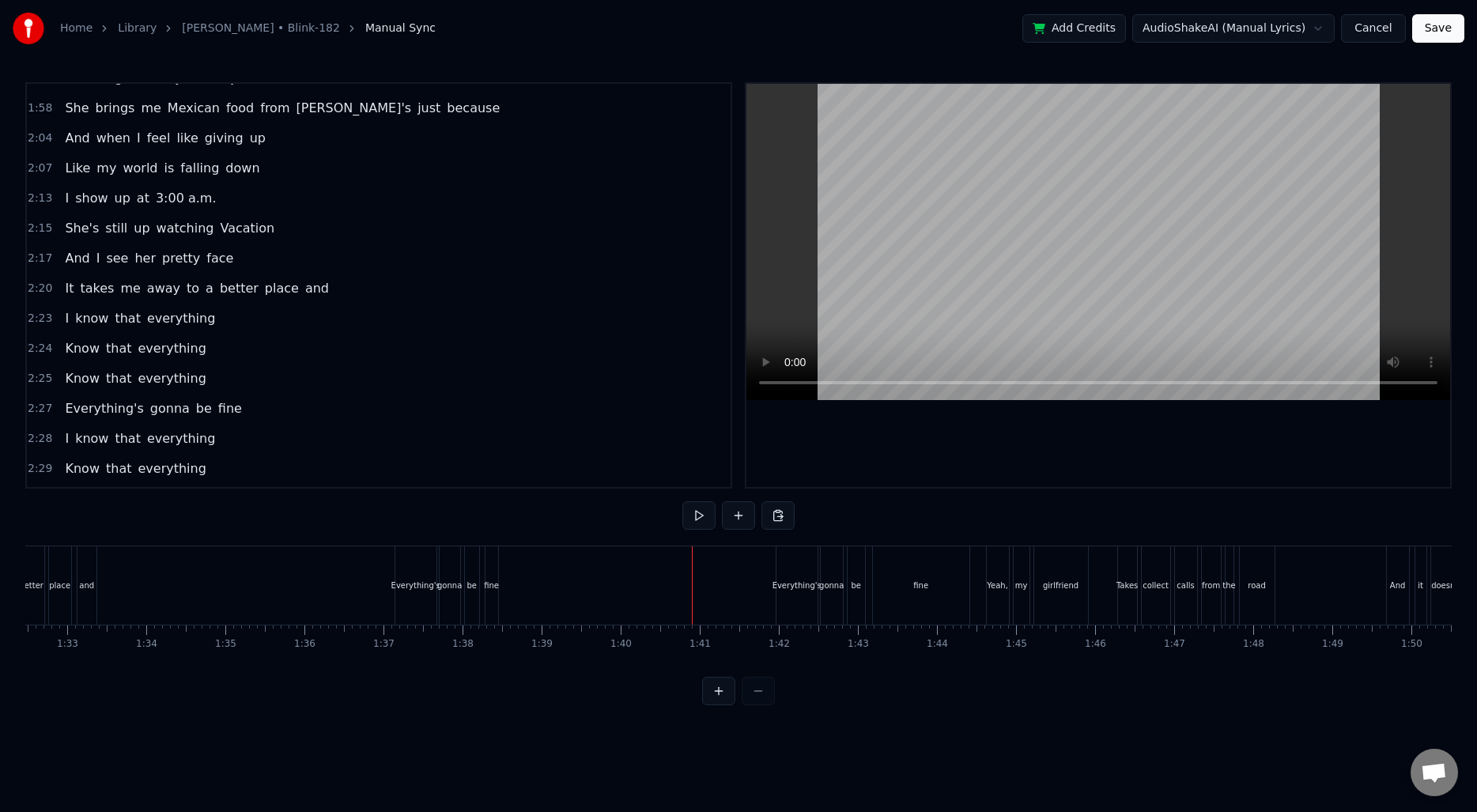
click at [33, 318] on span "2:23" at bounding box center [39, 319] width 25 height 16
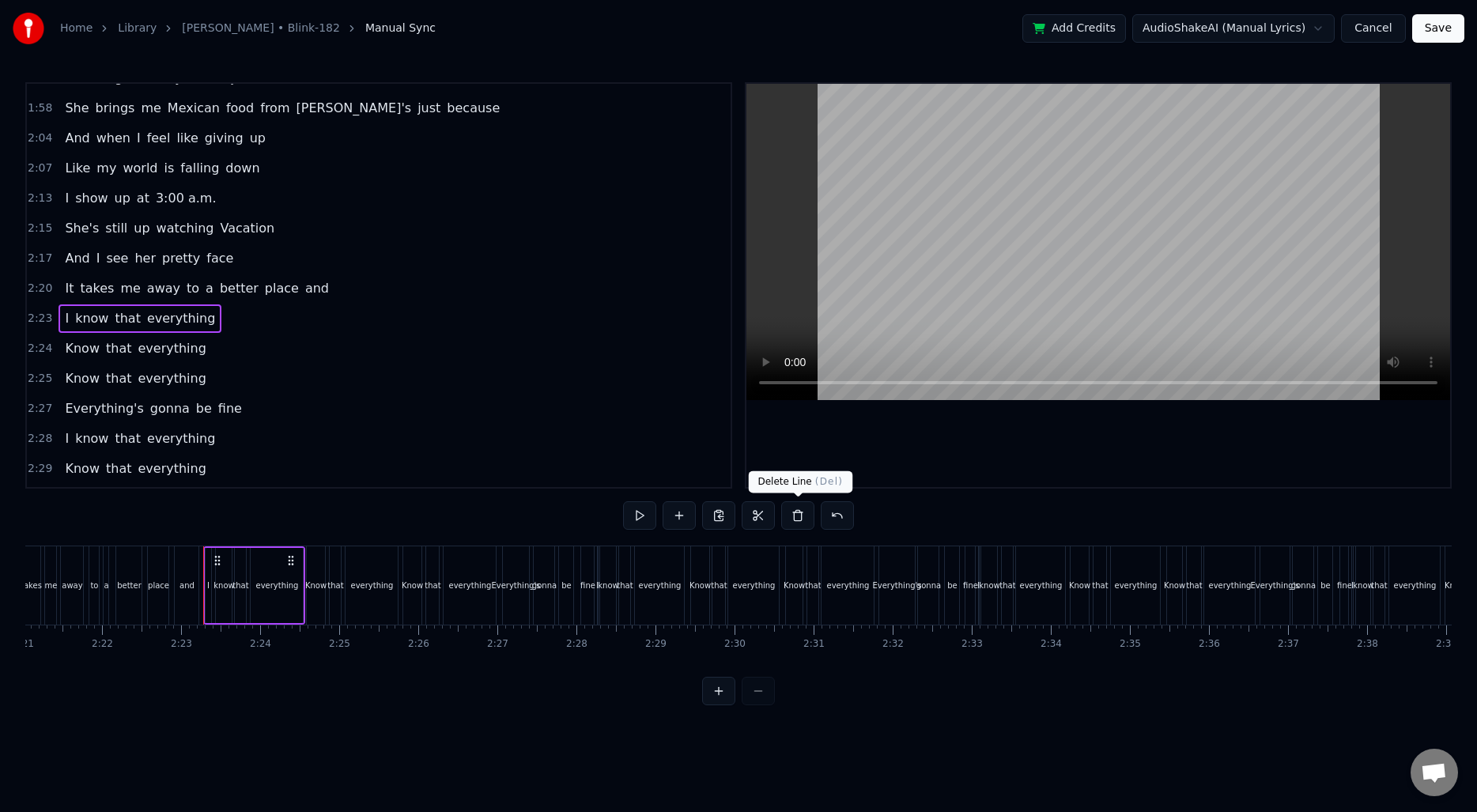
scroll to position [0, 11250]
click at [787, 519] on button at bounding box center [798, 515] width 33 height 29
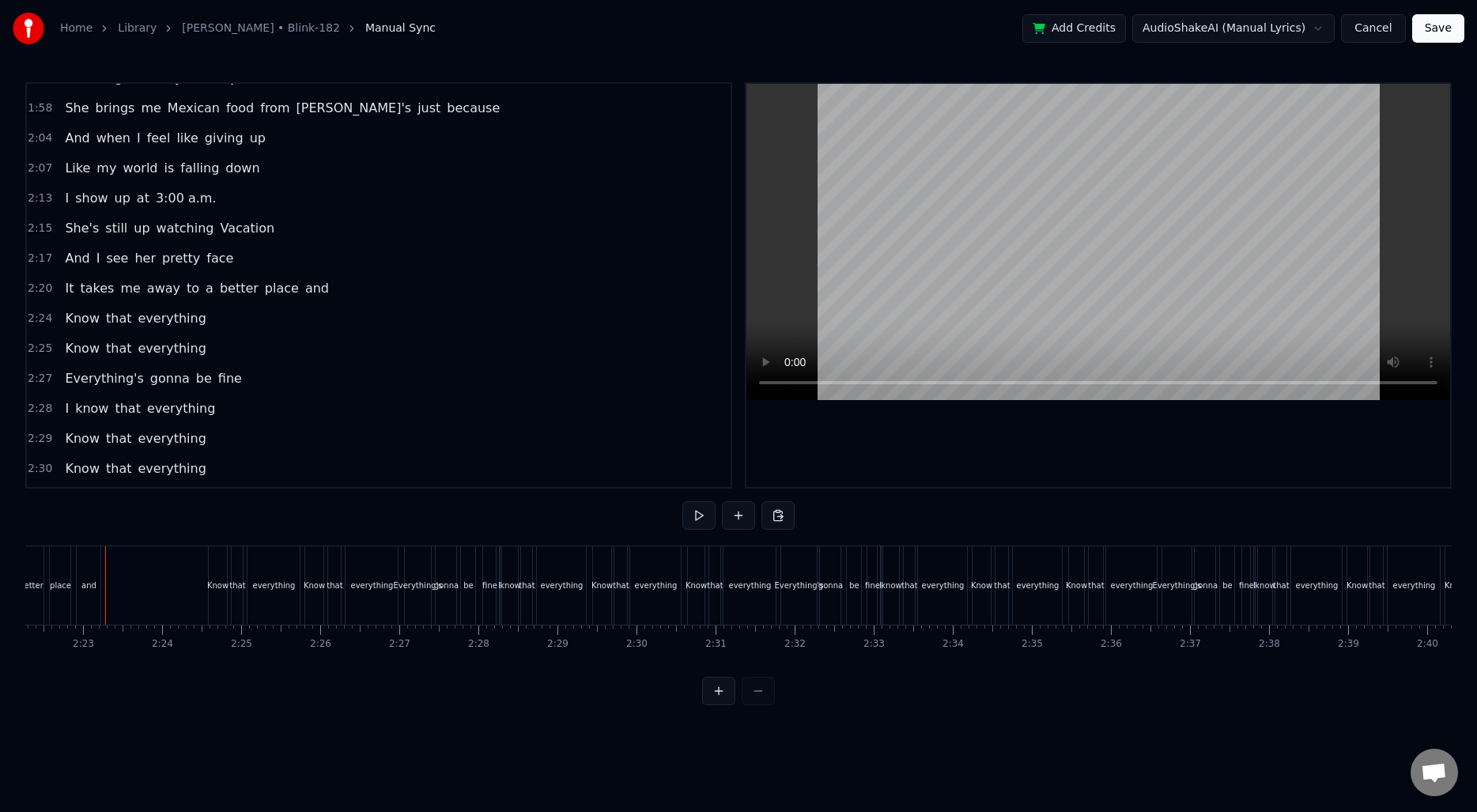
click at [49, 322] on span "2:24" at bounding box center [39, 319] width 25 height 16
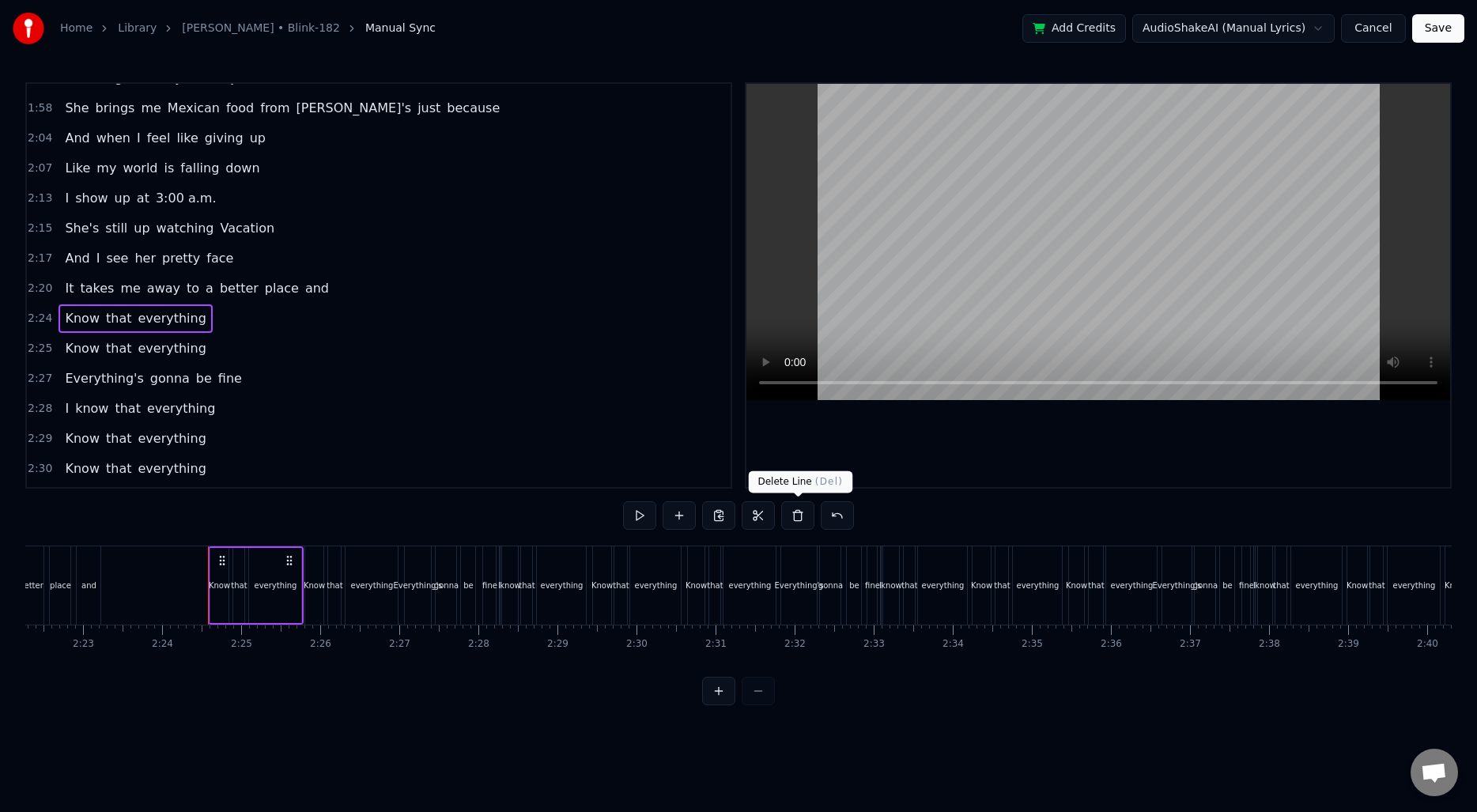
click at [803, 520] on button at bounding box center [798, 515] width 33 height 29
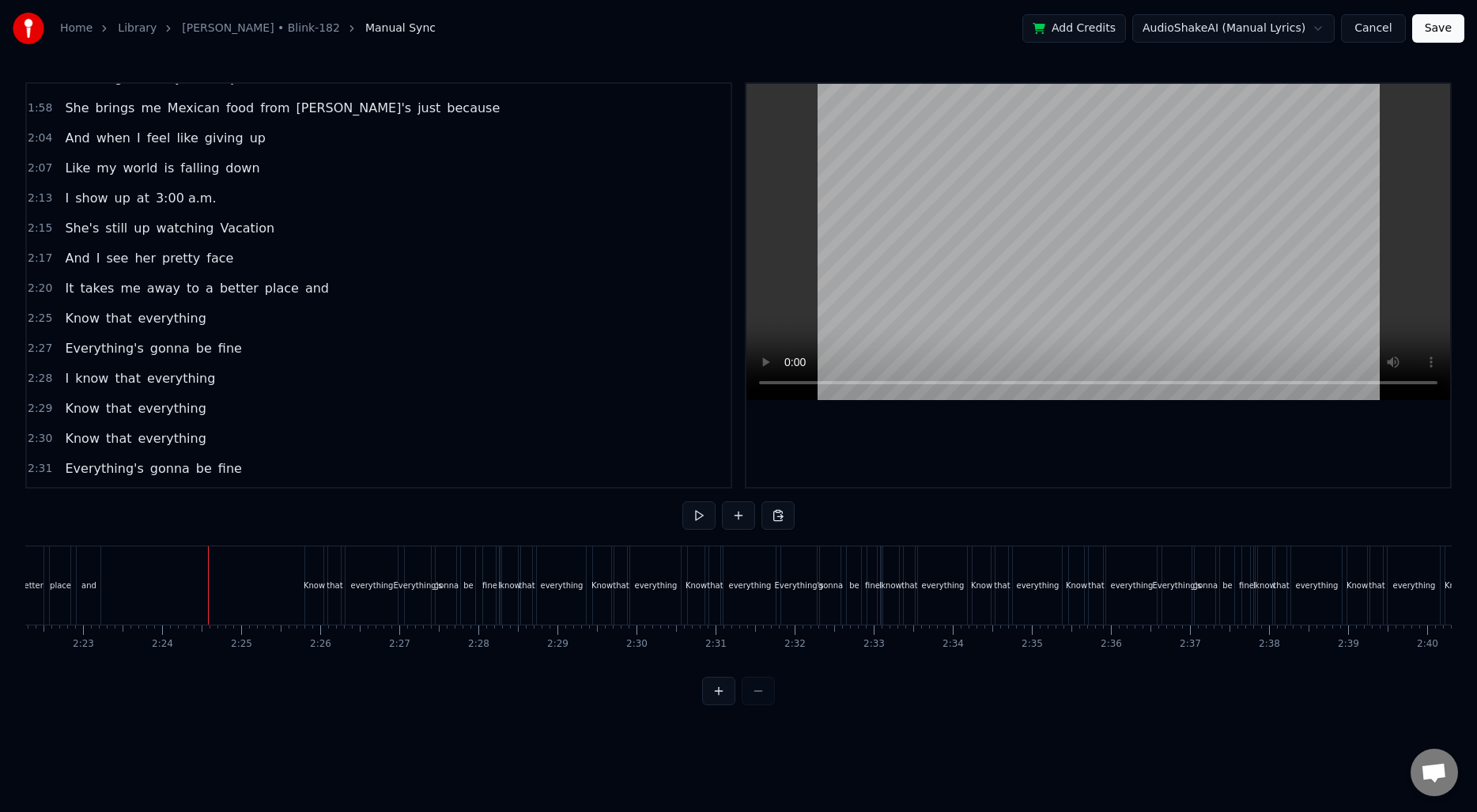
click at [37, 318] on span "2:25" at bounding box center [39, 319] width 25 height 16
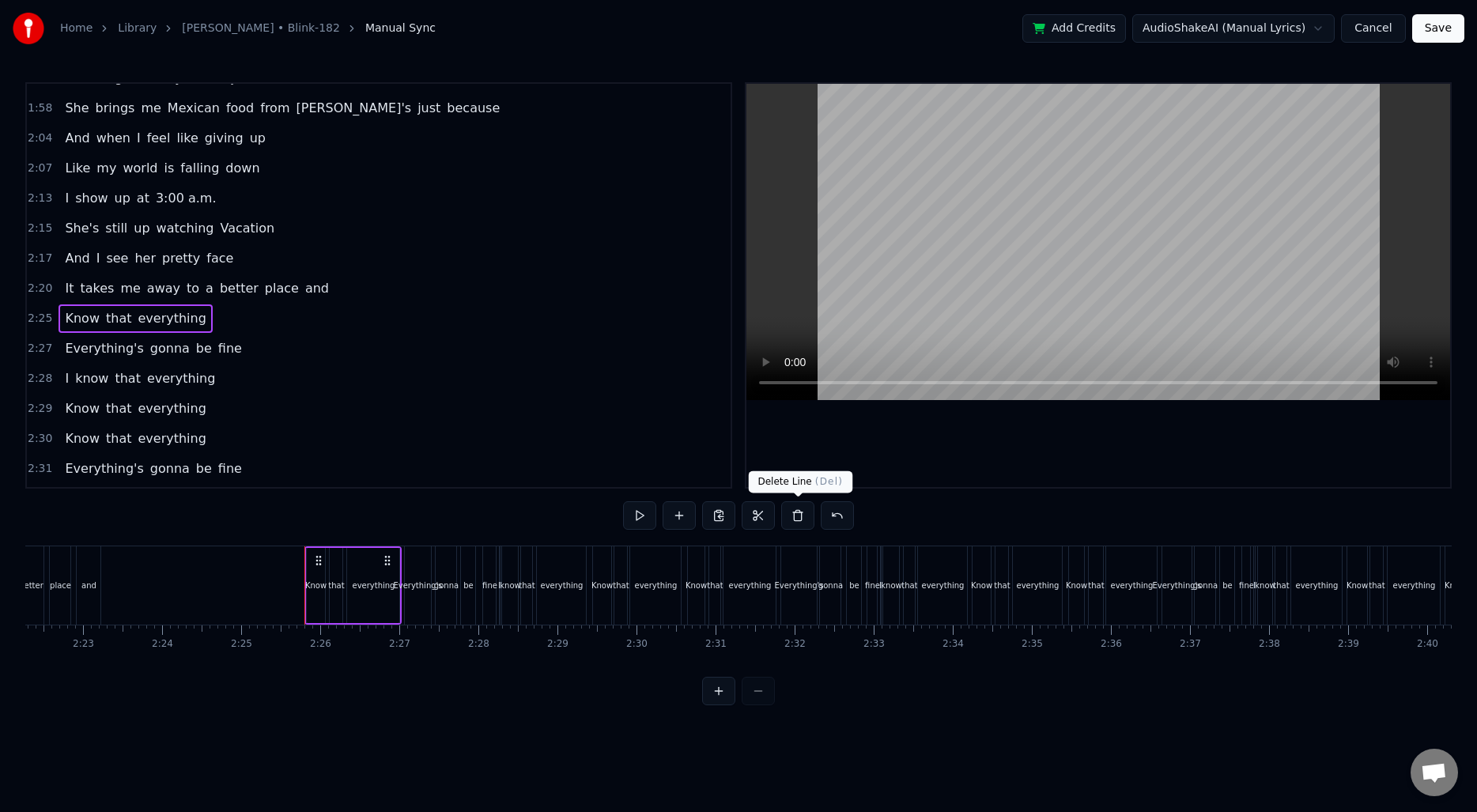
click at [791, 519] on button at bounding box center [798, 515] width 33 height 29
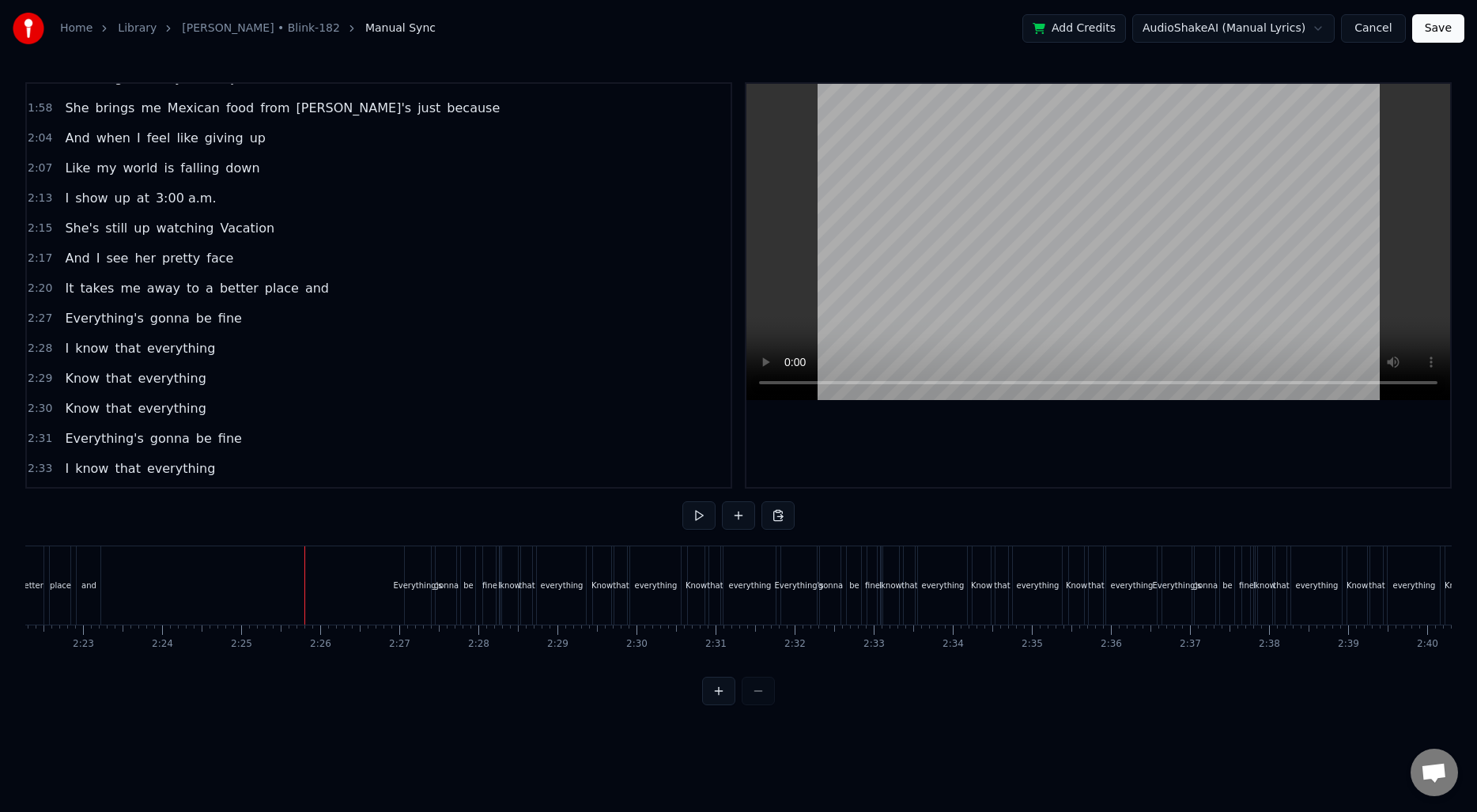
click at [50, 353] on div "2:28 I know that everything" at bounding box center [379, 348] width 704 height 30
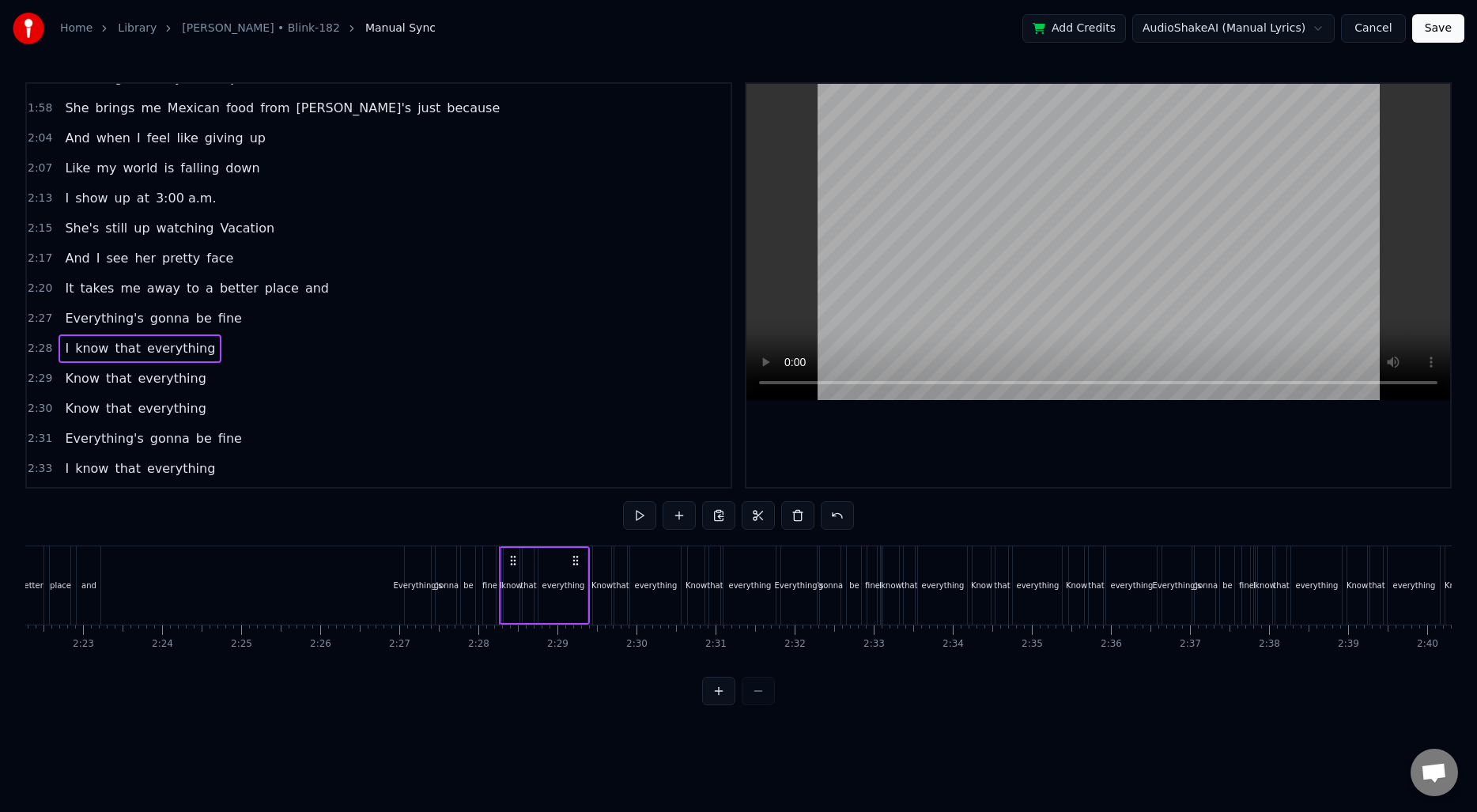
click at [45, 377] on span "2:29" at bounding box center [39, 378] width 25 height 16
click at [44, 410] on span "2:30" at bounding box center [39, 409] width 25 height 16
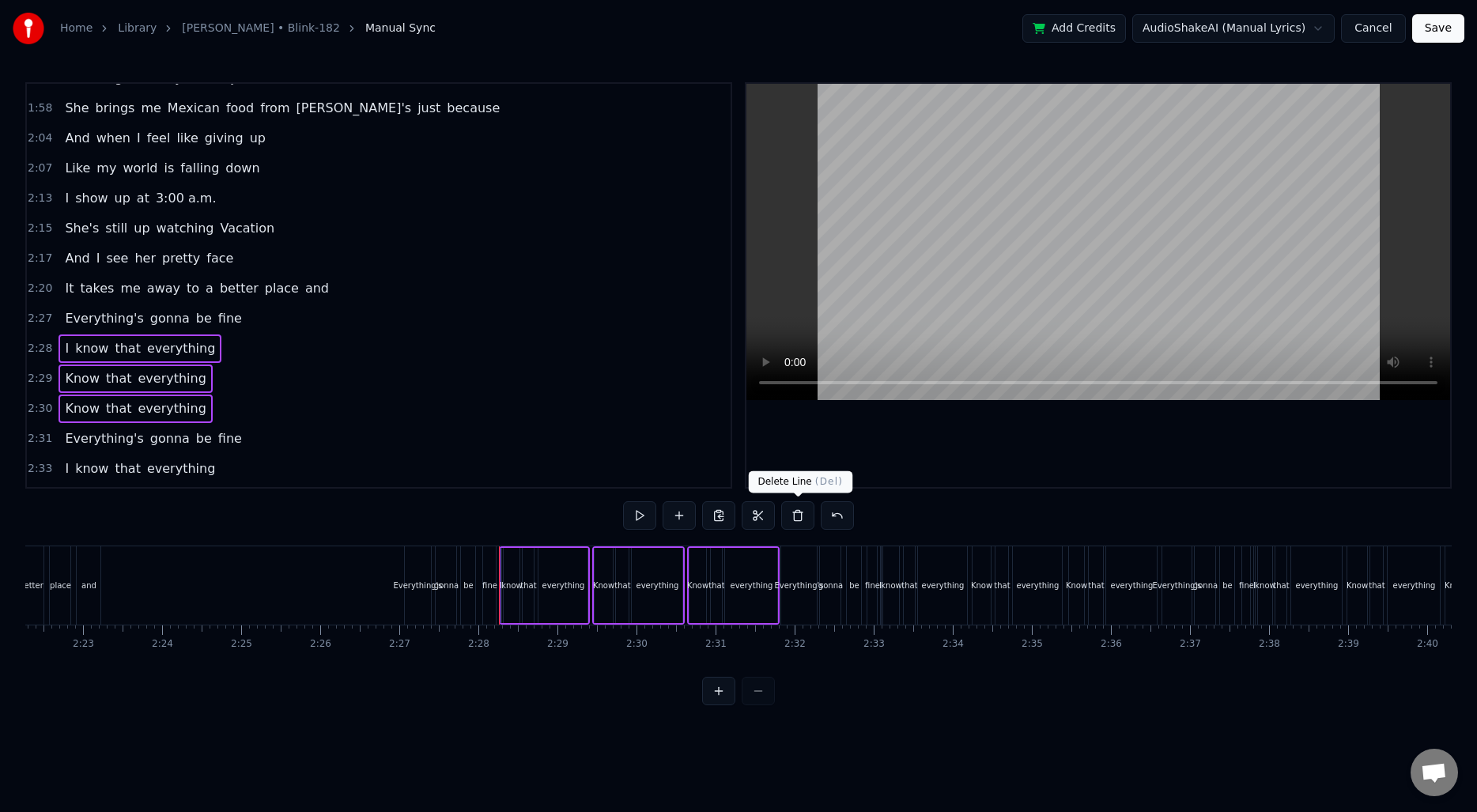
click at [807, 519] on button at bounding box center [798, 515] width 33 height 29
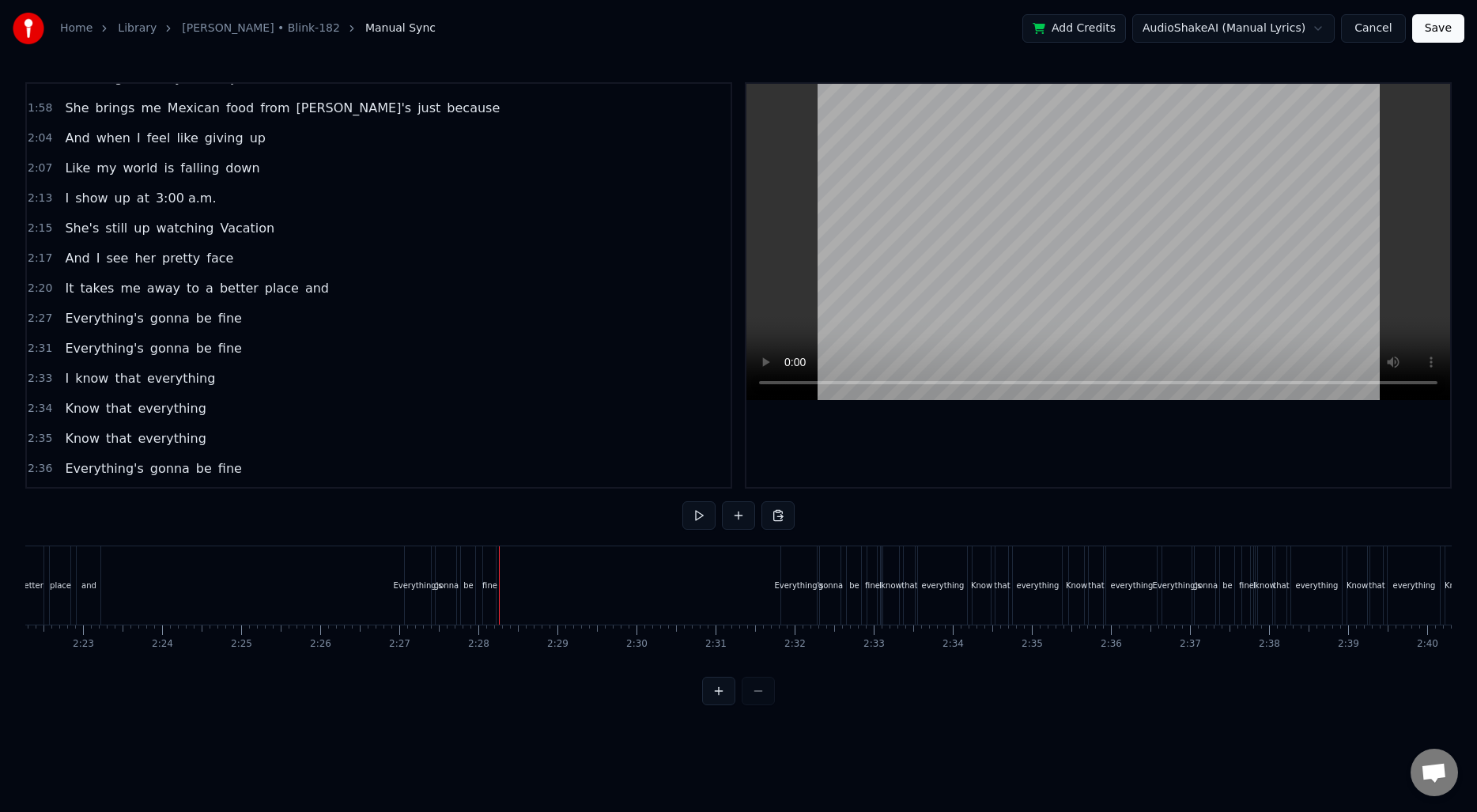
click at [47, 382] on span "2:33" at bounding box center [39, 378] width 25 height 16
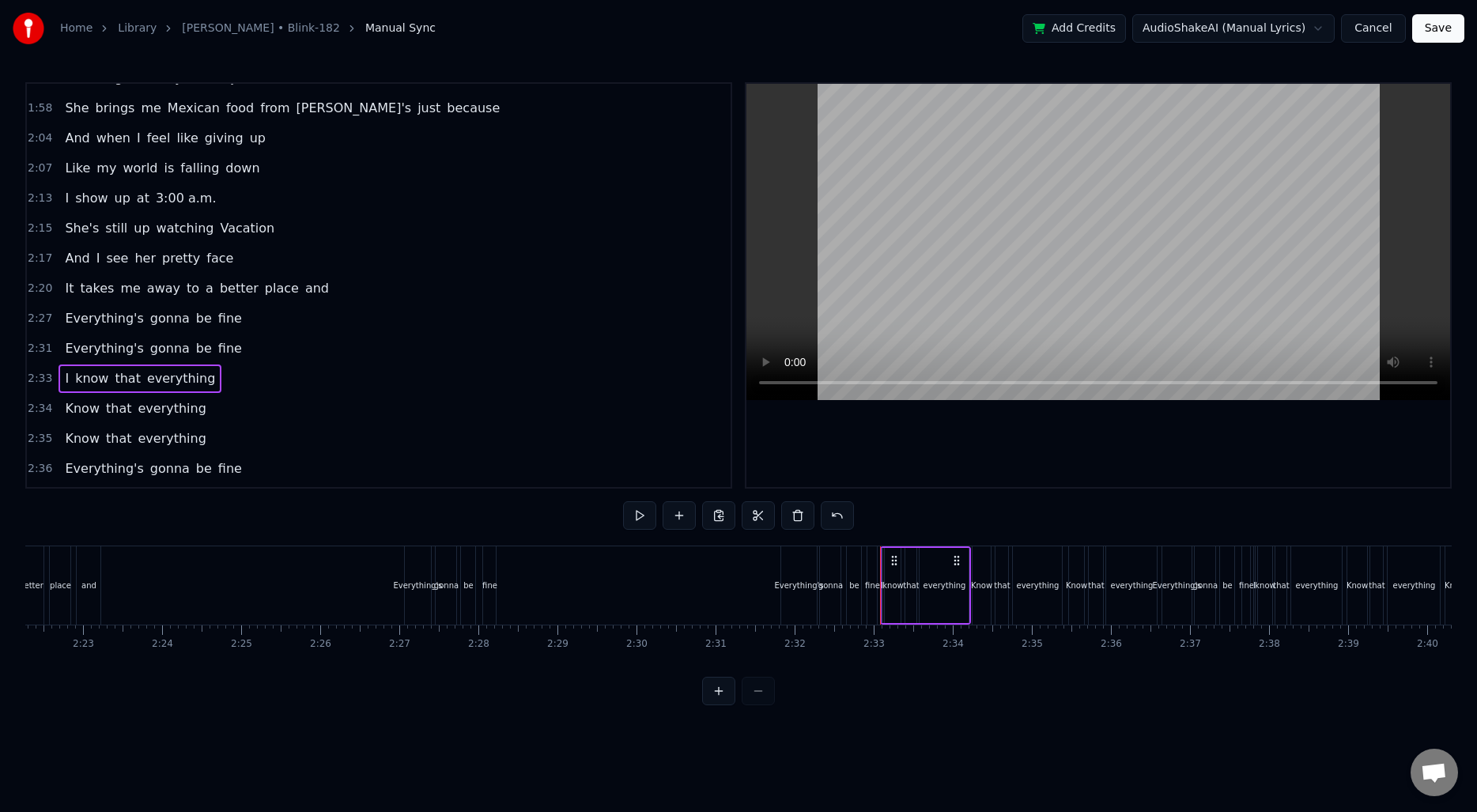
click at [43, 434] on span "2:35" at bounding box center [39, 438] width 25 height 16
click at [32, 410] on span "2:34" at bounding box center [39, 409] width 25 height 16
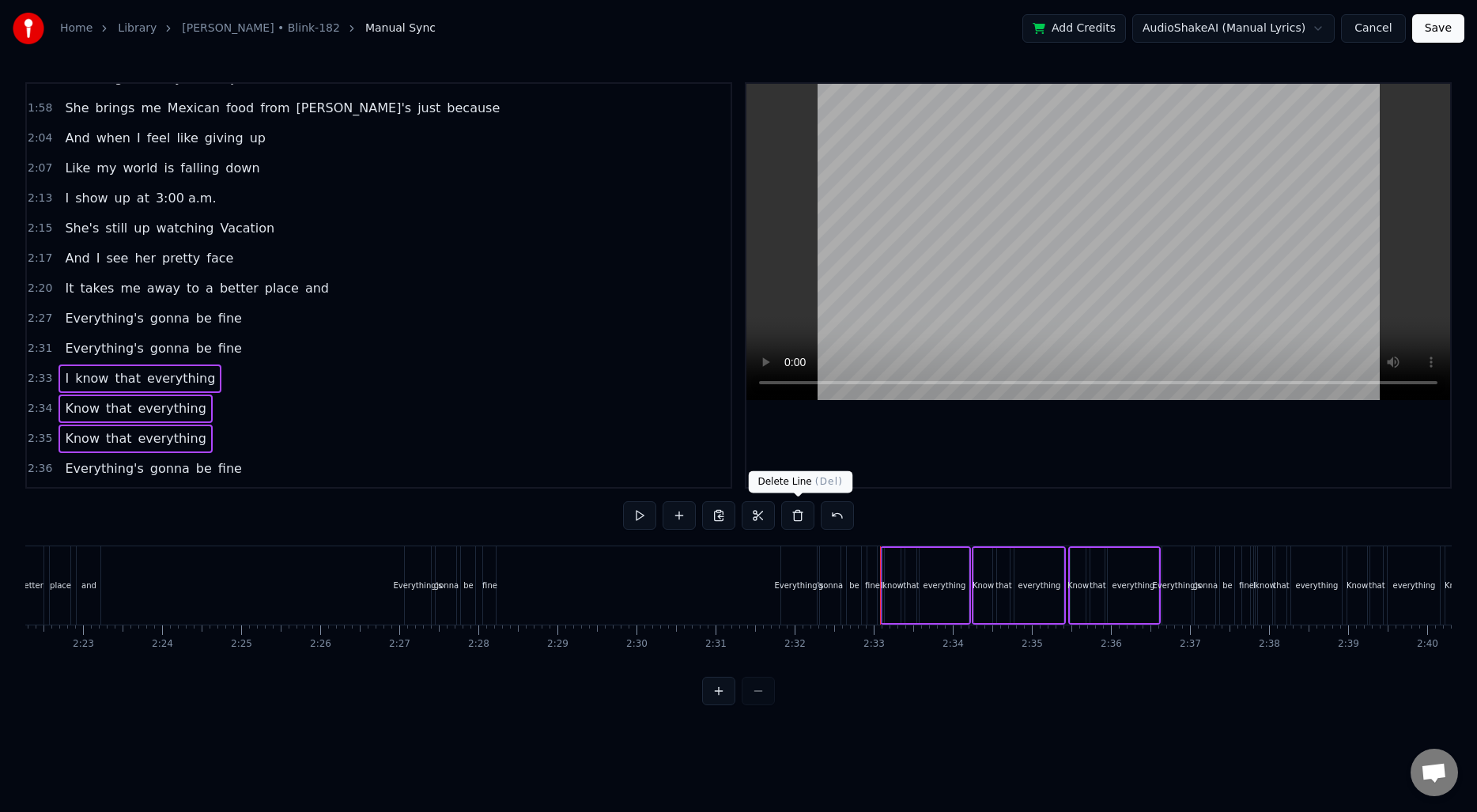
click at [798, 518] on button at bounding box center [798, 515] width 33 height 29
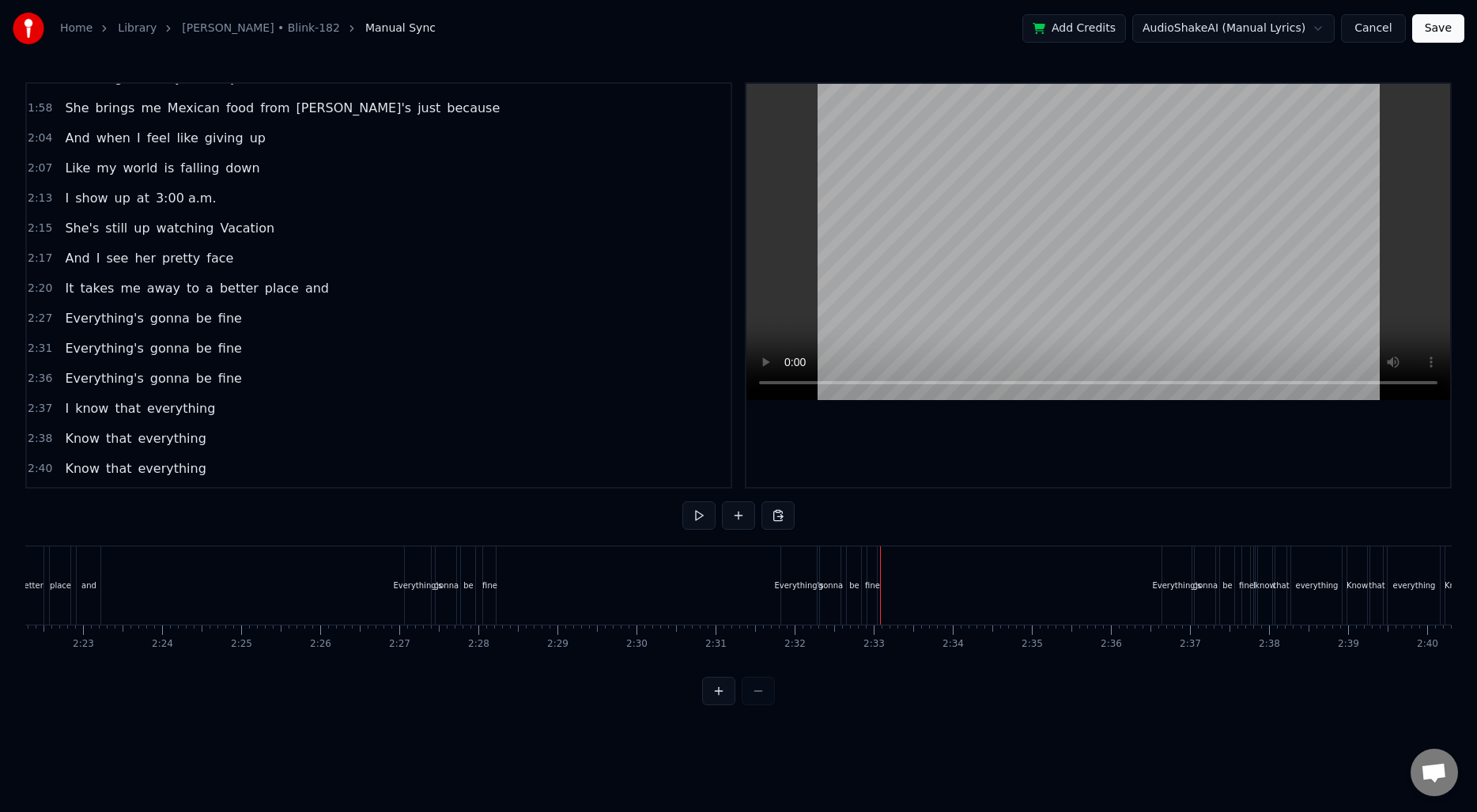
click at [63, 416] on span "I" at bounding box center [66, 408] width 7 height 18
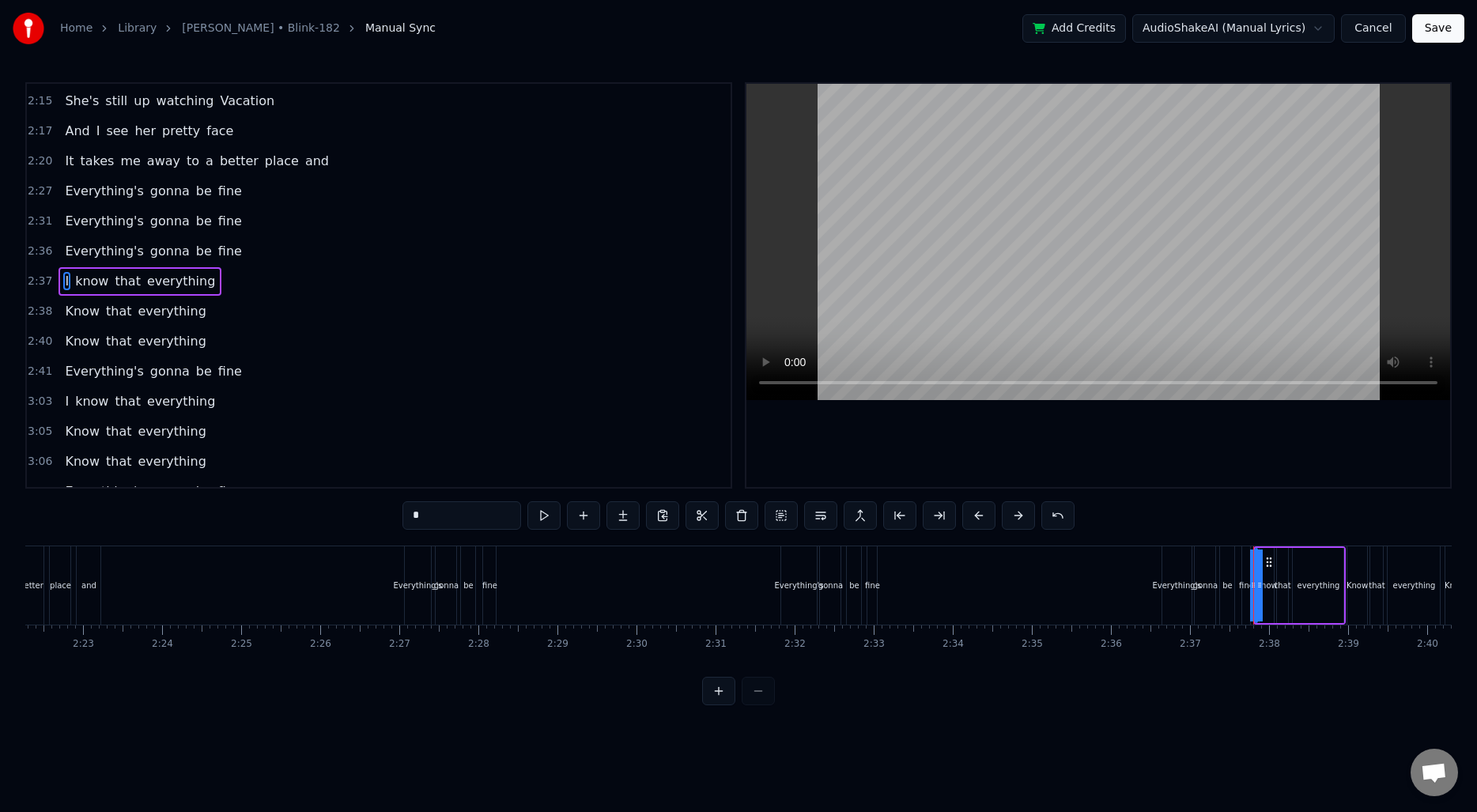
scroll to position [935, 0]
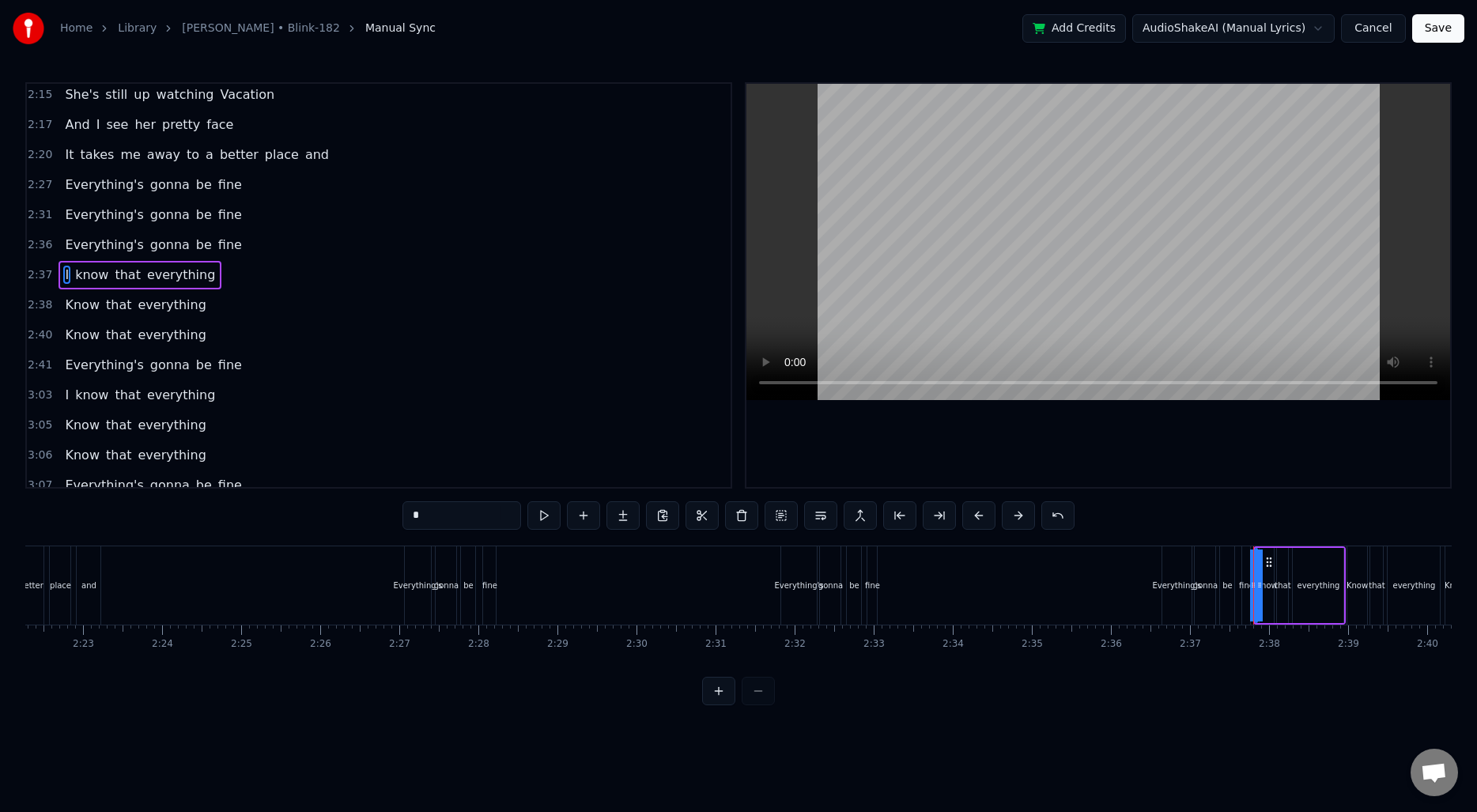
click at [34, 273] on span "2:37" at bounding box center [39, 275] width 25 height 16
click at [41, 297] on span "2:38" at bounding box center [39, 305] width 25 height 16
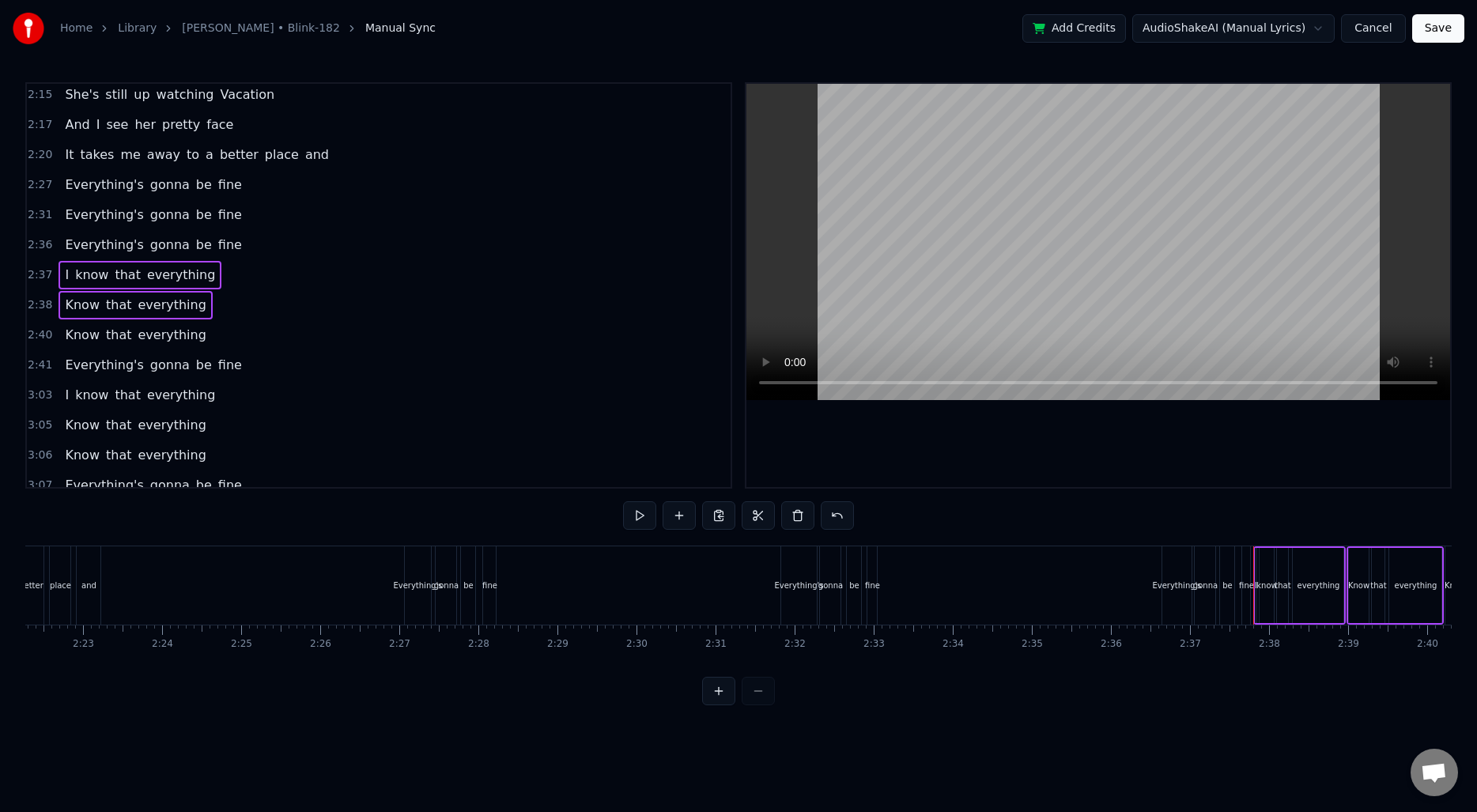
click at [36, 336] on span "2:40" at bounding box center [39, 335] width 25 height 16
click at [790, 517] on button at bounding box center [798, 515] width 33 height 29
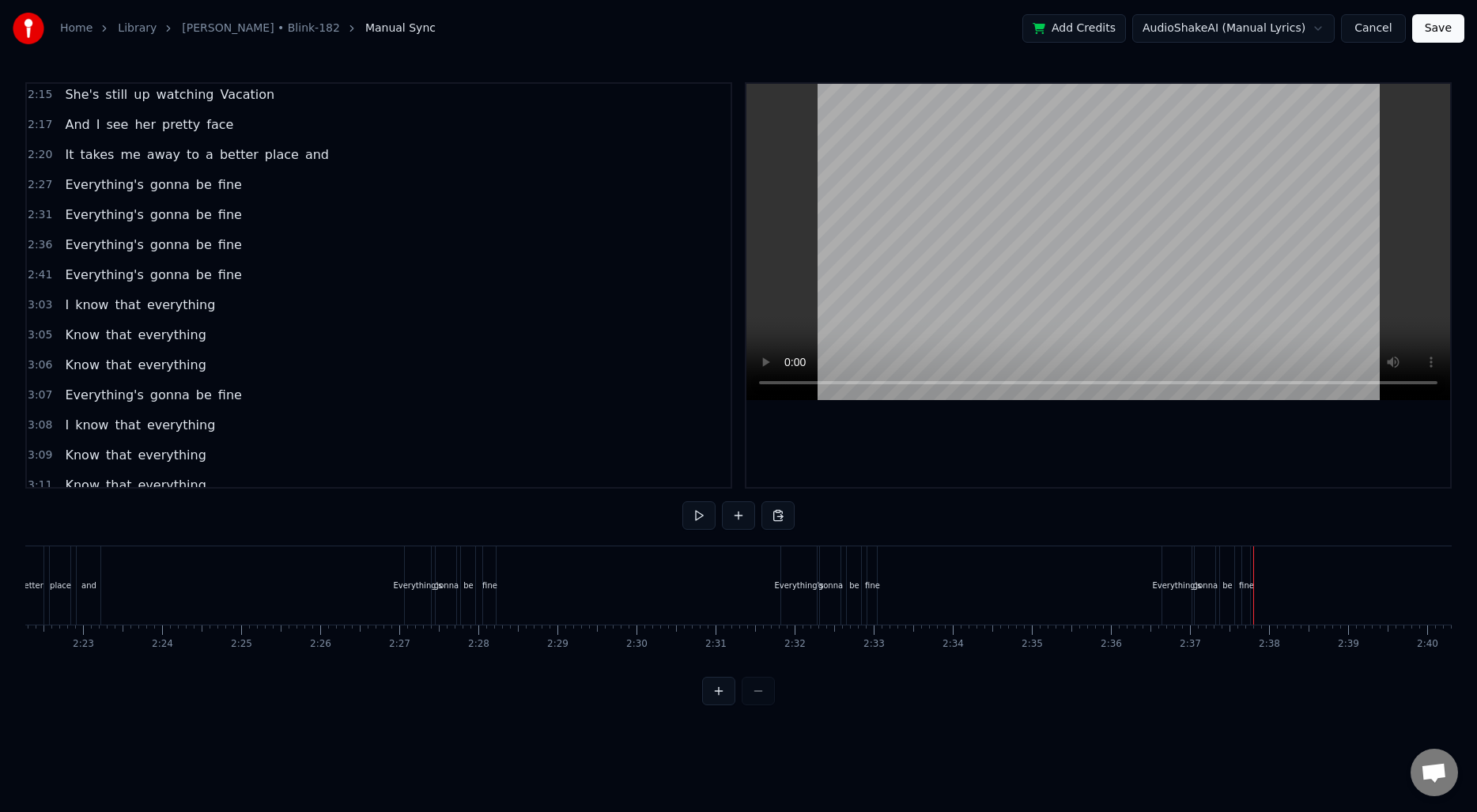
click at [37, 306] on span "3:03" at bounding box center [39, 305] width 25 height 16
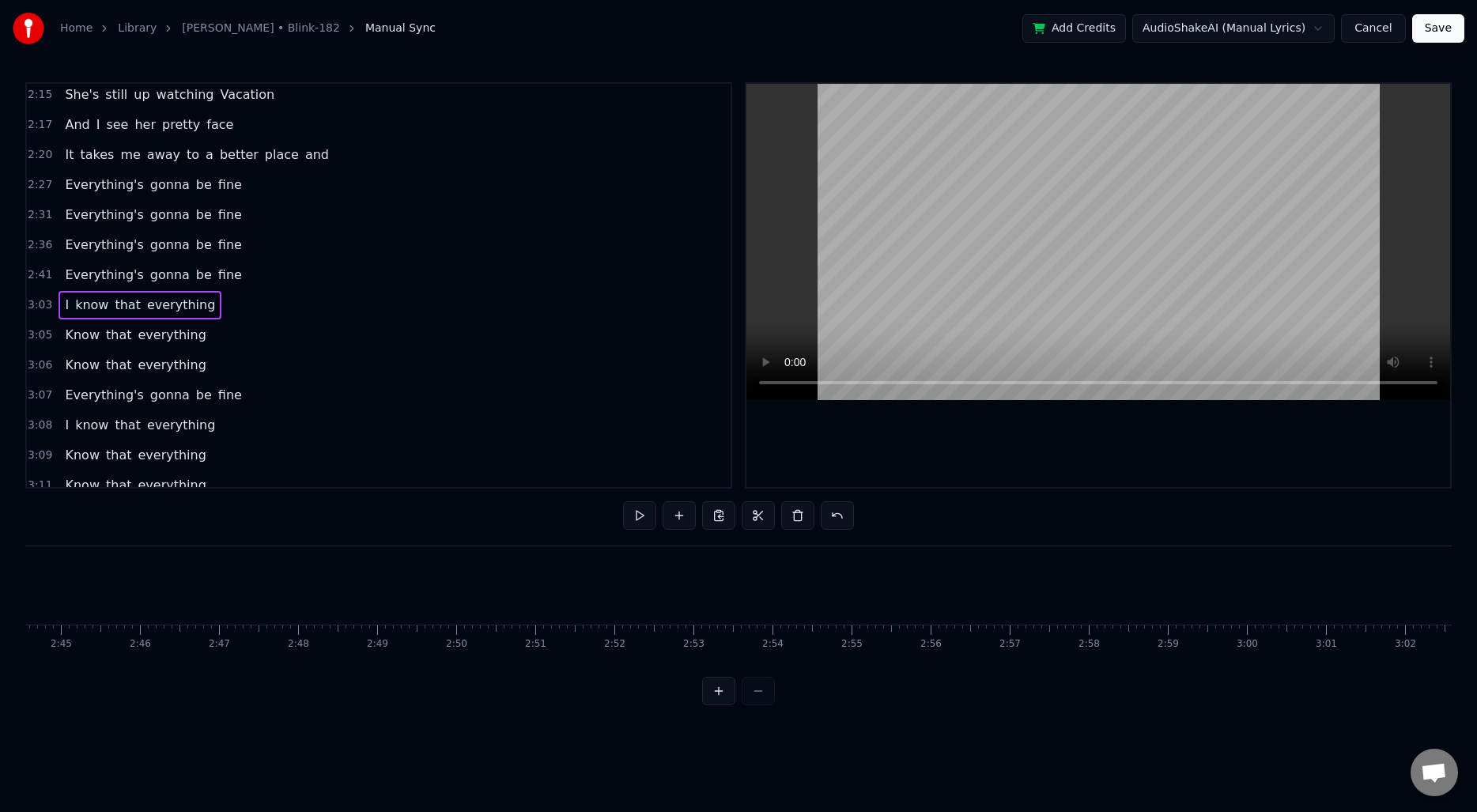
click at [38, 332] on span "3:05" at bounding box center [39, 335] width 25 height 16
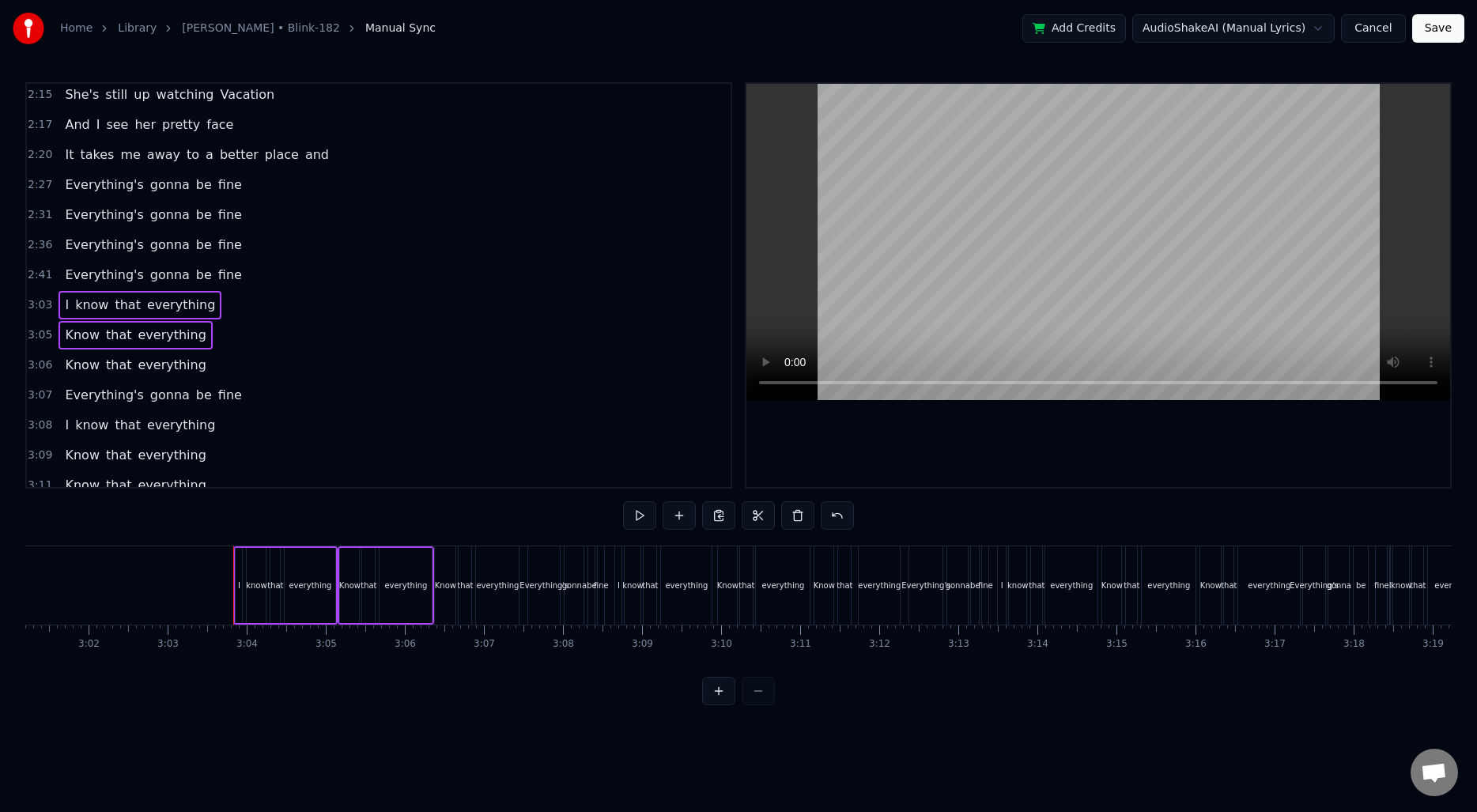
scroll to position [0, 14457]
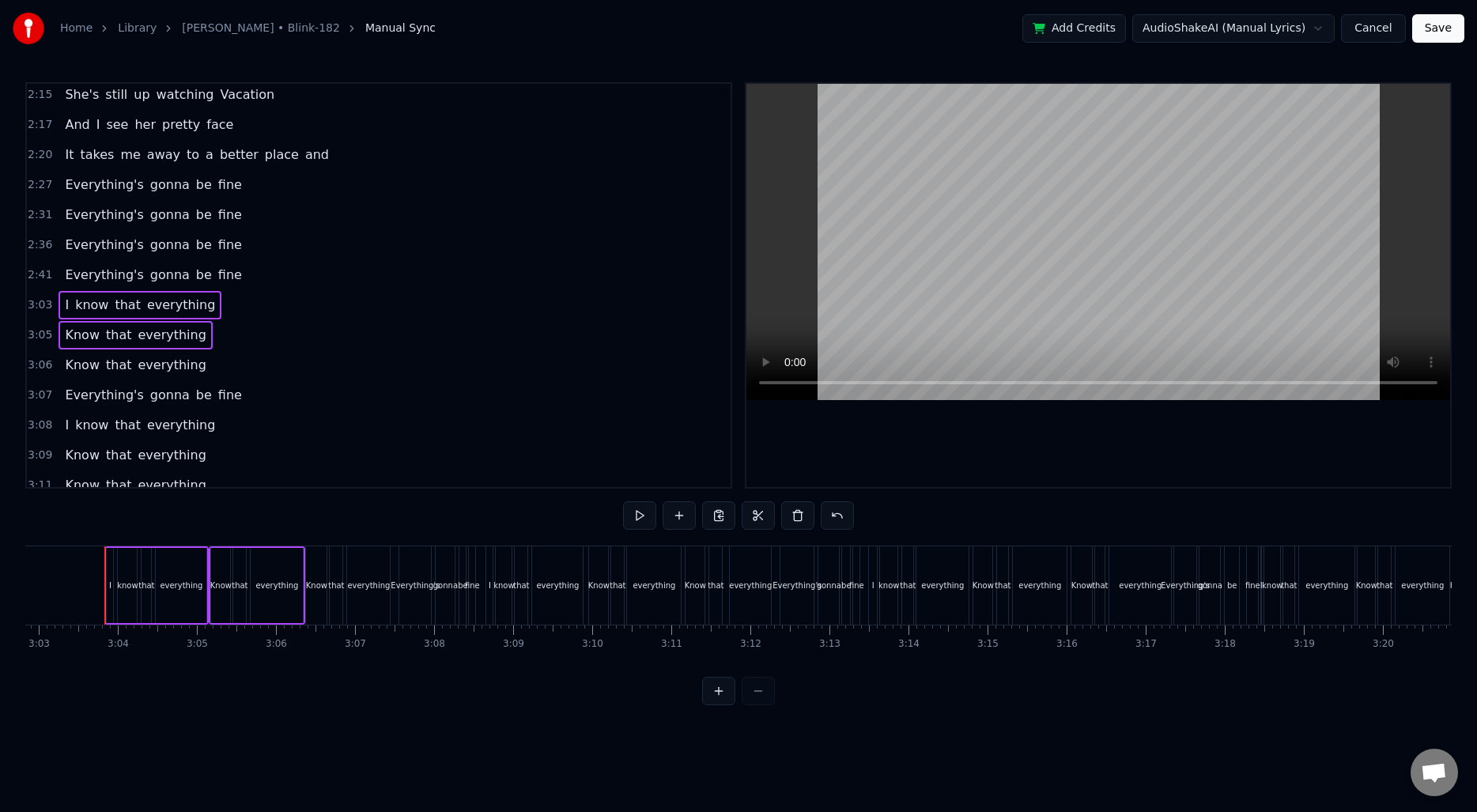
click at [37, 361] on span "3:06" at bounding box center [39, 365] width 25 height 16
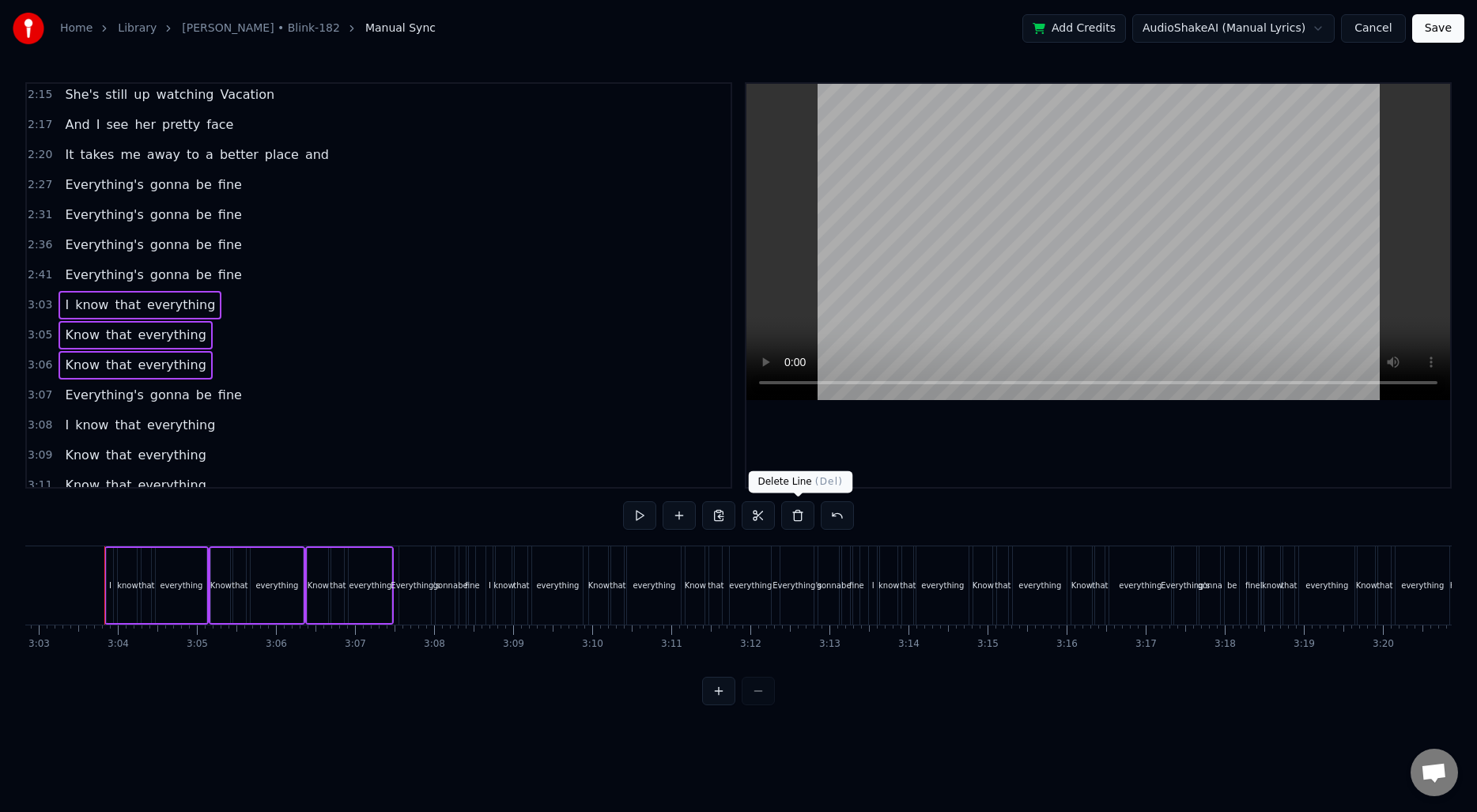
click at [804, 520] on button at bounding box center [798, 515] width 33 height 29
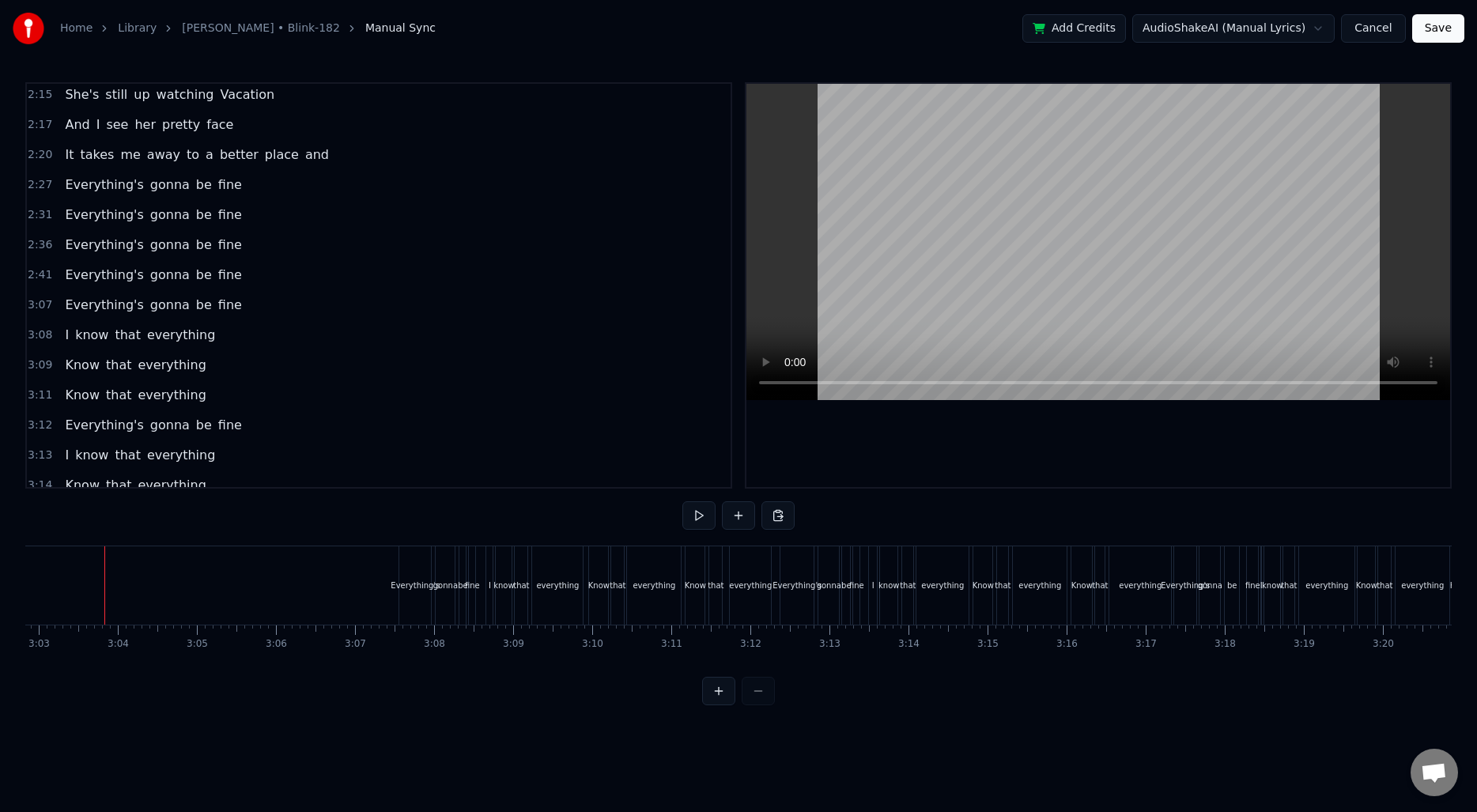
click at [16, 335] on div "Home Library [PERSON_NAME]‐182 Manual Sync Add Credits AudioShakeAI (Manual Lyr…" at bounding box center [738, 352] width 1477 height 705
click at [34, 334] on span "3:08" at bounding box center [39, 335] width 25 height 16
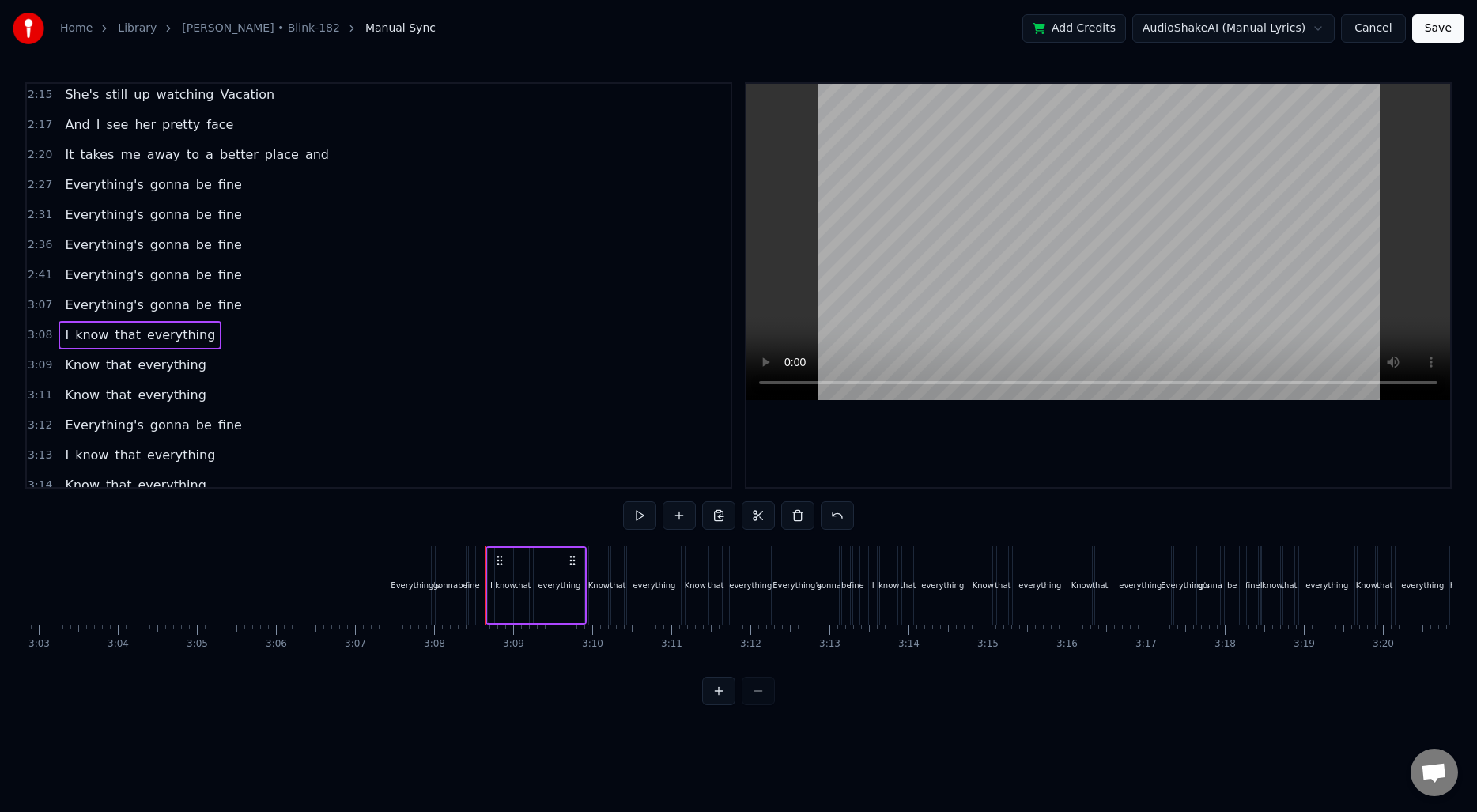
click at [34, 355] on div "3:09 Know that everything" at bounding box center [379, 365] width 704 height 30
click at [37, 387] on span "3:11" at bounding box center [39, 395] width 25 height 16
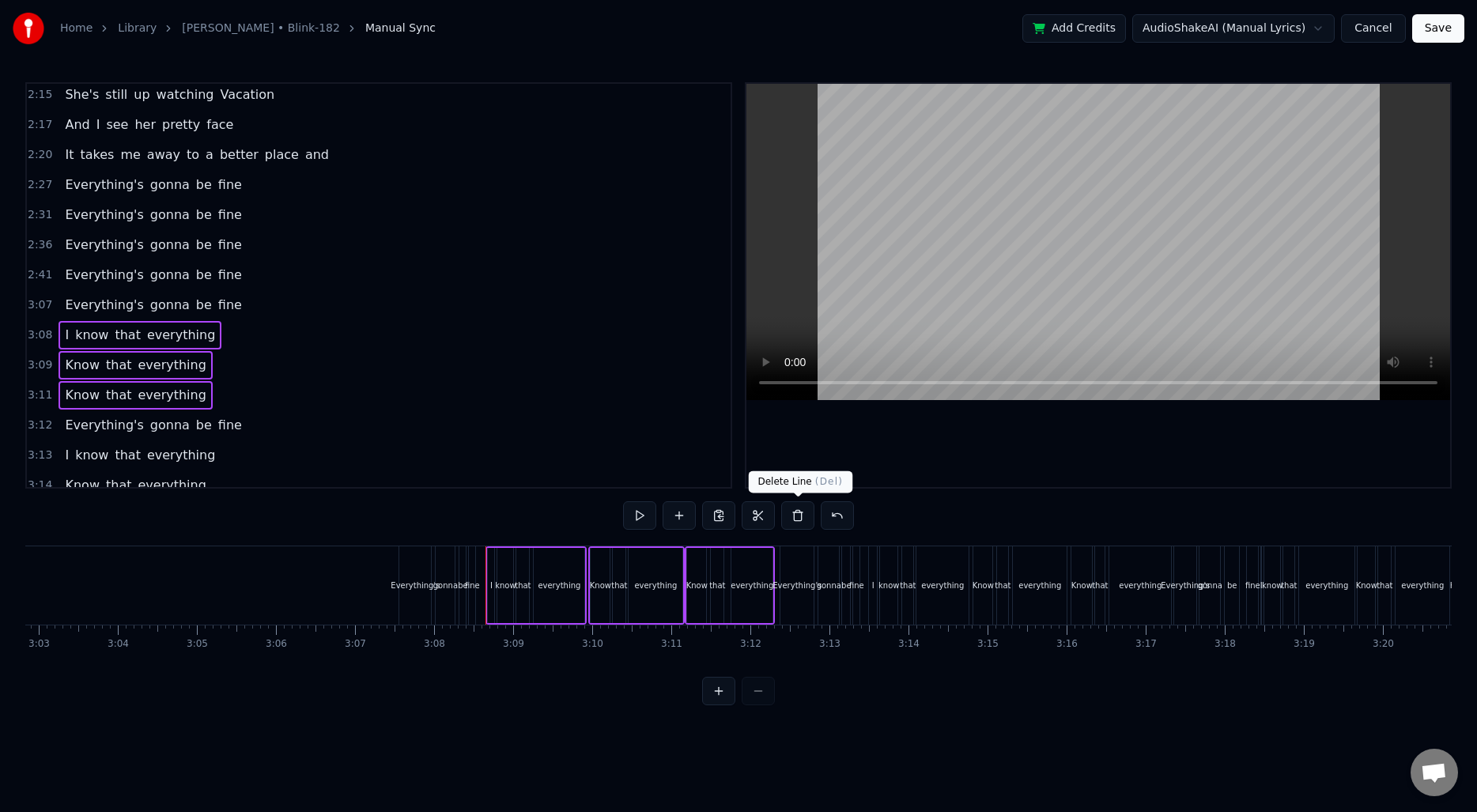
click at [796, 519] on button at bounding box center [798, 515] width 33 height 29
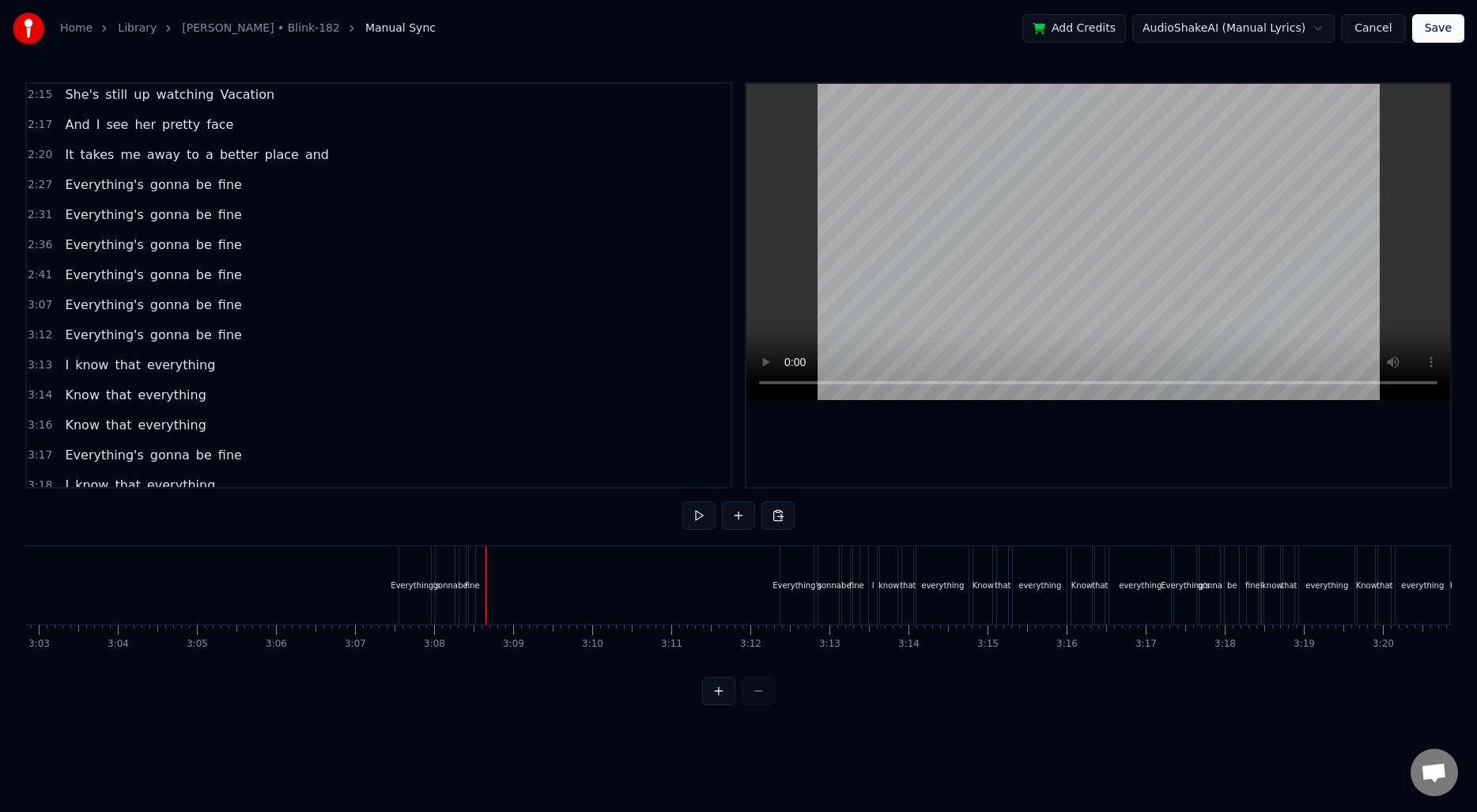
click at [30, 368] on span "3:13" at bounding box center [39, 365] width 25 height 16
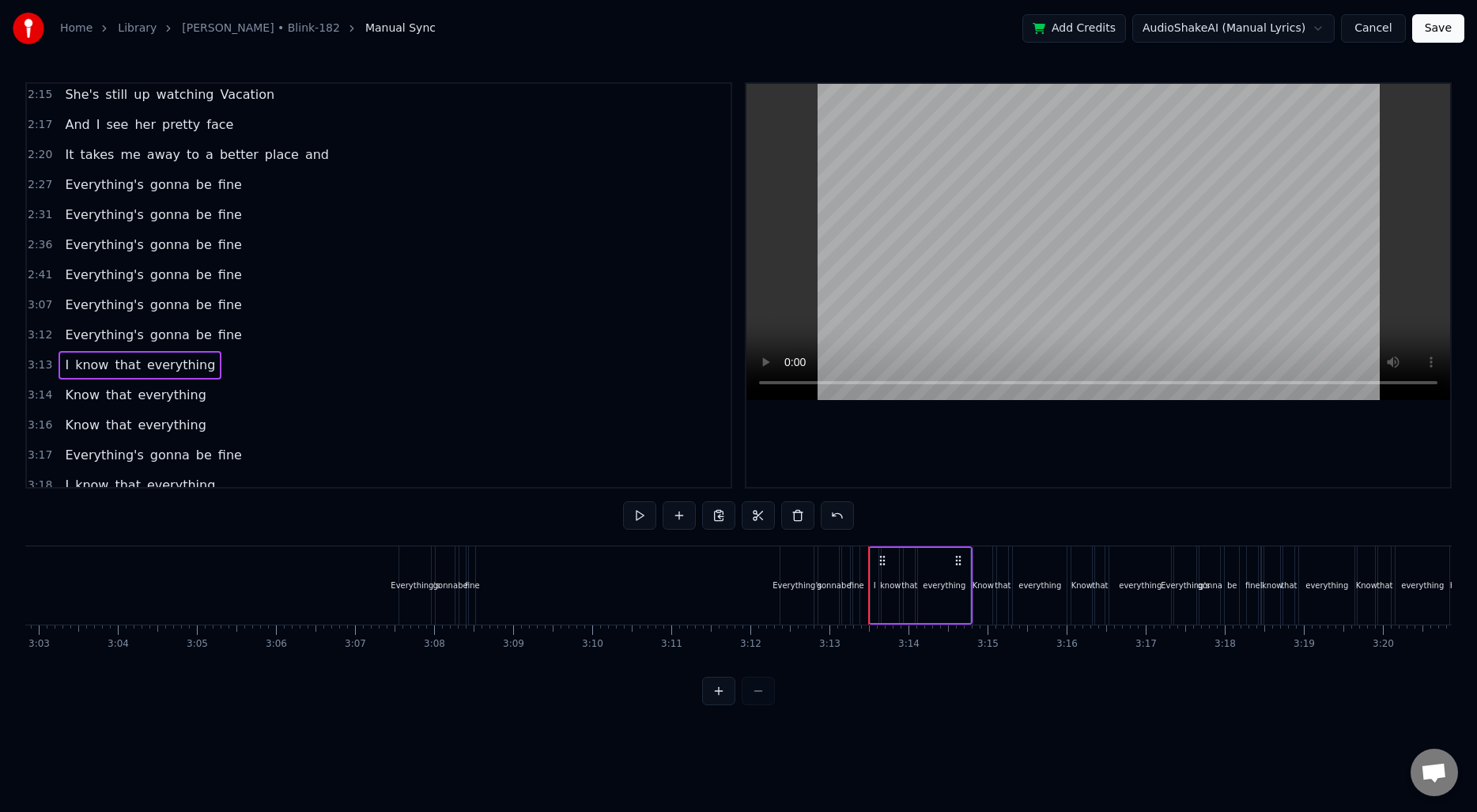
click at [42, 385] on div "3:14 Know that everything" at bounding box center [379, 395] width 704 height 30
click at [31, 422] on span "3:16" at bounding box center [39, 426] width 25 height 16
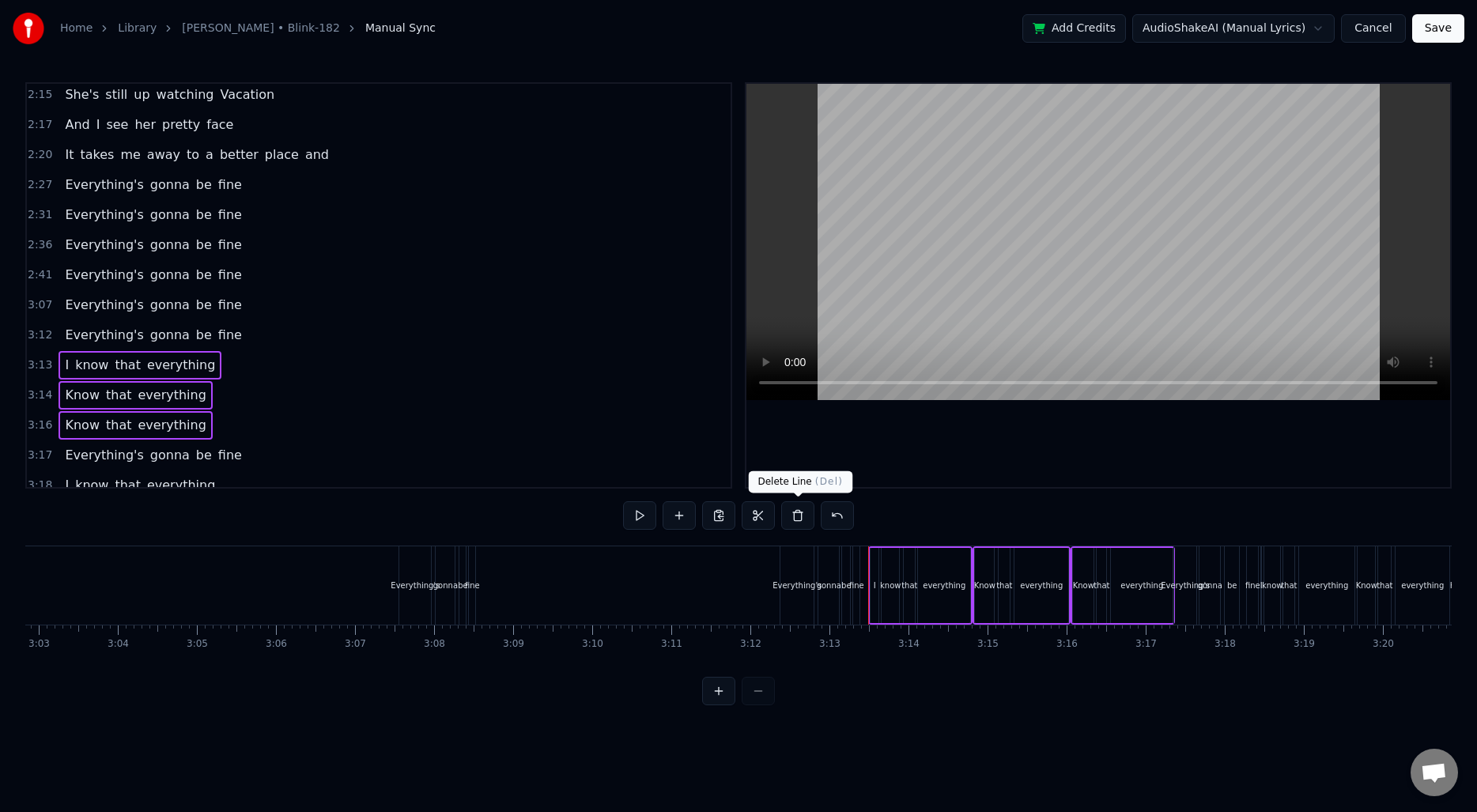
click at [788, 519] on button at bounding box center [798, 515] width 33 height 29
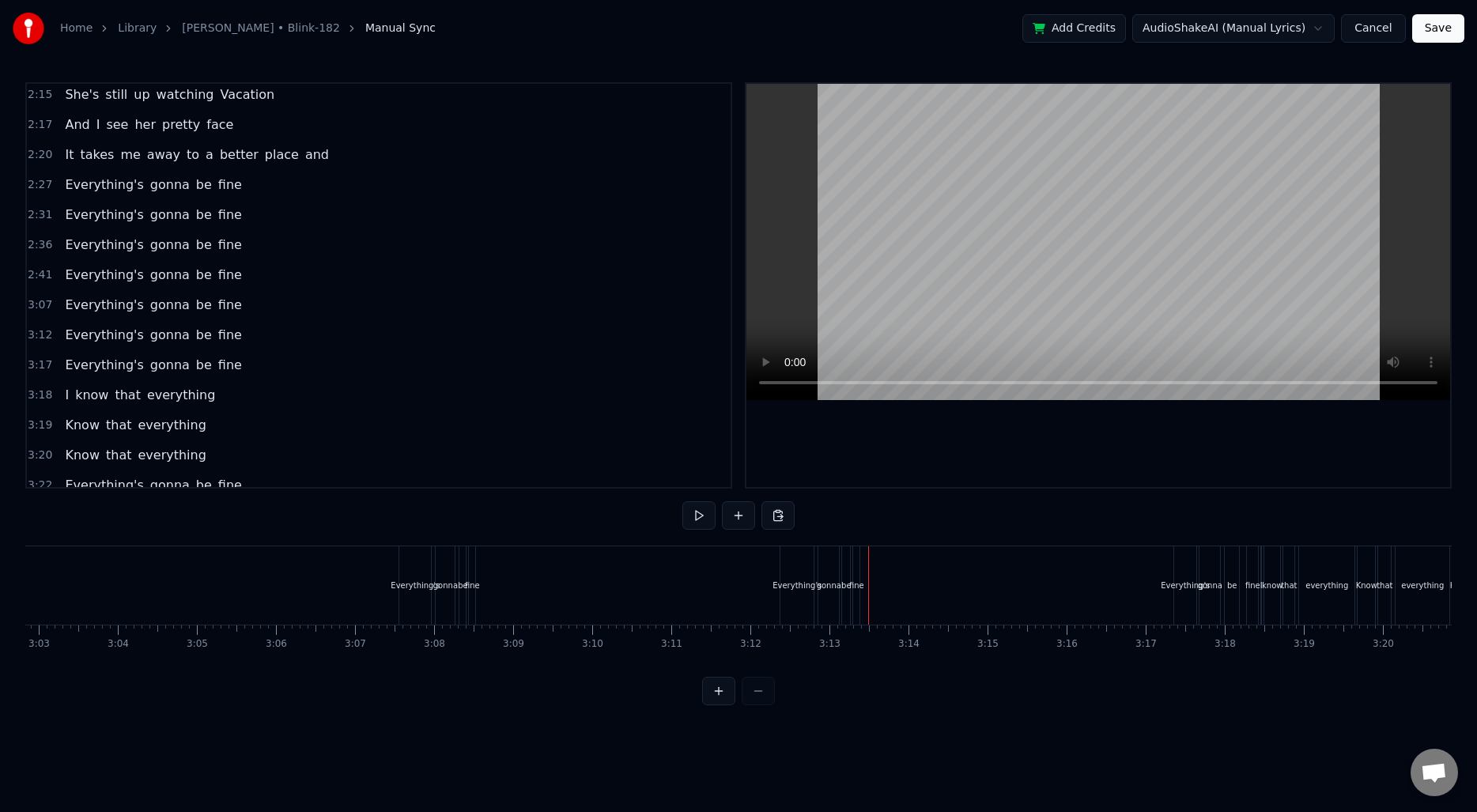
click at [39, 393] on span "3:18" at bounding box center [39, 395] width 25 height 16
click at [36, 420] on span "3:19" at bounding box center [39, 426] width 25 height 16
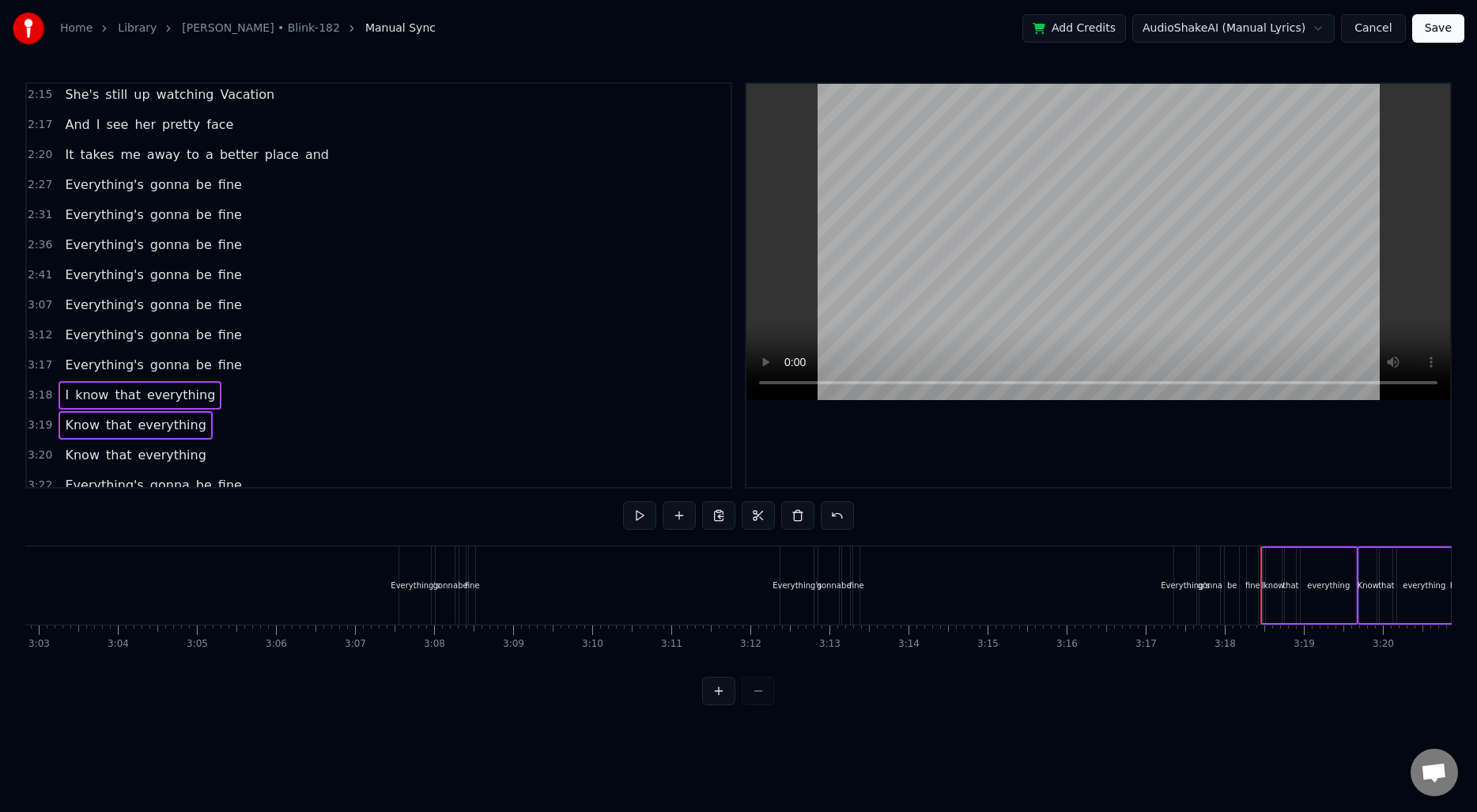
click at [33, 450] on span "3:20" at bounding box center [39, 455] width 25 height 16
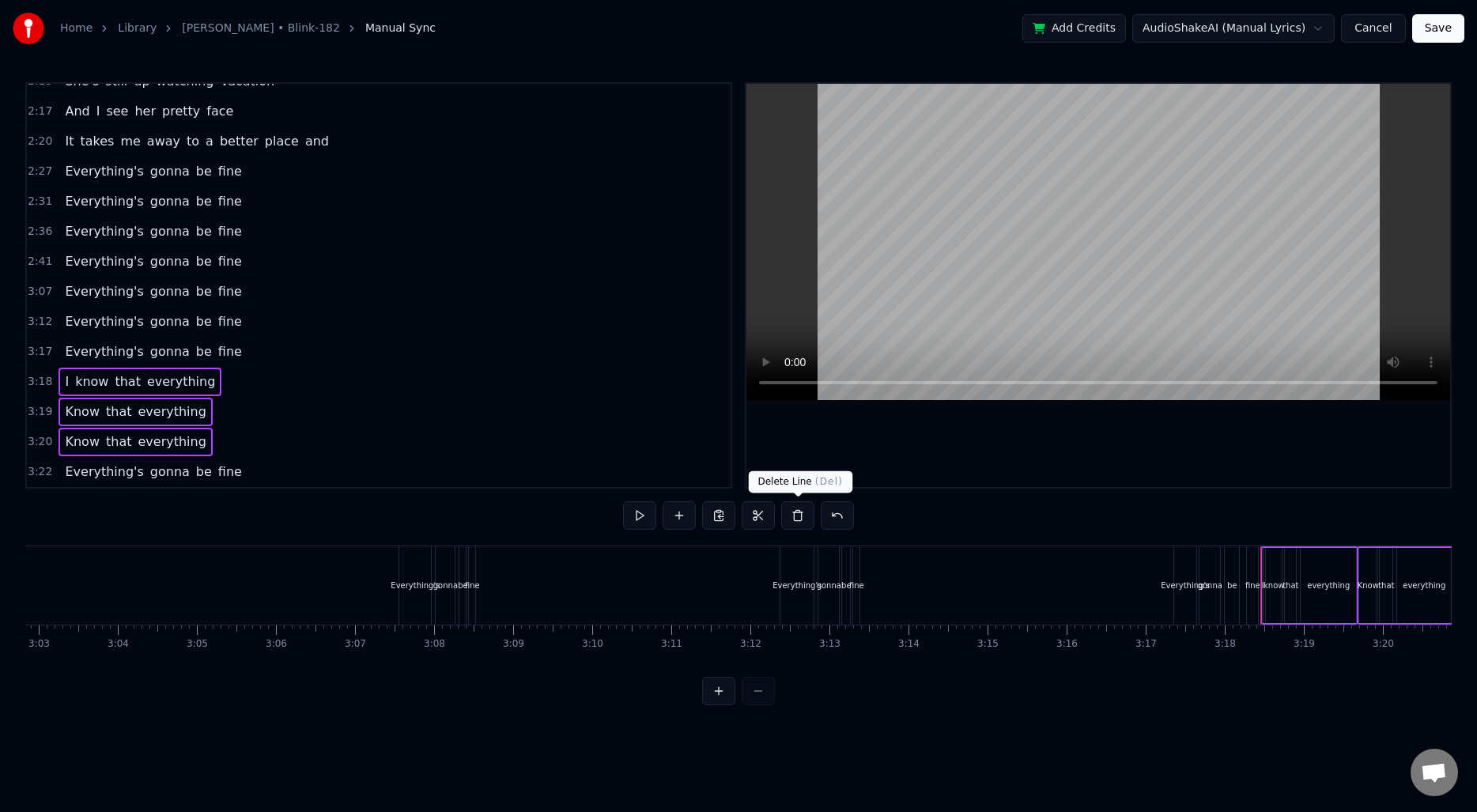
click at [794, 515] on button at bounding box center [798, 515] width 33 height 29
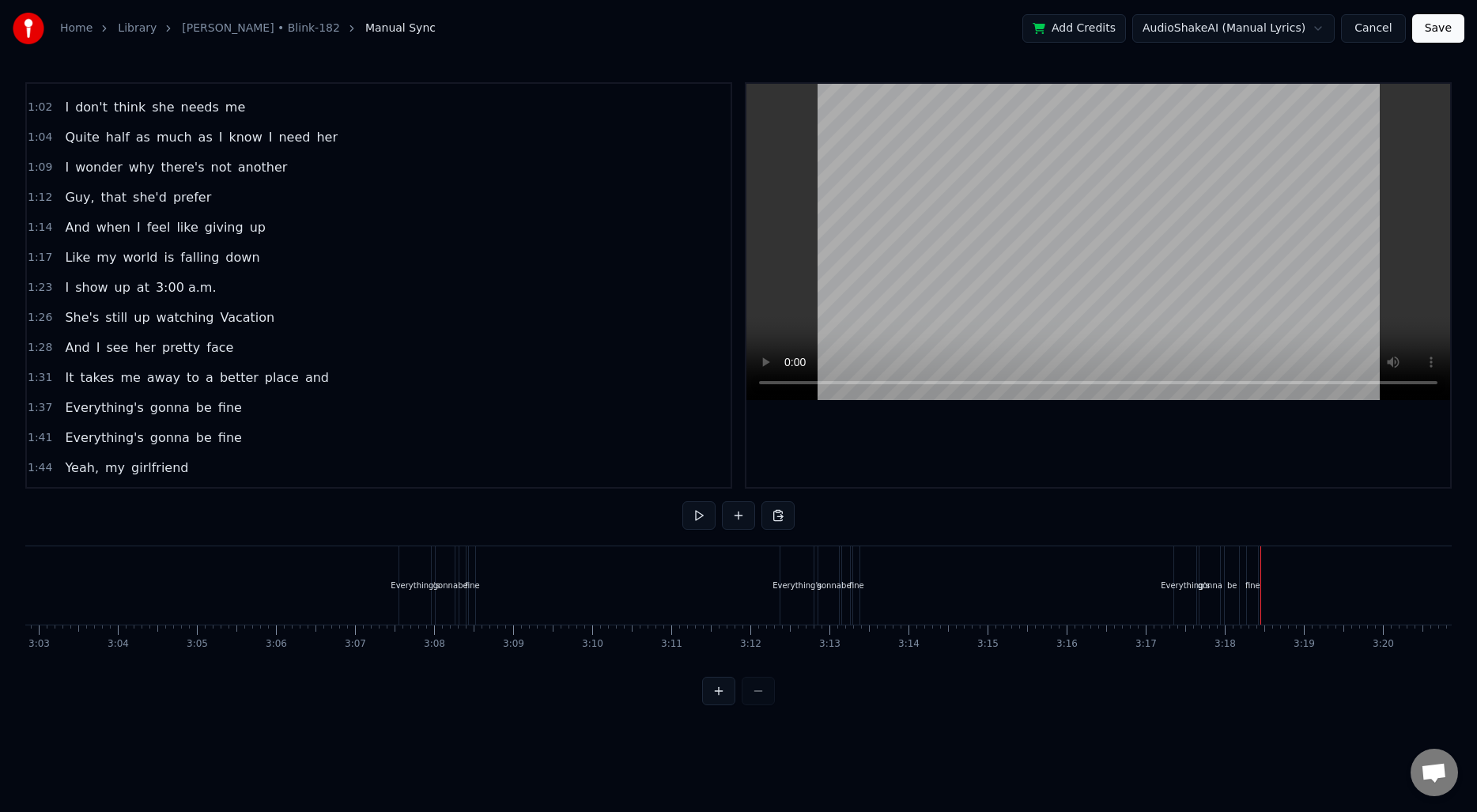
scroll to position [289, 0]
click at [31, 377] on span "1:31" at bounding box center [39, 381] width 25 height 16
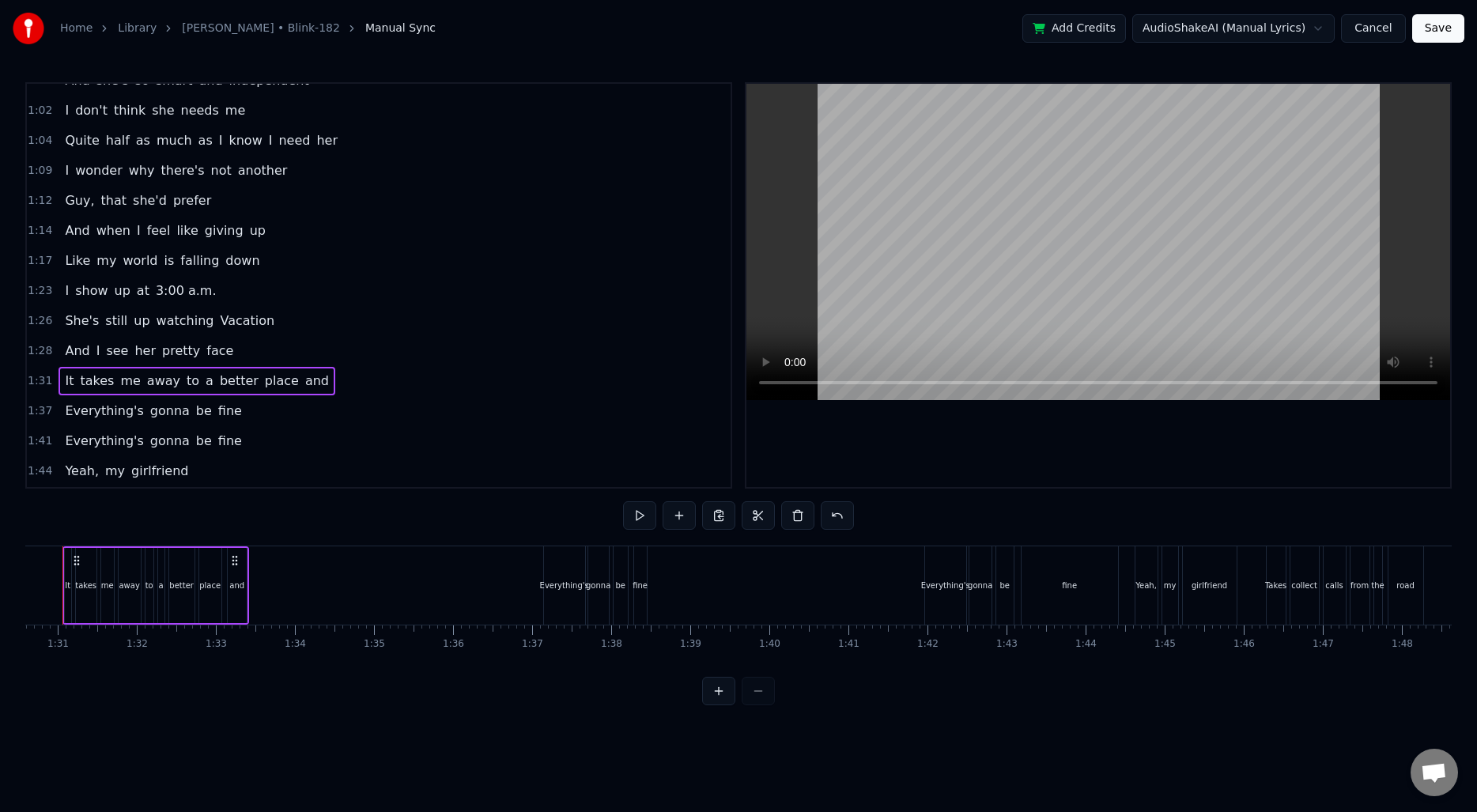
scroll to position [0, 7120]
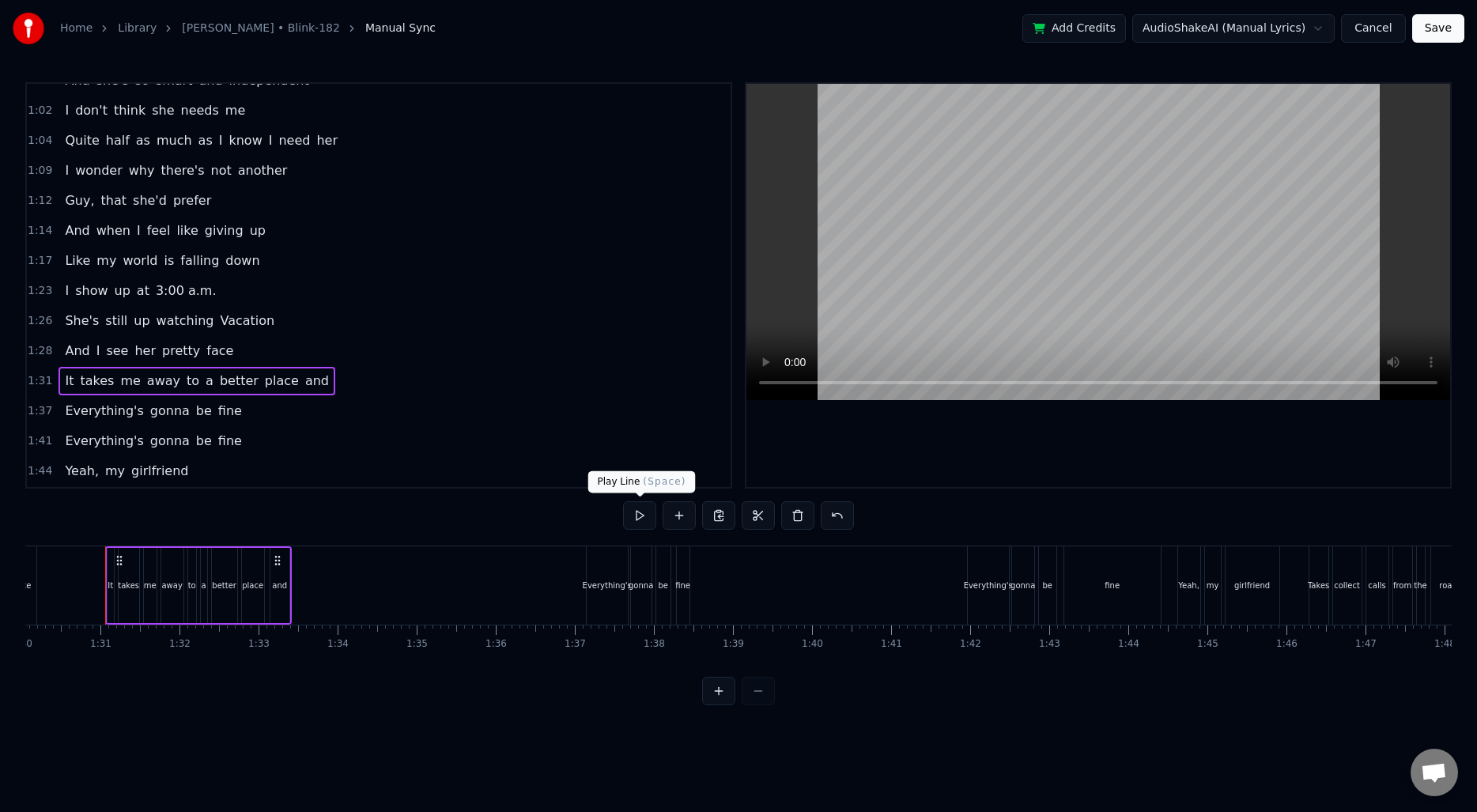
click at [631, 512] on button at bounding box center [640, 515] width 33 height 29
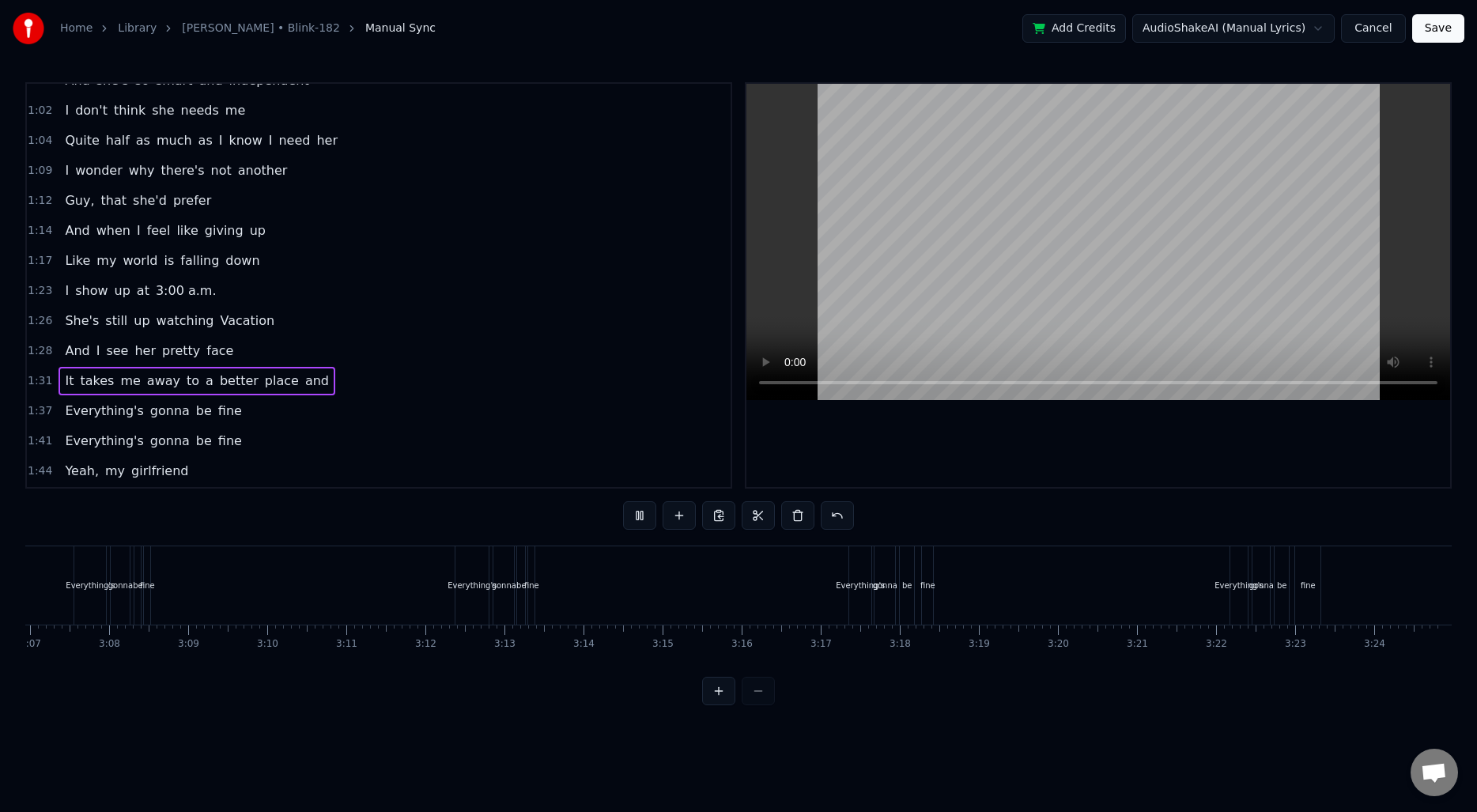
scroll to position [0, 14783]
click at [1093, 730] on html "Home Library [PERSON_NAME]‐182 Manual Sync Add Credits AudioShakeAI (Manual Lyr…" at bounding box center [738, 365] width 1477 height 730
click at [1438, 29] on button "Save" at bounding box center [1438, 28] width 52 height 29
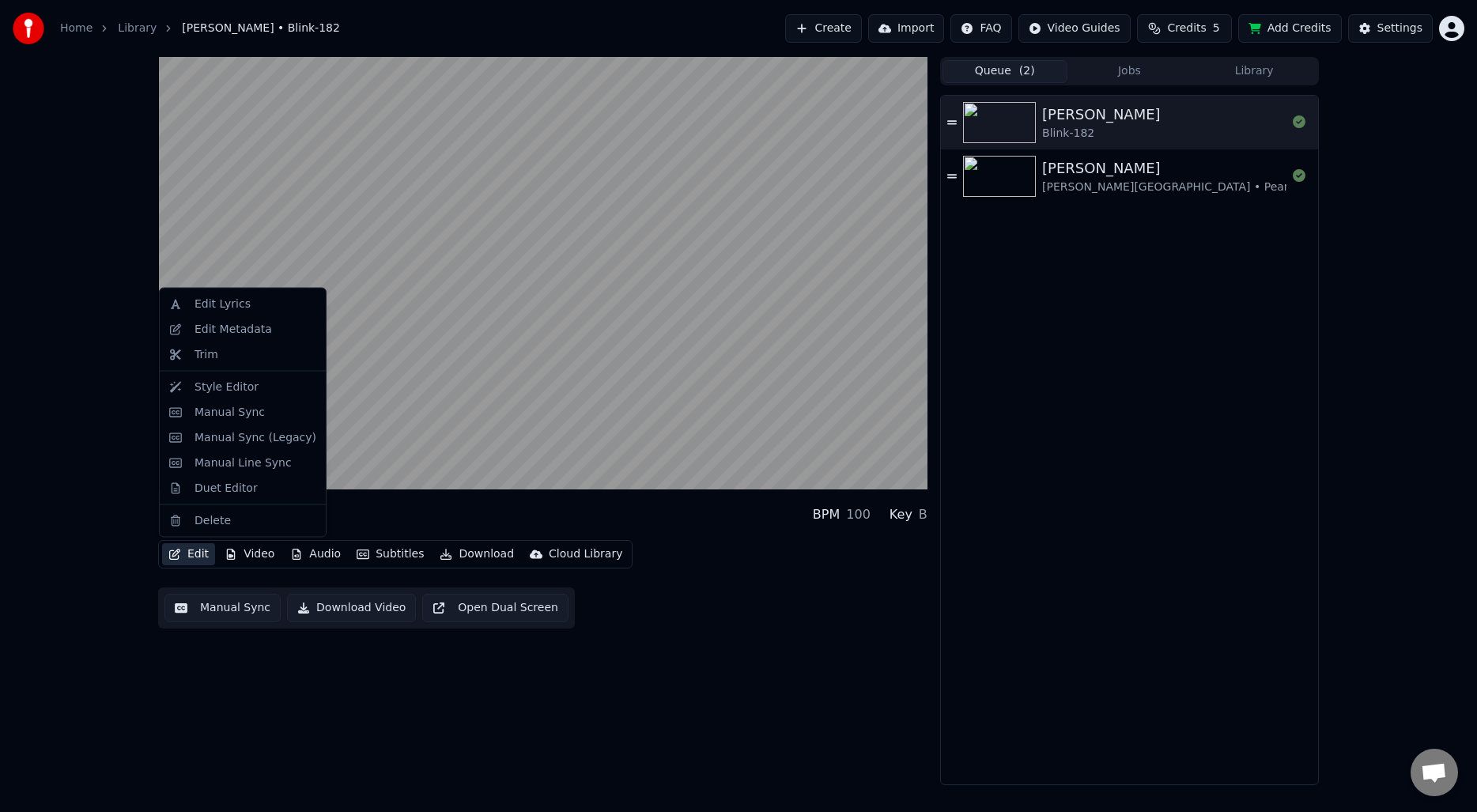
click at [196, 554] on button "Edit" at bounding box center [189, 553] width 53 height 23
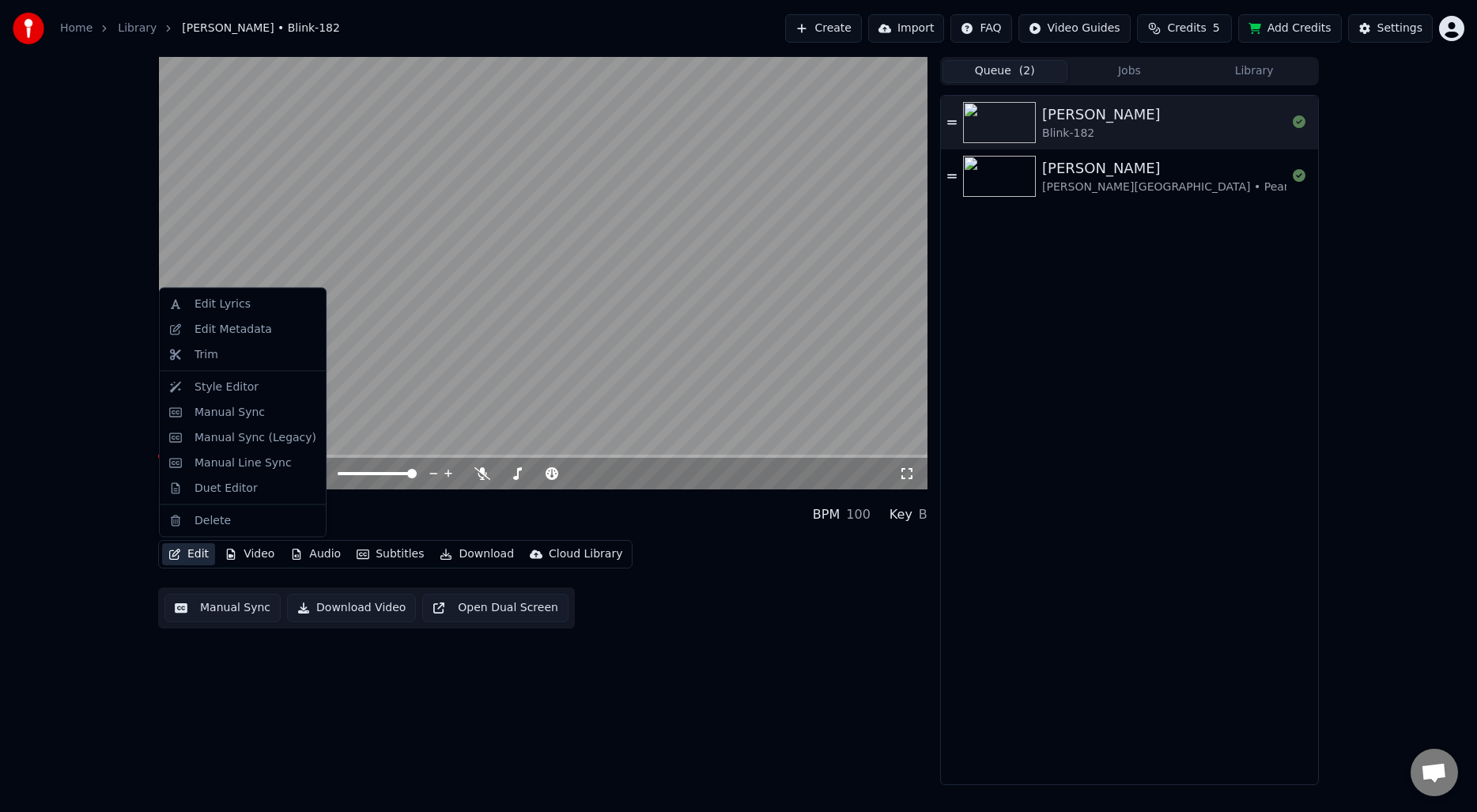
click at [458, 405] on video at bounding box center [543, 273] width 769 height 433
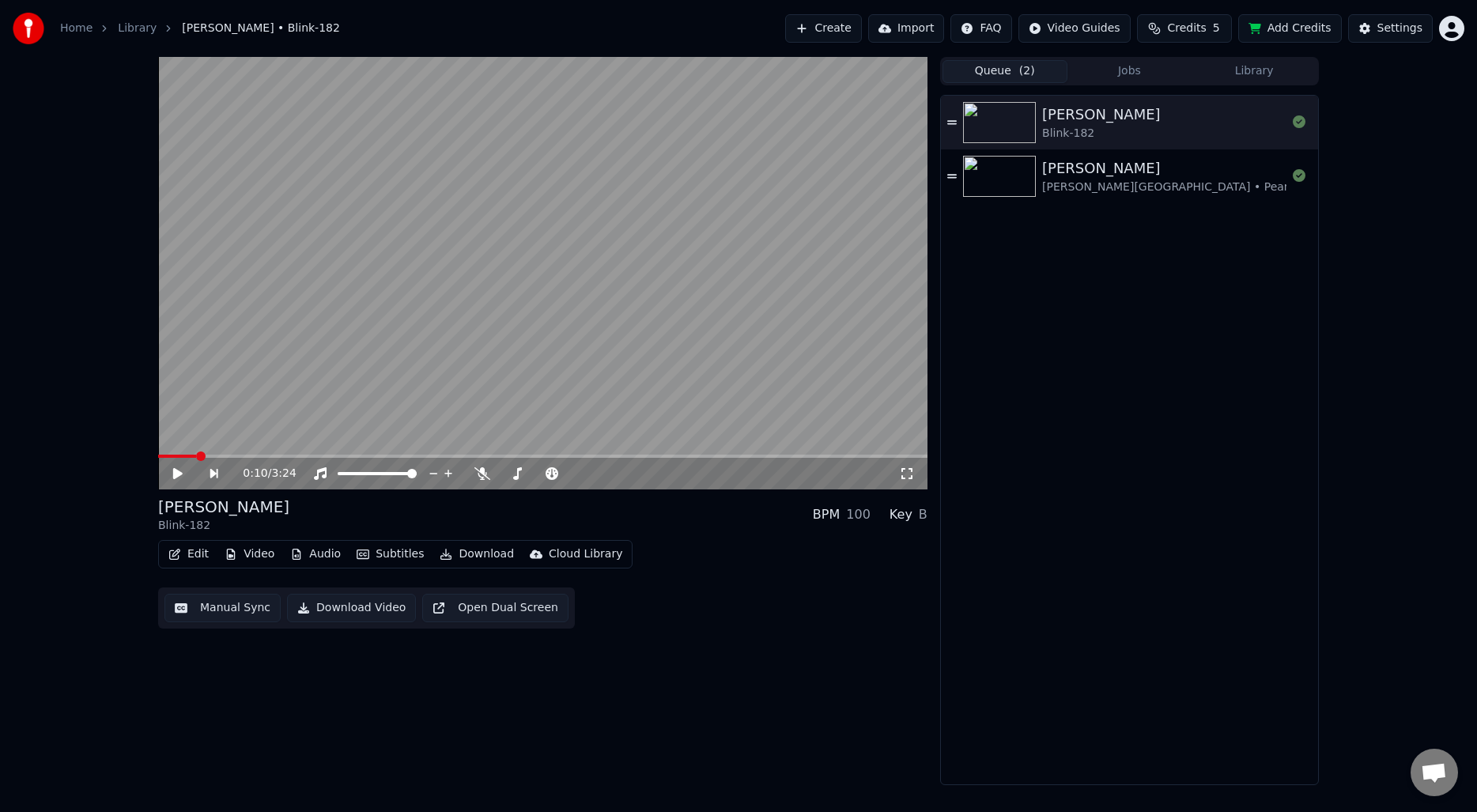
click at [172, 562] on button "Edit" at bounding box center [189, 553] width 53 height 23
click at [583, 773] on div "0:10 / 3:24 [PERSON_NAME]‐182 BPM 100 Key B Edit Video Audio Subtitles Download…" at bounding box center [543, 421] width 769 height 728
click at [379, 545] on button "Subtitles" at bounding box center [389, 553] width 80 height 23
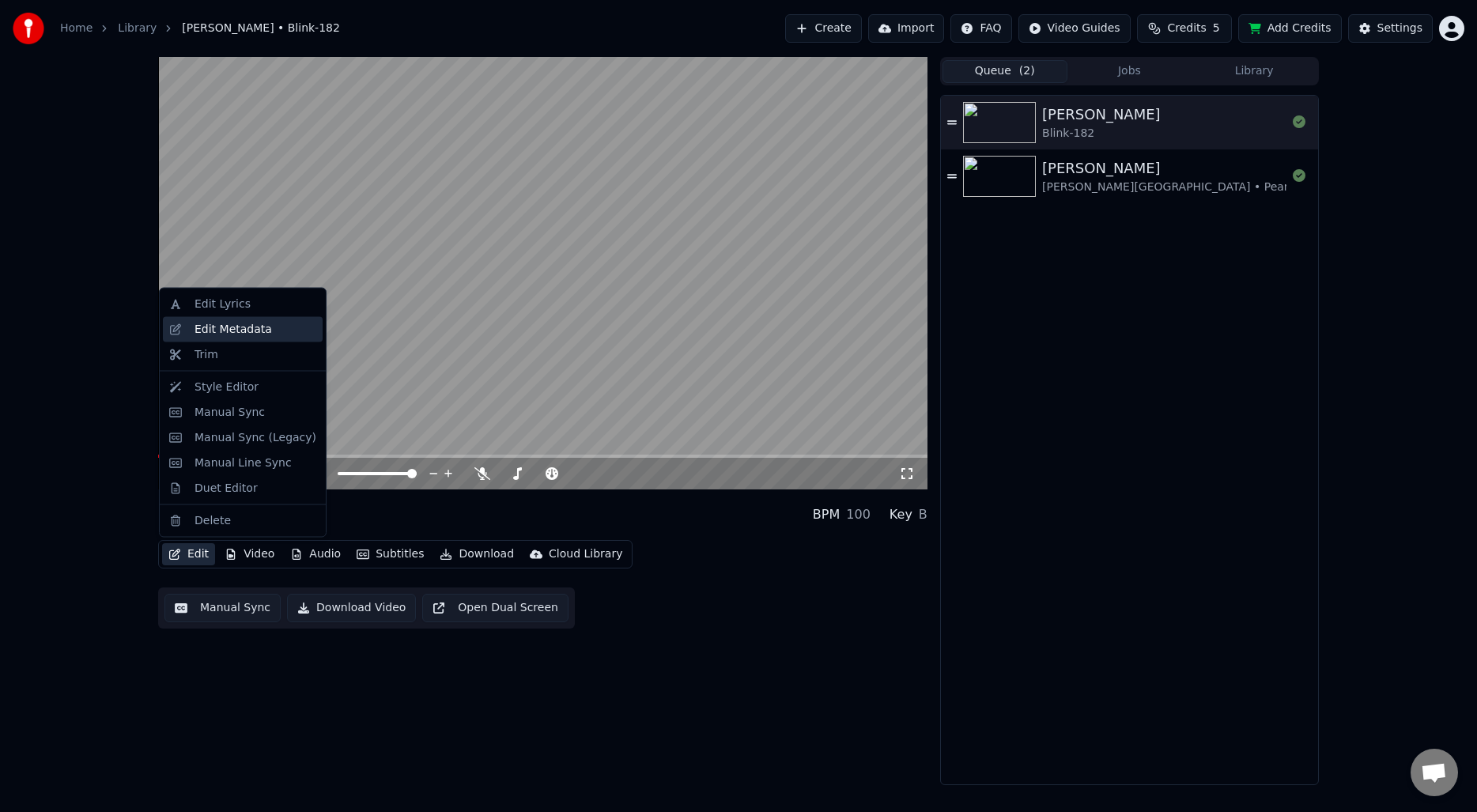
click at [223, 329] on div "Edit Metadata" at bounding box center [233, 328] width 78 height 16
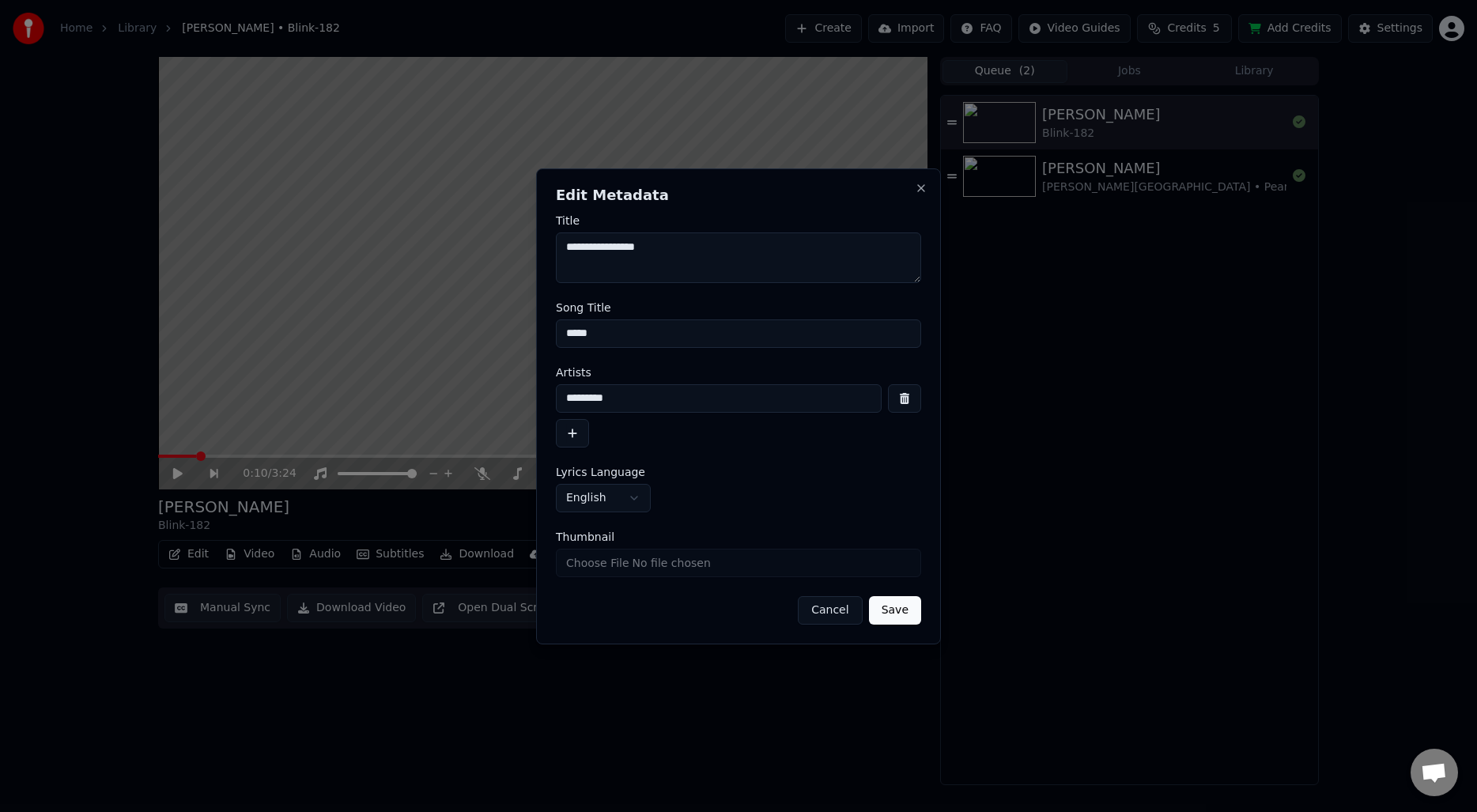
click at [597, 393] on input "*********" at bounding box center [718, 398] width 325 height 29
type input "*********"
click at [600, 253] on textarea "**********" at bounding box center [738, 257] width 366 height 50
type textarea "**********"
click at [902, 604] on button "Save" at bounding box center [895, 609] width 52 height 29
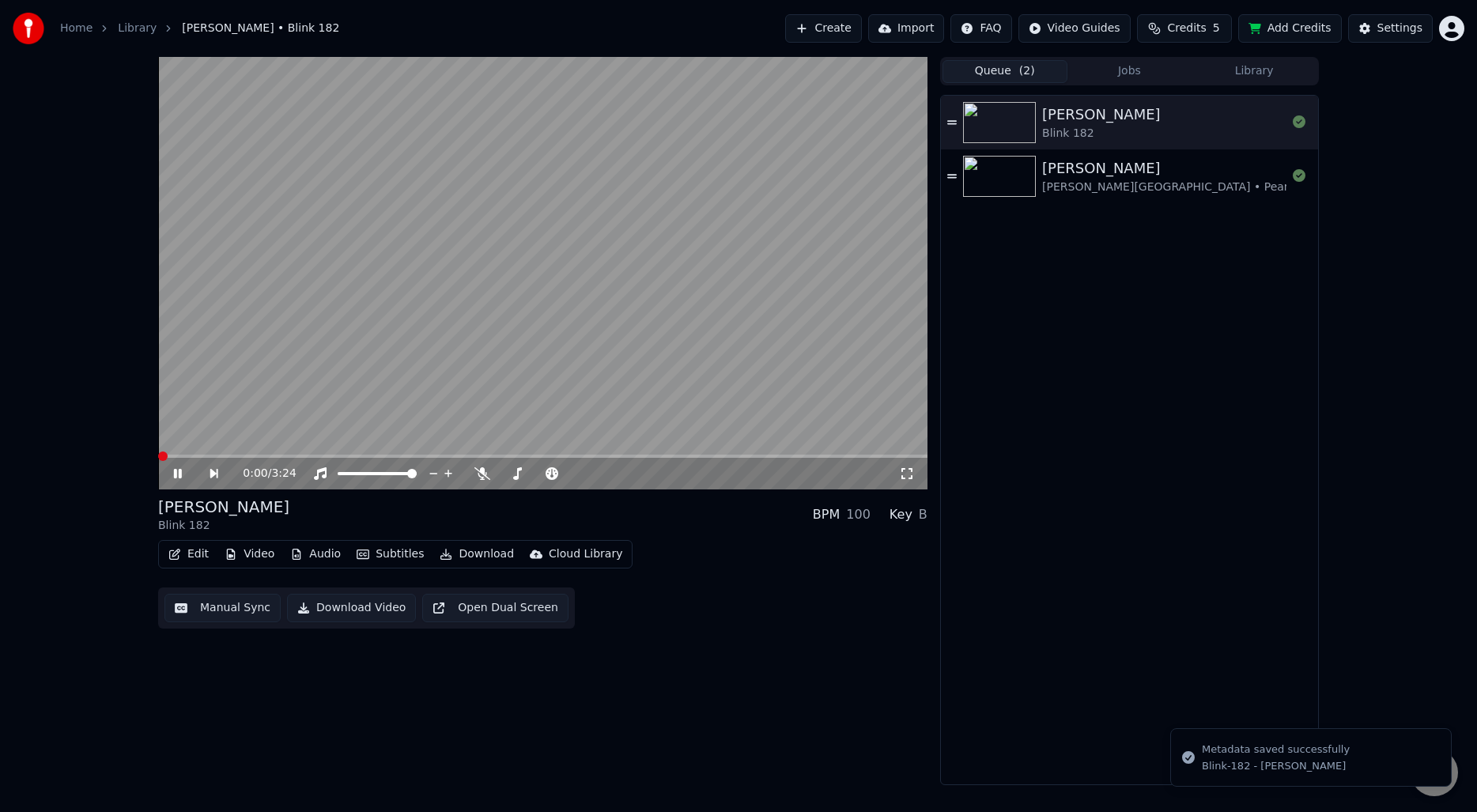
click at [158, 451] on span at bounding box center [163, 456] width 10 height 10
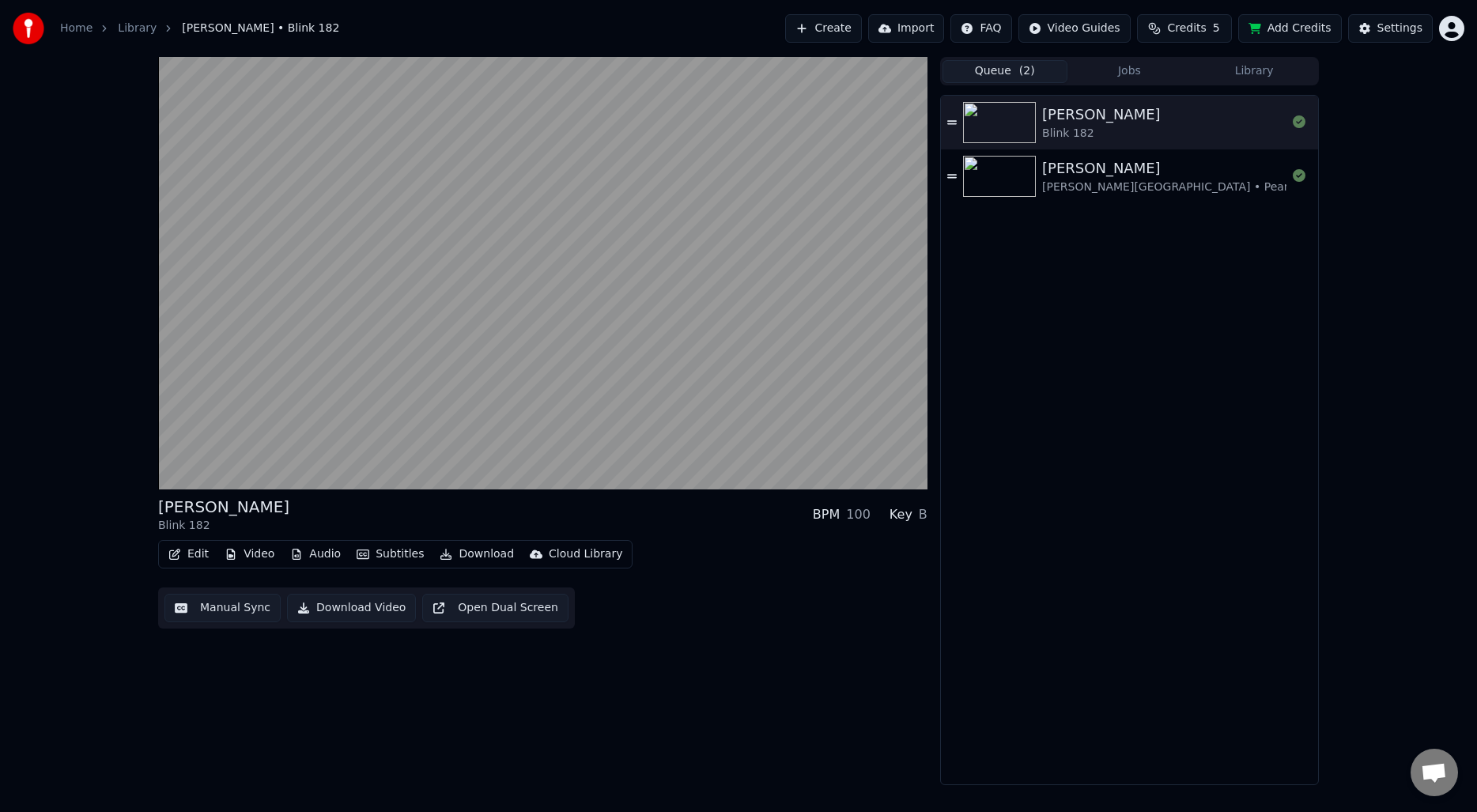
click at [369, 366] on video at bounding box center [543, 273] width 769 height 433
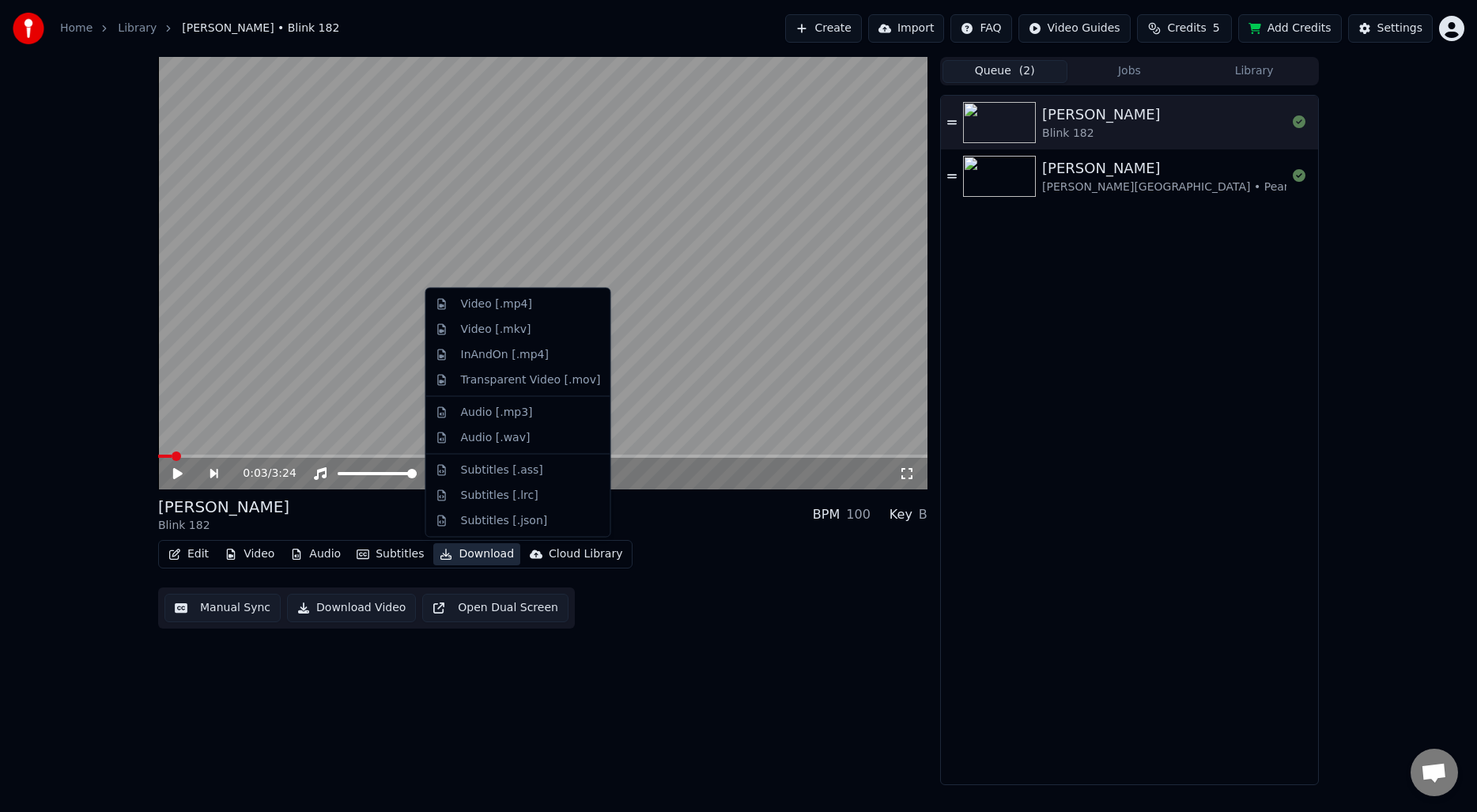
click at [470, 553] on button "Download" at bounding box center [477, 553] width 87 height 23
click at [521, 309] on div "Video [.mp4]" at bounding box center [497, 305] width 71 height 16
